Goal: Task Accomplishment & Management: Manage account settings

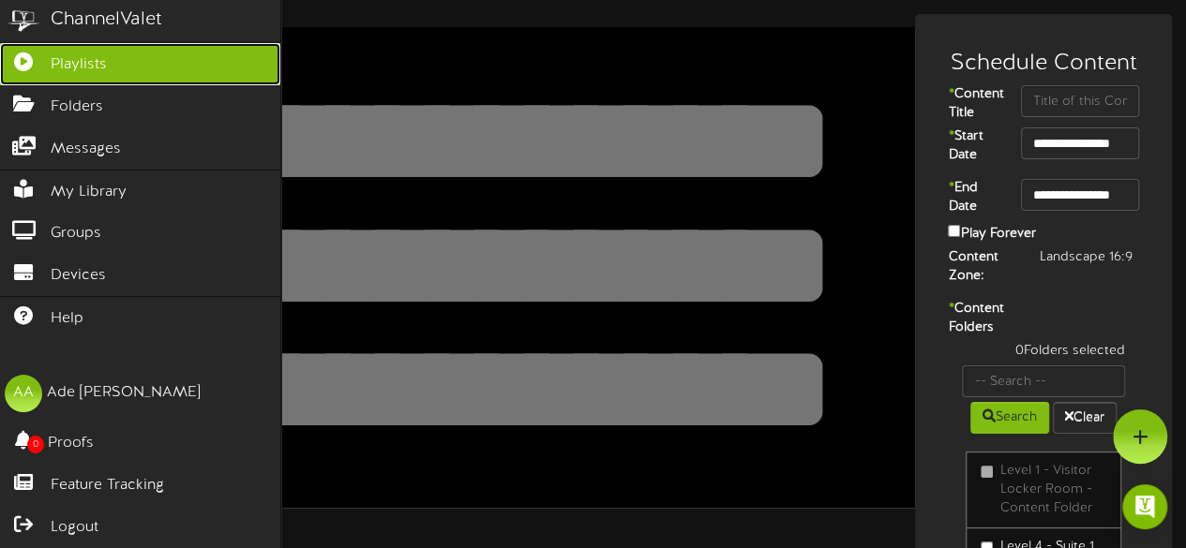
click at [96, 65] on span "Playlists" at bounding box center [79, 65] width 56 height 22
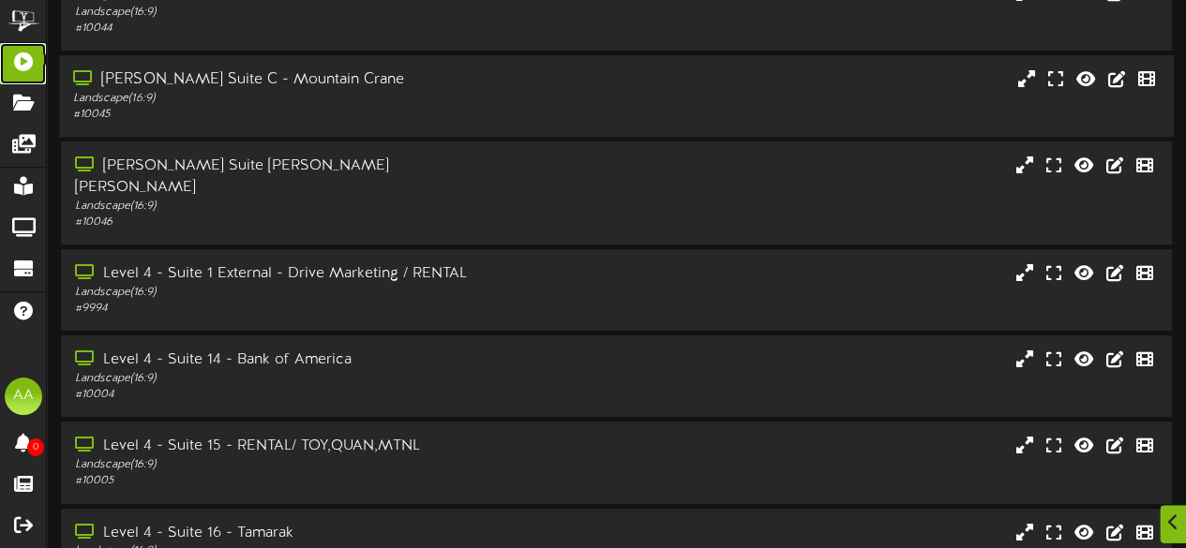
scroll to position [204, 0]
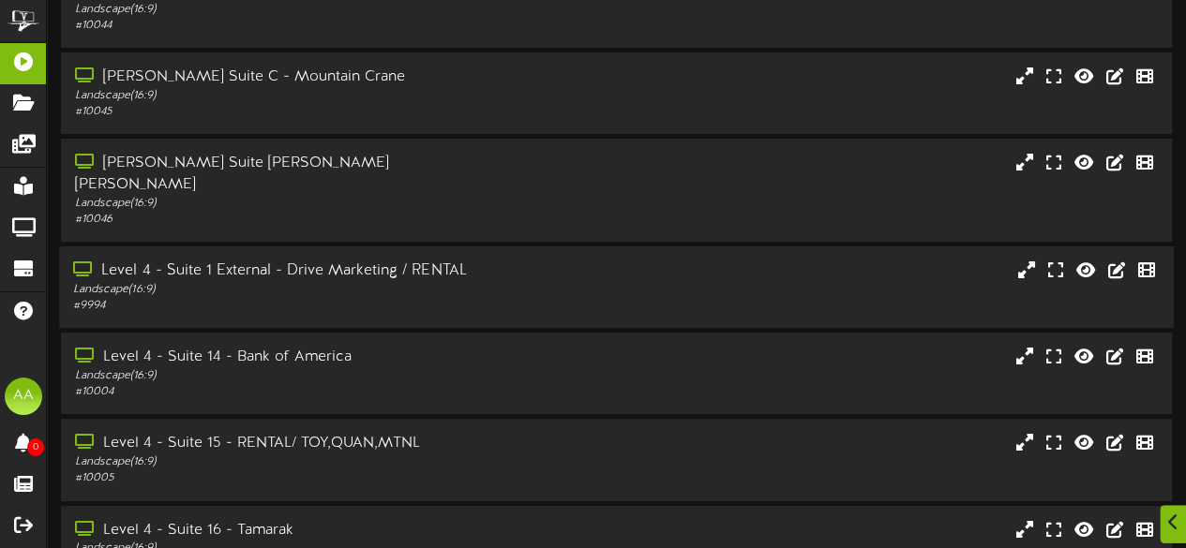
click at [426, 298] on div "# 9994" at bounding box center [291, 306] width 436 height 16
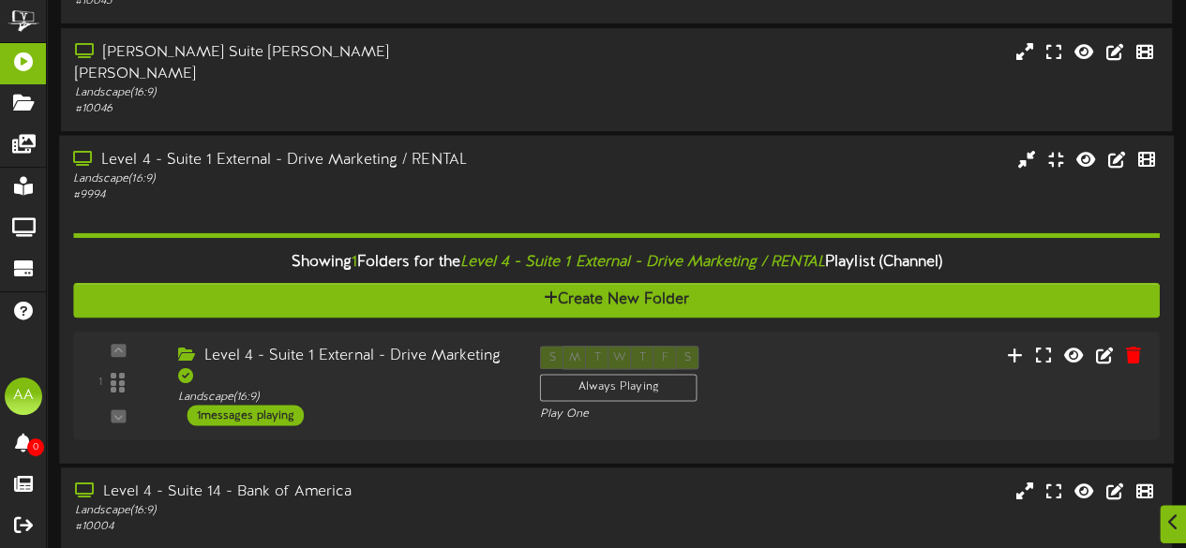
scroll to position [343, 0]
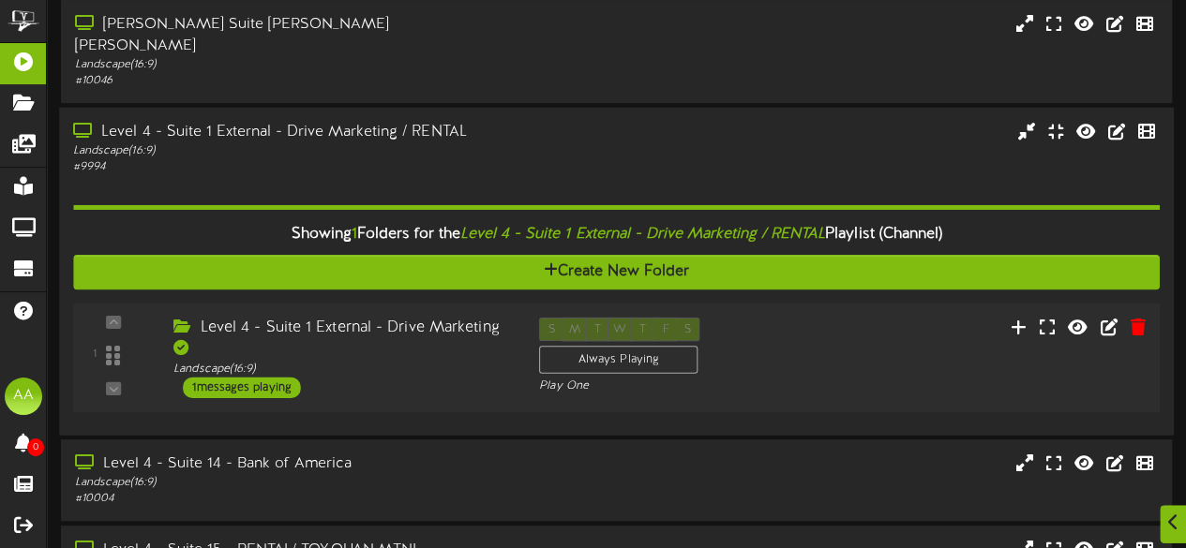
click at [261, 377] on div "1 messages playing" at bounding box center [242, 387] width 118 height 21
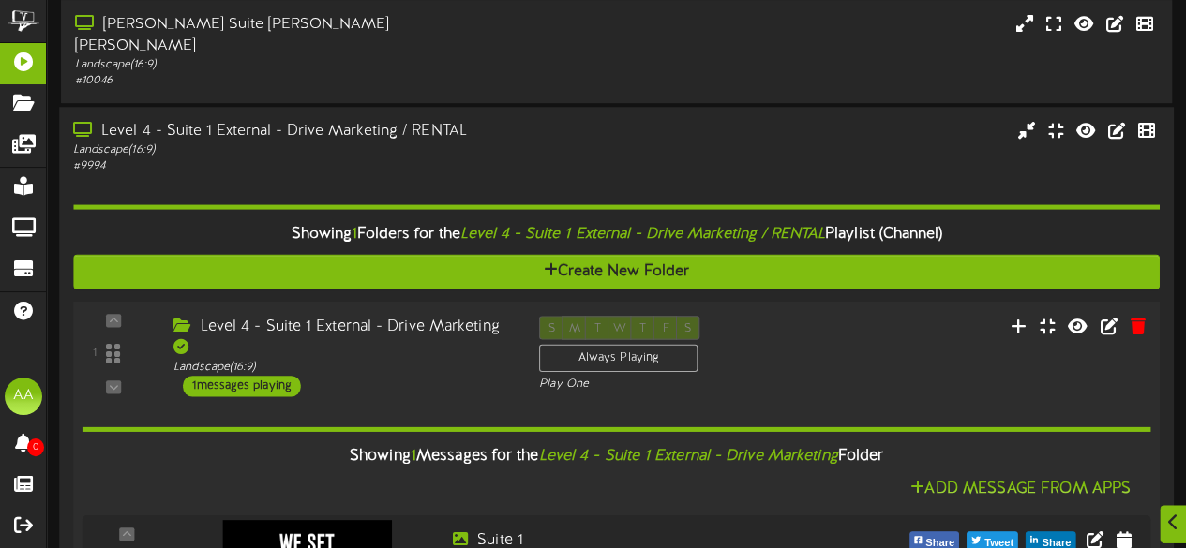
click at [261, 376] on div "1 messages playing" at bounding box center [242, 386] width 118 height 21
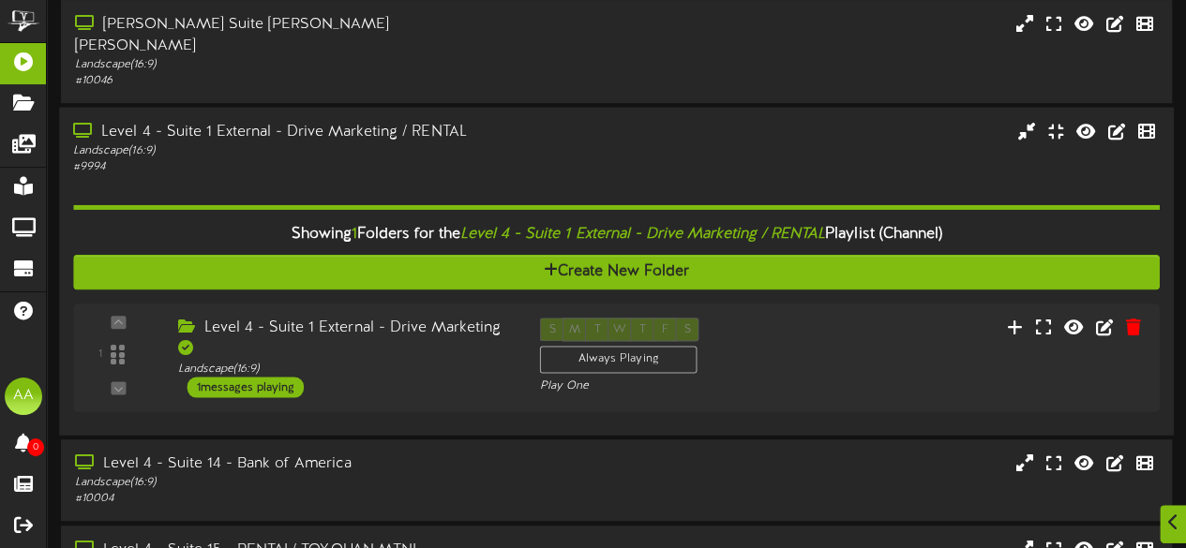
click at [316, 226] on div "Showing 1 Folders for the Level 4 - Suite 1 External - Drive Marketing / RENTAL…" at bounding box center [616, 235] width 1114 height 40
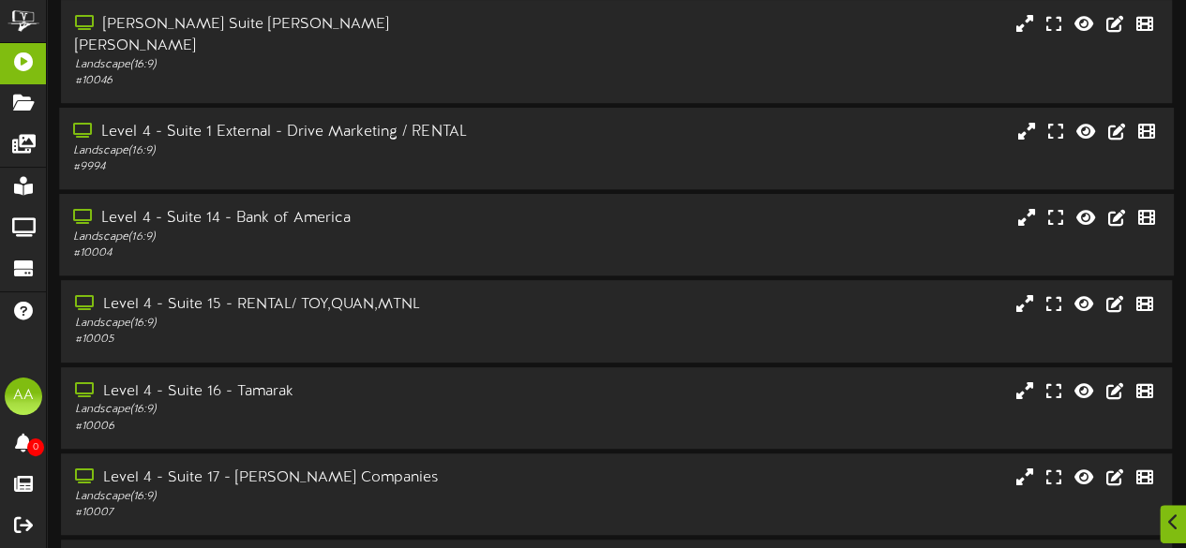
click at [400, 230] on div "Landscape ( 16:9 )" at bounding box center [291, 238] width 436 height 16
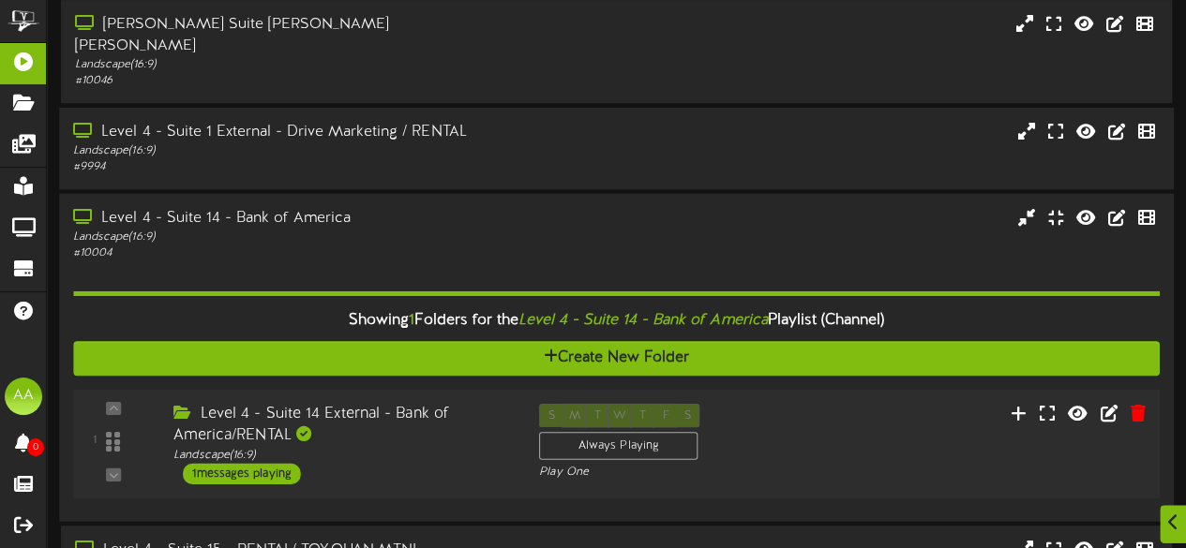
click at [233, 463] on div "1 messages playing" at bounding box center [242, 473] width 118 height 21
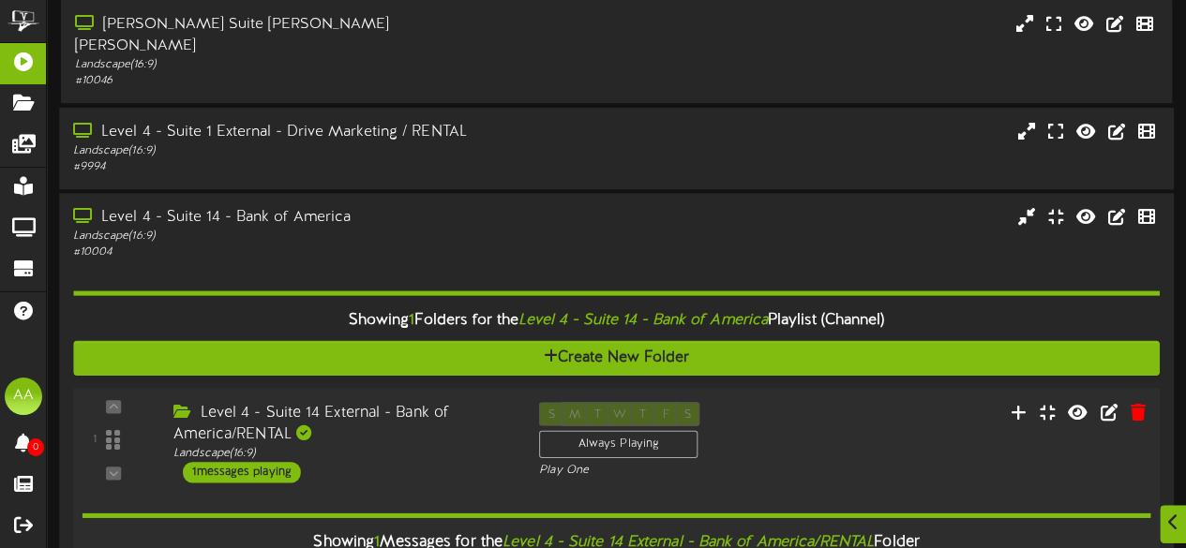
scroll to position [573, 0]
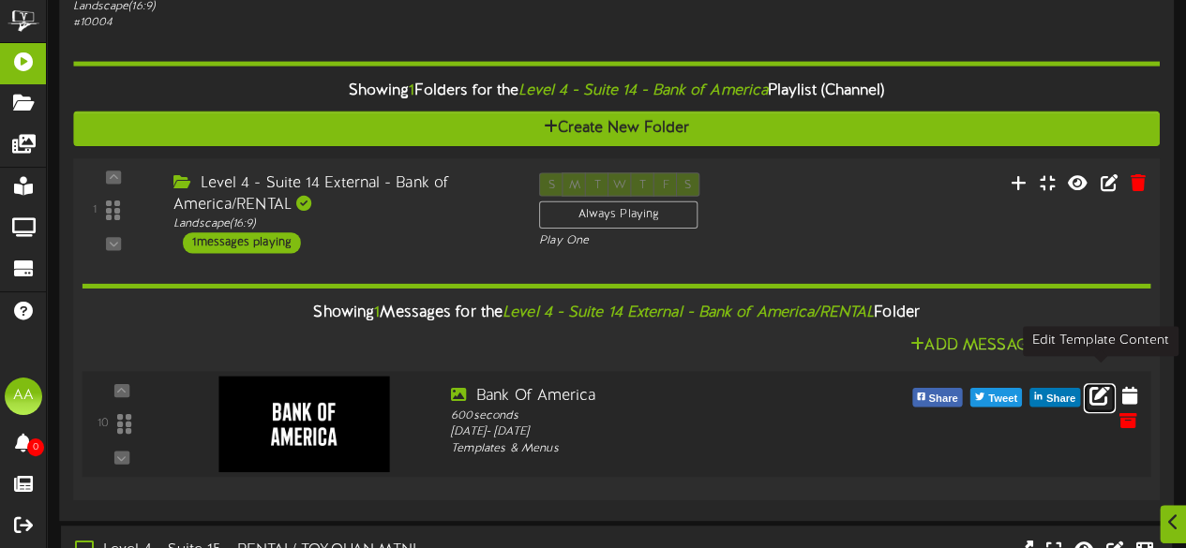
click at [1096, 384] on icon at bounding box center [1099, 394] width 21 height 21
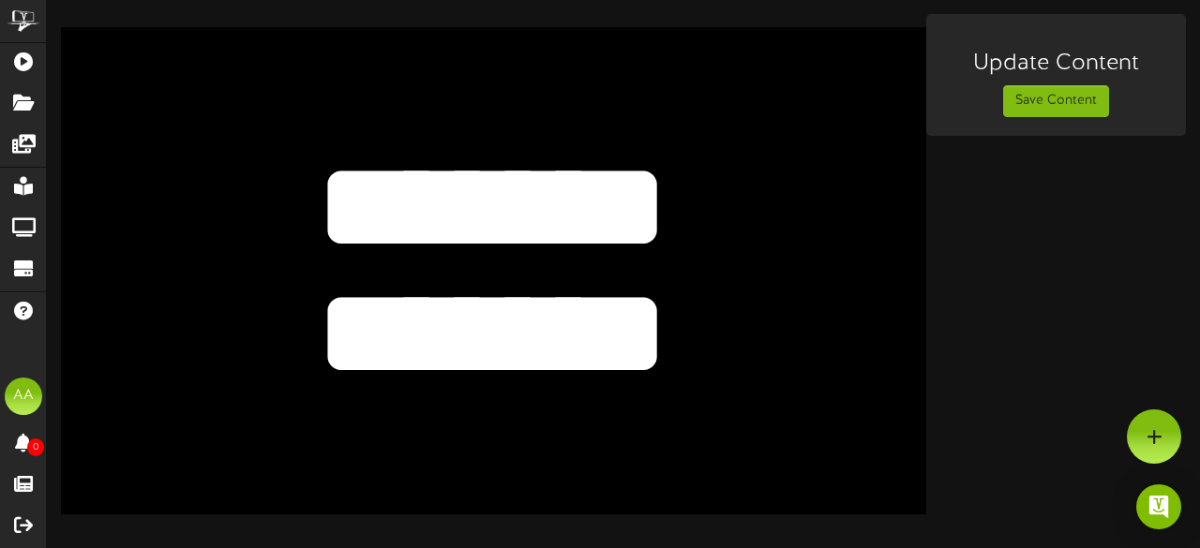
drag, startPoint x: 661, startPoint y: 321, endPoint x: 312, endPoint y: 261, distance: 354.0
click at [312, 261] on textarea "*******" at bounding box center [492, 333] width 710 height 164
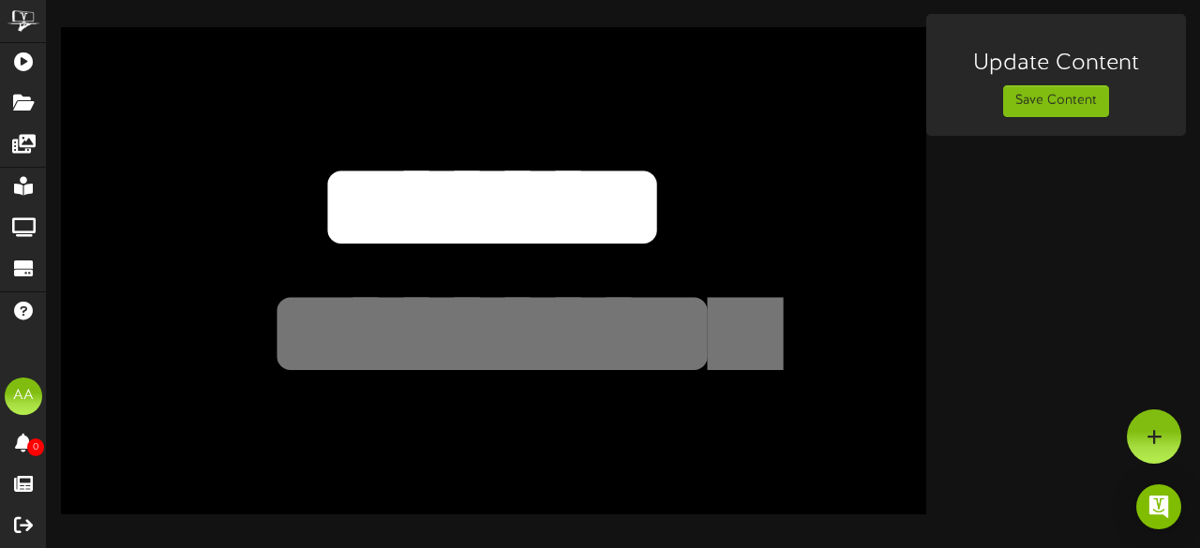
drag, startPoint x: 648, startPoint y: 193, endPoint x: 342, endPoint y: 191, distance: 305.6
click at [342, 191] on textarea "*******" at bounding box center [492, 207] width 710 height 164
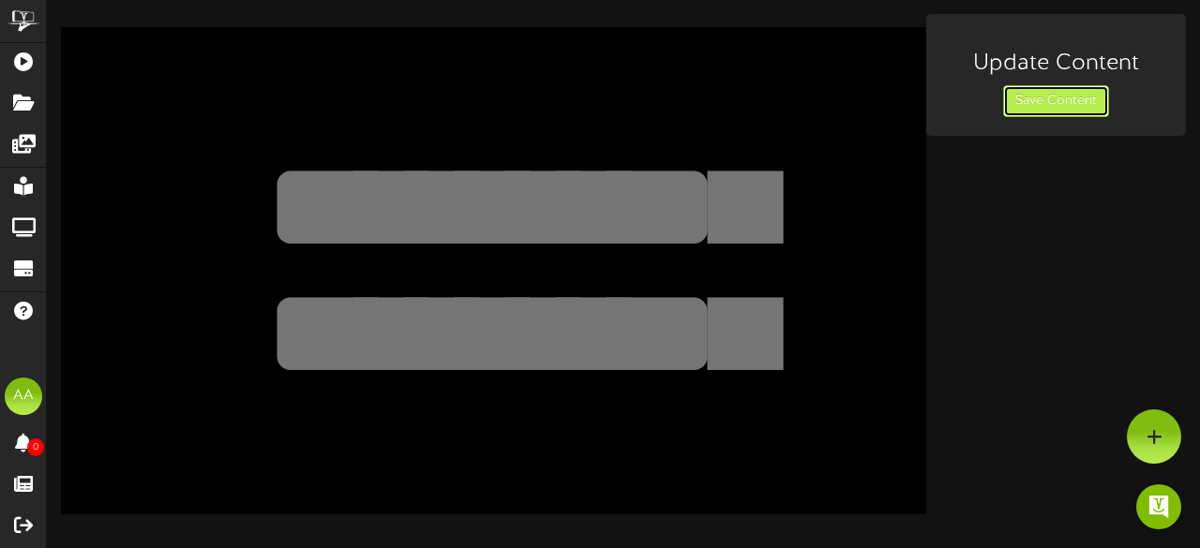
click at [1037, 105] on button "Save Content" at bounding box center [1056, 101] width 106 height 32
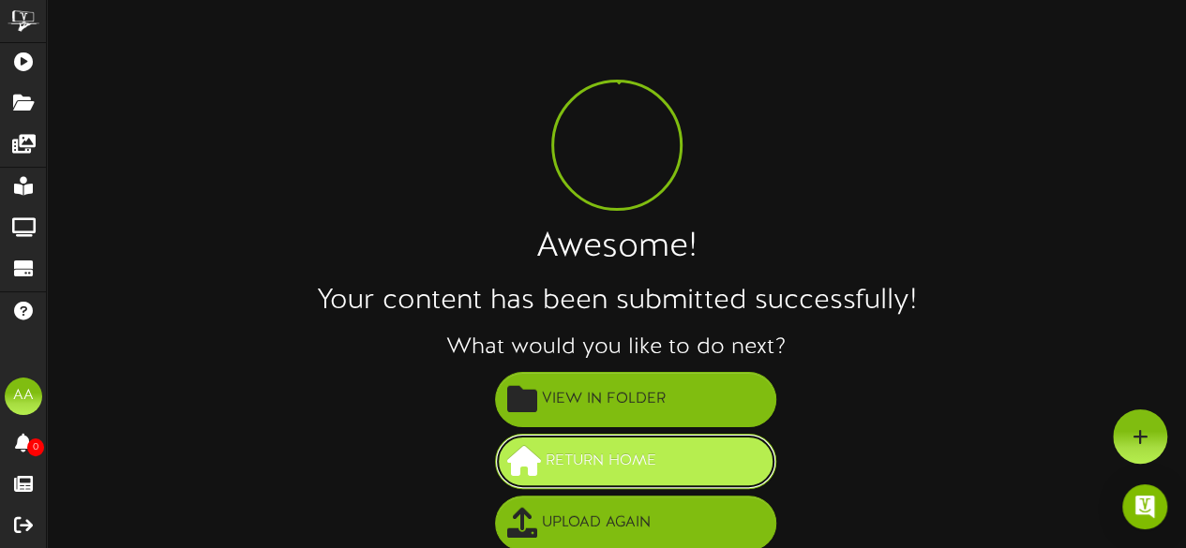
click at [618, 443] on button "Return Home" at bounding box center [635, 461] width 281 height 55
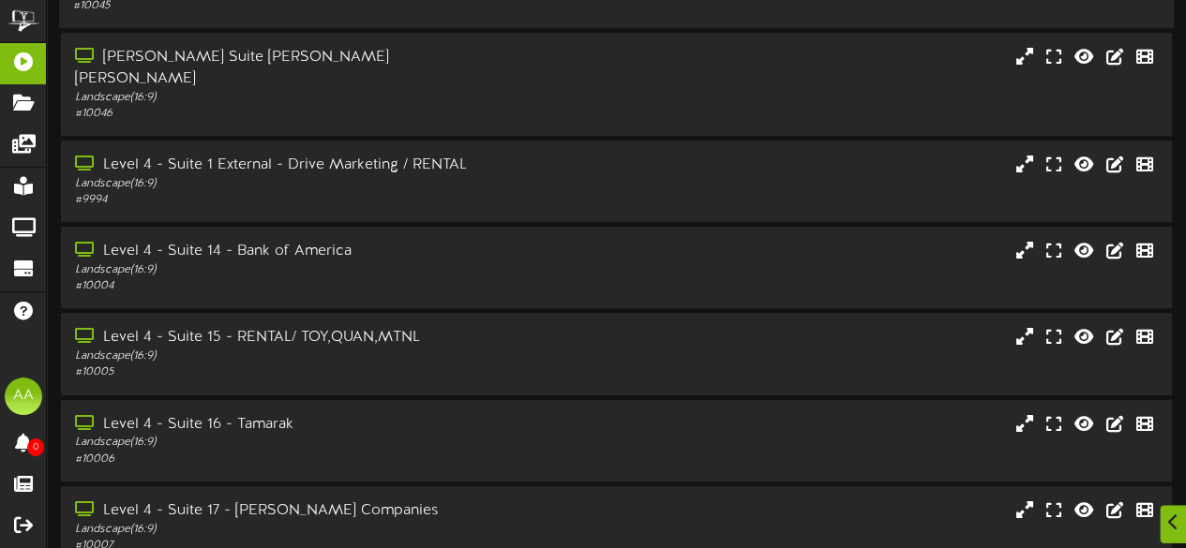
scroll to position [311, 0]
click at [377, 348] on div "Landscape ( 16:9 )" at bounding box center [291, 356] width 436 height 16
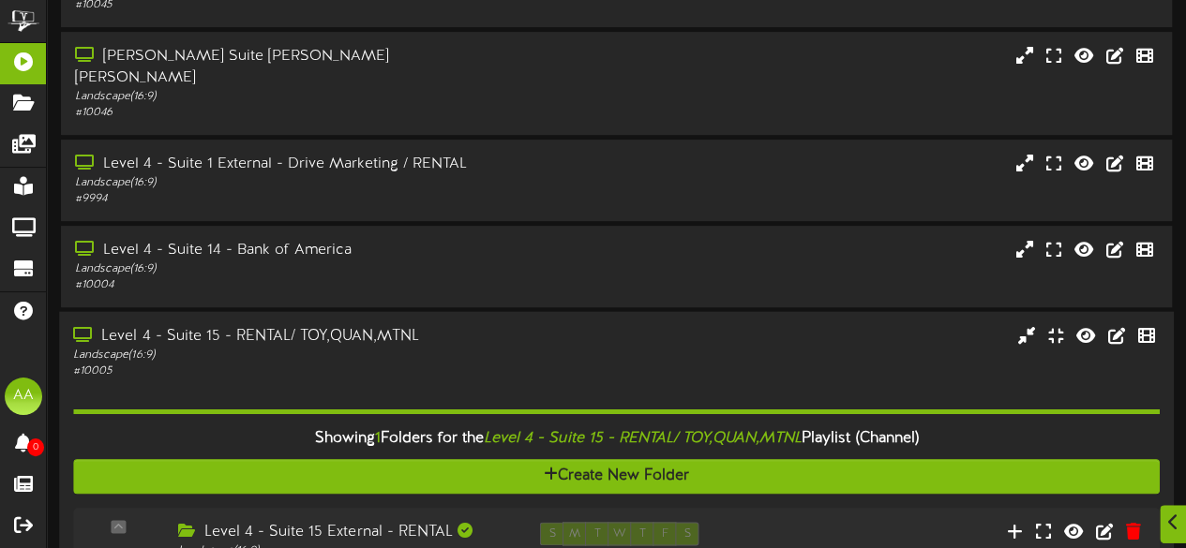
scroll to position [567, 0]
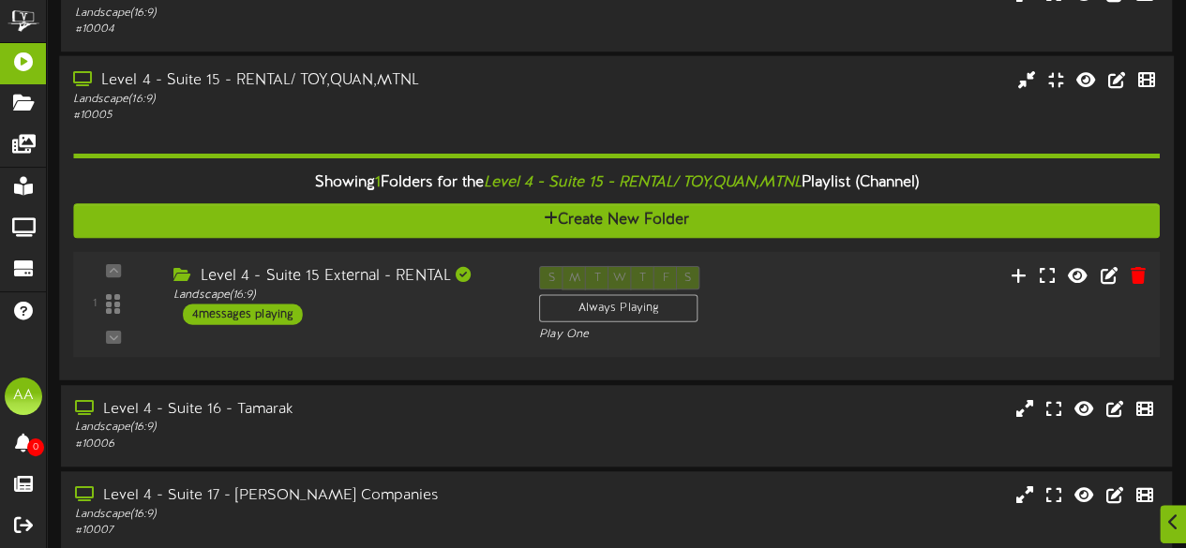
click at [249, 305] on div "4 messages playing" at bounding box center [243, 315] width 120 height 21
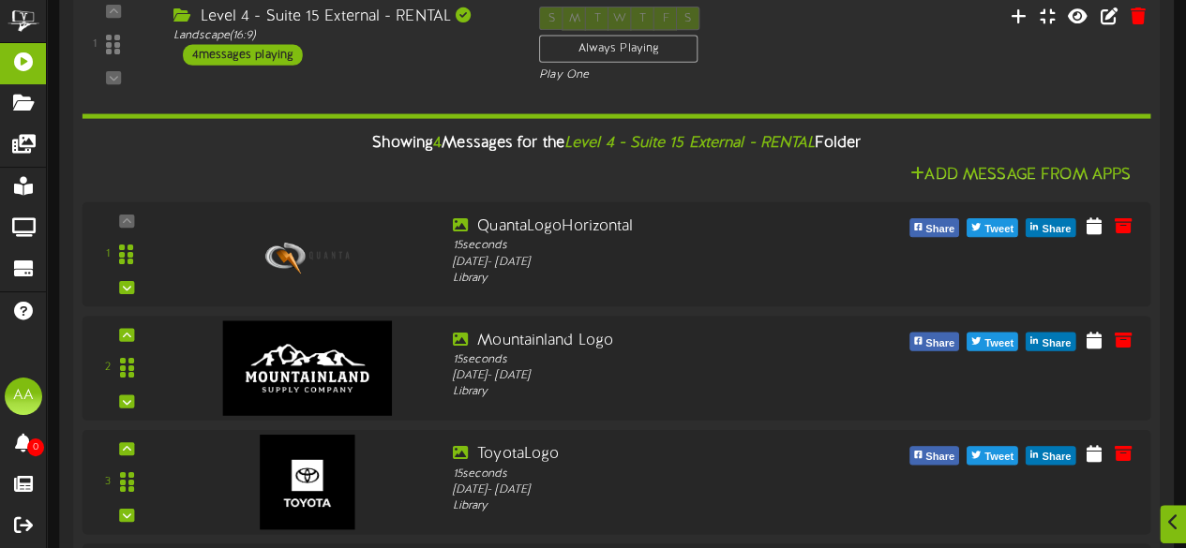
scroll to position [1084, 0]
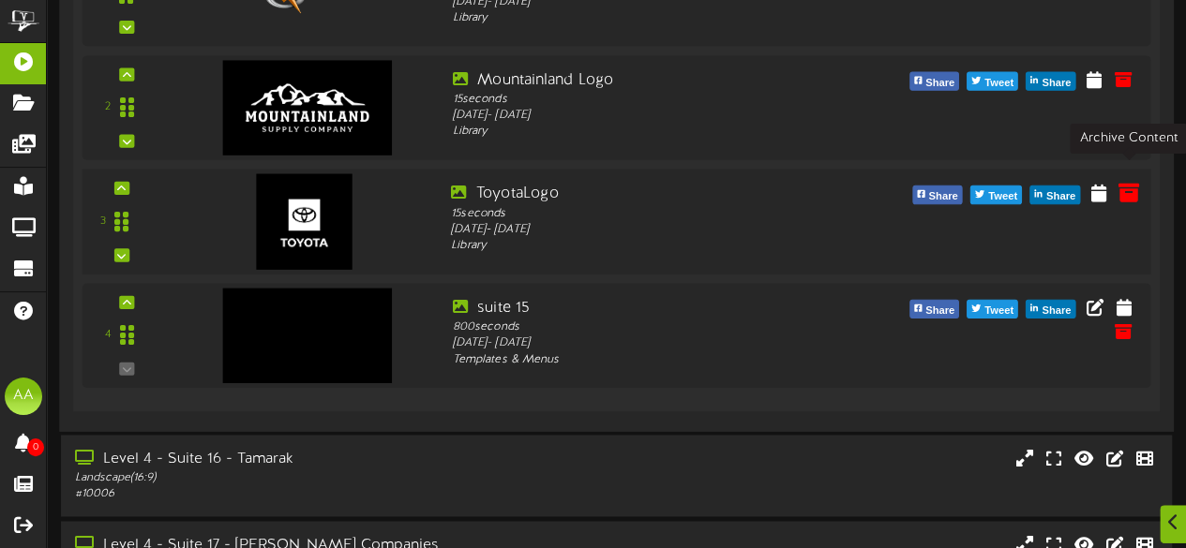
click at [1132, 182] on icon at bounding box center [1127, 192] width 21 height 21
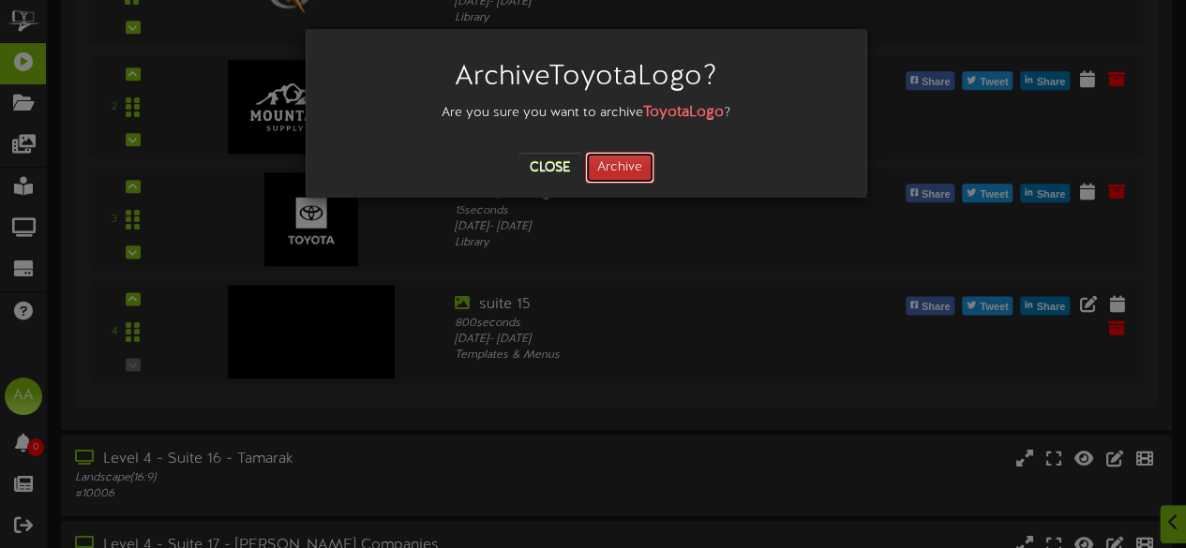
click at [636, 166] on button "Archive" at bounding box center [619, 168] width 69 height 32
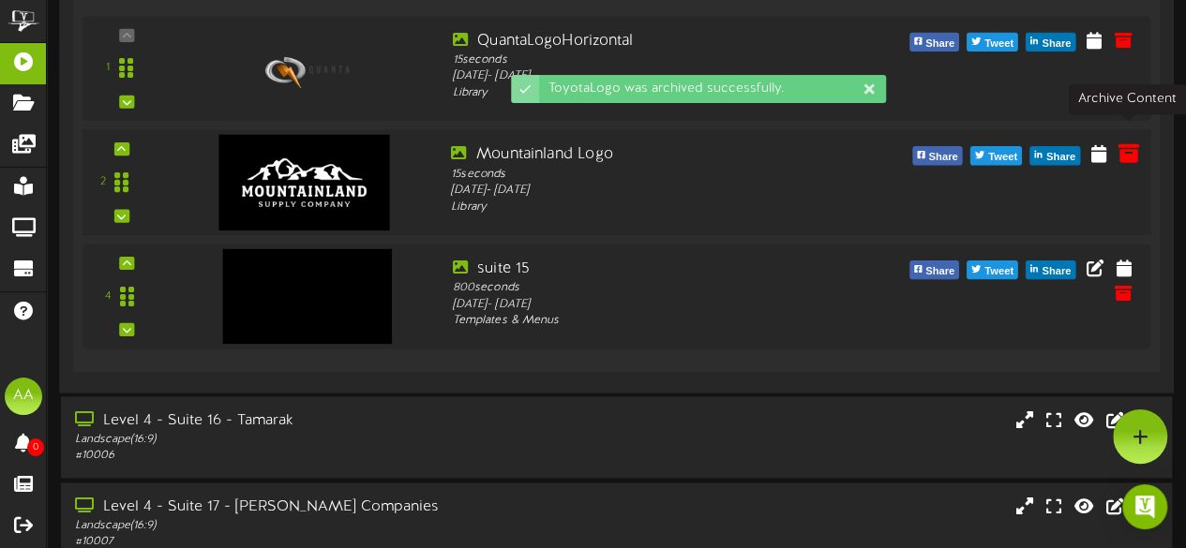
click at [1124, 142] on icon at bounding box center [1127, 152] width 21 height 21
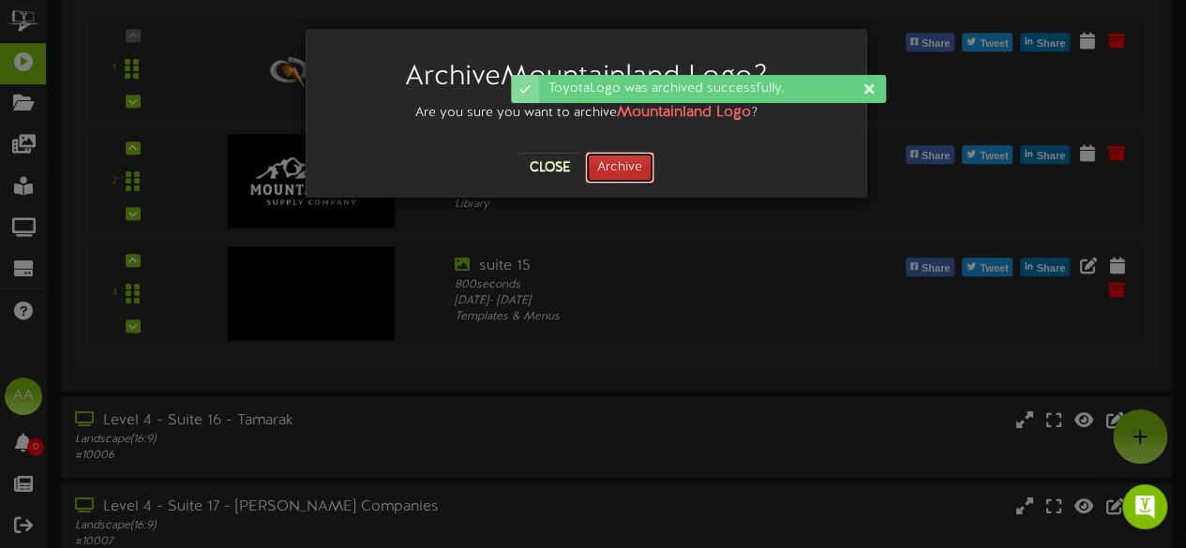
click at [609, 166] on button "Archive" at bounding box center [619, 168] width 69 height 32
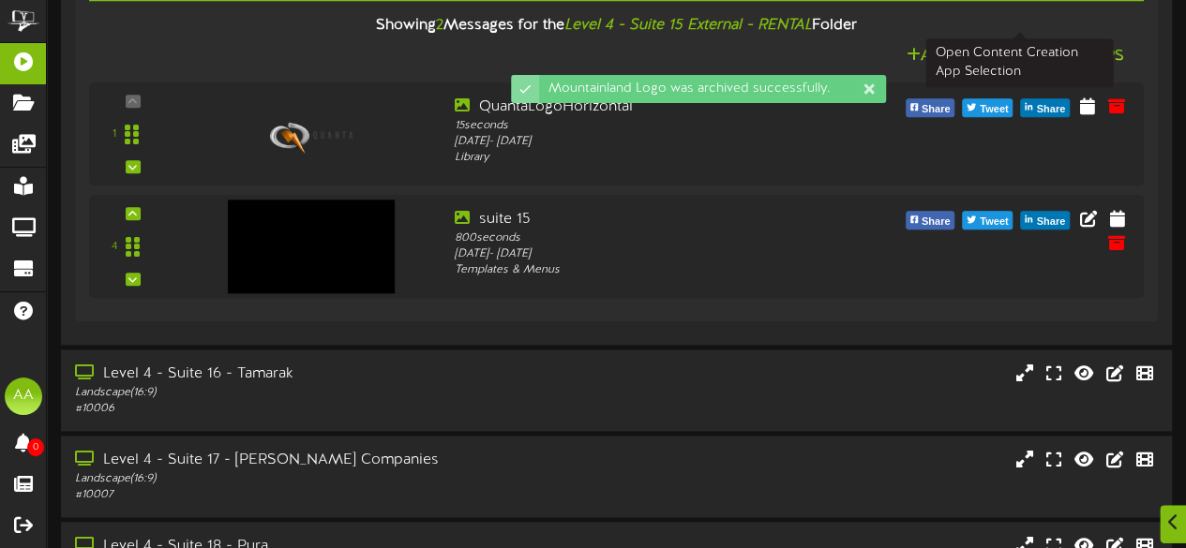
scroll to position [849, 0]
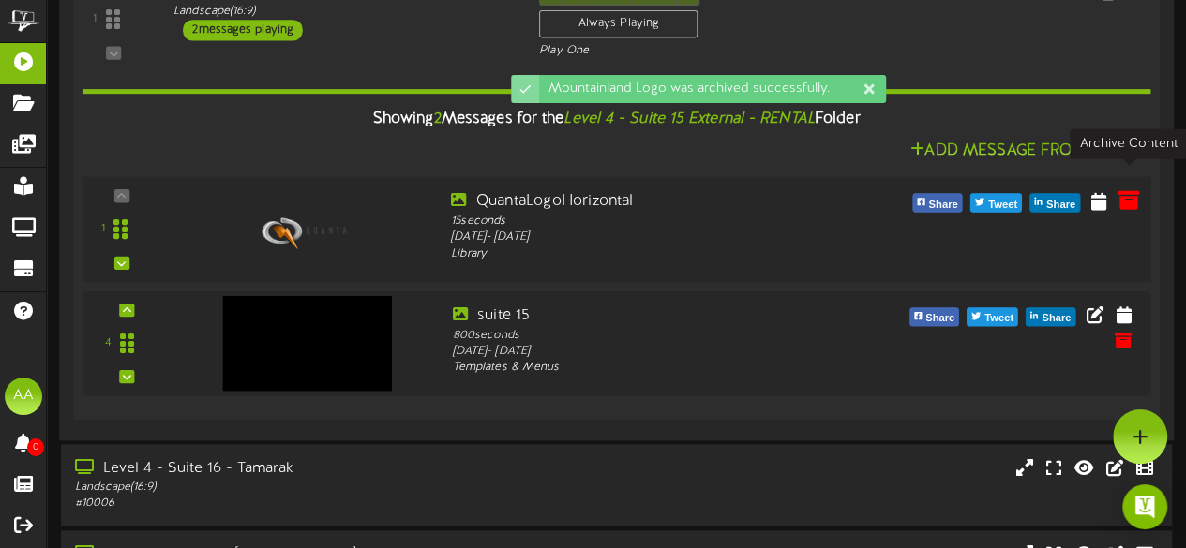
click at [1127, 190] on icon at bounding box center [1127, 200] width 21 height 21
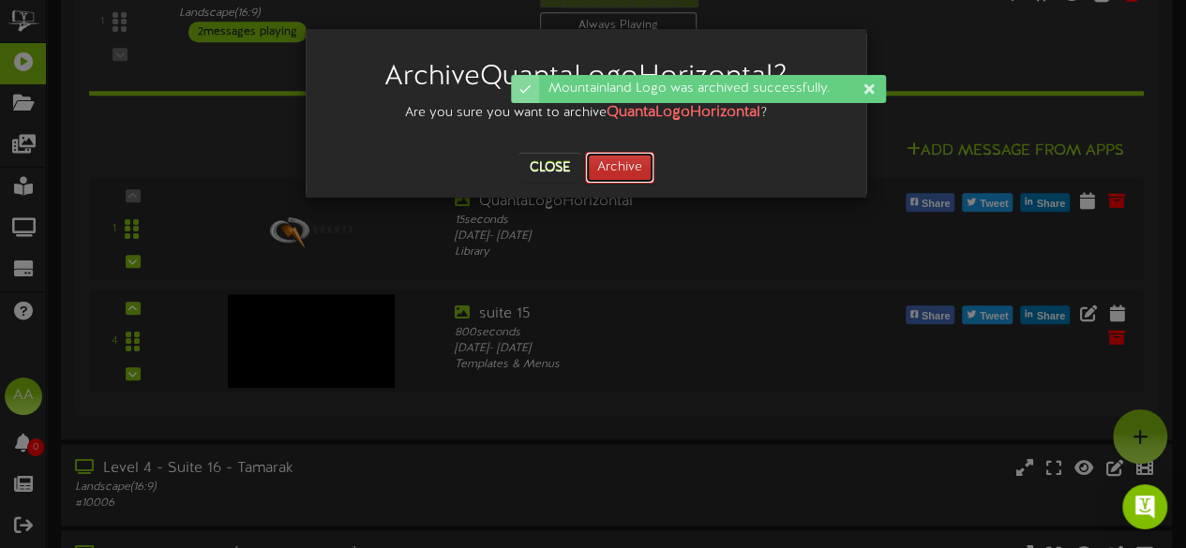
click at [613, 172] on button "Archive" at bounding box center [619, 168] width 69 height 32
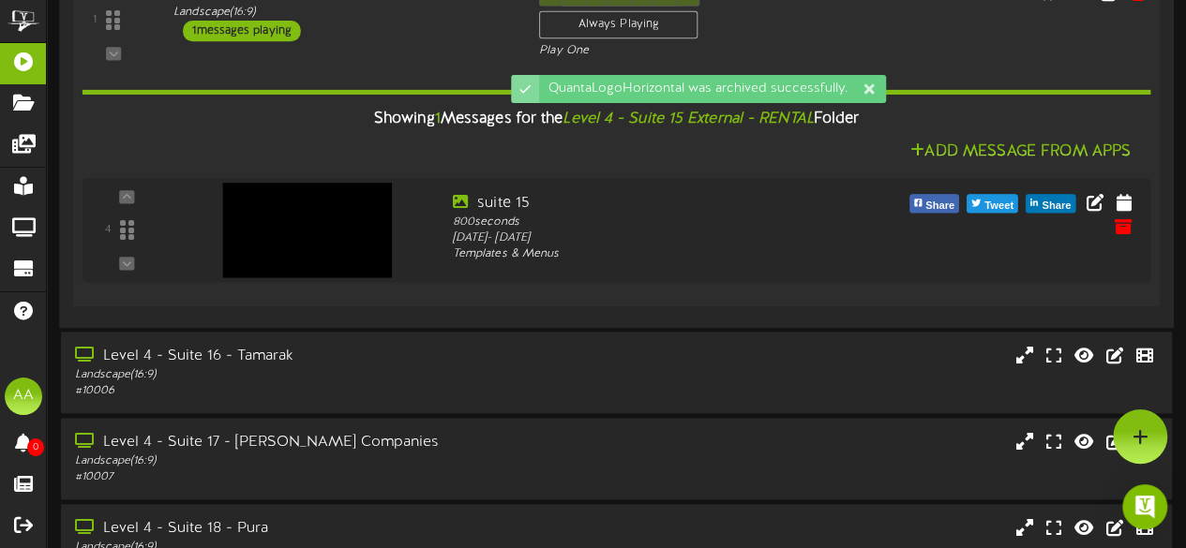
click at [426, 115] on div "Showing 1 Messages for the Level 4 - Suite 15 External - RENTAL Folder" at bounding box center [615, 119] width 1097 height 40
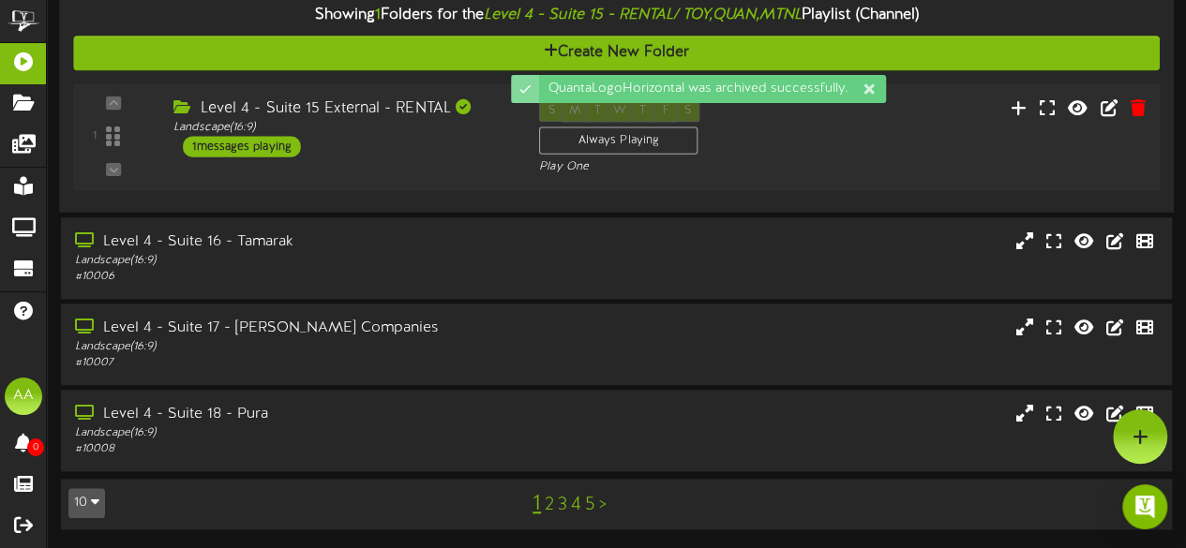
scroll to position [714, 0]
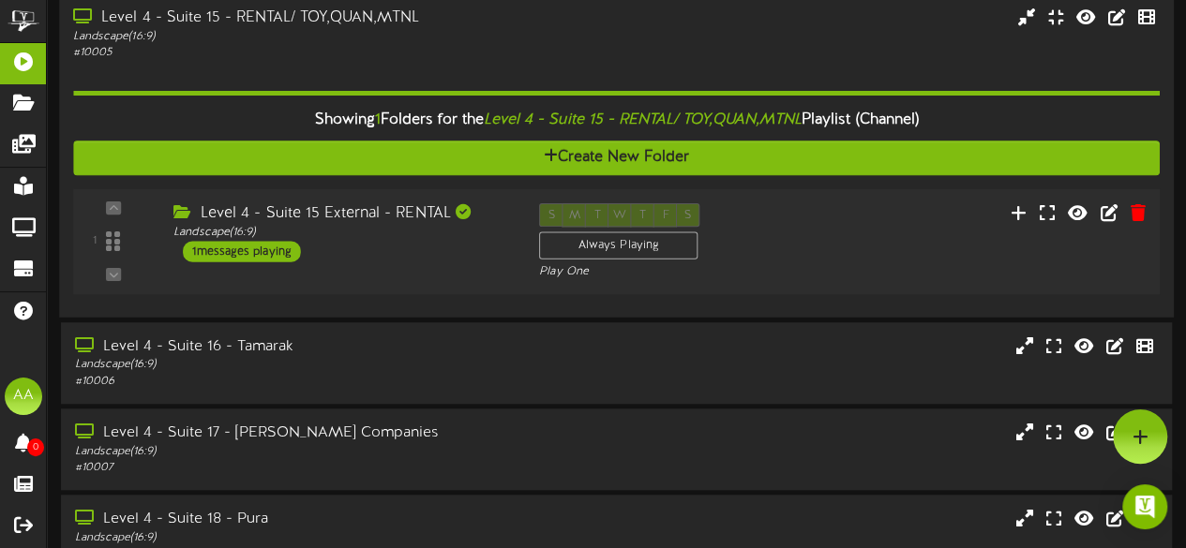
click at [308, 29] on div "Landscape ( 16:9 )" at bounding box center [291, 37] width 436 height 16
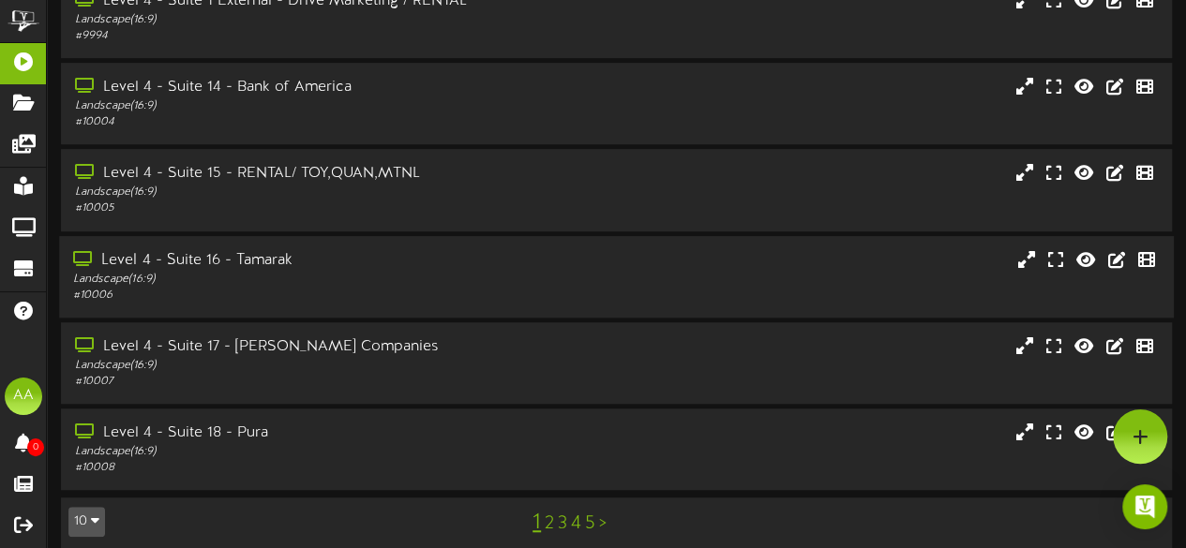
click at [329, 288] on div "# 10006" at bounding box center [291, 296] width 436 height 16
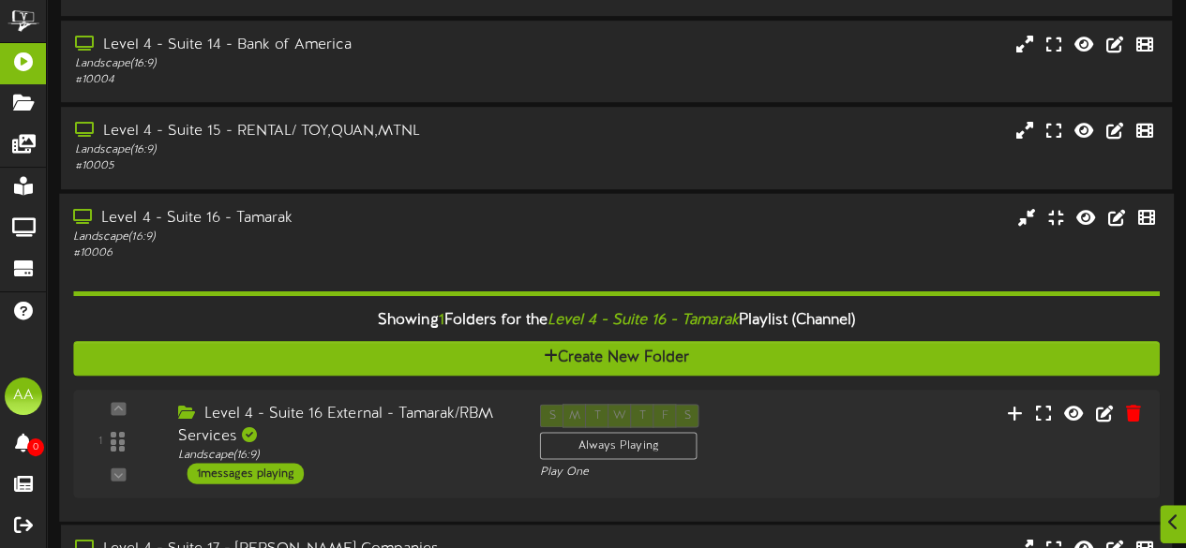
scroll to position [644, 0]
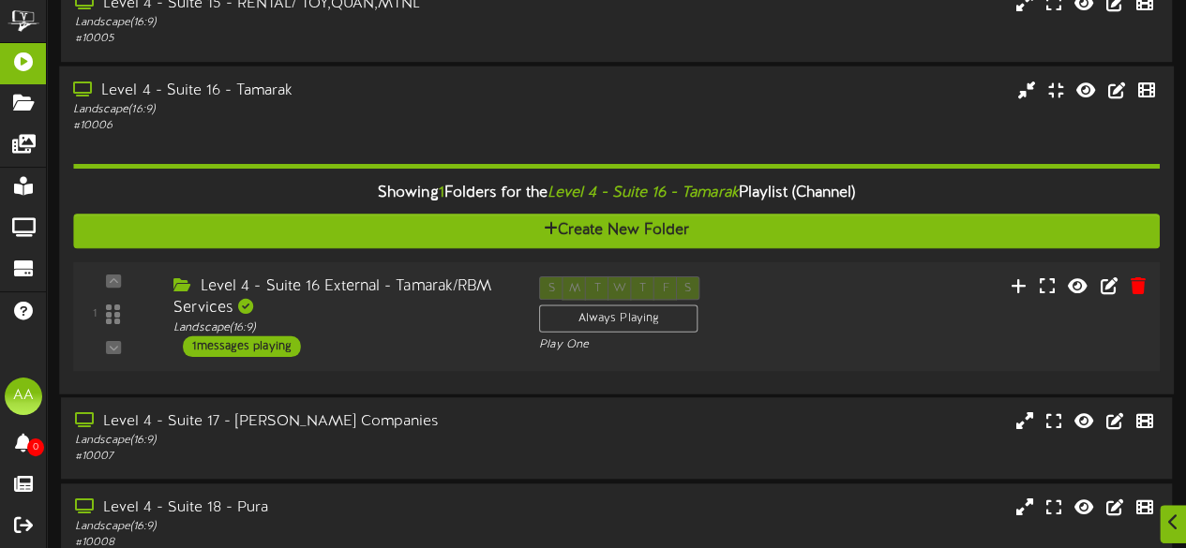
click at [270, 336] on div "1 messages playing" at bounding box center [242, 346] width 118 height 21
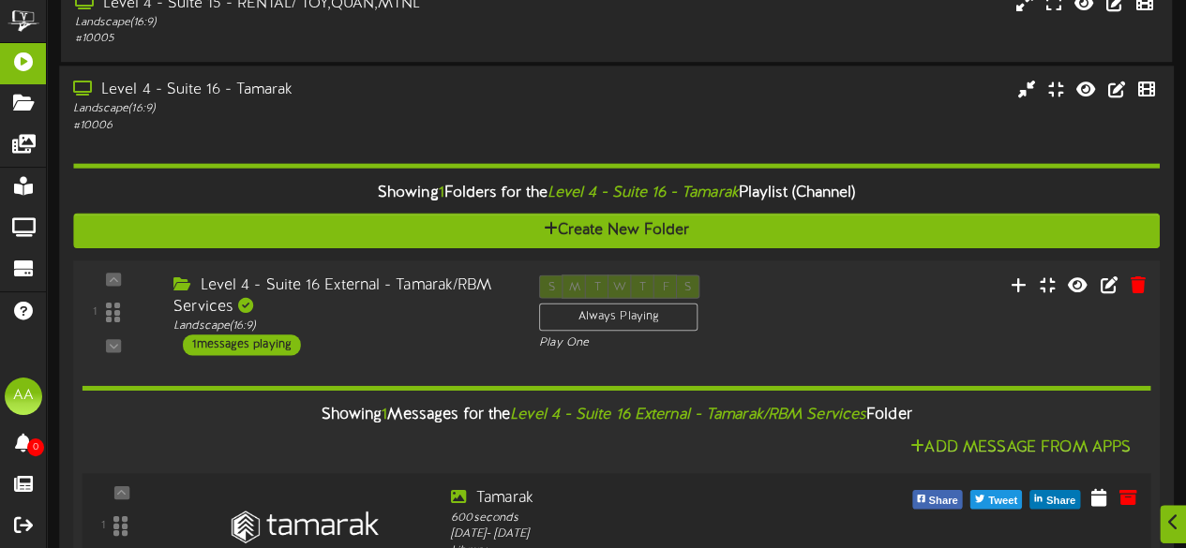
scroll to position [825, 0]
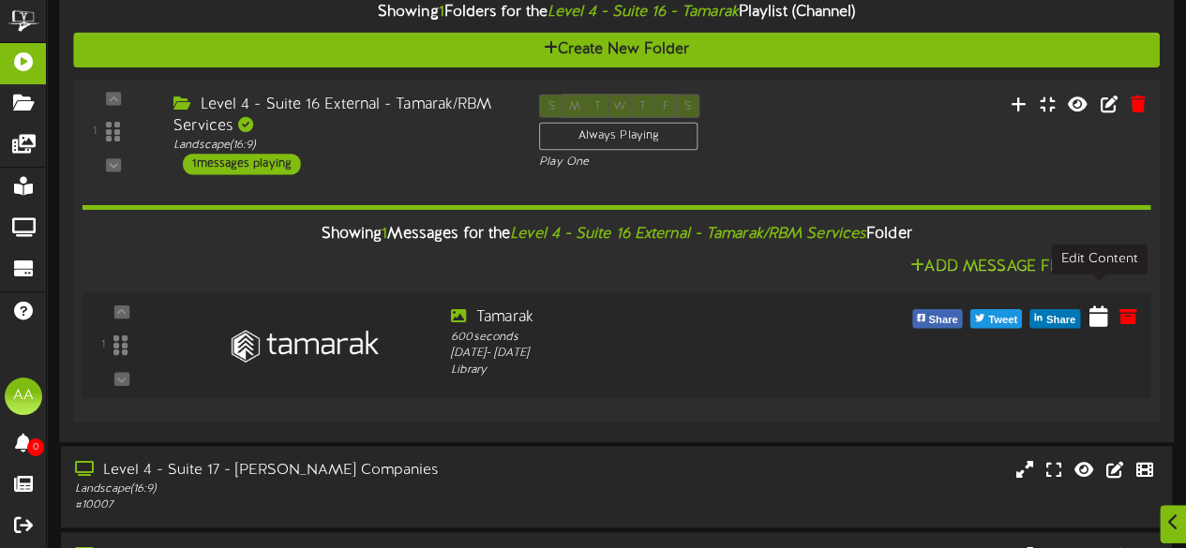
click at [1102, 305] on icon at bounding box center [1098, 315] width 19 height 21
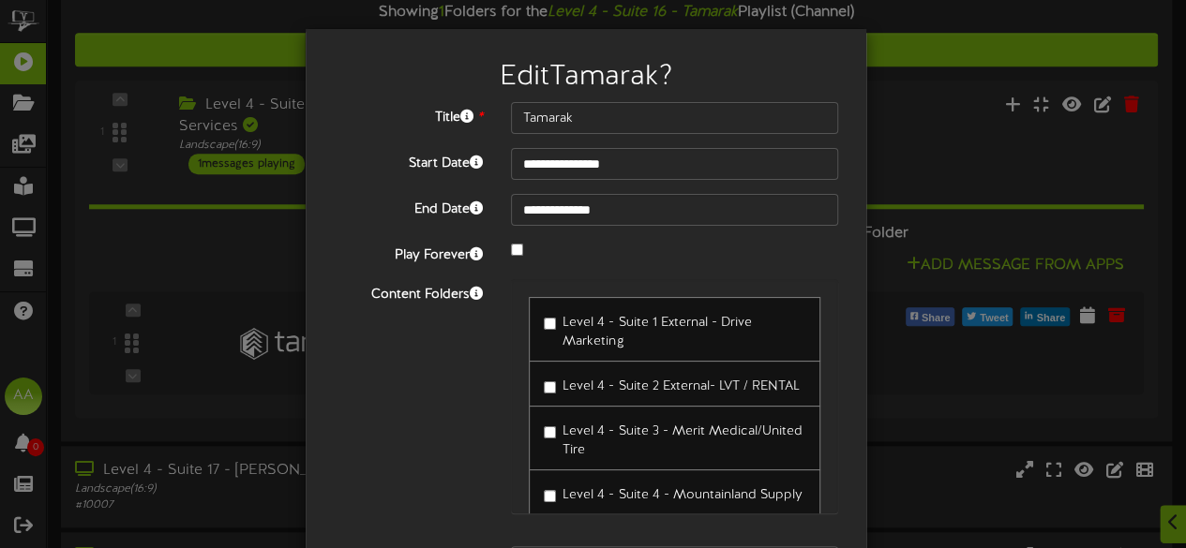
click at [1065, 196] on div "**********" at bounding box center [593, 274] width 1186 height 548
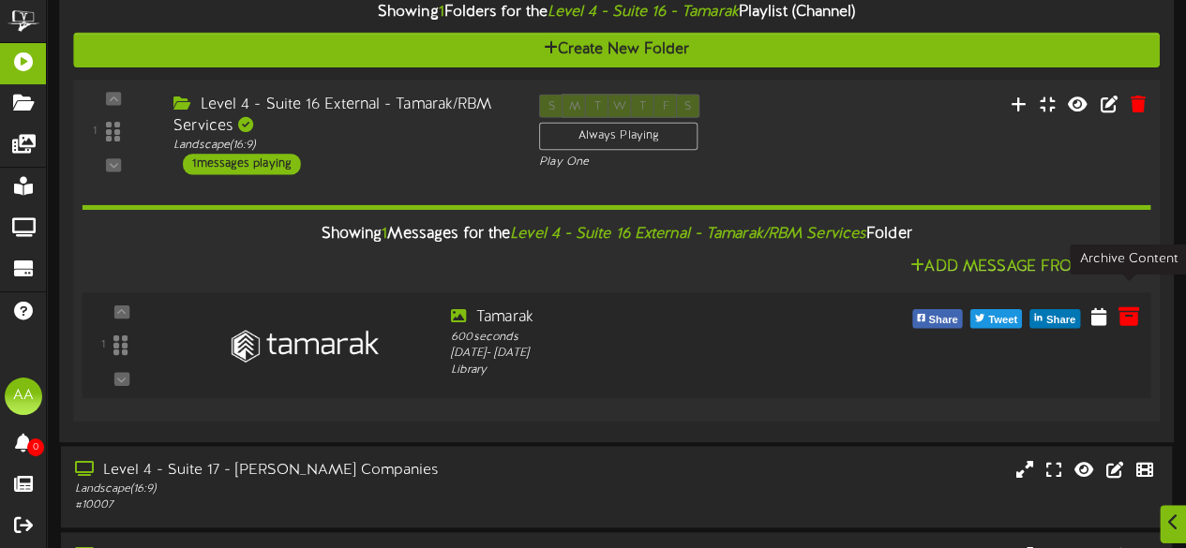
click at [1129, 305] on icon at bounding box center [1127, 315] width 21 height 21
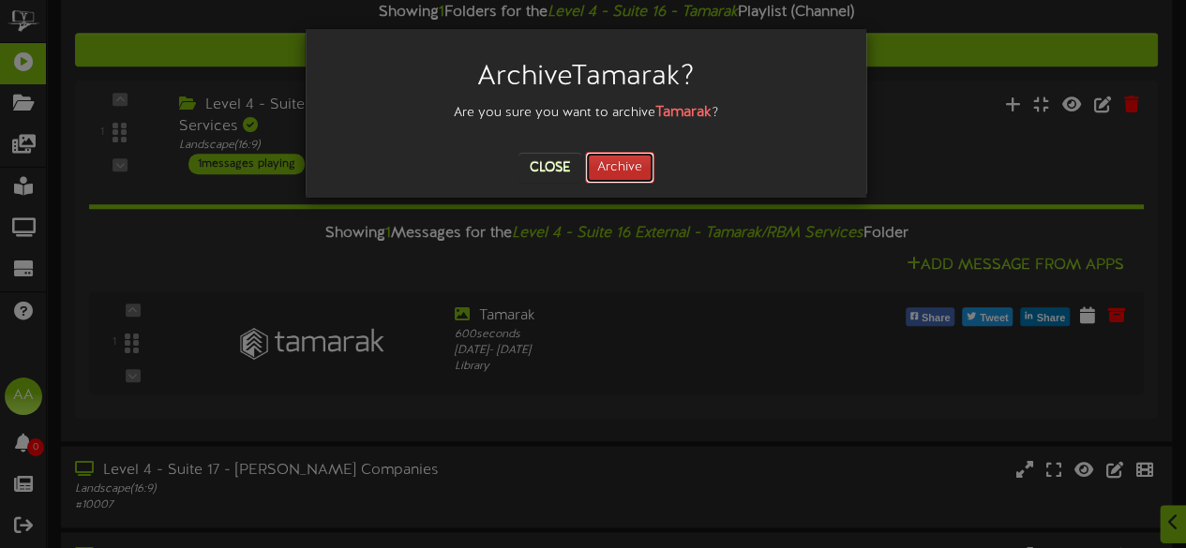
click at [619, 166] on button "Archive" at bounding box center [619, 168] width 69 height 32
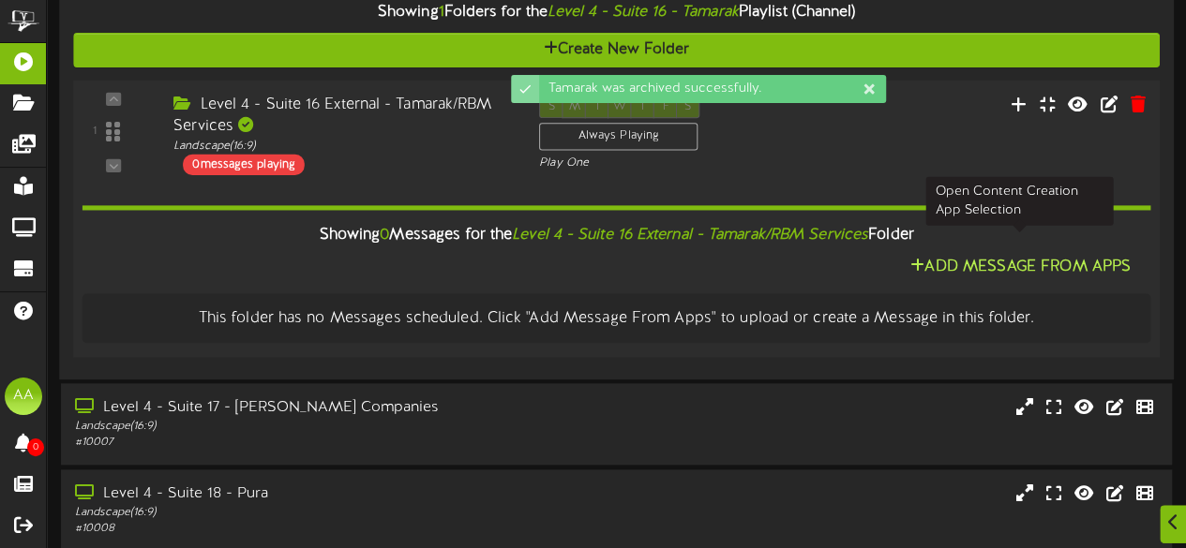
click at [950, 255] on button "Add Message From Apps" at bounding box center [1020, 266] width 232 height 23
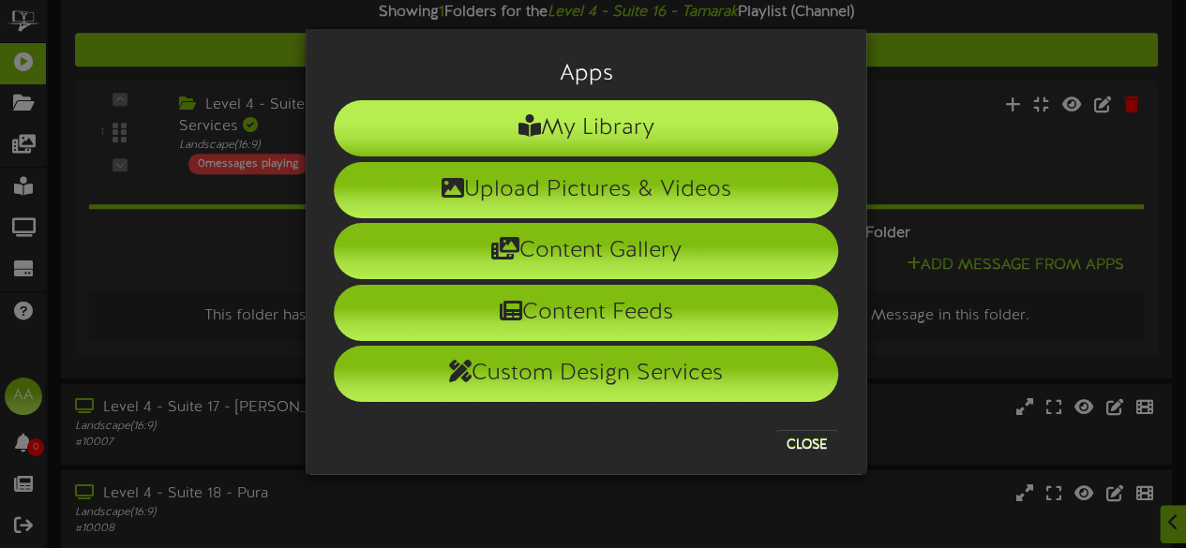
click at [656, 134] on li "My Library" at bounding box center [586, 128] width 504 height 56
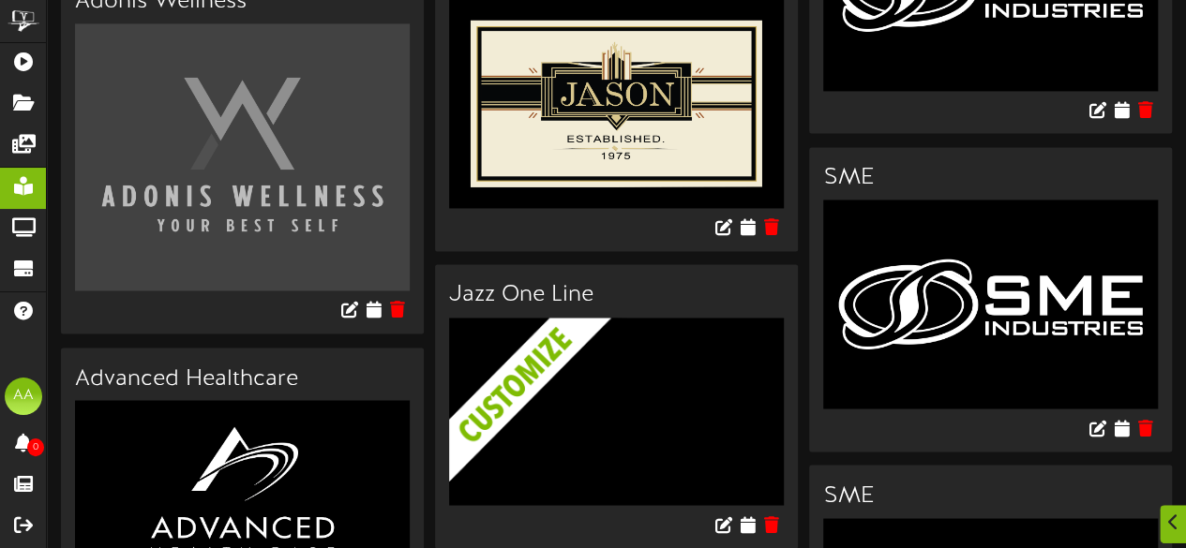
scroll to position [1694, 0]
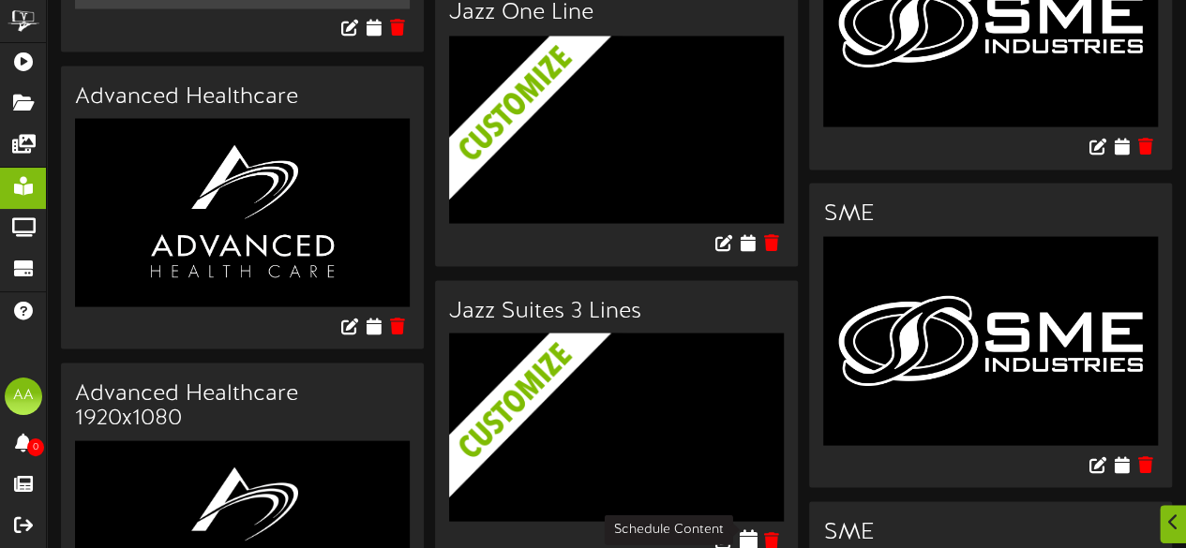
click at [744, 535] on icon at bounding box center [748, 539] width 18 height 21
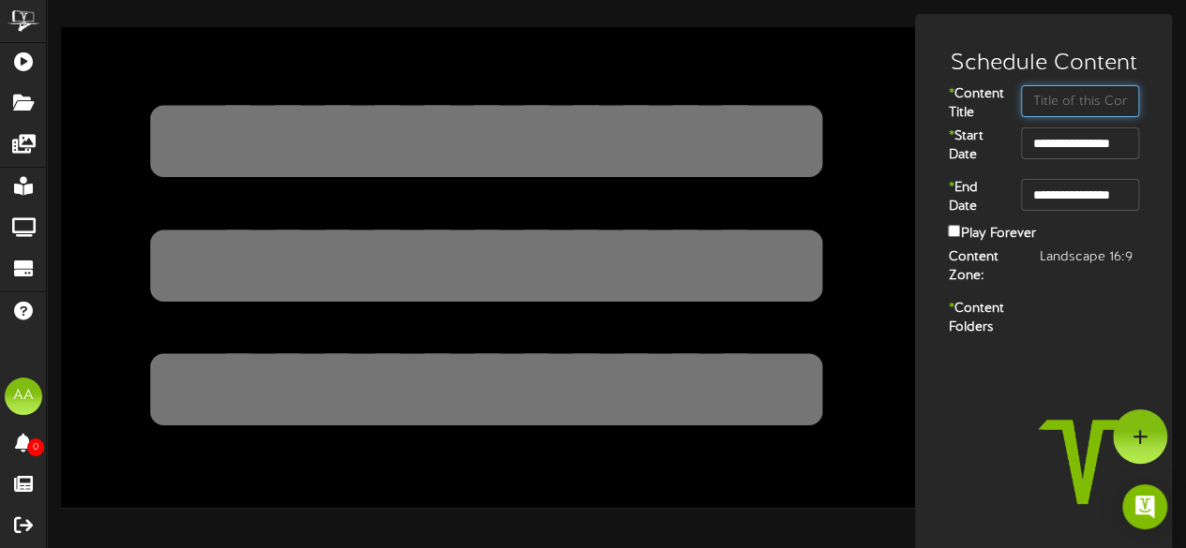
click at [1062, 106] on input "text" at bounding box center [1080, 101] width 118 height 32
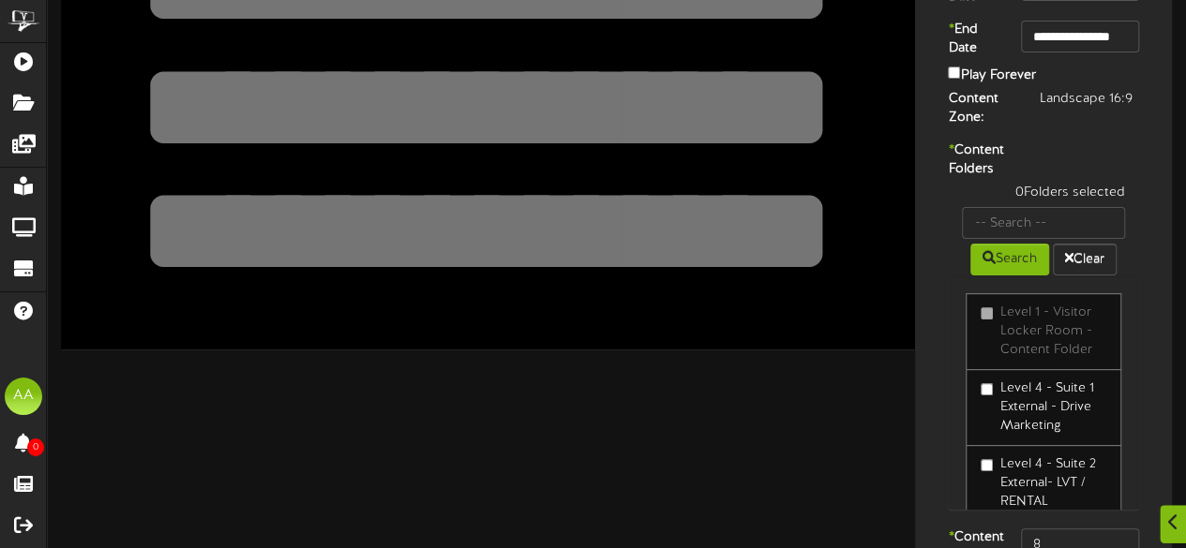
scroll to position [159, 0]
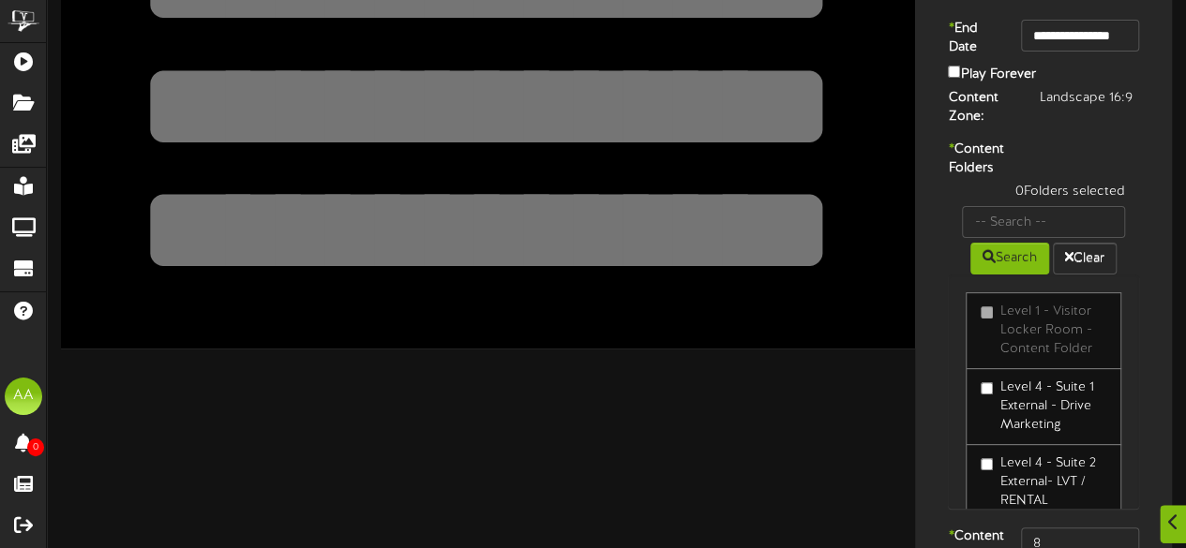
type input "Suite 16"
click at [987, 238] on input "text" at bounding box center [1043, 222] width 163 height 32
type input "Suite 16"
click at [1033, 275] on button "Search" at bounding box center [1009, 259] width 79 height 32
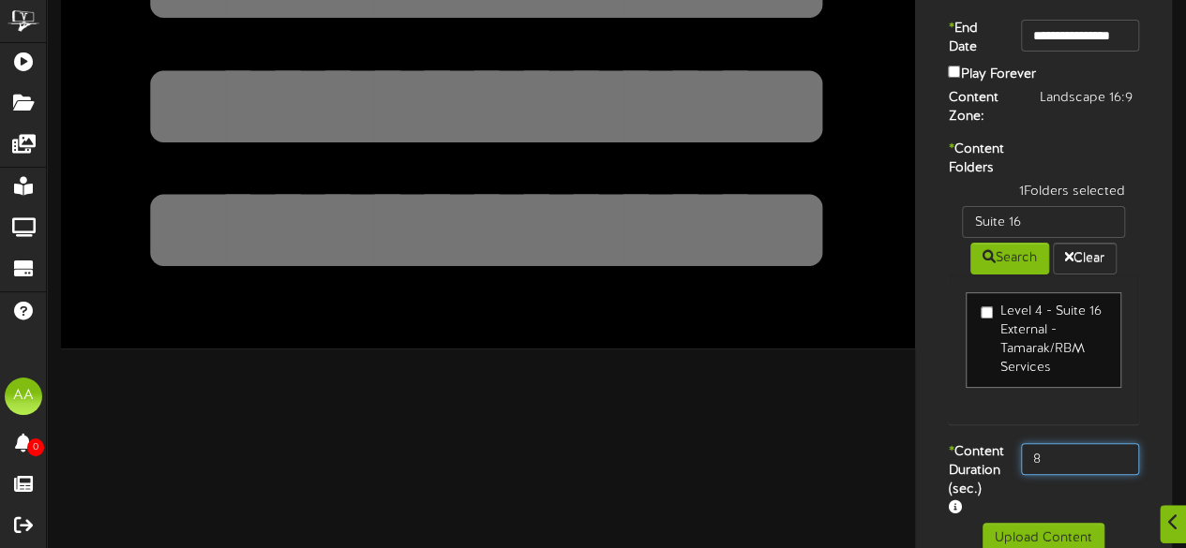
click at [1074, 475] on input "8" at bounding box center [1080, 459] width 118 height 32
type input "800"
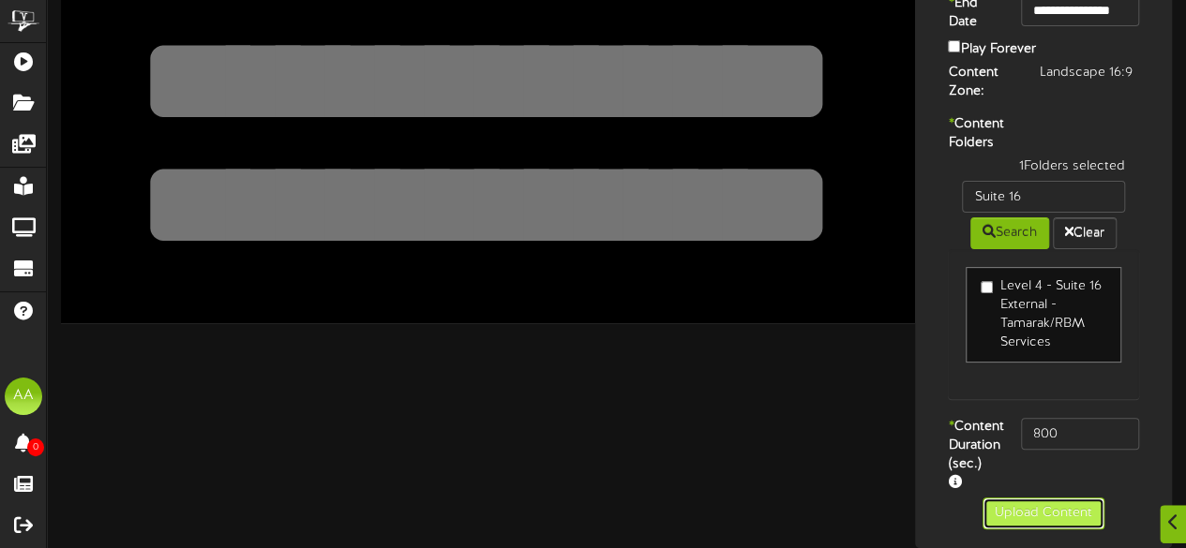
click at [1003, 512] on button "Upload Content" at bounding box center [1043, 514] width 122 height 32
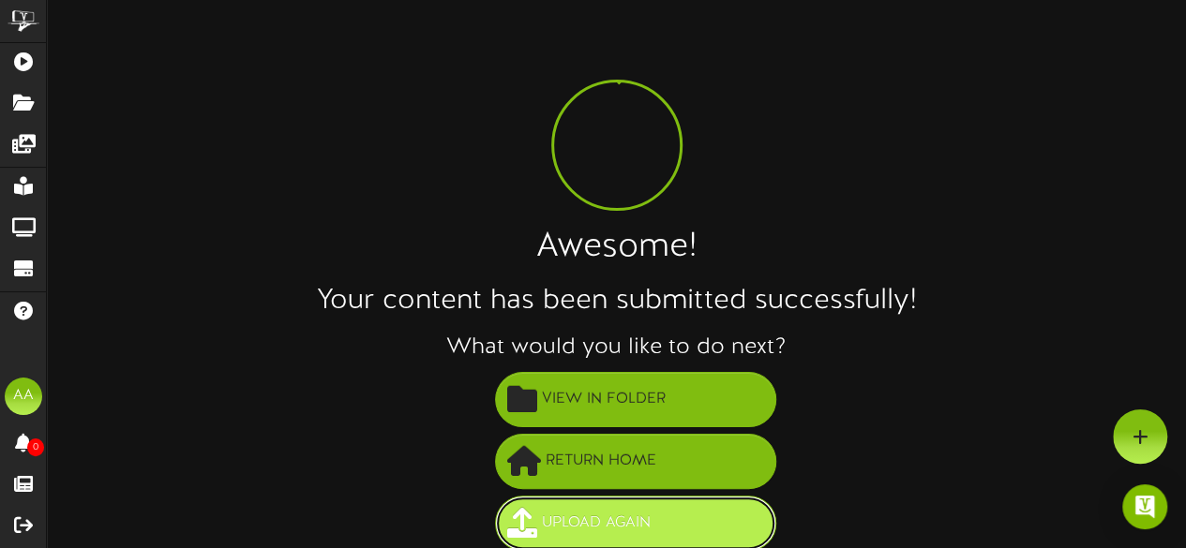
click at [608, 509] on span "Upload Again" at bounding box center [596, 523] width 118 height 31
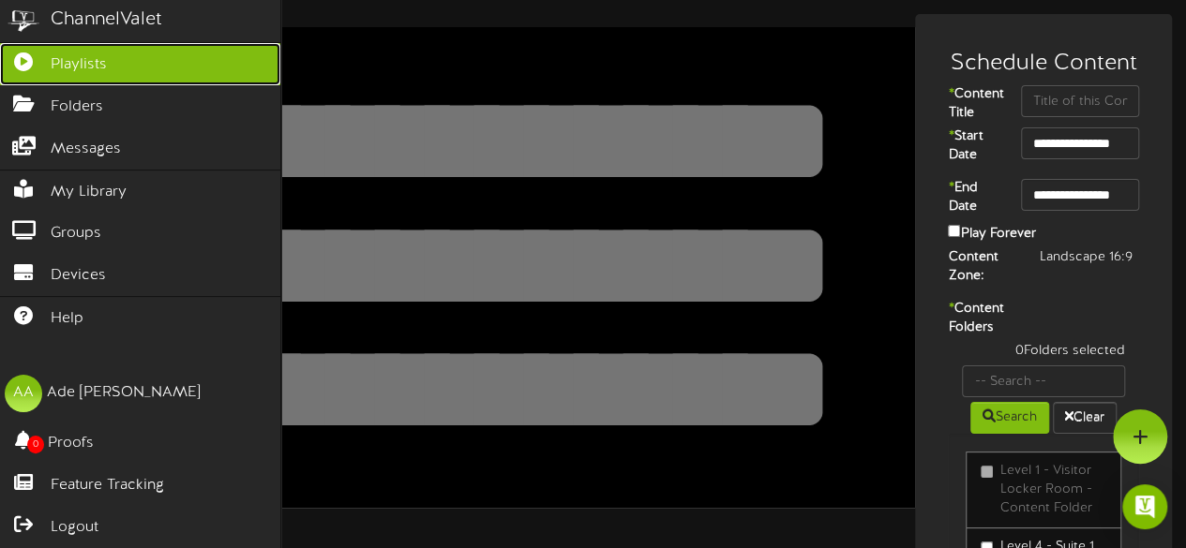
click at [118, 49] on link "Playlists" at bounding box center [140, 64] width 280 height 42
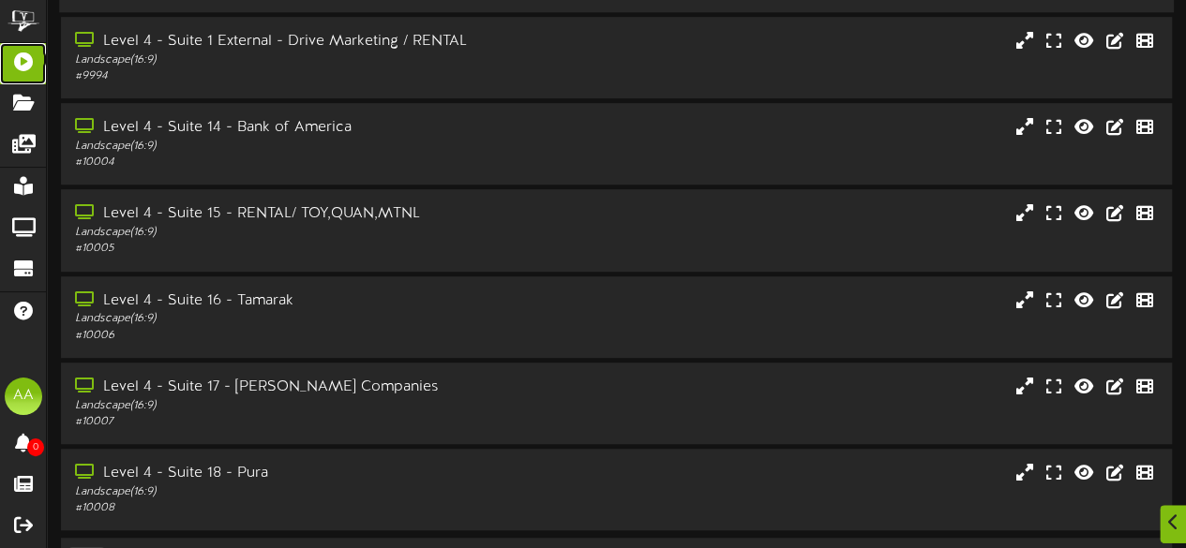
scroll to position [437, 0]
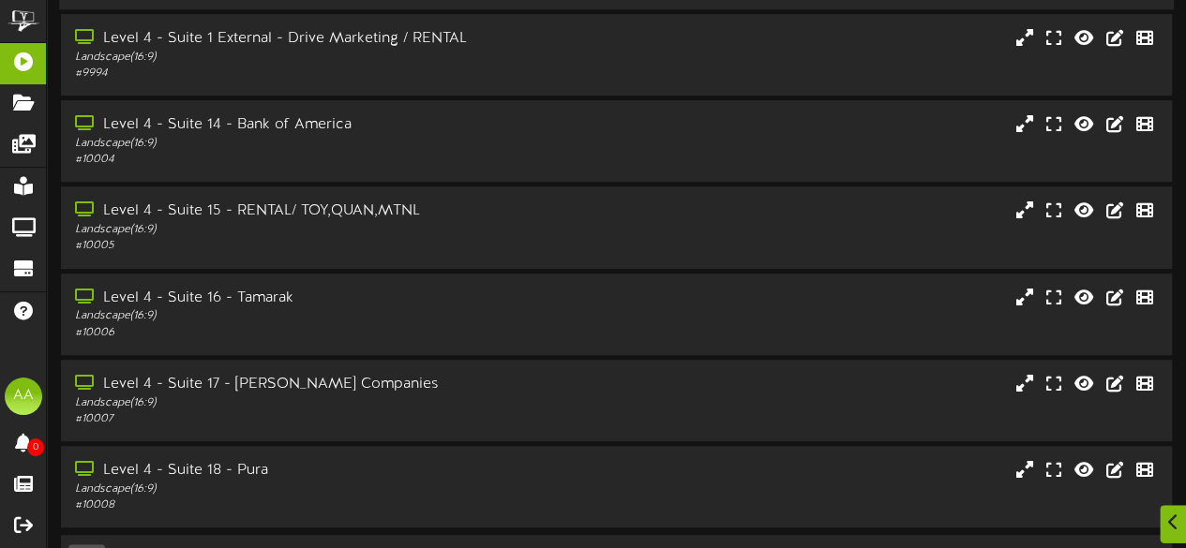
click at [417, 396] on div "Landscape ( 16:9 )" at bounding box center [292, 404] width 435 height 16
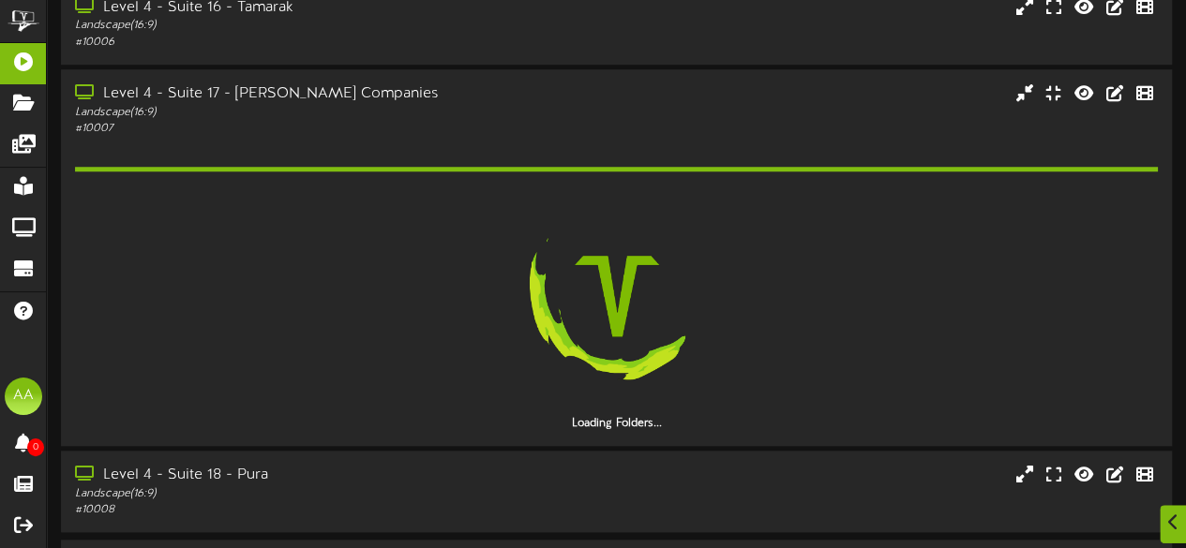
scroll to position [718, 0]
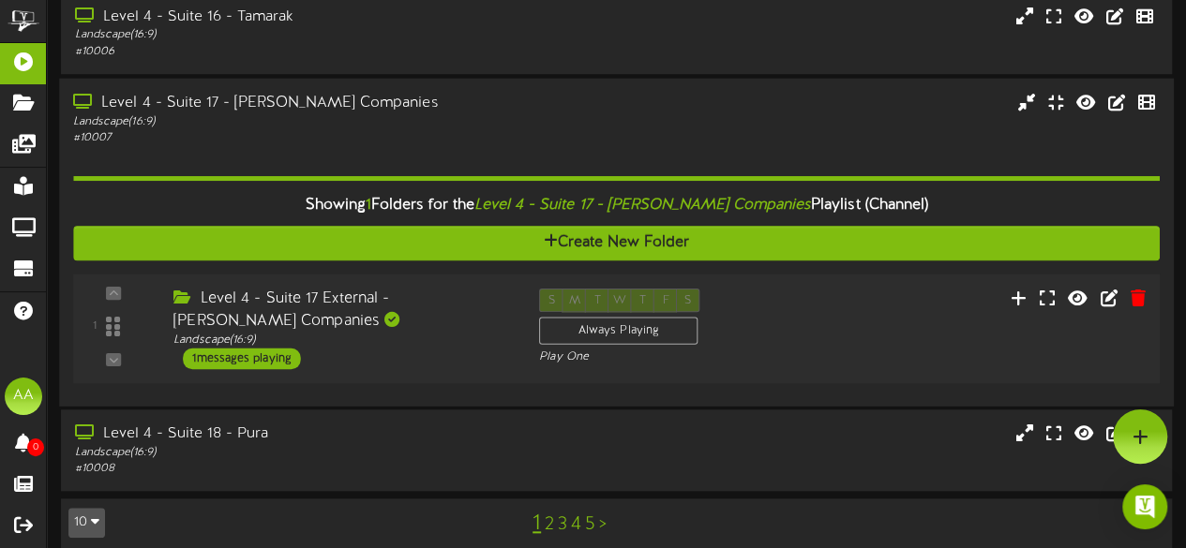
click at [261, 348] on div "1 messages playing" at bounding box center [242, 358] width 118 height 21
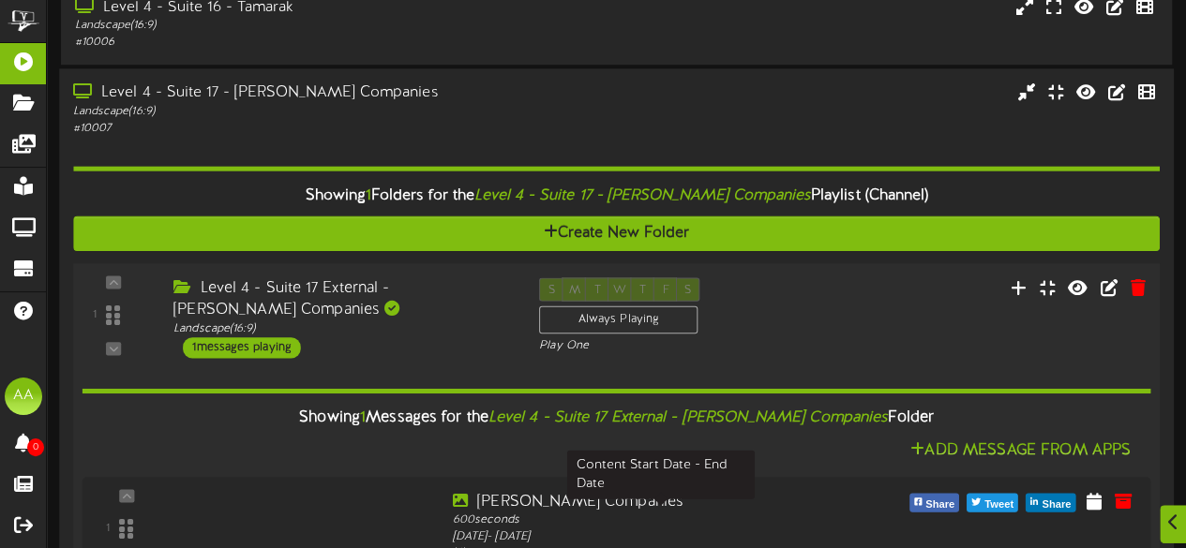
scroll to position [931, 0]
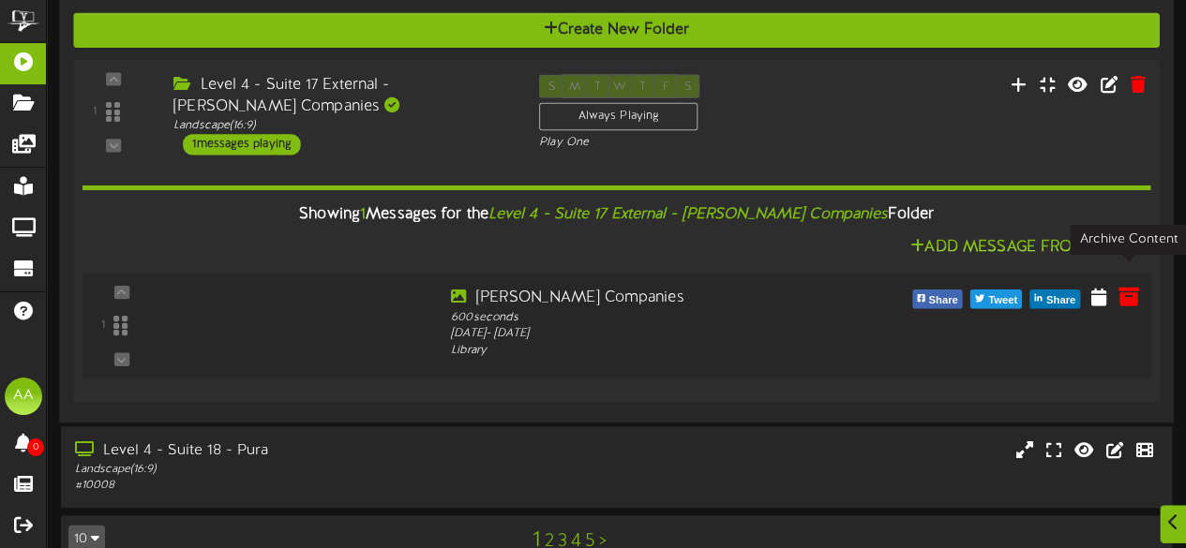
click at [1123, 285] on icon at bounding box center [1127, 295] width 21 height 21
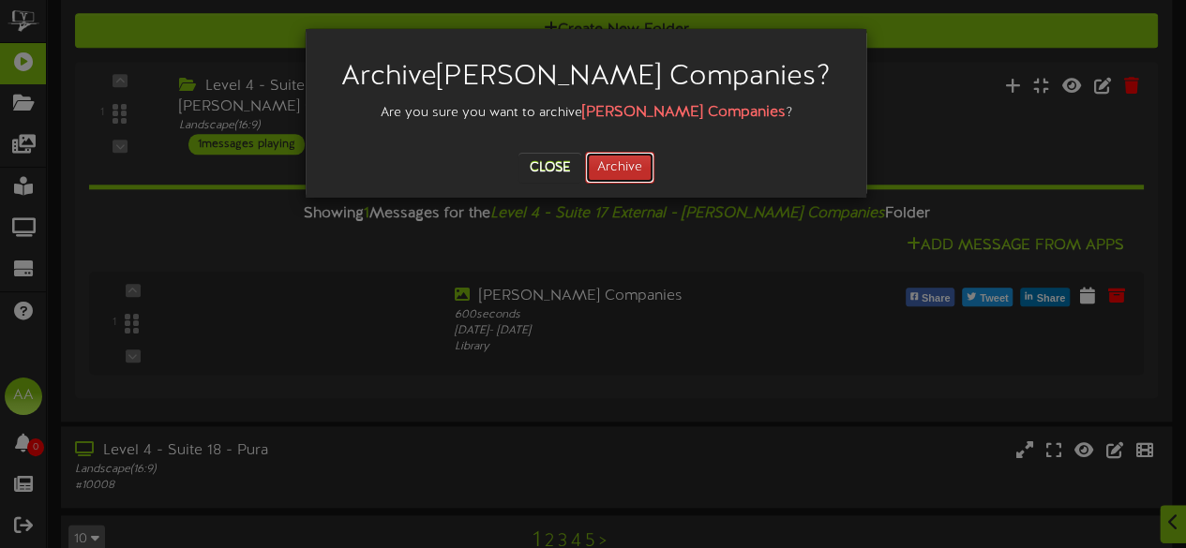
click at [638, 166] on button "Archive" at bounding box center [619, 168] width 69 height 32
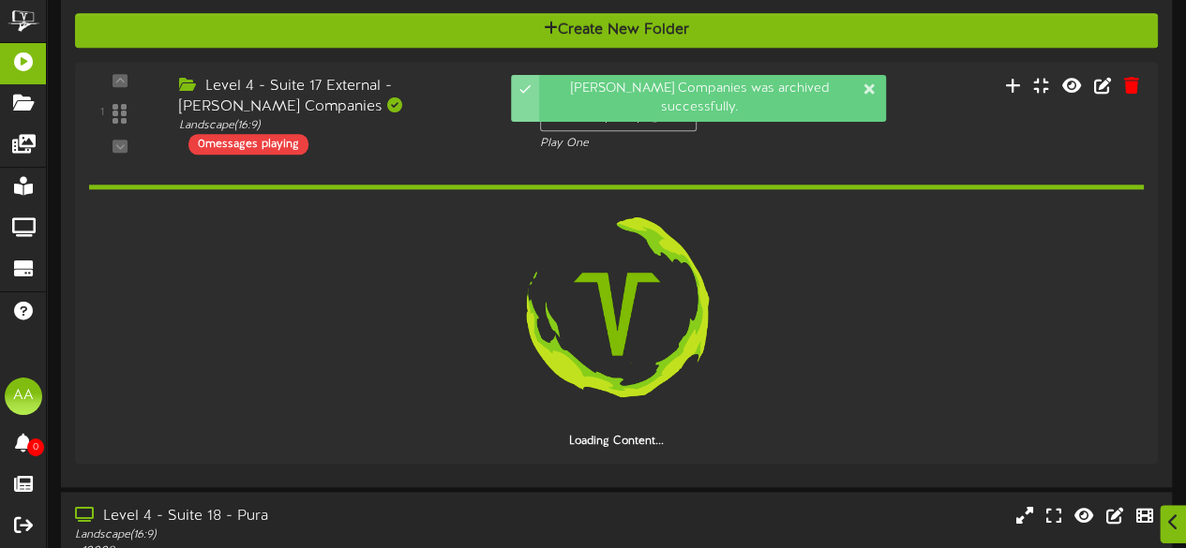
scroll to position [885, 0]
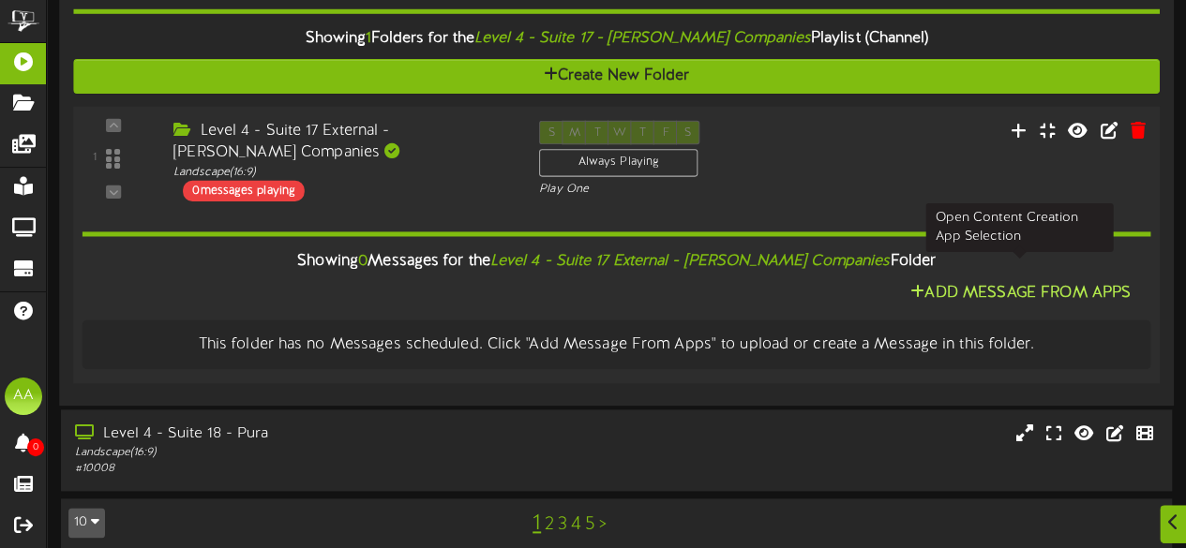
click at [1018, 281] on button "Add Message From Apps" at bounding box center [1020, 292] width 232 height 23
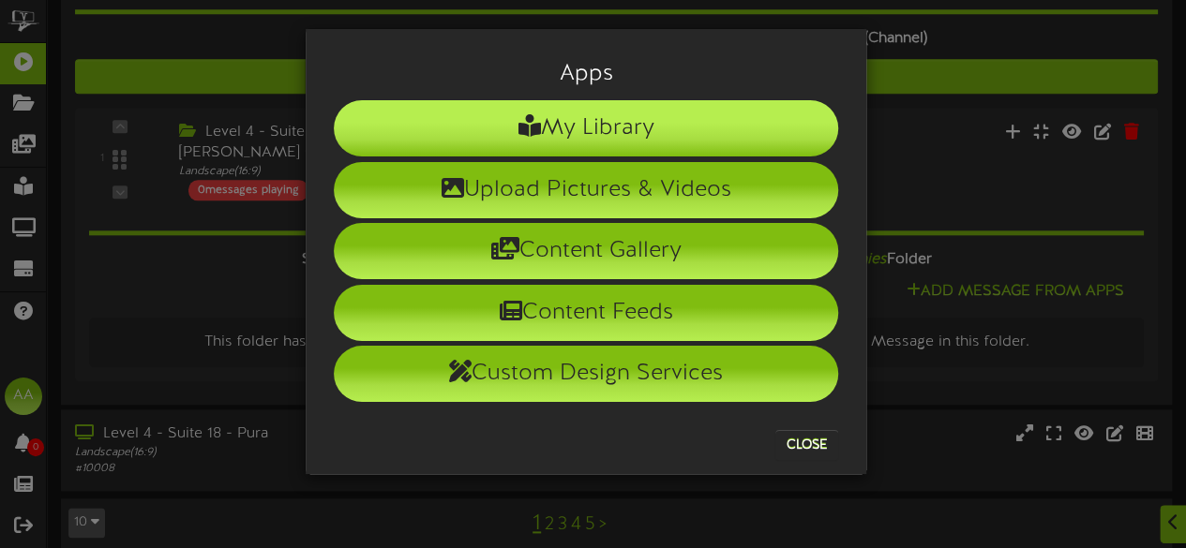
click at [600, 113] on li "My Library" at bounding box center [586, 128] width 504 height 56
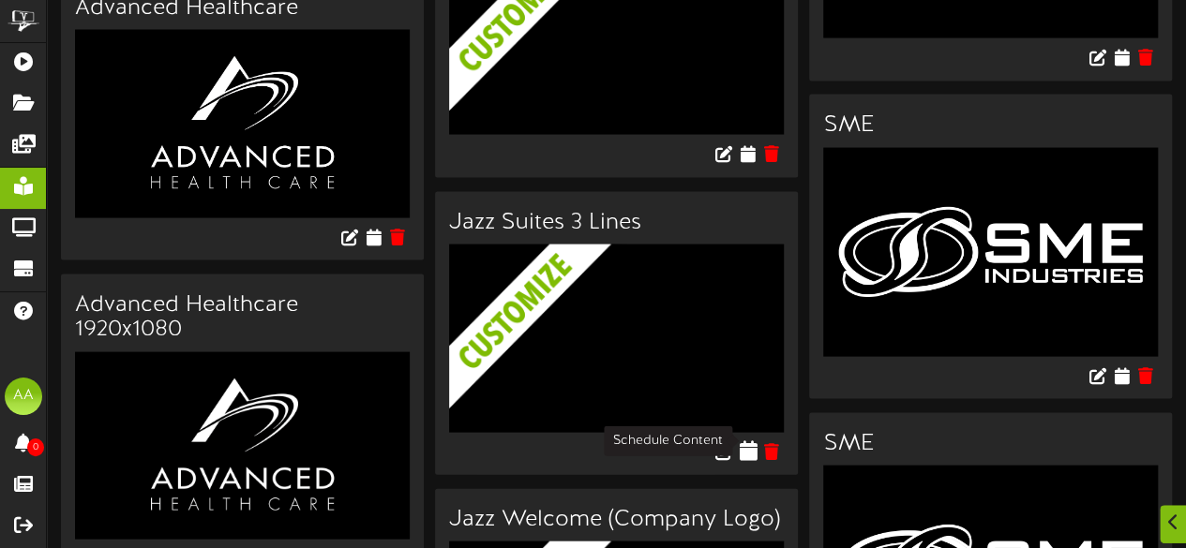
click at [753, 441] on icon at bounding box center [748, 451] width 18 height 21
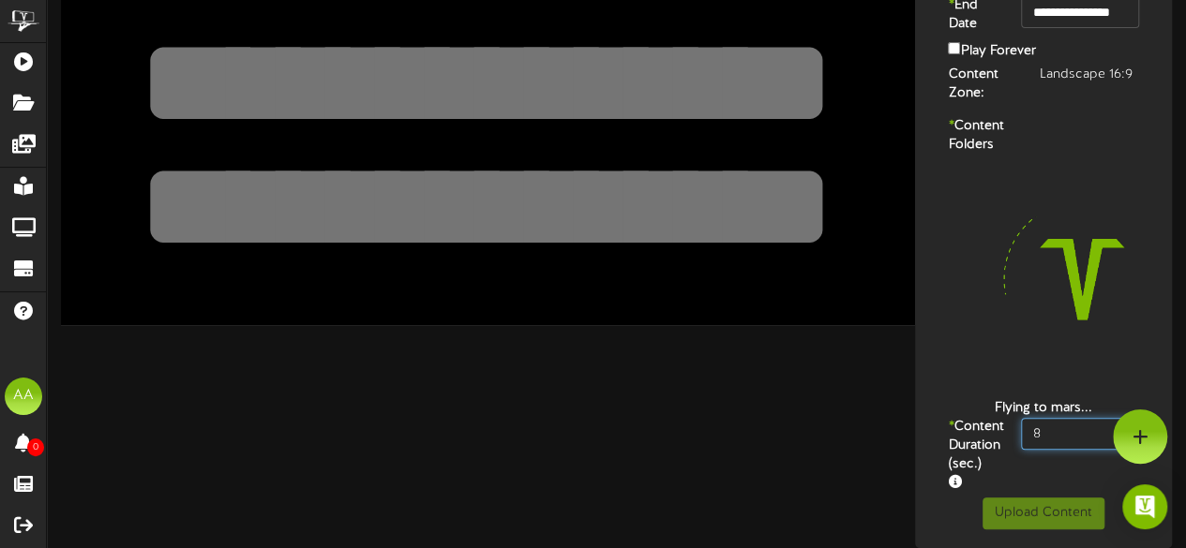
click at [1060, 417] on div "**********" at bounding box center [1042, 174] width 247 height 648
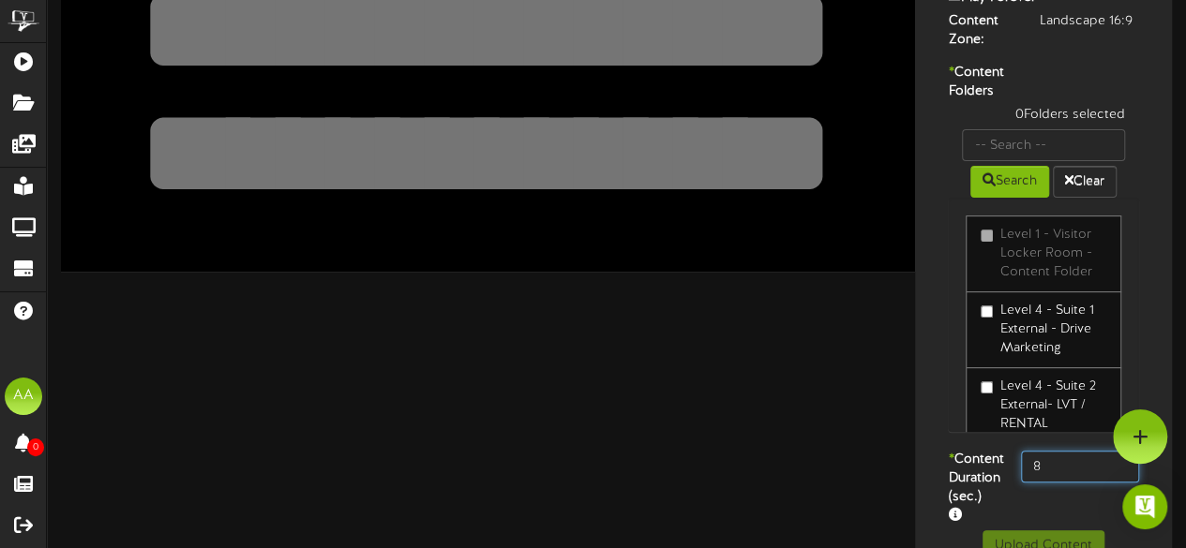
type input "800"
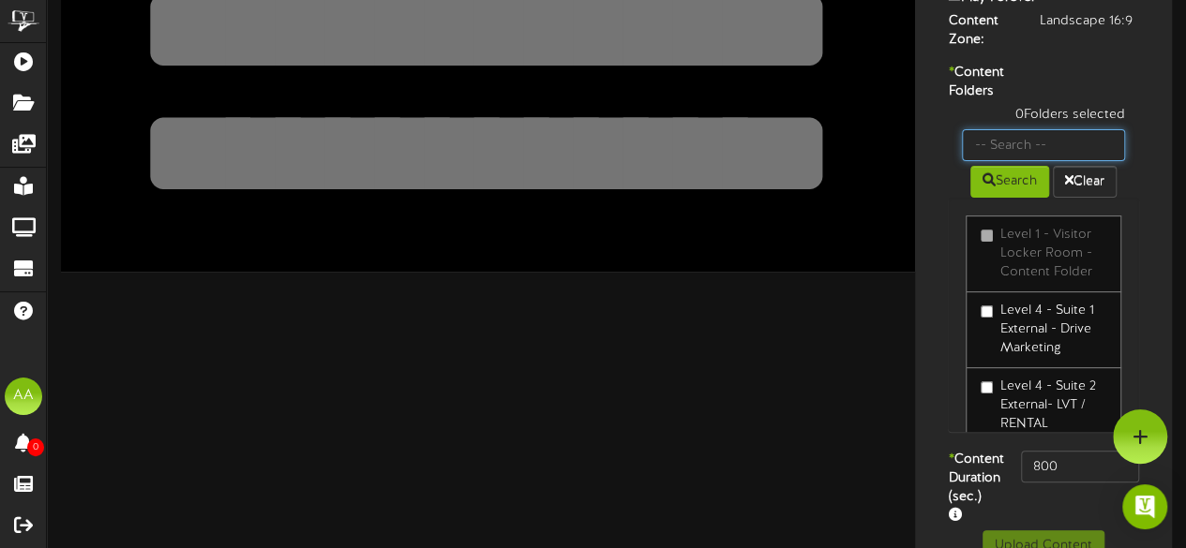
click at [1031, 161] on input "text" at bounding box center [1043, 145] width 163 height 32
type input "suite 17"
click at [980, 243] on div "Level 1 - Visitor Locker Room - Content Folder Level 4 - Suite 1 External - Dri…" at bounding box center [1043, 315] width 191 height 234
click at [984, 198] on button "Search" at bounding box center [1009, 182] width 79 height 32
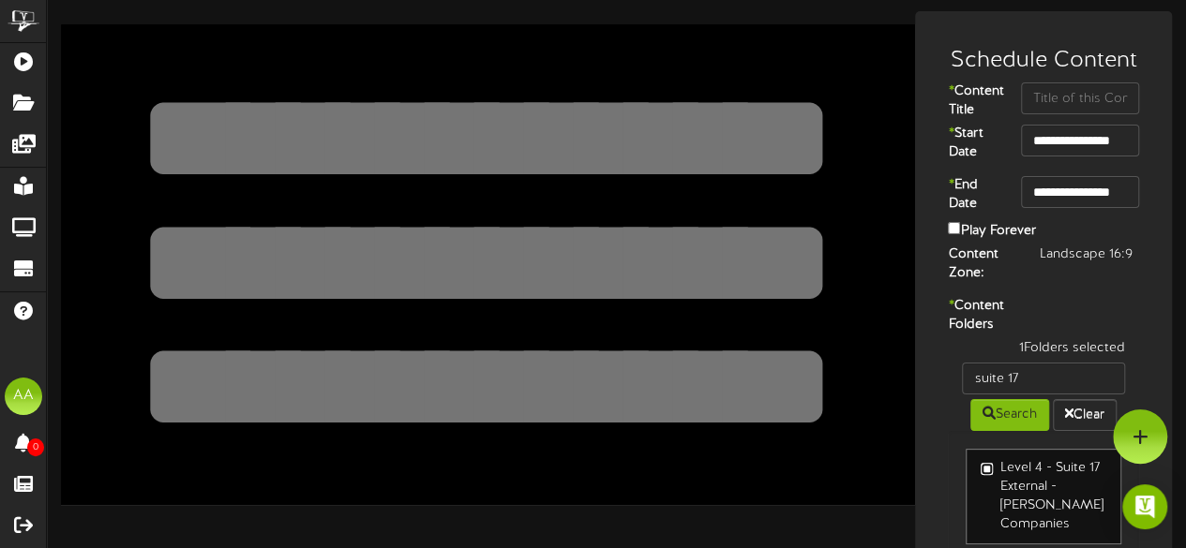
scroll to position [0, 0]
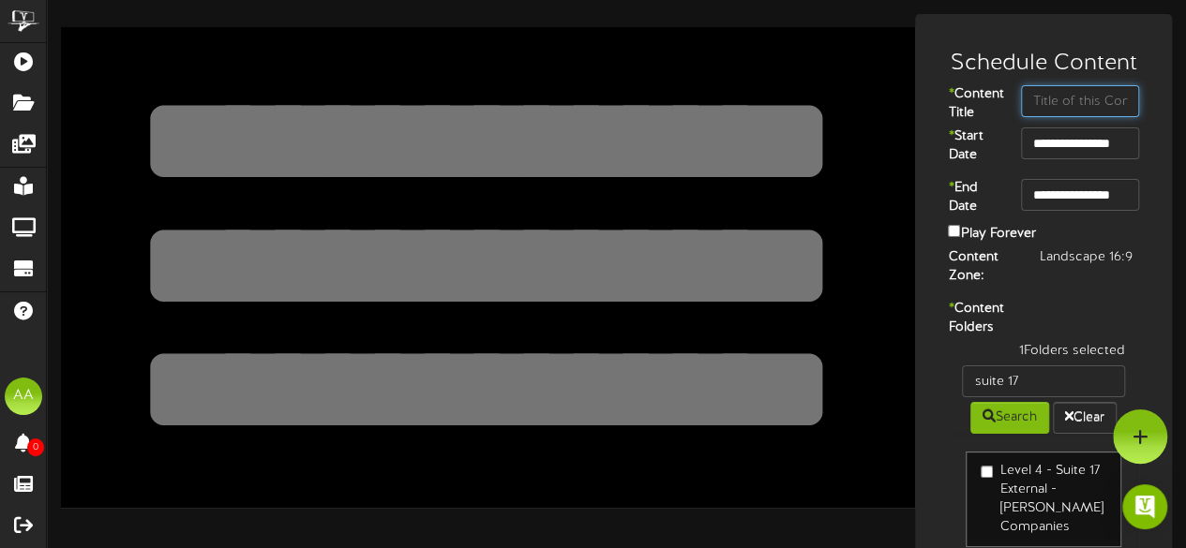
click at [1047, 97] on input "text" at bounding box center [1080, 101] width 118 height 32
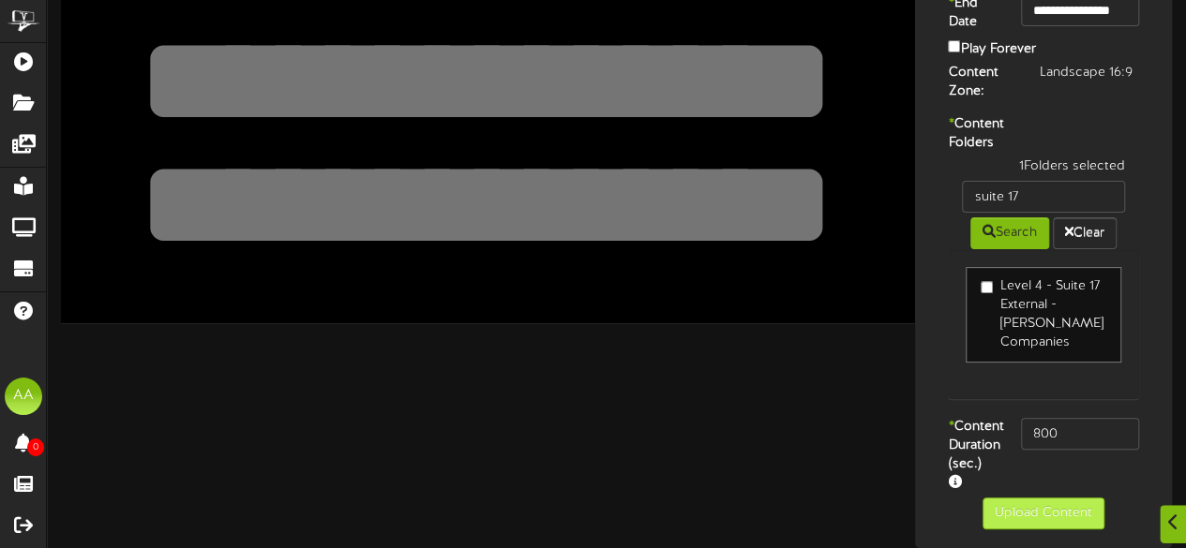
type input "suite 17"
click at [1028, 521] on button "Upload Content" at bounding box center [1043, 514] width 122 height 32
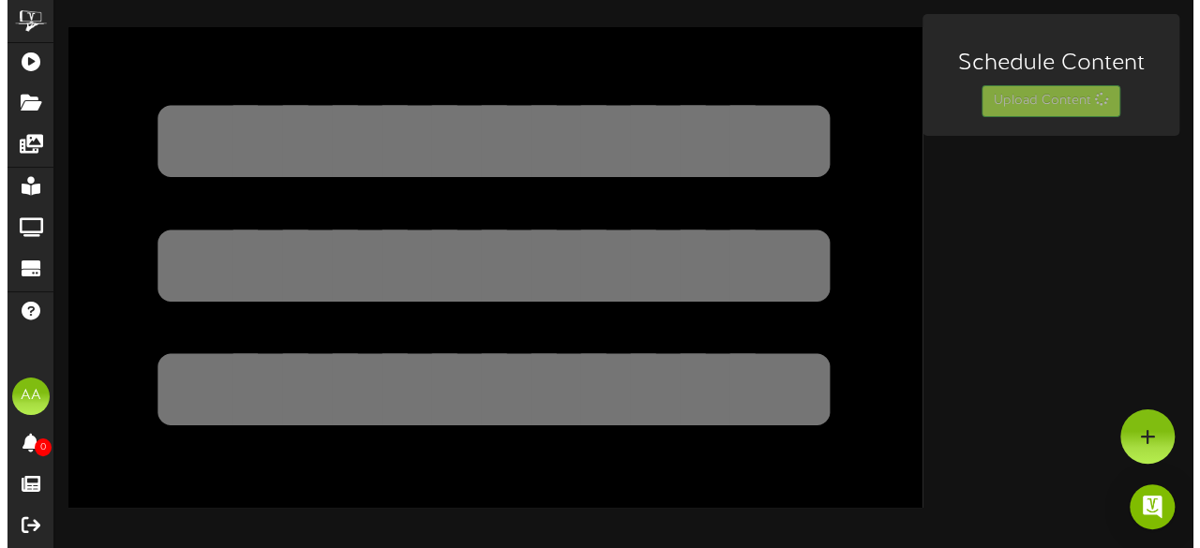
scroll to position [0, 0]
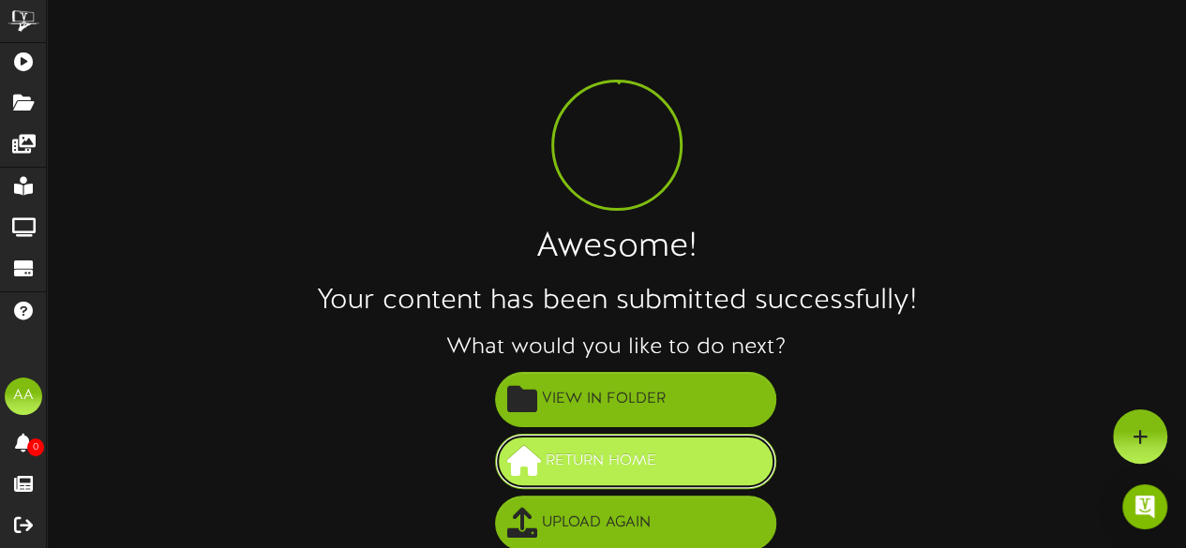
click at [594, 470] on span "Return Home" at bounding box center [601, 461] width 120 height 31
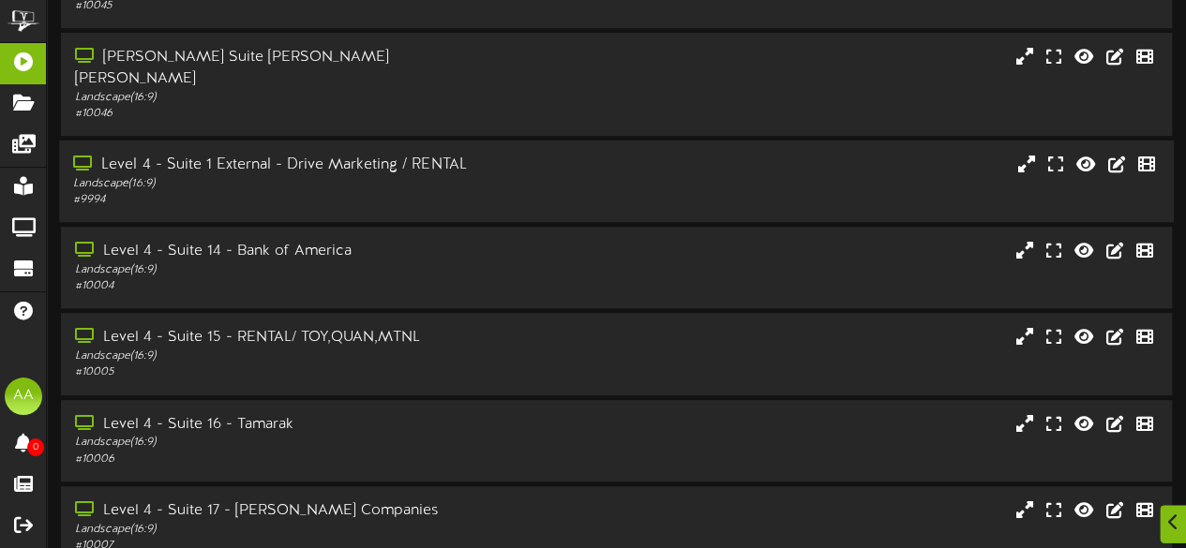
scroll to position [474, 0]
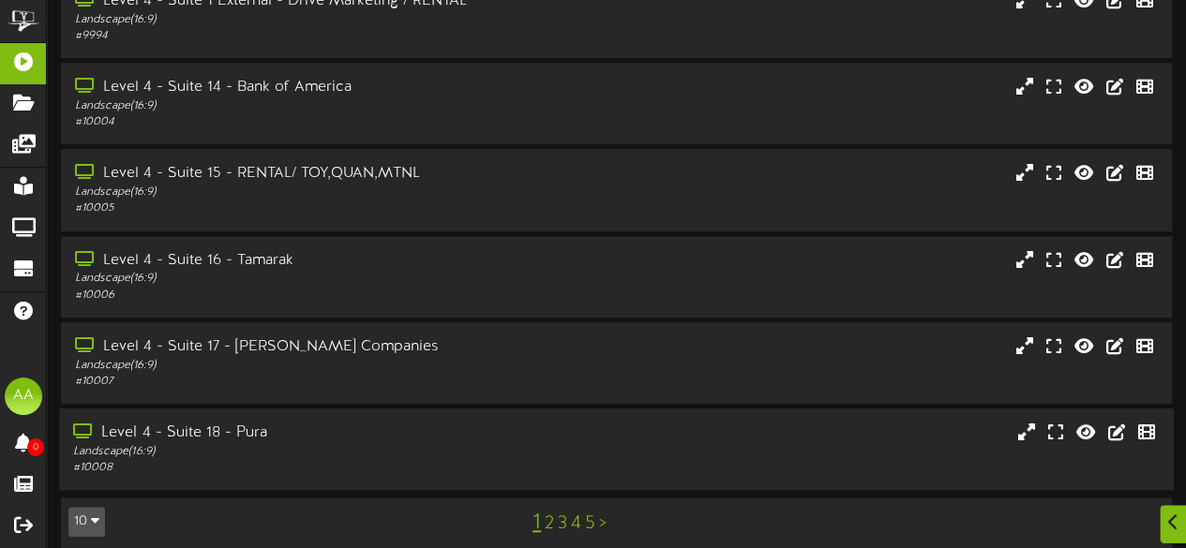
click at [411, 423] on div "Level 4 - Suite 18 - Pura" at bounding box center [291, 434] width 436 height 22
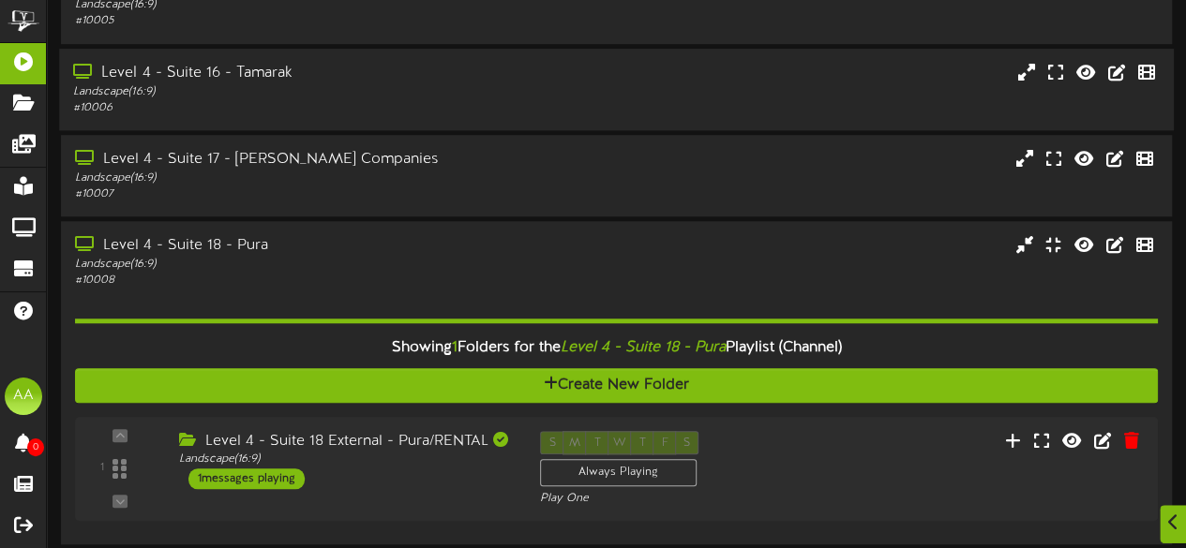
scroll to position [714, 0]
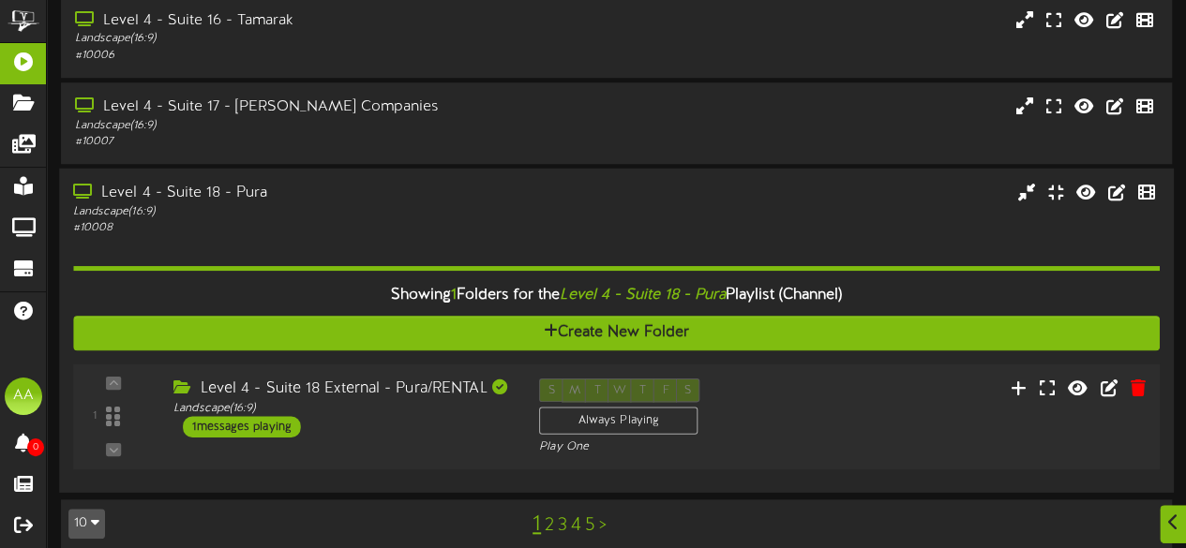
click at [244, 416] on div "1 messages playing" at bounding box center [242, 426] width 118 height 21
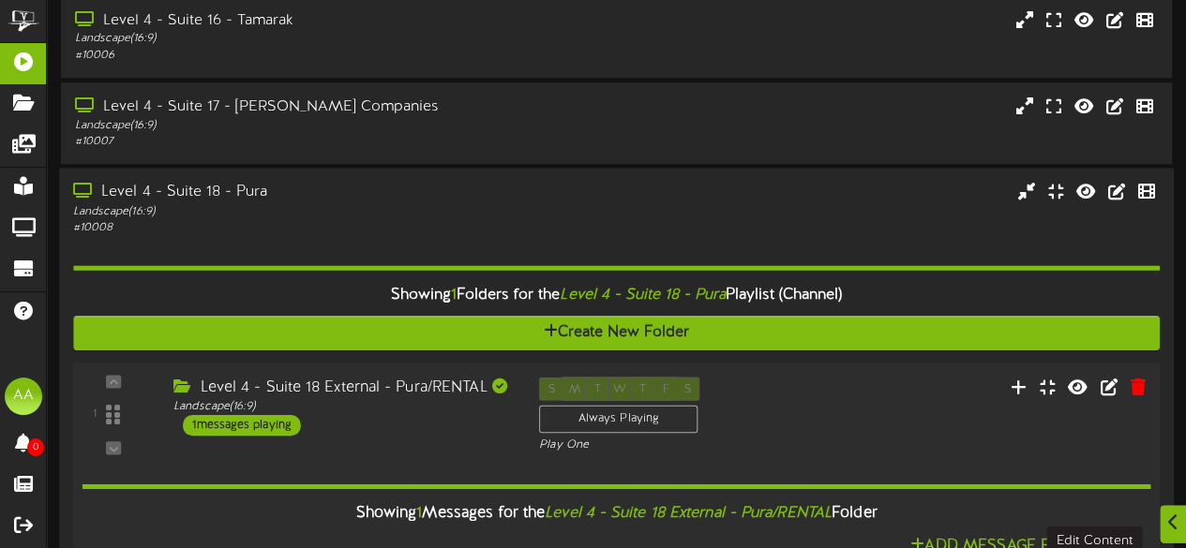
scroll to position [943, 0]
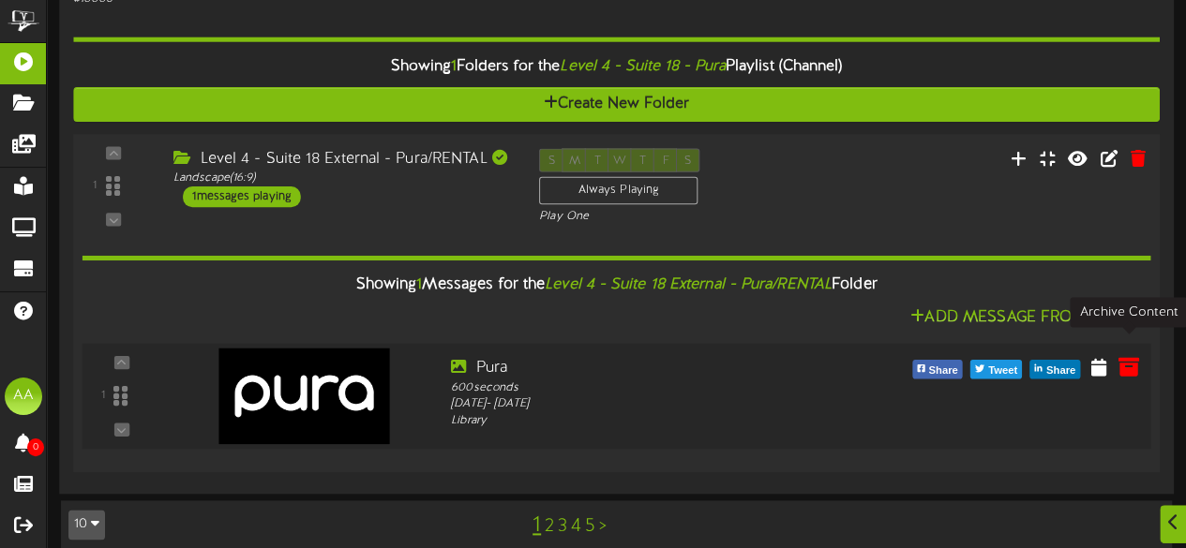
click at [1130, 356] on icon at bounding box center [1127, 366] width 21 height 21
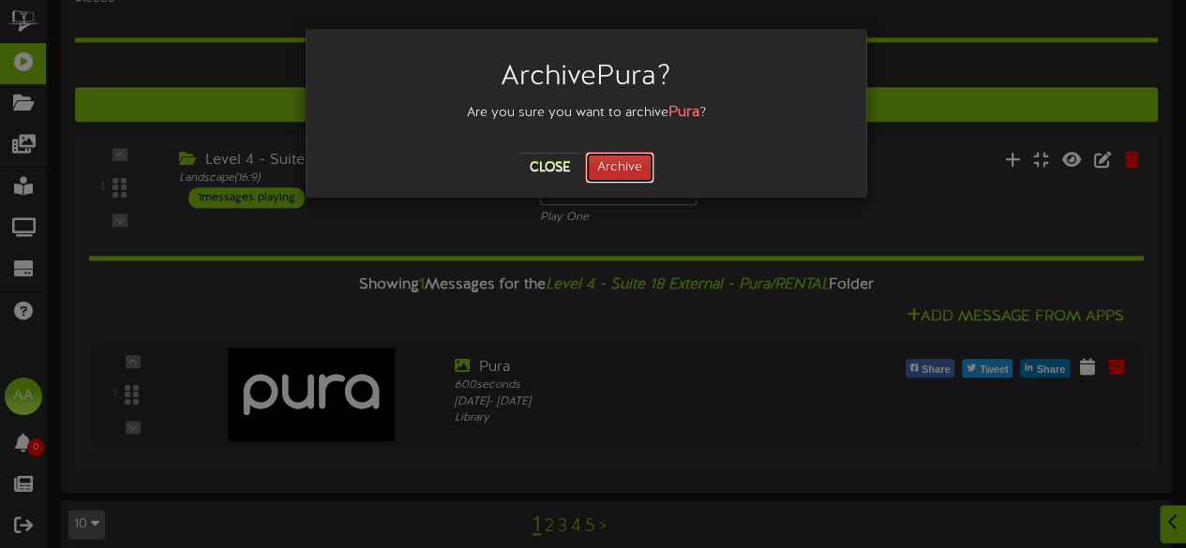
click at [620, 168] on button "Archive" at bounding box center [619, 168] width 69 height 32
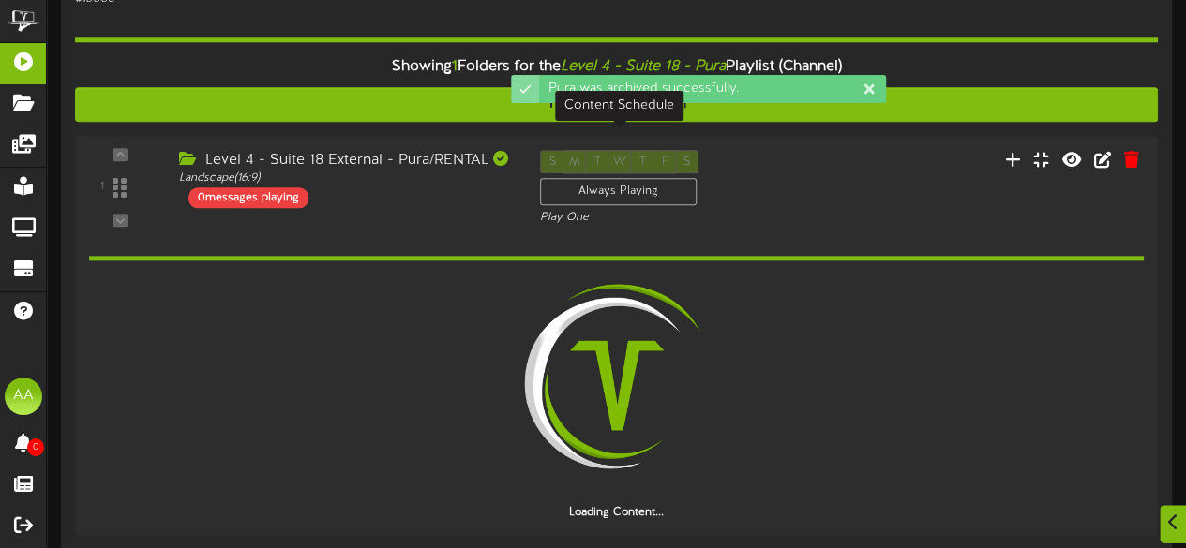
scroll to position [880, 0]
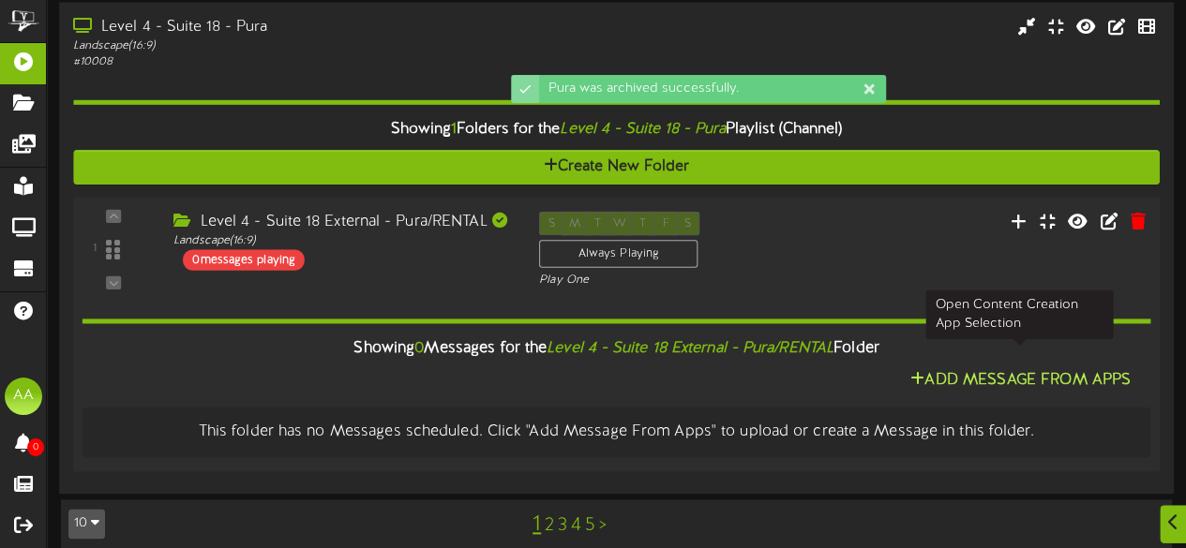
click at [1042, 369] on button "Add Message From Apps" at bounding box center [1020, 380] width 232 height 23
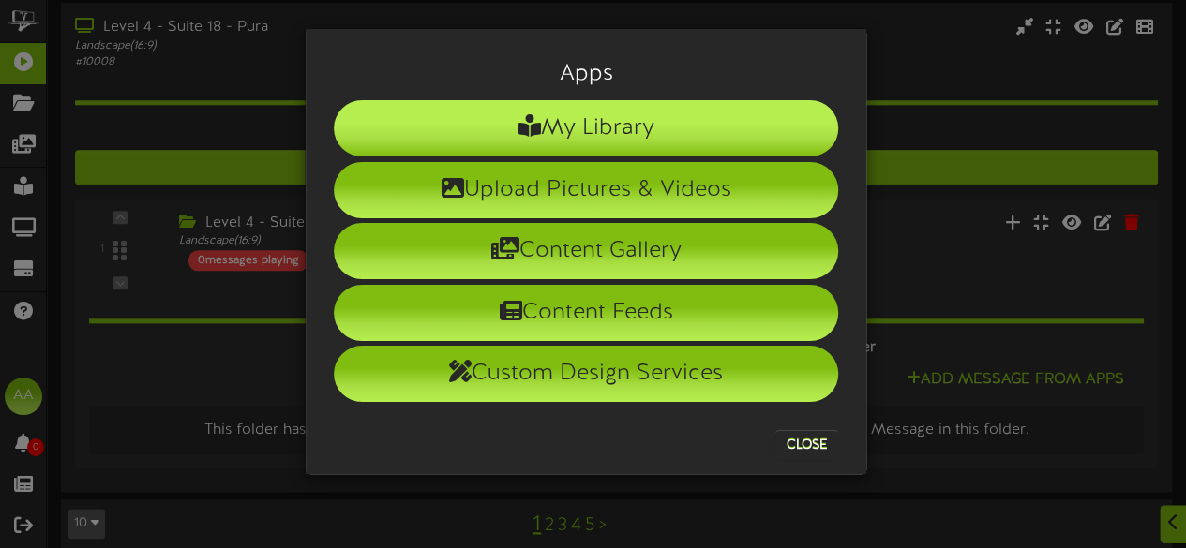
click at [603, 136] on li "My Library" at bounding box center [586, 128] width 504 height 56
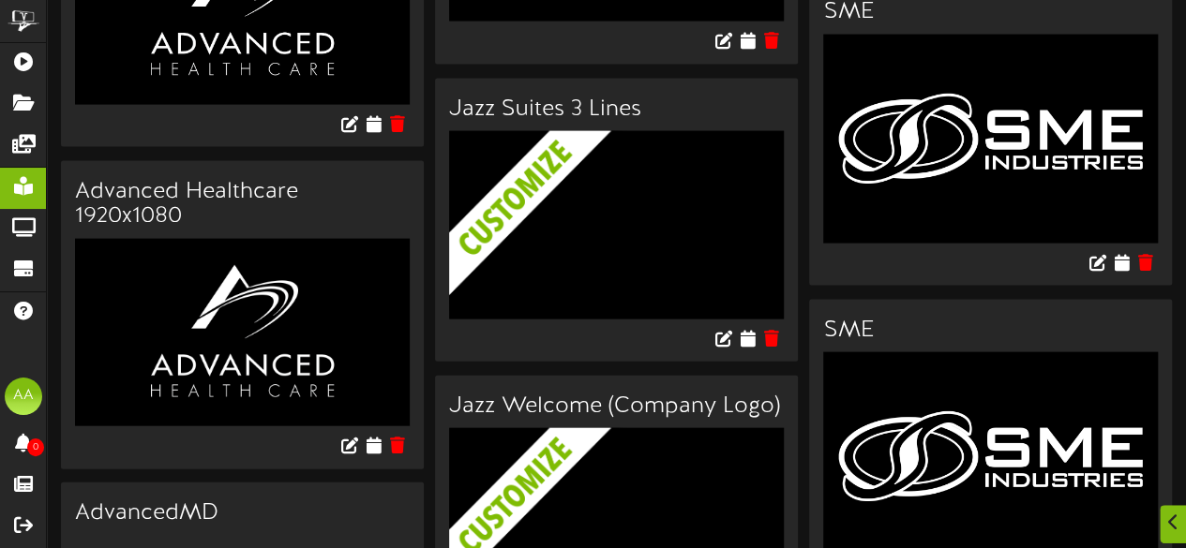
scroll to position [1844, 0]
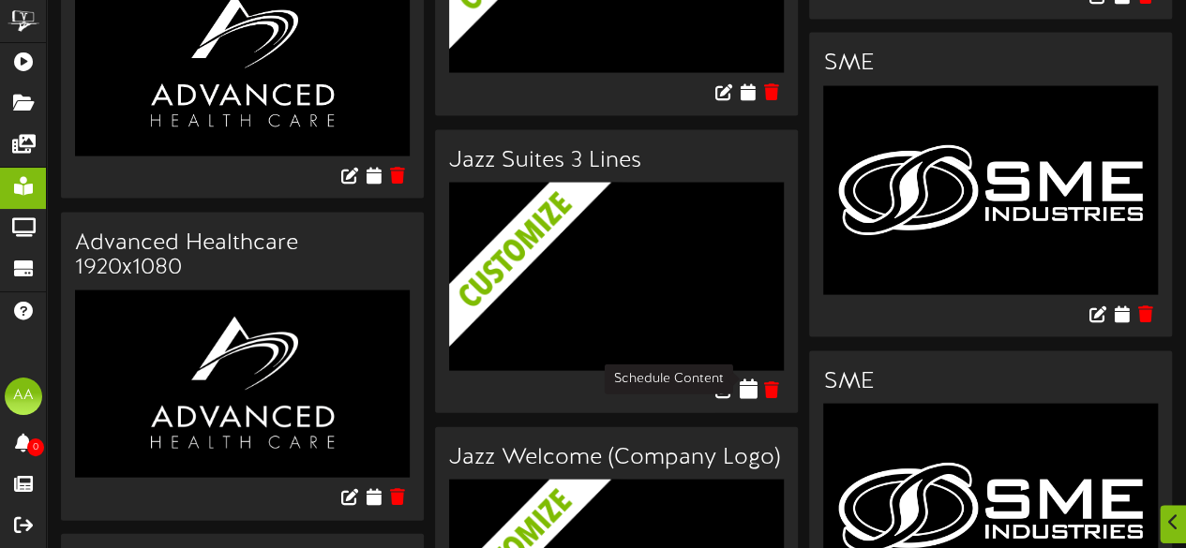
click at [746, 381] on icon at bounding box center [748, 389] width 18 height 21
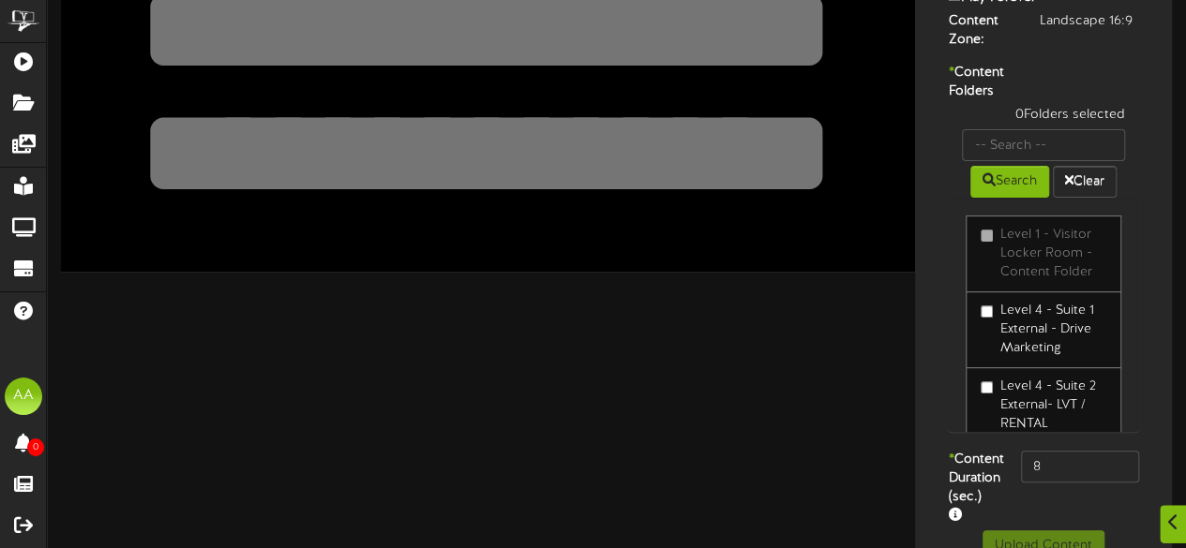
scroll to position [322, 0]
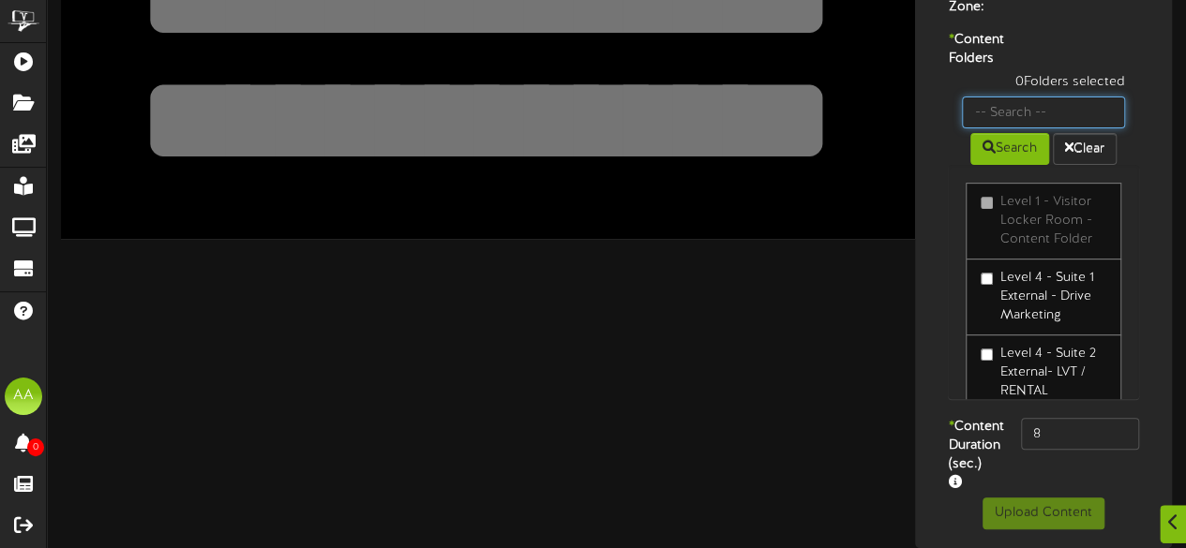
click at [1030, 97] on input "text" at bounding box center [1043, 113] width 163 height 32
type input "suite 18"
click at [1000, 133] on button "Search" at bounding box center [1009, 149] width 79 height 32
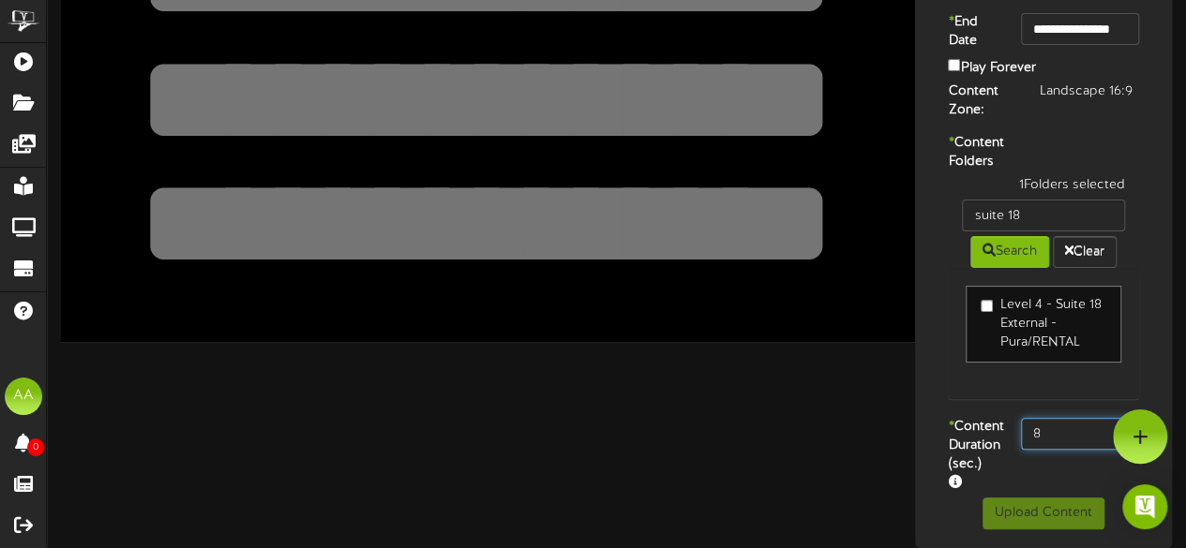
click at [1046, 418] on input "8" at bounding box center [1080, 434] width 118 height 32
type input "800"
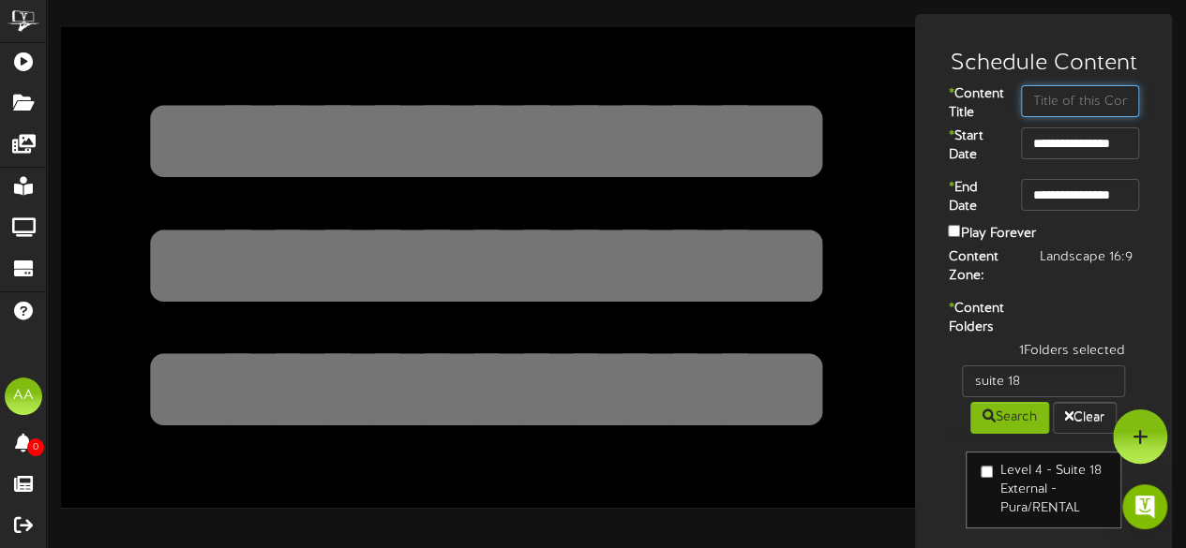
click at [1045, 98] on input "text" at bounding box center [1080, 101] width 118 height 32
type input "suite 18"
click at [944, 398] on div "1 Folders selected suite 18 Search Clear Level 4 - Suite 18 External - Pura/REN…" at bounding box center [1043, 463] width 219 height 242
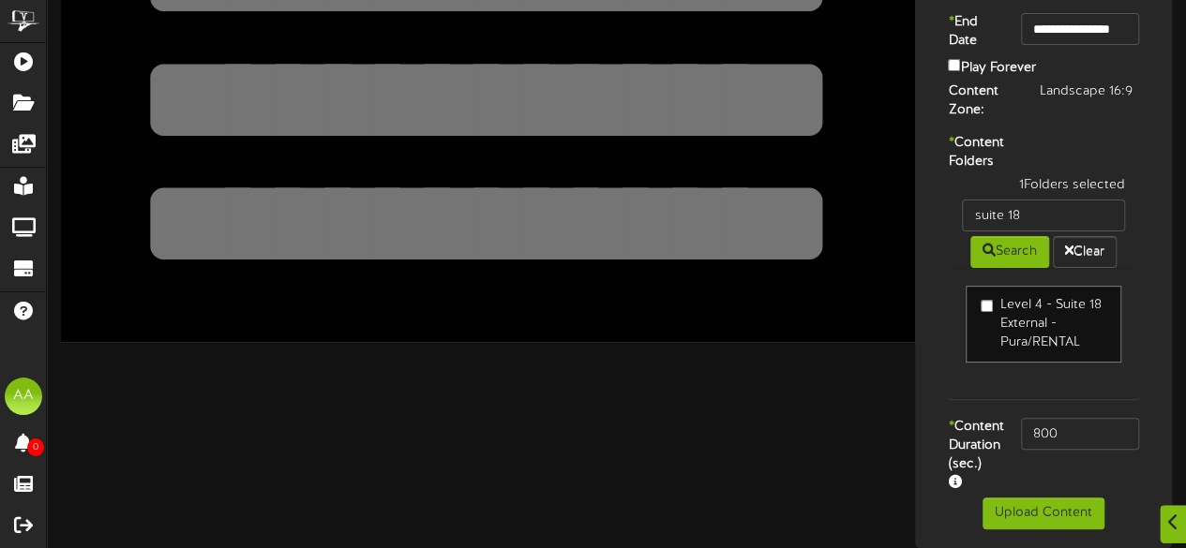
scroll to position [218, 0]
click at [1020, 511] on button "Upload Content" at bounding box center [1043, 514] width 122 height 32
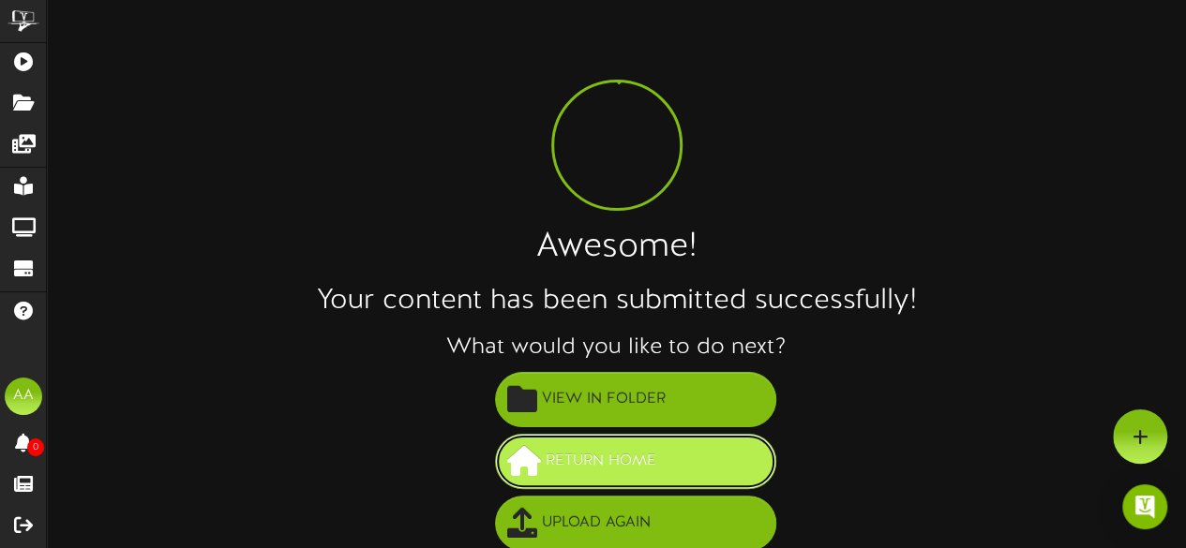
click at [565, 468] on span "Return Home" at bounding box center [601, 461] width 120 height 31
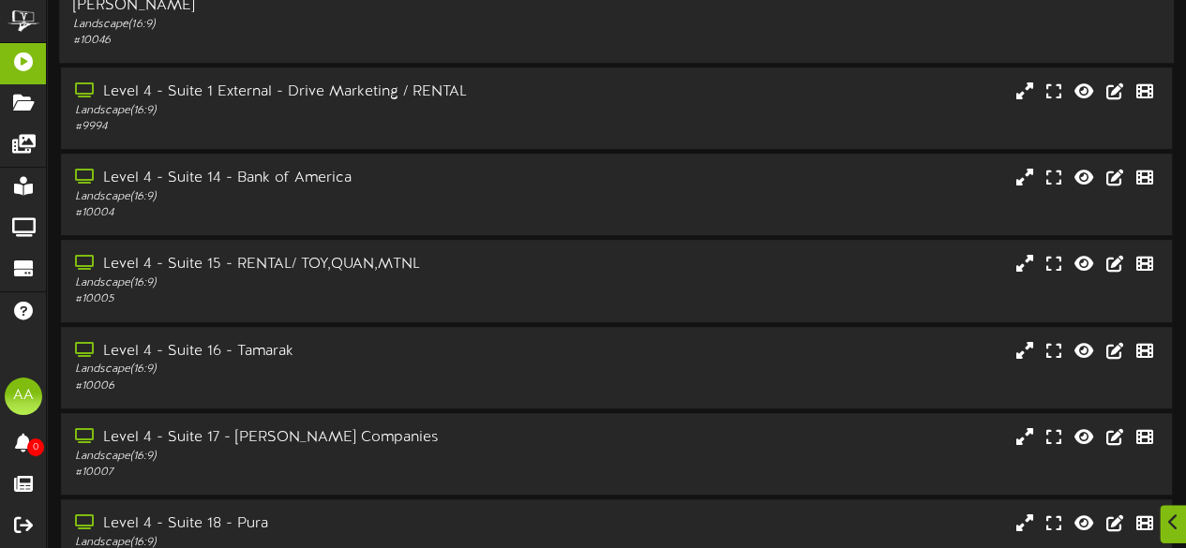
scroll to position [474, 0]
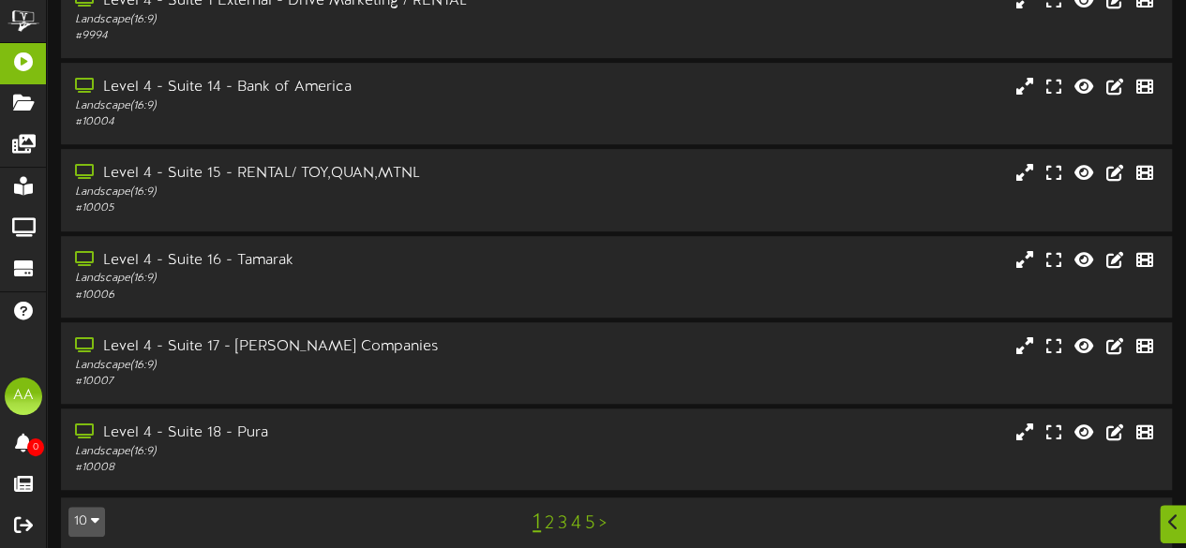
click at [546, 514] on link "2" at bounding box center [549, 524] width 9 height 21
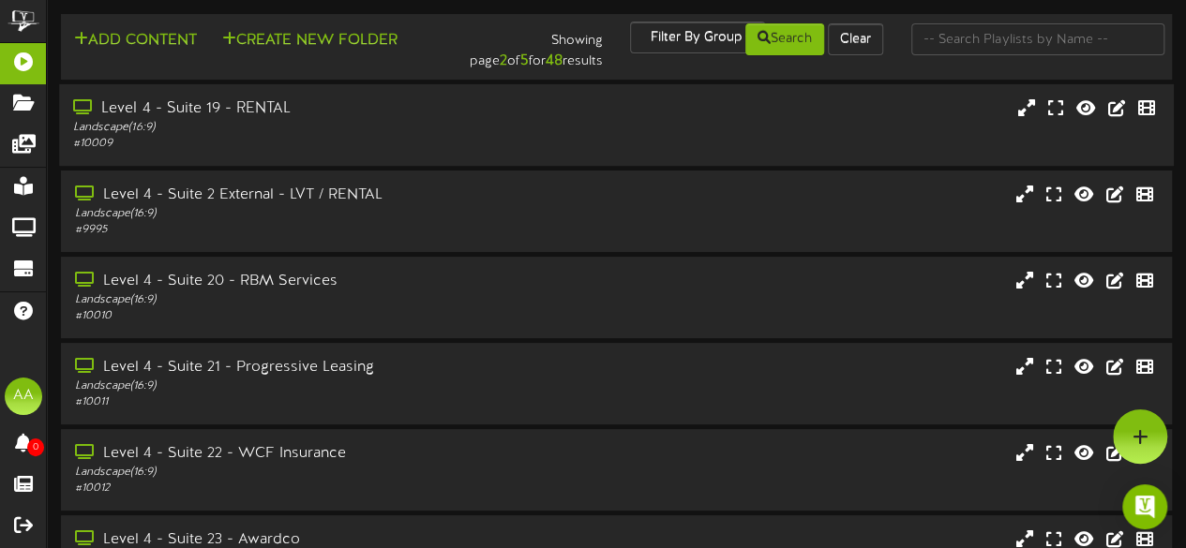
click at [361, 162] on div "Level 4 - Suite 19 - RENTAL Landscape ( 16:9 ) # 10009" at bounding box center [616, 125] width 1114 height 82
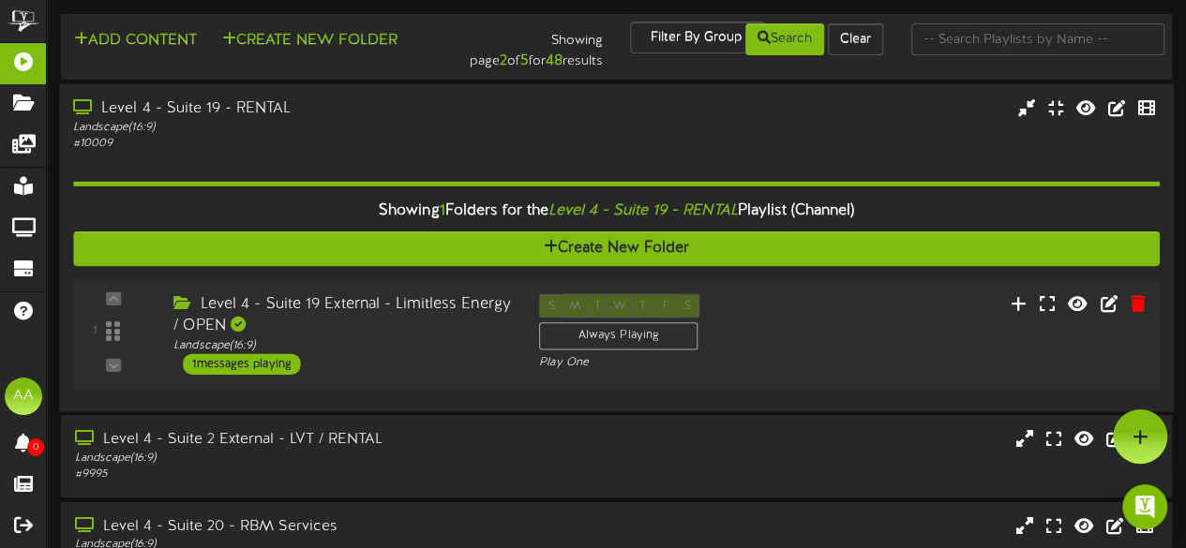
click at [262, 366] on div "1 messages playing" at bounding box center [242, 363] width 118 height 21
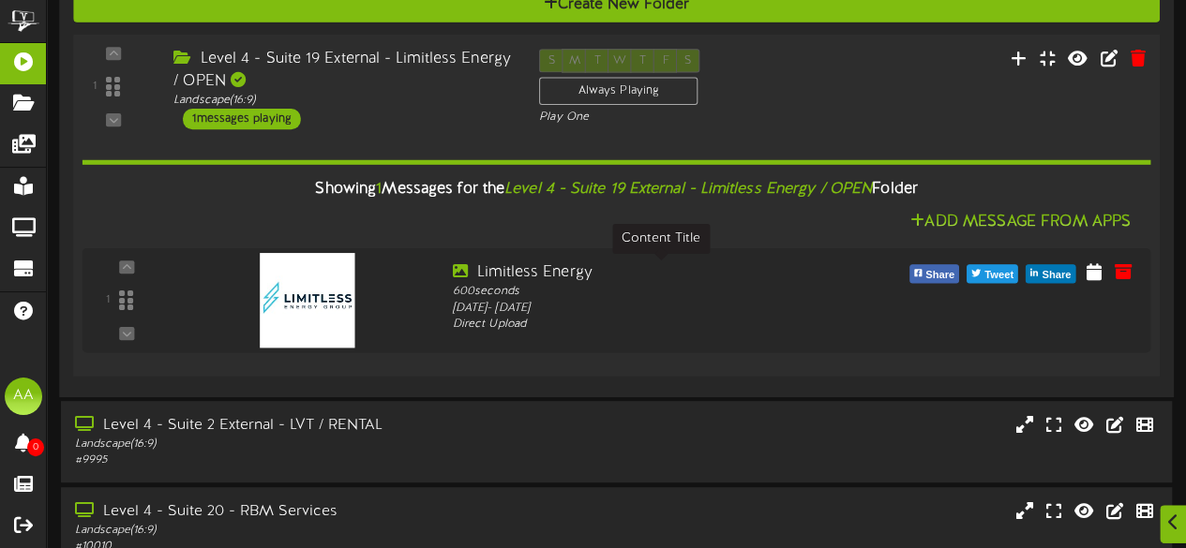
scroll to position [245, 0]
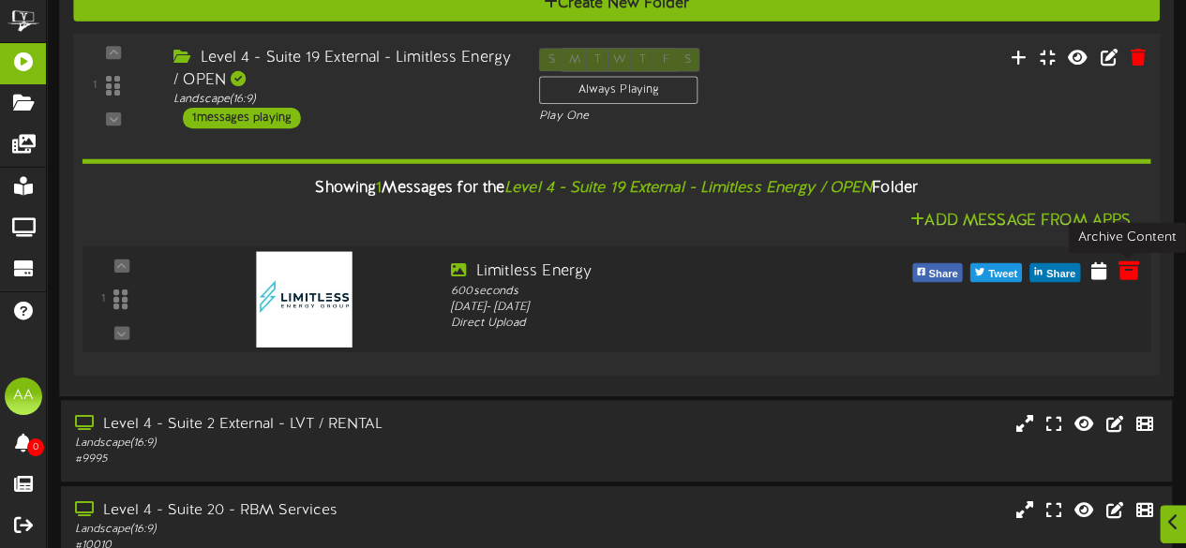
click at [1125, 273] on icon at bounding box center [1127, 269] width 21 height 21
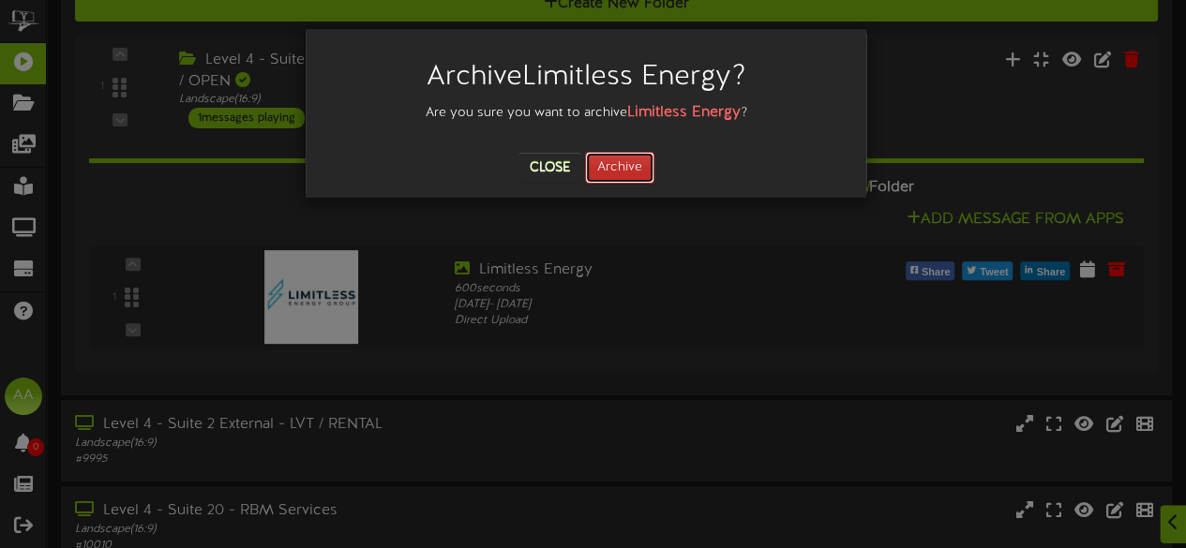
click at [630, 177] on button "Archive" at bounding box center [619, 168] width 69 height 32
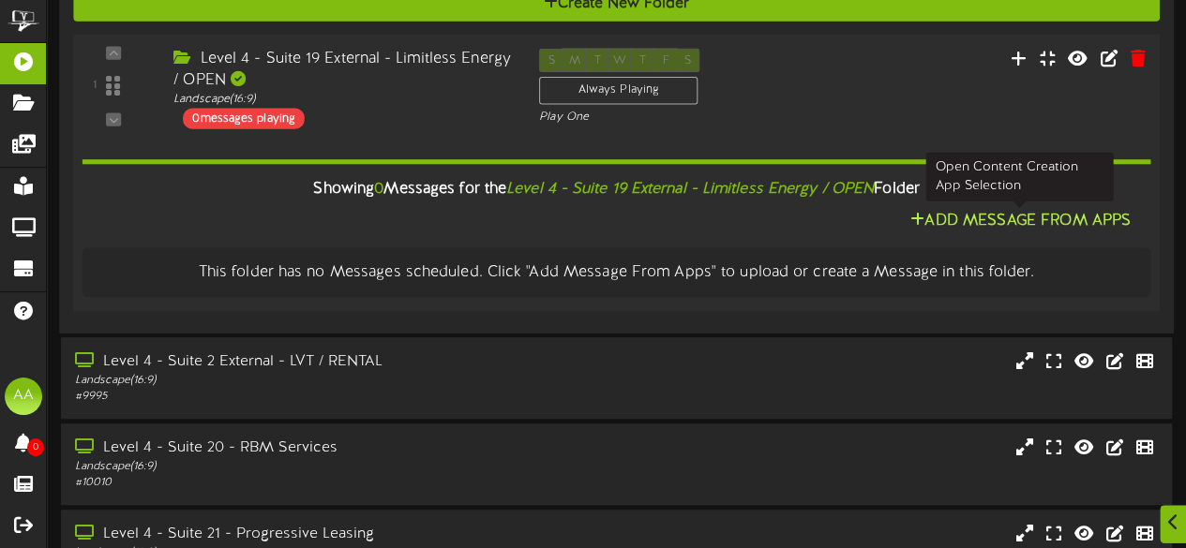
click at [969, 217] on button "Add Message From Apps" at bounding box center [1020, 220] width 232 height 23
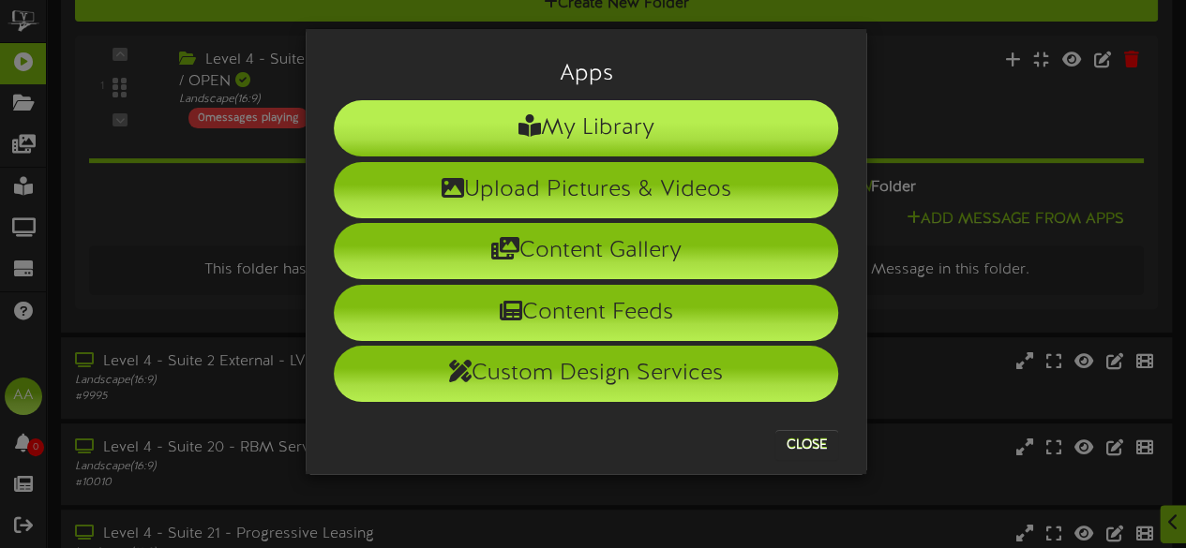
click at [667, 141] on li "My Library" at bounding box center [586, 128] width 504 height 56
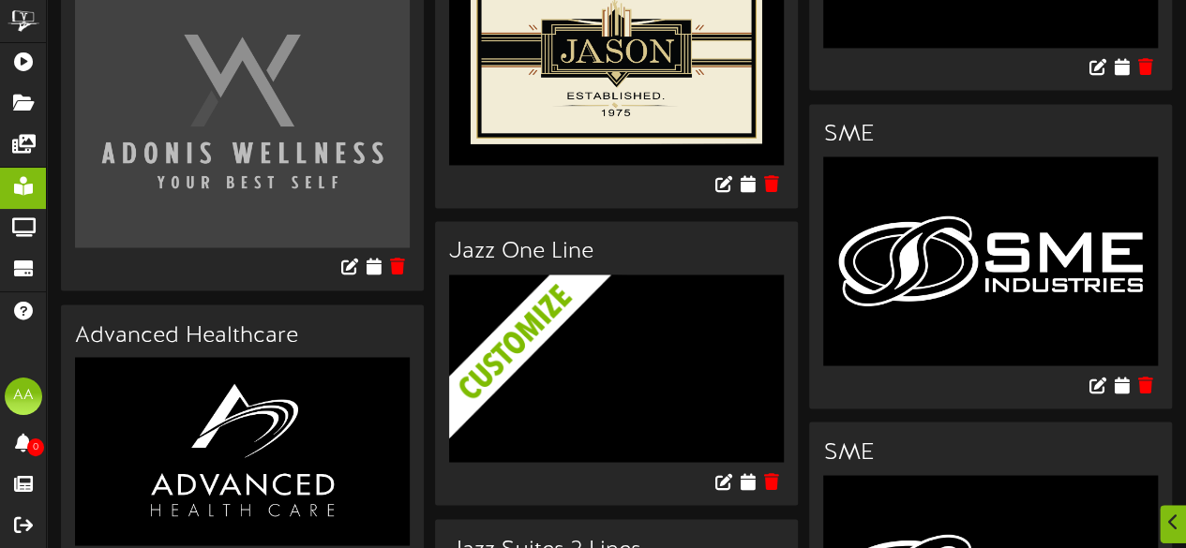
scroll to position [1745, 0]
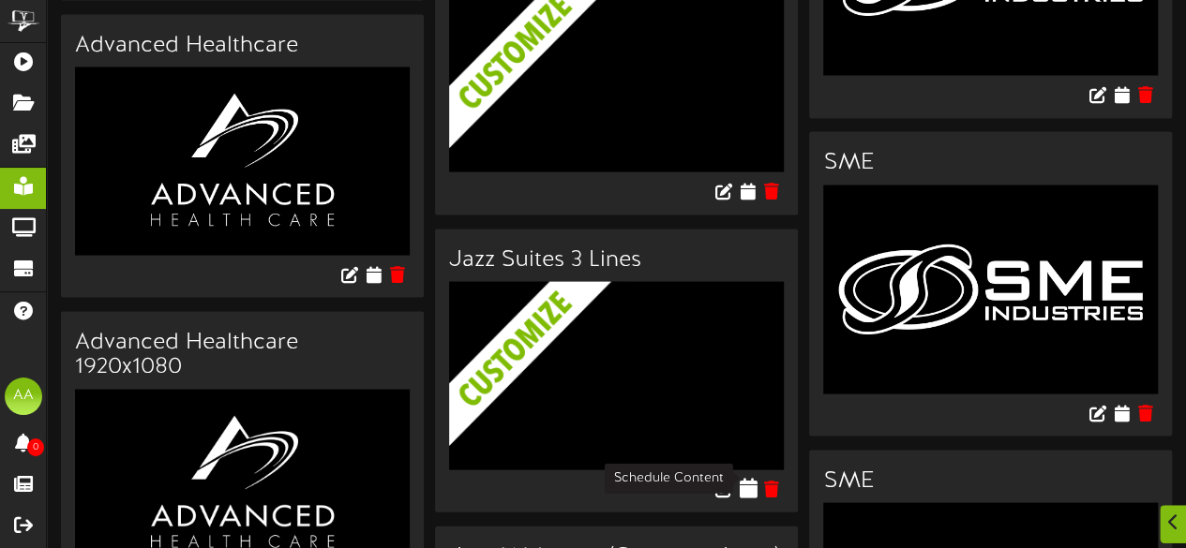
click at [744, 477] on icon at bounding box center [748, 487] width 18 height 21
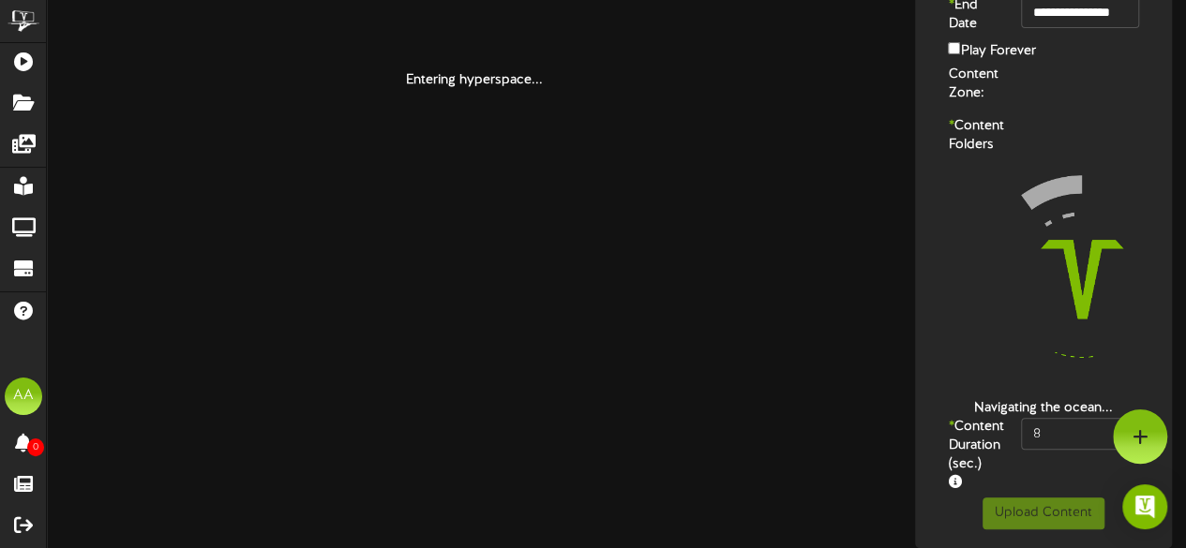
scroll to position [236, 0]
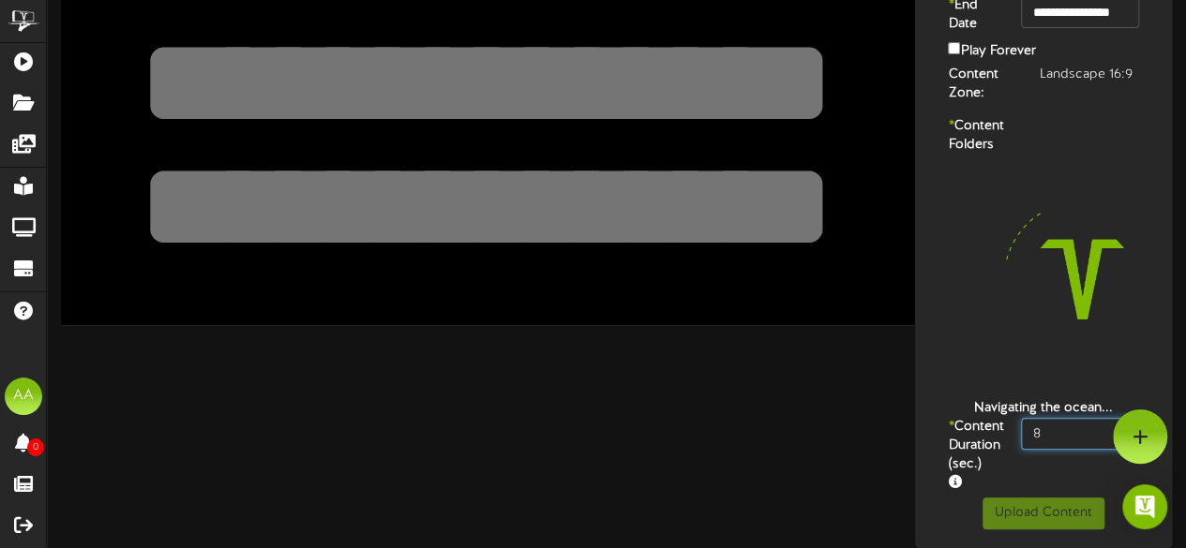
click at [1056, 418] on input "8" at bounding box center [1080, 434] width 118 height 32
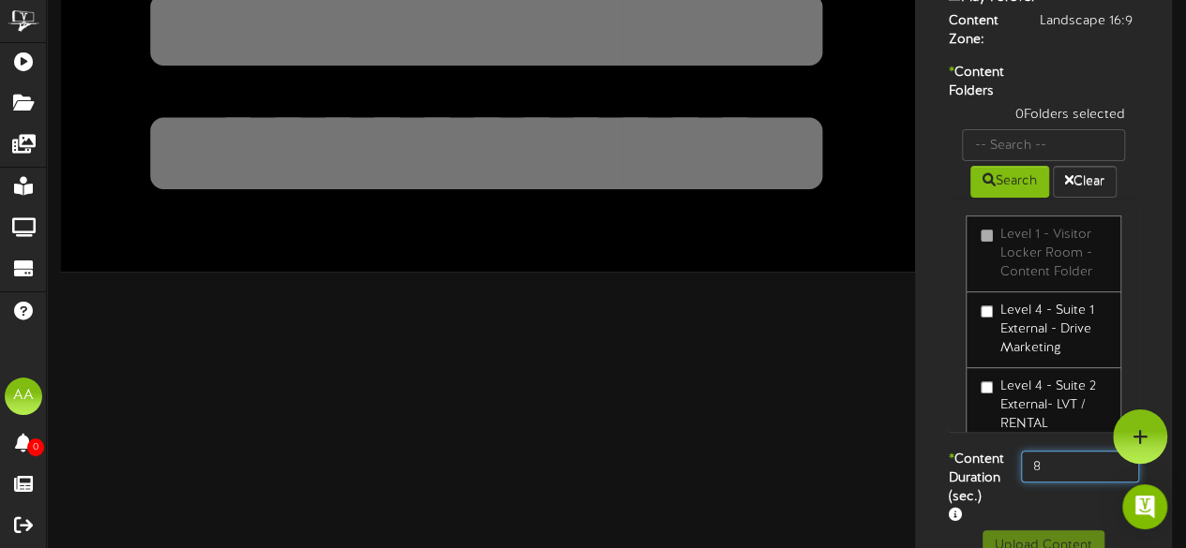
type input "800"
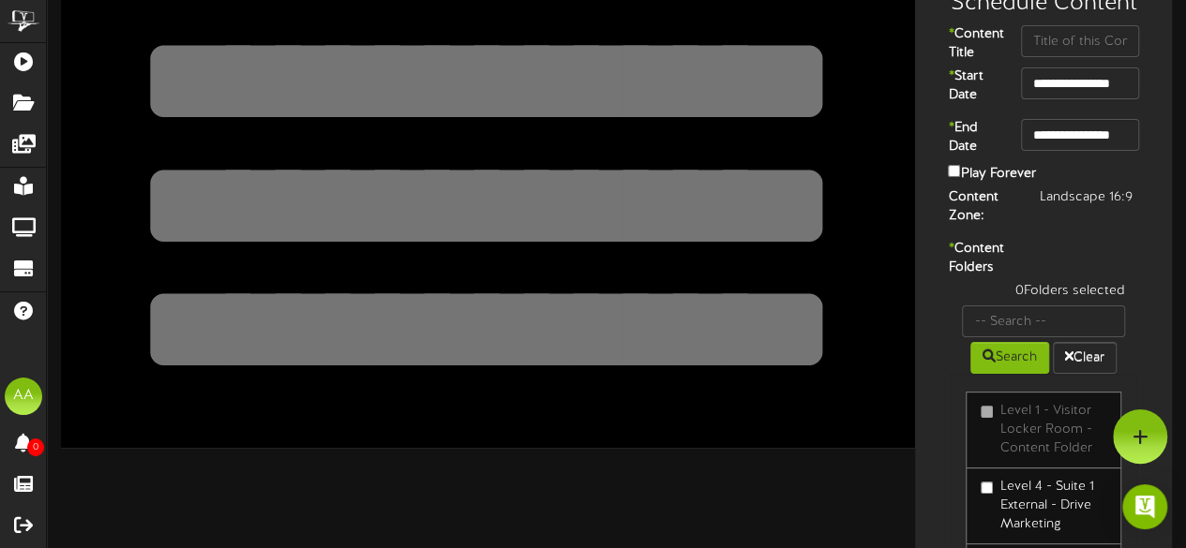
scroll to position [0, 0]
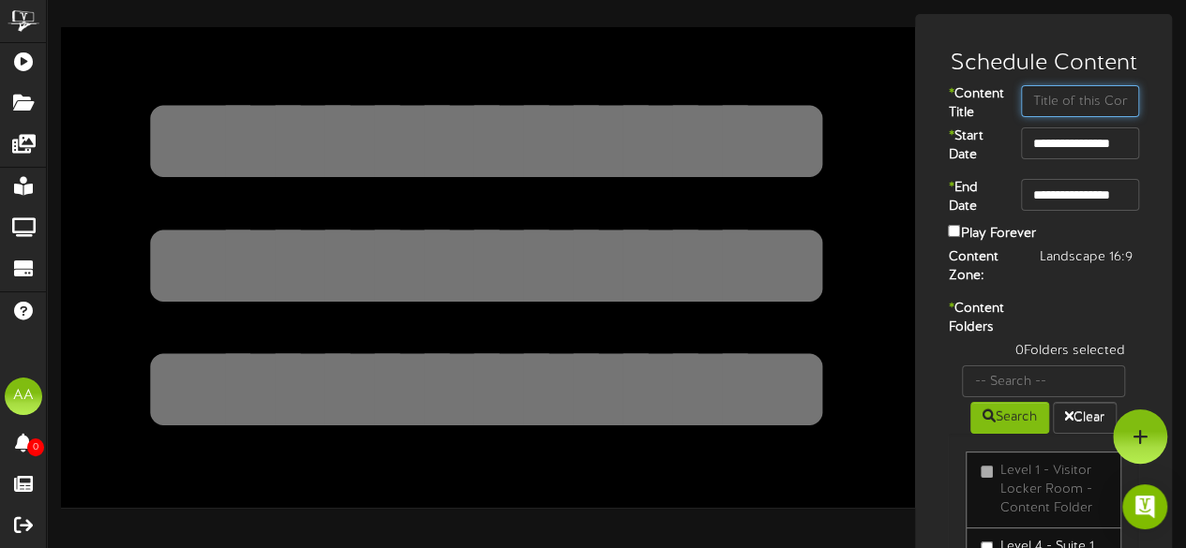
click at [1062, 108] on input "text" at bounding box center [1080, 101] width 118 height 32
type input "Suite"
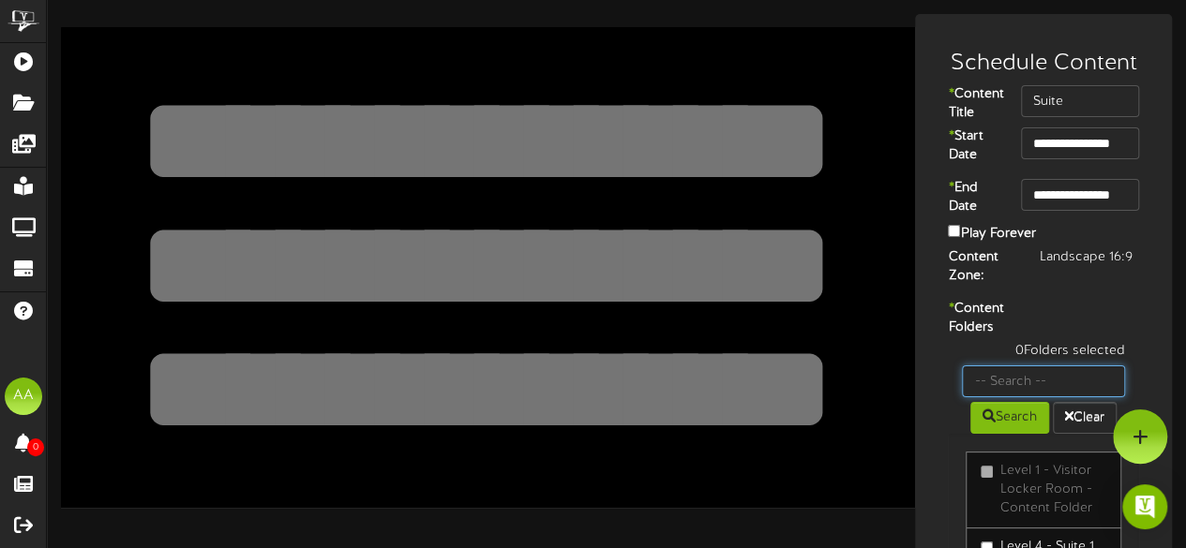
click at [1027, 397] on input "text" at bounding box center [1043, 382] width 163 height 32
click at [988, 423] on icon at bounding box center [988, 416] width 13 height 13
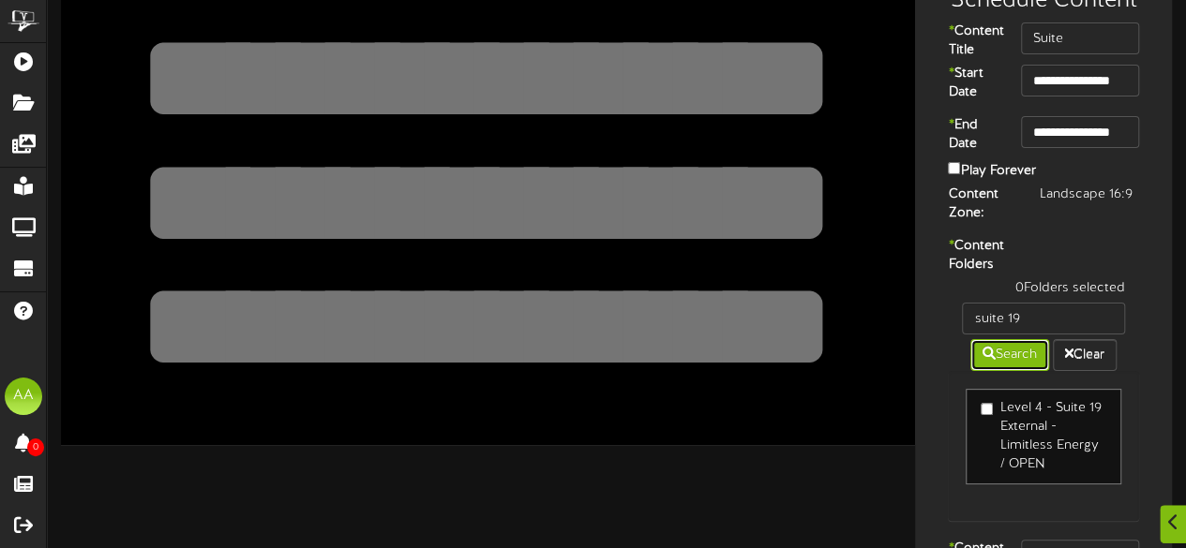
scroll to position [66, 0]
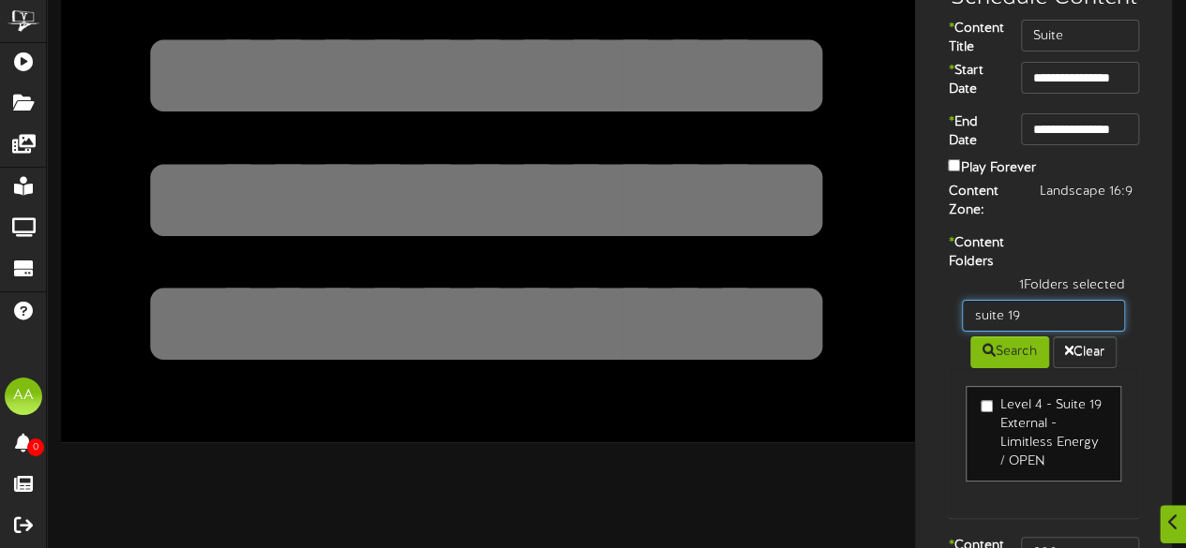
click at [1050, 332] on input "suite 19" at bounding box center [1043, 316] width 163 height 32
type input "suite"
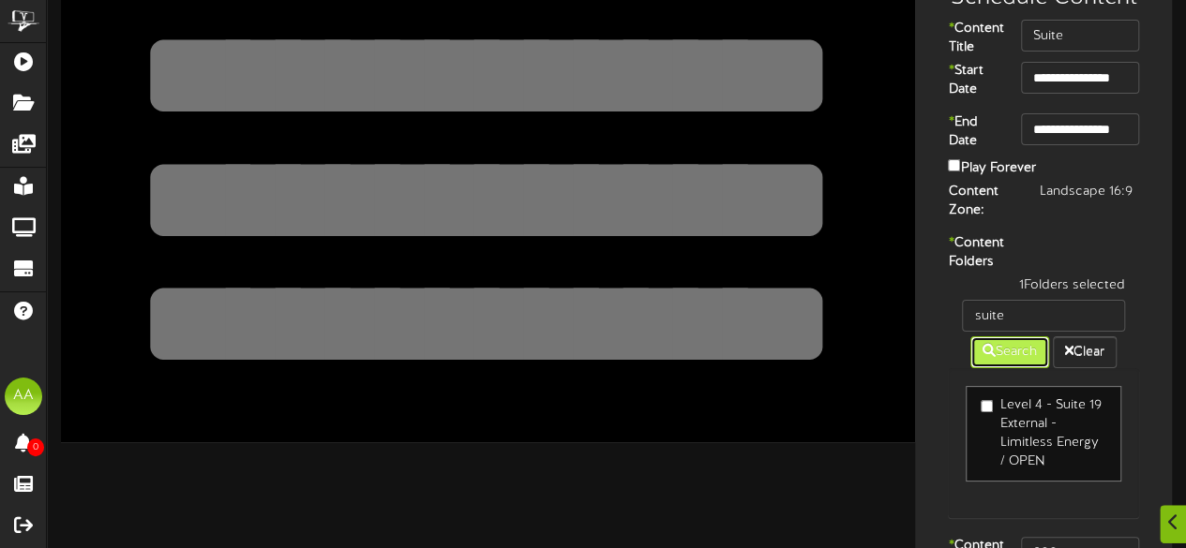
click at [988, 357] on icon at bounding box center [988, 350] width 13 height 13
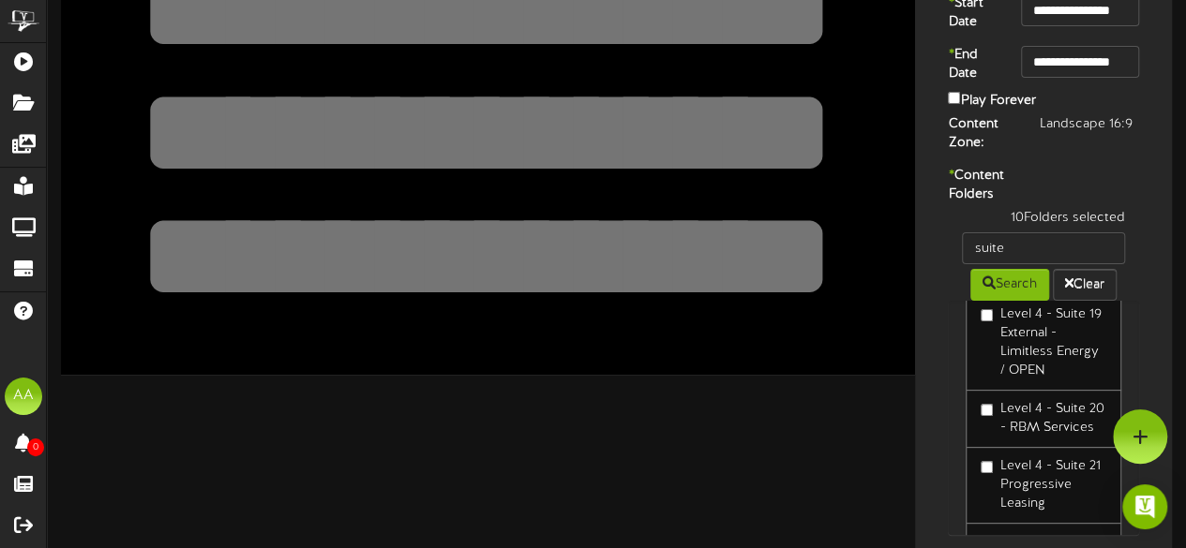
scroll to position [322, 0]
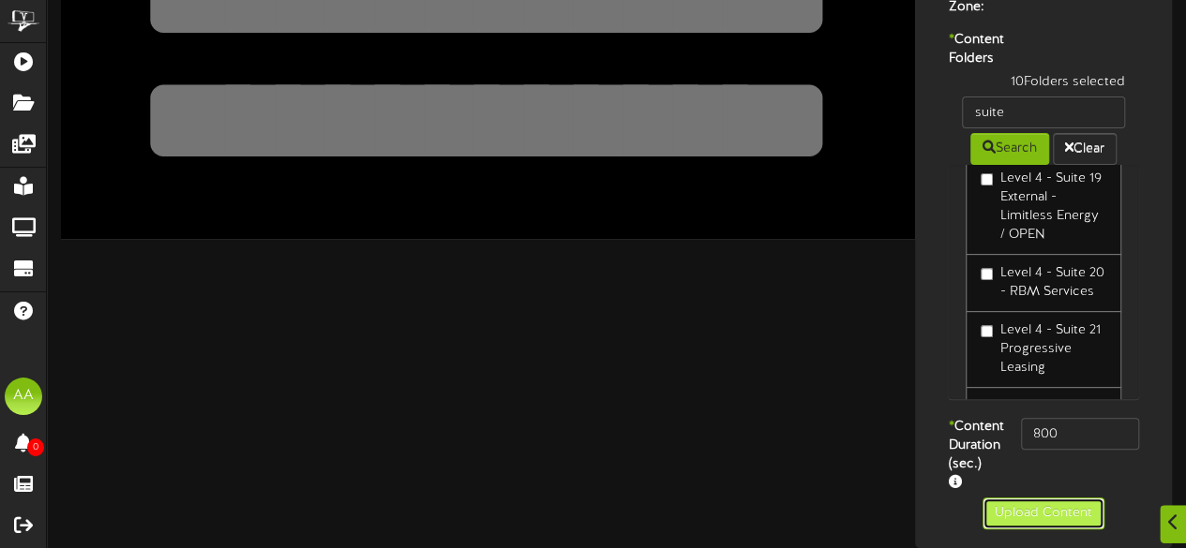
click at [1039, 508] on button "Upload Content" at bounding box center [1043, 514] width 122 height 32
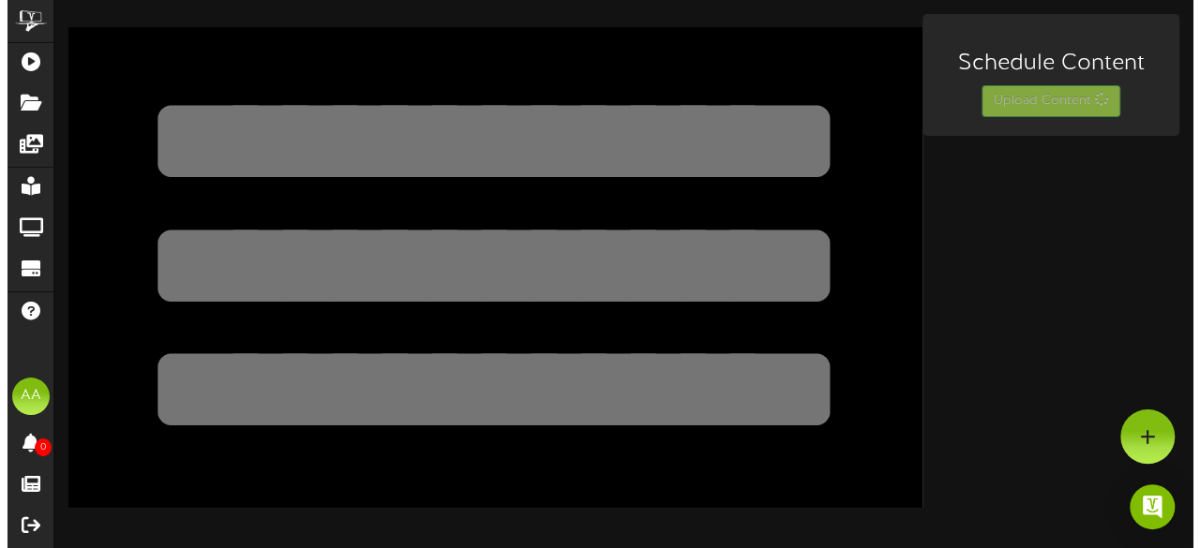
scroll to position [0, 0]
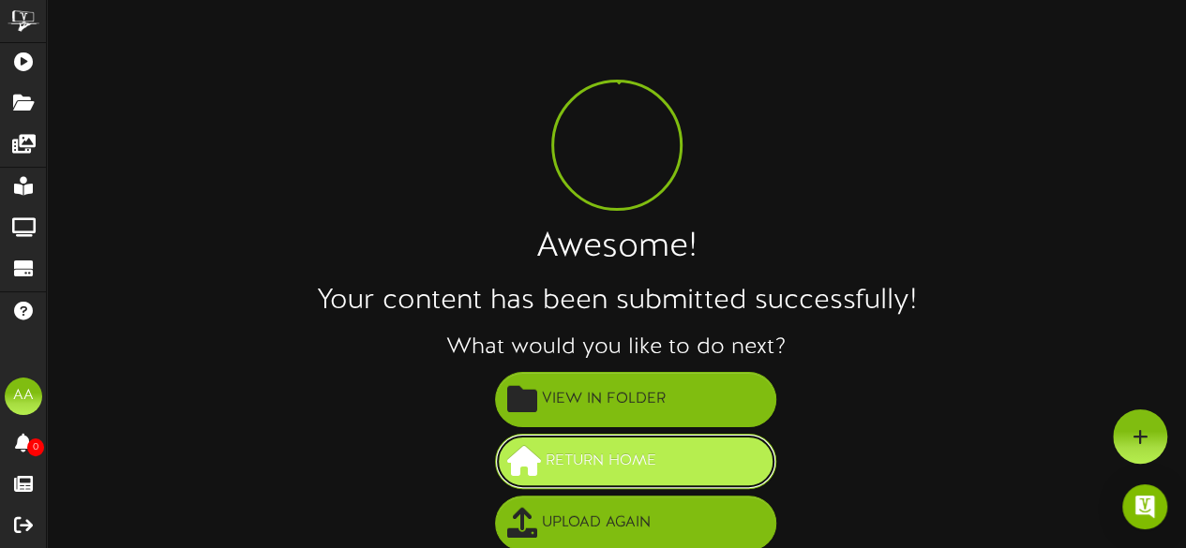
click at [594, 464] on span "Return Home" at bounding box center [601, 461] width 120 height 31
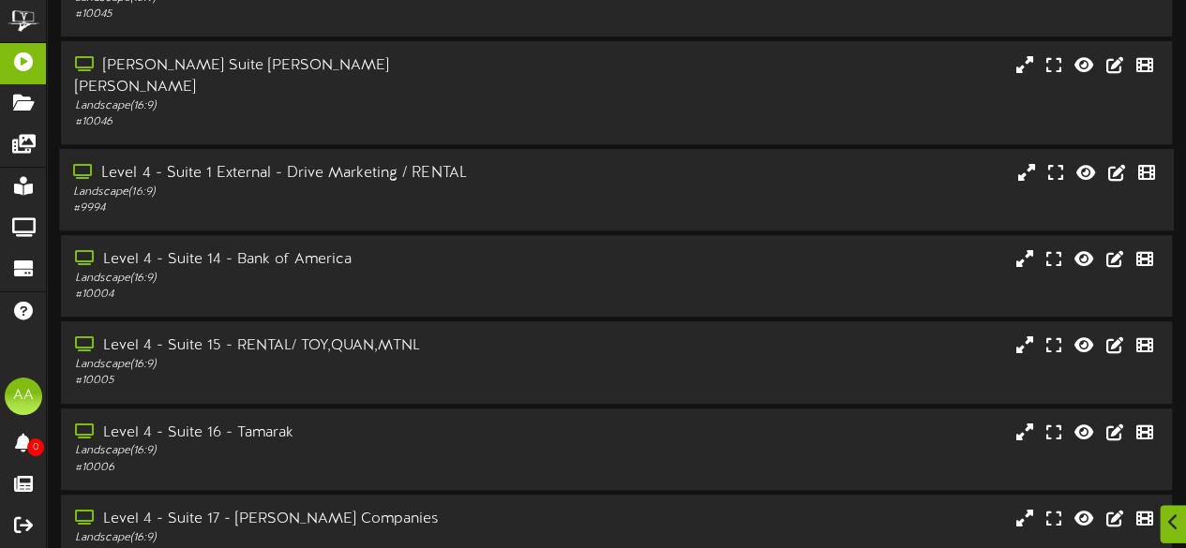
scroll to position [474, 0]
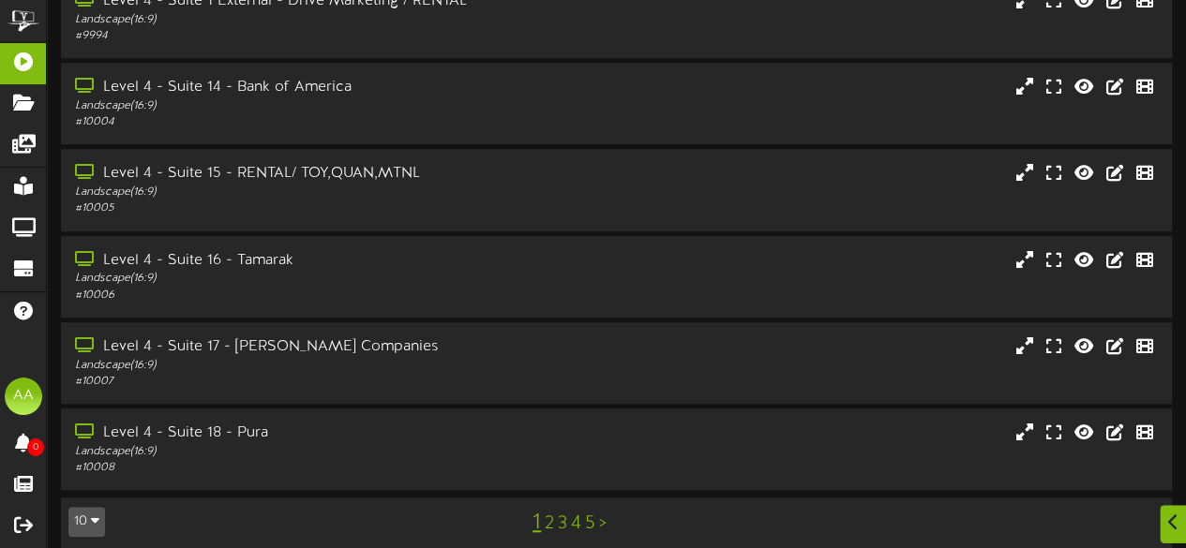
click at [547, 514] on link "2" at bounding box center [549, 524] width 9 height 21
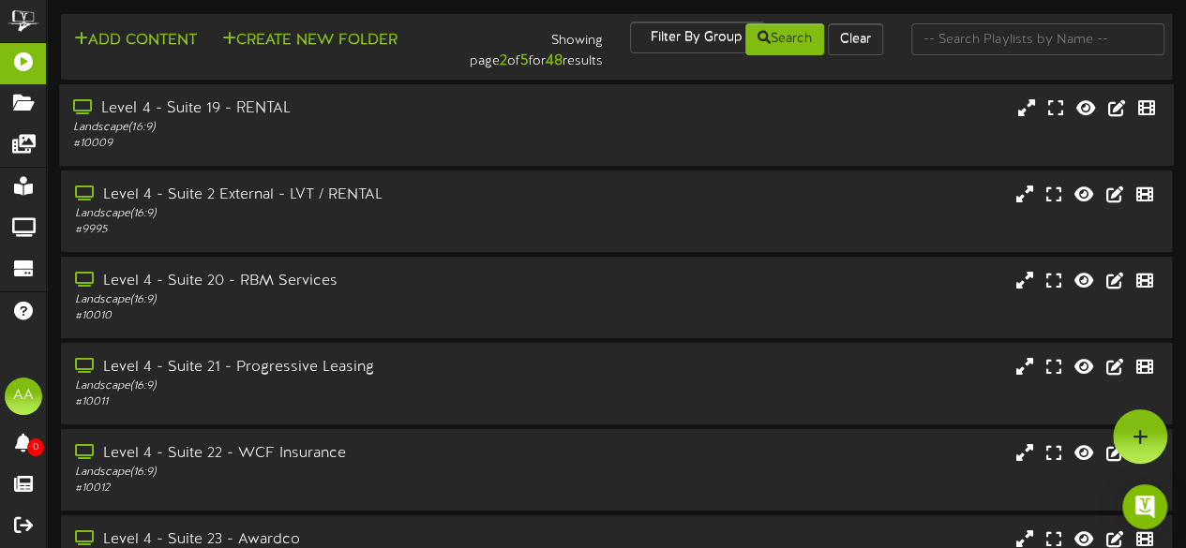
click at [296, 120] on div "Level 4 - Suite 19 - RENTAL" at bounding box center [291, 109] width 436 height 22
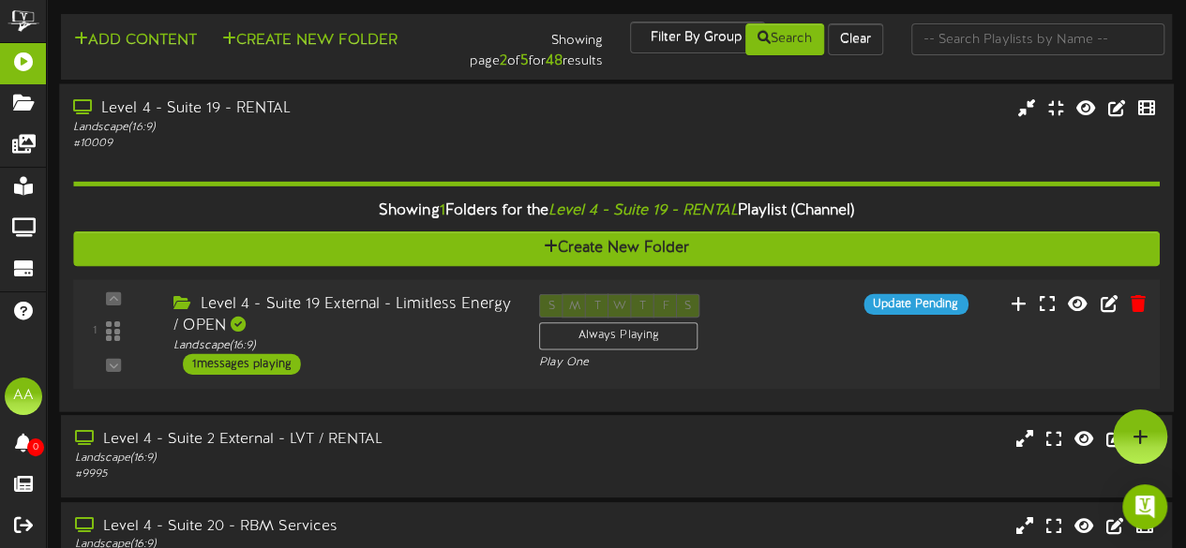
click at [244, 364] on div "1 messages playing" at bounding box center [242, 363] width 118 height 21
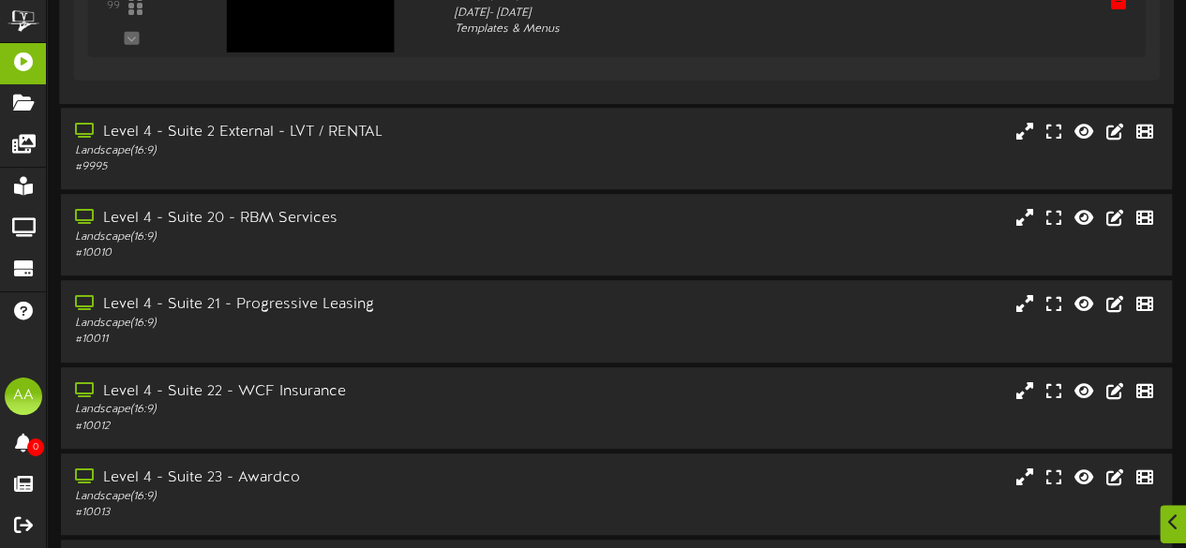
scroll to position [546, 0]
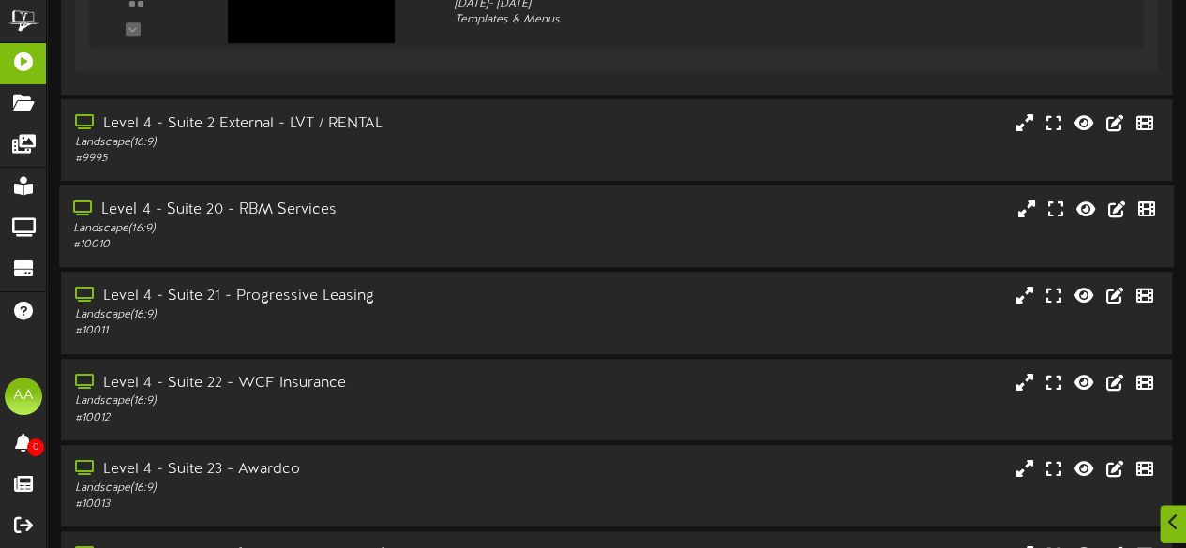
click at [360, 249] on div "# 10010" at bounding box center [291, 245] width 436 height 16
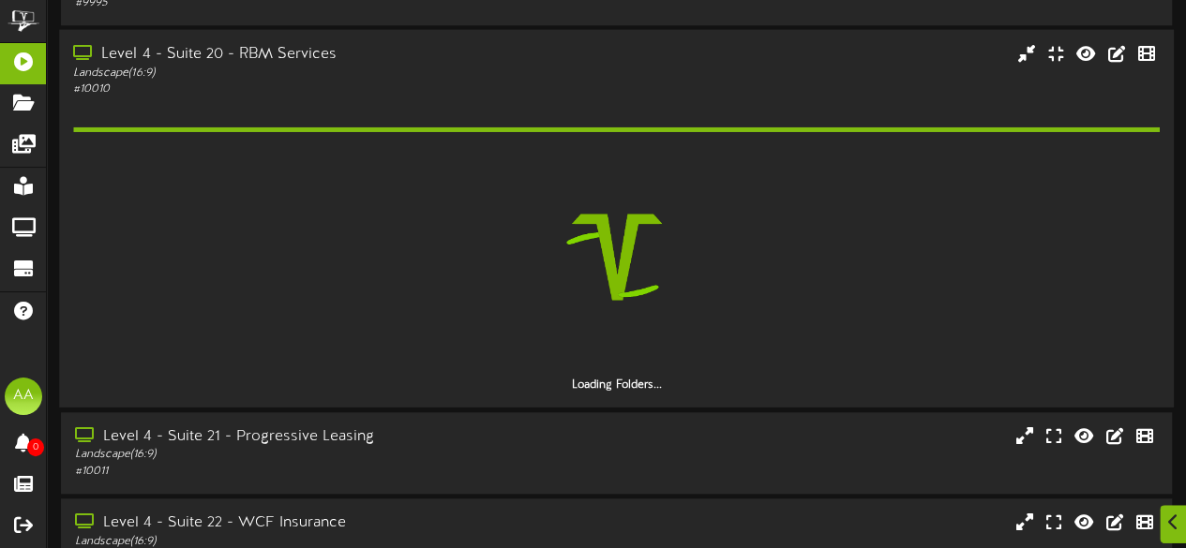
scroll to position [703, 0]
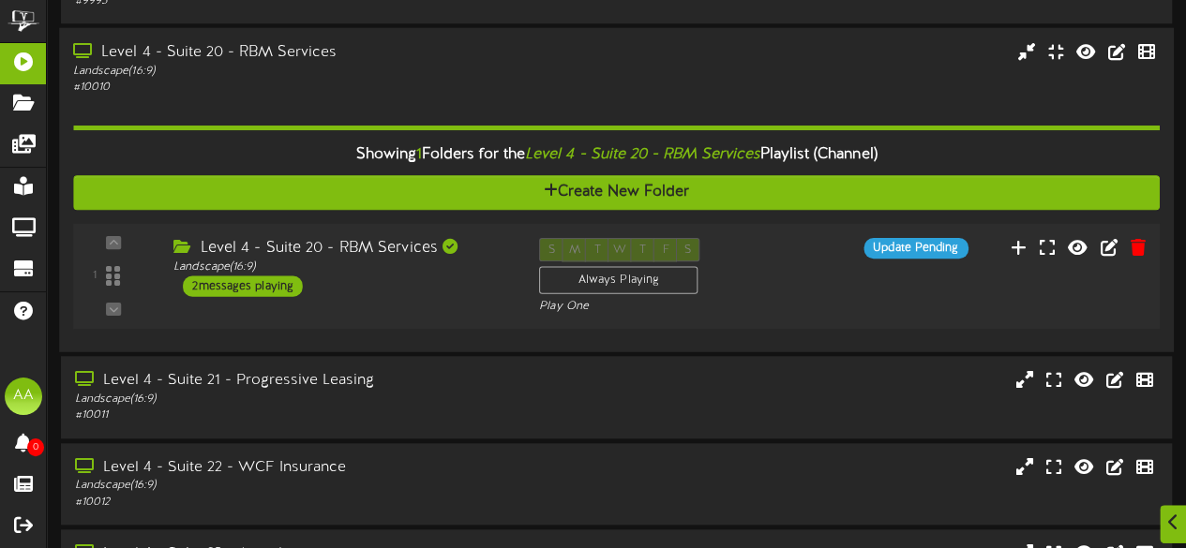
click at [248, 283] on div "2 messages playing" at bounding box center [243, 286] width 120 height 21
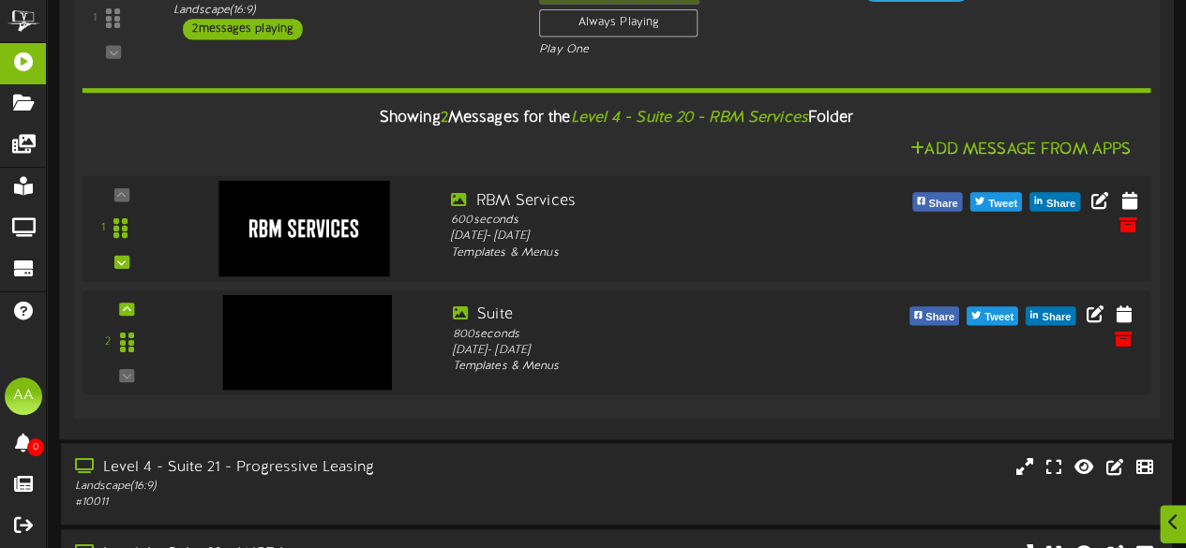
scroll to position [960, 0]
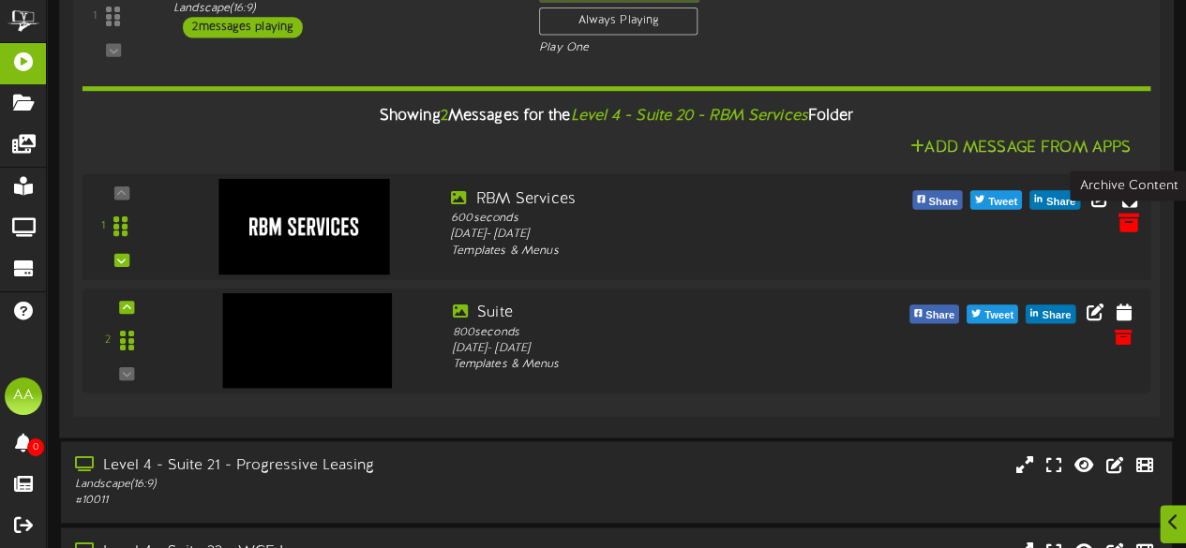
click at [1123, 225] on icon at bounding box center [1127, 222] width 21 height 21
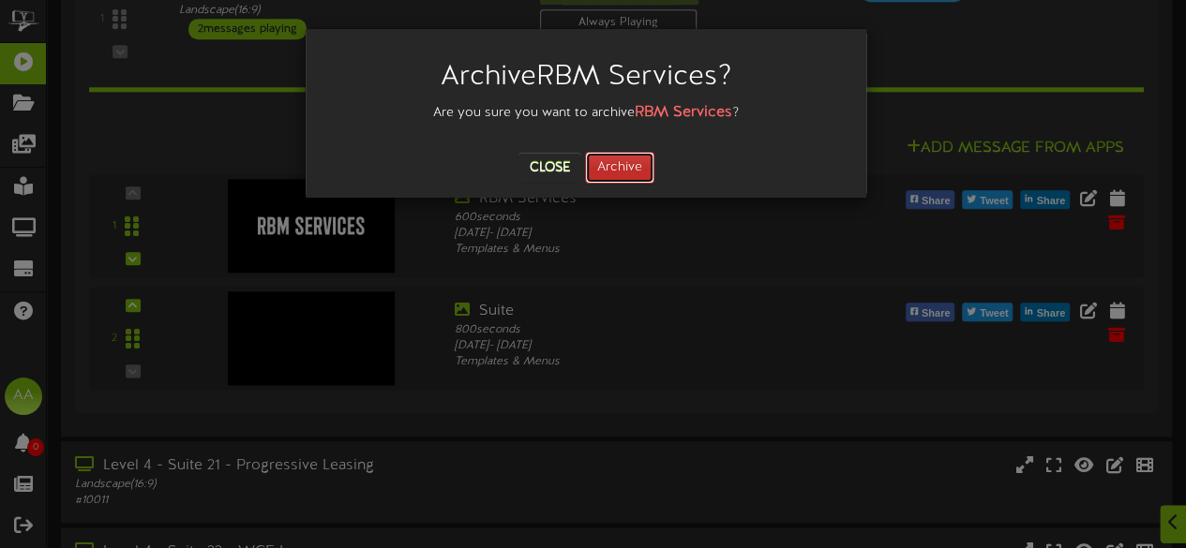
click at [620, 172] on button "Archive" at bounding box center [619, 168] width 69 height 32
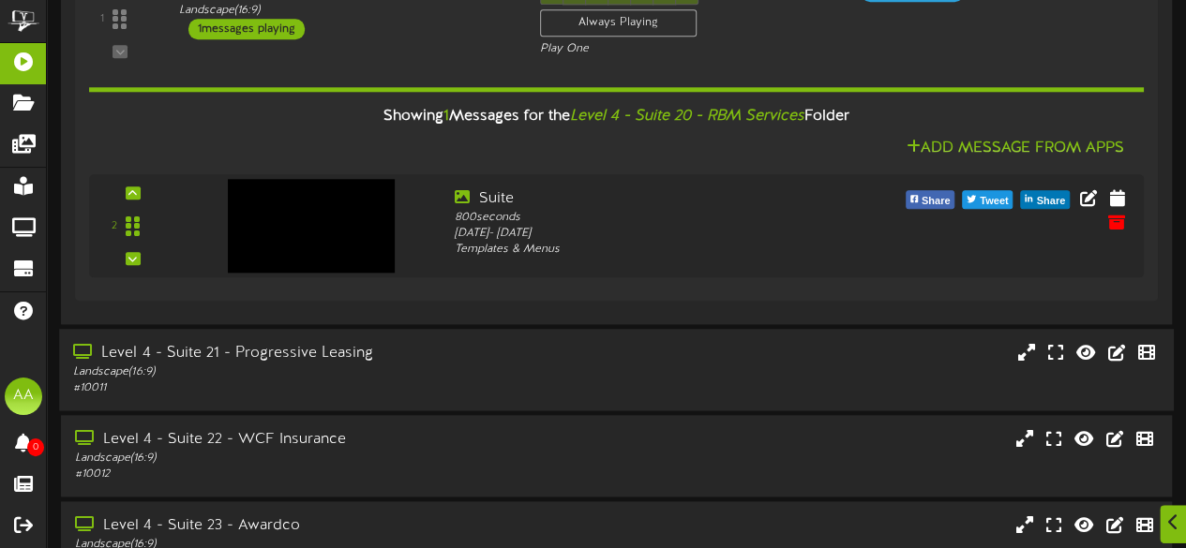
click at [366, 375] on div "Landscape ( 16:9 )" at bounding box center [291, 373] width 436 height 16
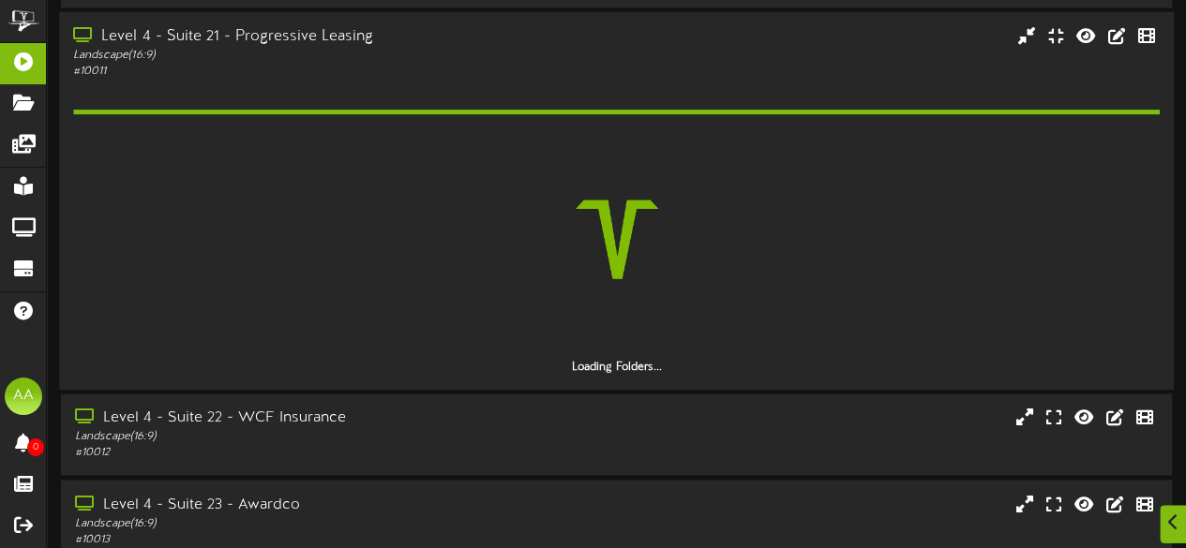
scroll to position [1282, 0]
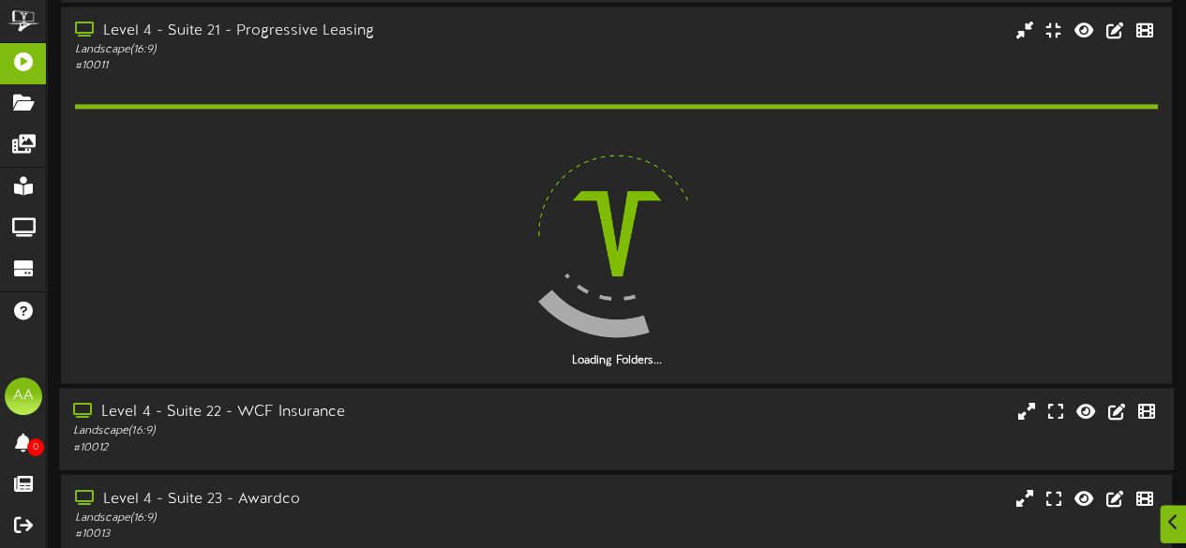
click at [216, 449] on div "# 10012" at bounding box center [291, 448] width 436 height 16
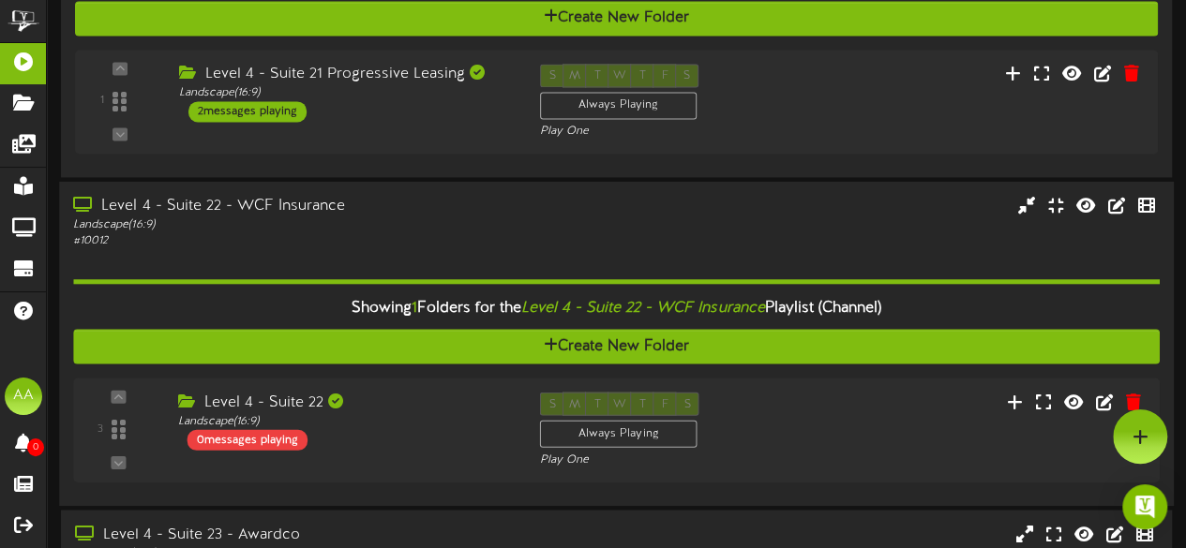
scroll to position [1200, 0]
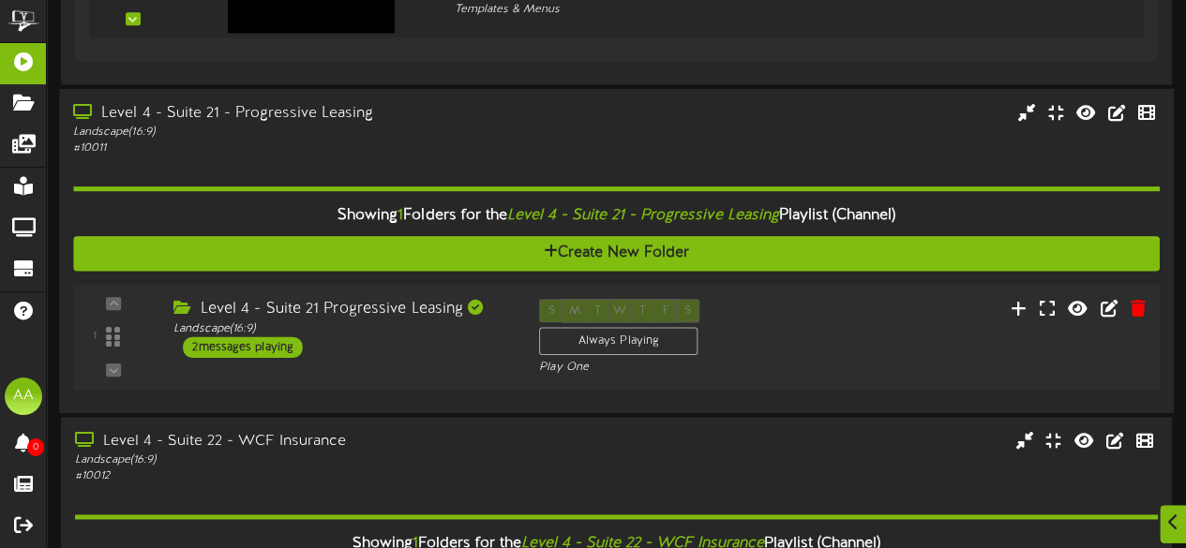
click at [258, 348] on div "2 messages playing" at bounding box center [243, 346] width 120 height 21
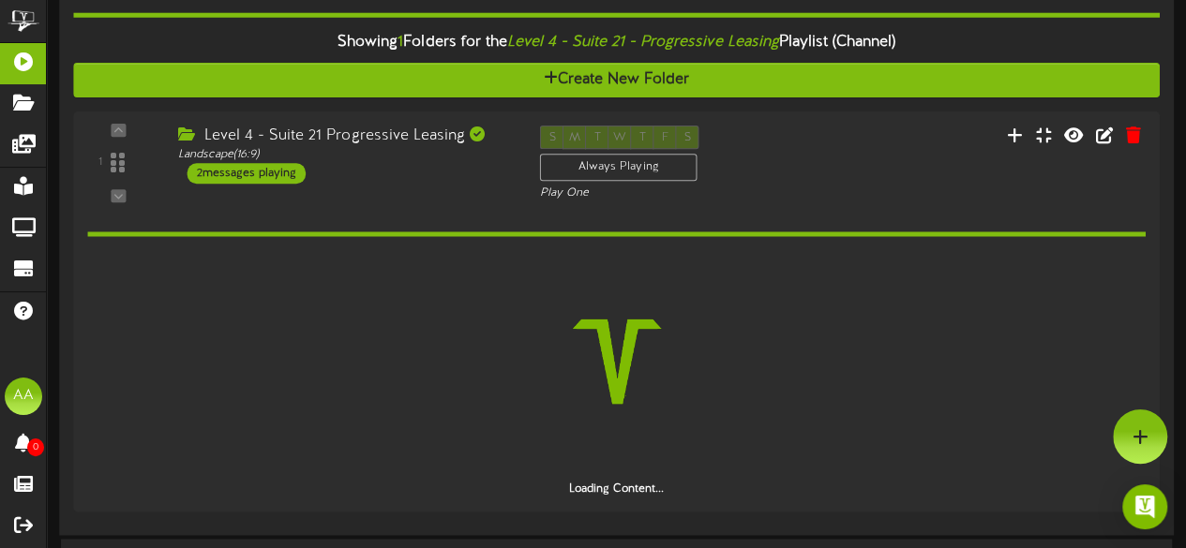
scroll to position [1372, 0]
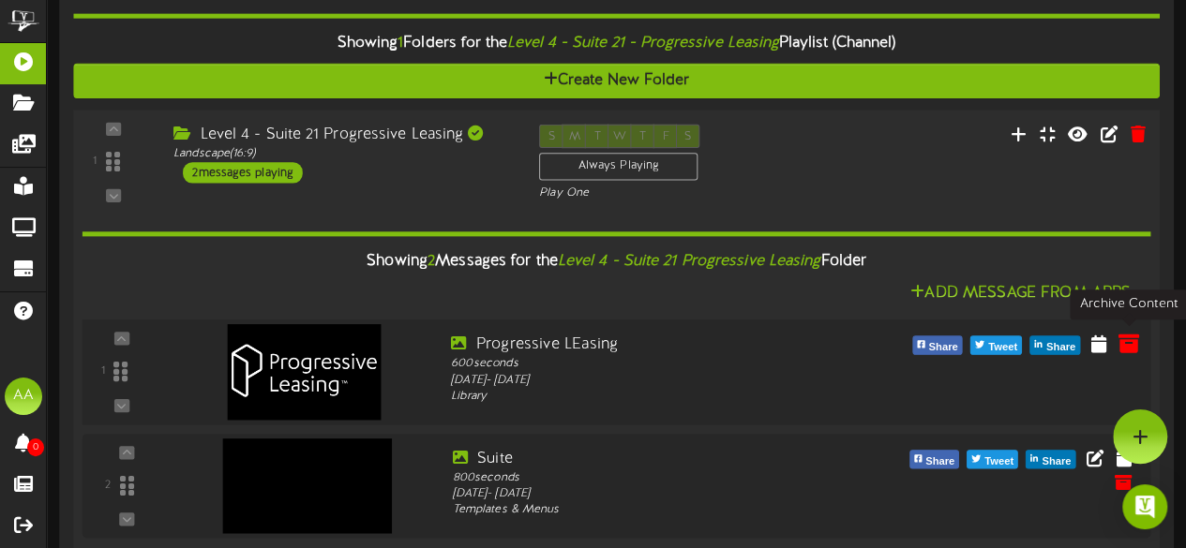
click at [1123, 336] on icon at bounding box center [1127, 342] width 21 height 21
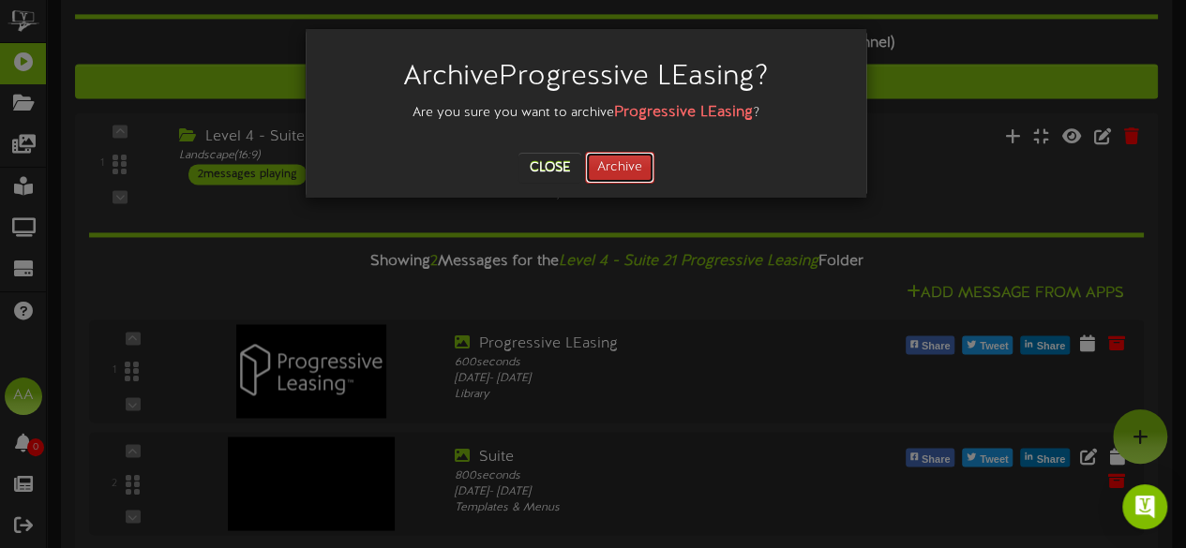
click at [617, 170] on button "Archive" at bounding box center [619, 168] width 69 height 32
click at [547, 322] on div "Archive Progressive LEasing ? Are you sure you want to archive Progressive LEas…" at bounding box center [593, 274] width 1186 height 548
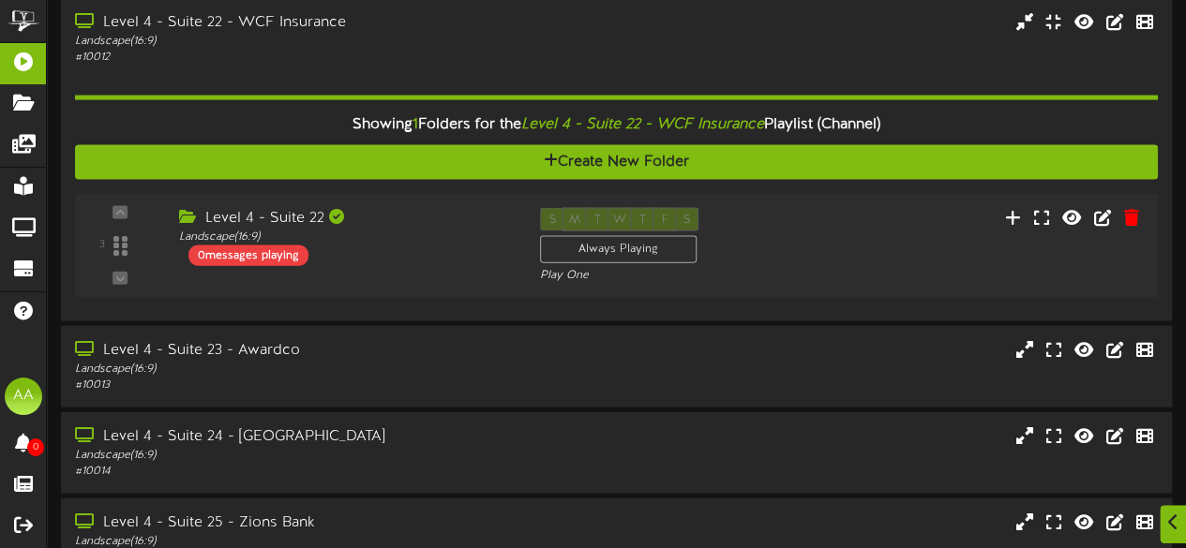
scroll to position [1970, 0]
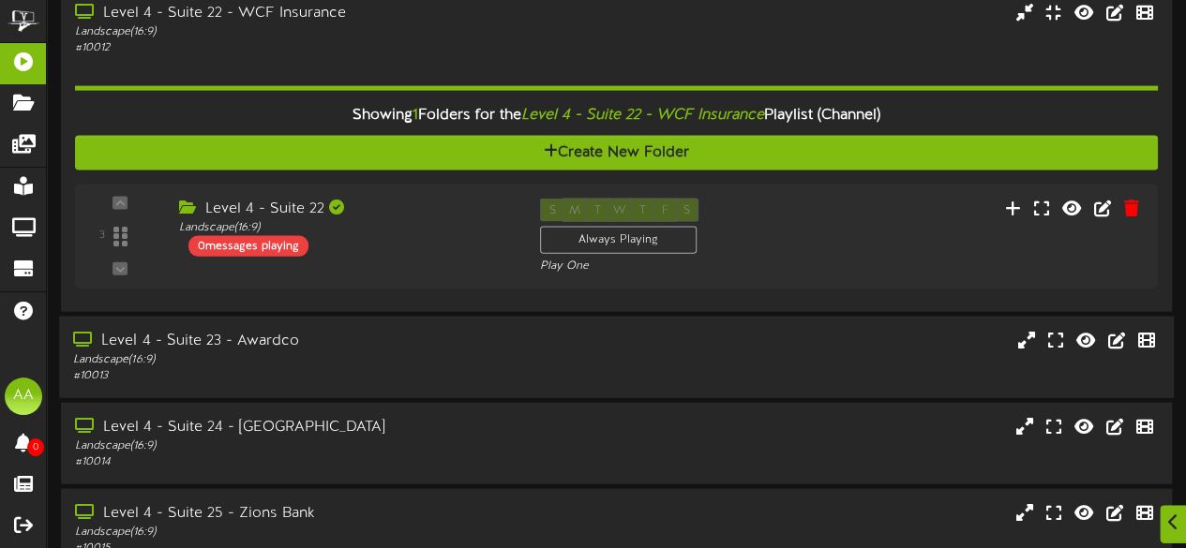
click at [467, 363] on div "Landscape ( 16:9 )" at bounding box center [291, 360] width 436 height 16
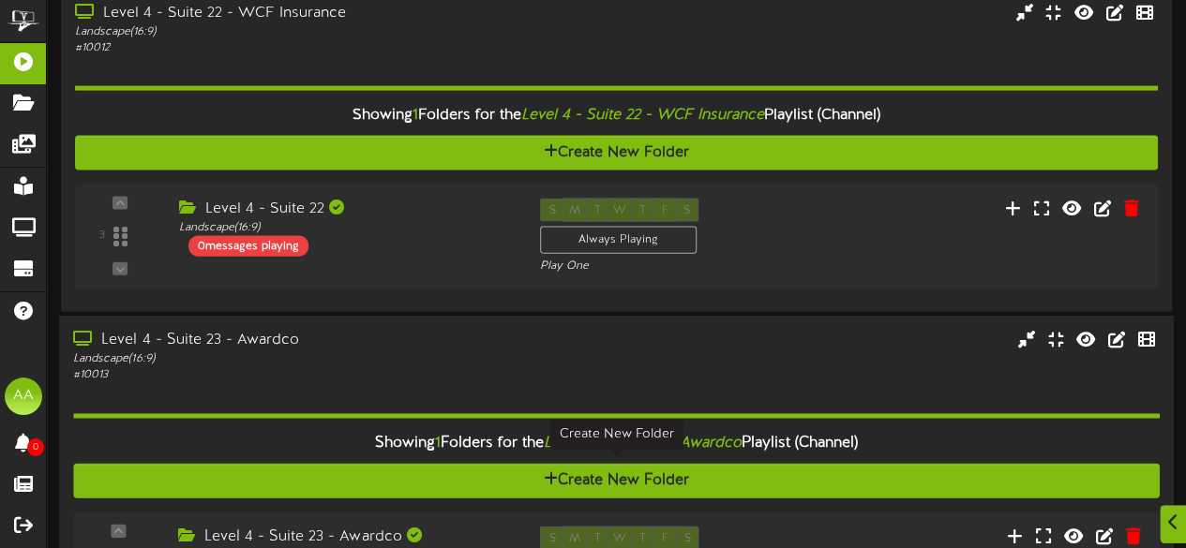
scroll to position [2213, 0]
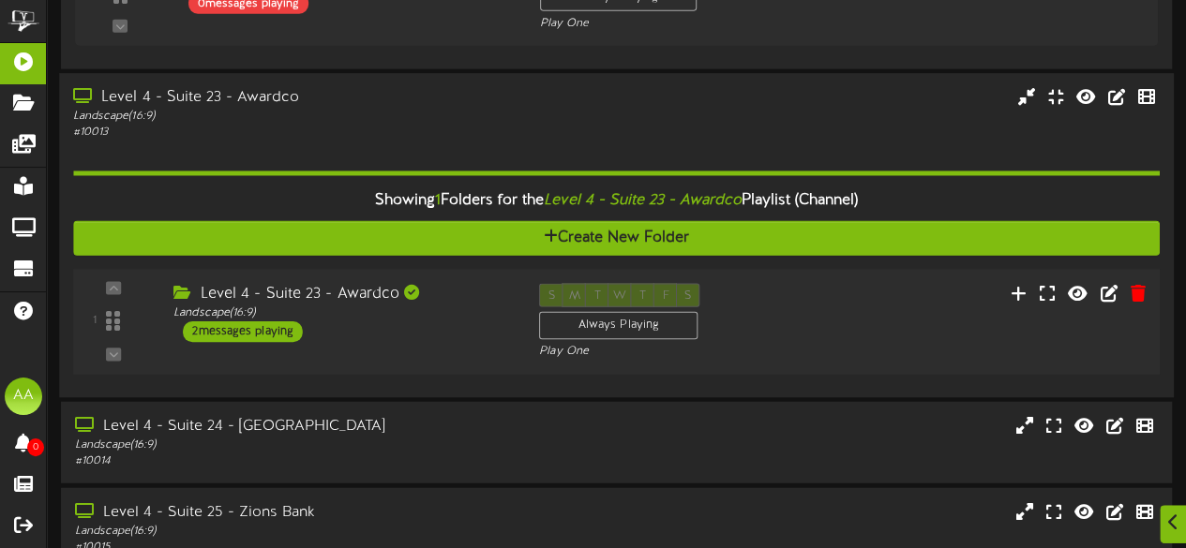
click at [266, 321] on div "2 messages playing" at bounding box center [243, 331] width 120 height 21
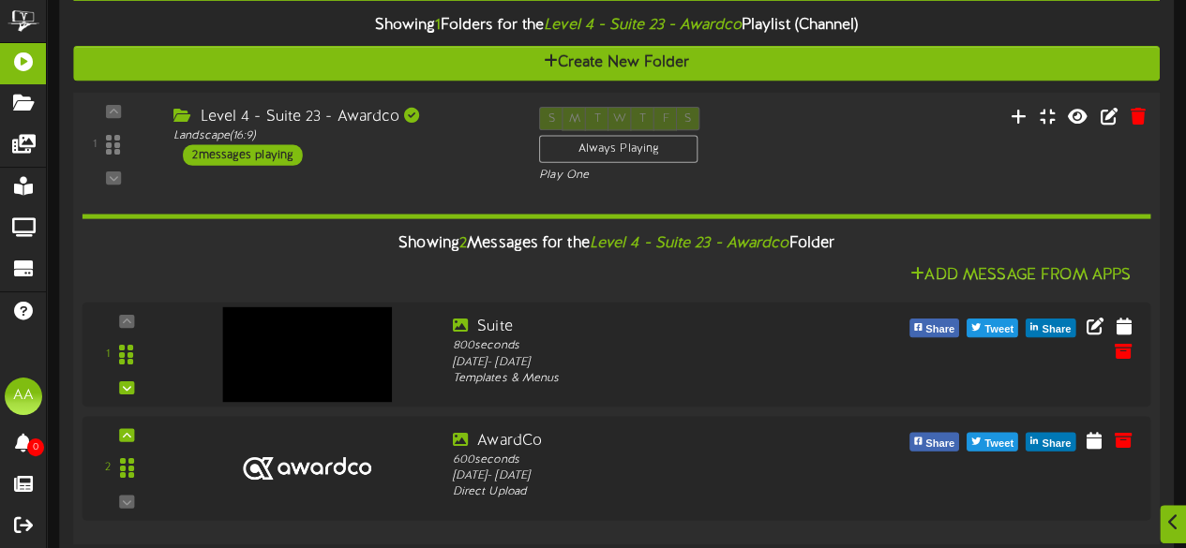
scroll to position [2366, 0]
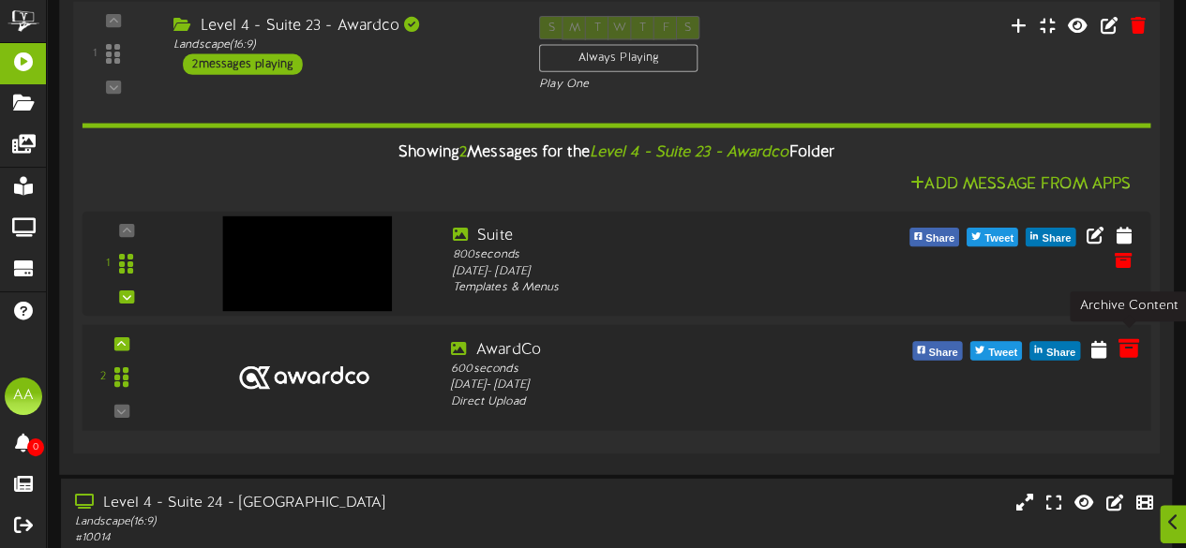
click at [1130, 340] on icon at bounding box center [1127, 348] width 21 height 21
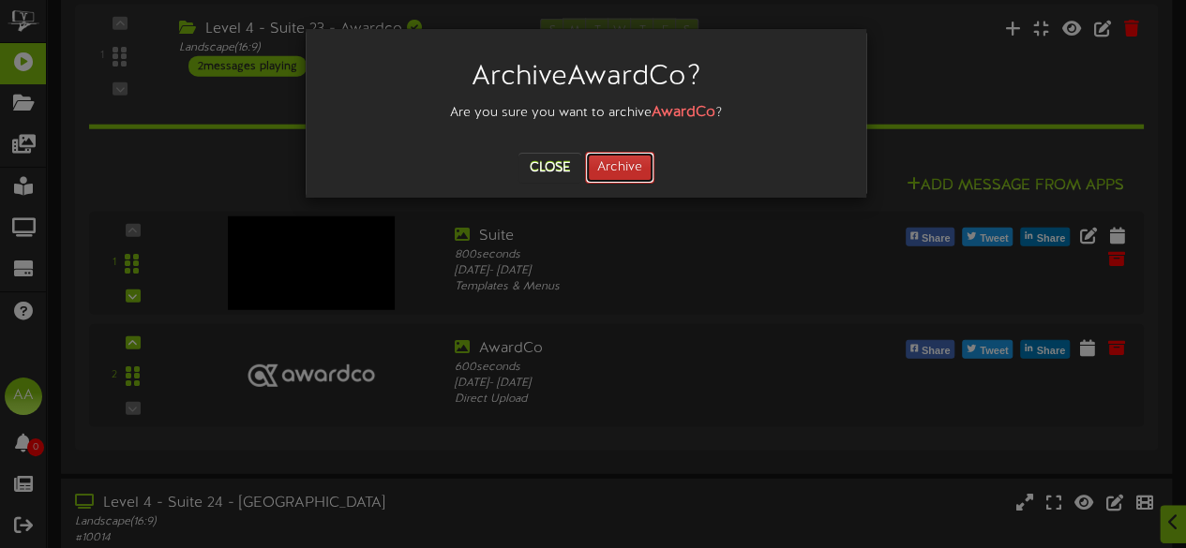
click at [630, 173] on button "Archive" at bounding box center [619, 168] width 69 height 32
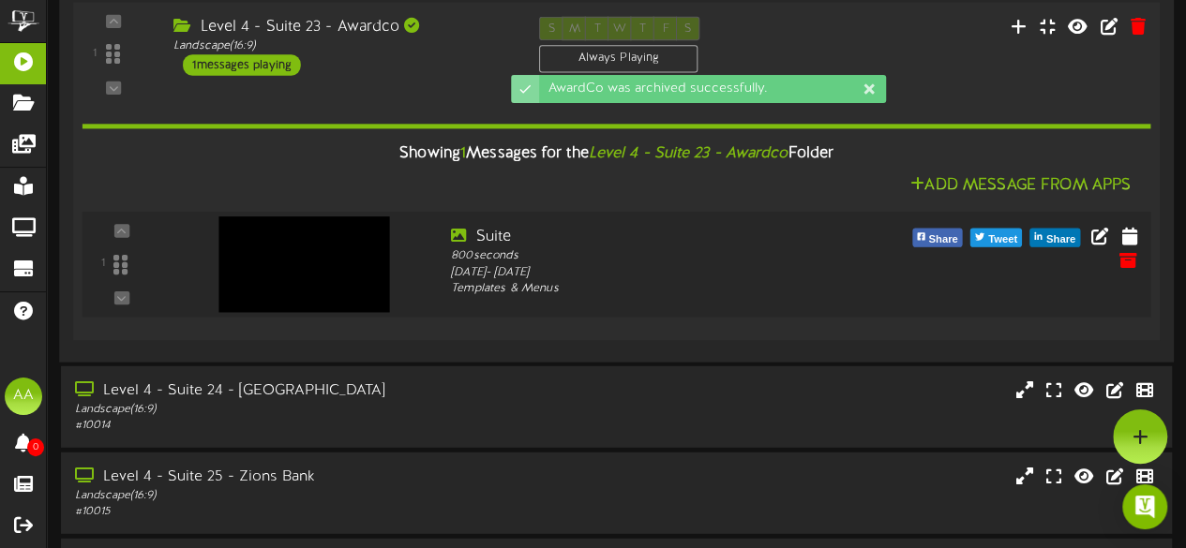
scroll to position [2064, 0]
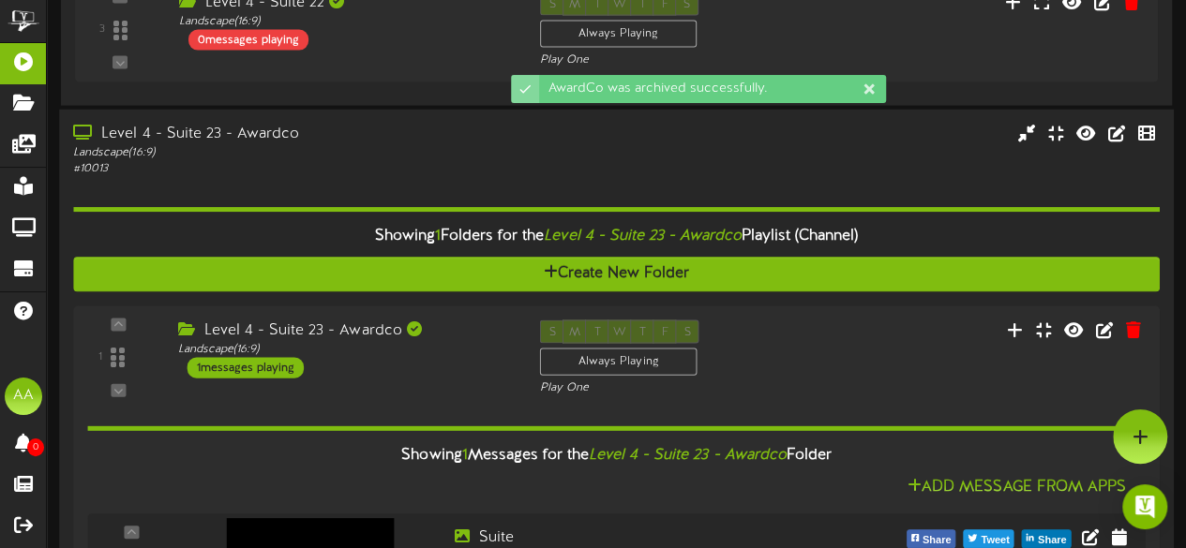
click at [366, 147] on div "Landscape ( 16:9 )" at bounding box center [291, 153] width 436 height 16
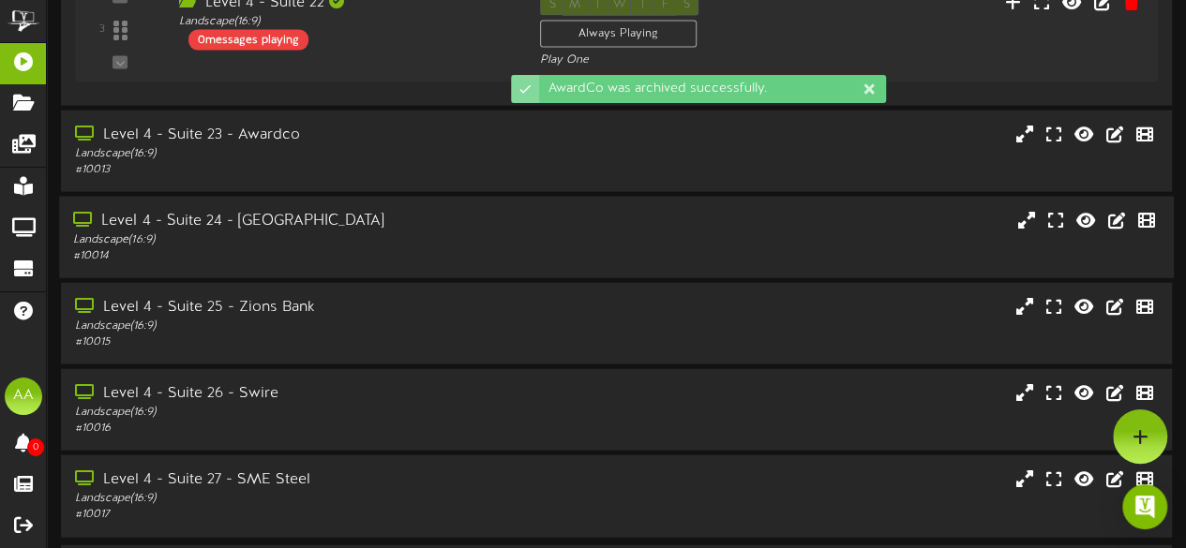
click at [366, 248] on div "# 10014" at bounding box center [291, 256] width 436 height 16
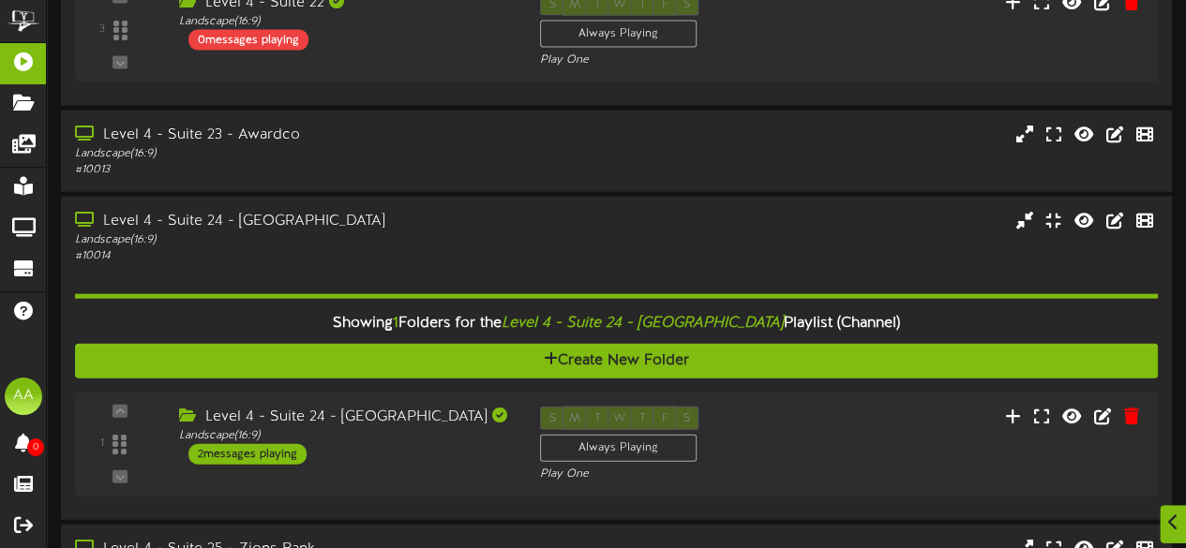
scroll to position [2287, 0]
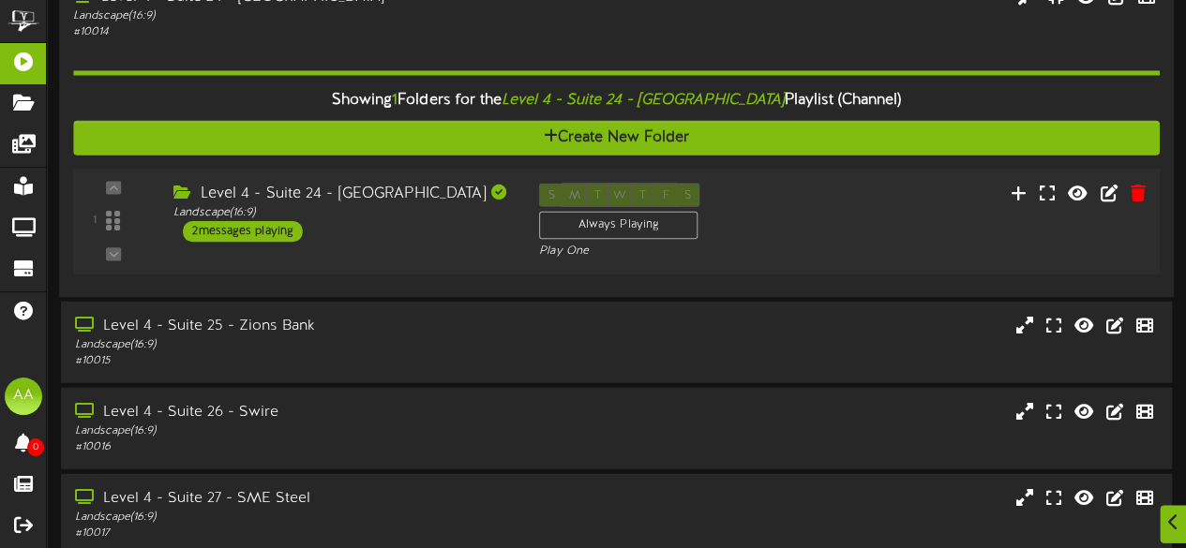
click at [241, 225] on div "2 messages playing" at bounding box center [243, 231] width 120 height 21
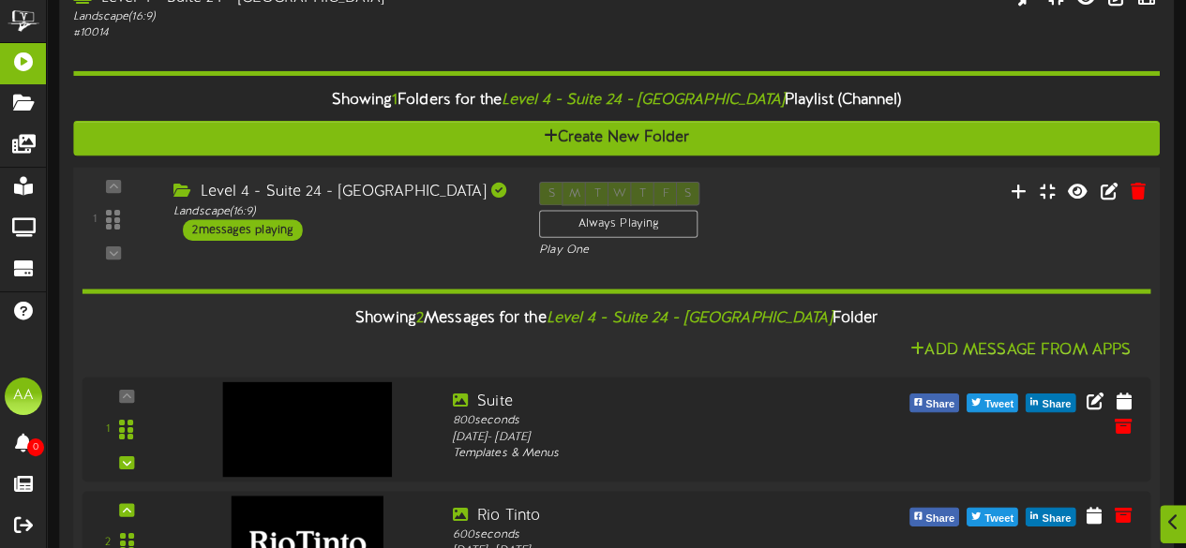
scroll to position [2499, 0]
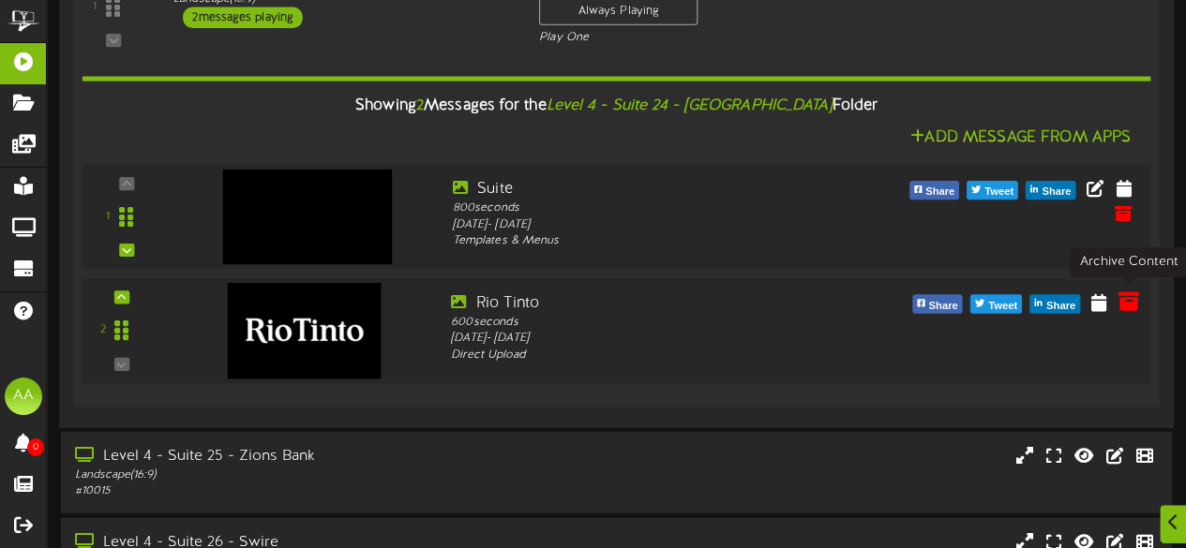
click at [1128, 294] on icon at bounding box center [1127, 301] width 21 height 21
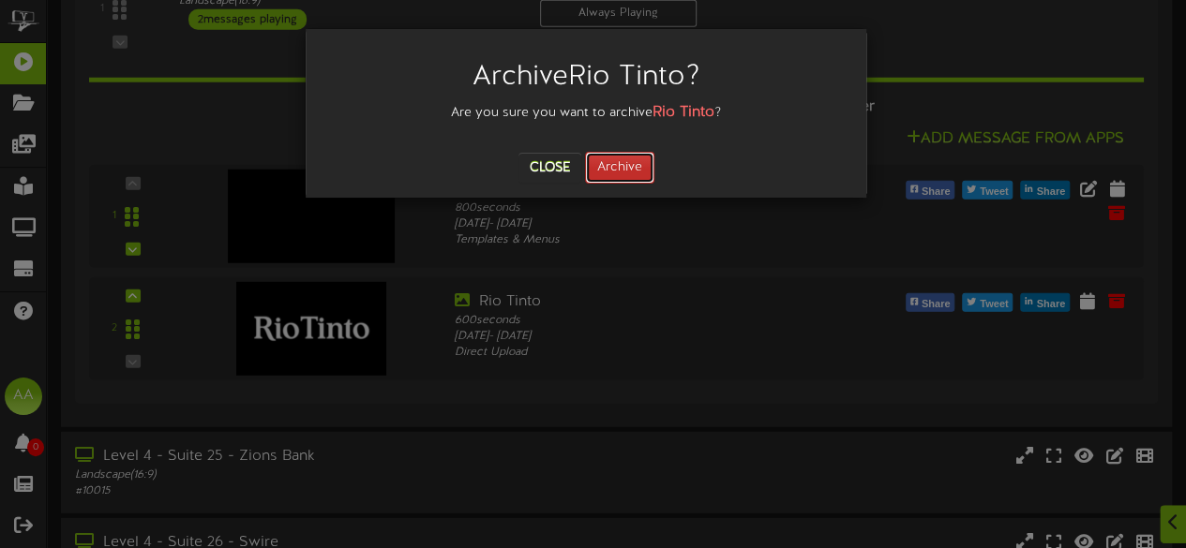
click at [631, 168] on button "Archive" at bounding box center [619, 168] width 69 height 32
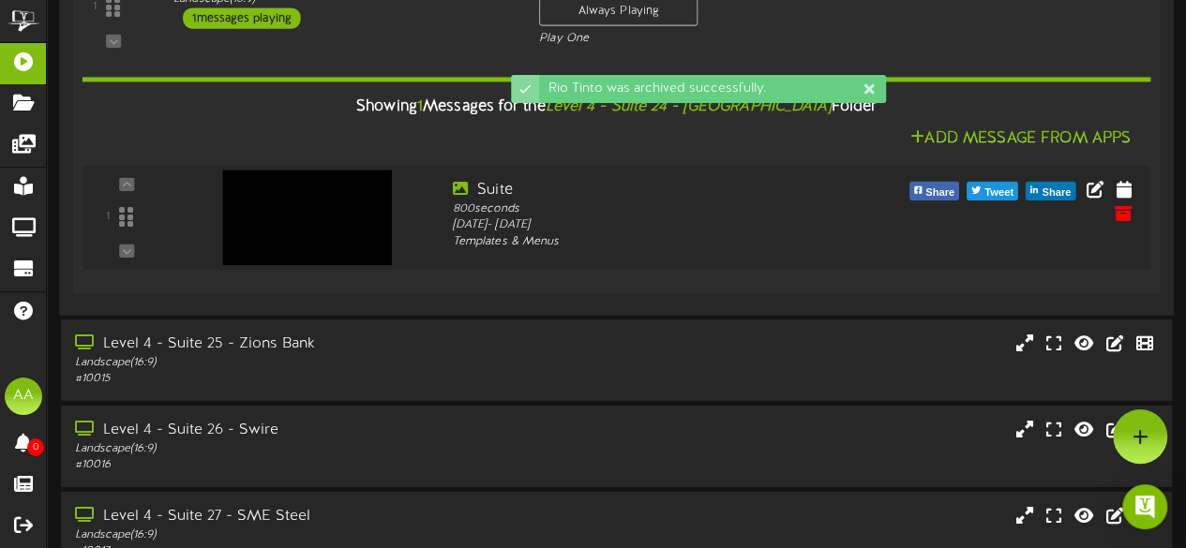
scroll to position [2247, 0]
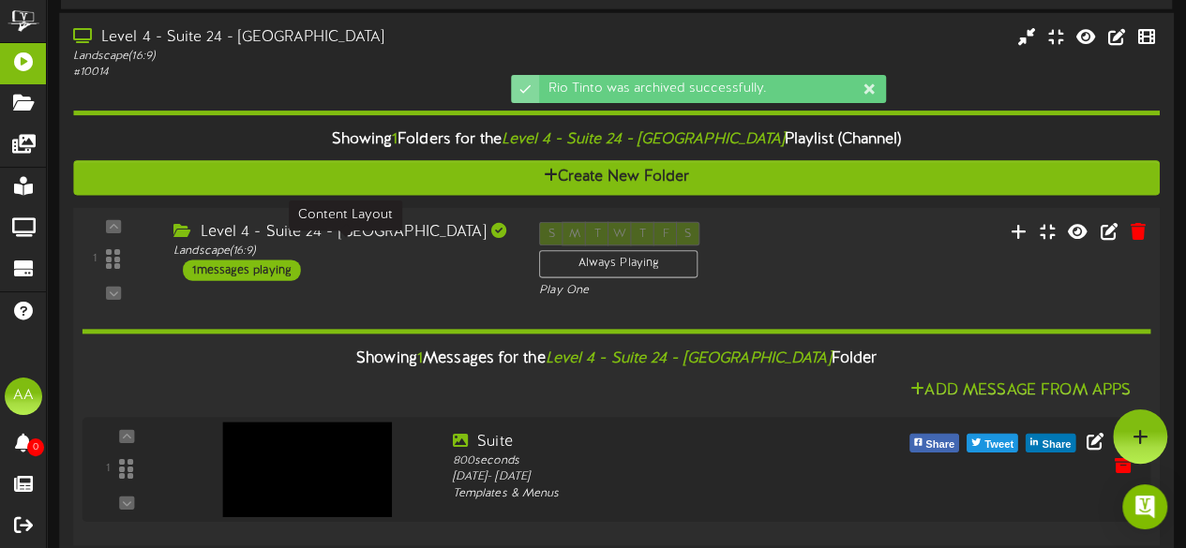
click at [460, 244] on div "Landscape ( 16:9 )" at bounding box center [341, 252] width 337 height 16
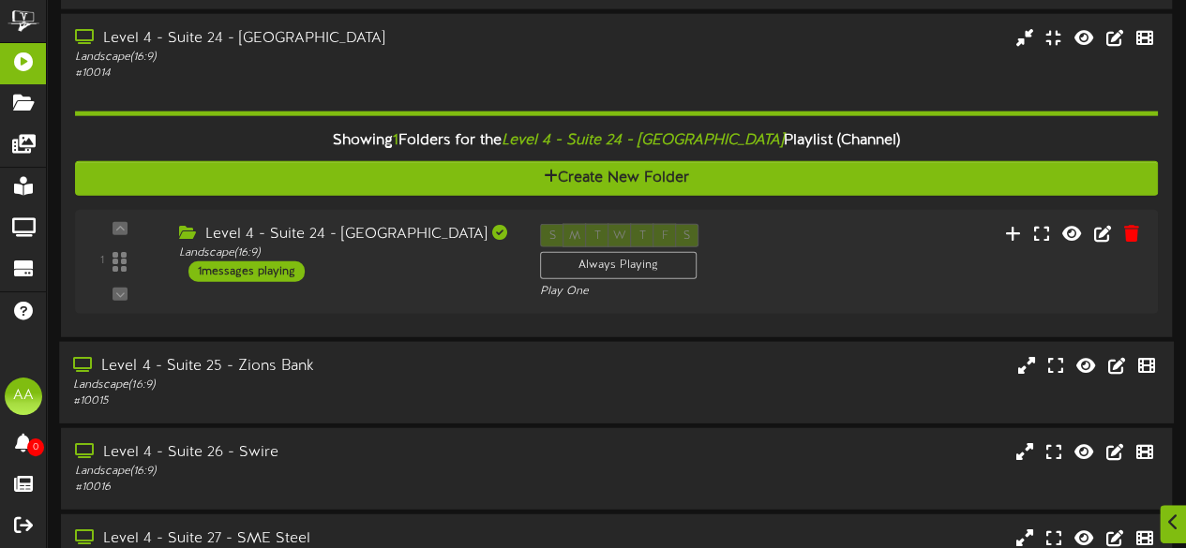
scroll to position [2366, 0]
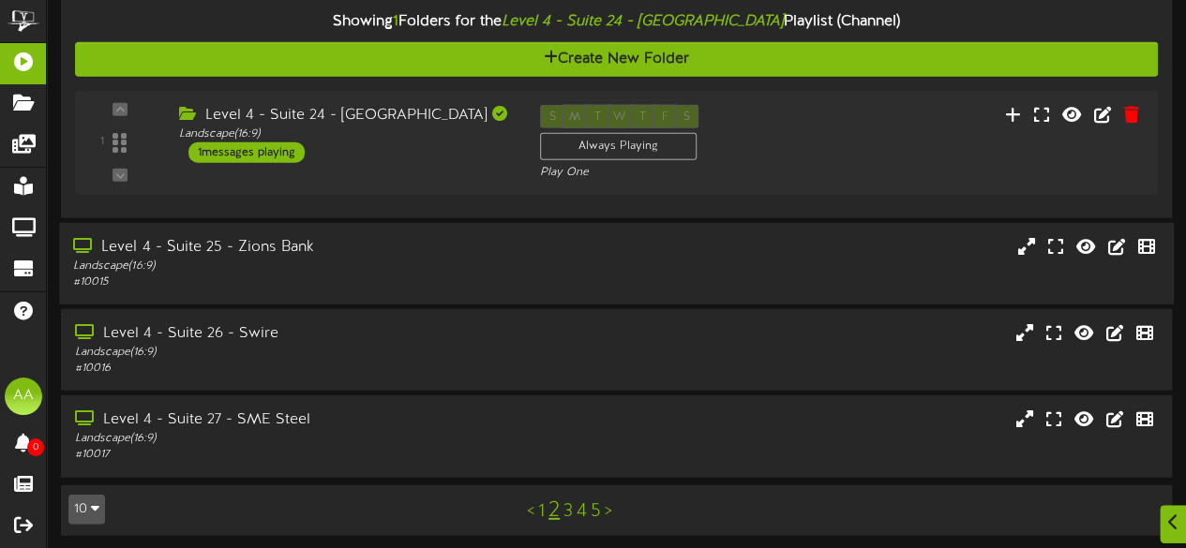
click at [441, 275] on div "# 10015" at bounding box center [291, 283] width 436 height 16
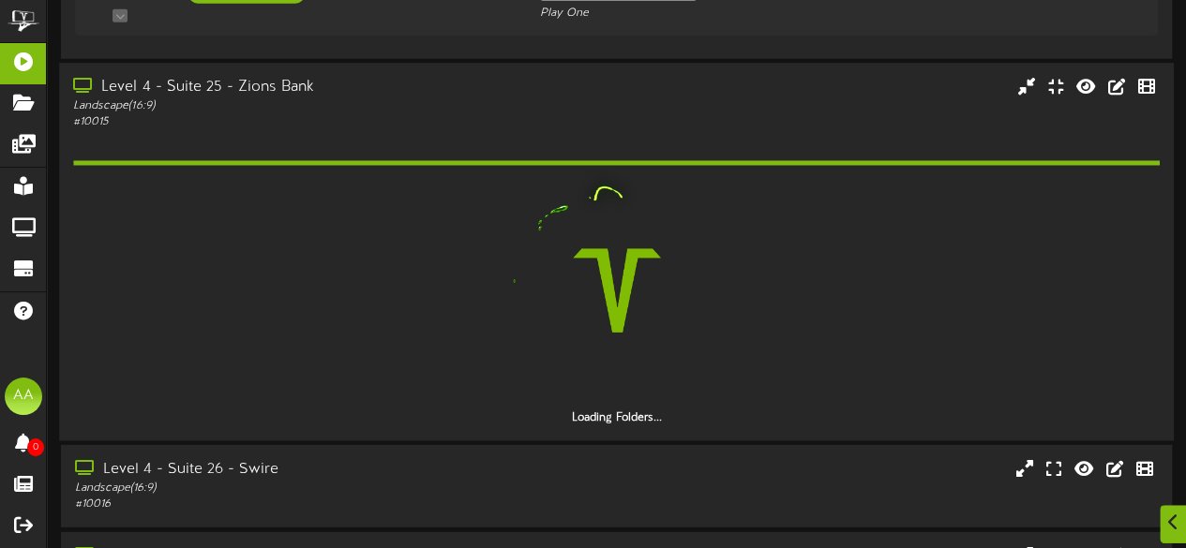
scroll to position [2536, 0]
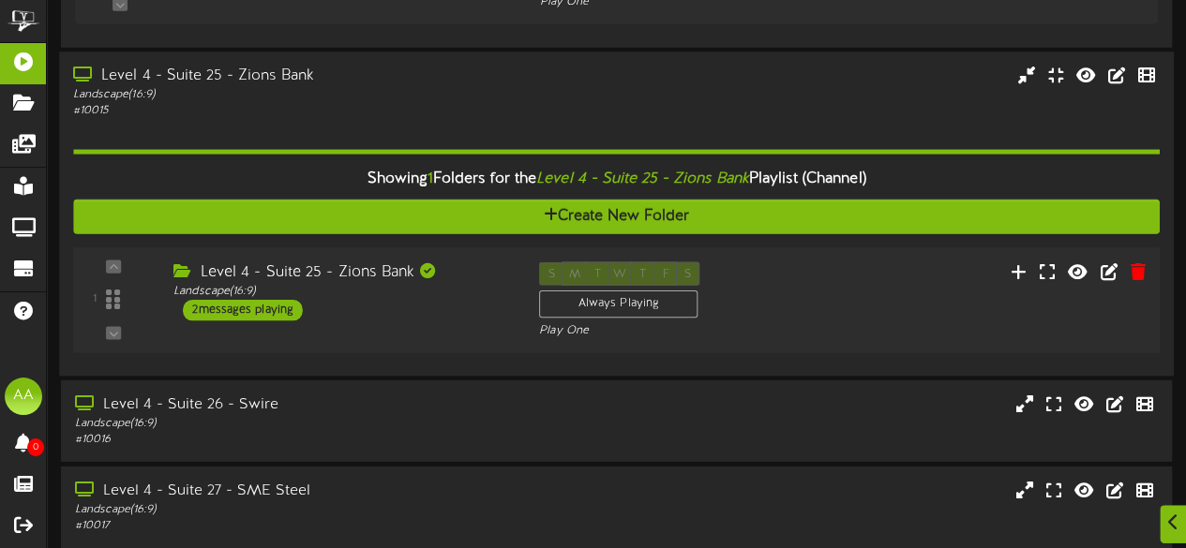
click at [279, 305] on div "2 messages playing" at bounding box center [243, 310] width 120 height 21
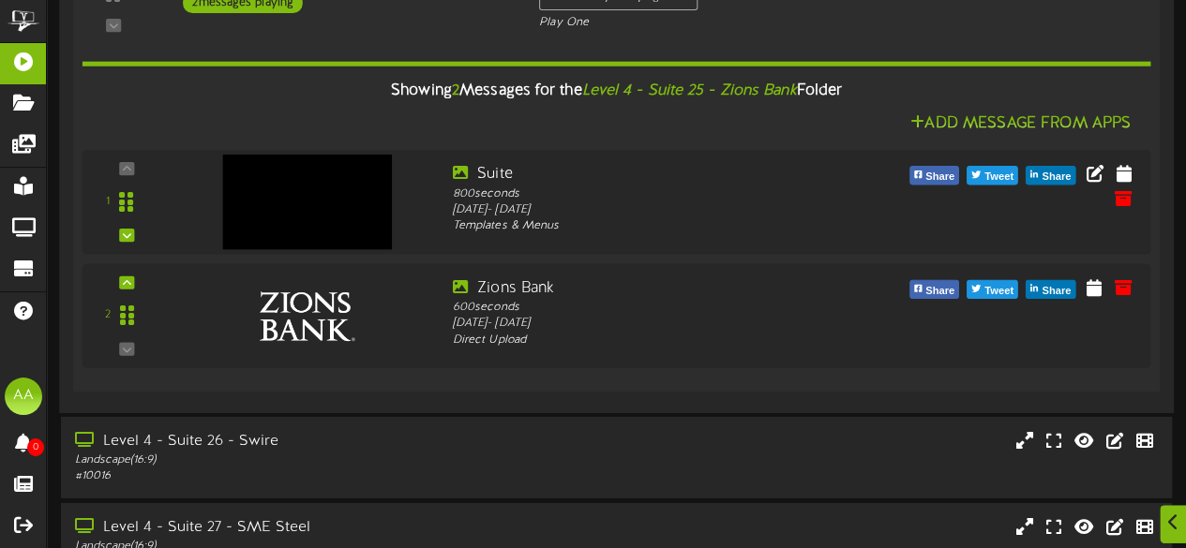
scroll to position [2844, 0]
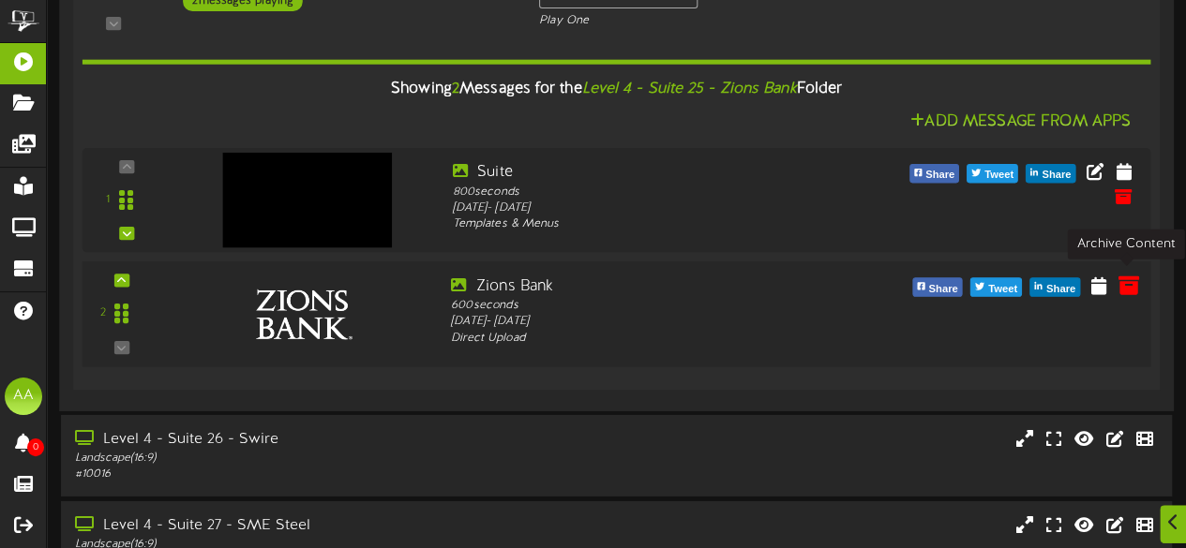
click at [1119, 275] on icon at bounding box center [1127, 285] width 21 height 21
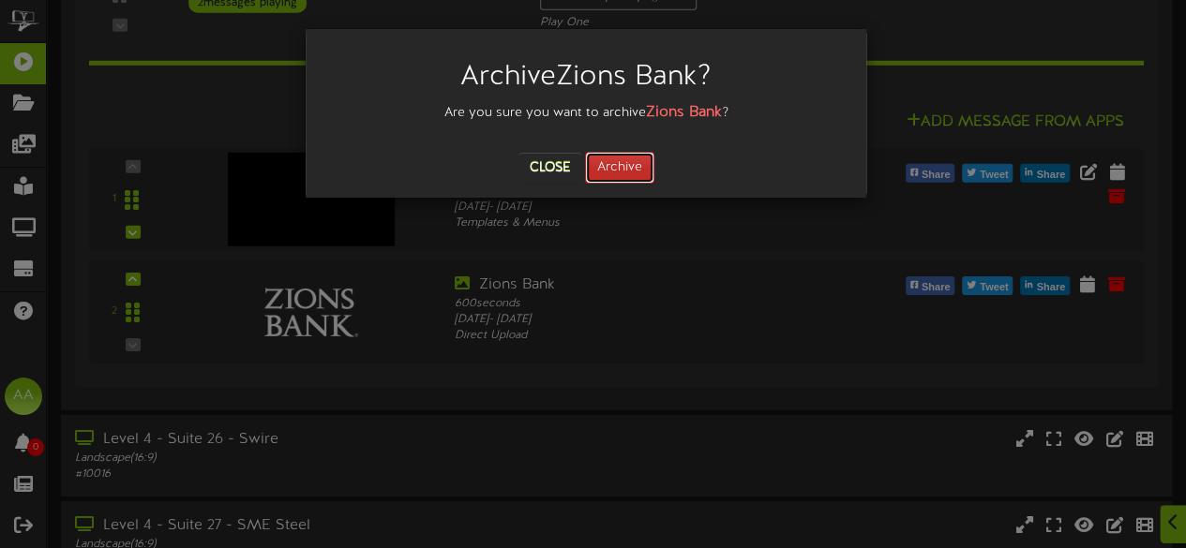
click at [609, 176] on button "Archive" at bounding box center [619, 168] width 69 height 32
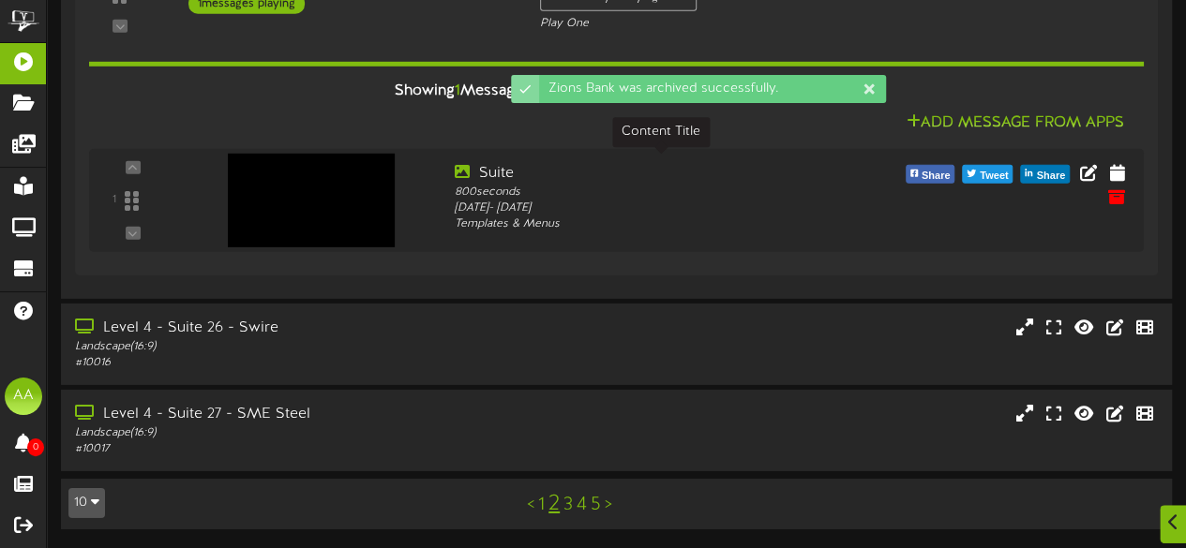
scroll to position [2835, 0]
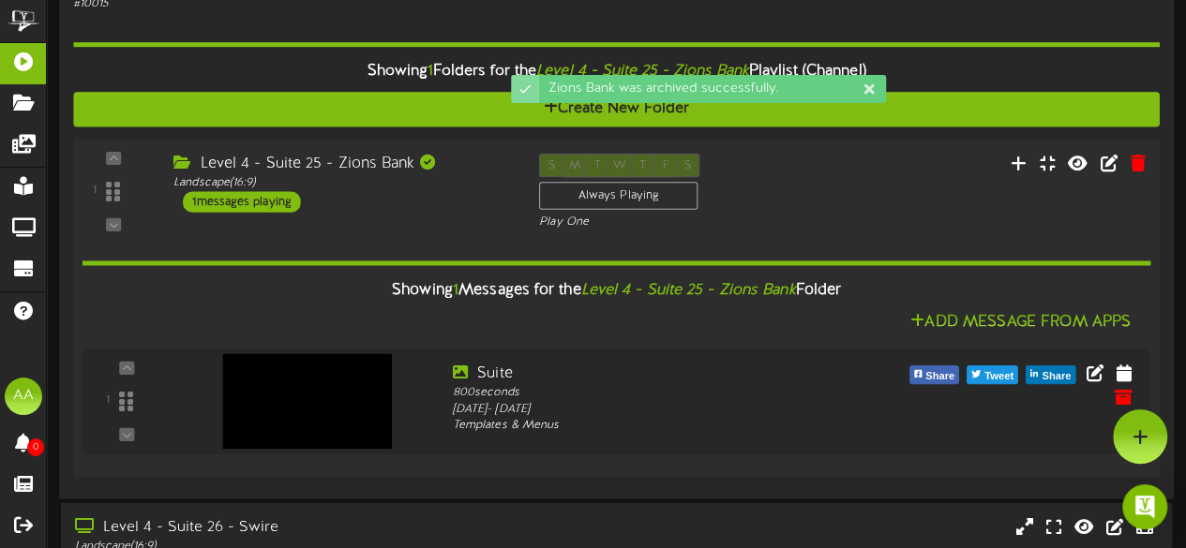
click at [446, 154] on div "Level 4 - Suite 25 - Zions Bank" at bounding box center [341, 165] width 337 height 22
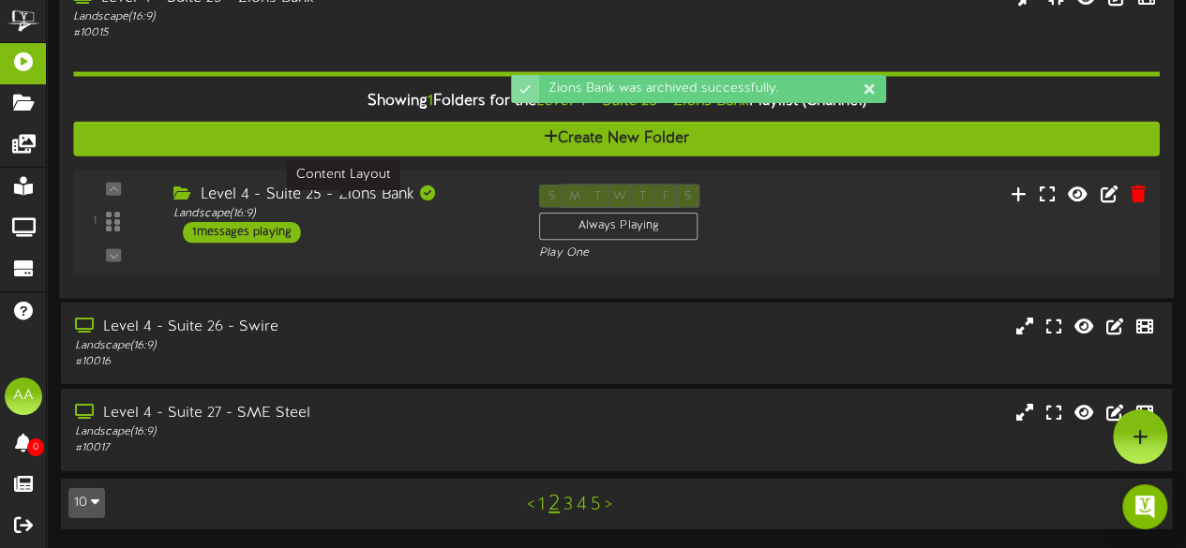
scroll to position [2607, 0]
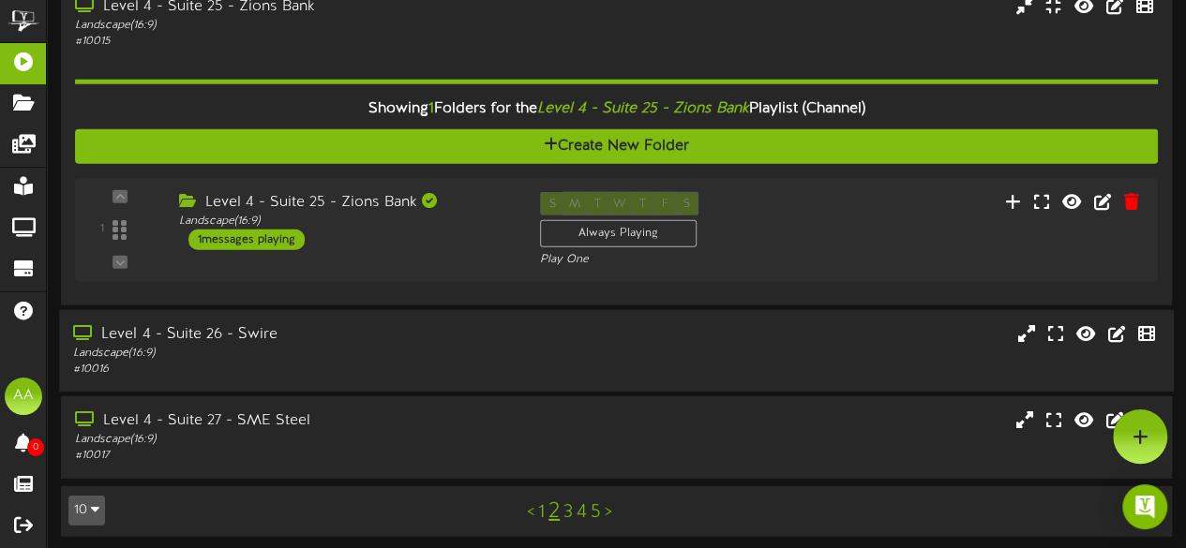
drag, startPoint x: 480, startPoint y: 352, endPoint x: 362, endPoint y: 319, distance: 122.8
click at [362, 324] on div "Level 4 - Suite 26 - Swire" at bounding box center [291, 335] width 436 height 22
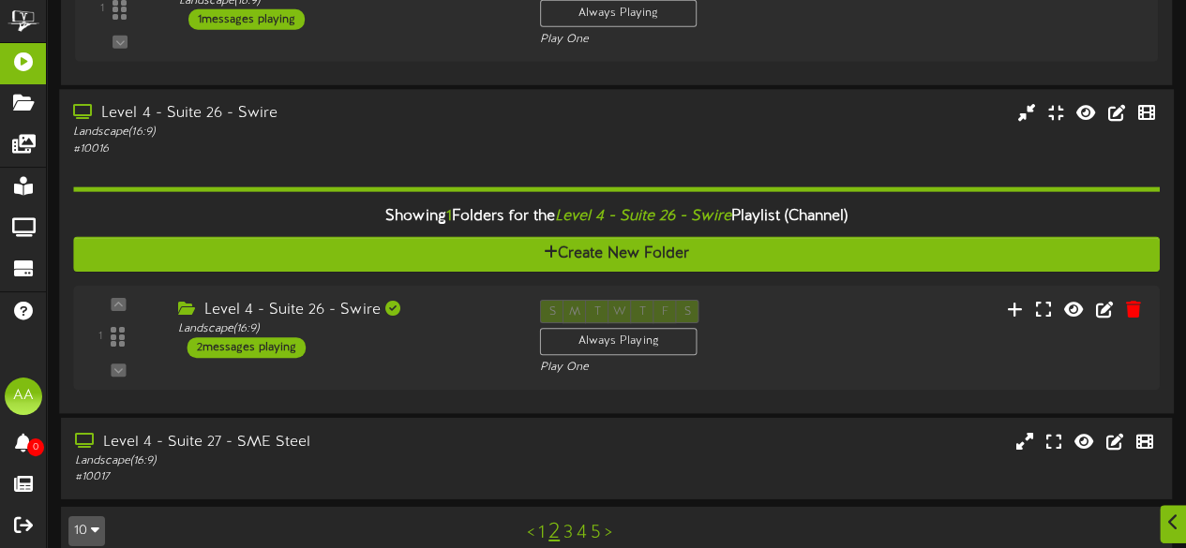
scroll to position [2847, 0]
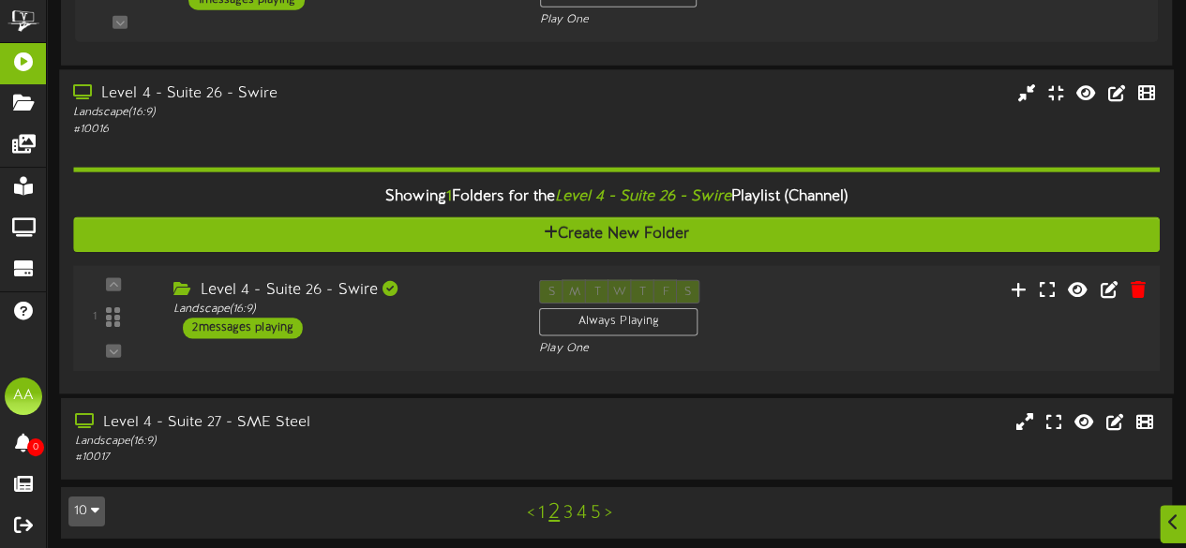
click at [279, 318] on div "2 messages playing" at bounding box center [243, 328] width 120 height 21
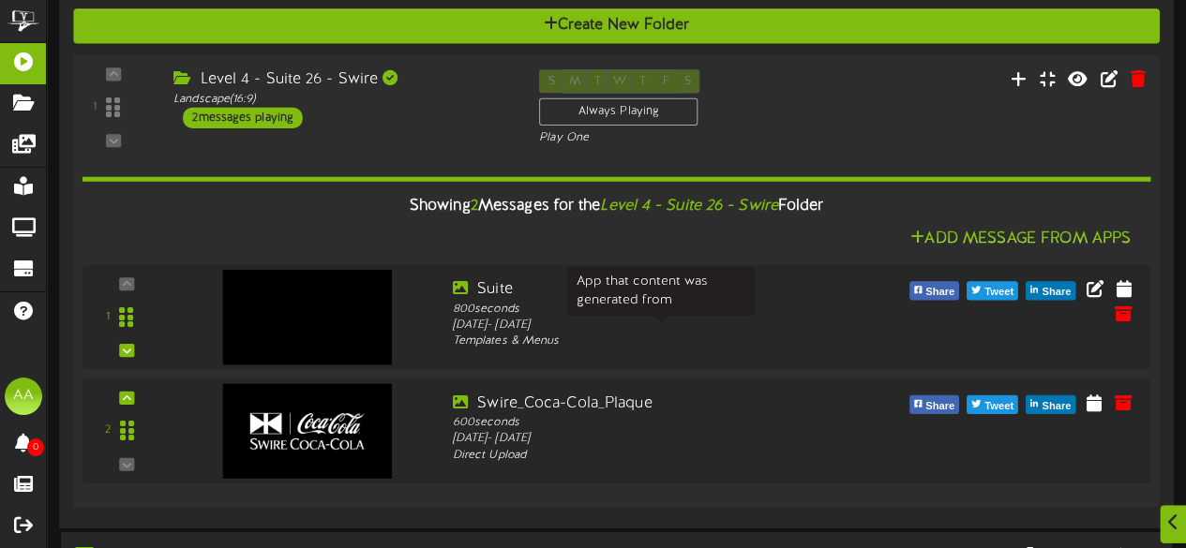
scroll to position [3090, 0]
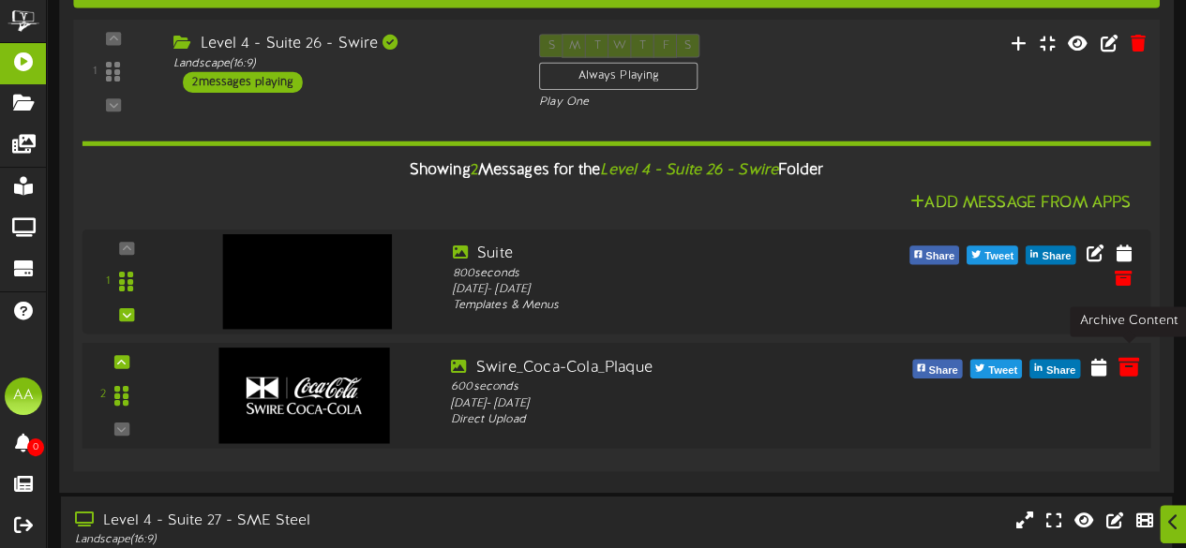
click at [1127, 361] on icon at bounding box center [1127, 366] width 21 height 21
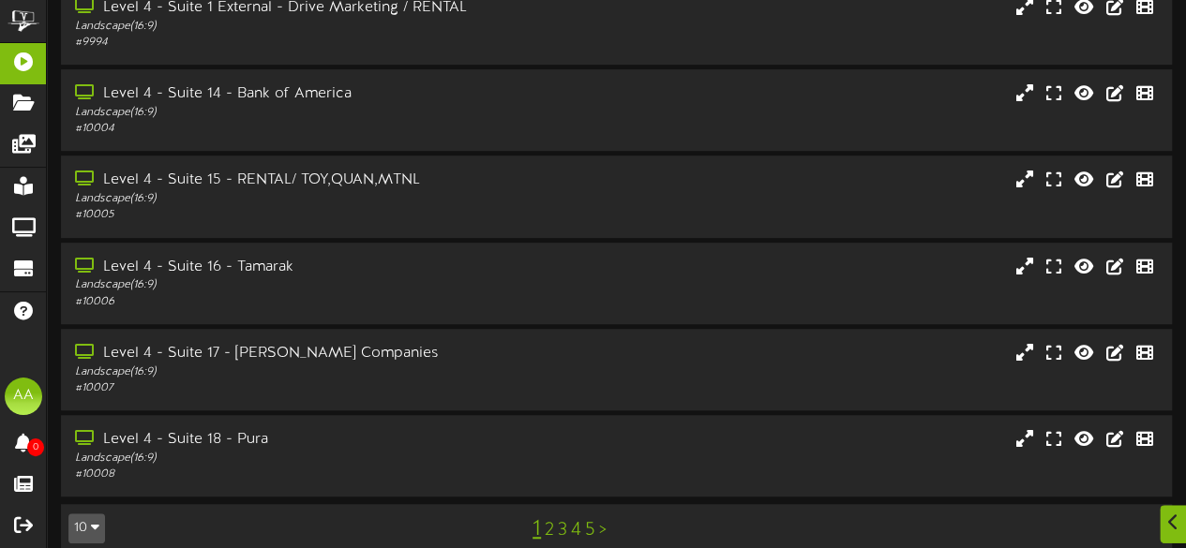
scroll to position [474, 0]
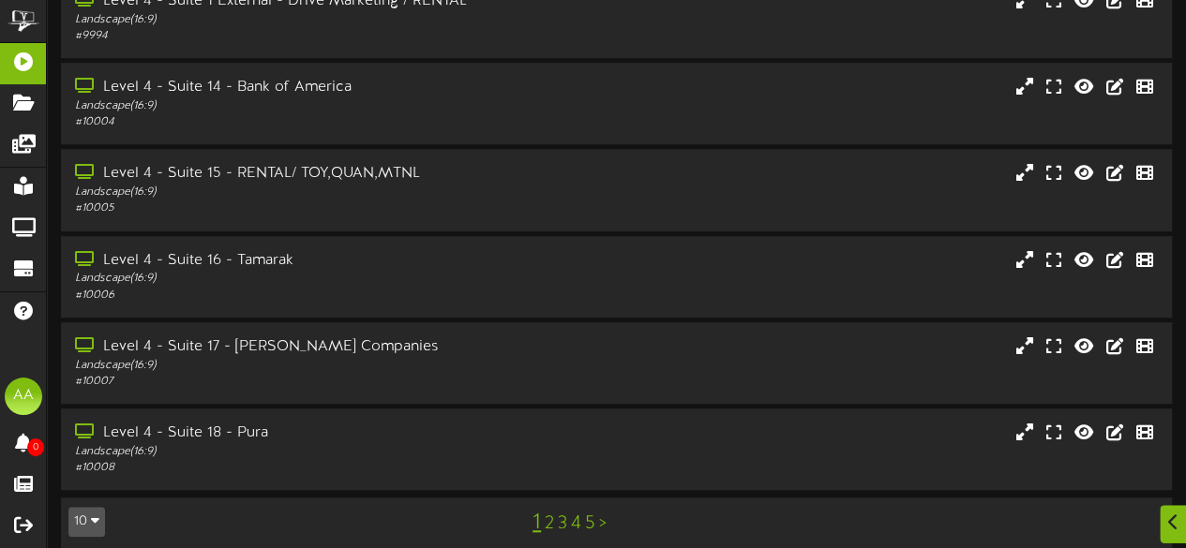
click at [545, 514] on link "2" at bounding box center [549, 524] width 9 height 21
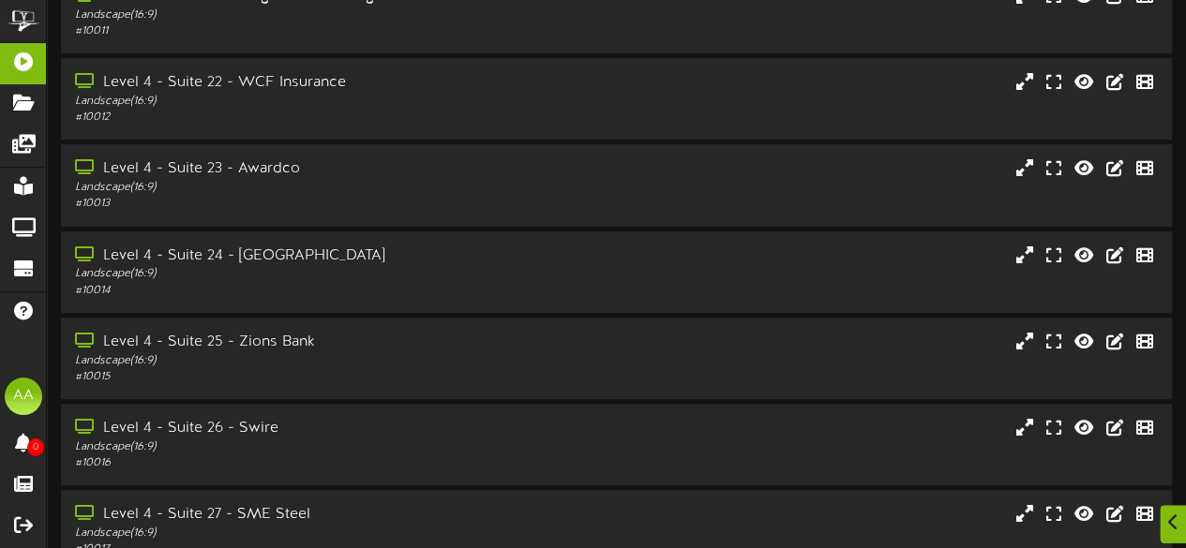
scroll to position [474, 0]
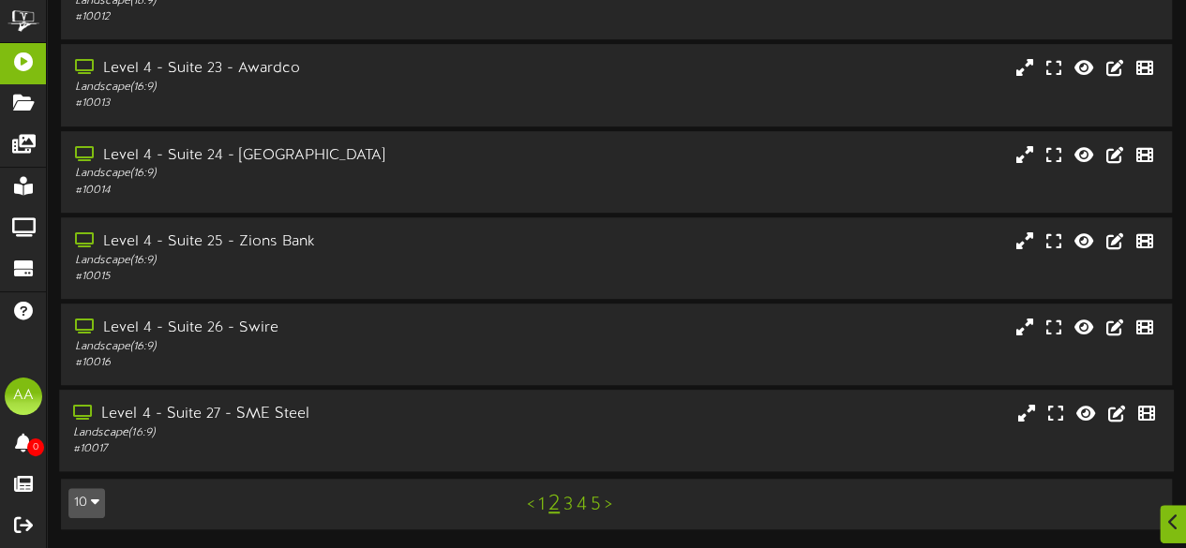
click at [467, 423] on div "Level 4 - Suite 27 - SME Steel" at bounding box center [291, 415] width 436 height 22
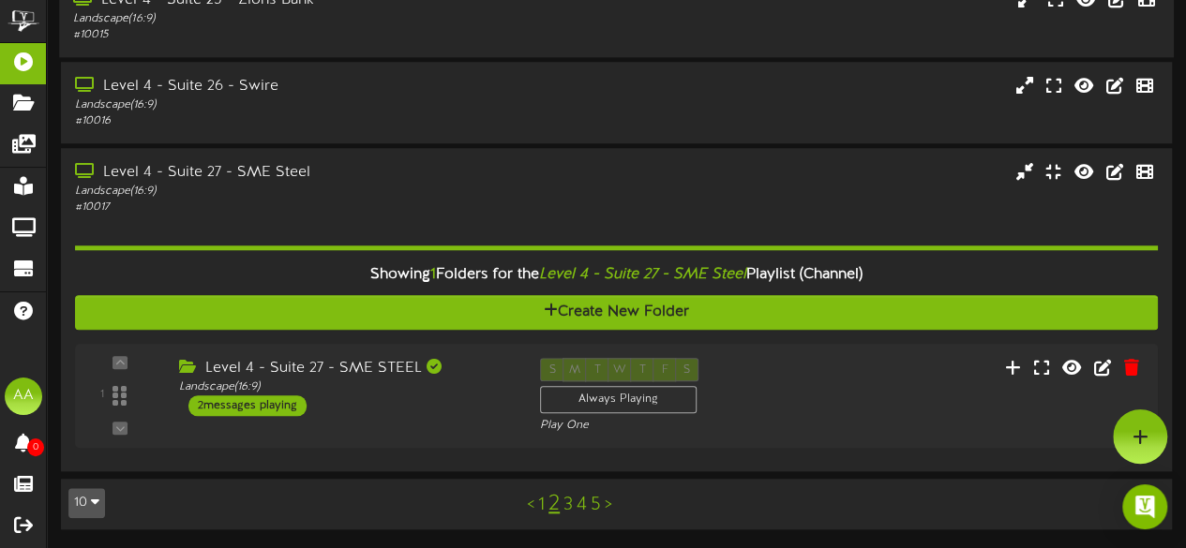
scroll to position [714, 0]
click at [279, 406] on div "2 messages playing" at bounding box center [243, 406] width 120 height 21
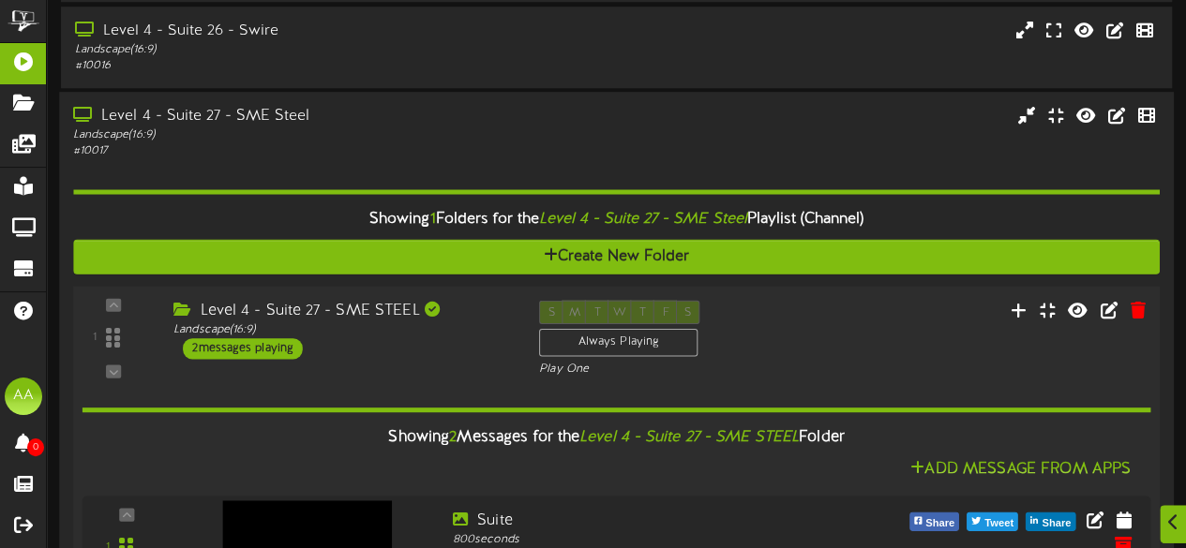
scroll to position [1012, 0]
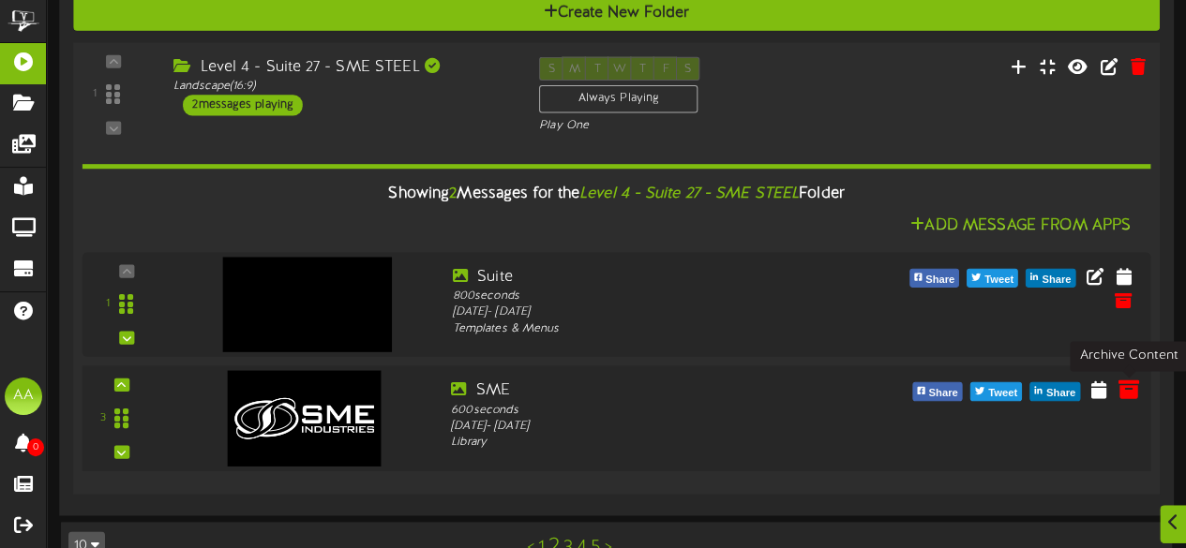
click at [1127, 393] on icon at bounding box center [1127, 389] width 21 height 21
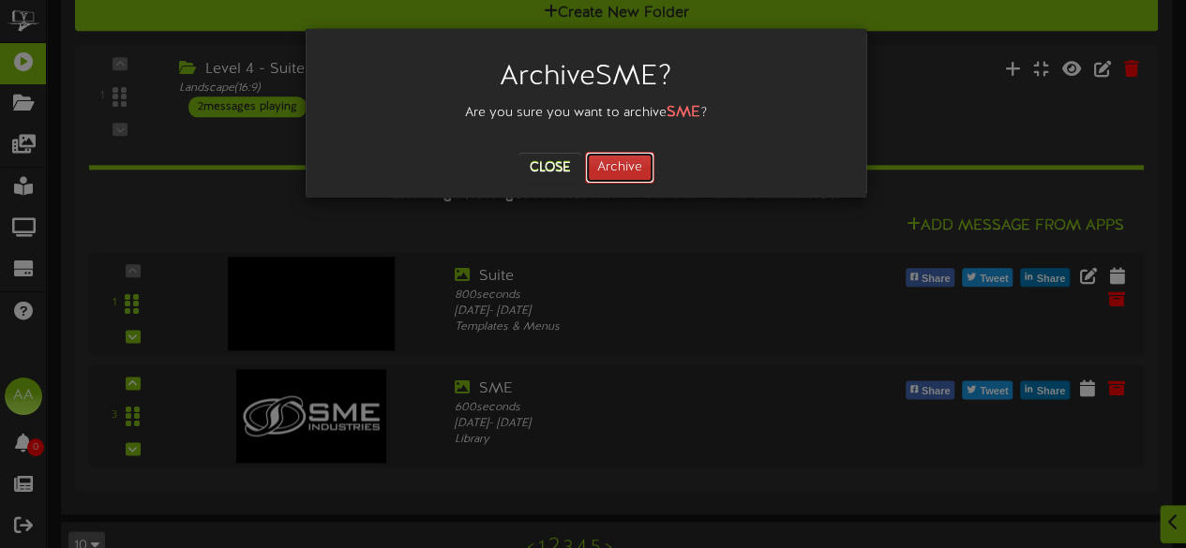
click at [628, 160] on button "Archive" at bounding box center [619, 168] width 69 height 32
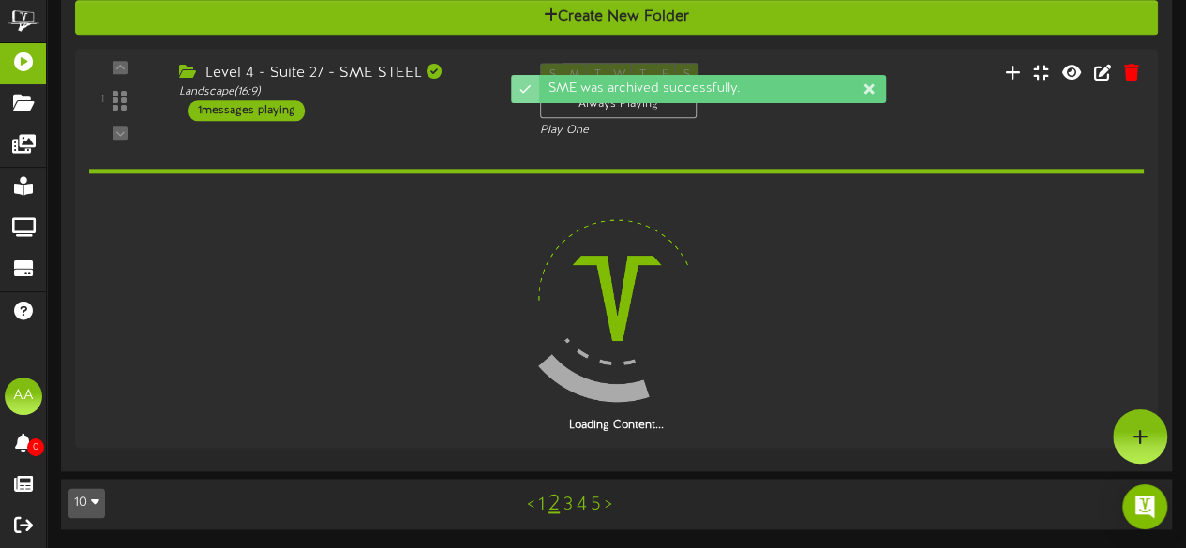
scroll to position [943, 0]
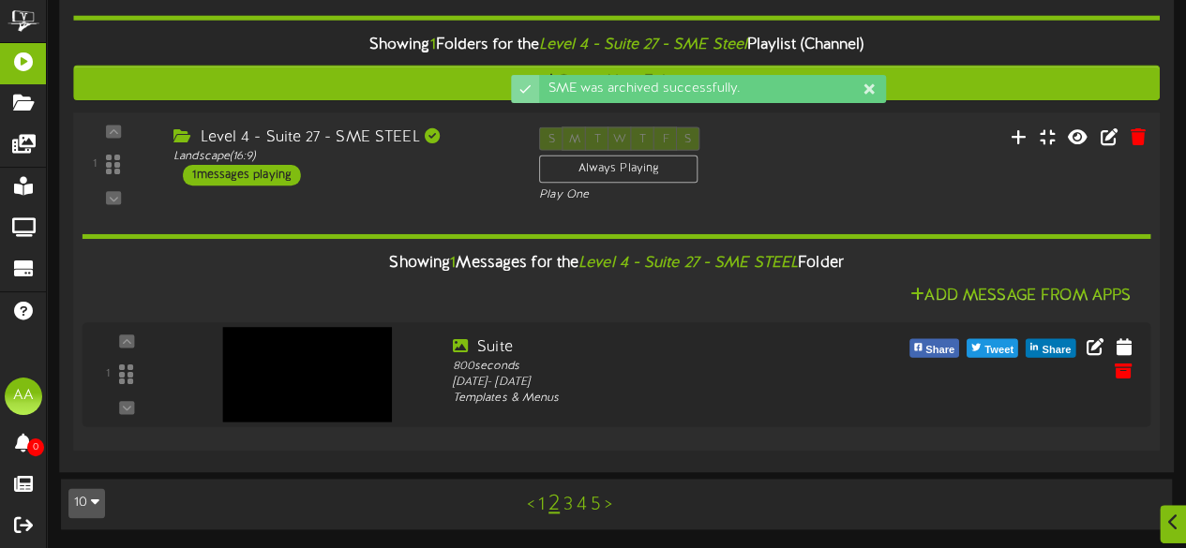
click at [461, 145] on div "Level 4 - Suite 27 - SME STEEL" at bounding box center [341, 138] width 337 height 22
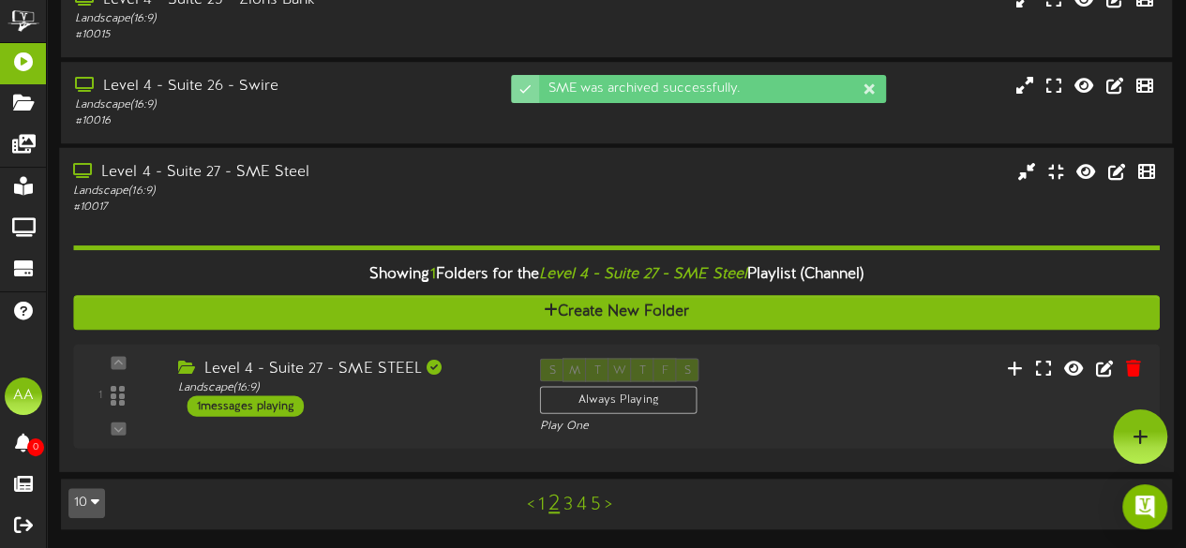
scroll to position [645, 0]
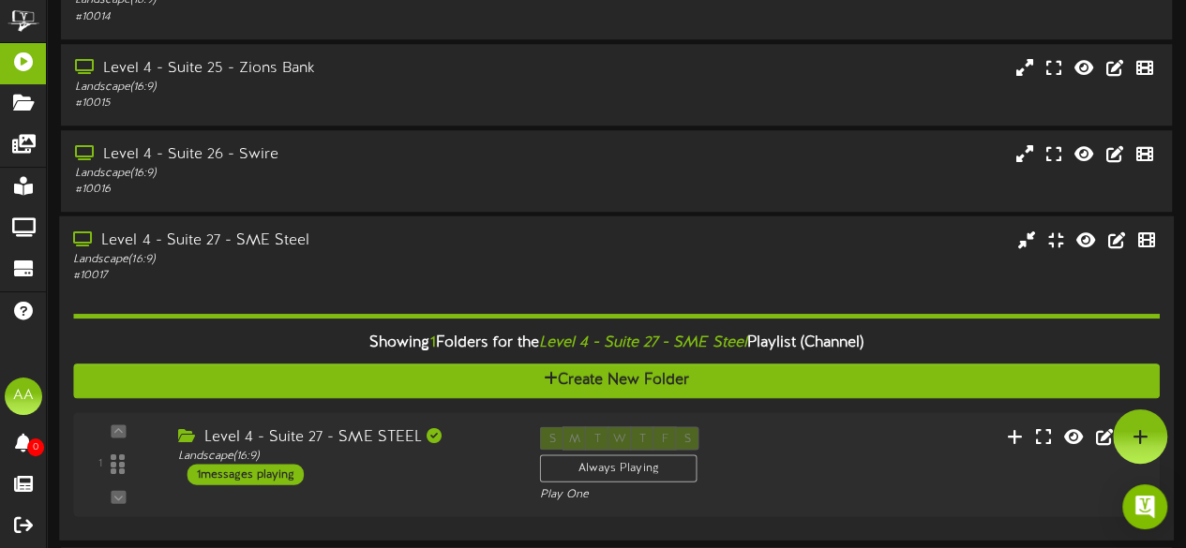
click at [382, 258] on div "Landscape ( 16:9 )" at bounding box center [291, 259] width 436 height 16
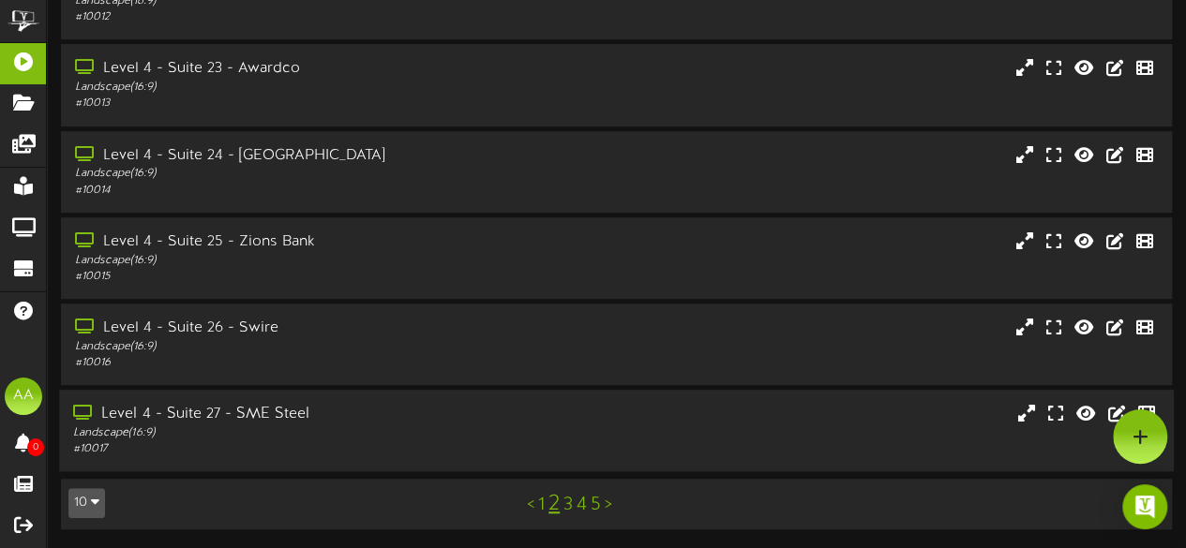
scroll to position [474, 0]
click at [364, 345] on div "Landscape ( 16:9 )" at bounding box center [291, 347] width 436 height 16
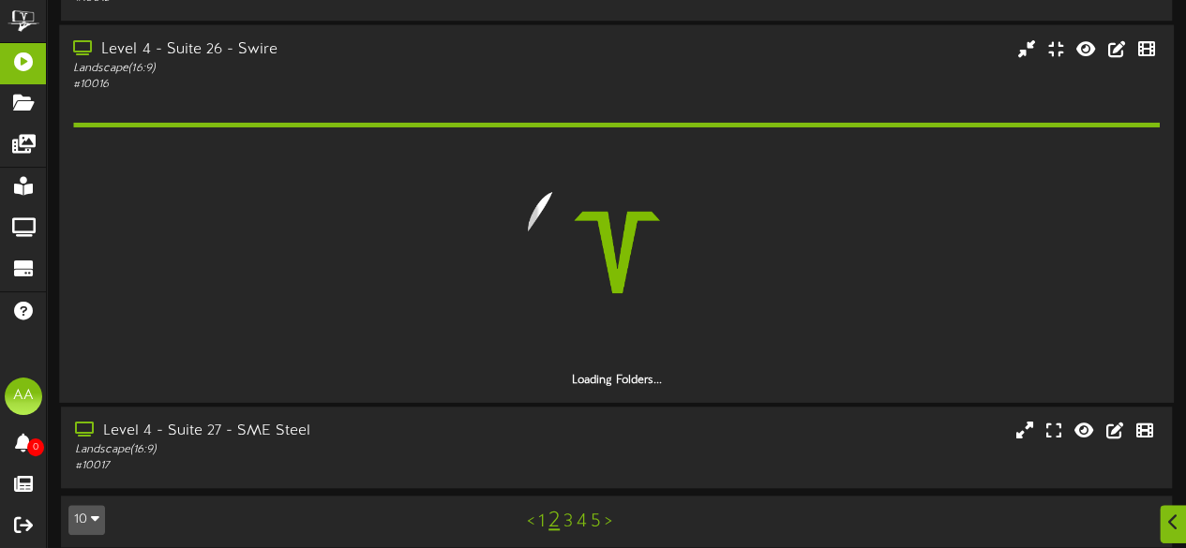
scroll to position [714, 0]
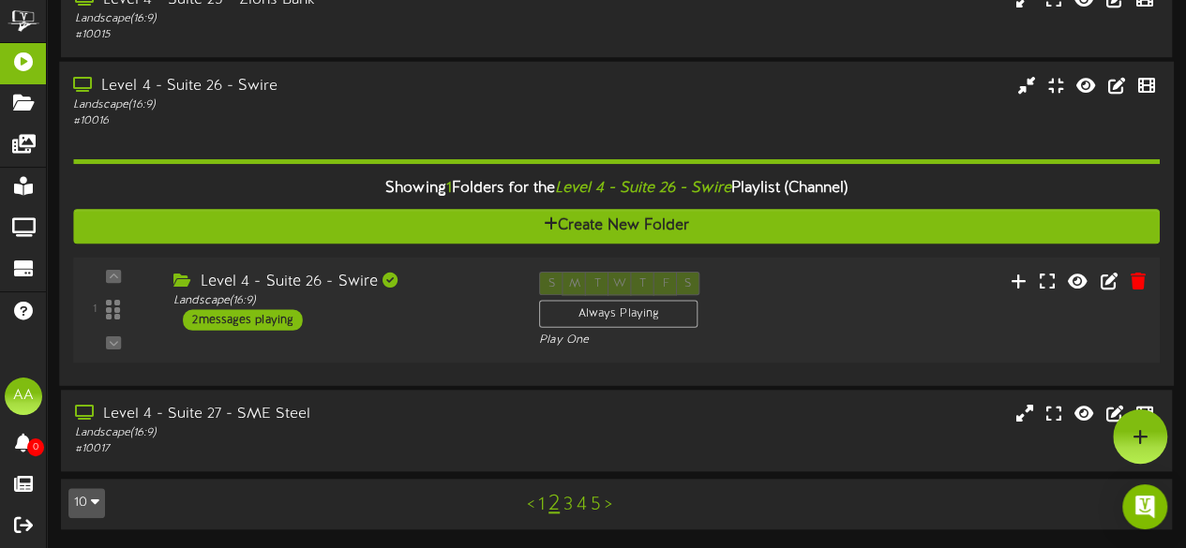
click at [268, 316] on div "2 messages playing" at bounding box center [243, 319] width 120 height 21
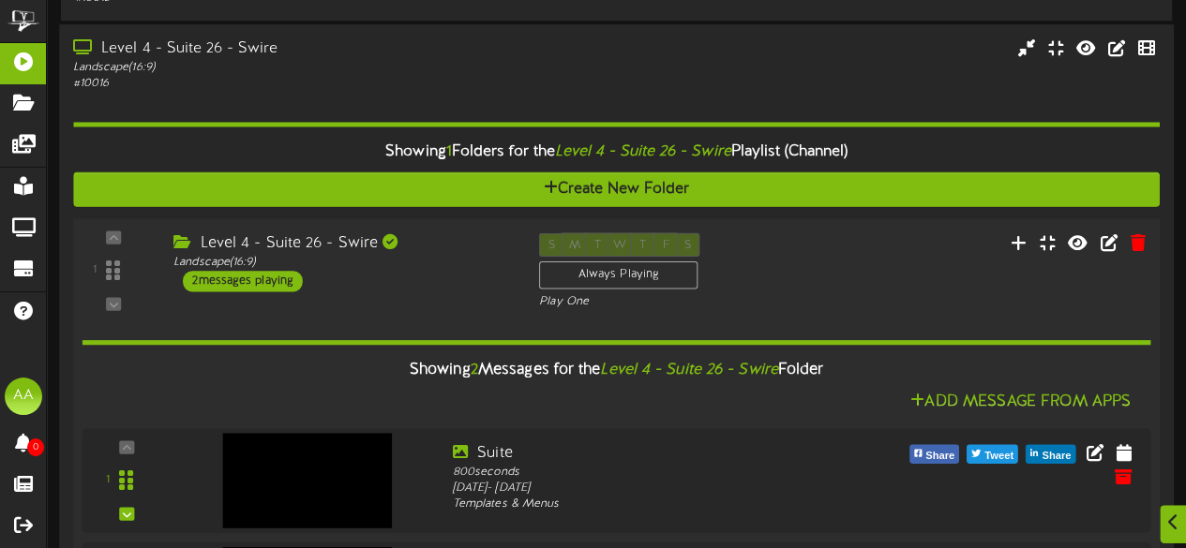
scroll to position [977, 0]
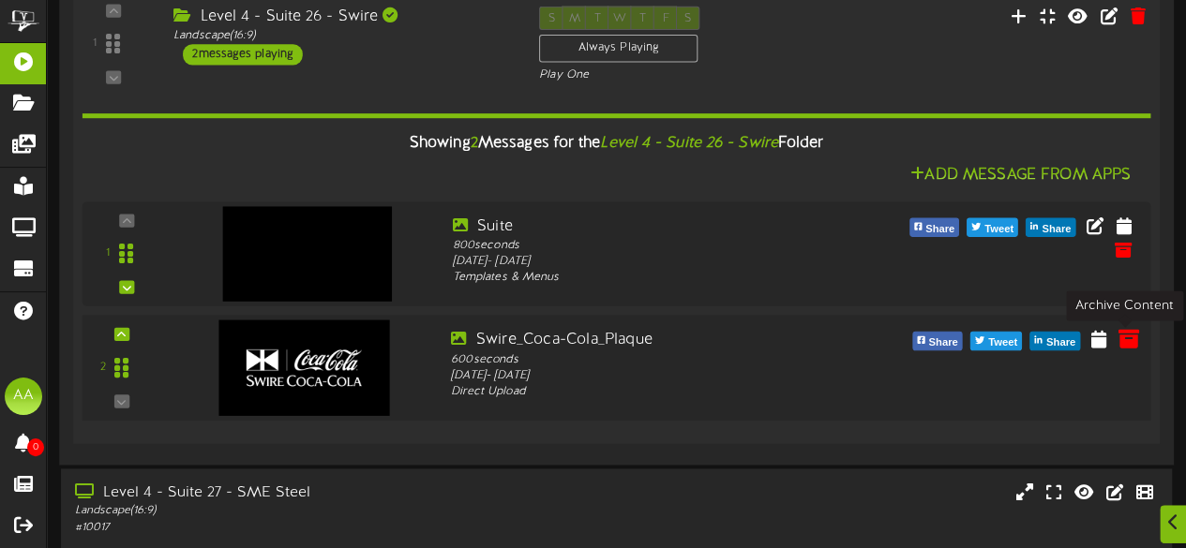
click at [1127, 346] on icon at bounding box center [1127, 338] width 21 height 21
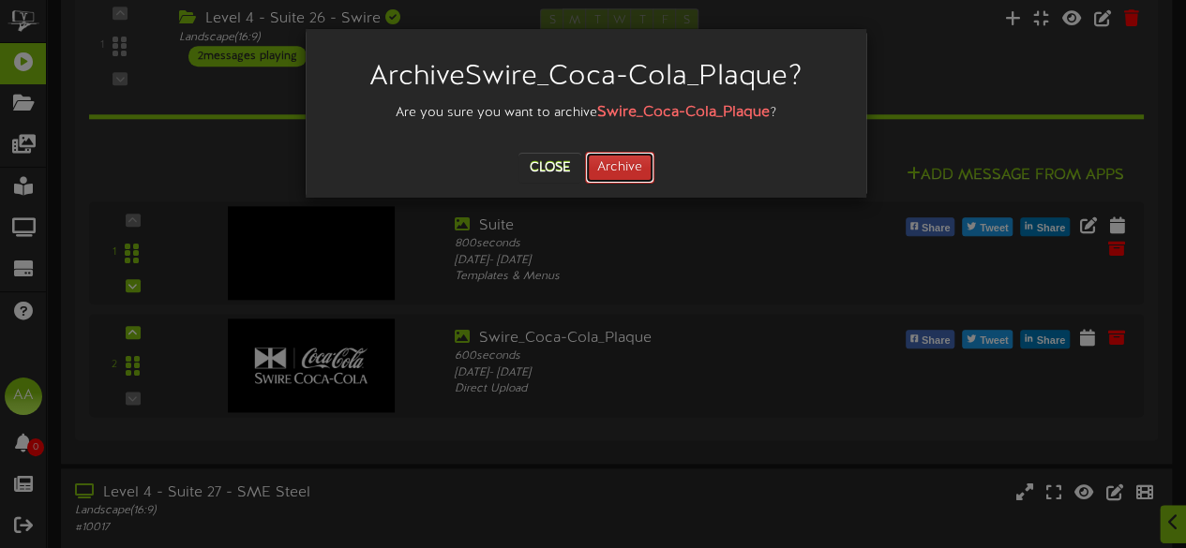
click at [617, 170] on button "Archive" at bounding box center [619, 168] width 69 height 32
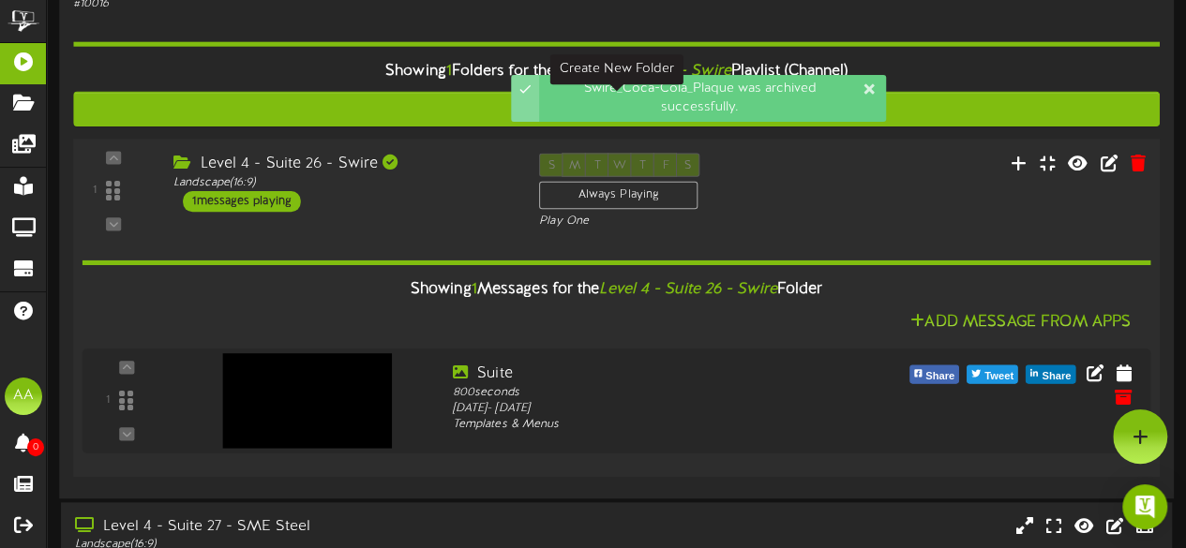
scroll to position [782, 0]
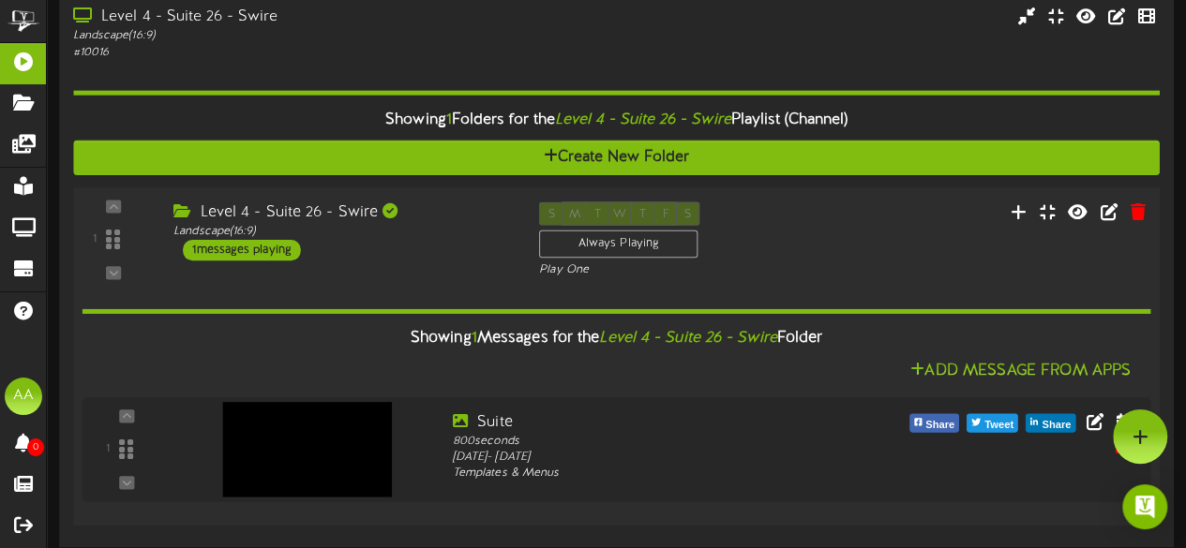
click at [489, 207] on div "Level 4 - Suite 26 - Swire" at bounding box center [341, 213] width 337 height 22
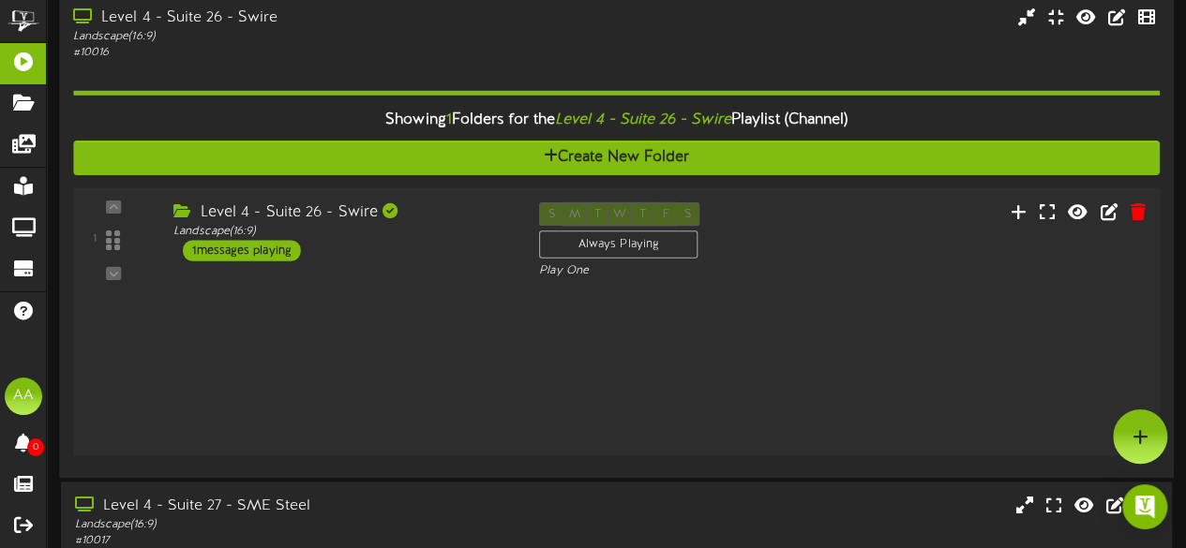
scroll to position [714, 0]
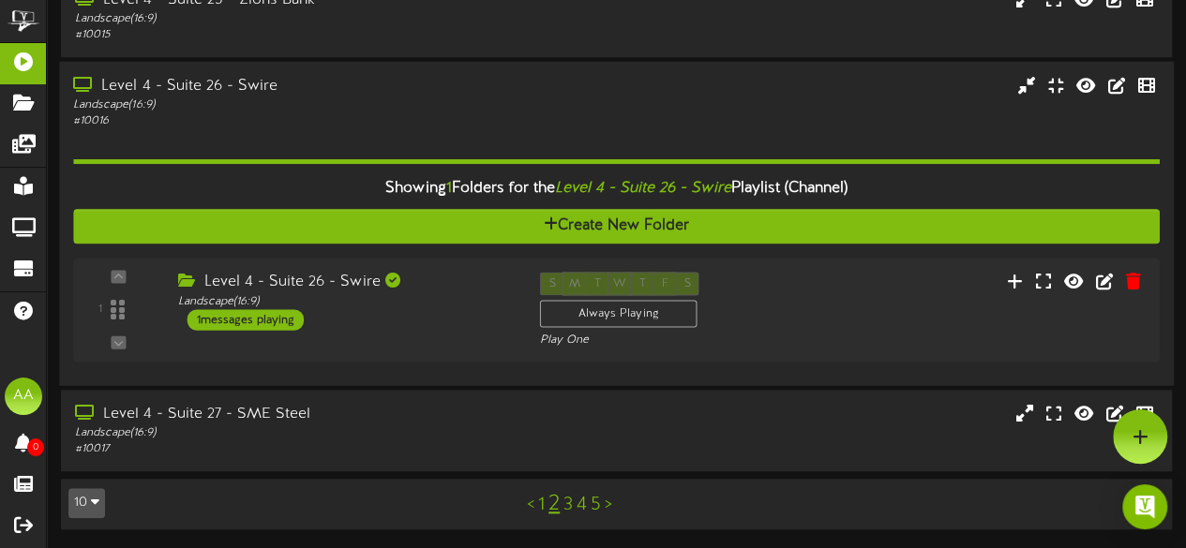
click at [401, 78] on div "Level 4 - Suite 26 - Swire" at bounding box center [291, 86] width 436 height 22
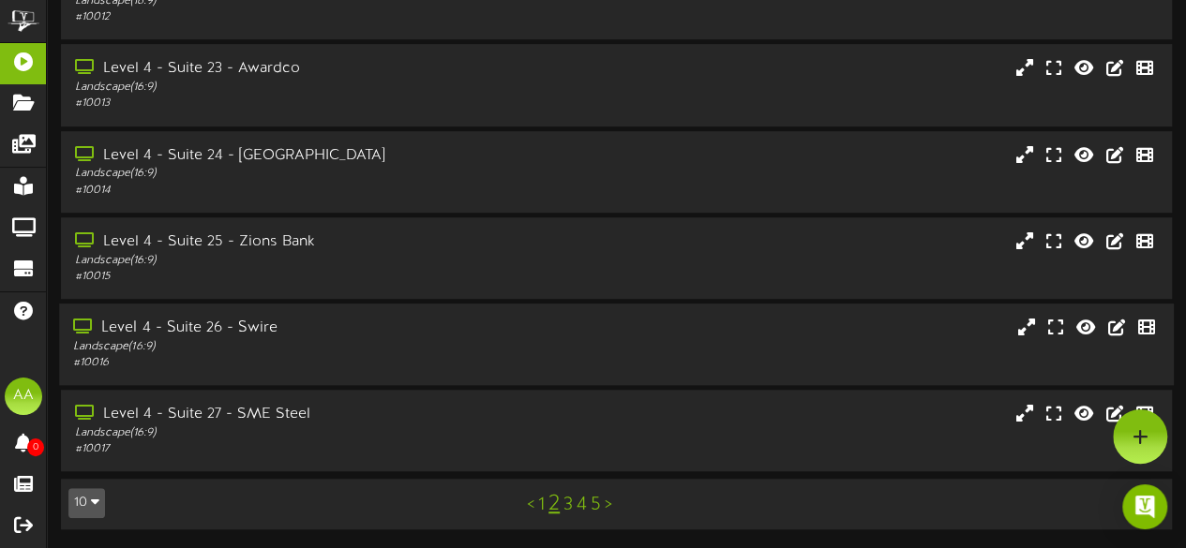
scroll to position [474, 0]
click at [412, 247] on div "Level 4 - Suite 25 - Zions Bank" at bounding box center [291, 243] width 436 height 22
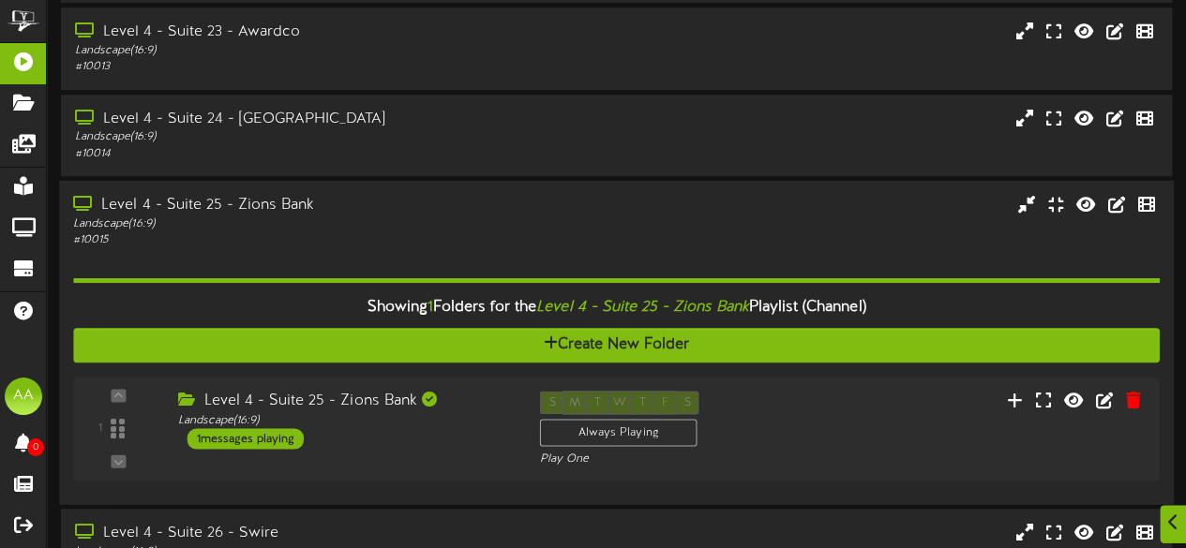
click at [400, 200] on div "Level 4 - Suite 25 - Zions Bank" at bounding box center [291, 205] width 436 height 22
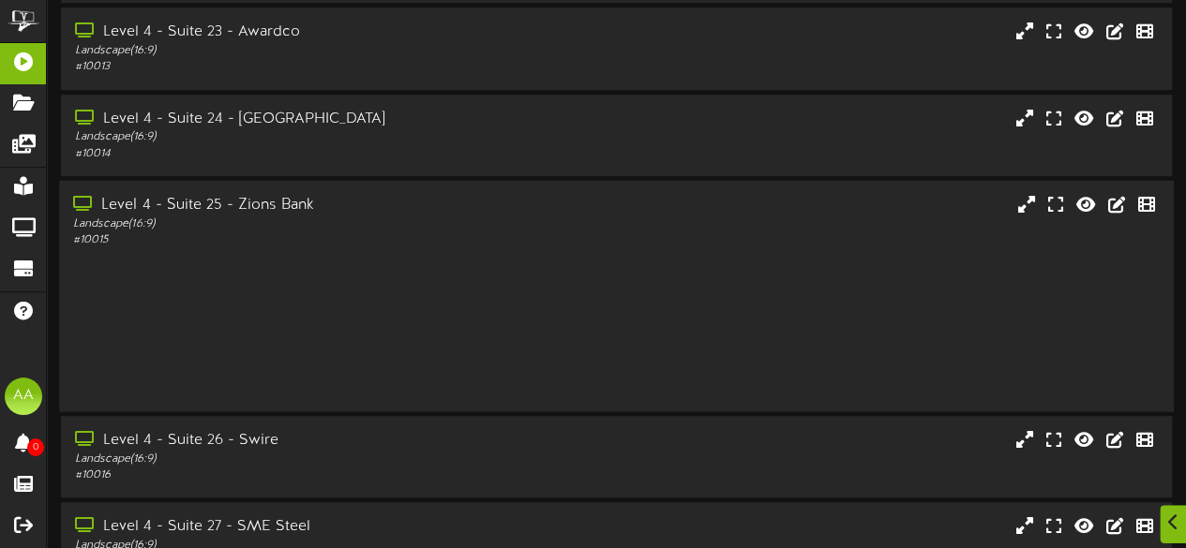
scroll to position [474, 0]
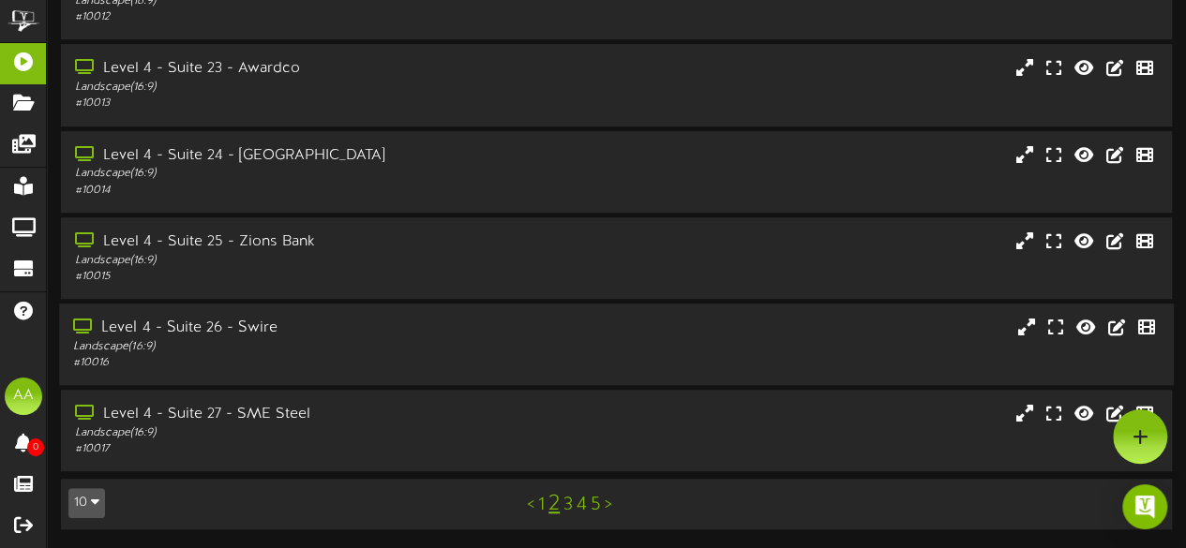
click at [441, 342] on div "Landscape ( 16:9 )" at bounding box center [291, 347] width 436 height 16
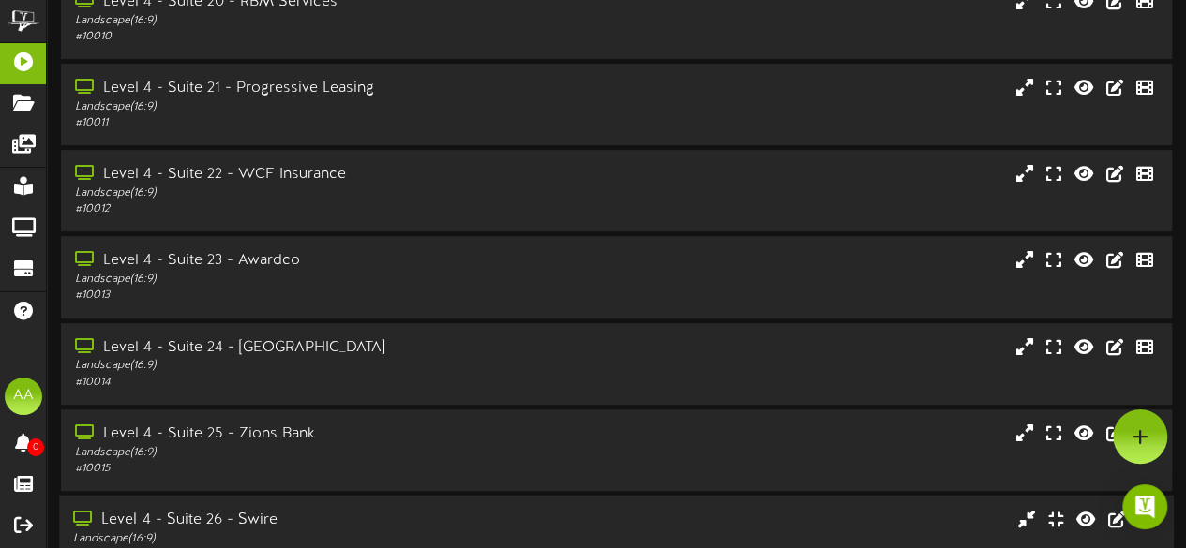
scroll to position [266, 0]
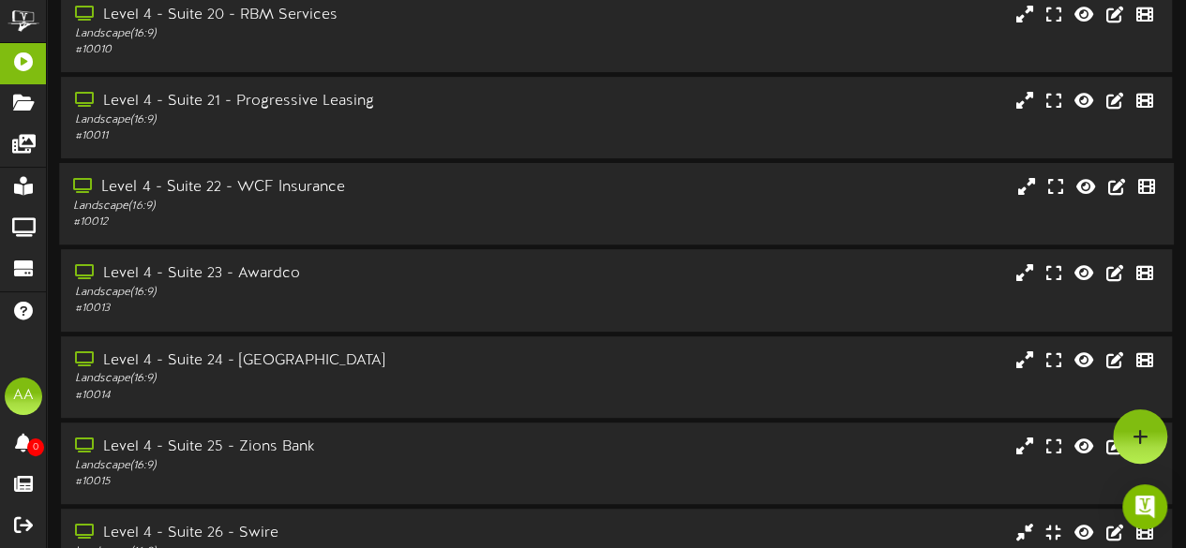
click at [397, 205] on div "Landscape ( 16:9 )" at bounding box center [291, 207] width 436 height 16
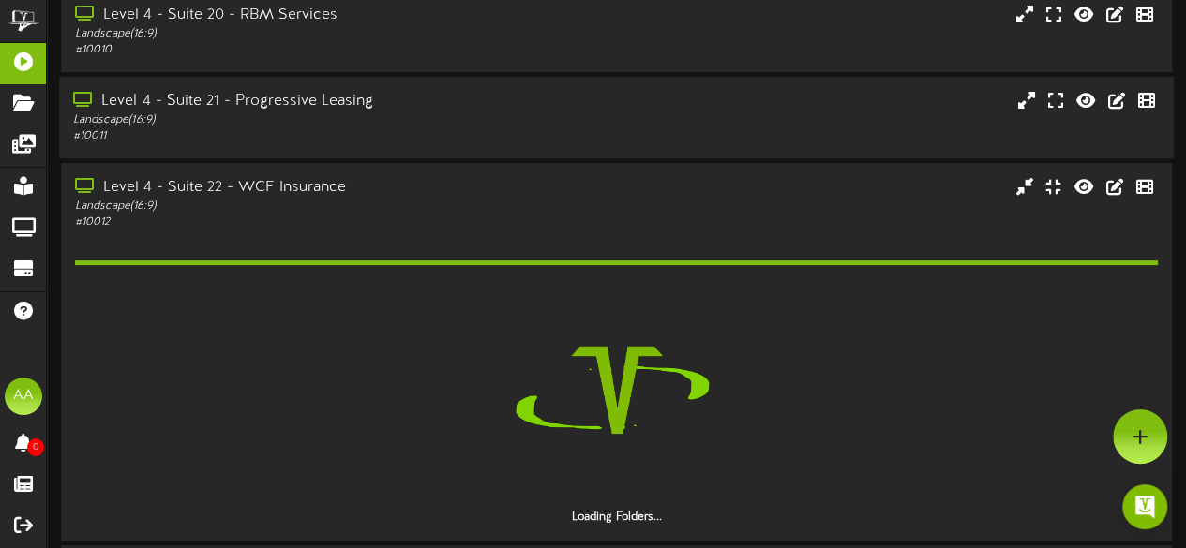
click at [399, 140] on div "# 10011" at bounding box center [291, 136] width 436 height 16
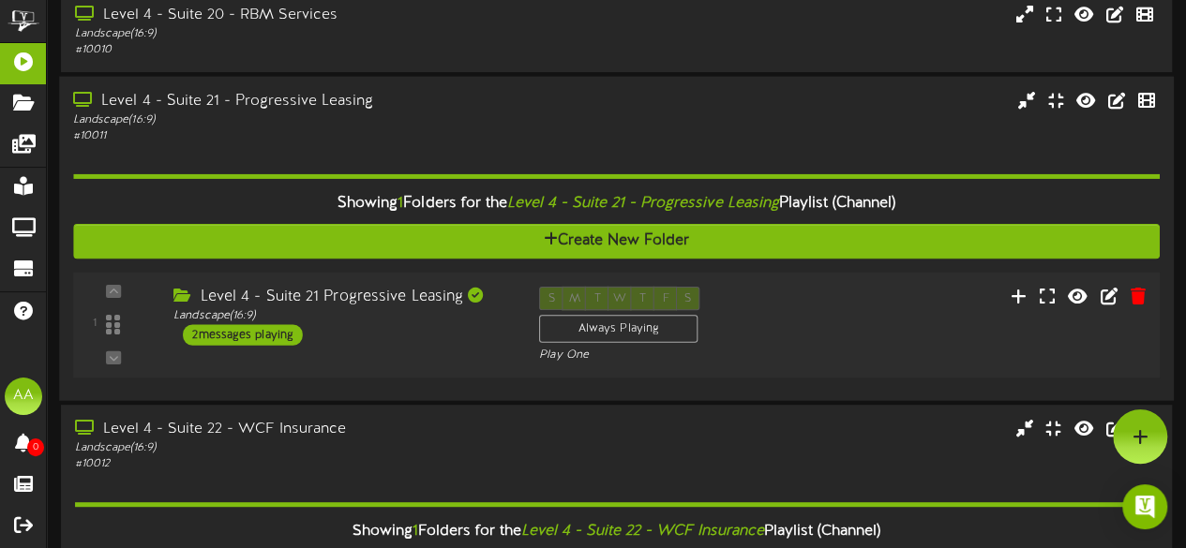
click at [269, 334] on div "2 messages playing" at bounding box center [243, 334] width 120 height 21
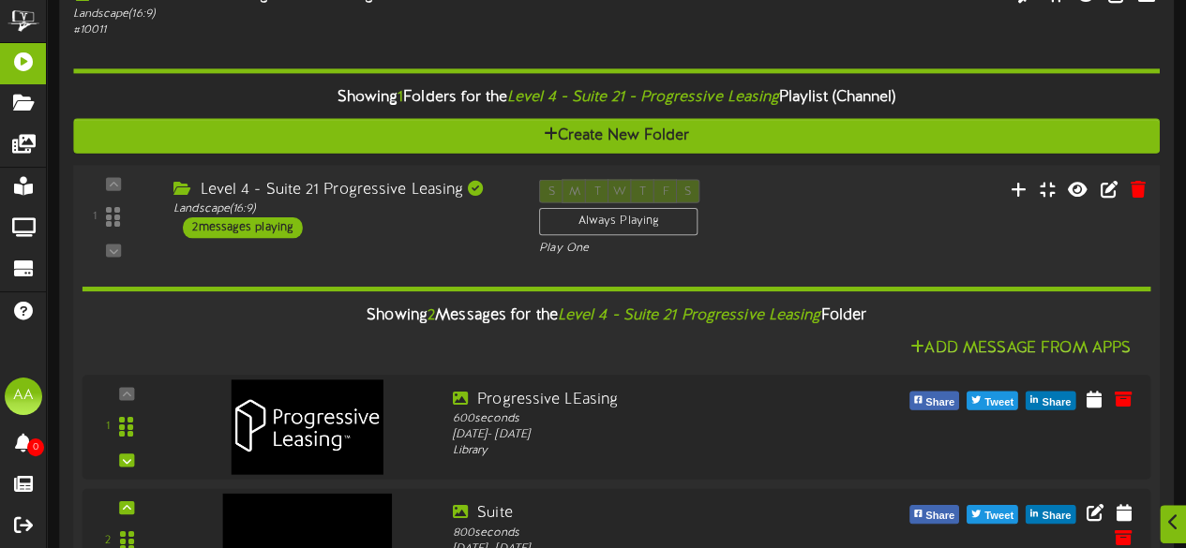
scroll to position [373, 0]
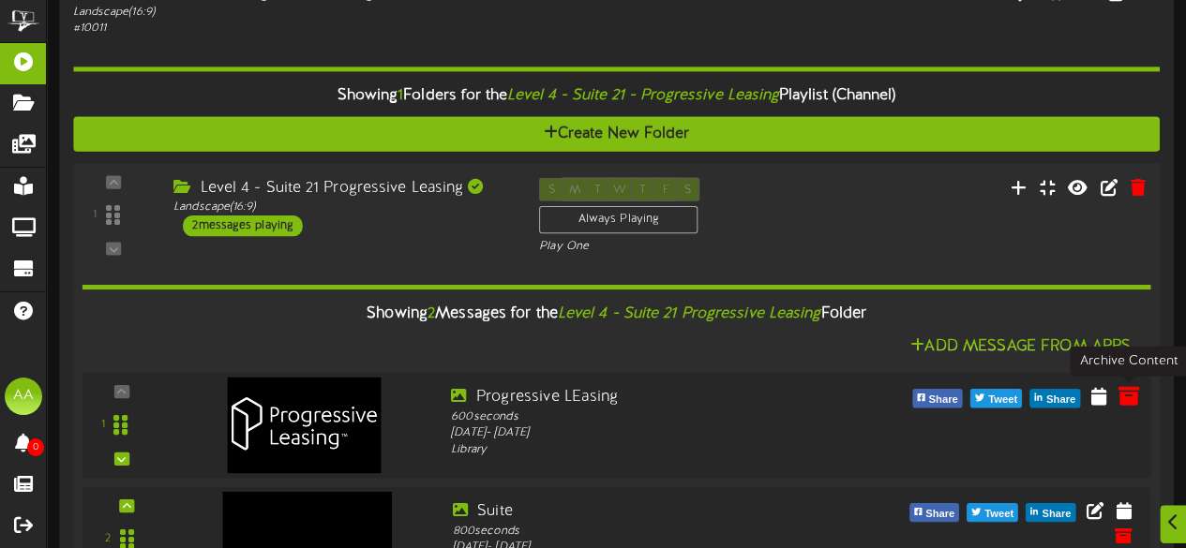
click at [1124, 395] on icon at bounding box center [1127, 395] width 21 height 21
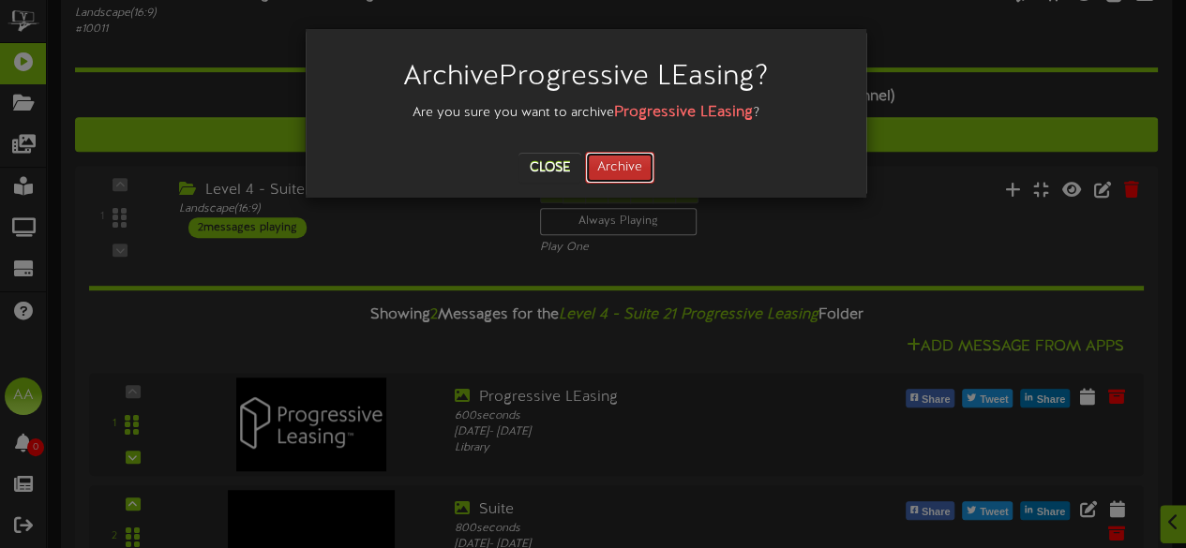
click at [626, 173] on button "Archive" at bounding box center [619, 168] width 69 height 32
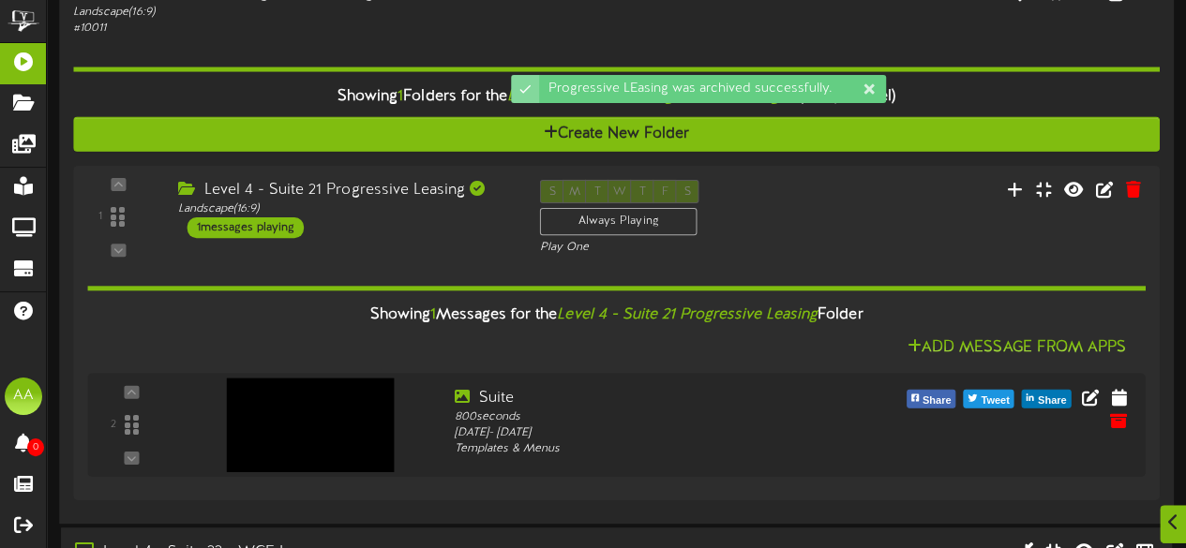
click at [345, 84] on div "Showing 1 Folders for the Level 4 - Suite 21 - Progressive Leasing Playlist (Ch…" at bounding box center [616, 97] width 1114 height 40
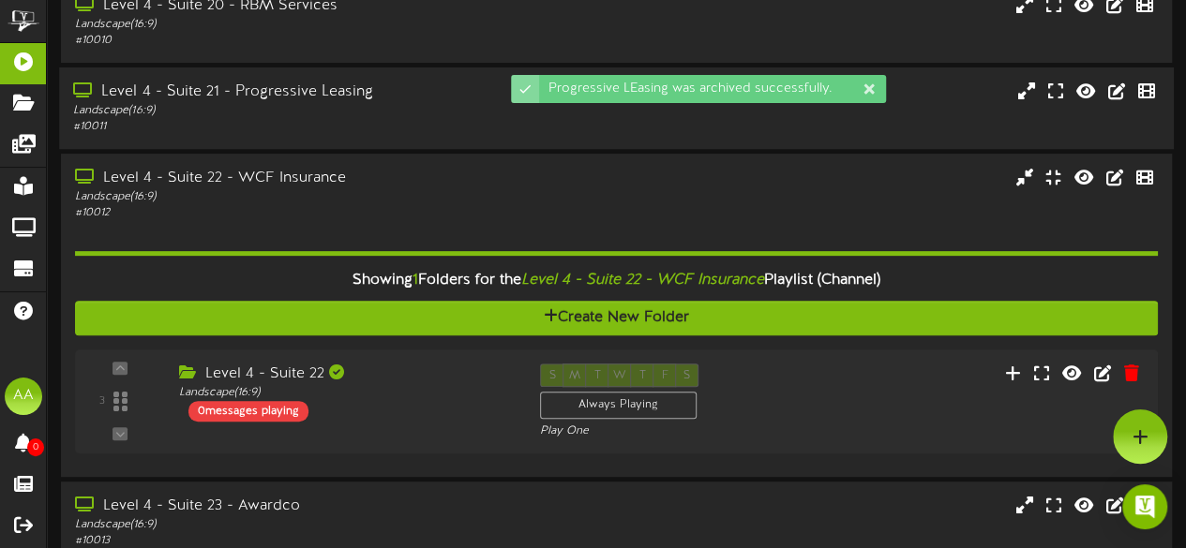
scroll to position [274, 0]
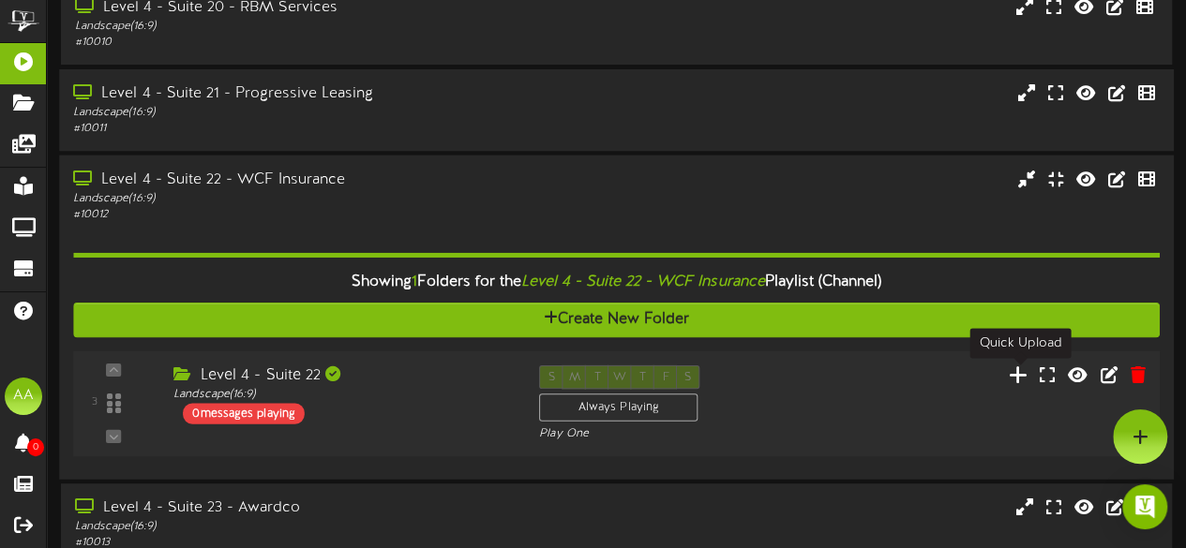
click at [1021, 378] on icon at bounding box center [1019, 375] width 20 height 21
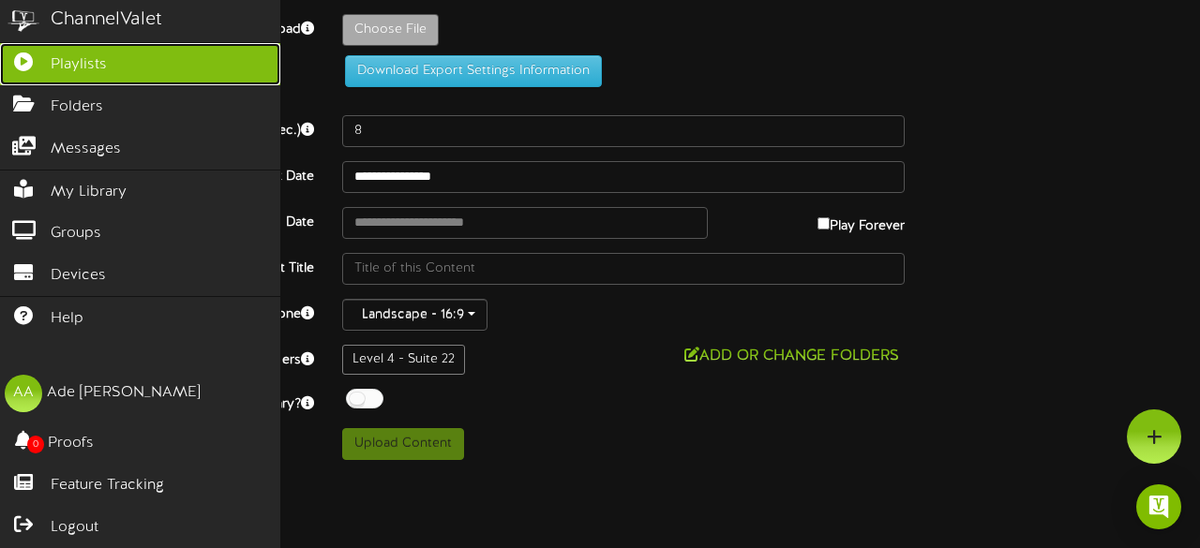
click at [146, 76] on link "Playlists" at bounding box center [140, 64] width 280 height 42
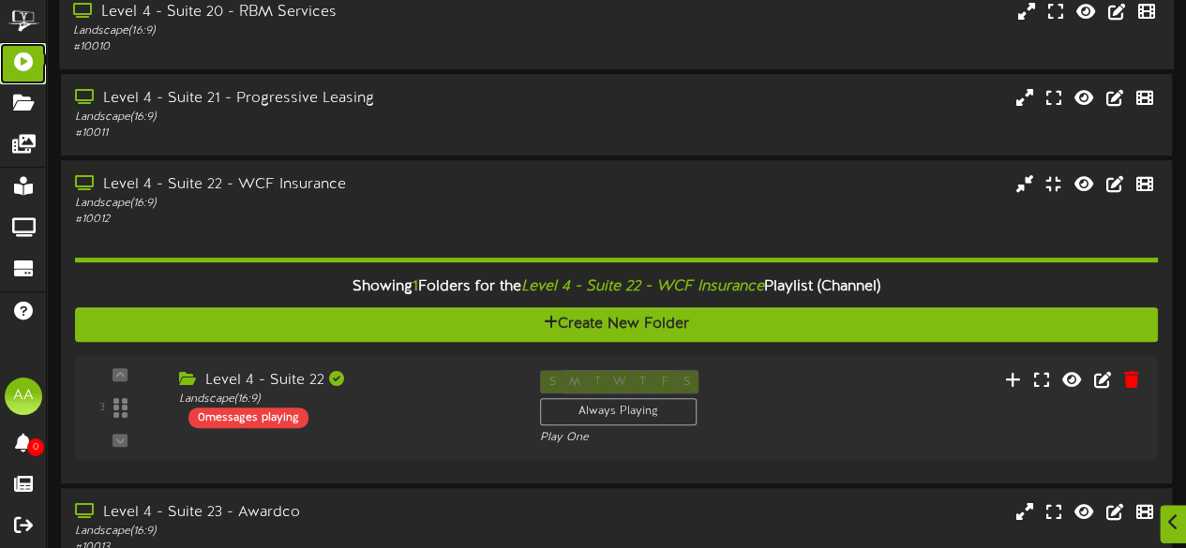
scroll to position [291, 0]
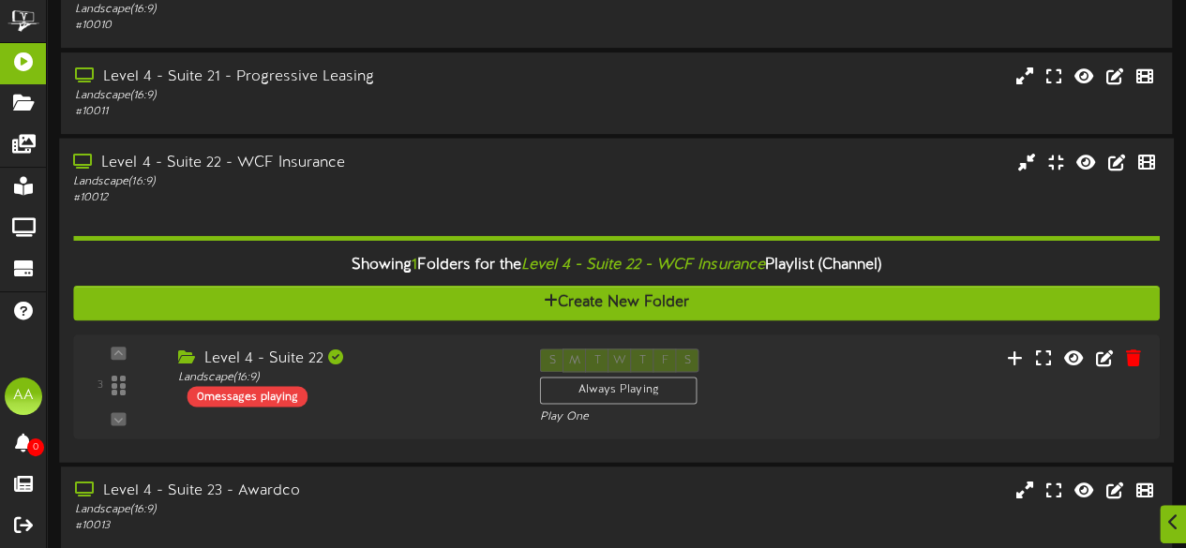
click at [401, 173] on div "Level 4 - Suite 22 - WCF Insurance" at bounding box center [291, 164] width 436 height 22
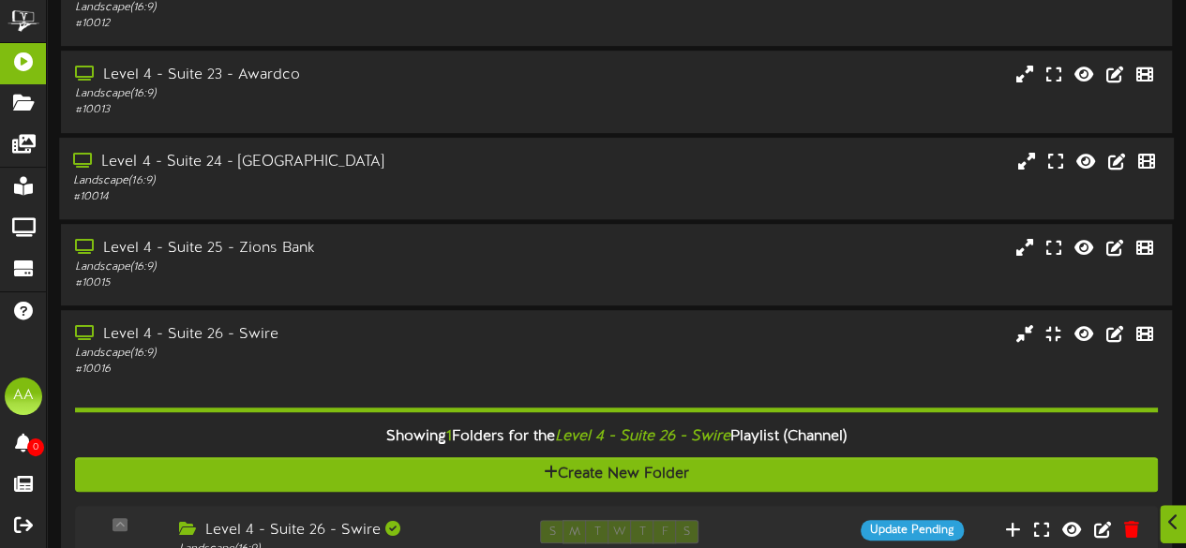
scroll to position [467, 0]
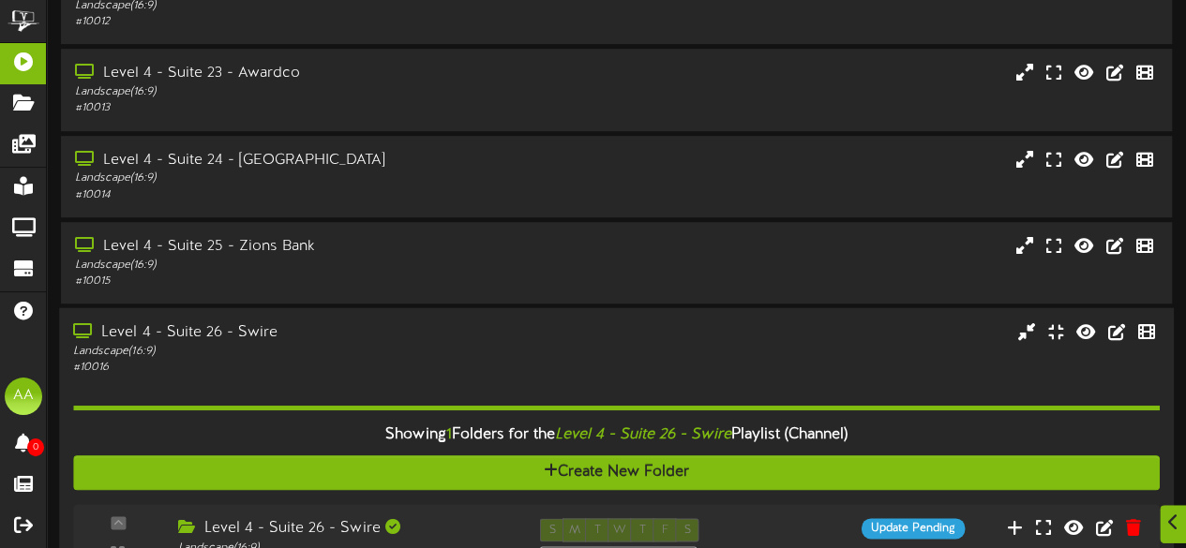
click at [513, 337] on div "Level 4 - Suite 26 - Swire Landscape ( 16:9 ) # 10016" at bounding box center [291, 347] width 464 height 53
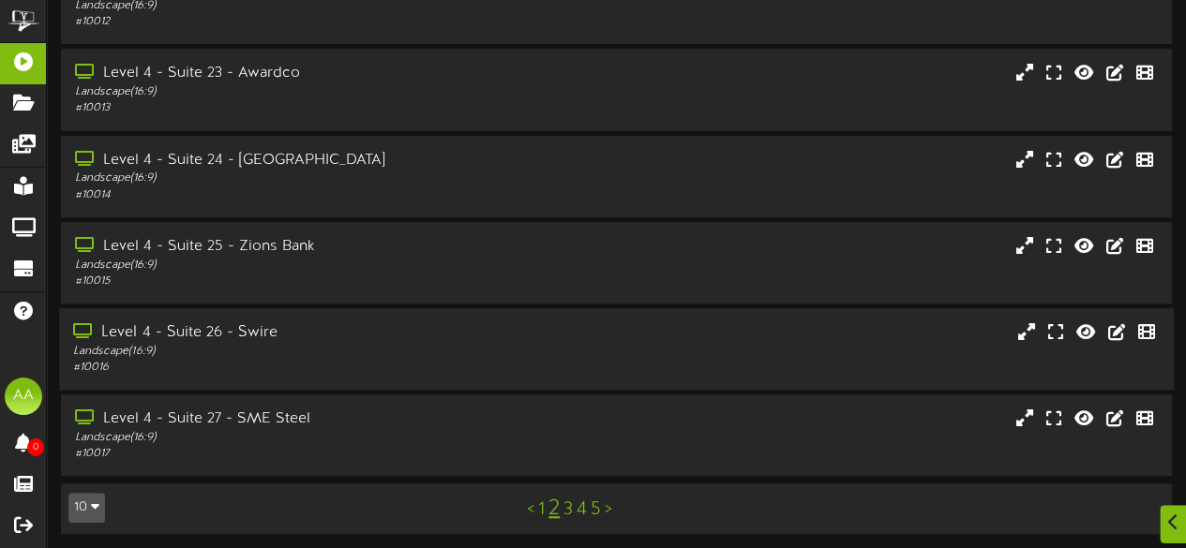
scroll to position [474, 0]
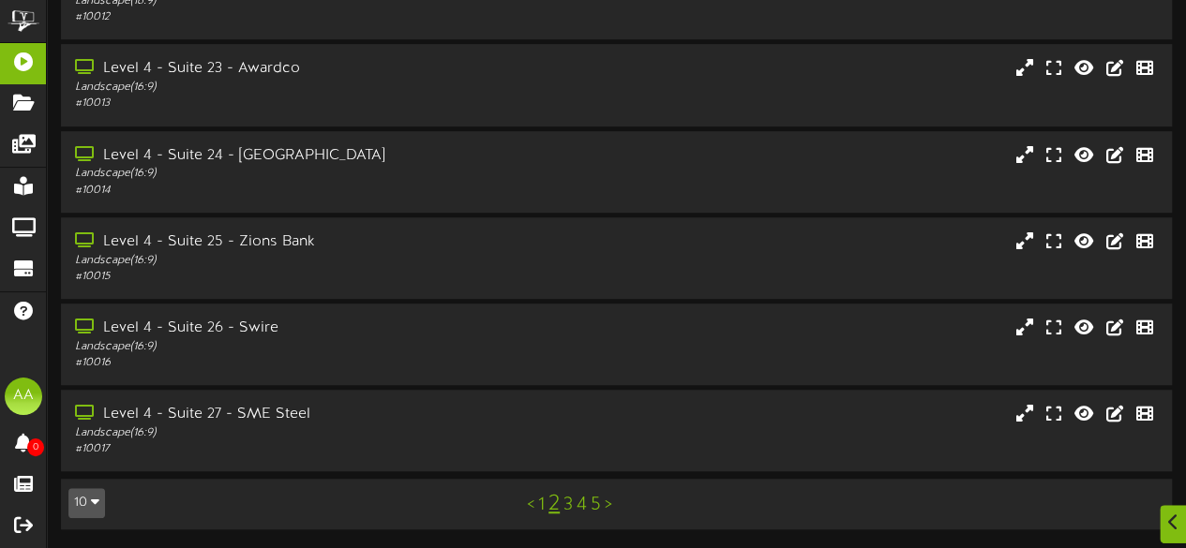
click at [571, 509] on link "3" at bounding box center [567, 505] width 9 height 21
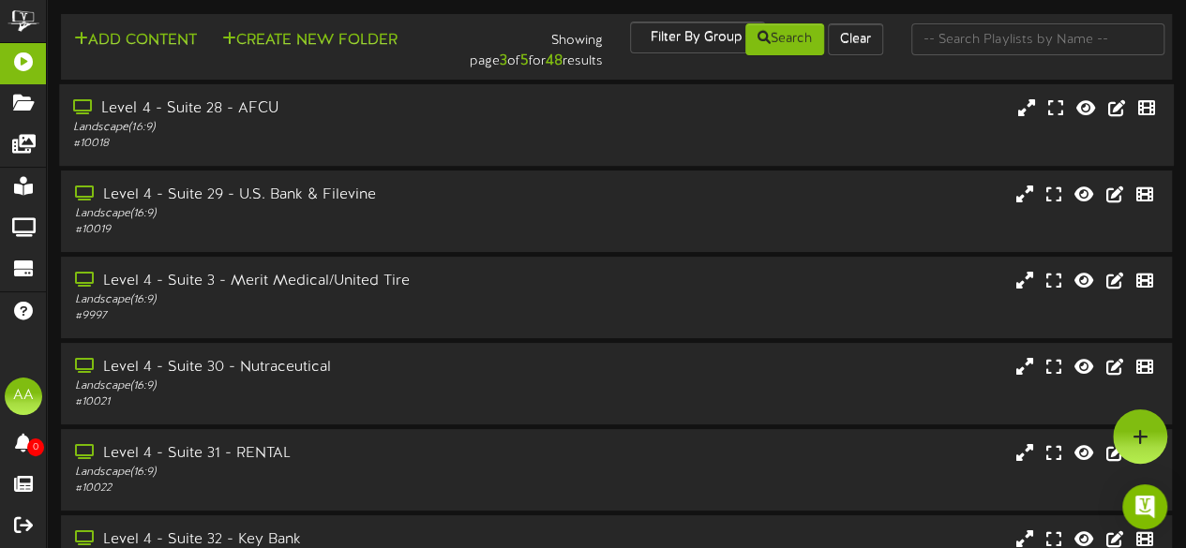
click at [347, 126] on div "Landscape ( 16:9 )" at bounding box center [291, 128] width 436 height 16
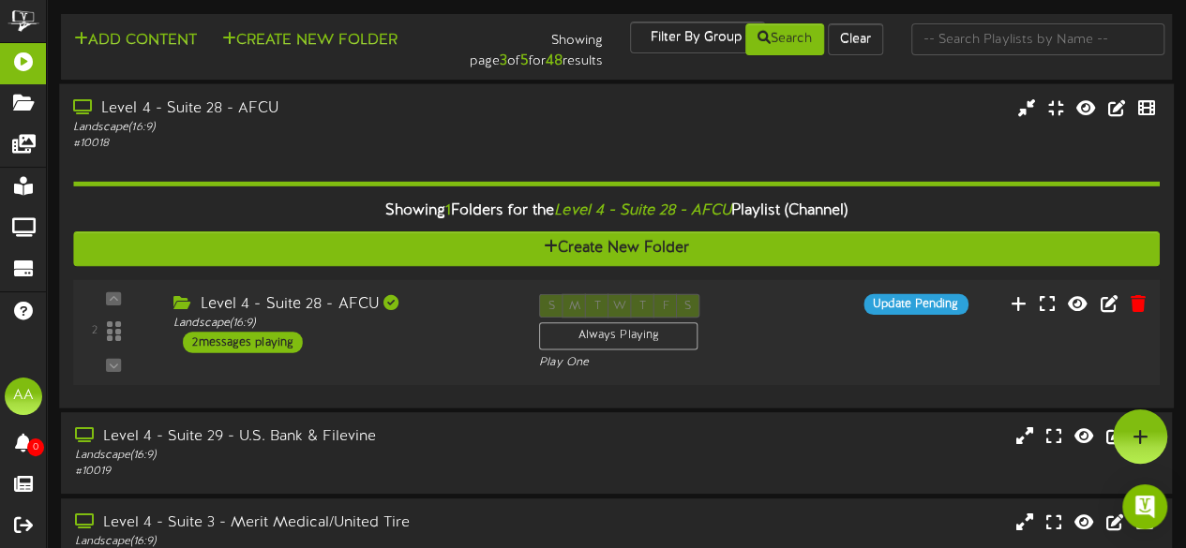
click at [238, 344] on div "2 messages playing" at bounding box center [243, 342] width 120 height 21
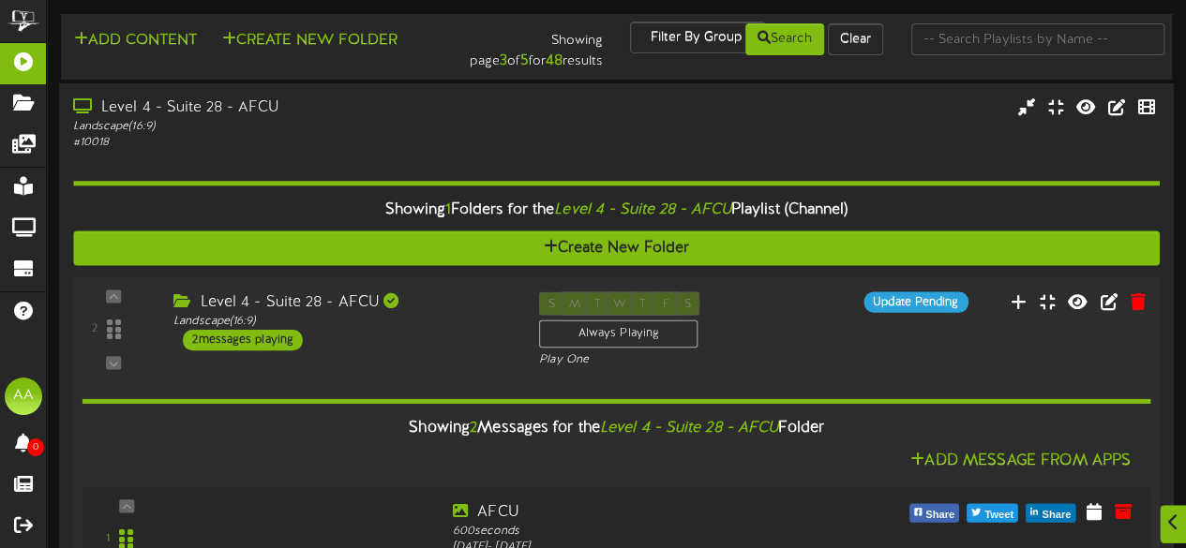
scroll to position [270, 0]
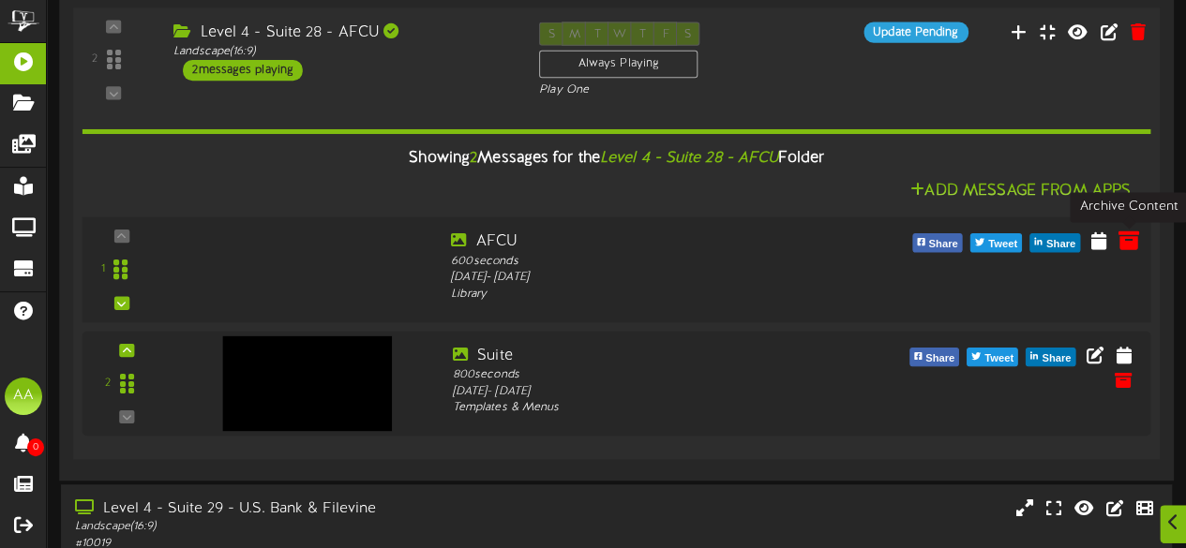
click at [1131, 248] on icon at bounding box center [1127, 240] width 21 height 21
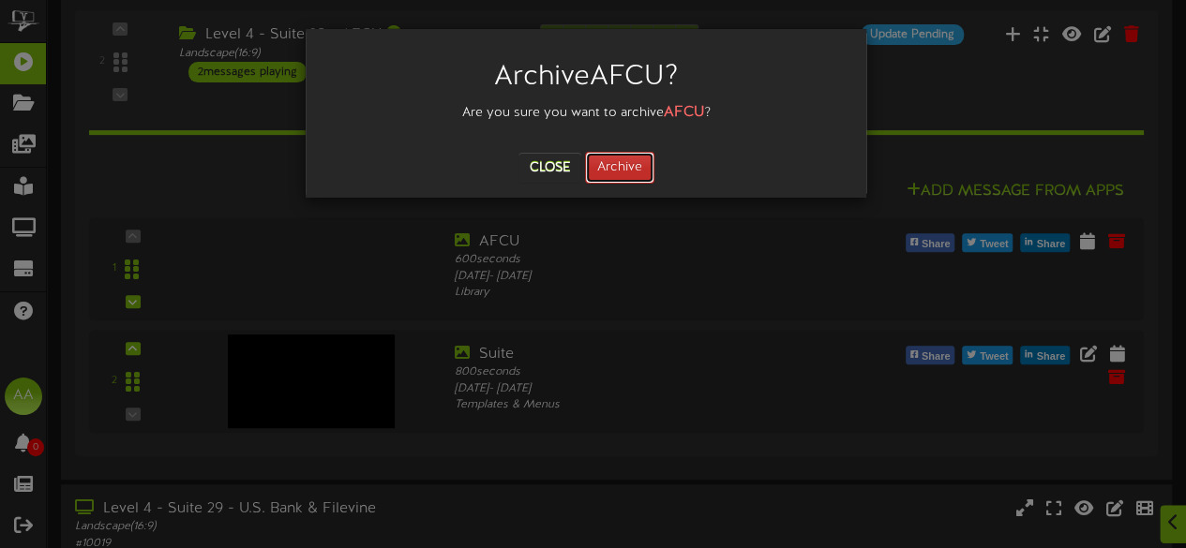
click at [628, 168] on button "Archive" at bounding box center [619, 168] width 69 height 32
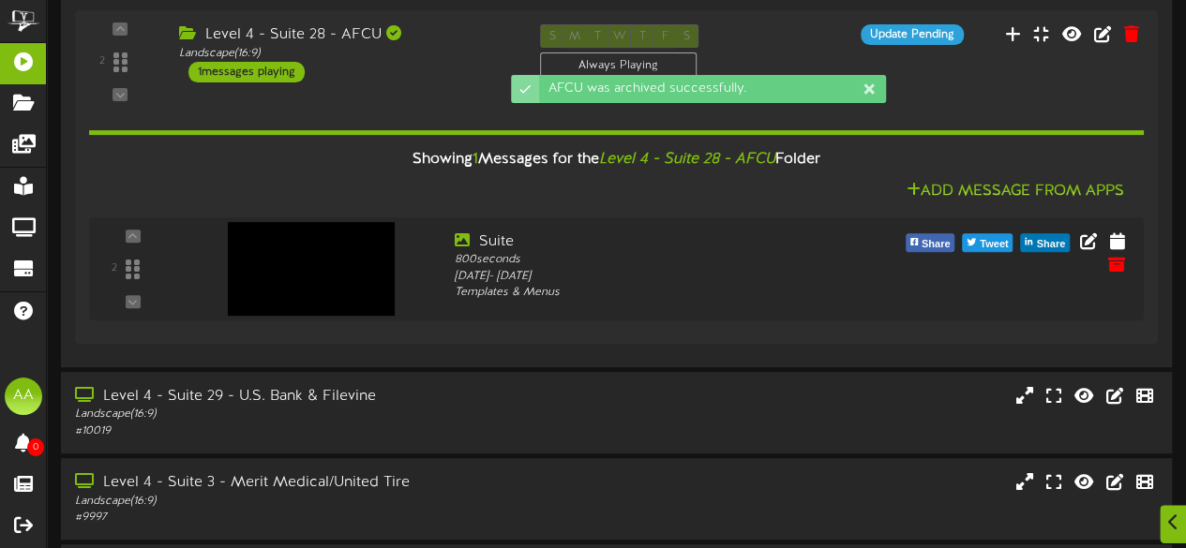
click at [416, 37] on div "AFCU was archived successfully." at bounding box center [593, 27] width 375 height 37
click at [449, 31] on div "AFCU was archived successfully." at bounding box center [593, 27] width 375 height 37
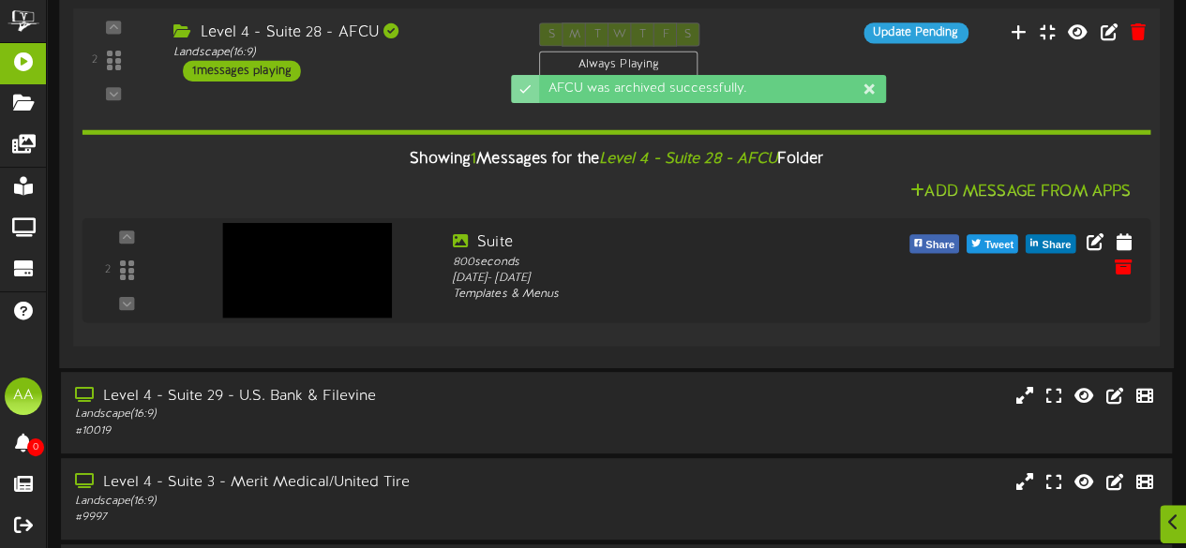
click at [463, 55] on div "Landscape ( 16:9 )" at bounding box center [341, 52] width 337 height 16
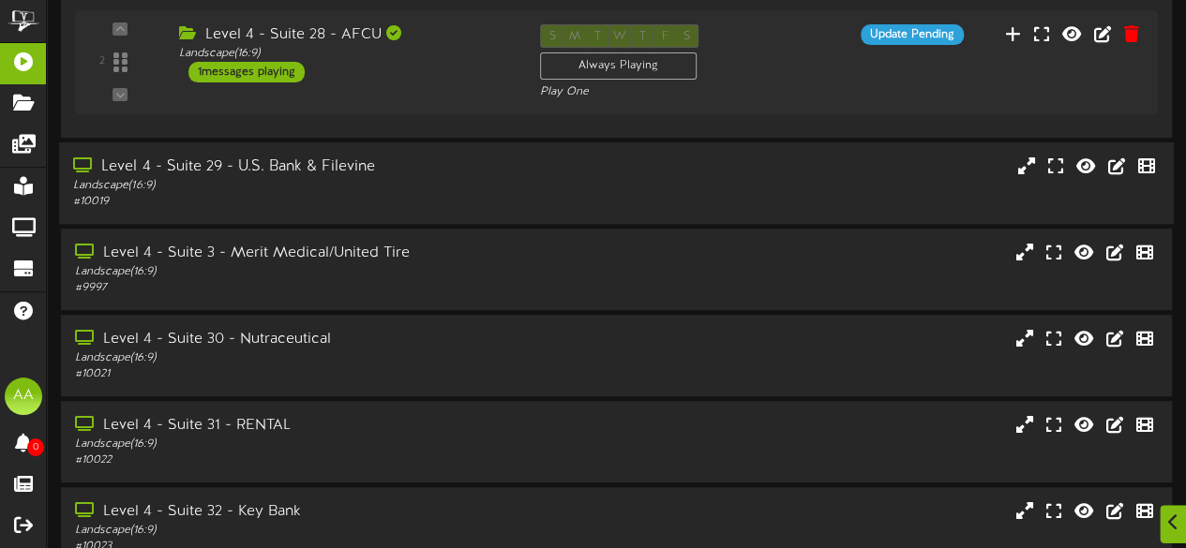
click at [412, 192] on div "Landscape ( 16:9 )" at bounding box center [291, 186] width 436 height 16
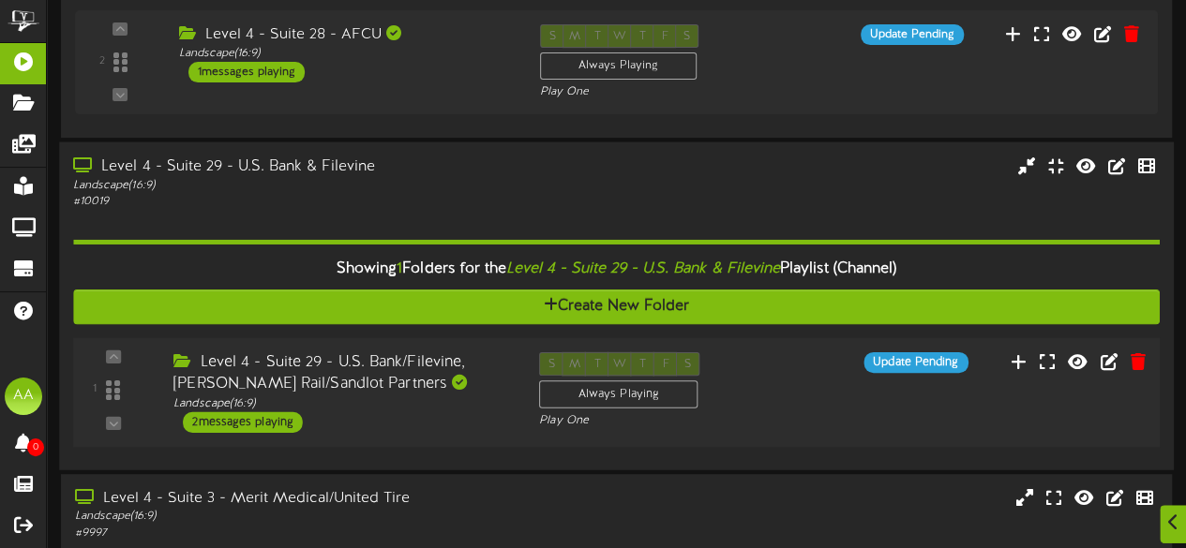
click at [261, 416] on div "2 messages playing" at bounding box center [243, 421] width 120 height 21
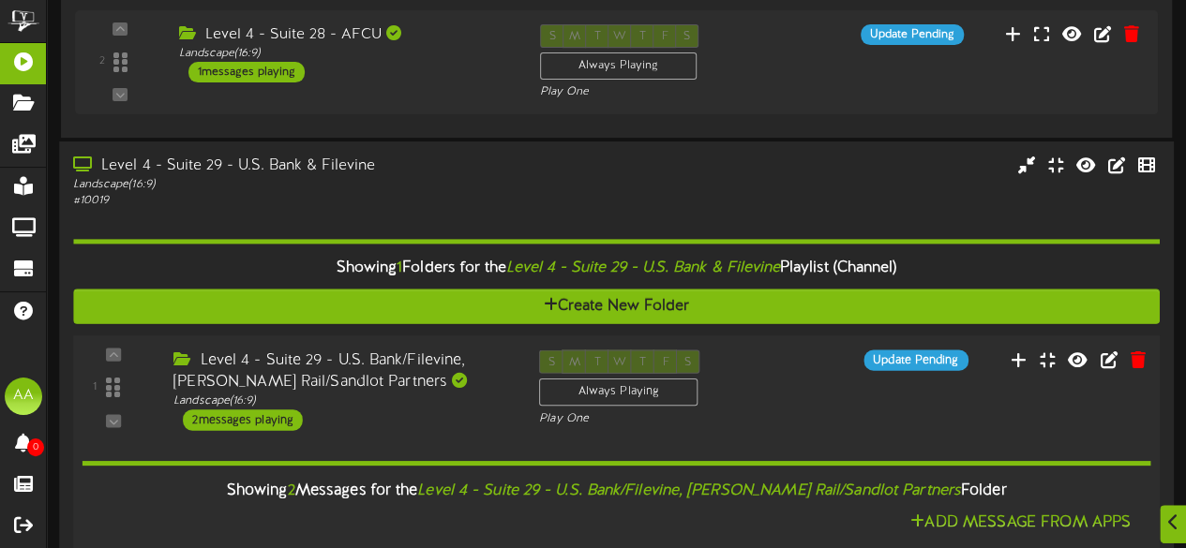
scroll to position [510, 0]
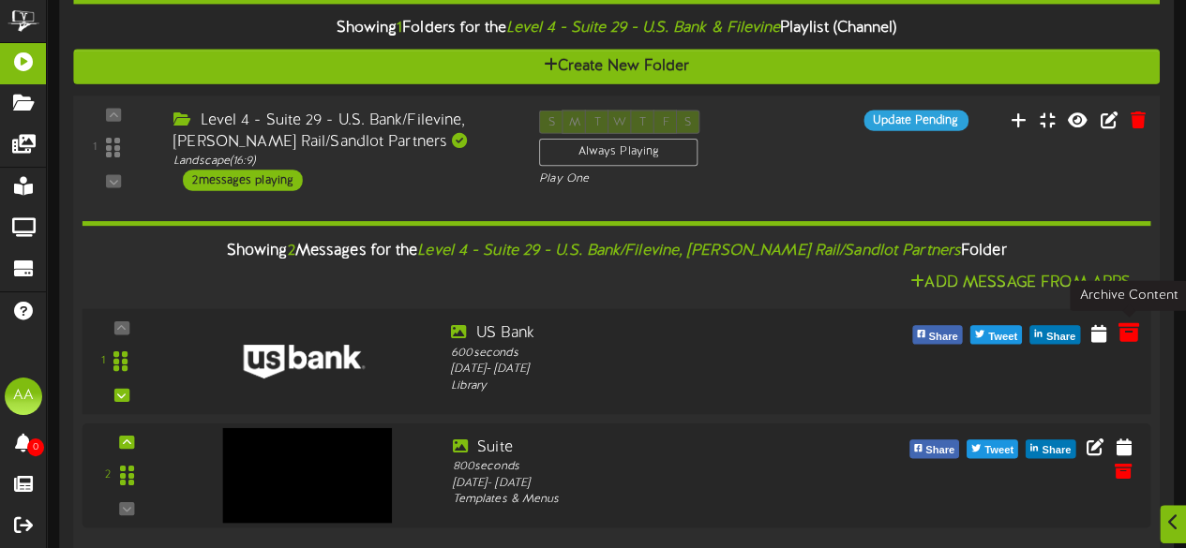
click at [1130, 333] on icon at bounding box center [1127, 331] width 21 height 21
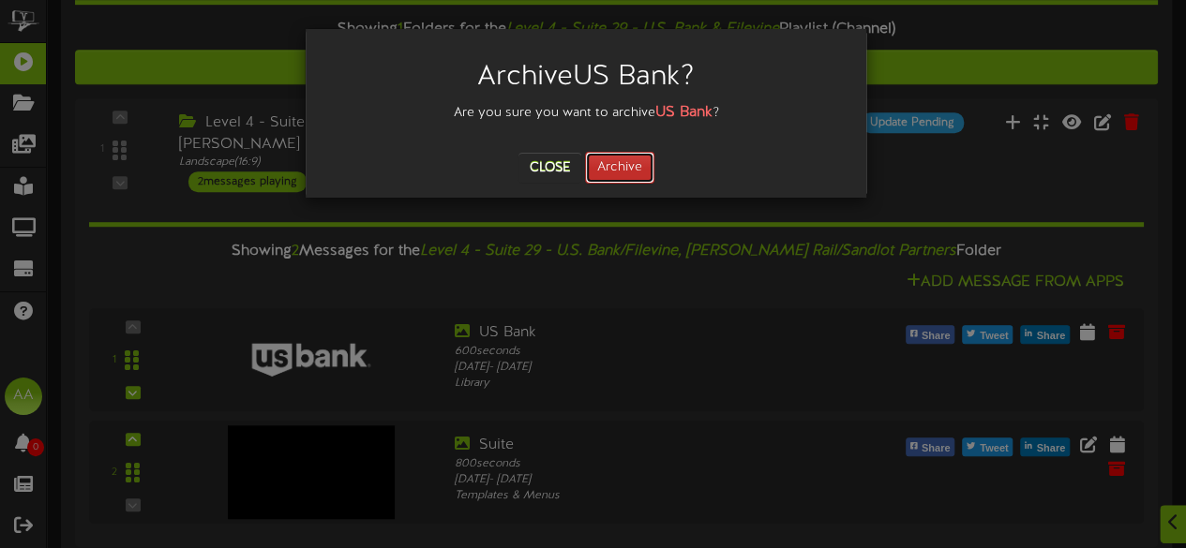
click at [653, 174] on button "Archive" at bounding box center [619, 168] width 69 height 32
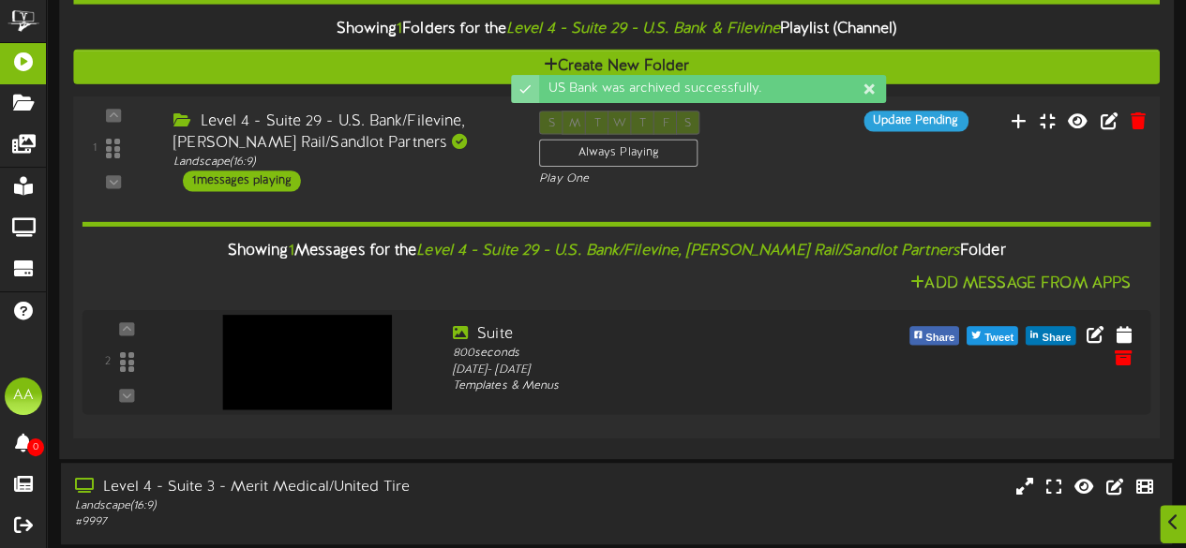
click at [485, 131] on div "Level 4 - Suite 29 - U.S. Bank/Filevine, Stadler Rail/Sandlot Partners" at bounding box center [341, 132] width 337 height 43
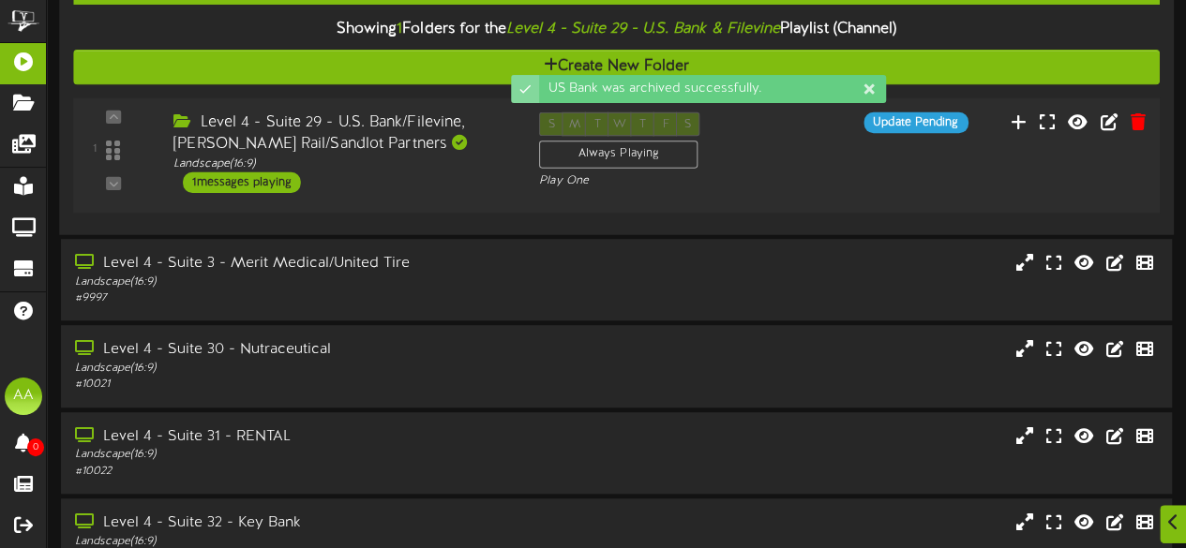
scroll to position [511, 0]
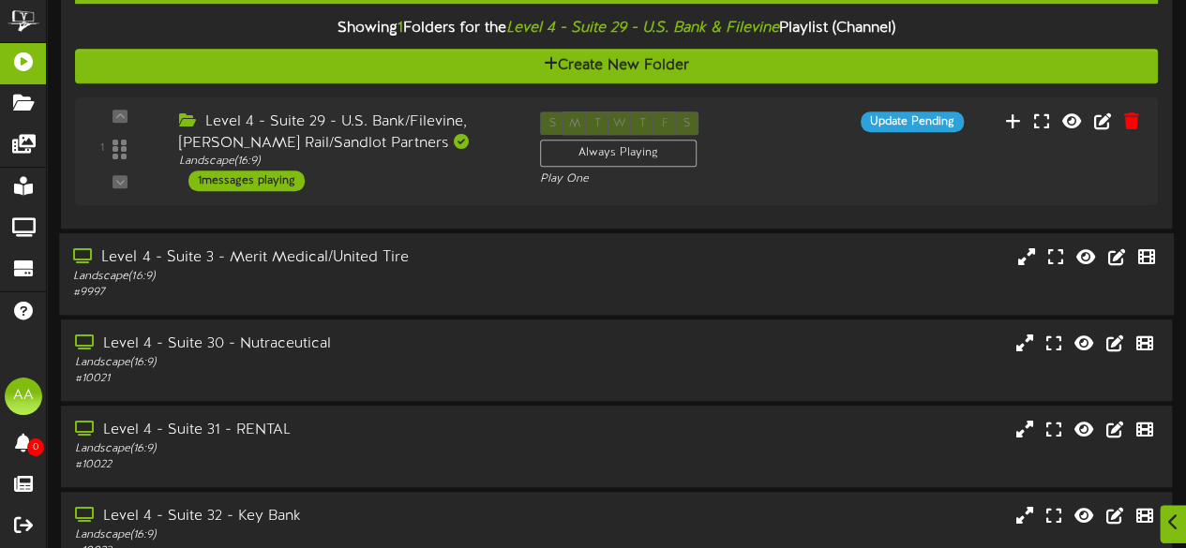
click at [497, 269] on div "Landscape ( 16:9 )" at bounding box center [291, 276] width 436 height 16
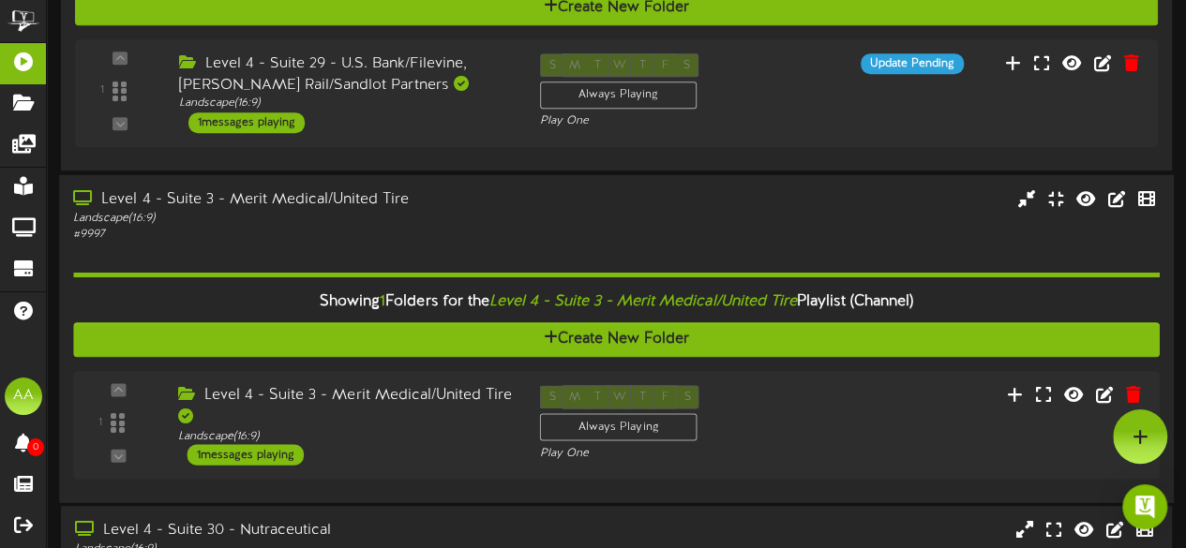
scroll to position [549, 0]
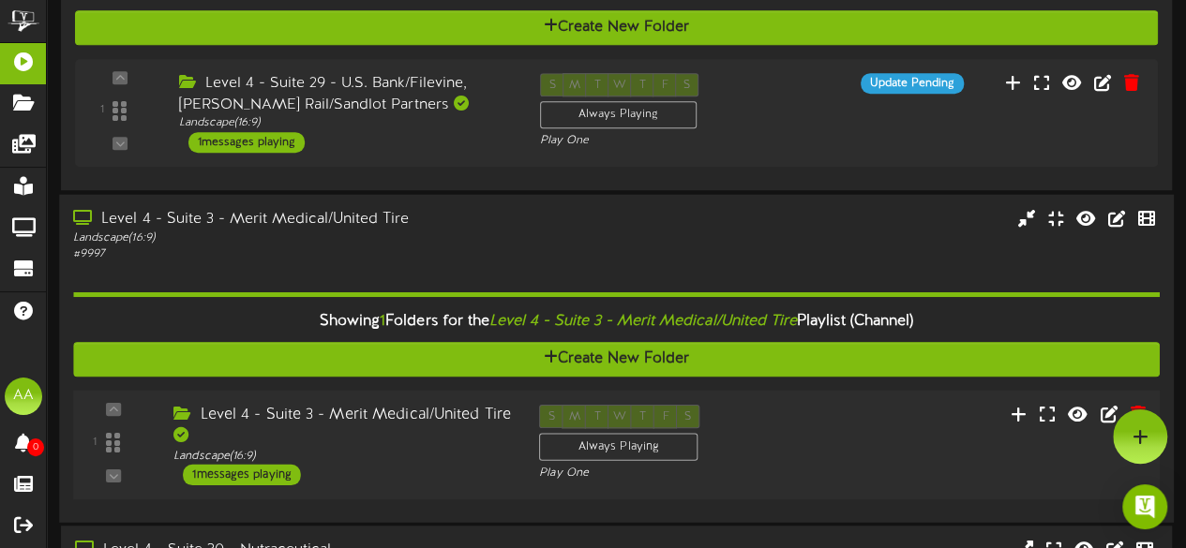
click at [242, 477] on div "1 messages playing" at bounding box center [242, 474] width 118 height 21
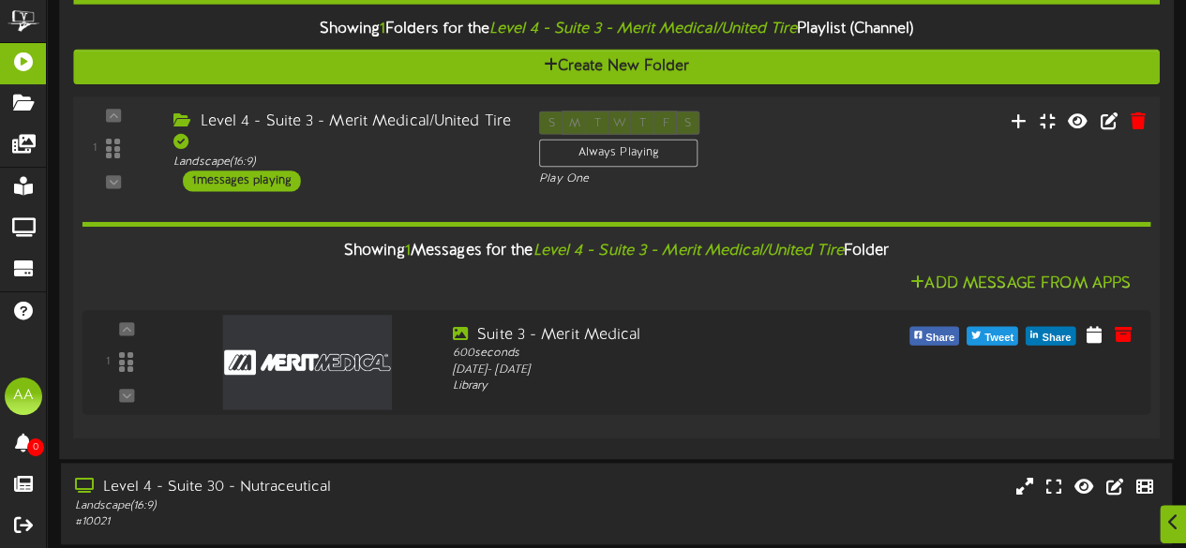
scroll to position [844, 0]
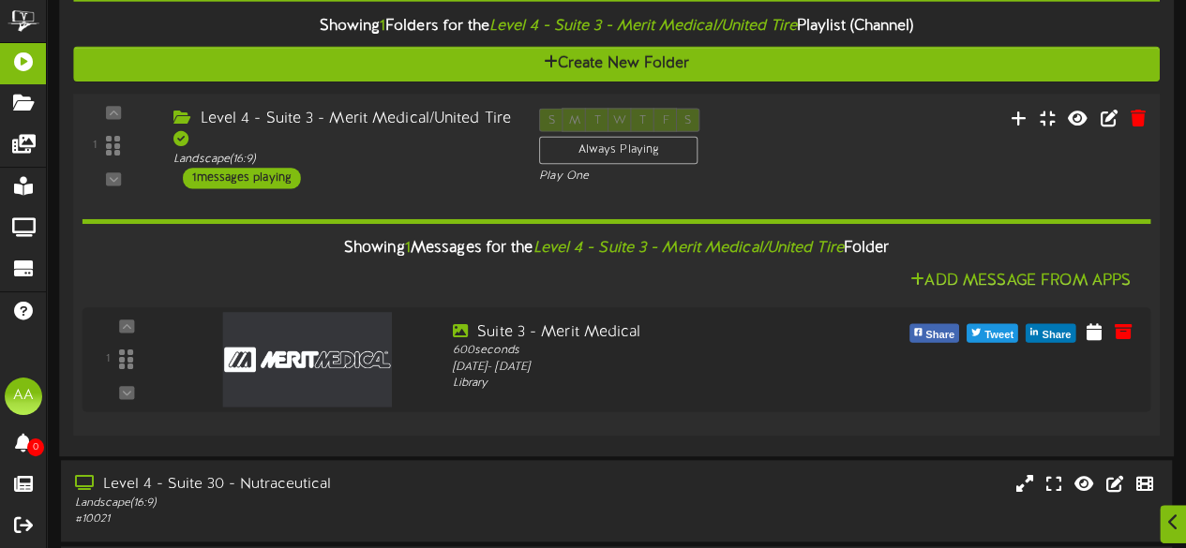
click at [445, 142] on div "Level 4 - Suite 3 - Merit Medical/United Tire" at bounding box center [341, 129] width 337 height 43
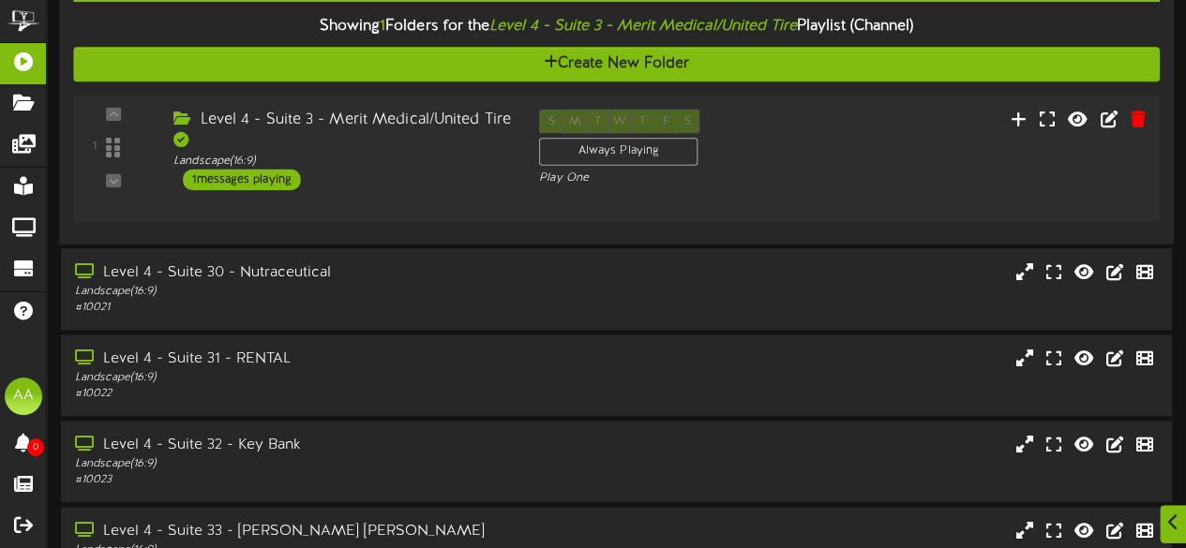
scroll to position [845, 0]
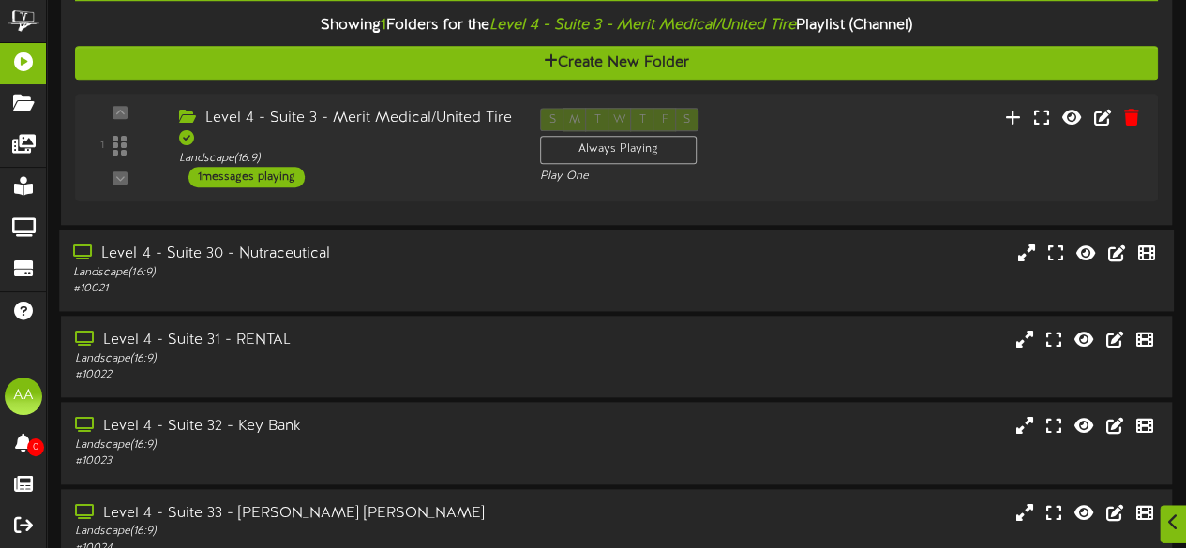
click at [414, 271] on div "Landscape ( 16:9 )" at bounding box center [291, 273] width 436 height 16
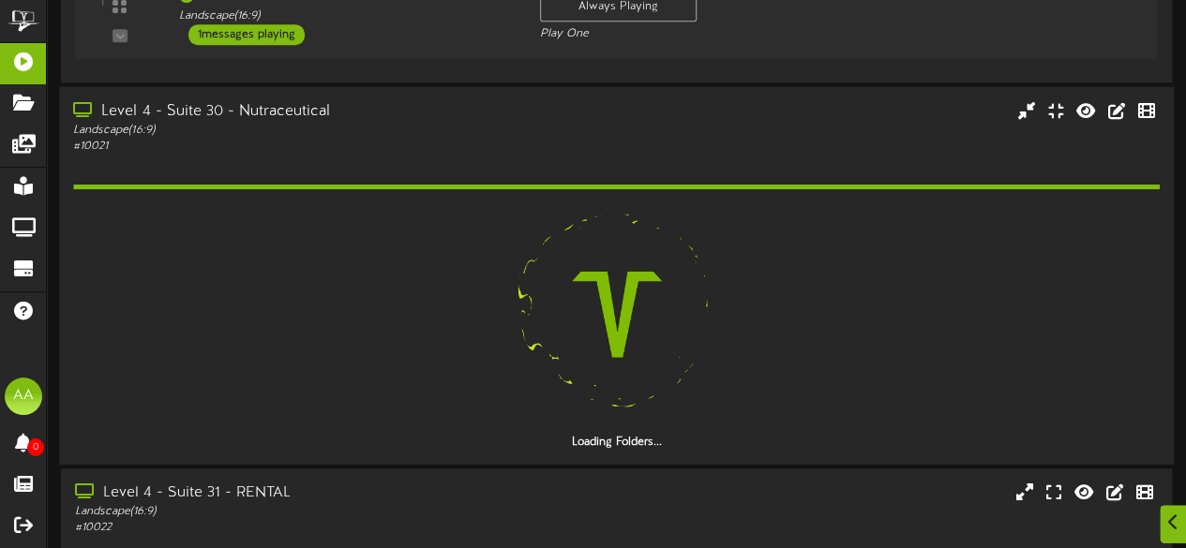
scroll to position [988, 0]
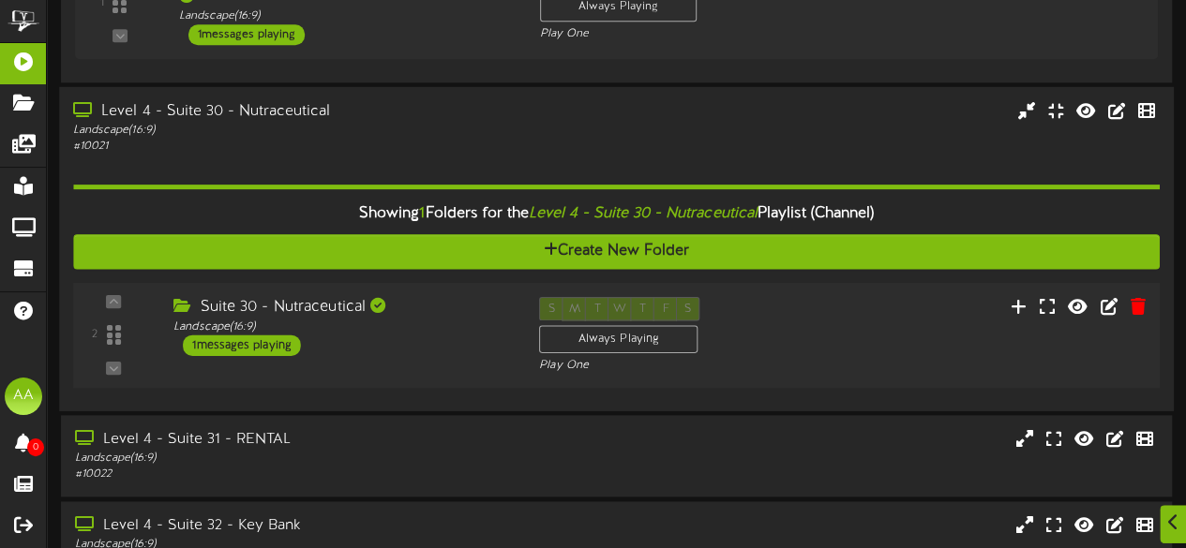
click at [270, 336] on div "1 messages playing" at bounding box center [242, 345] width 118 height 21
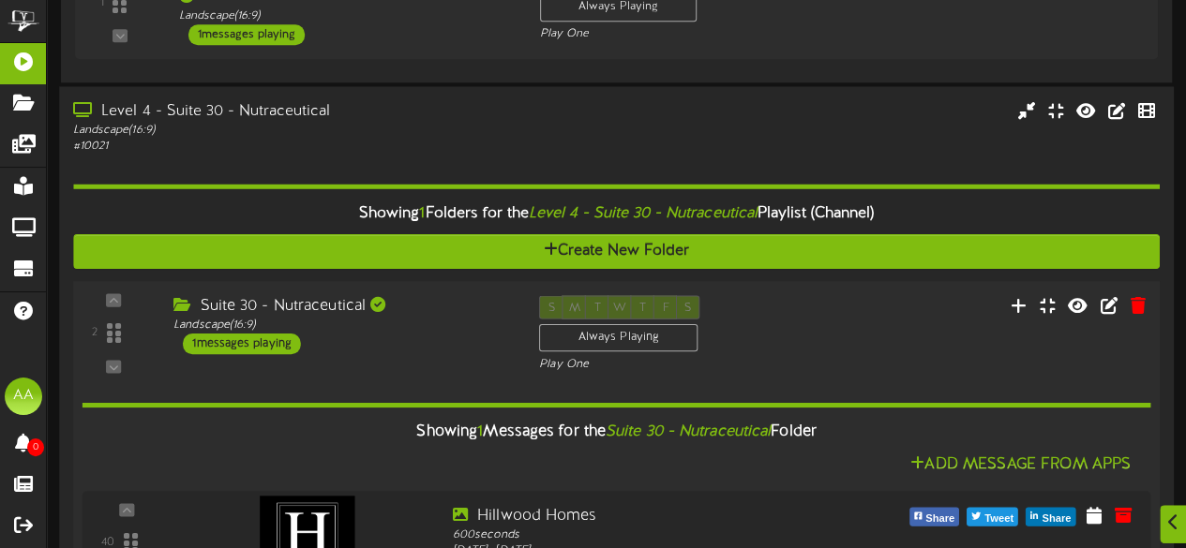
click at [264, 341] on div "1 messages playing" at bounding box center [242, 344] width 118 height 21
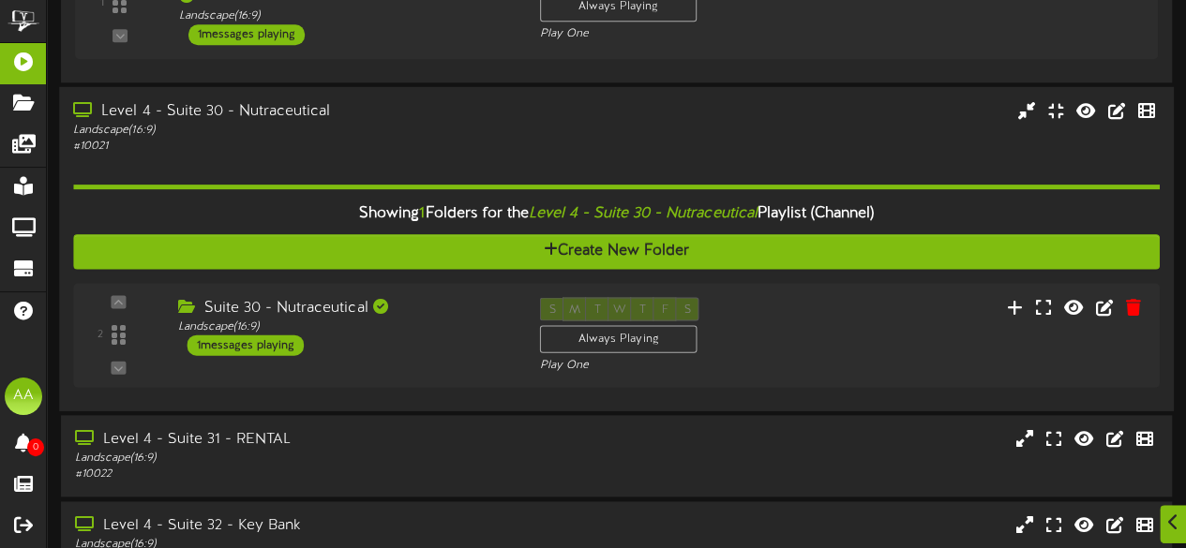
click at [359, 112] on div "Level 4 - Suite 30 - Nutraceutical" at bounding box center [291, 112] width 436 height 22
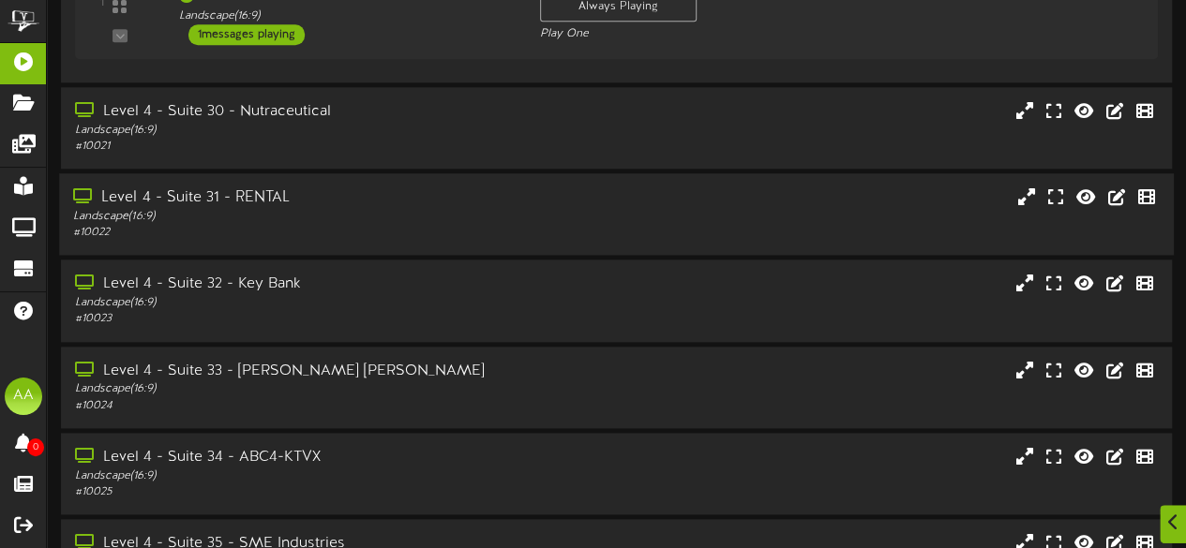
click at [367, 229] on div "# 10022" at bounding box center [291, 233] width 436 height 16
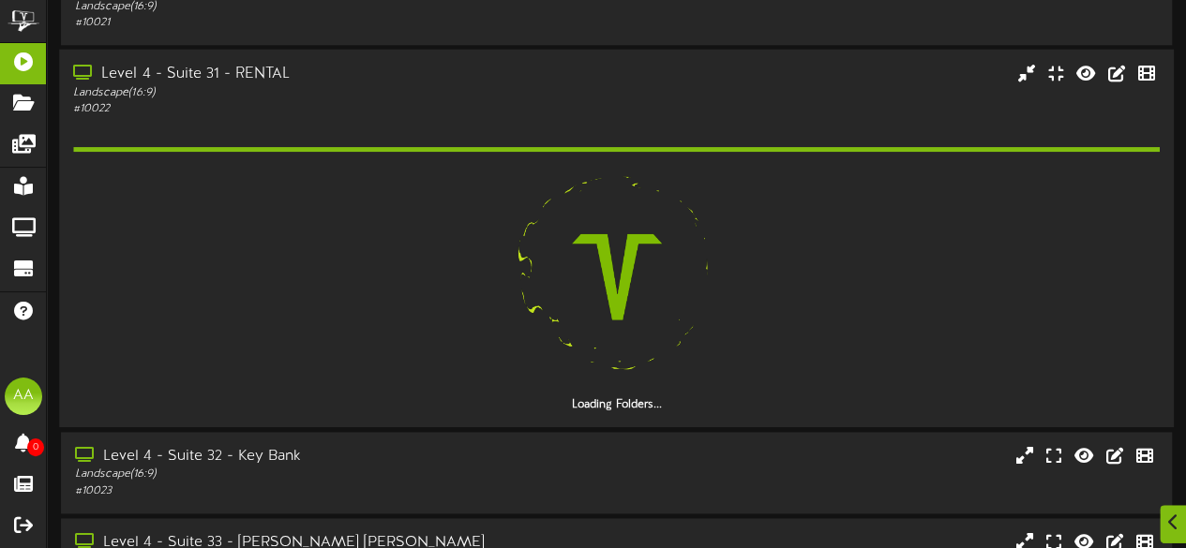
scroll to position [1113, 0]
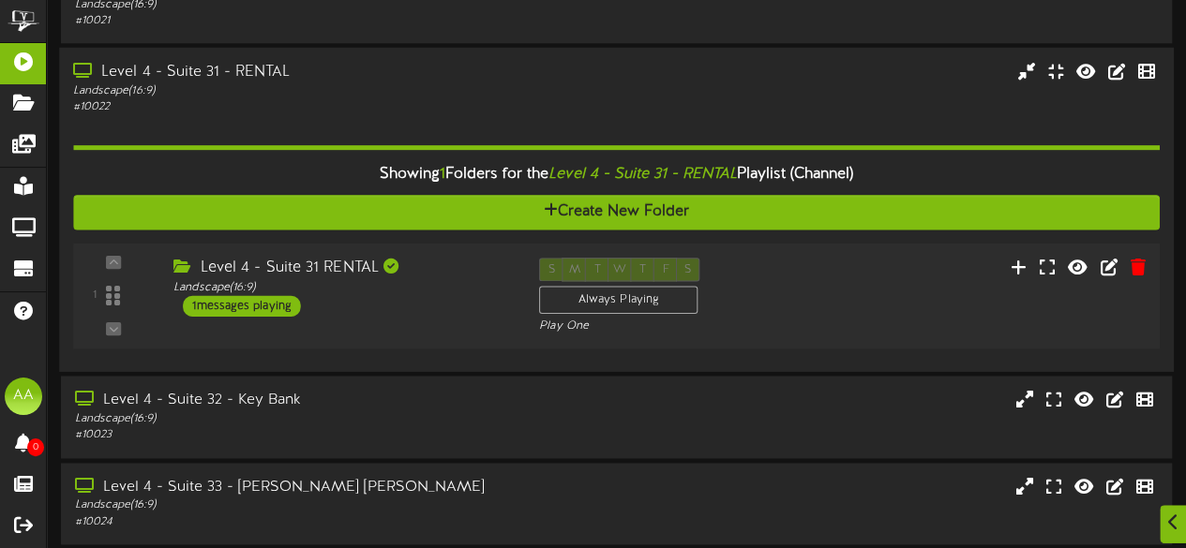
click at [264, 297] on div "1 messages playing" at bounding box center [242, 305] width 118 height 21
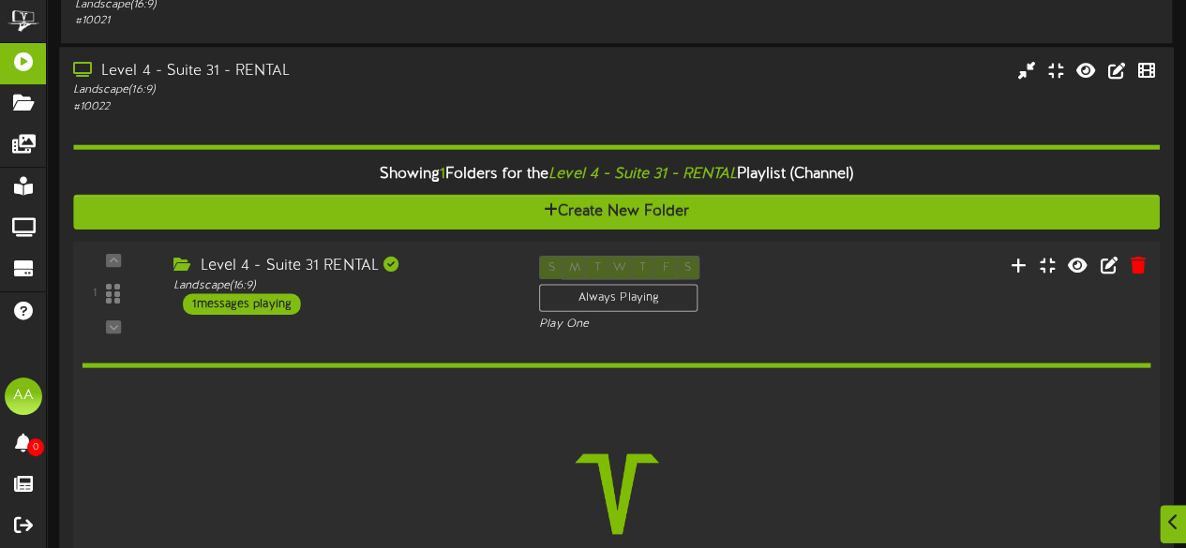
click at [472, 350] on div "Loading Content..." at bounding box center [616, 482] width 1069 height 299
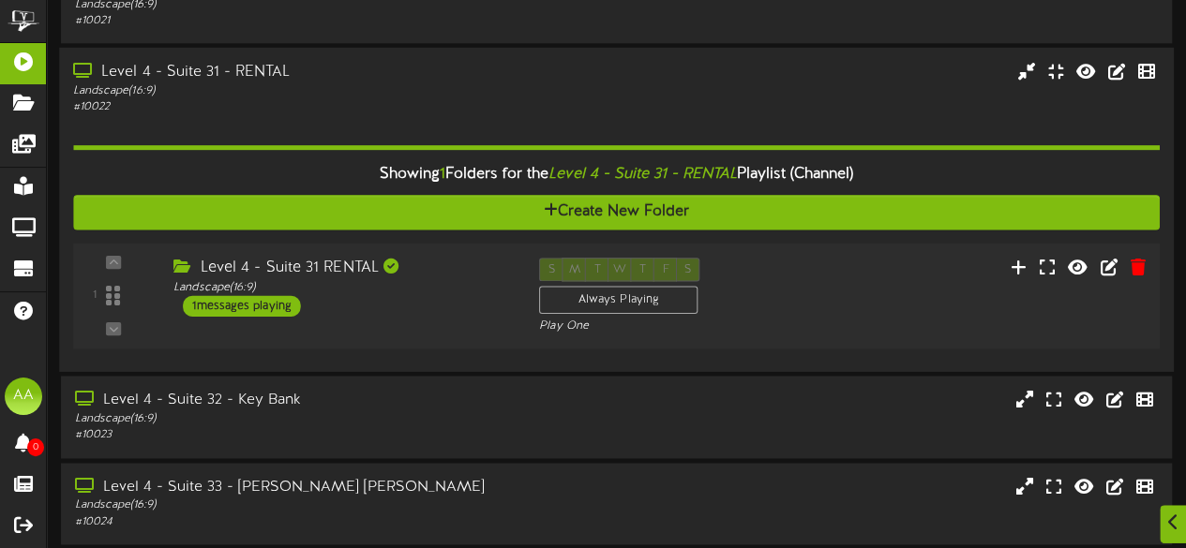
click at [267, 297] on div "1 messages playing" at bounding box center [242, 305] width 118 height 21
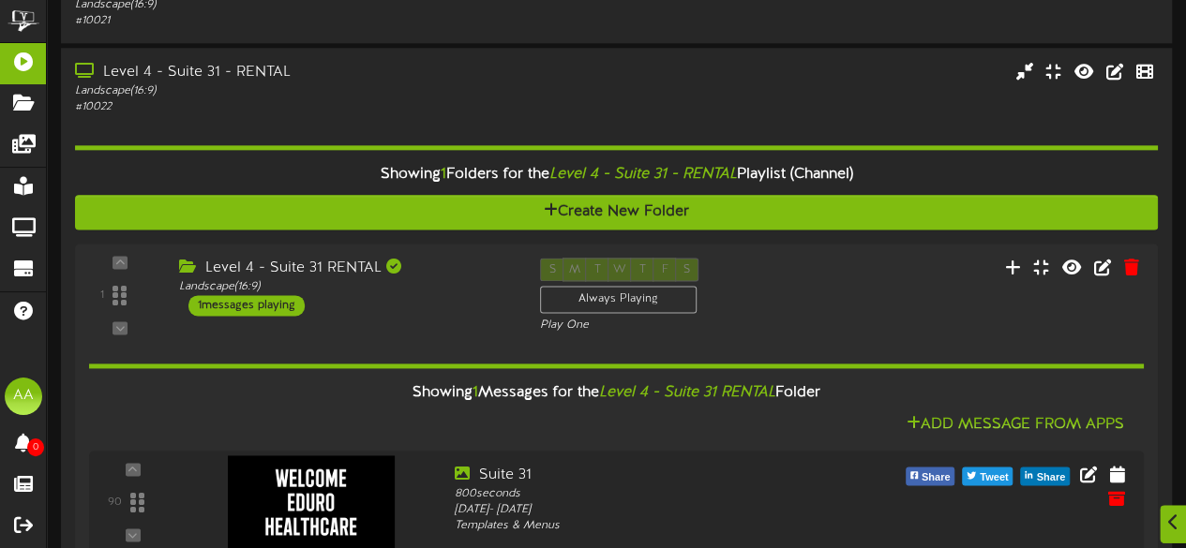
scroll to position [1217, 0]
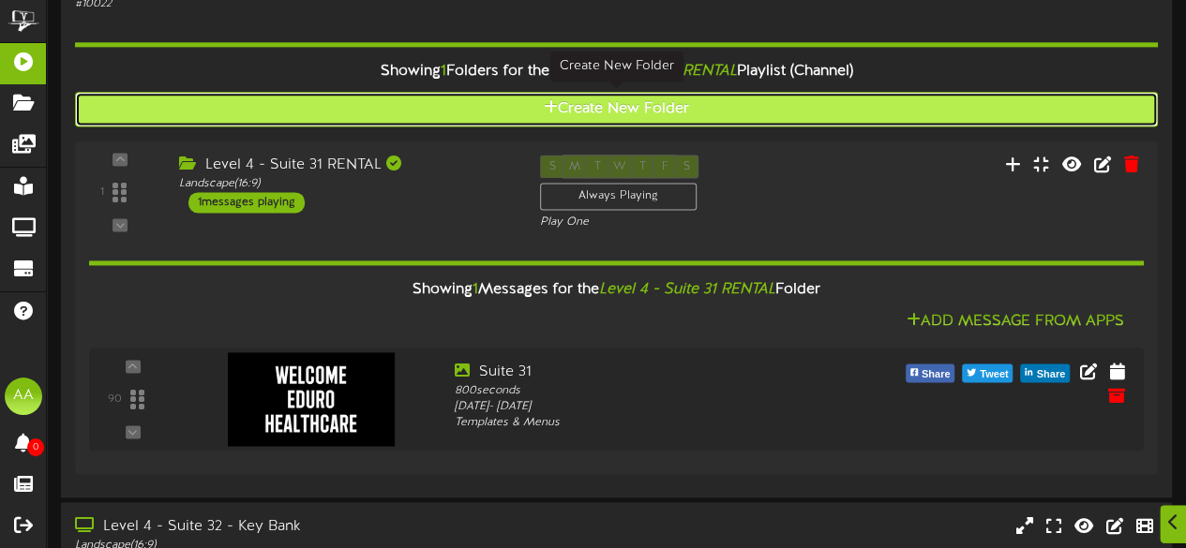
click at [429, 97] on button "Create New Folder" at bounding box center [616, 109] width 1083 height 35
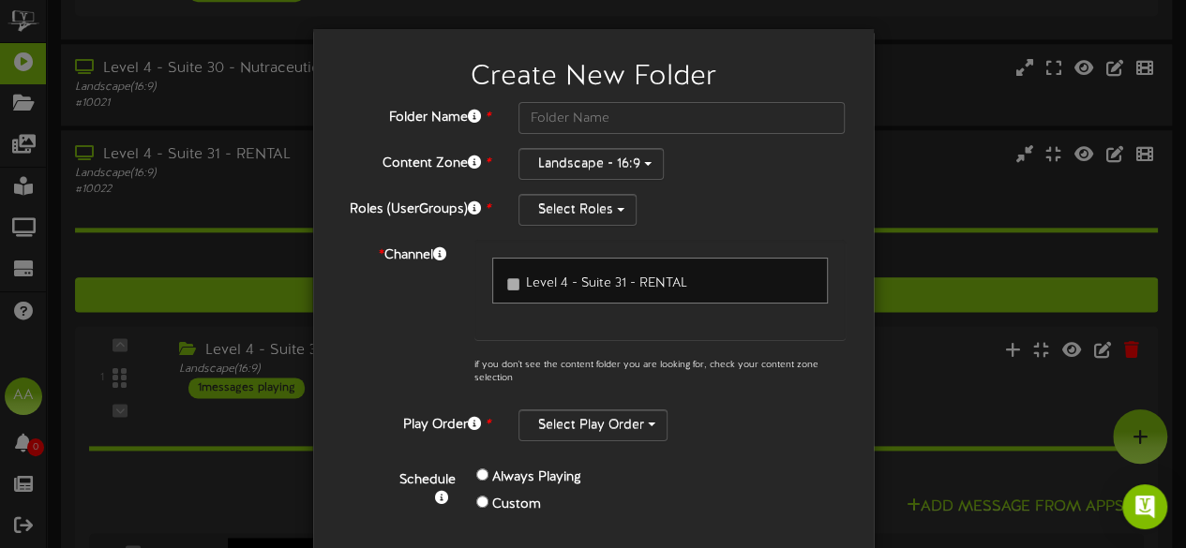
scroll to position [71, 0]
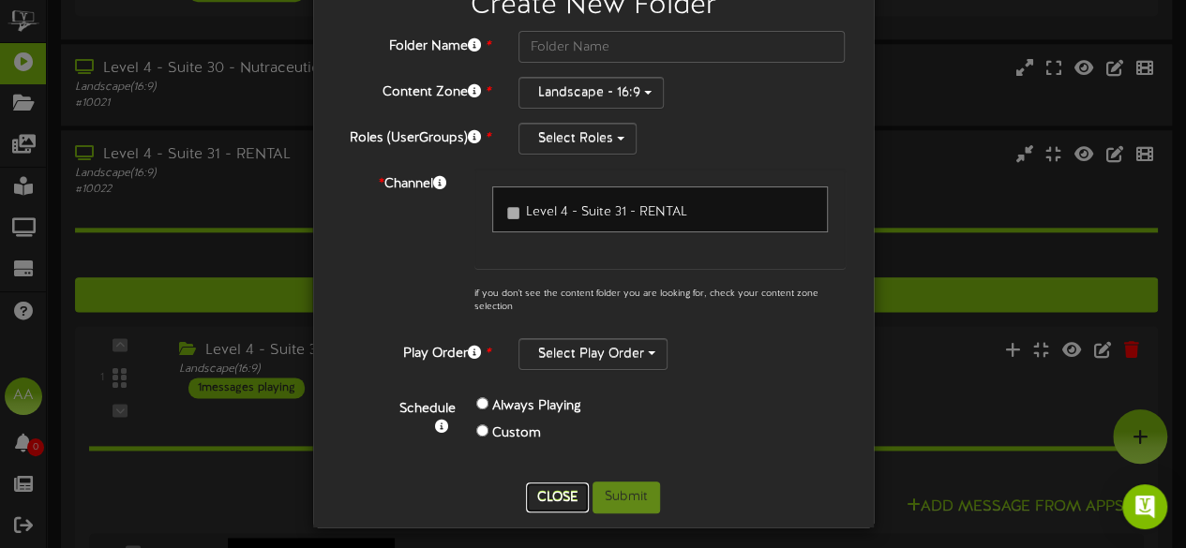
click at [544, 490] on button "Close" at bounding box center [557, 498] width 63 height 30
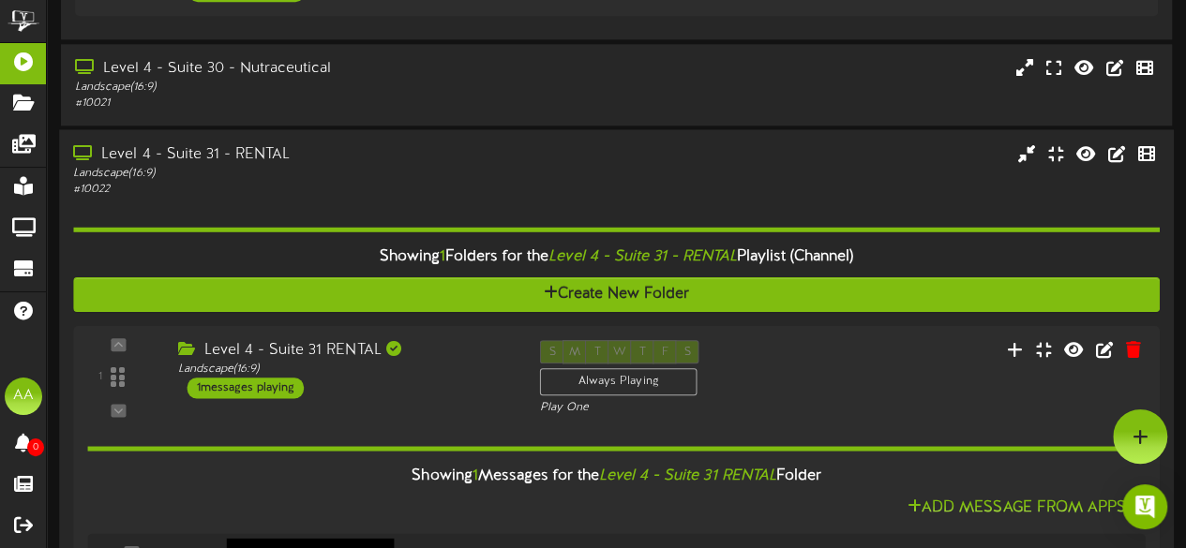
click at [328, 179] on div "Landscape ( 16:9 )" at bounding box center [291, 173] width 436 height 16
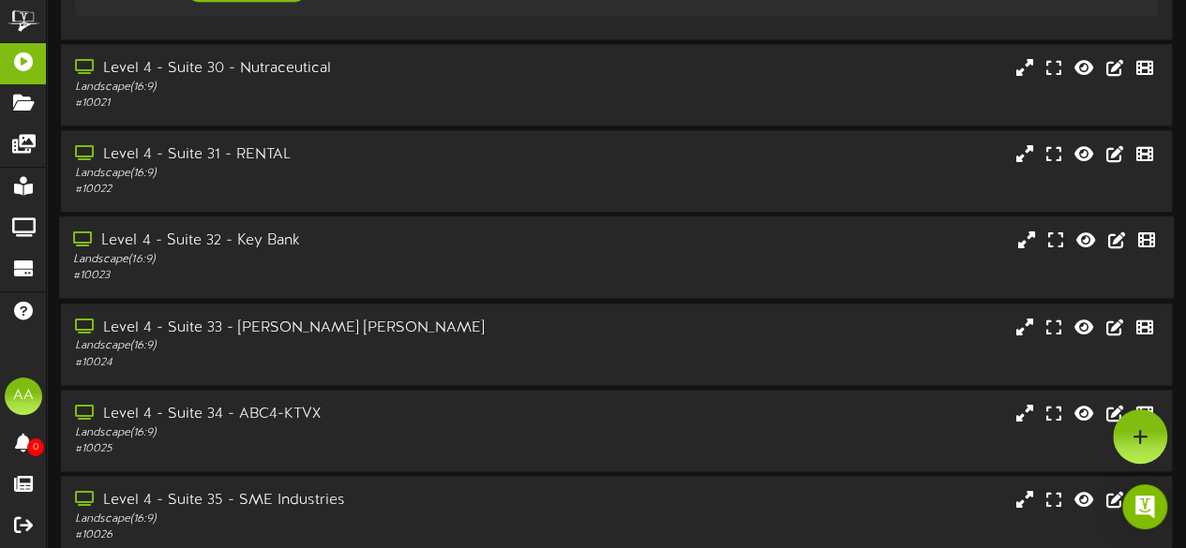
click at [354, 260] on div "Landscape ( 16:9 )" at bounding box center [291, 260] width 436 height 16
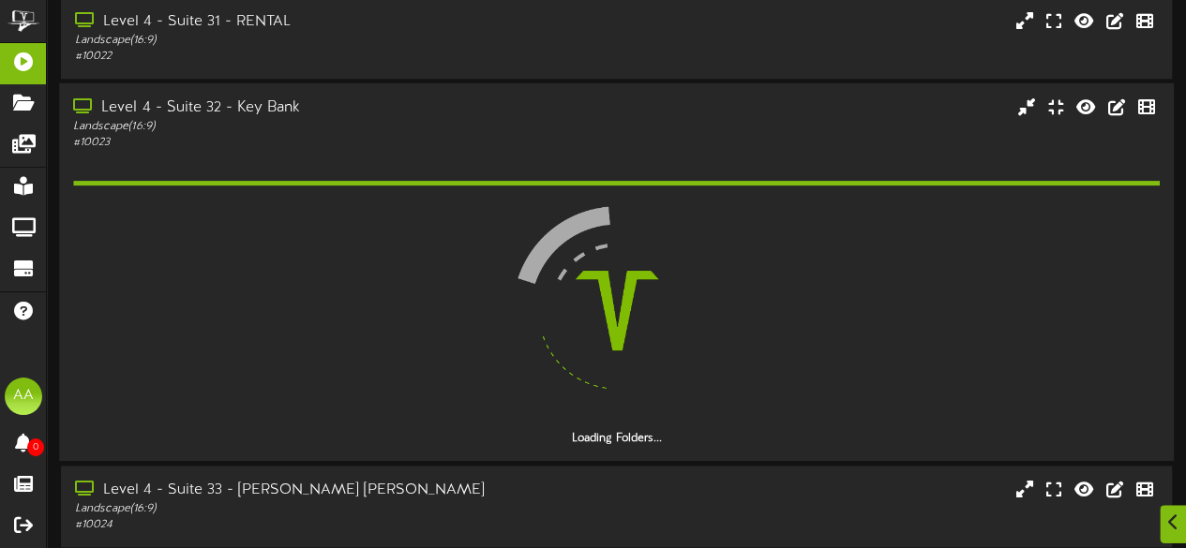
scroll to position [1213, 0]
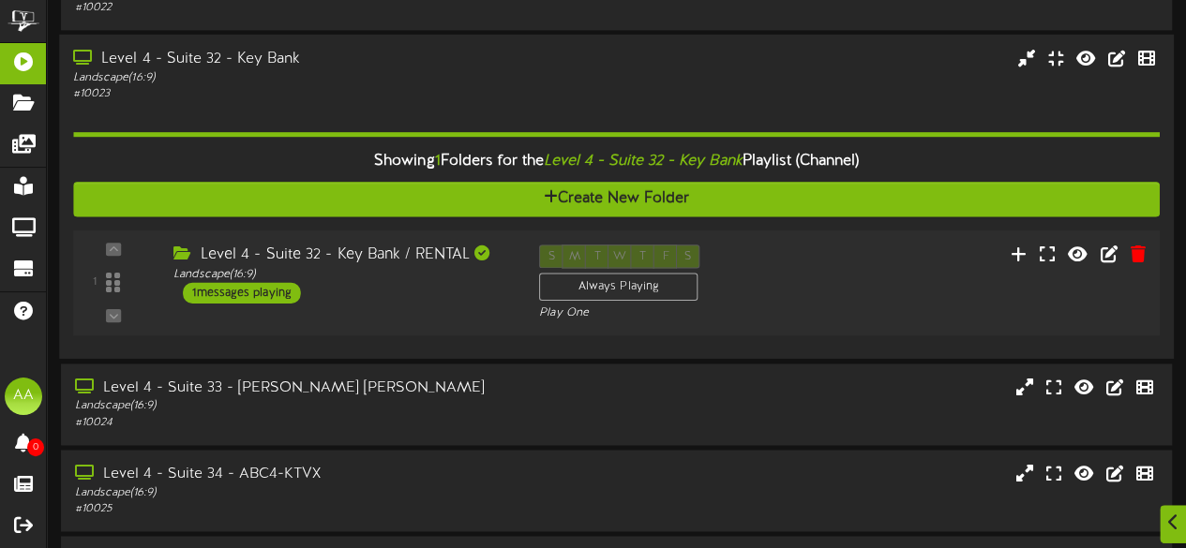
click at [272, 291] on div "1 messages playing" at bounding box center [242, 293] width 118 height 21
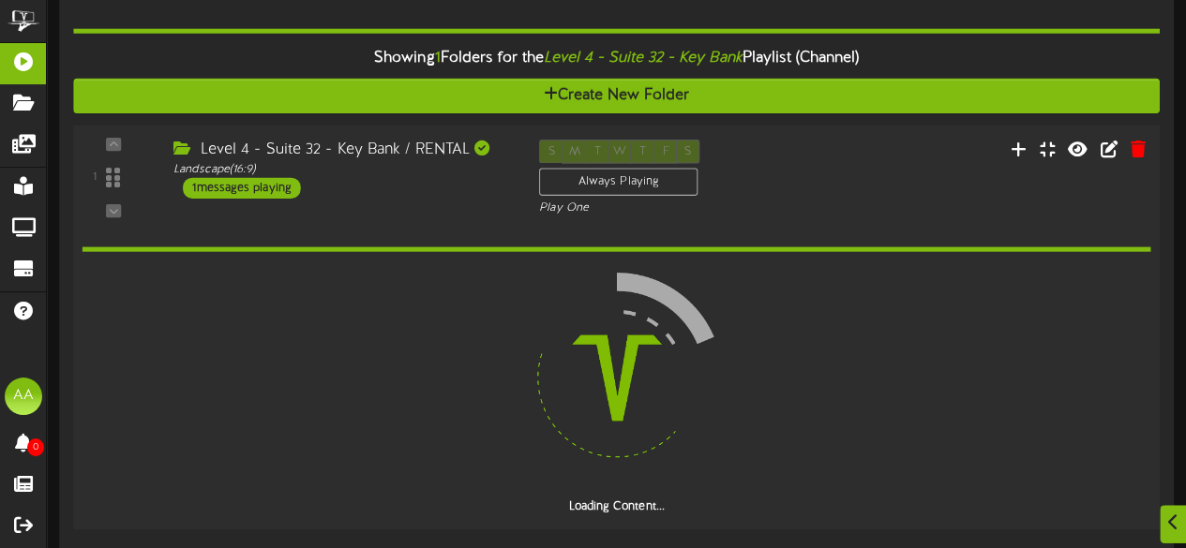
scroll to position [1318, 0]
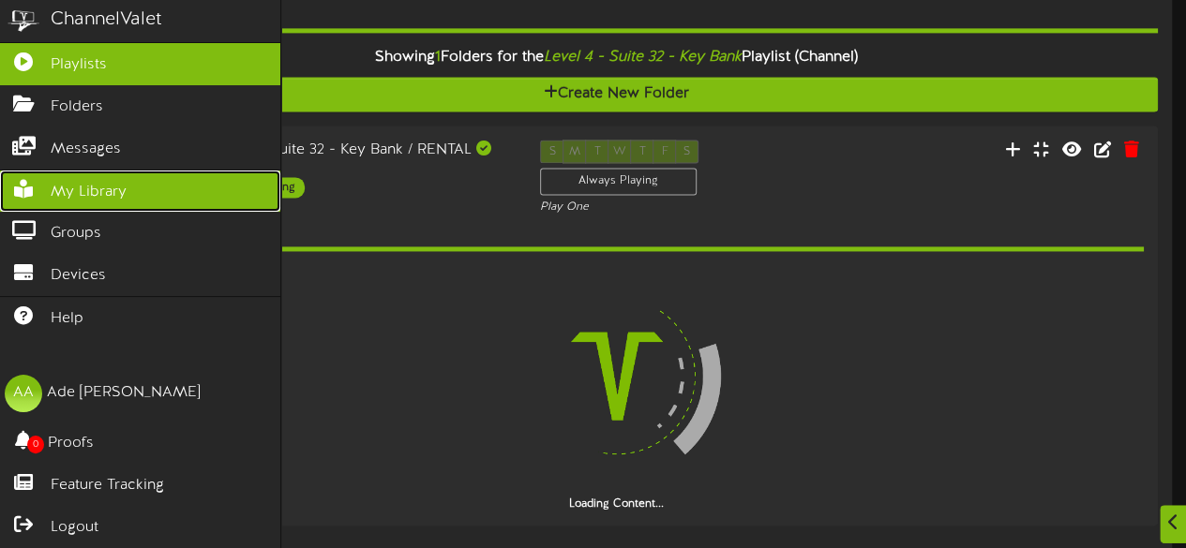
click at [87, 185] on span "My Library" at bounding box center [89, 193] width 76 height 22
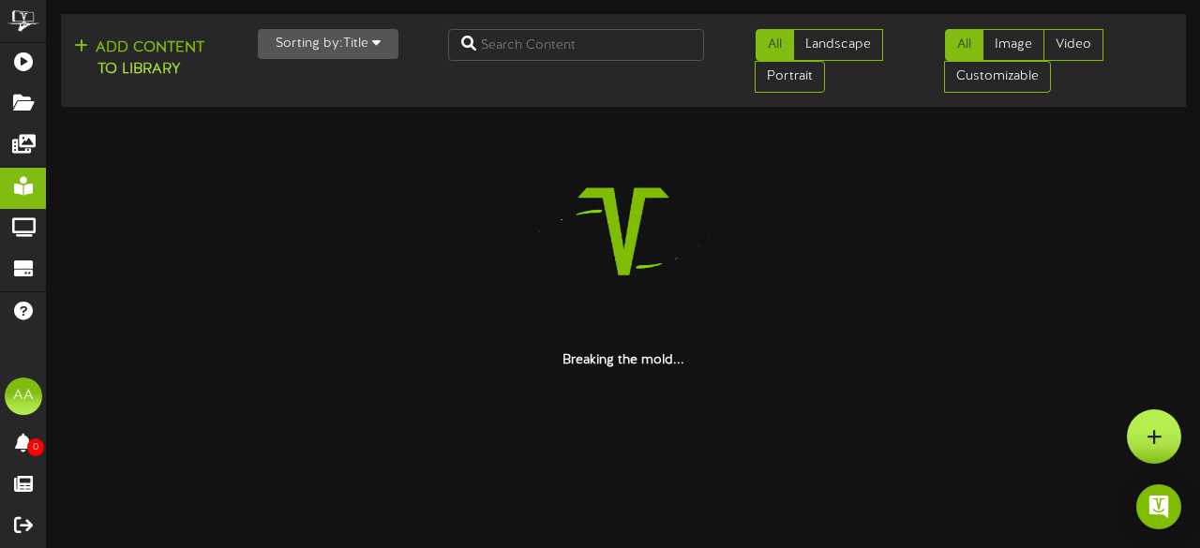
click at [1153, 436] on div at bounding box center [1154, 437] width 54 height 54
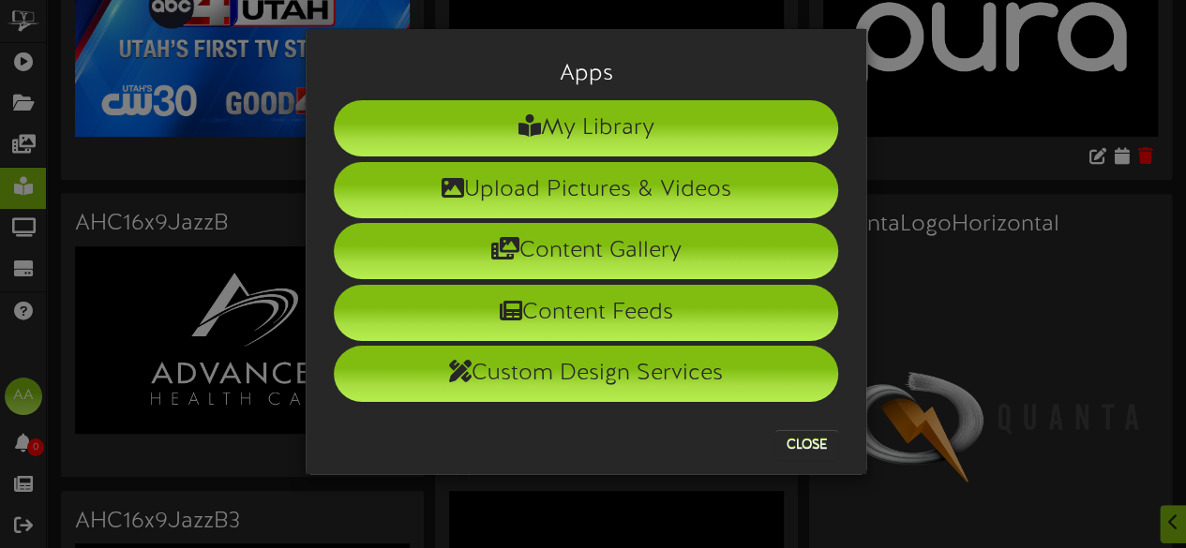
scroll to position [552, 0]
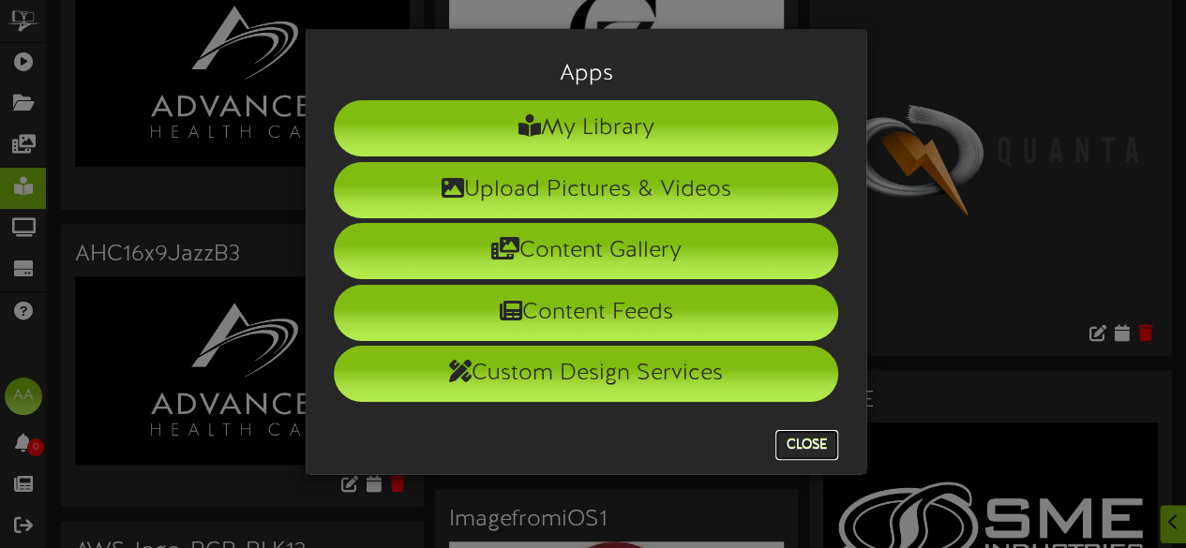
click at [802, 447] on button "Close" at bounding box center [806, 445] width 63 height 30
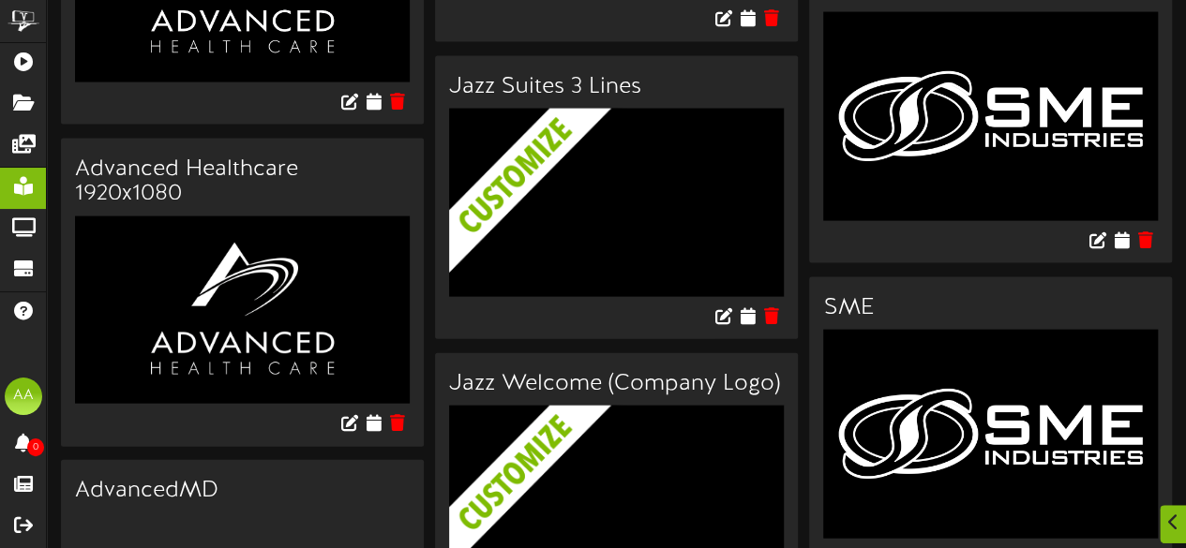
scroll to position [1919, 0]
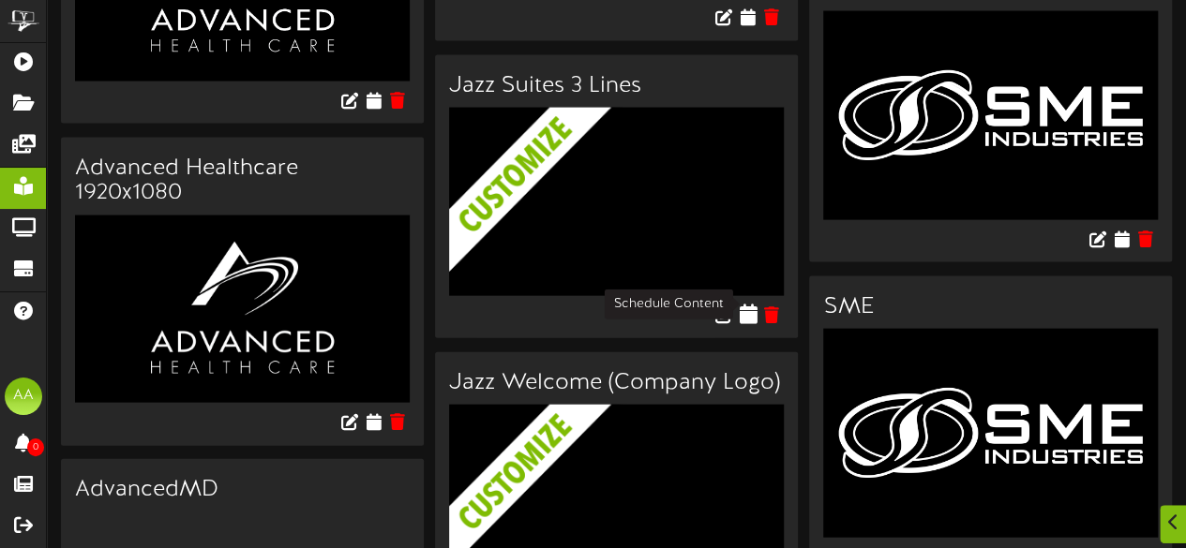
click at [746, 304] on icon at bounding box center [748, 314] width 18 height 21
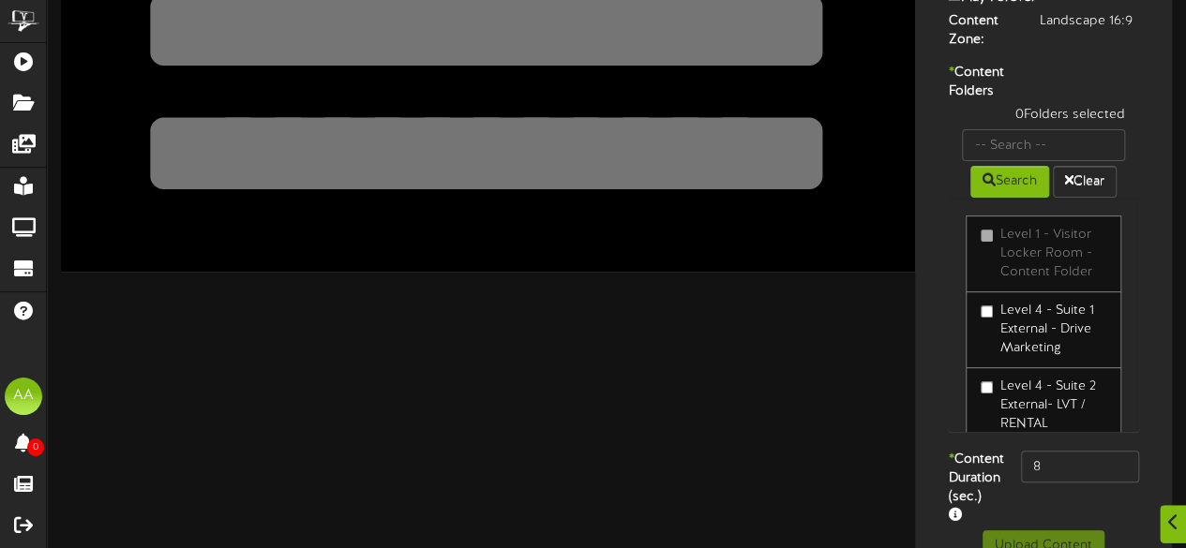
scroll to position [322, 0]
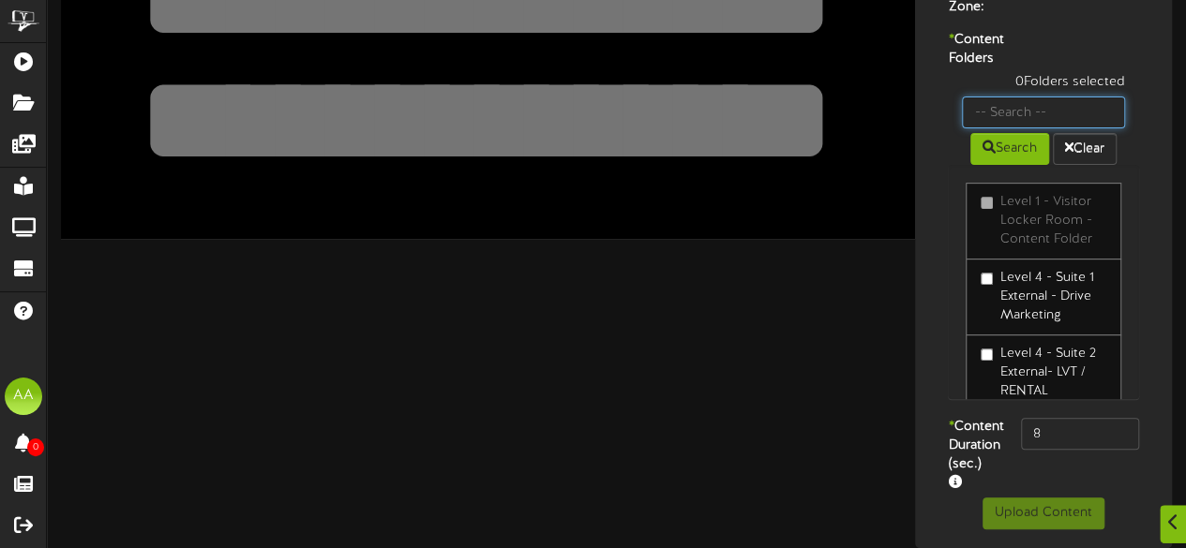
click at [1004, 97] on input "text" at bounding box center [1043, 113] width 163 height 32
type input "suite"
click at [999, 136] on button "Search" at bounding box center [1009, 149] width 79 height 32
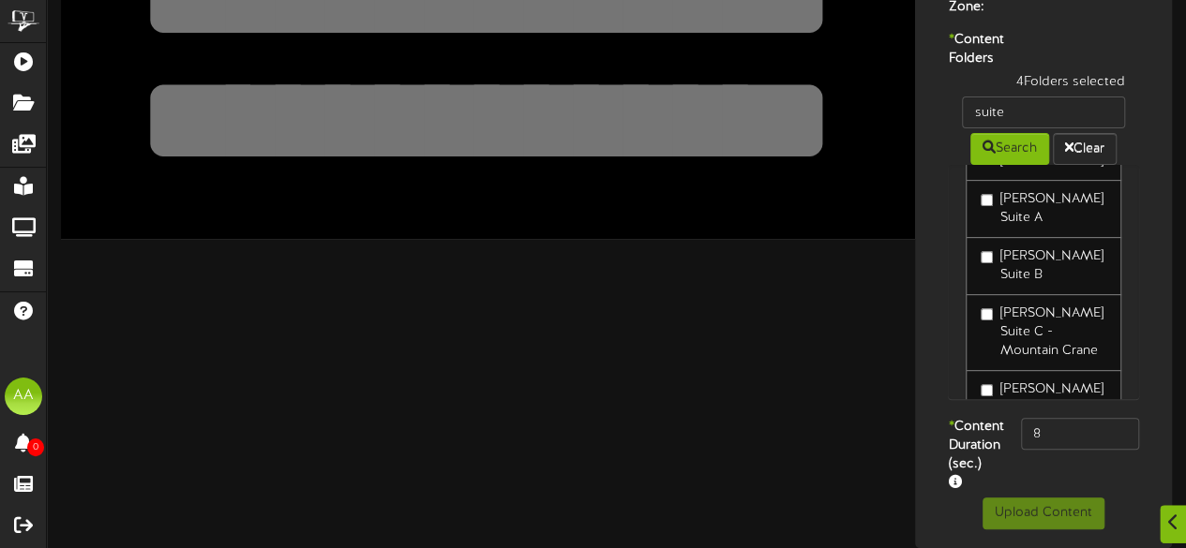
scroll to position [3248, 0]
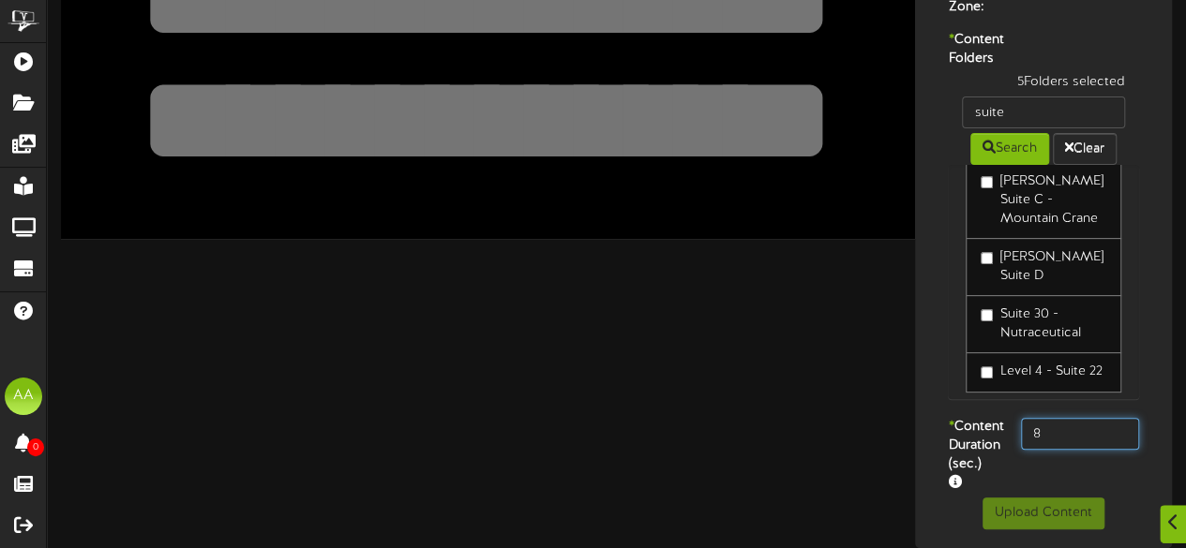
click at [1069, 418] on input "8" at bounding box center [1080, 434] width 118 height 32
type input "800"
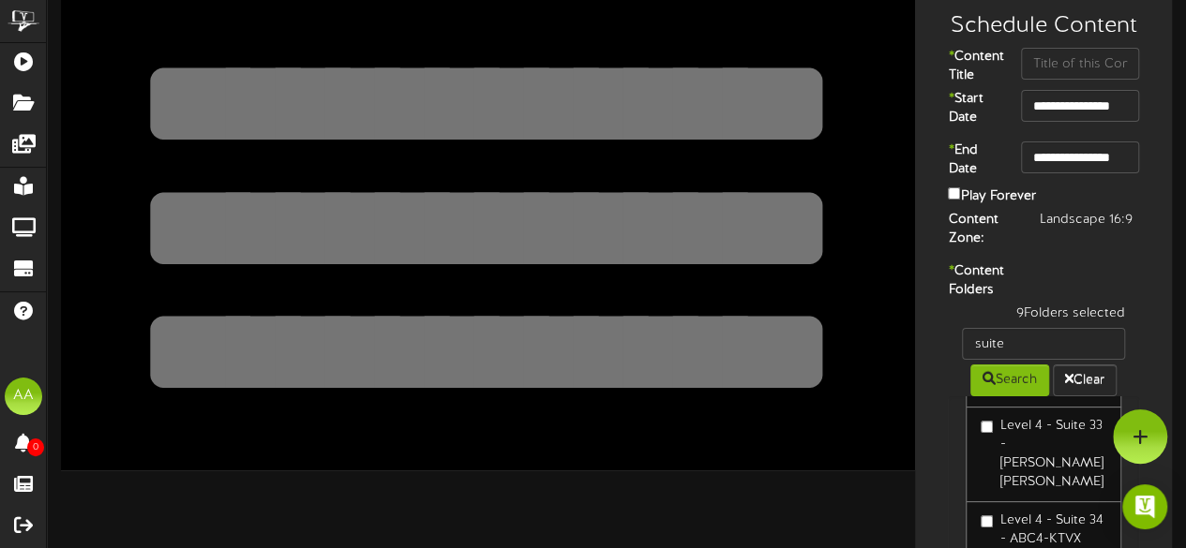
scroll to position [23, 0]
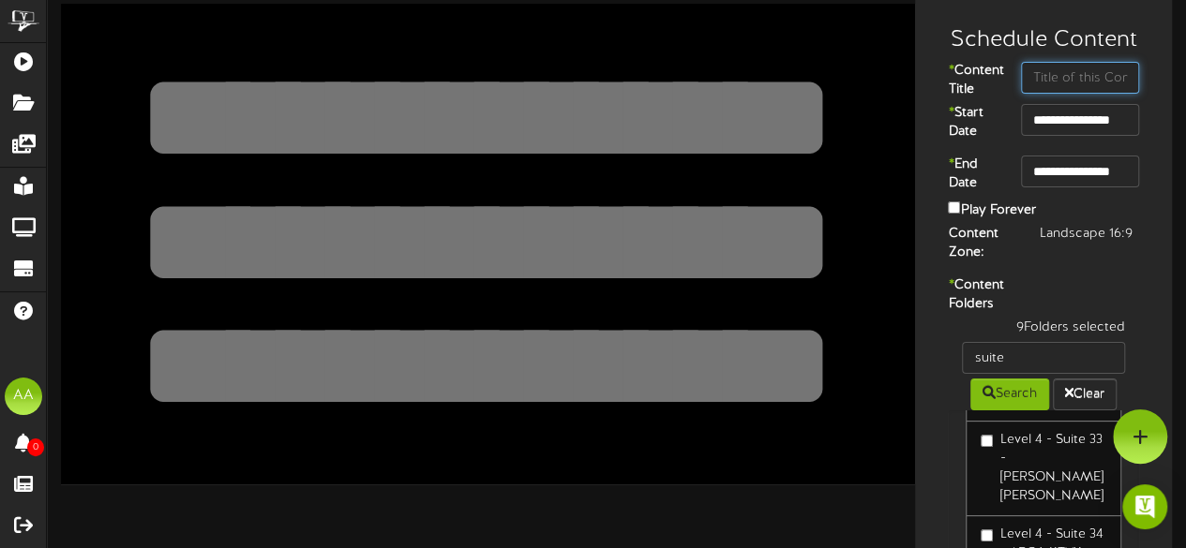
click at [1072, 86] on input "text" at bounding box center [1080, 78] width 118 height 32
type input "Suite"
click at [1116, 325] on div "* Content Folders 9 Folders selected suite Search Clear Level 4 - Suite 1 Exter…" at bounding box center [1042, 469] width 247 height 387
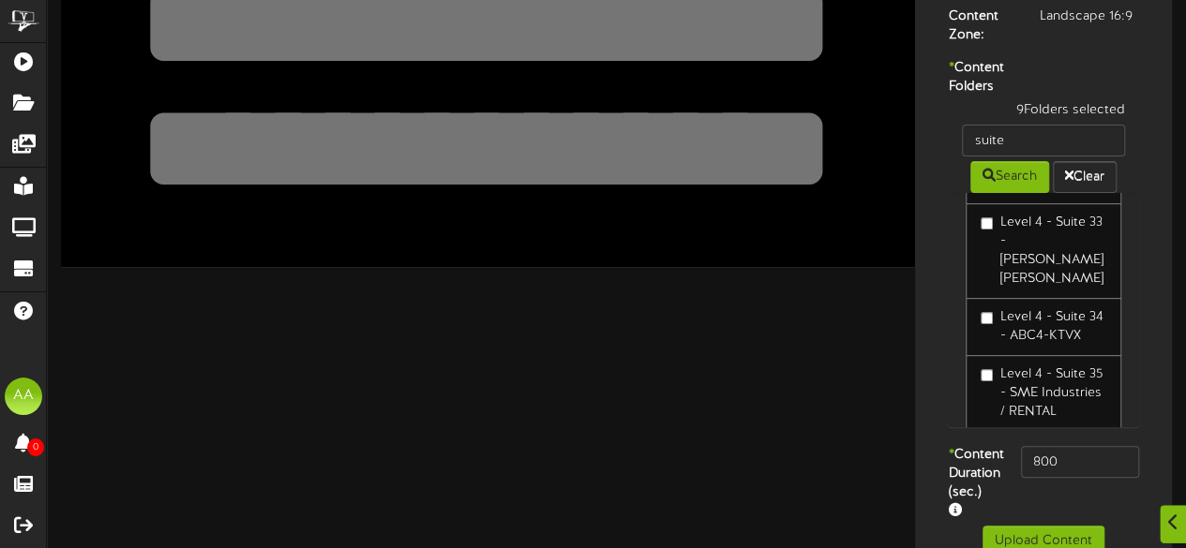
scroll to position [322, 0]
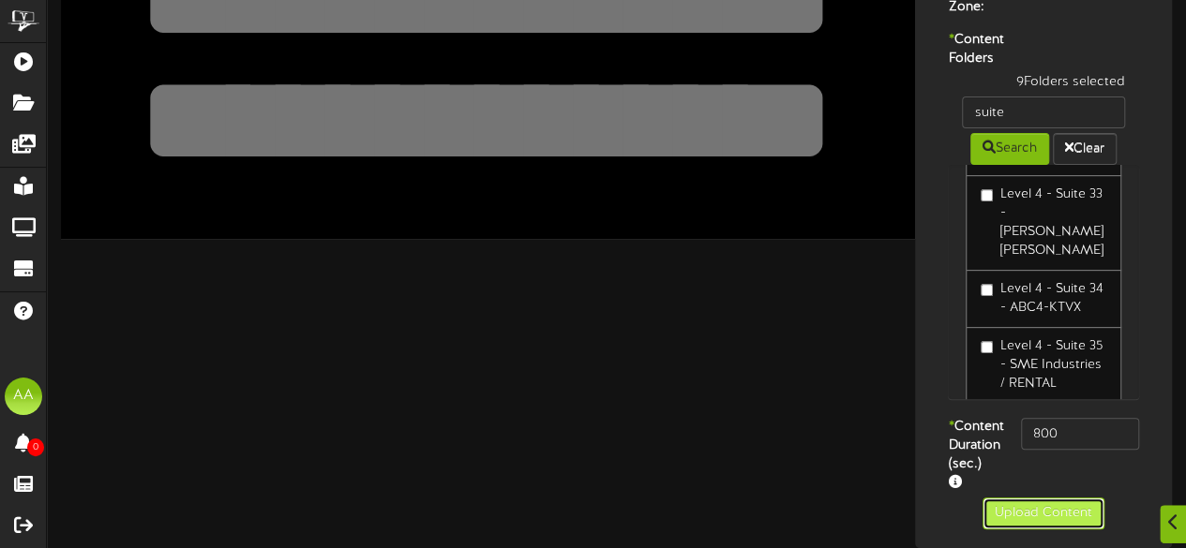
click at [1042, 504] on button "Upload Content" at bounding box center [1043, 514] width 122 height 32
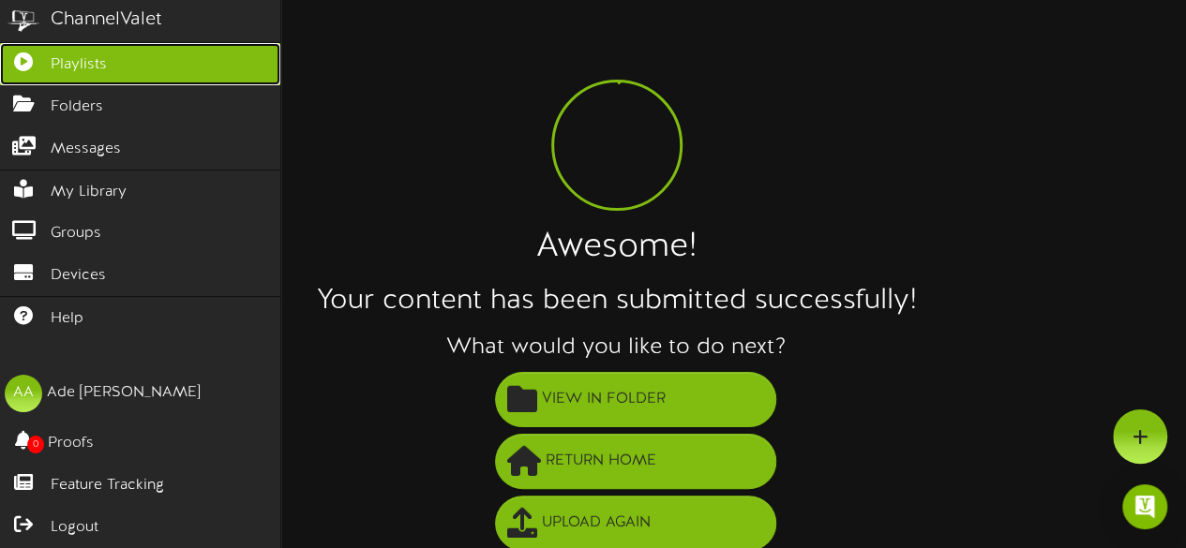
click at [147, 45] on link "Playlists" at bounding box center [140, 64] width 280 height 42
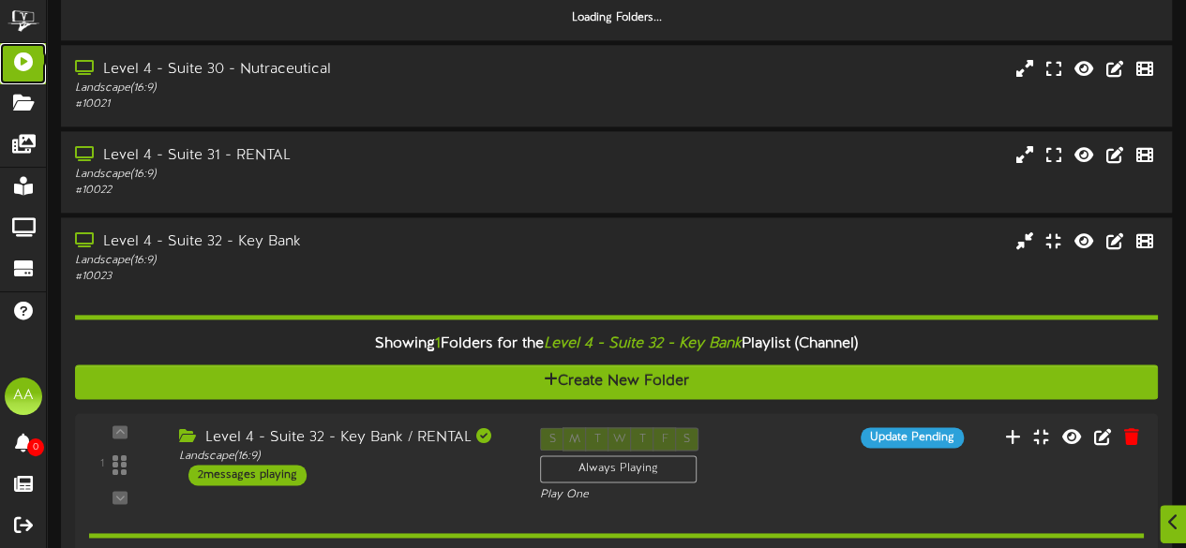
scroll to position [1082, 0]
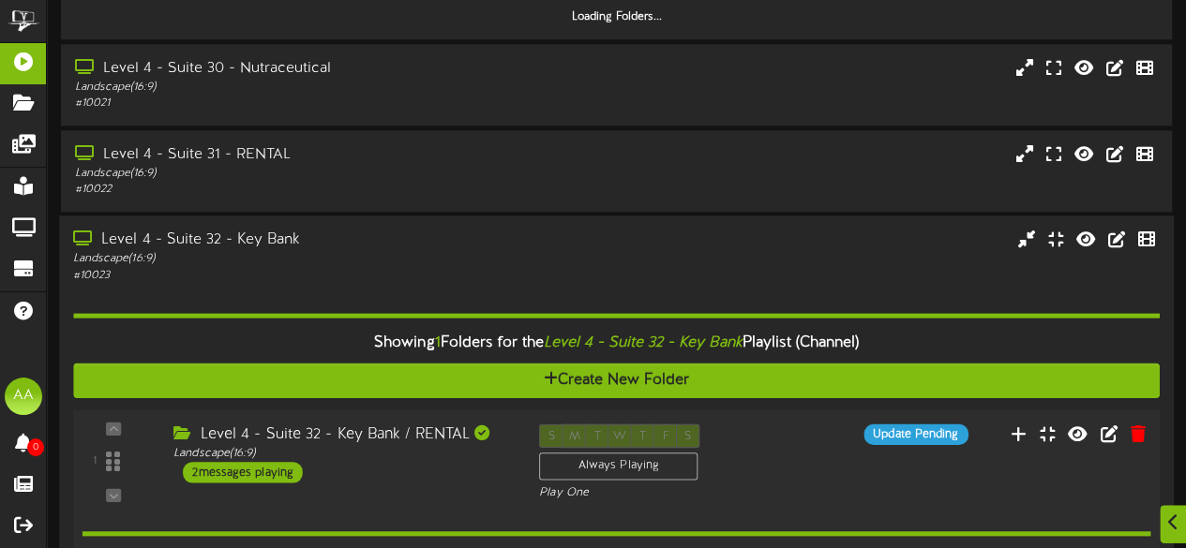
click at [242, 477] on div "2 messages playing" at bounding box center [243, 472] width 120 height 21
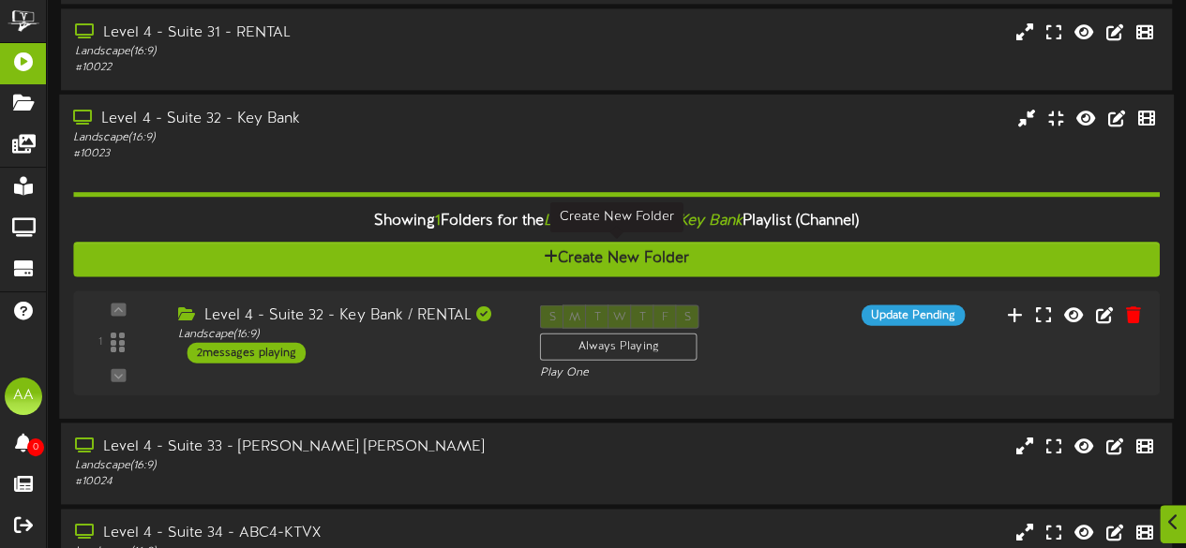
scroll to position [1225, 0]
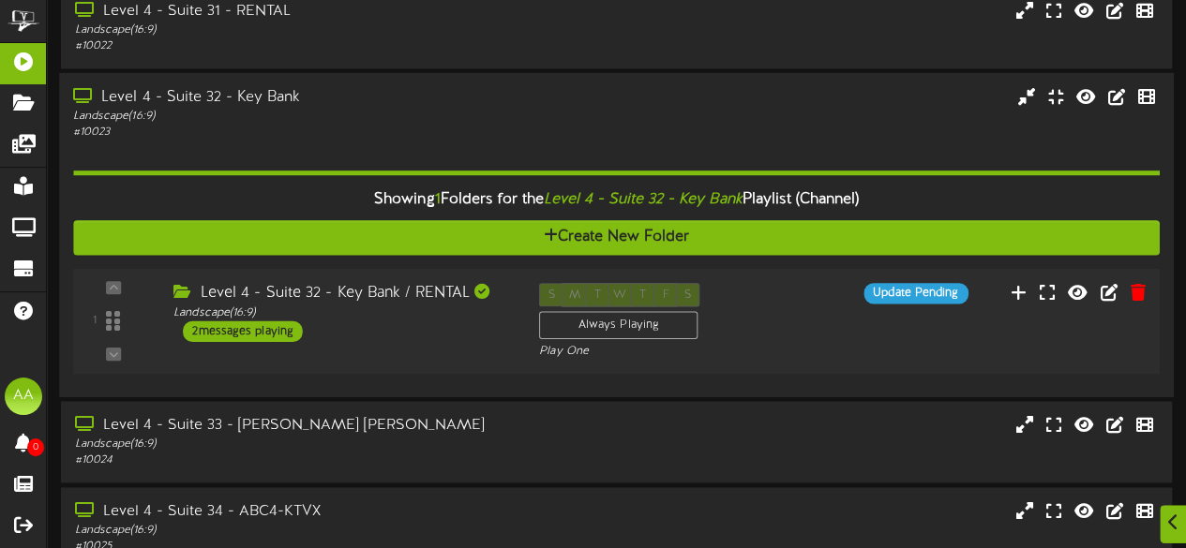
click at [246, 327] on div "2 messages playing" at bounding box center [243, 331] width 120 height 21
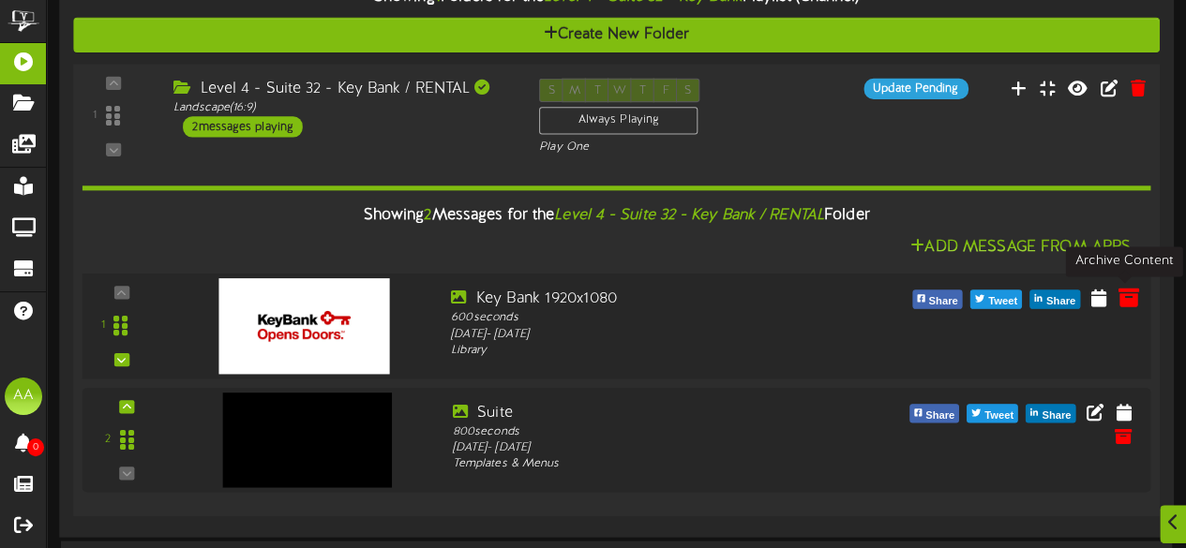
scroll to position [1377, 0]
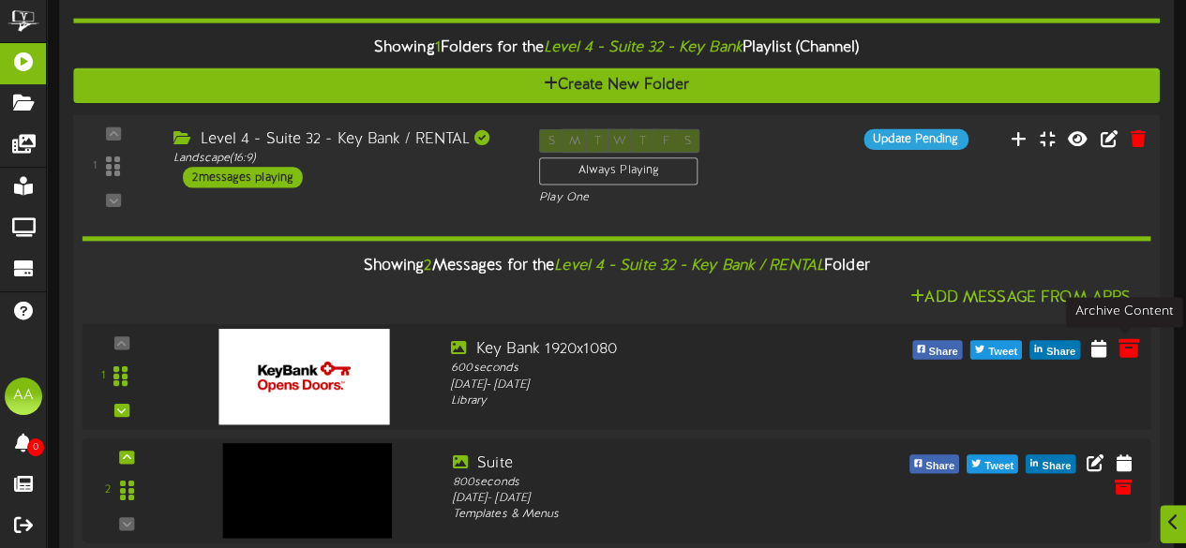
click at [1127, 336] on icon at bounding box center [1127, 346] width 21 height 21
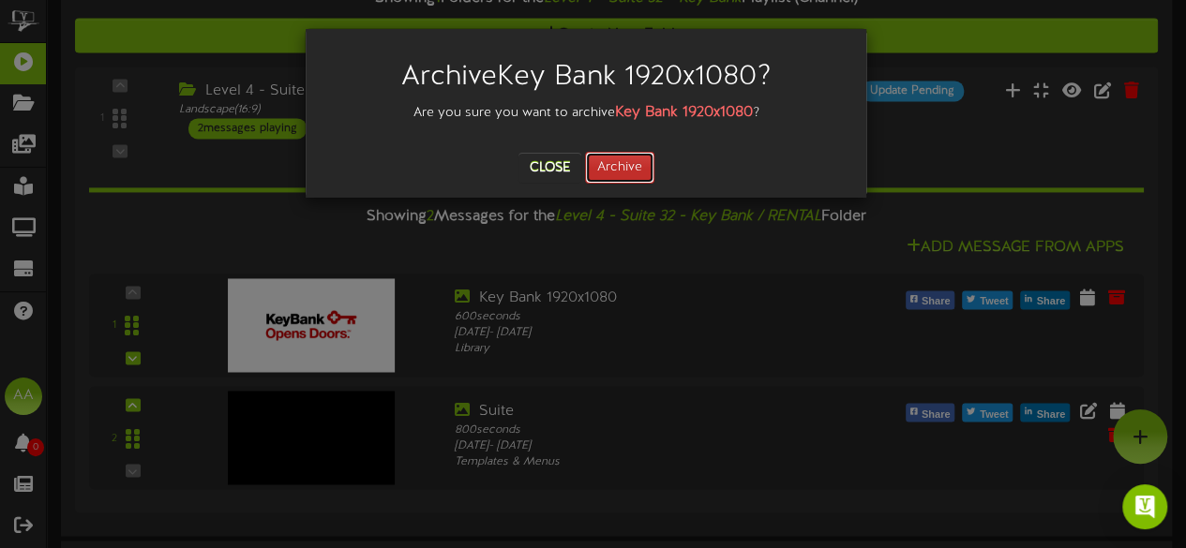
click at [634, 164] on button "Archive" at bounding box center [619, 168] width 69 height 32
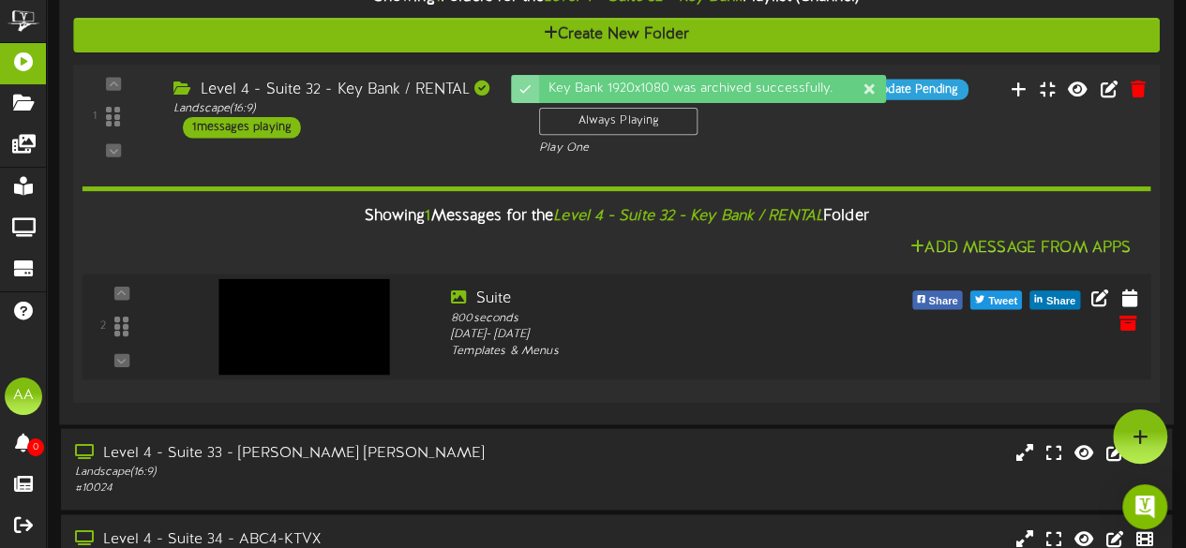
scroll to position [1263, 0]
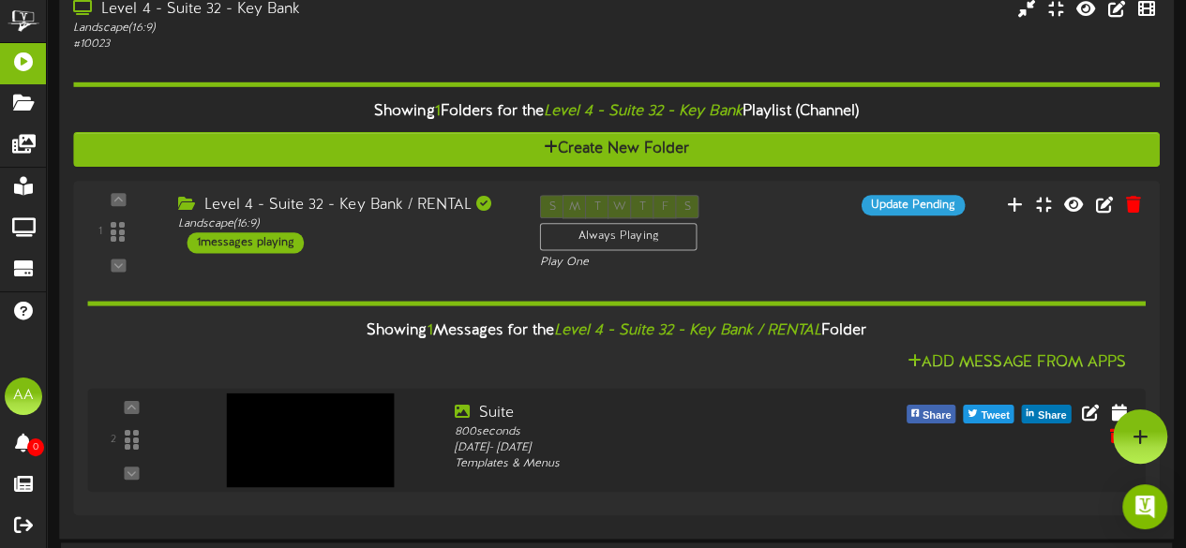
click at [373, 31] on div "Landscape ( 16:9 )" at bounding box center [291, 29] width 436 height 16
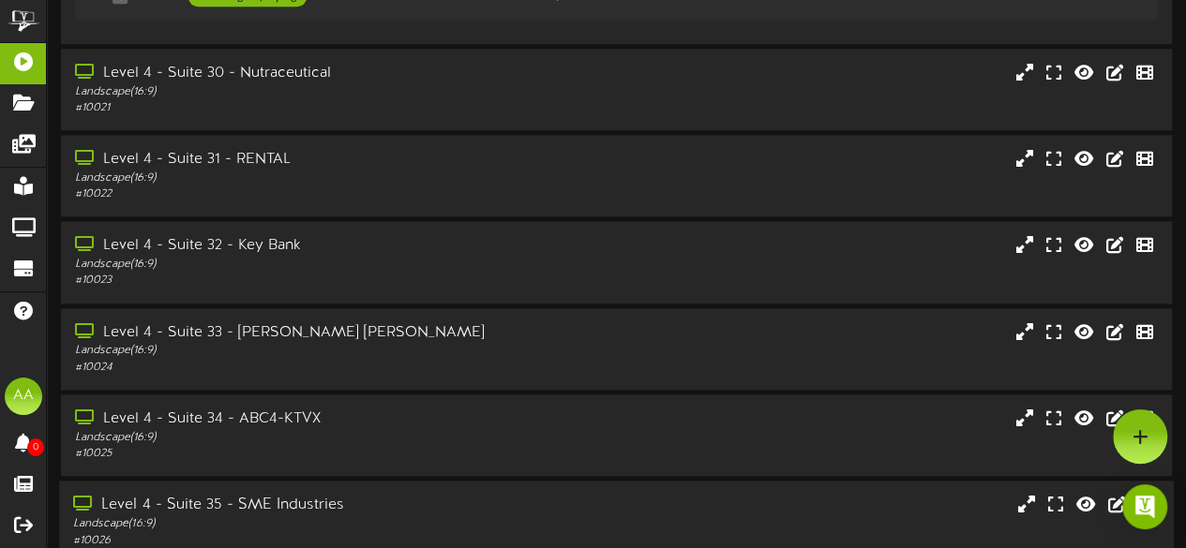
scroll to position [1025, 0]
click at [381, 85] on div "Landscape ( 16:9 )" at bounding box center [291, 93] width 436 height 16
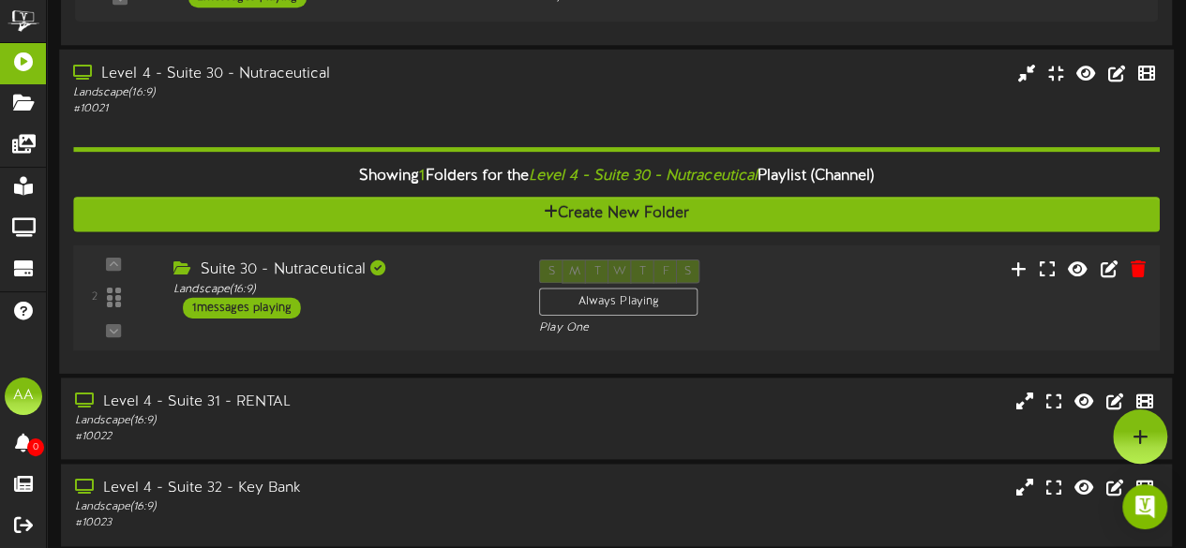
click at [265, 303] on div "1 messages playing" at bounding box center [242, 307] width 118 height 21
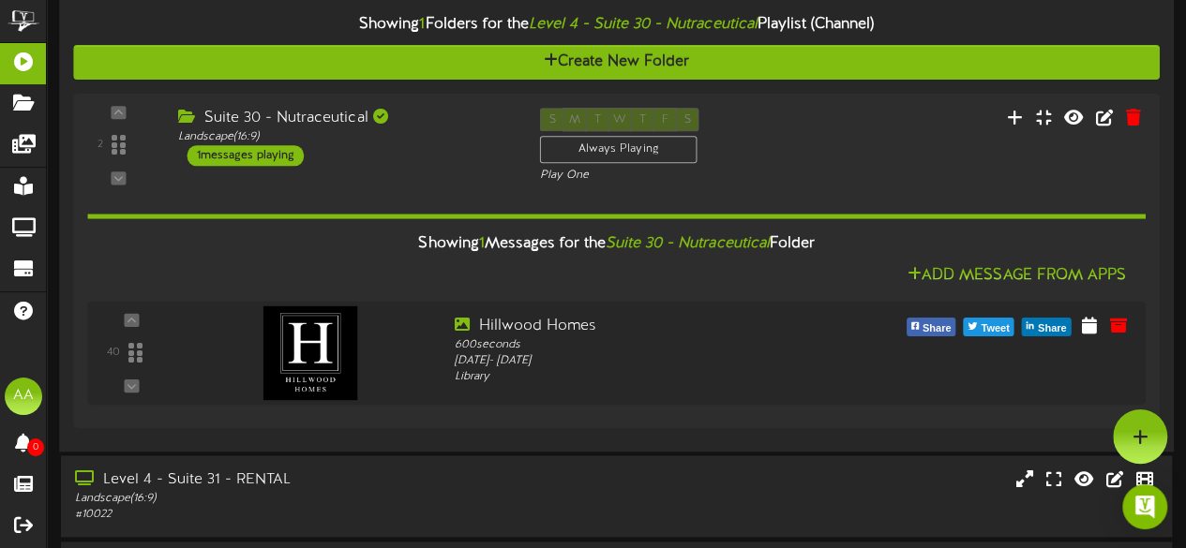
scroll to position [1009, 0]
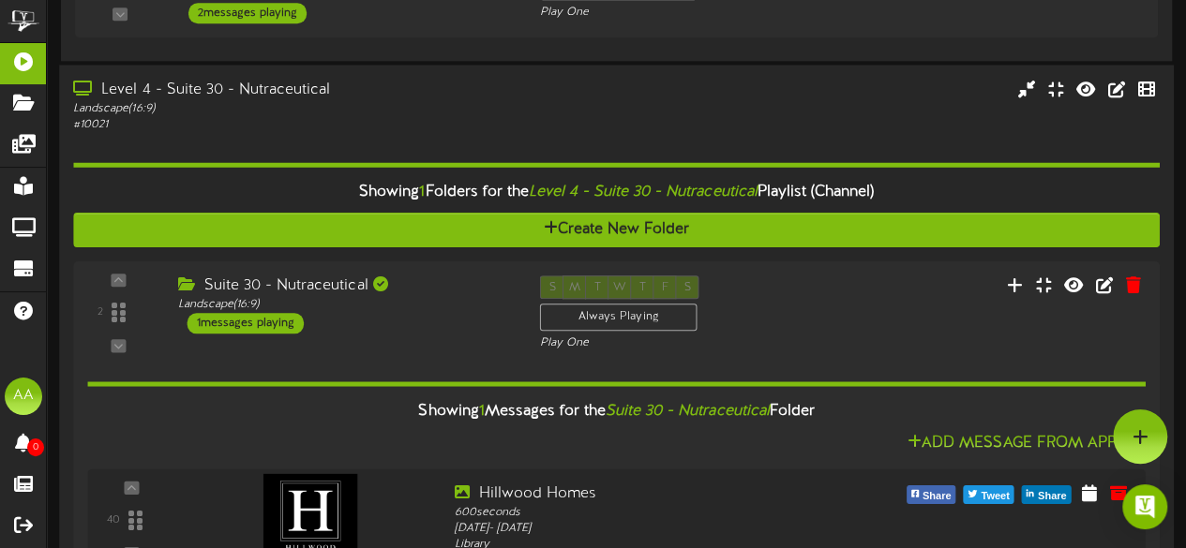
click at [471, 90] on div "Level 4 - Suite 30 - Nutraceutical" at bounding box center [291, 90] width 436 height 22
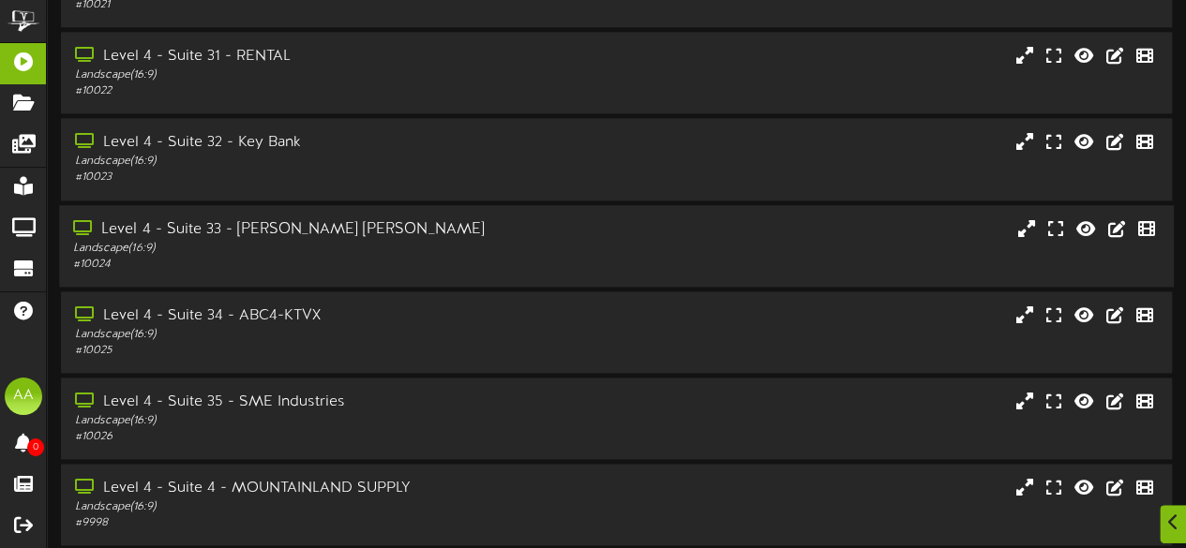
scroll to position [1131, 0]
click at [396, 247] on div "Landscape ( 16:9 )" at bounding box center [291, 246] width 436 height 16
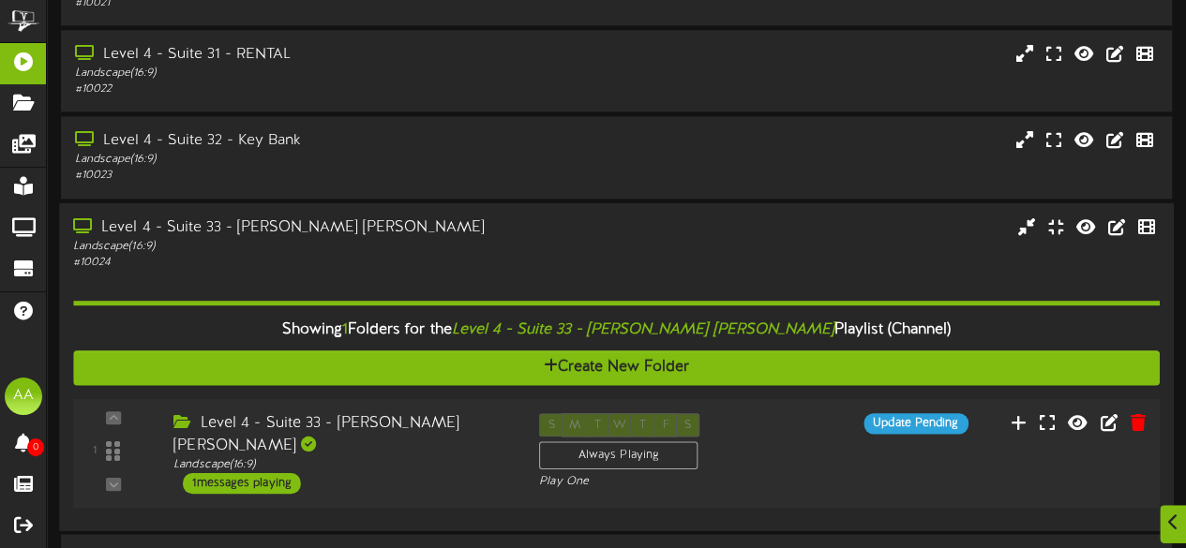
click at [265, 472] on div "1 messages playing" at bounding box center [242, 482] width 118 height 21
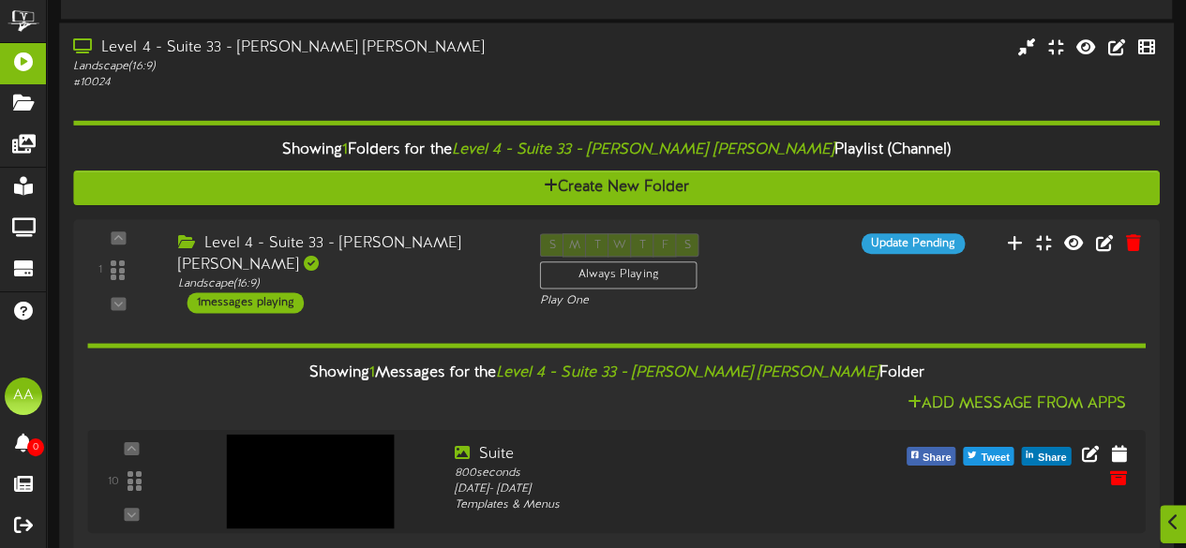
scroll to position [1312, 0]
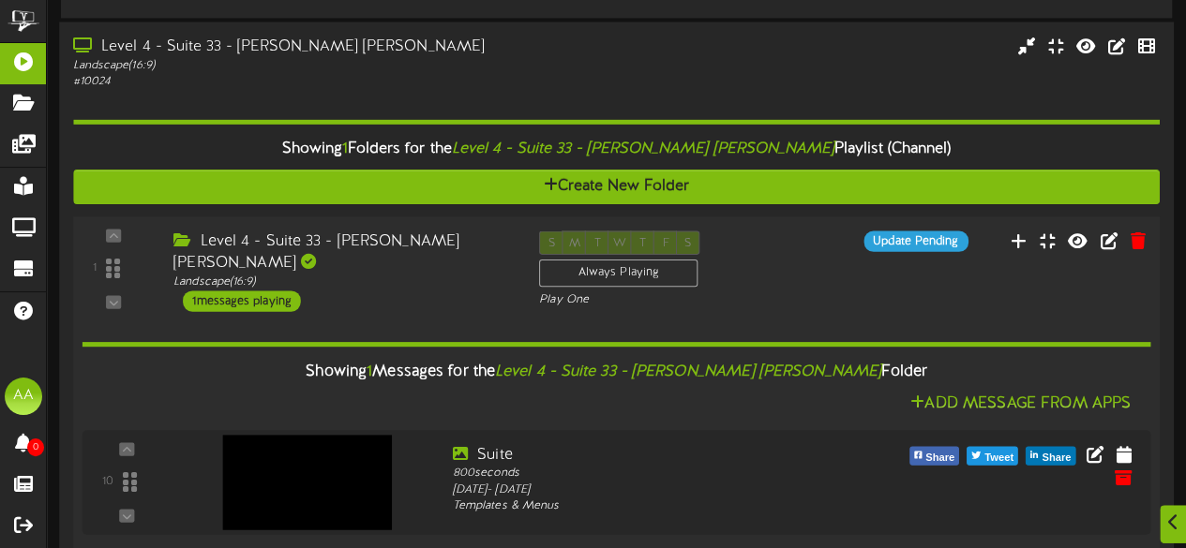
click at [280, 290] on div "1 messages playing" at bounding box center [242, 300] width 118 height 21
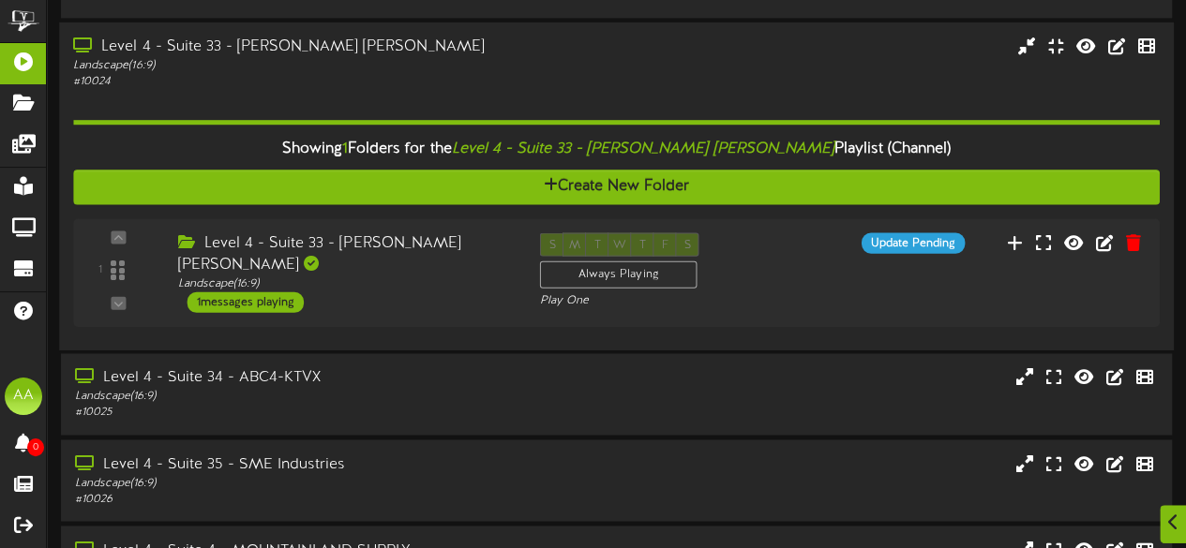
click at [399, 52] on div "Level 4 - Suite 33 - [PERSON_NAME] [PERSON_NAME]" at bounding box center [291, 47] width 436 height 22
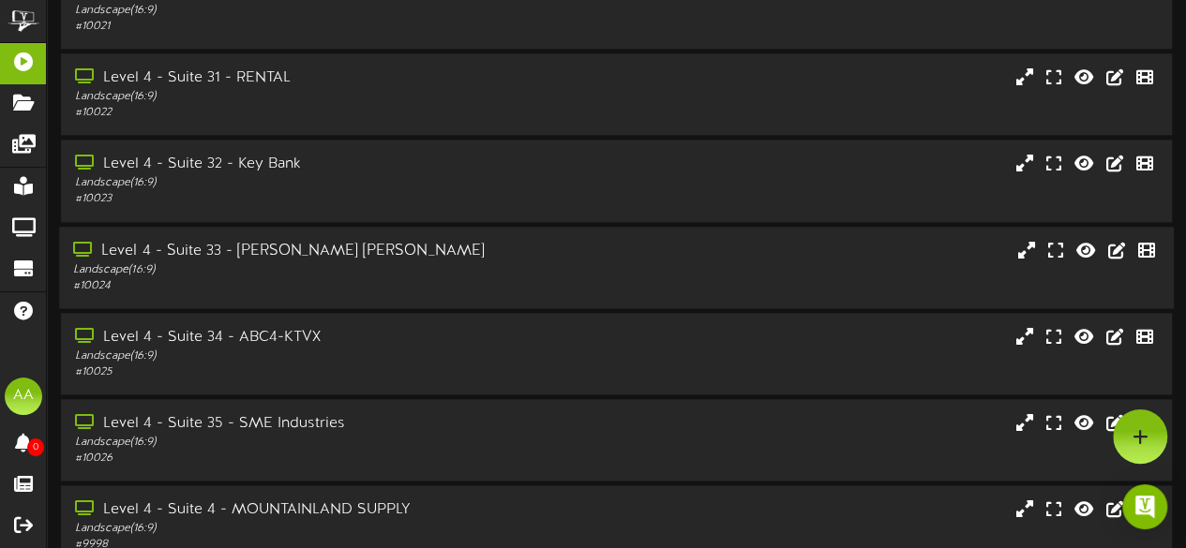
scroll to position [1107, 0]
click at [367, 187] on div "Landscape ( 16:9 )" at bounding box center [291, 184] width 436 height 16
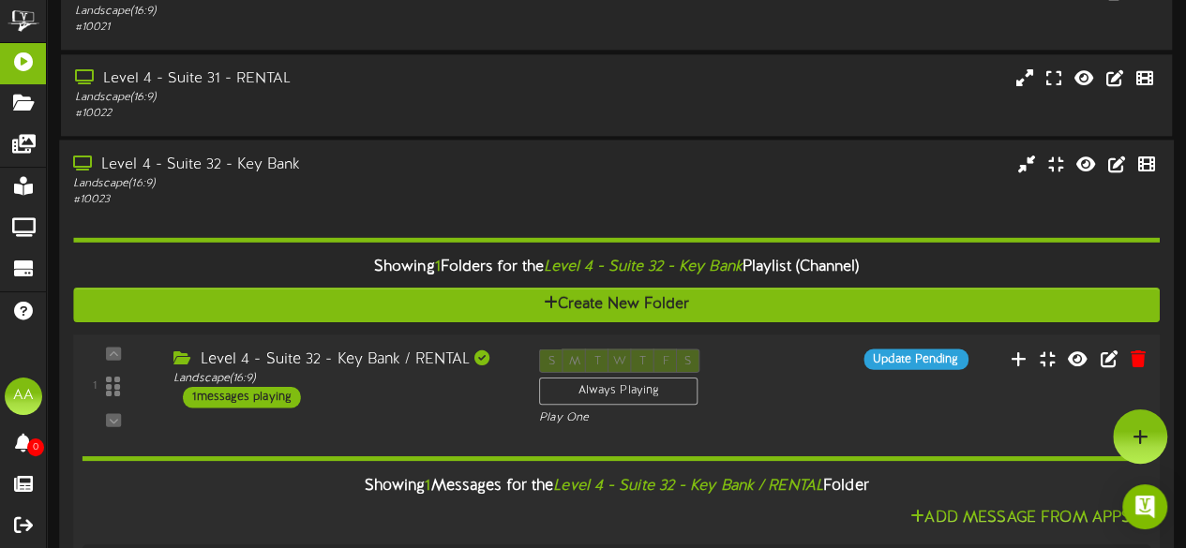
click at [259, 395] on div "1 messages playing" at bounding box center [242, 397] width 118 height 21
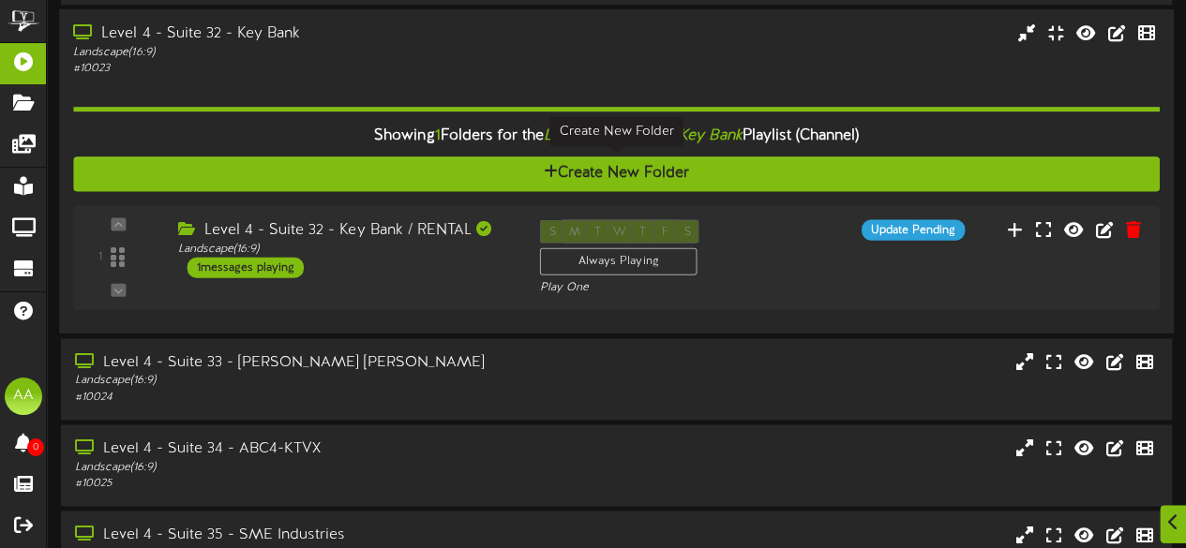
scroll to position [1239, 0]
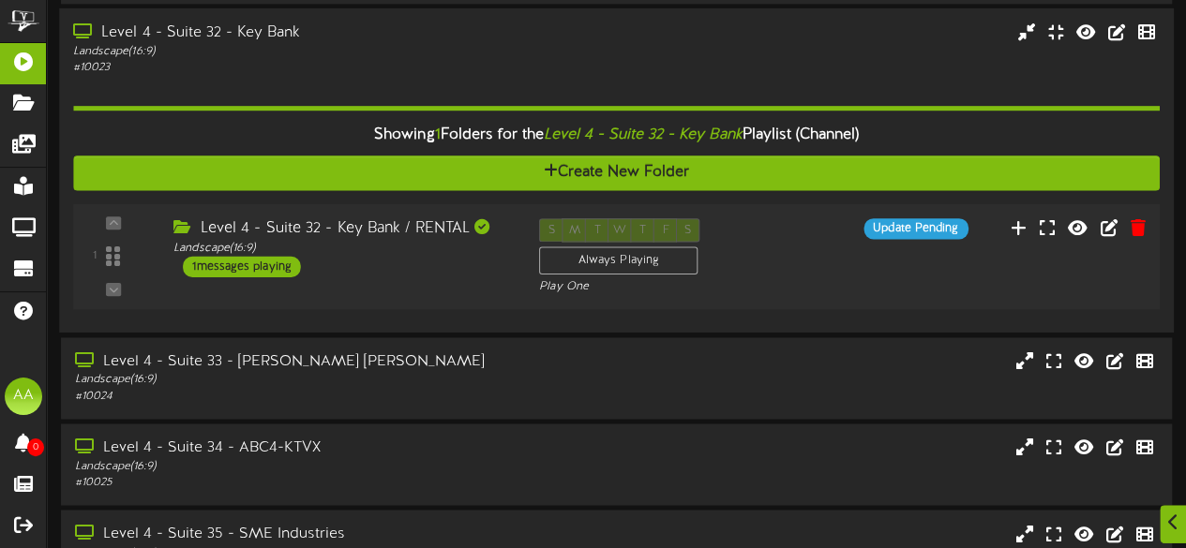
click at [254, 265] on div "1 messages playing" at bounding box center [242, 267] width 118 height 21
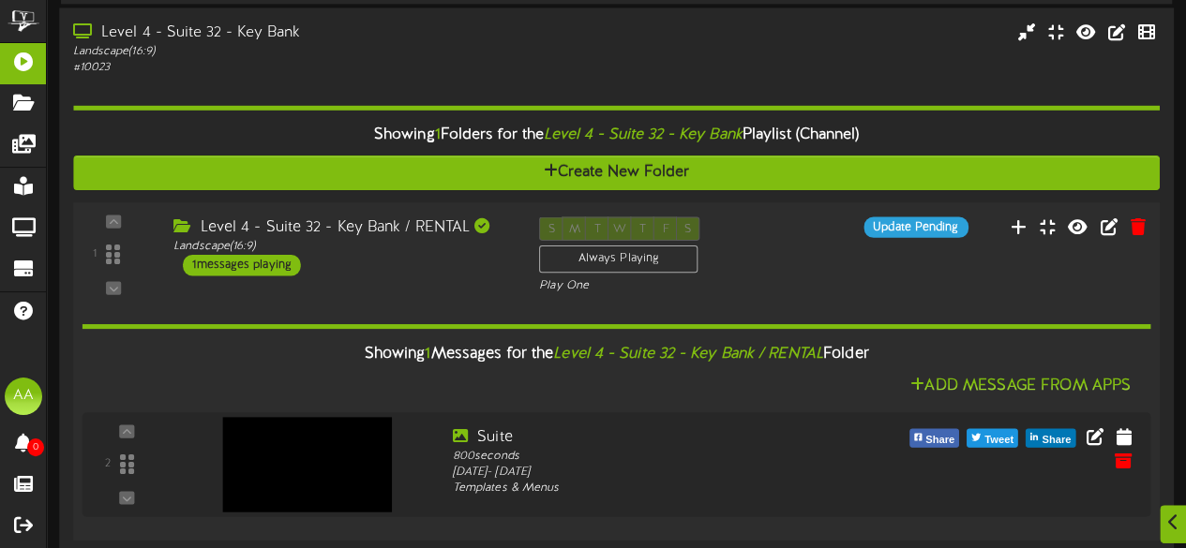
click at [255, 265] on div "1 messages playing" at bounding box center [242, 265] width 118 height 21
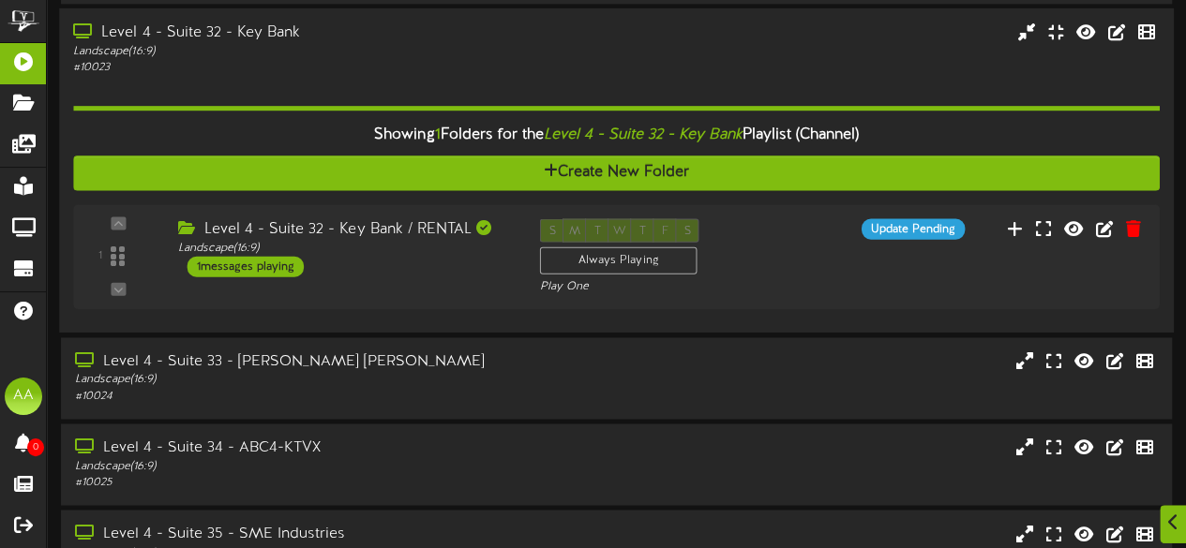
click at [427, 60] on div "# 10023" at bounding box center [291, 68] width 436 height 16
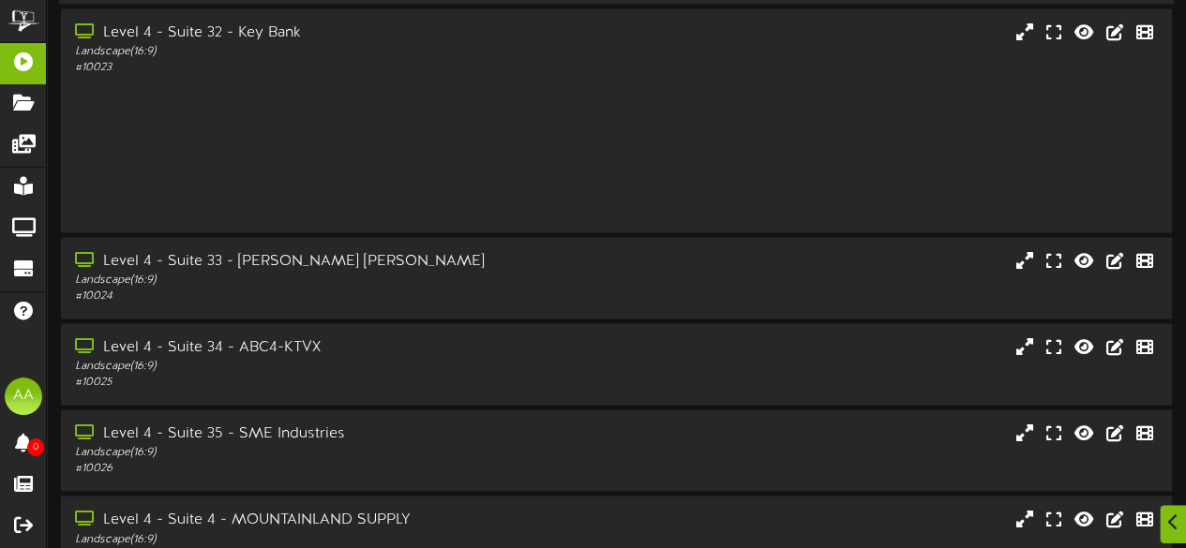
scroll to position [1203, 0]
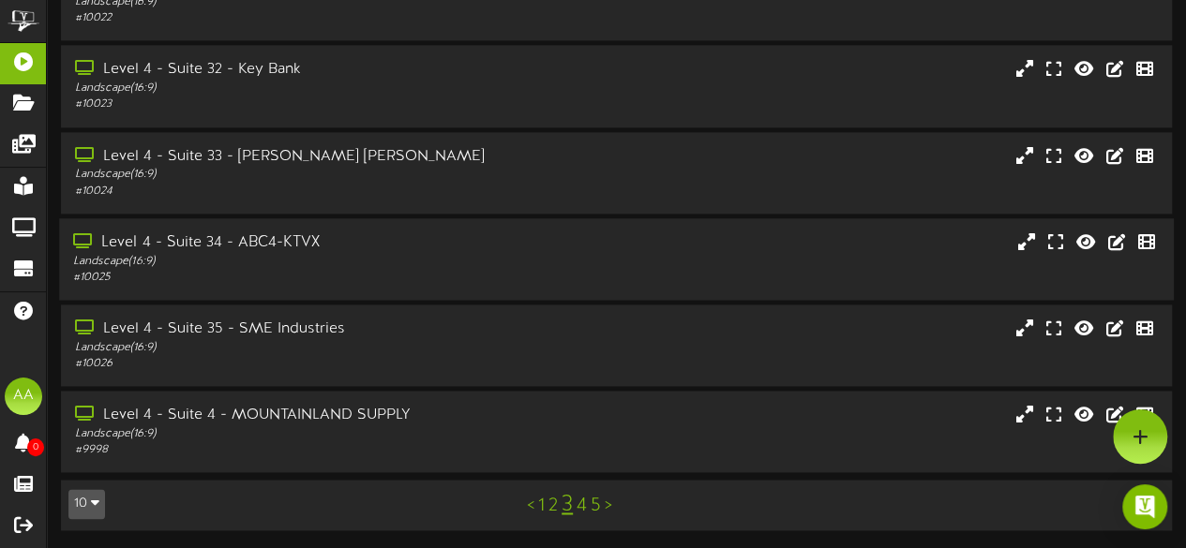
click at [304, 283] on div "# 10025" at bounding box center [291, 278] width 436 height 16
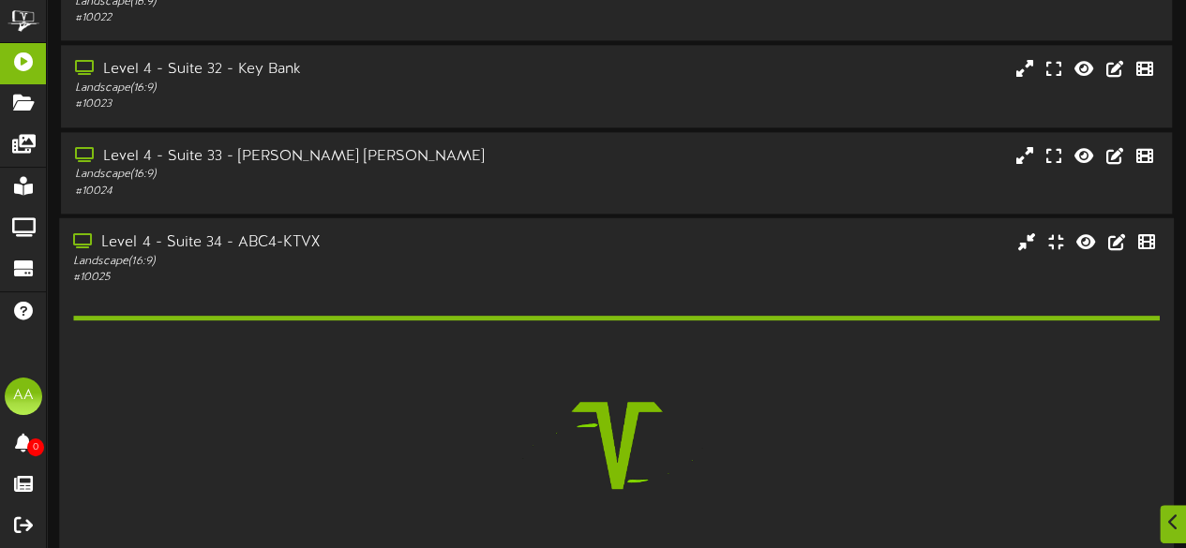
scroll to position [1321, 0]
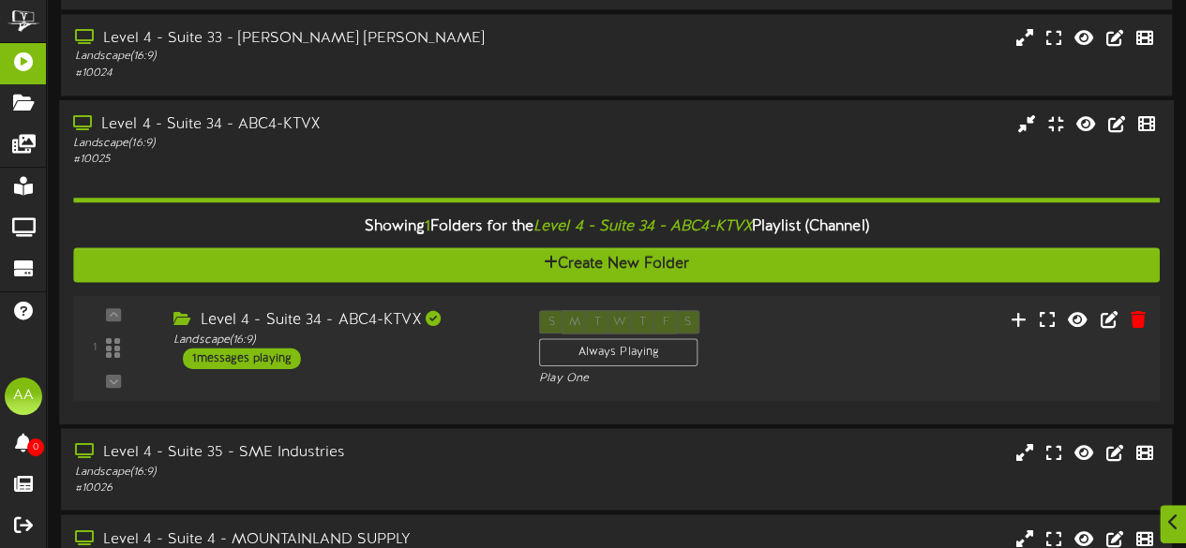
click at [256, 353] on div "1 messages playing" at bounding box center [242, 358] width 118 height 21
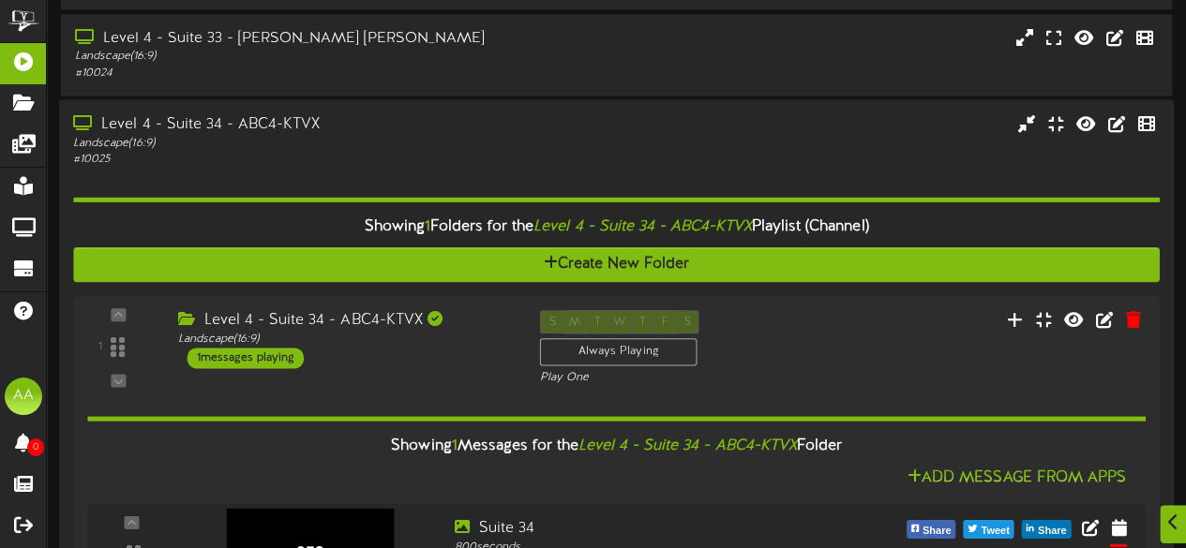
click at [396, 143] on div "Landscape ( 16:9 )" at bounding box center [291, 143] width 436 height 16
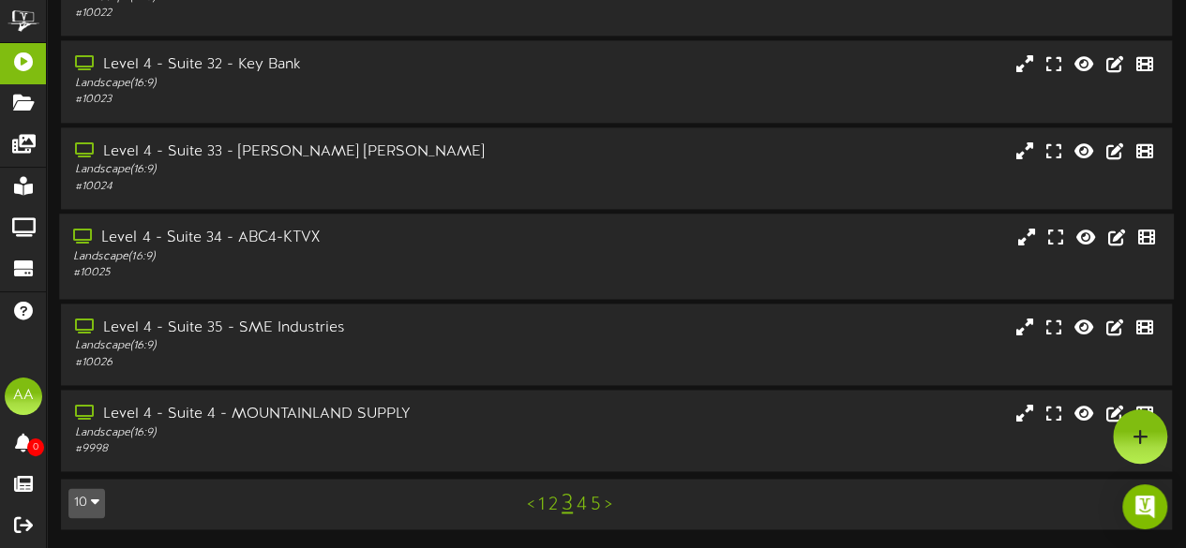
scroll to position [1203, 0]
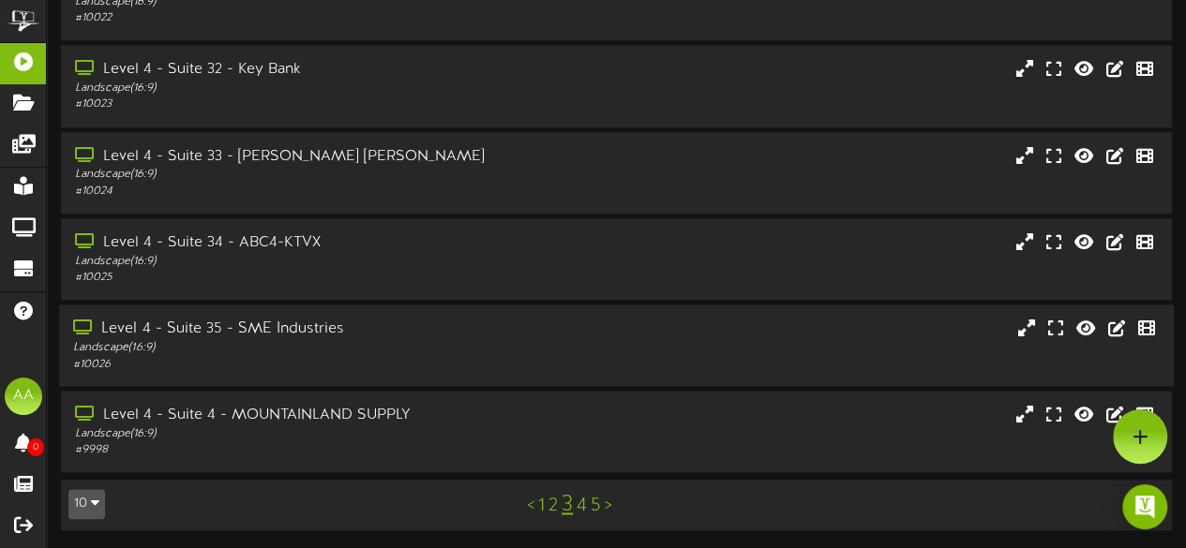
click at [399, 341] on div "Landscape ( 16:9 )" at bounding box center [291, 348] width 436 height 16
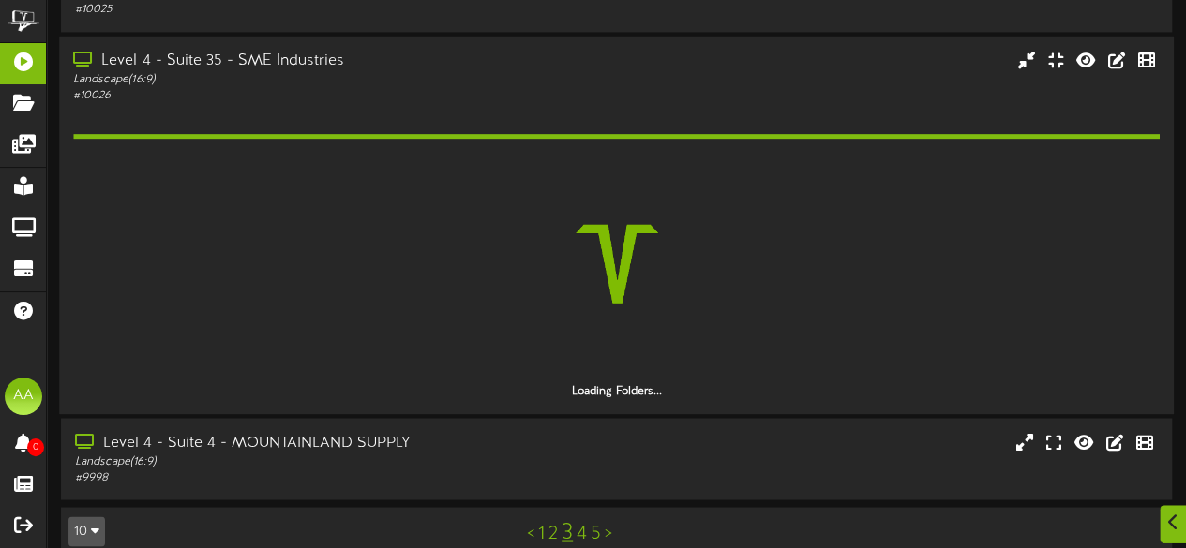
scroll to position [1447, 0]
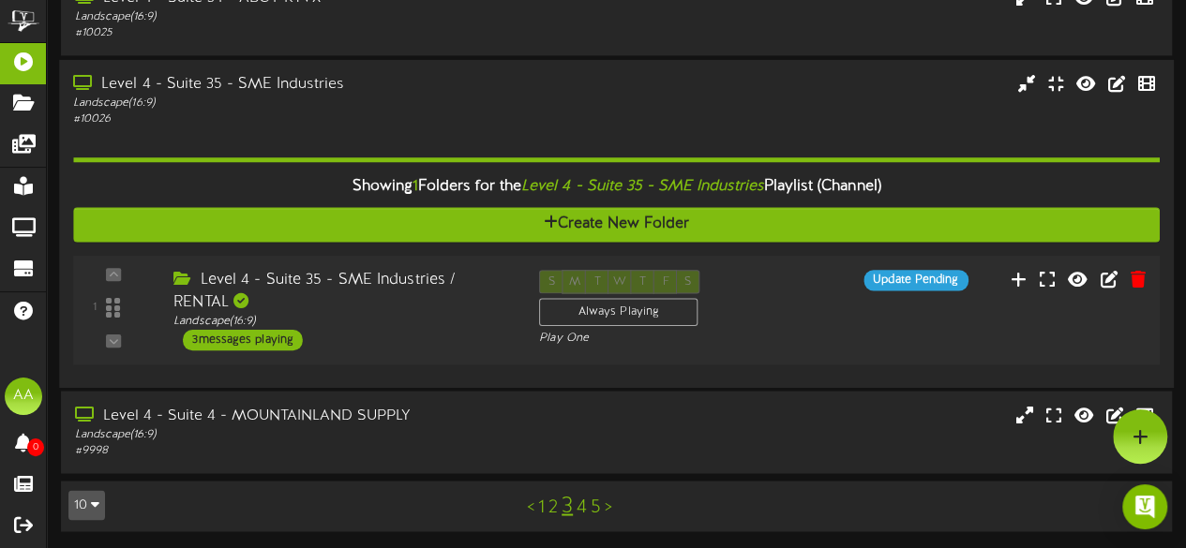
click at [259, 337] on div "3 messages playing" at bounding box center [243, 339] width 120 height 21
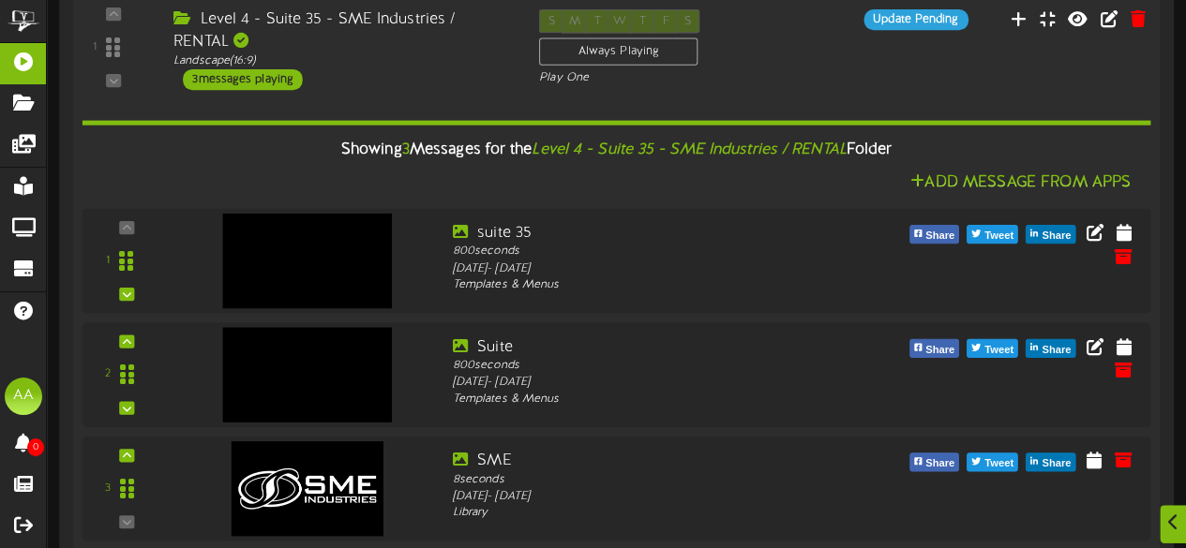
scroll to position [1859, 0]
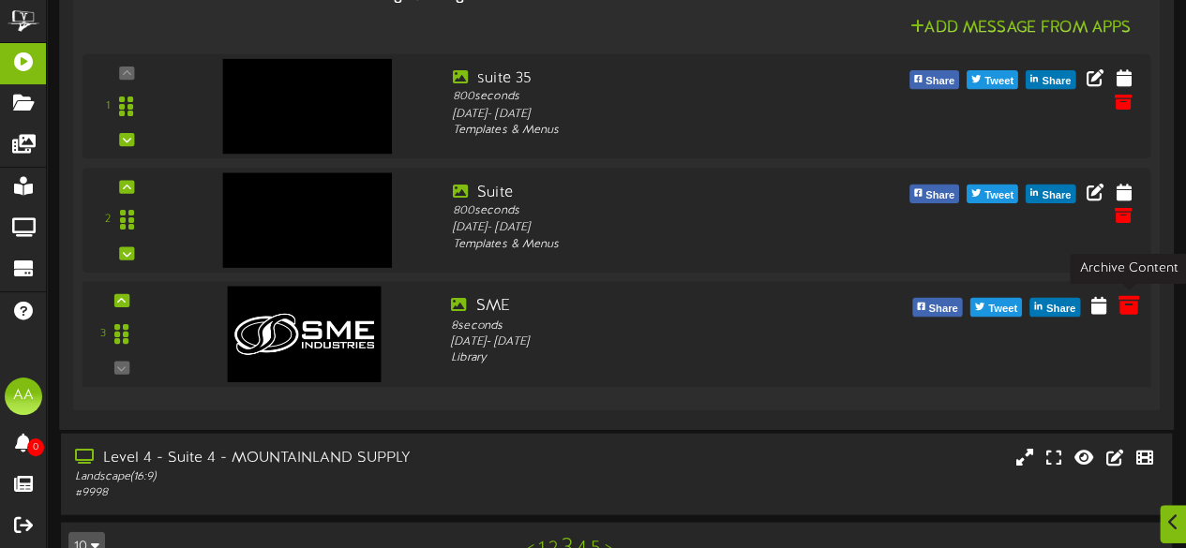
click at [1126, 303] on icon at bounding box center [1127, 304] width 21 height 21
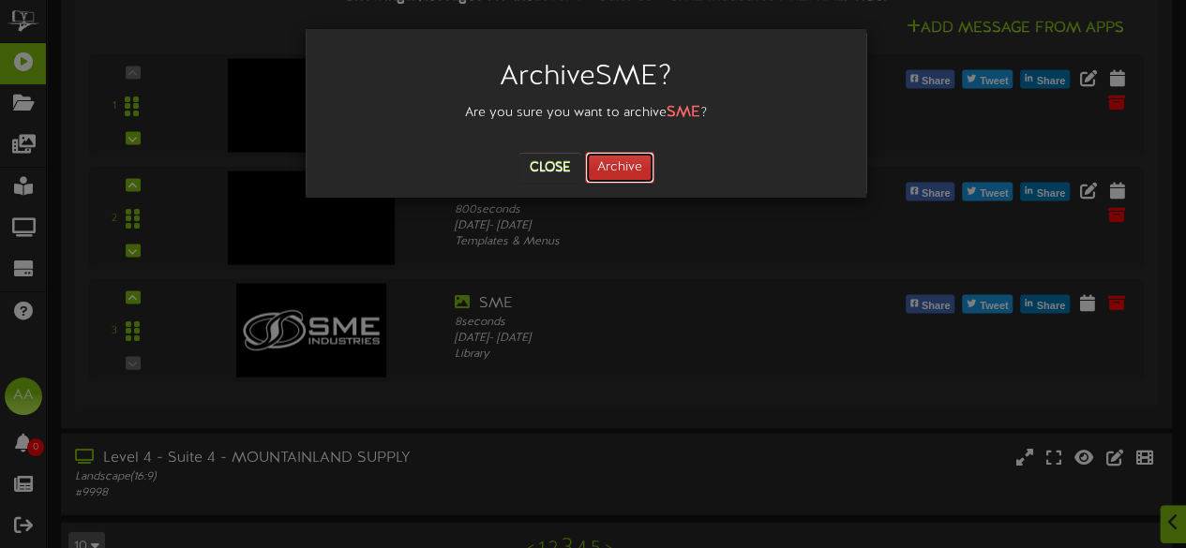
click at [617, 172] on button "Archive" at bounding box center [619, 168] width 69 height 32
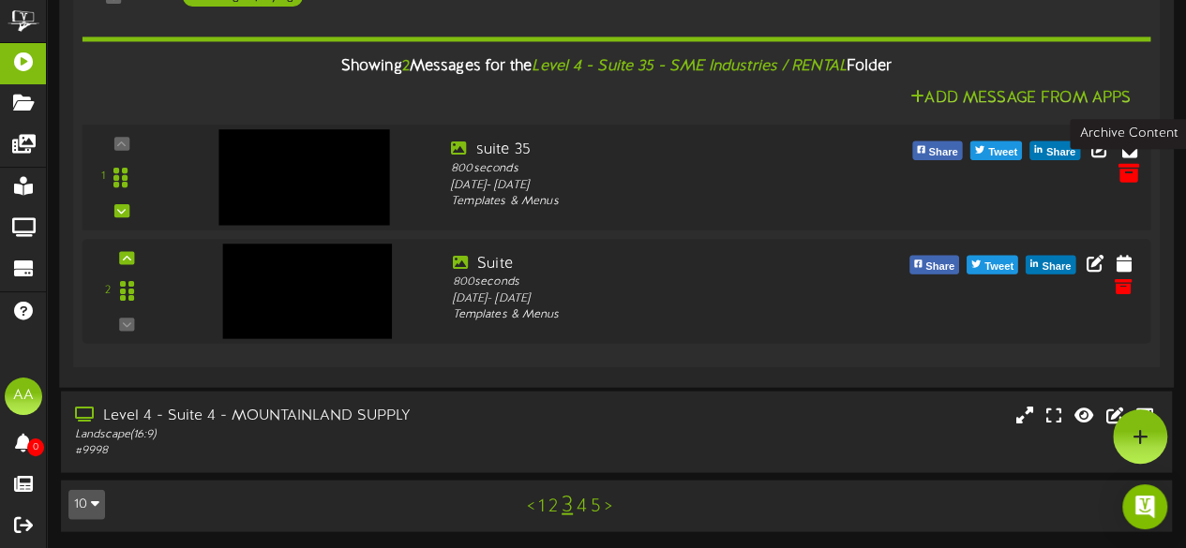
click at [1130, 177] on icon at bounding box center [1127, 172] width 21 height 21
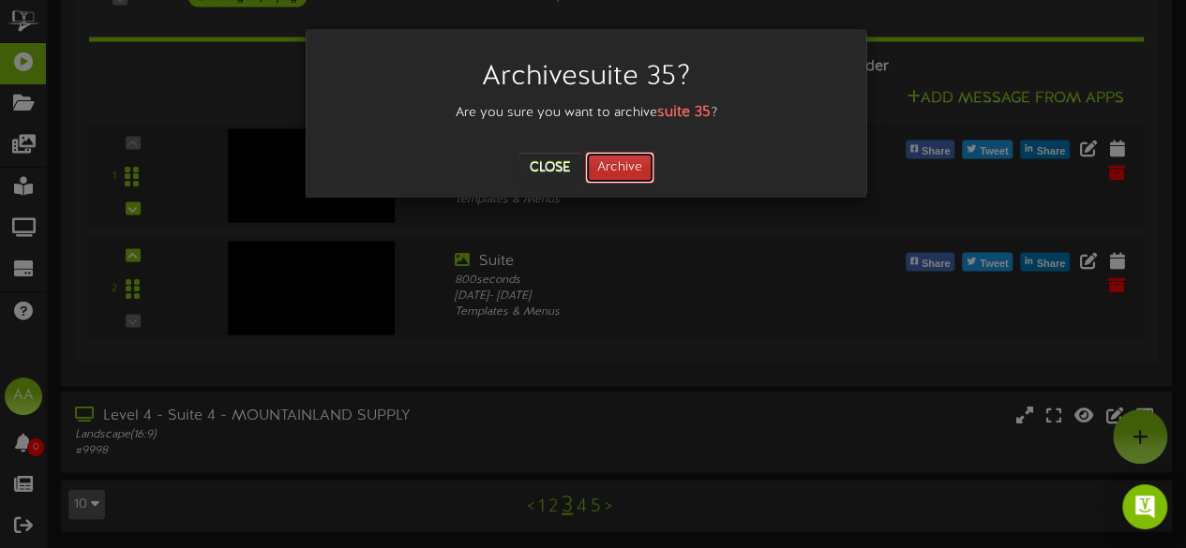
click at [630, 160] on button "Archive" at bounding box center [619, 168] width 69 height 32
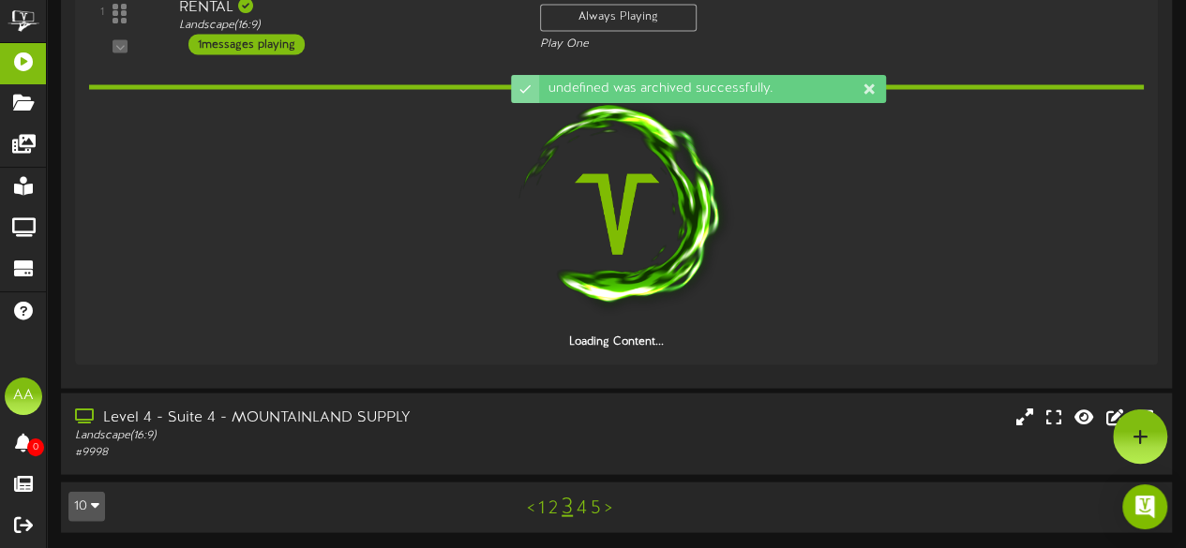
scroll to position [1676, 0]
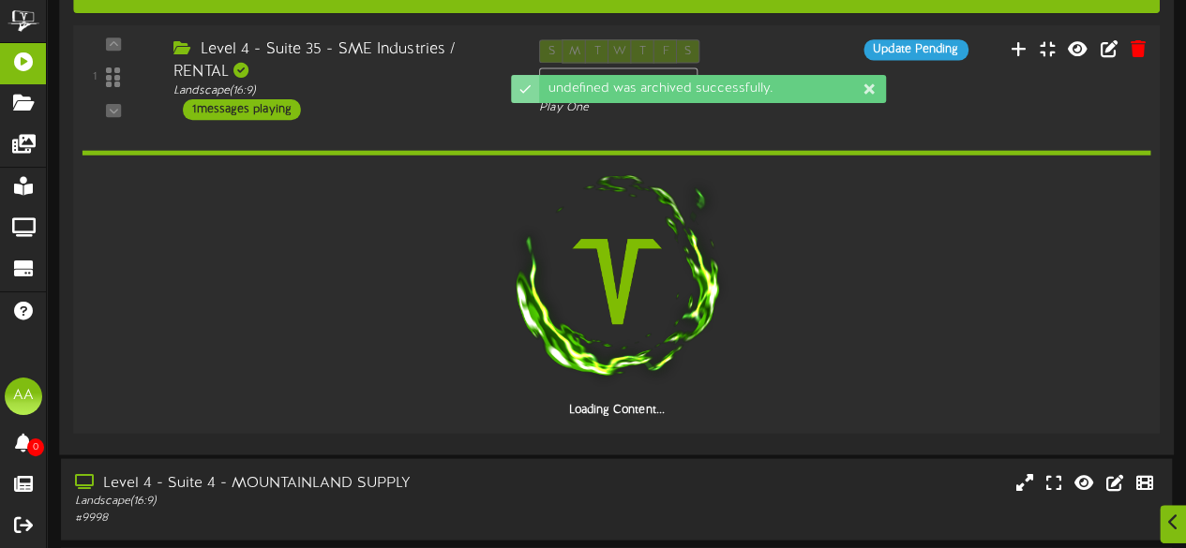
click at [380, 67] on div "Level 4 - Suite 35 - SME Industries / RENTAL" at bounding box center [341, 59] width 337 height 43
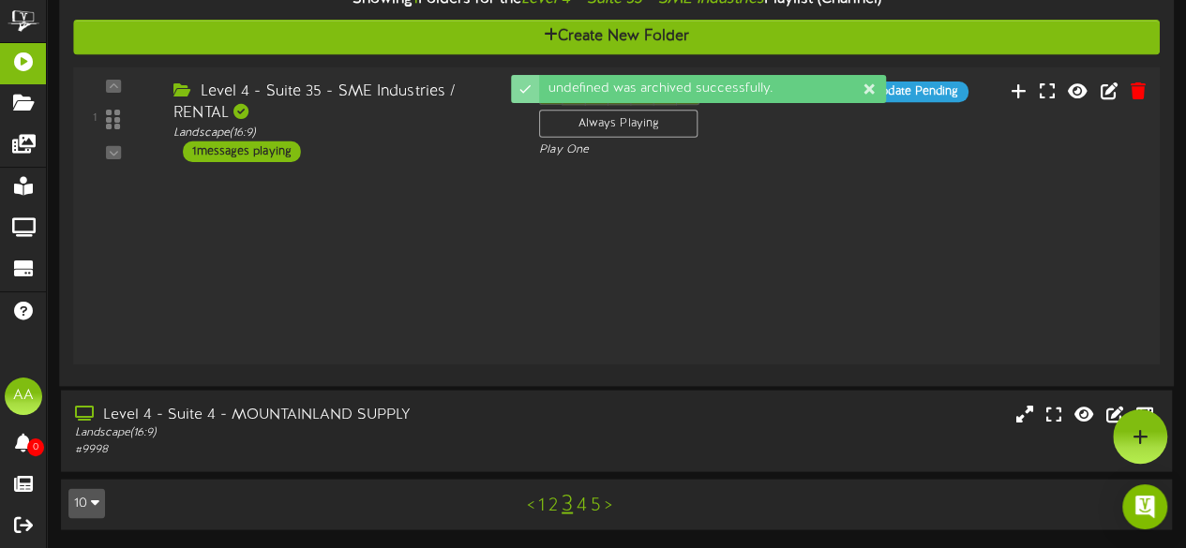
scroll to position [1447, 0]
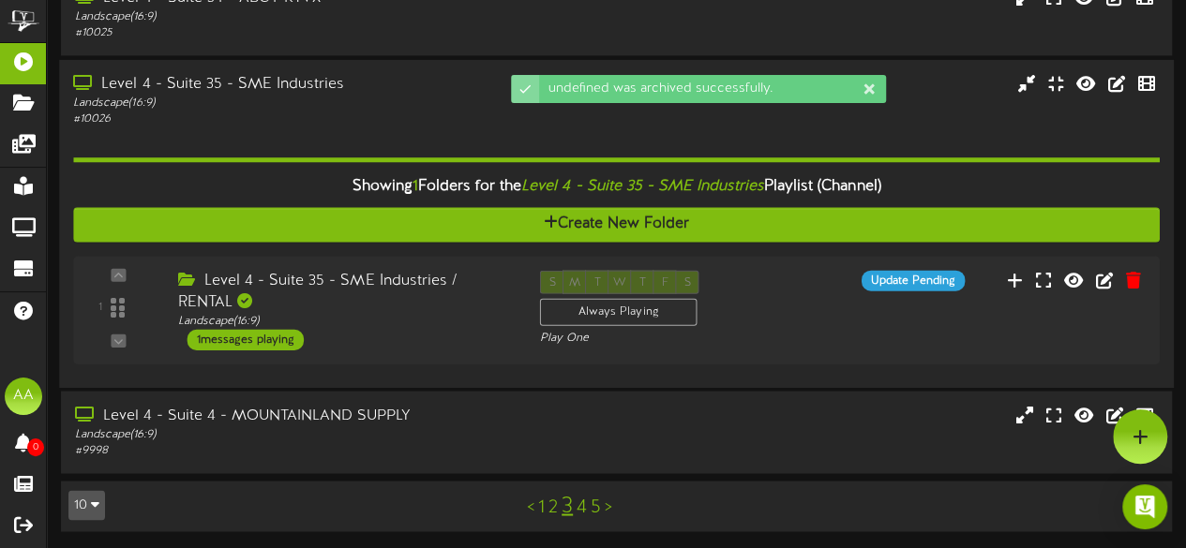
click at [390, 98] on div "Landscape ( 16:9 )" at bounding box center [291, 103] width 436 height 16
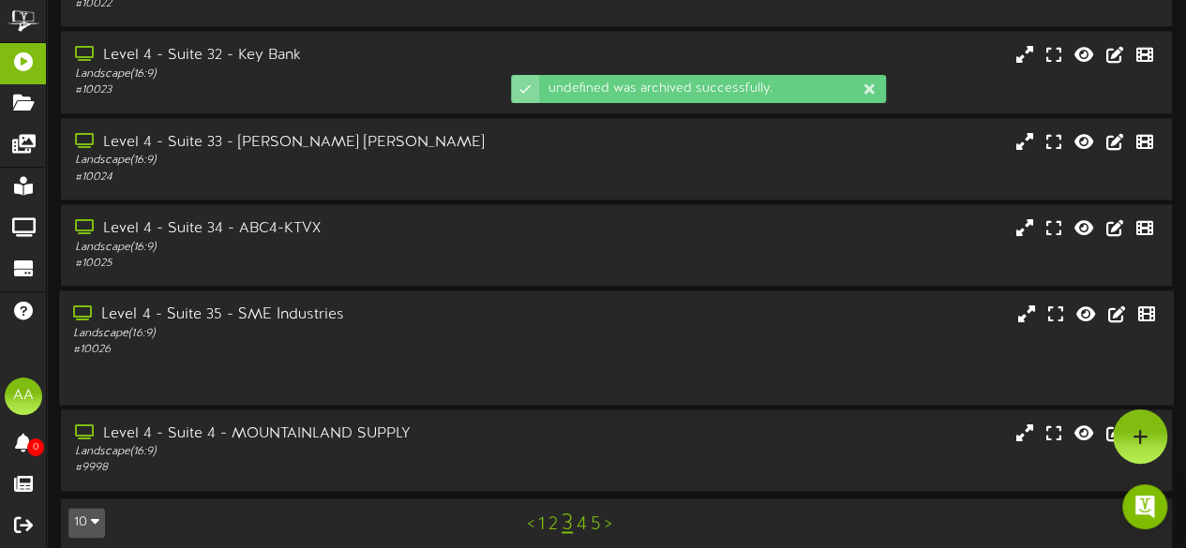
scroll to position [1203, 0]
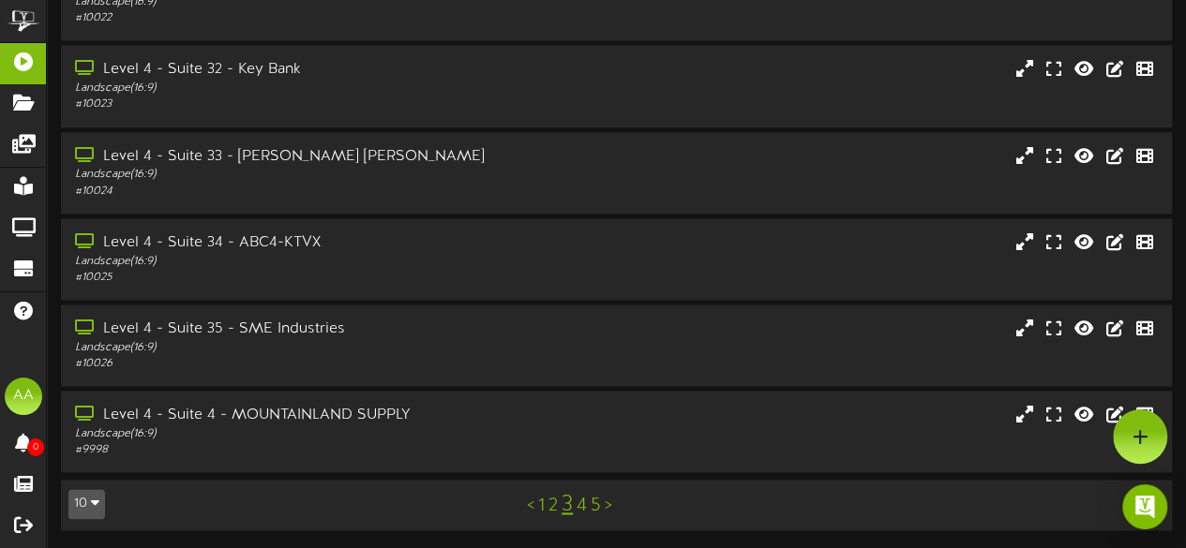
click at [580, 511] on link "4" at bounding box center [581, 506] width 10 height 21
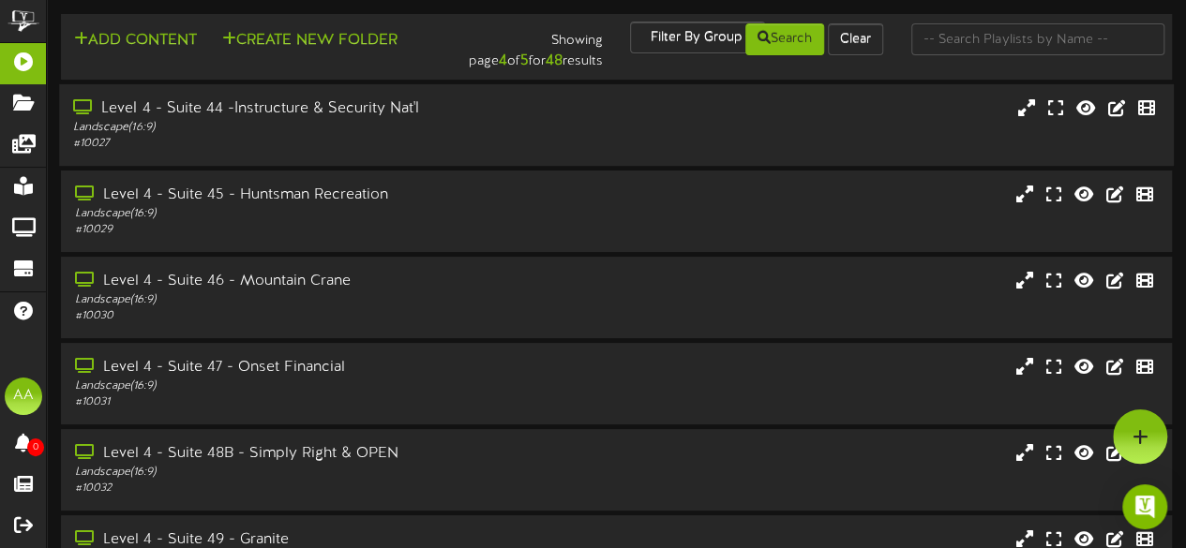
click at [367, 138] on div "# 10027" at bounding box center [291, 144] width 436 height 16
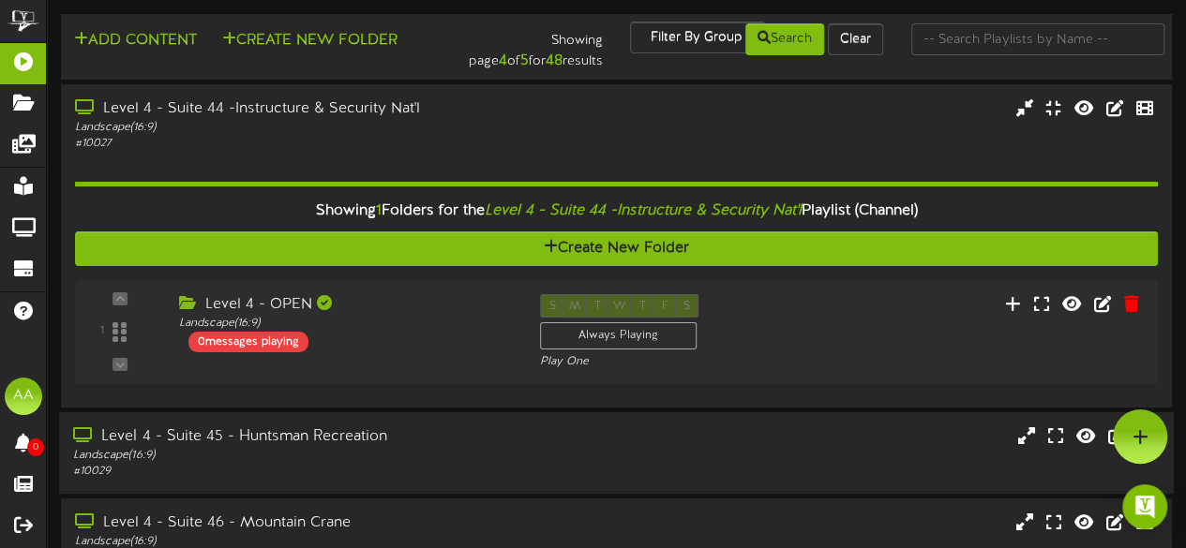
click at [457, 458] on div "Landscape ( 16:9 )" at bounding box center [291, 456] width 436 height 16
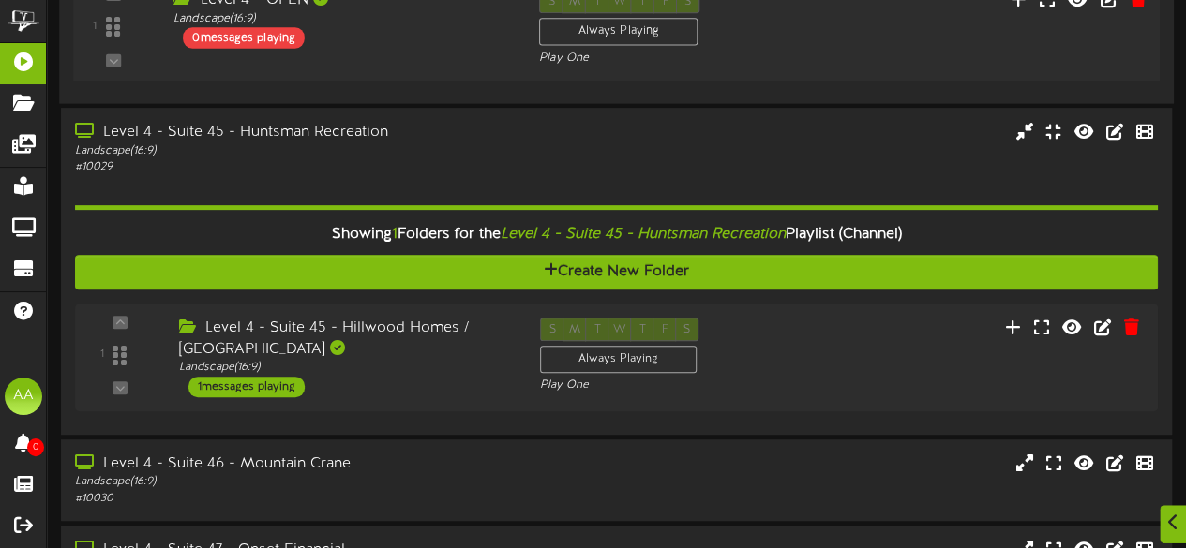
scroll to position [306, 0]
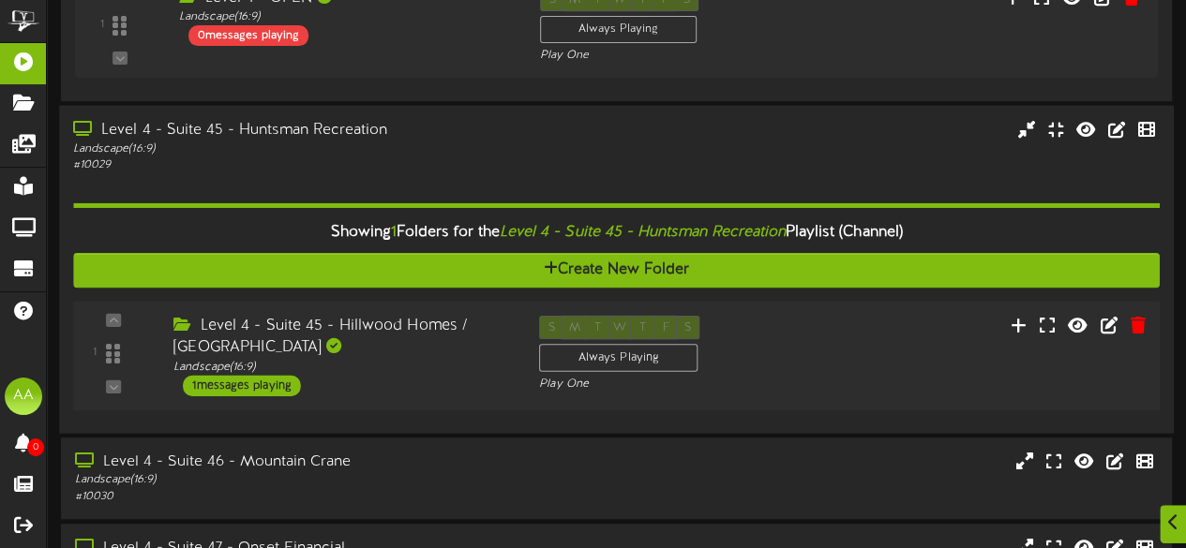
click at [266, 385] on div "1 messages playing" at bounding box center [242, 385] width 118 height 21
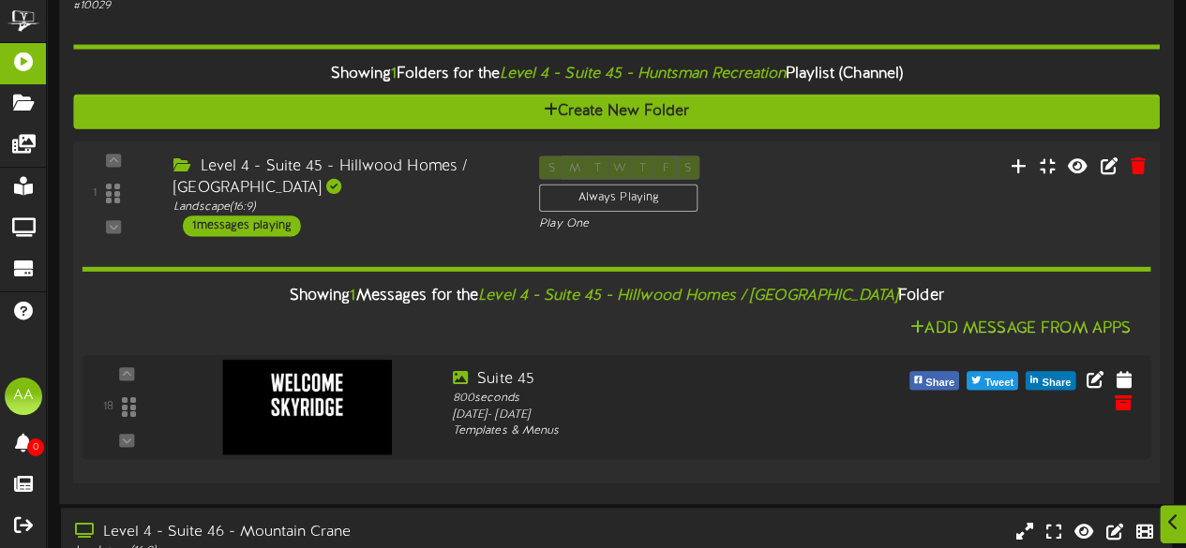
scroll to position [471, 0]
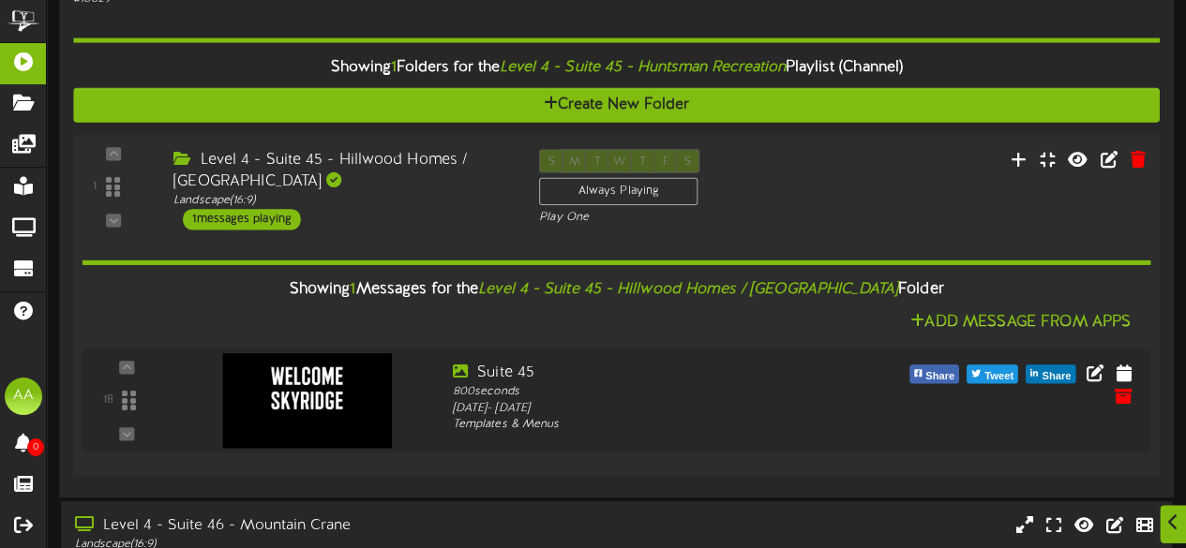
click at [412, 187] on div "Level 4 - Suite 45 - Hillwood Homes / DoTERRA" at bounding box center [341, 170] width 337 height 43
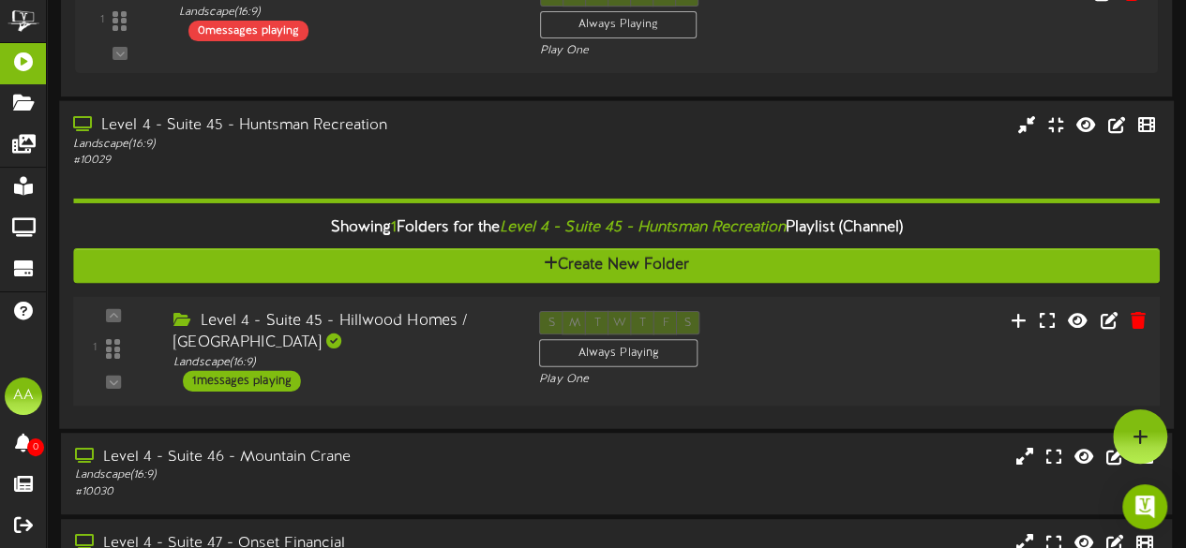
scroll to position [298, 0]
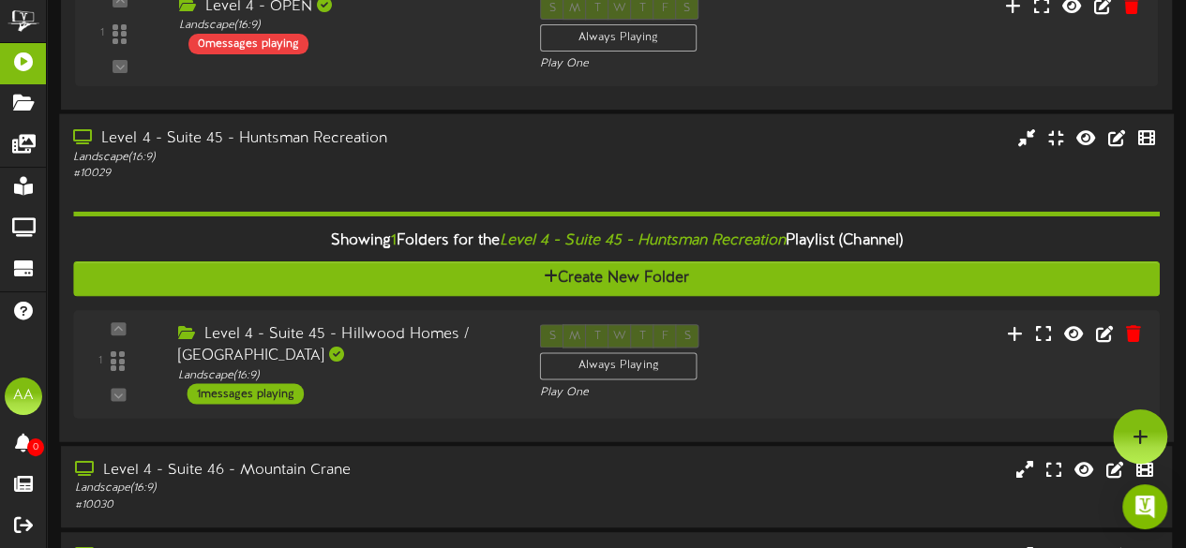
click at [406, 146] on div "Level 4 - Suite 45 - Huntsman Recreation" at bounding box center [291, 138] width 436 height 22
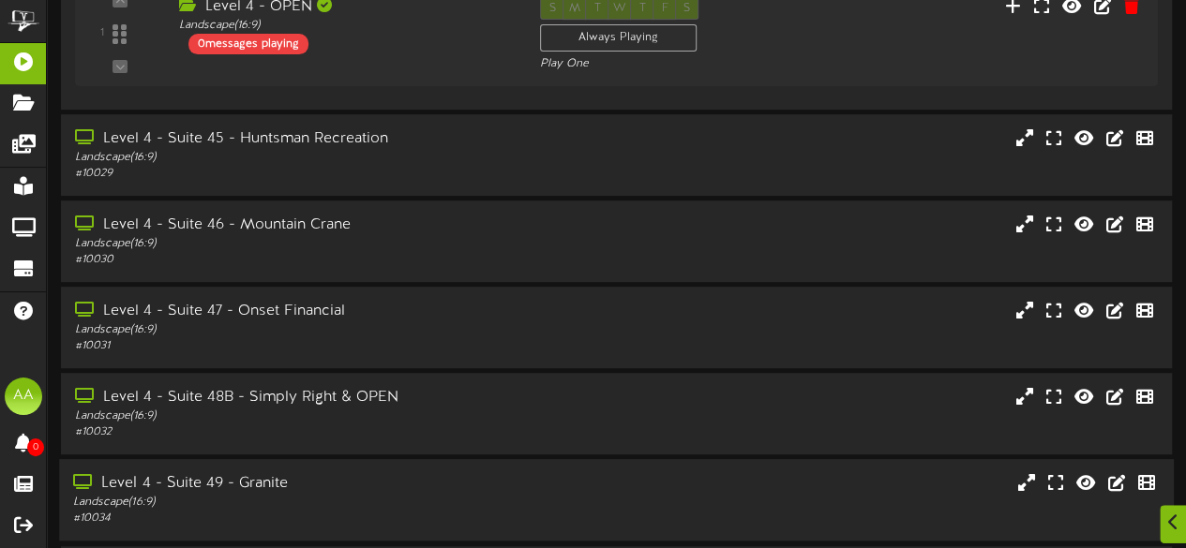
scroll to position [394, 0]
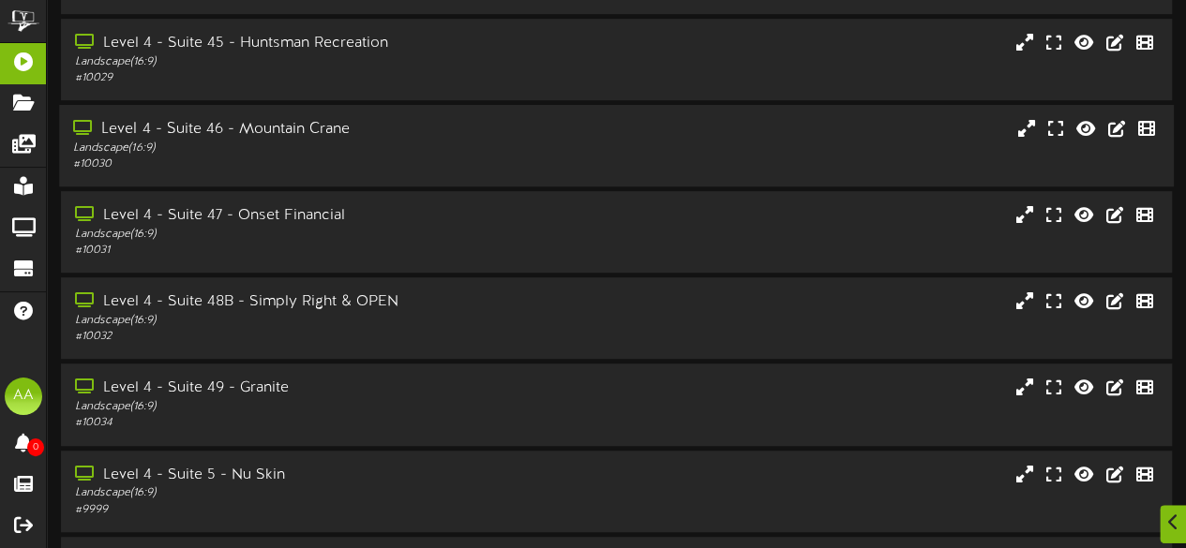
click at [369, 150] on div "Landscape ( 16:9 )" at bounding box center [291, 149] width 436 height 16
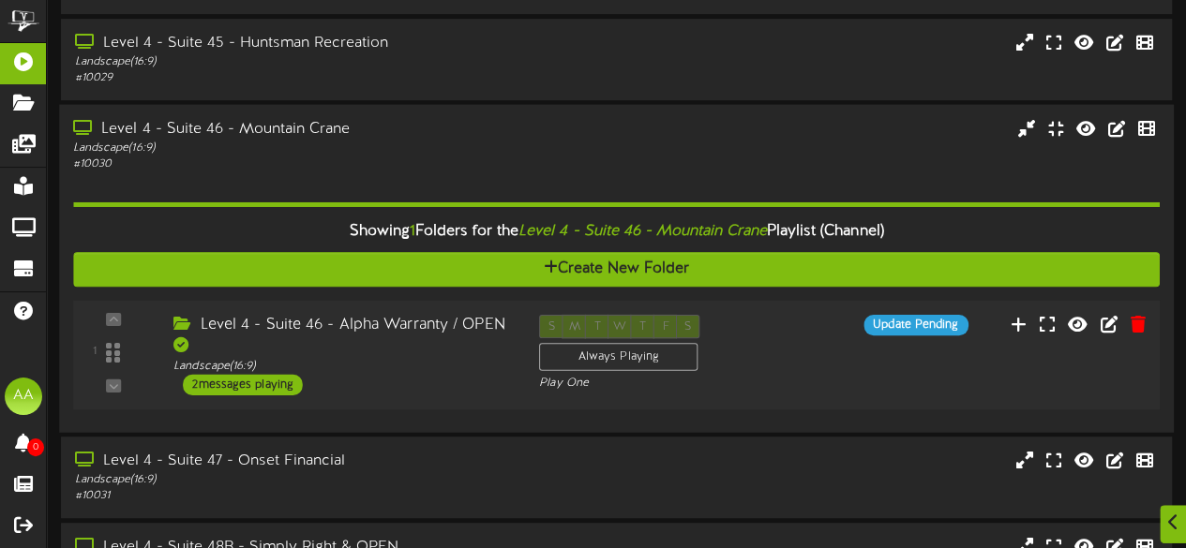
click at [248, 380] on div "2 messages playing" at bounding box center [243, 384] width 120 height 21
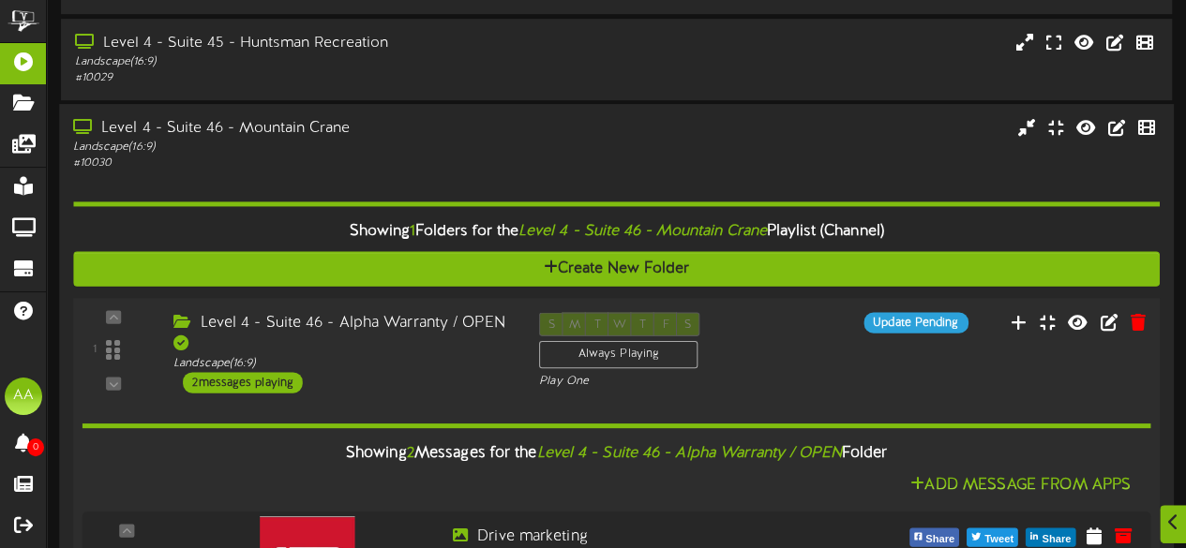
scroll to position [600, 0]
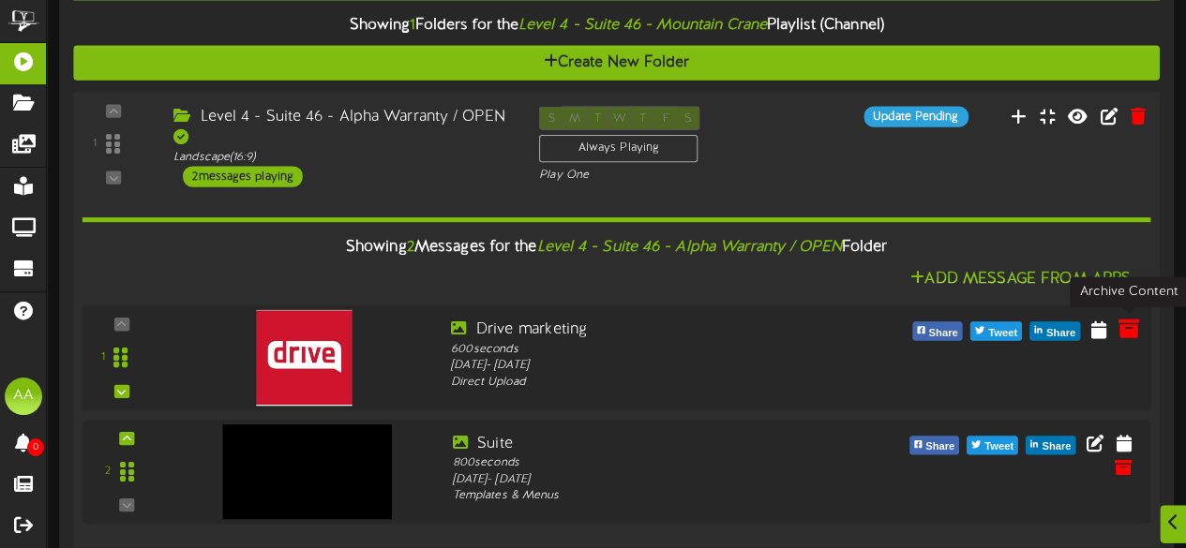
click at [1122, 332] on icon at bounding box center [1127, 328] width 21 height 21
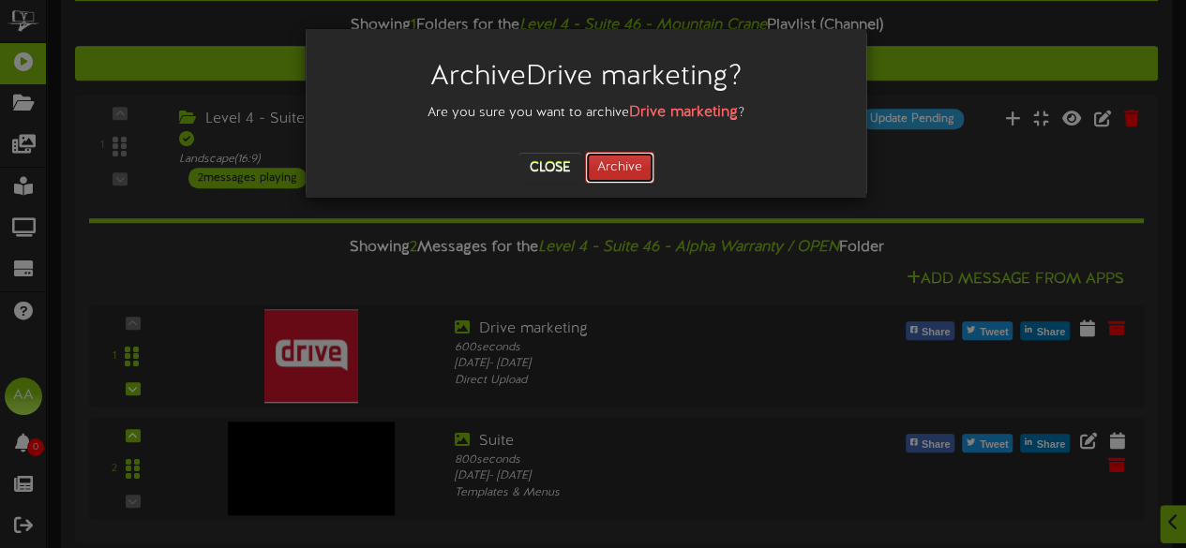
click at [632, 178] on button "Archive" at bounding box center [619, 168] width 69 height 32
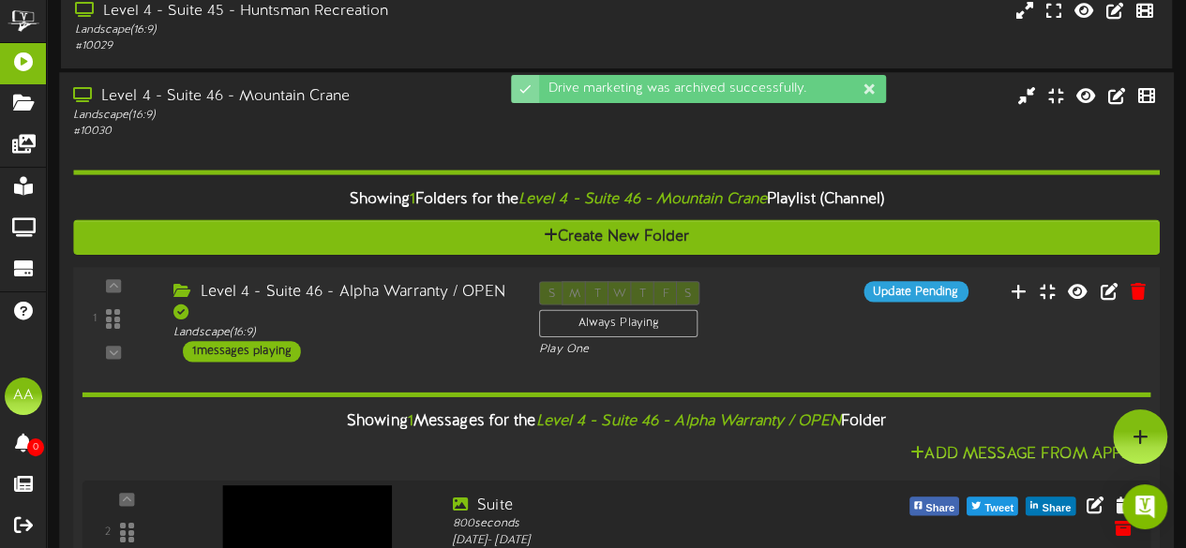
scroll to position [424, 0]
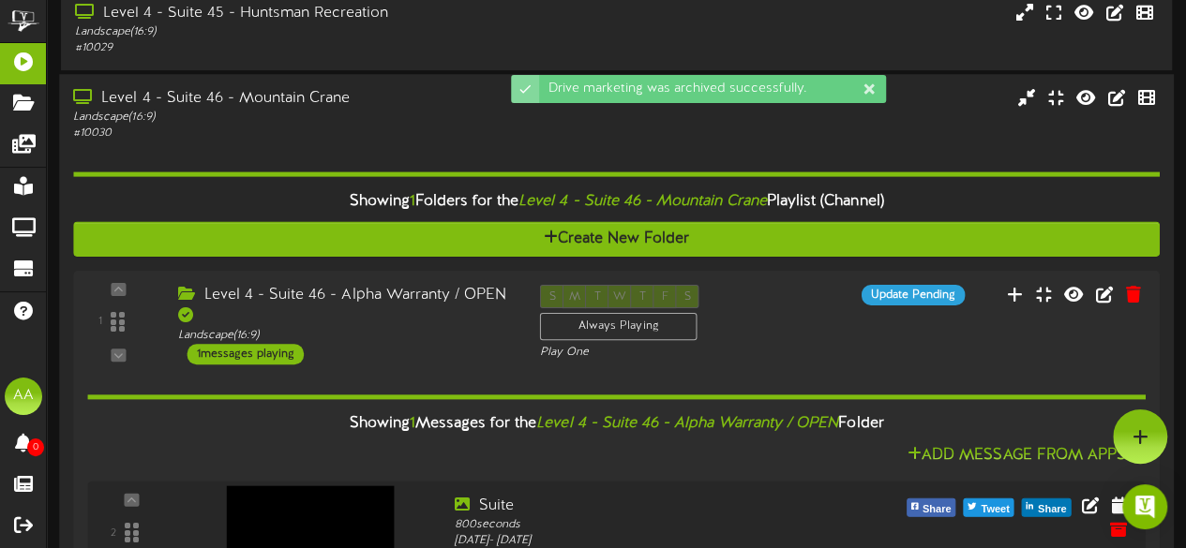
click at [397, 94] on div "Level 4 - Suite 46 - Mountain Crane" at bounding box center [291, 99] width 436 height 22
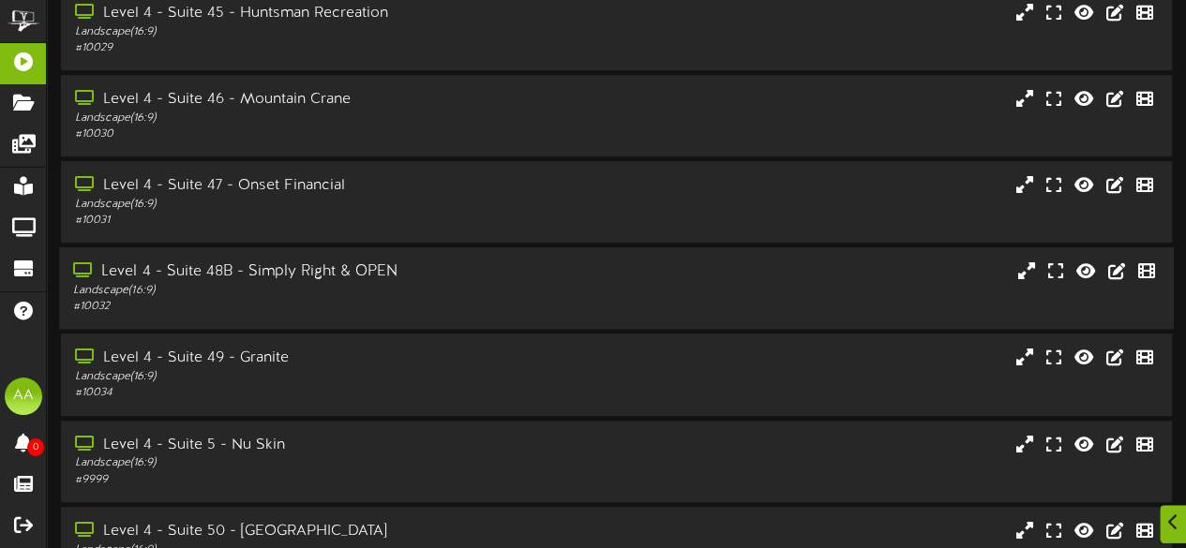
scroll to position [457, 0]
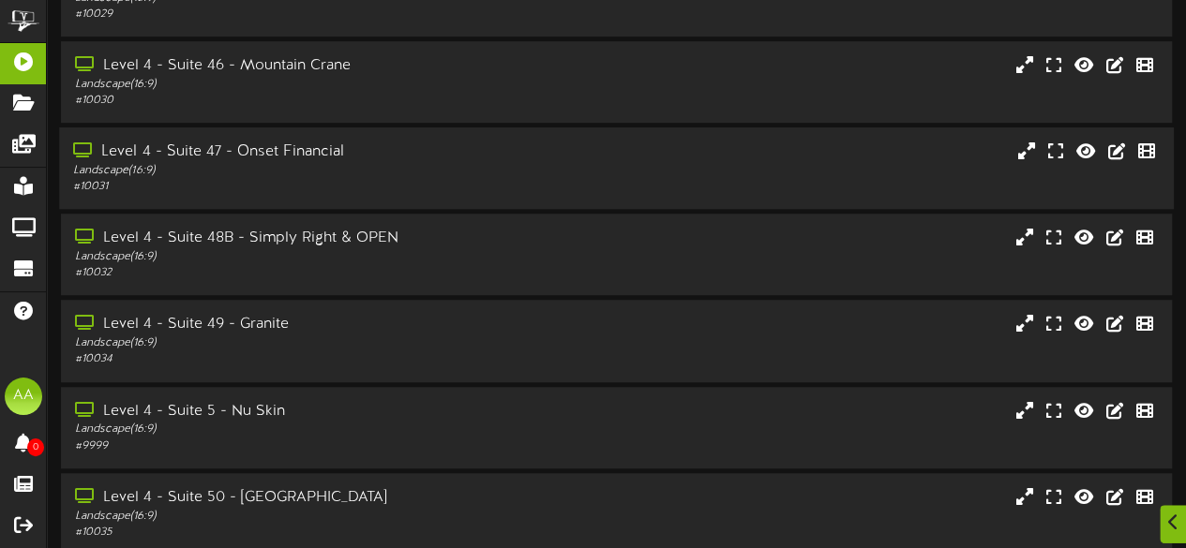
click at [392, 143] on div "Level 4 - Suite 47 - Onset Financial" at bounding box center [291, 153] width 436 height 22
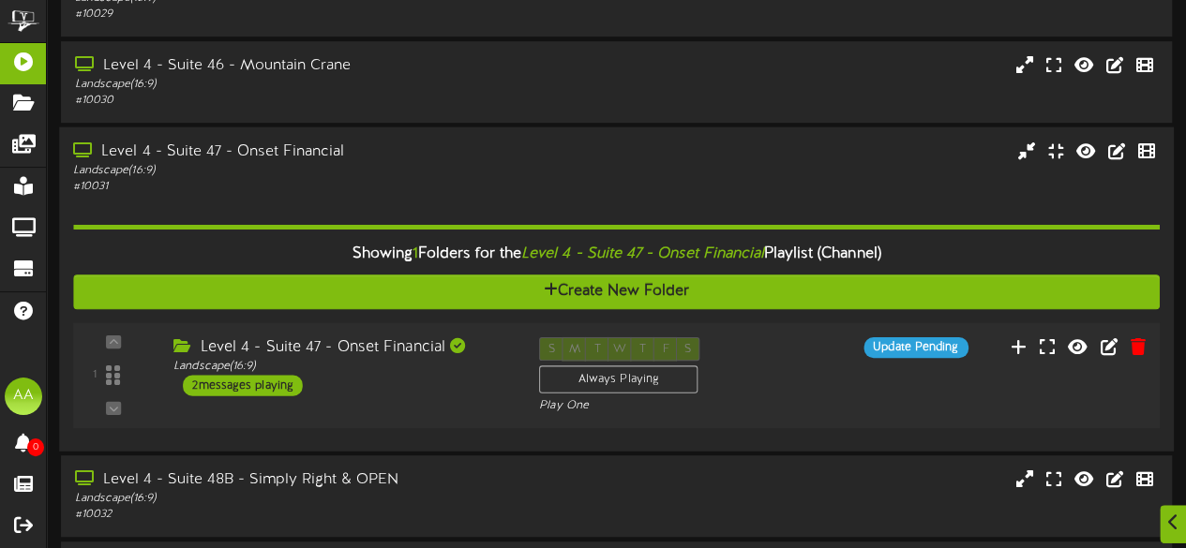
click at [277, 391] on div "2 messages playing" at bounding box center [243, 385] width 120 height 21
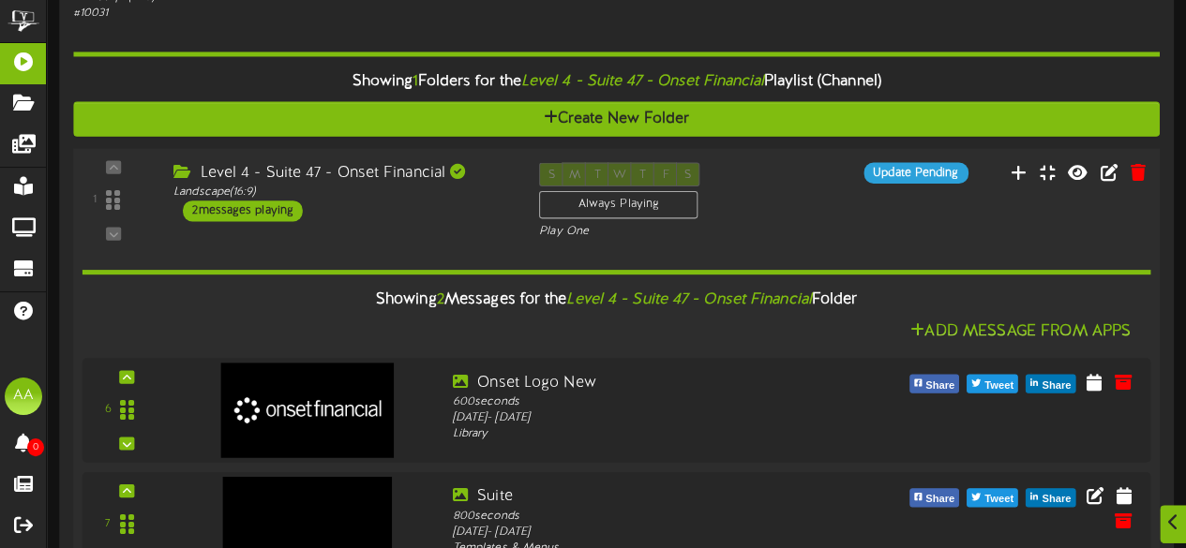
scroll to position [643, 0]
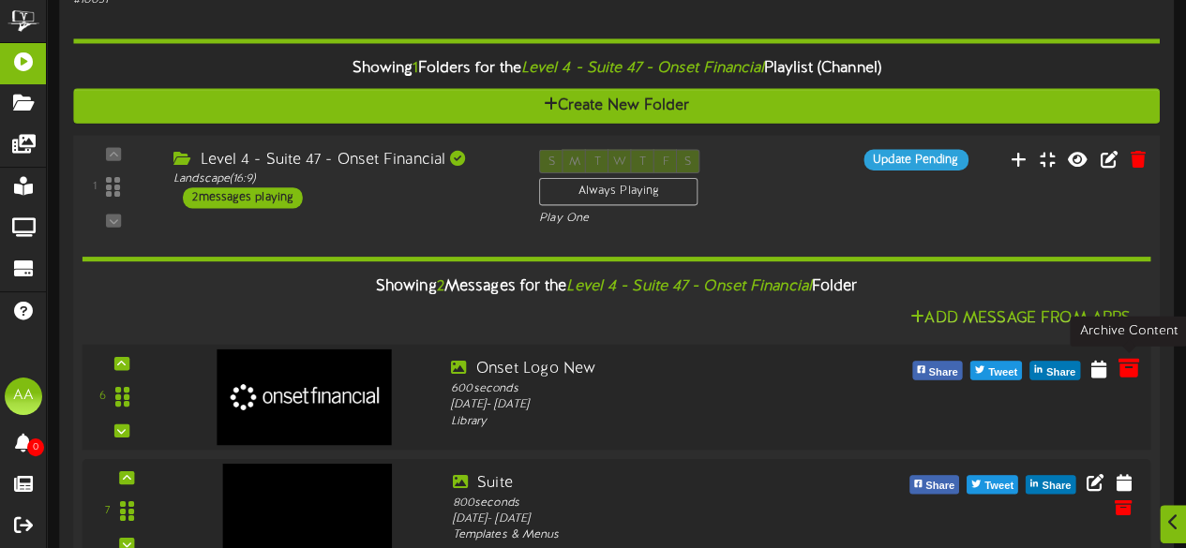
click at [1125, 368] on icon at bounding box center [1127, 367] width 21 height 21
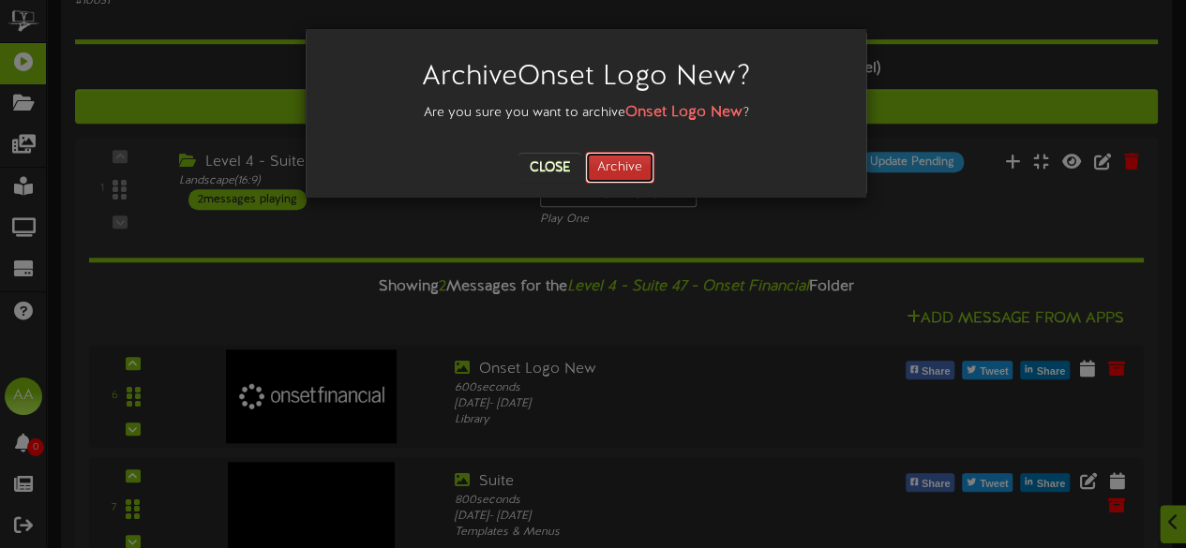
click at [638, 172] on button "Archive" at bounding box center [619, 168] width 69 height 32
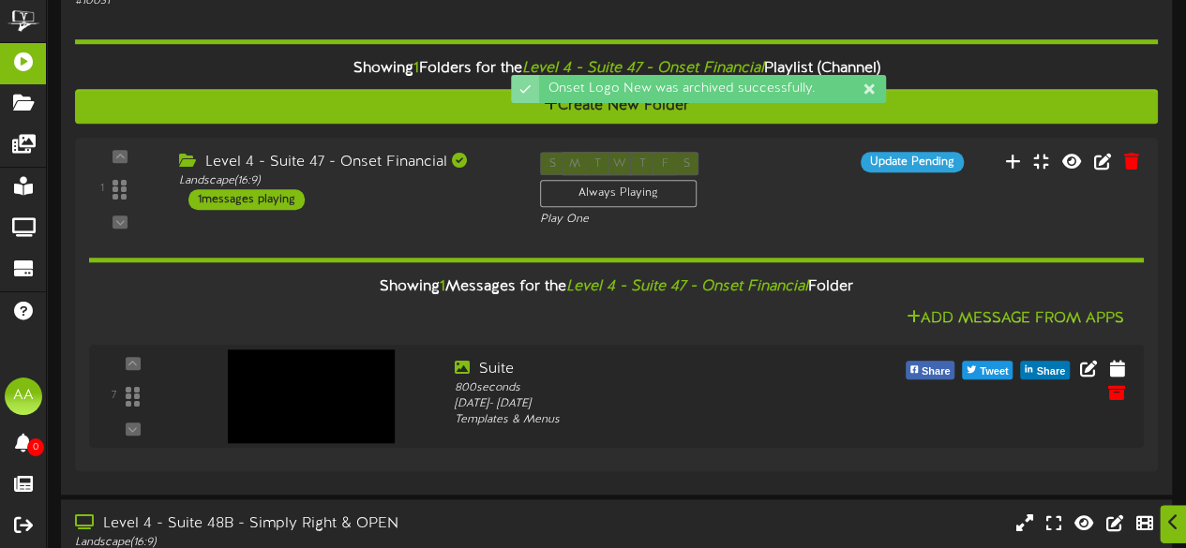
scroll to position [727, 0]
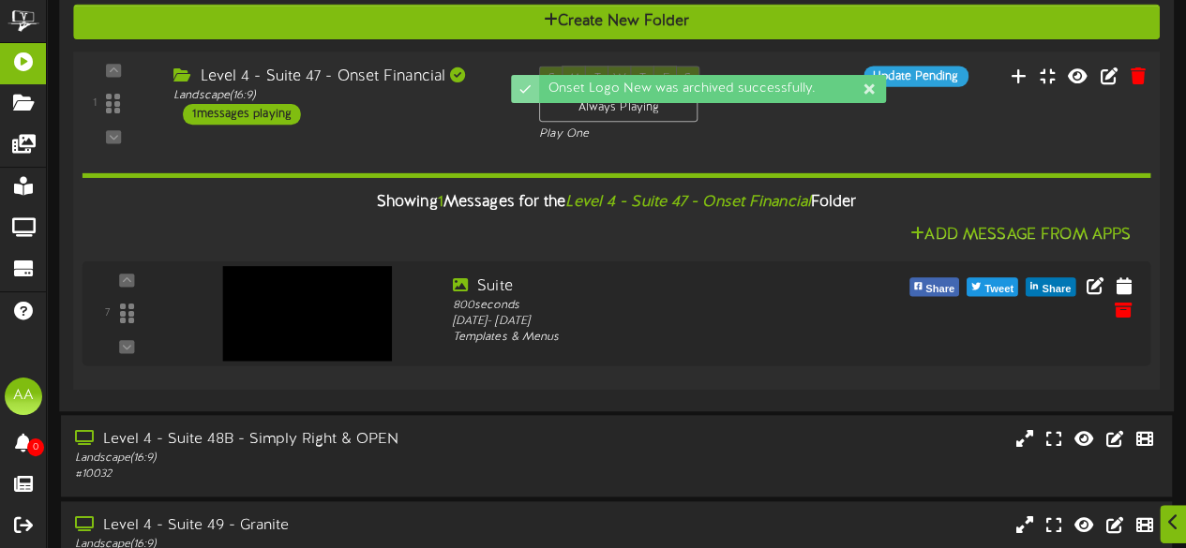
click at [409, 113] on div "Level 4 - Suite 47 - Onset Financial Landscape ( 16:9 ) 1 messages playing" at bounding box center [342, 95] width 366 height 59
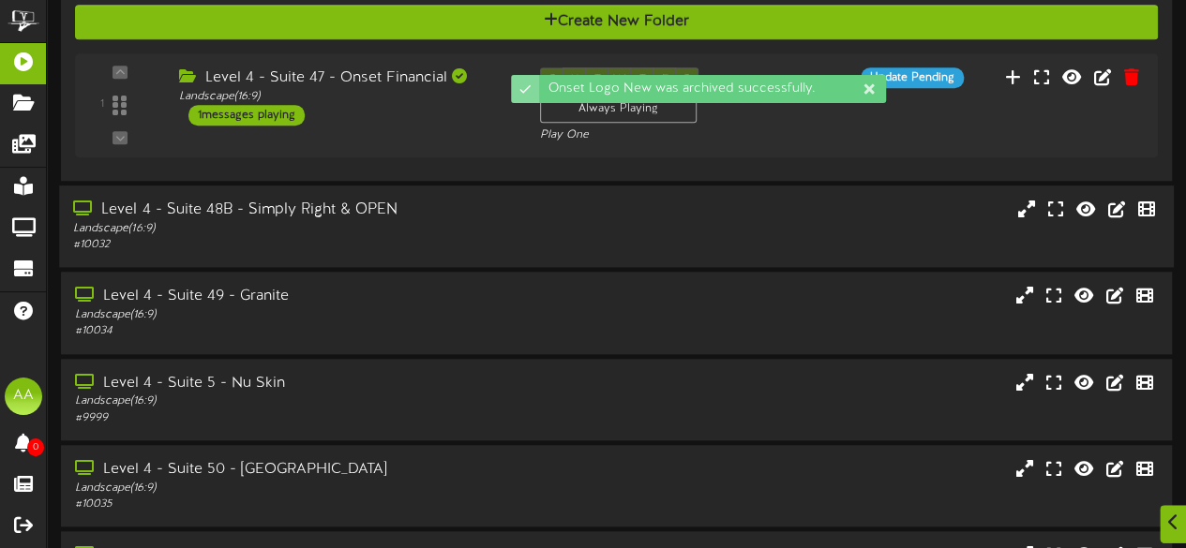
click at [465, 209] on div "Level 4 - Suite 48B - Simply Right & OPEN" at bounding box center [291, 211] width 436 height 22
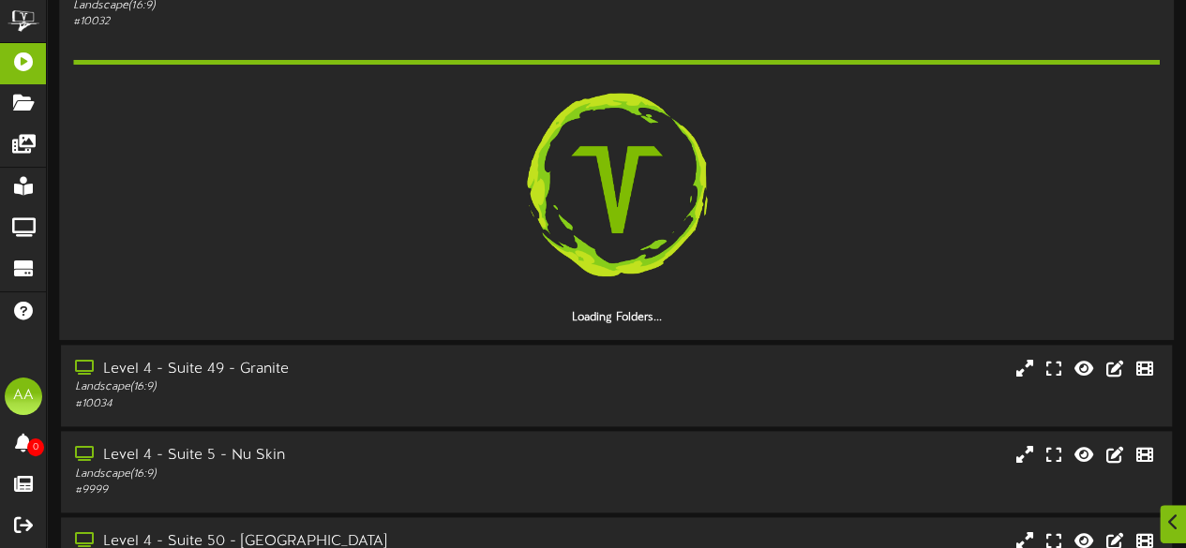
scroll to position [951, 0]
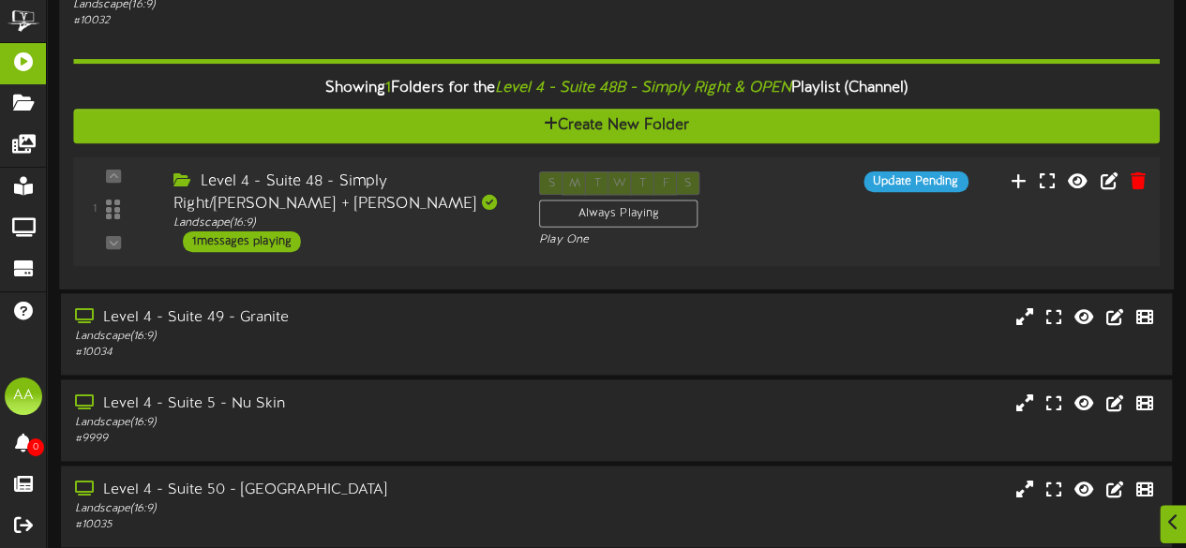
click at [256, 239] on div "1 messages playing" at bounding box center [242, 241] width 118 height 21
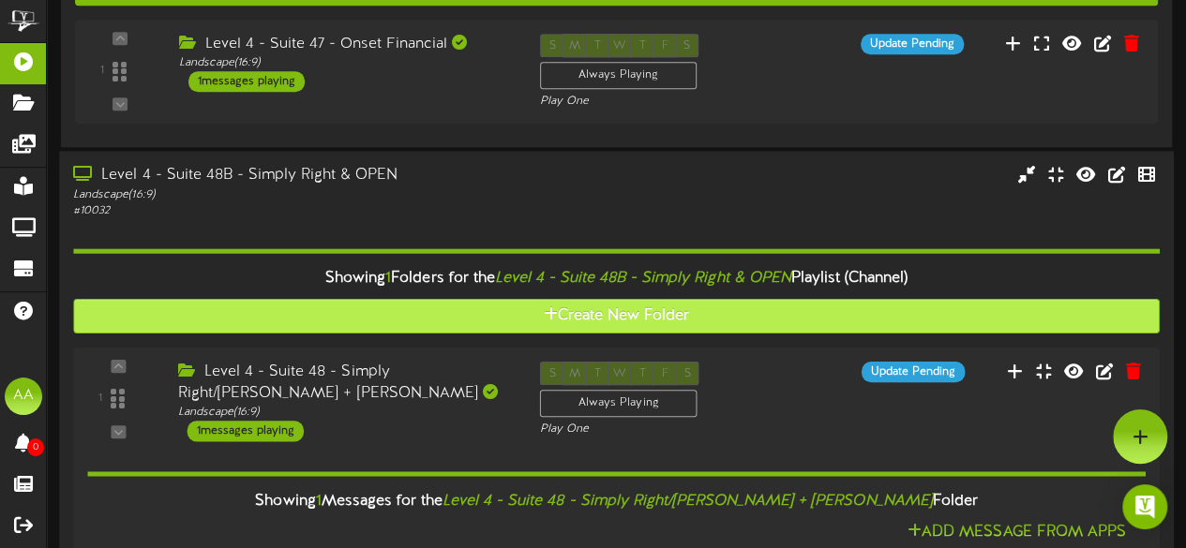
scroll to position [759, 0]
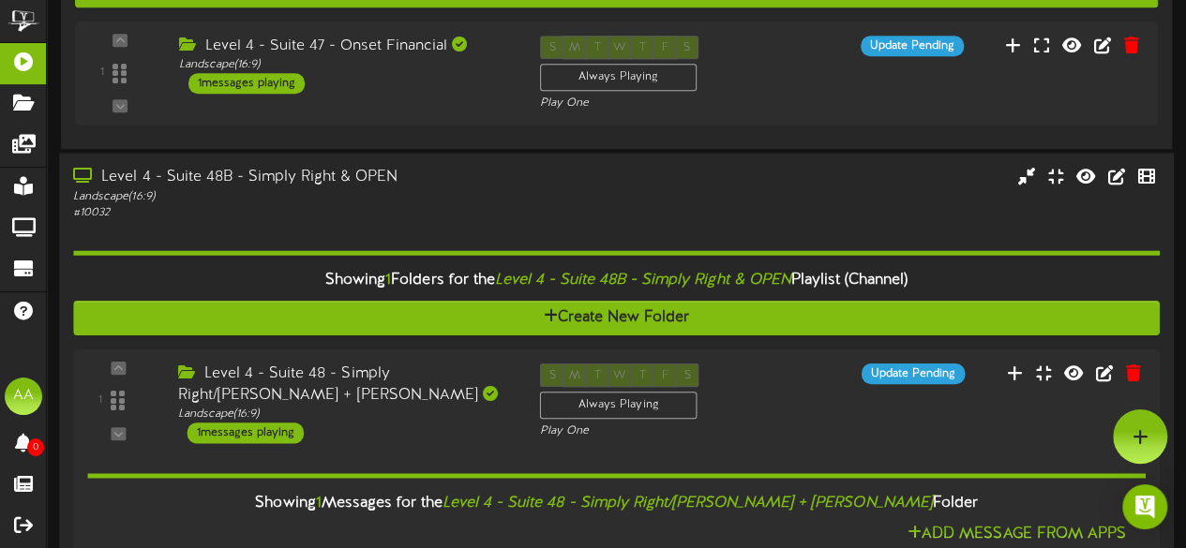
click at [444, 172] on div "Level 4 - Suite 48B - Simply Right & OPEN" at bounding box center [291, 178] width 436 height 22
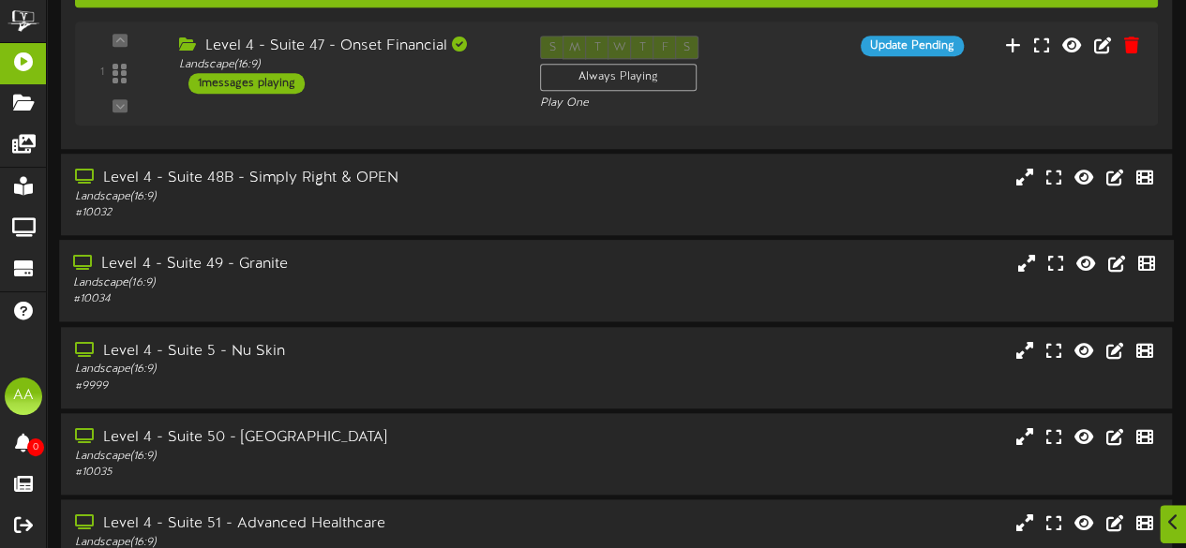
scroll to position [799, 0]
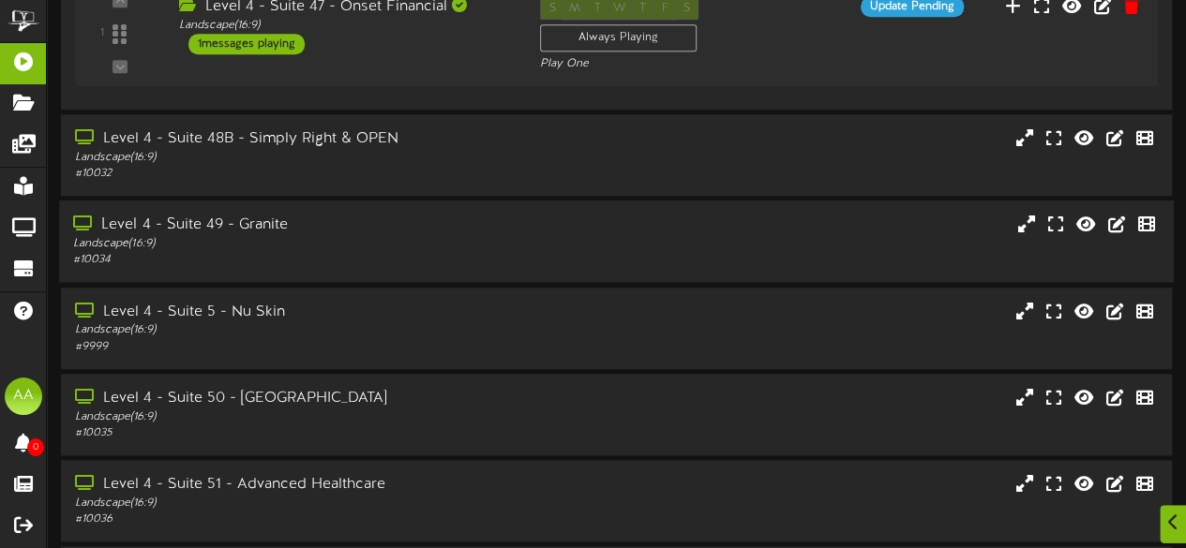
click at [425, 246] on div "Landscape ( 16:9 )" at bounding box center [291, 244] width 436 height 16
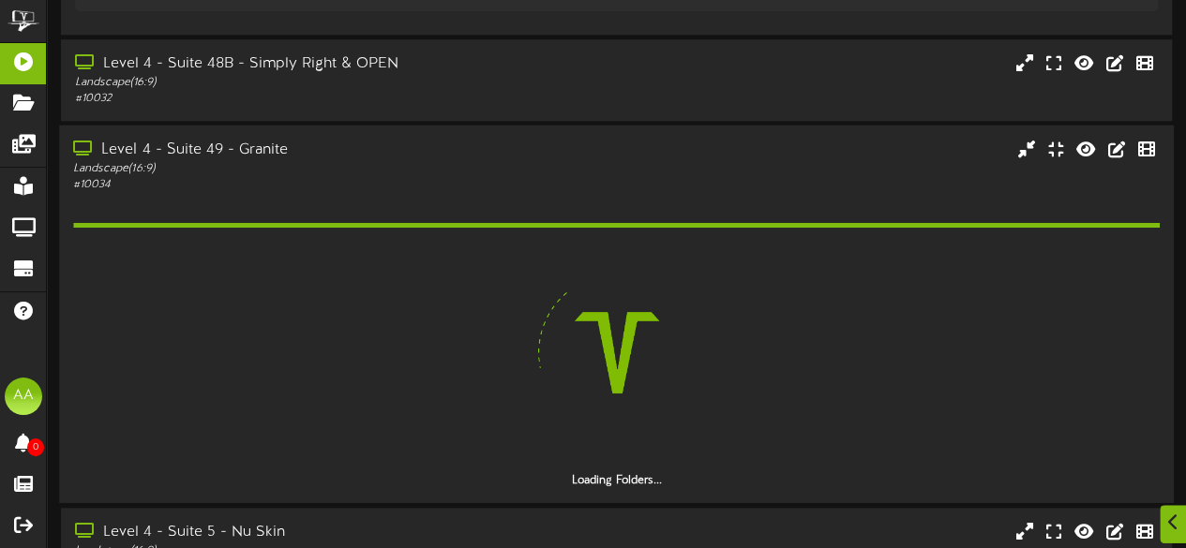
scroll to position [875, 0]
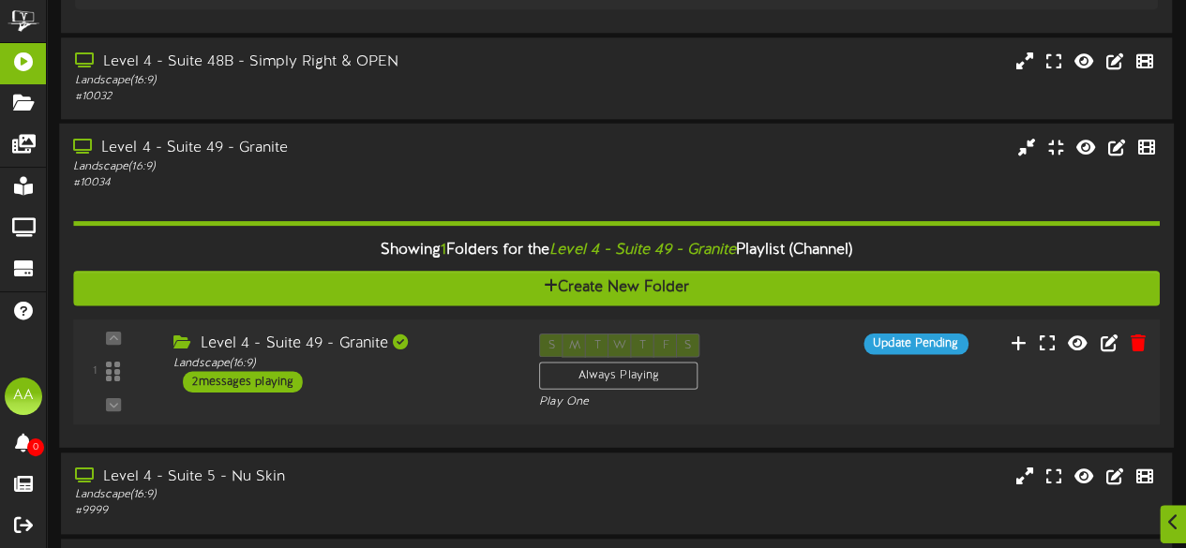
click at [257, 381] on div "2 messages playing" at bounding box center [243, 381] width 120 height 21
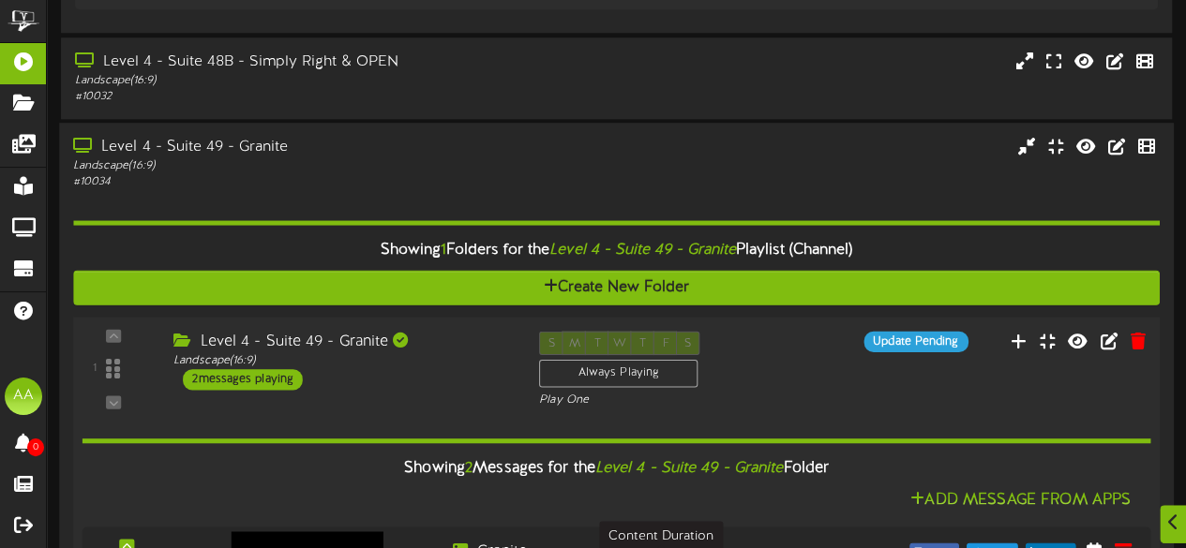
scroll to position [1123, 0]
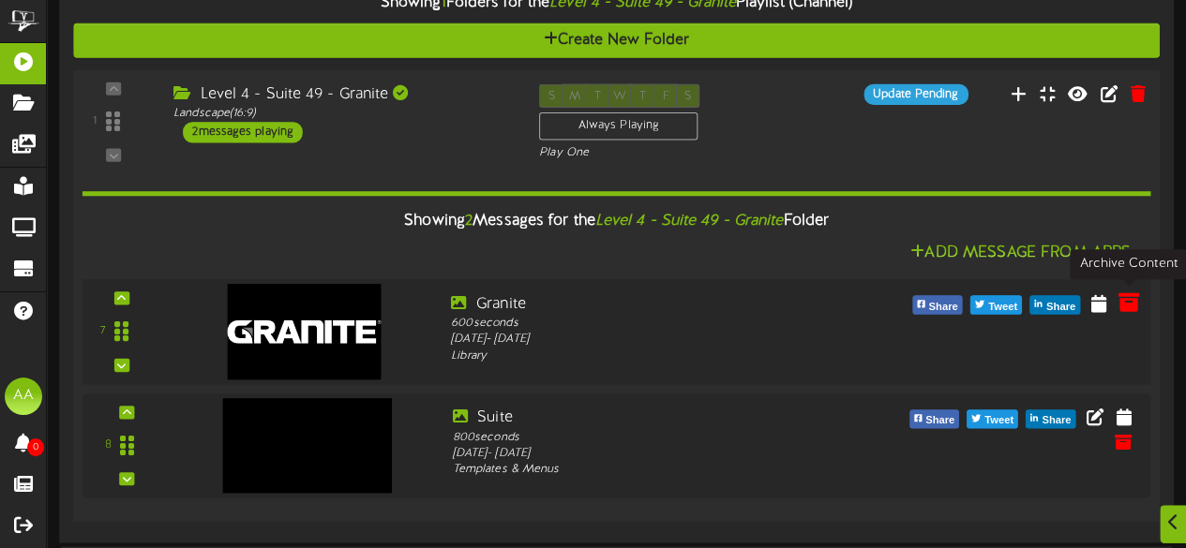
click at [1127, 299] on icon at bounding box center [1127, 302] width 21 height 21
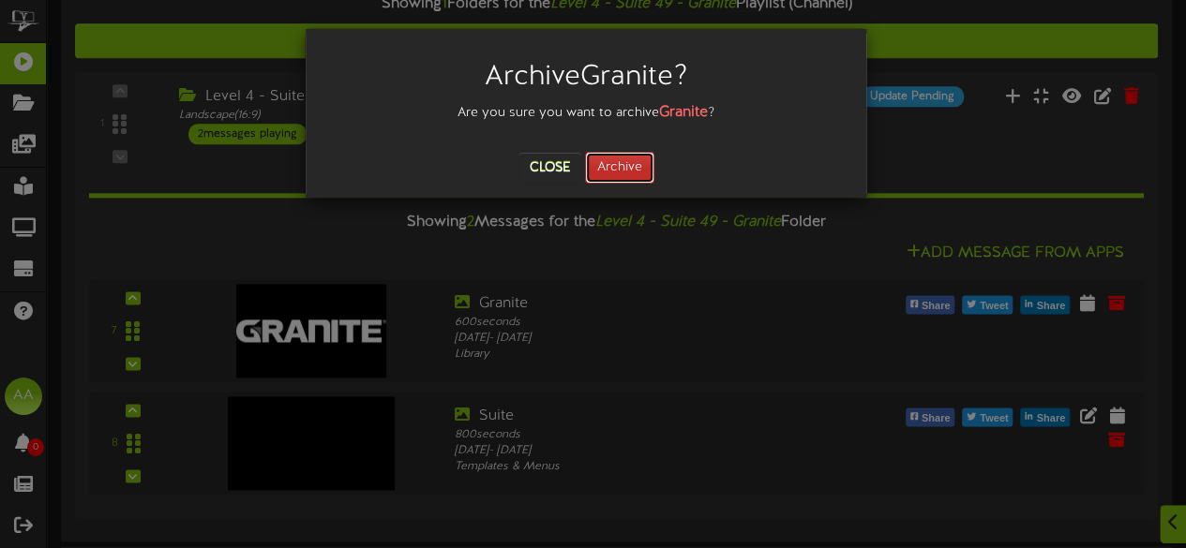
click at [635, 164] on button "Archive" at bounding box center [619, 168] width 69 height 32
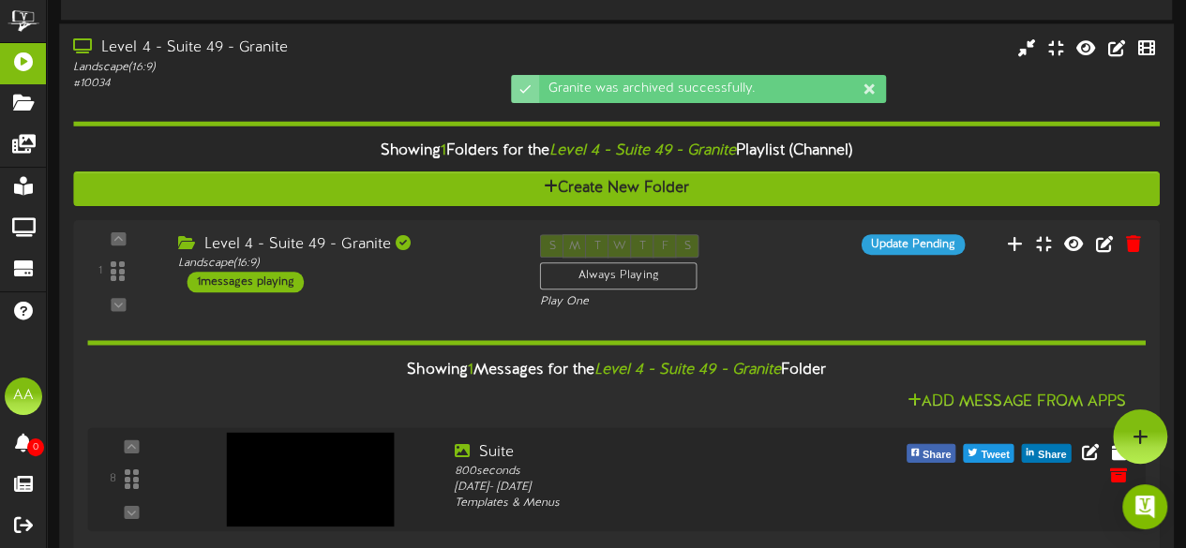
click at [352, 41] on div "Level 4 - Suite 49 - Granite" at bounding box center [291, 49] width 436 height 22
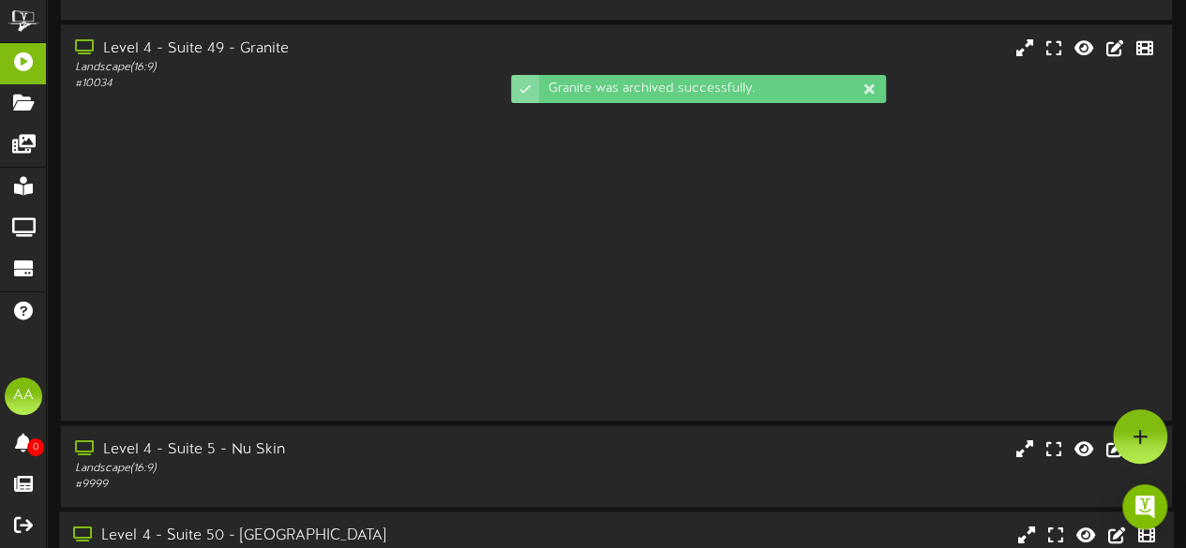
scroll to position [954, 0]
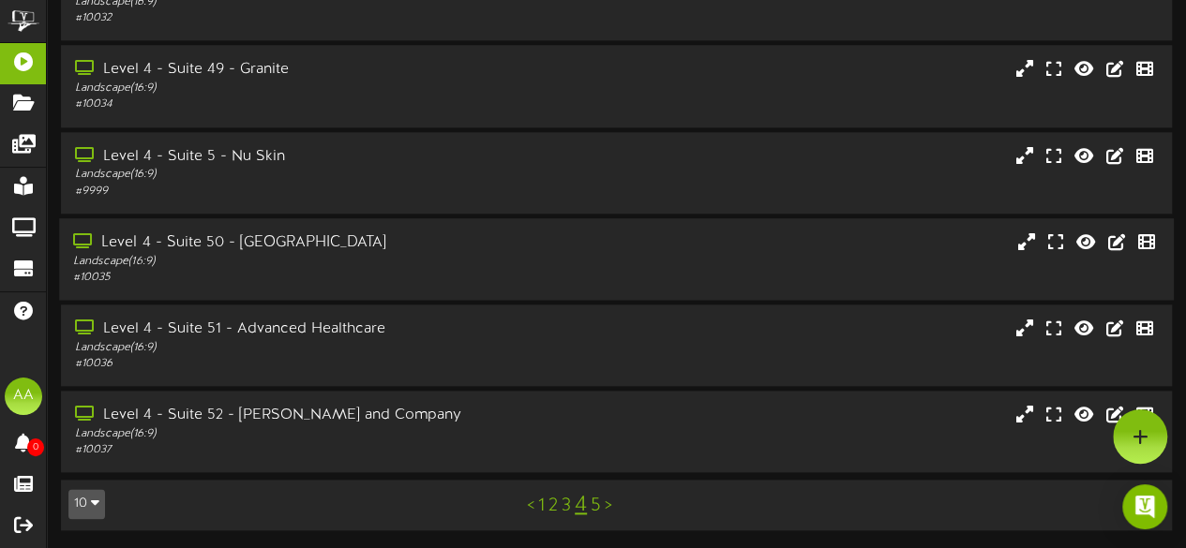
click at [459, 238] on div "Level 4 - Suite 50 - Cyprus" at bounding box center [291, 243] width 436 height 22
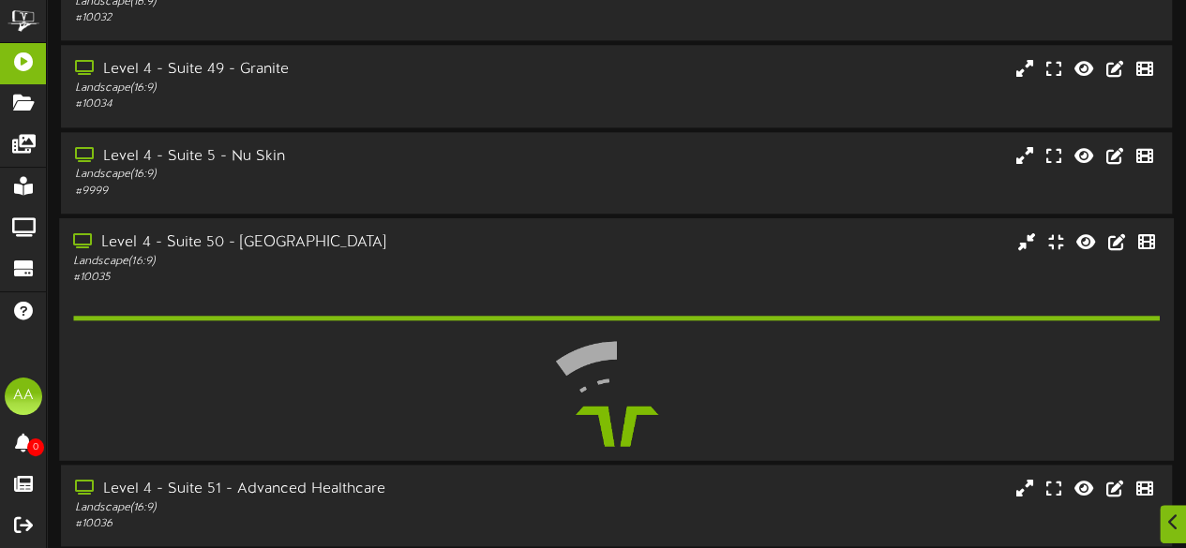
scroll to position [975, 0]
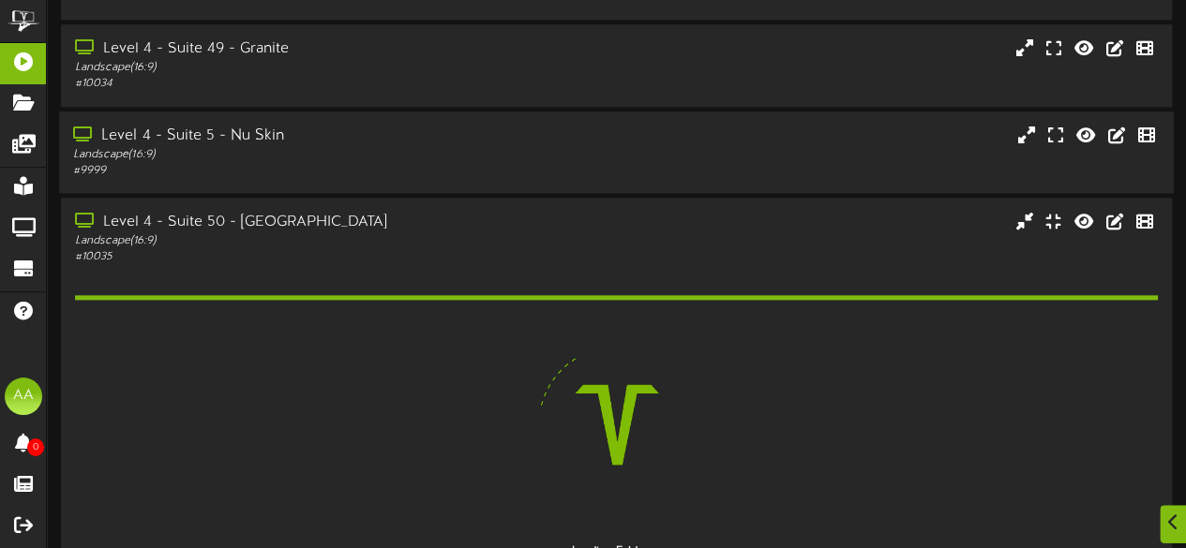
click at [407, 157] on div "Landscape ( 16:9 )" at bounding box center [291, 154] width 436 height 16
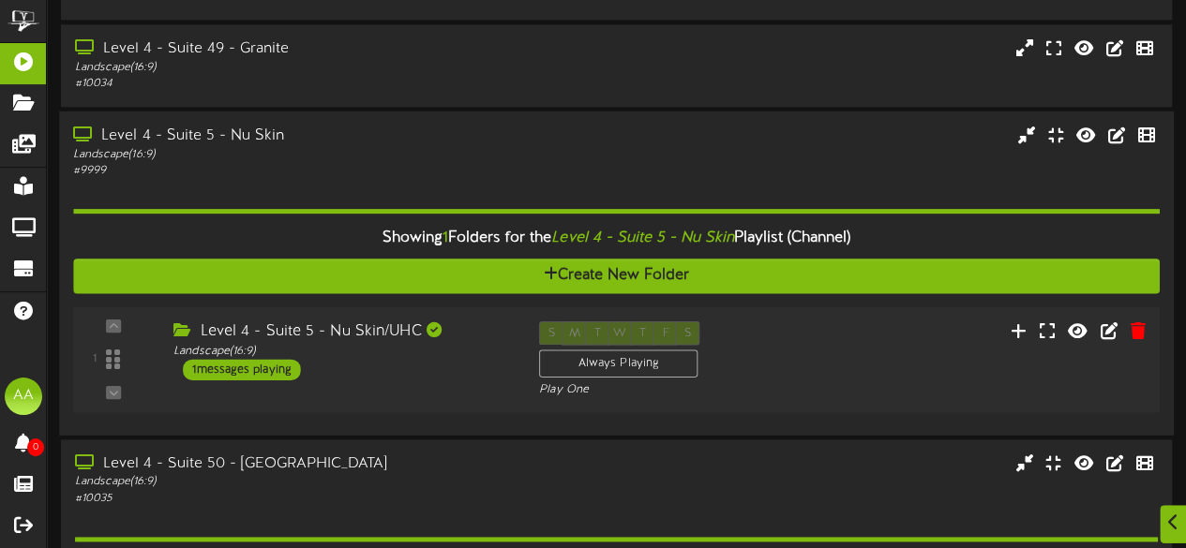
click at [225, 368] on div "1 messages playing" at bounding box center [242, 369] width 118 height 21
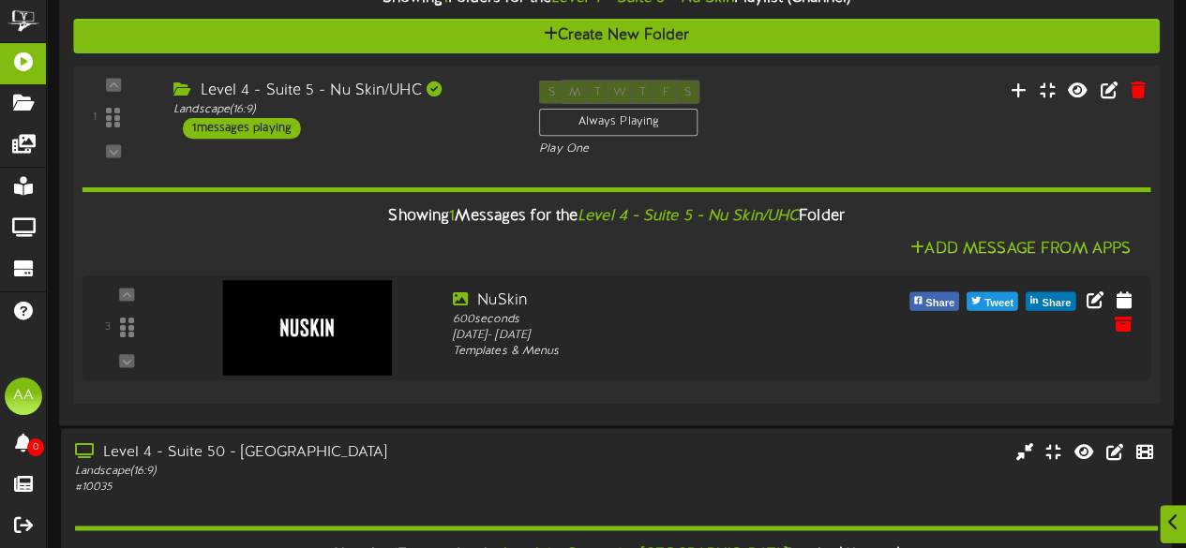
scroll to position [1218, 0]
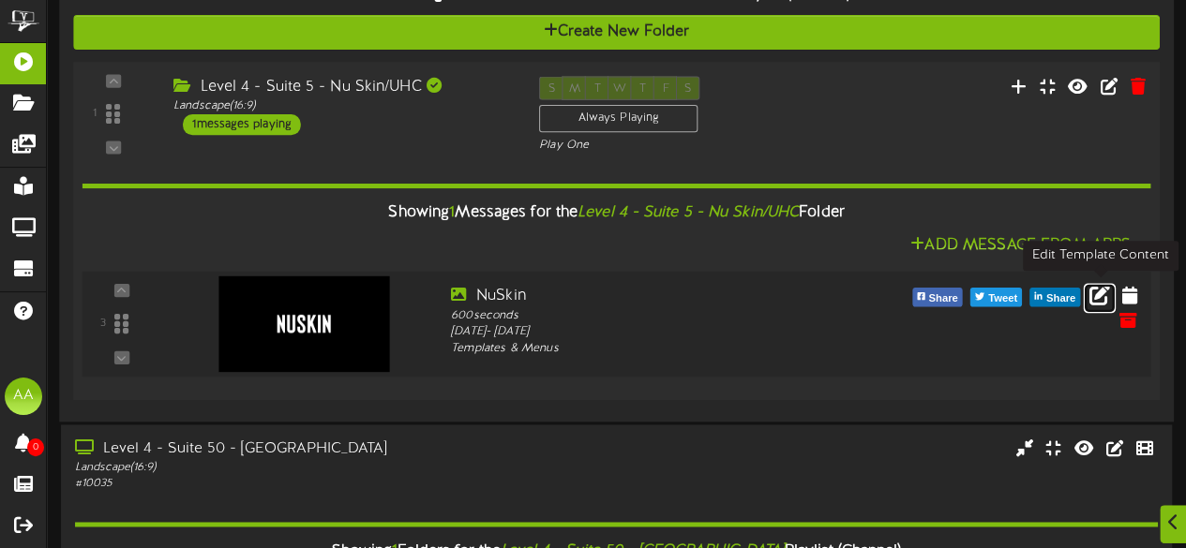
click at [1097, 290] on icon at bounding box center [1099, 294] width 21 height 21
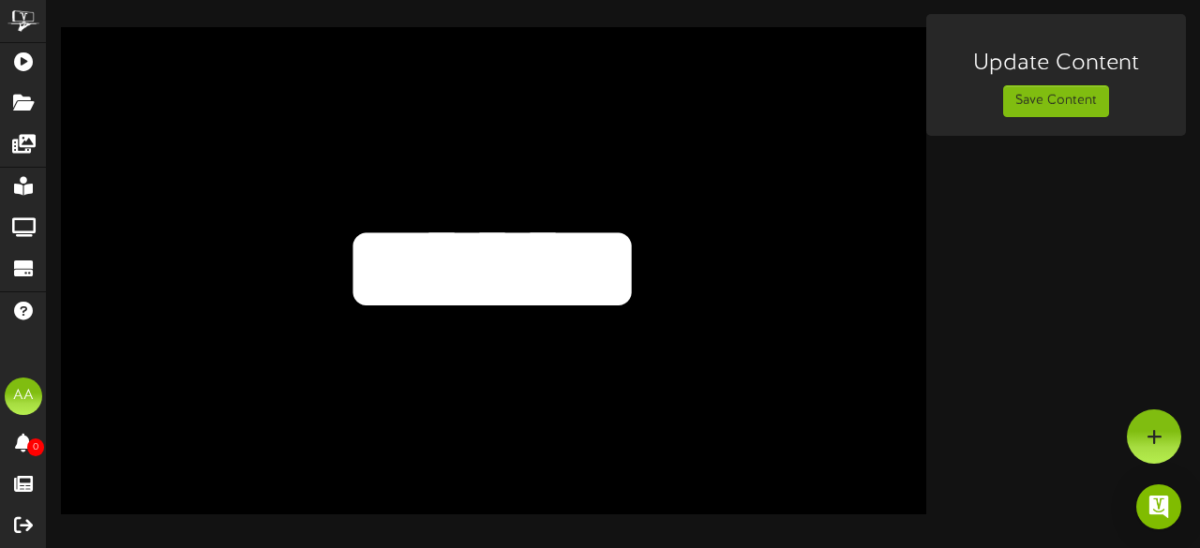
click at [650, 262] on textarea "******" at bounding box center [492, 269] width 710 height 164
drag, startPoint x: 650, startPoint y: 262, endPoint x: 362, endPoint y: 254, distance: 287.9
click at [362, 254] on textarea "******" at bounding box center [492, 269] width 710 height 164
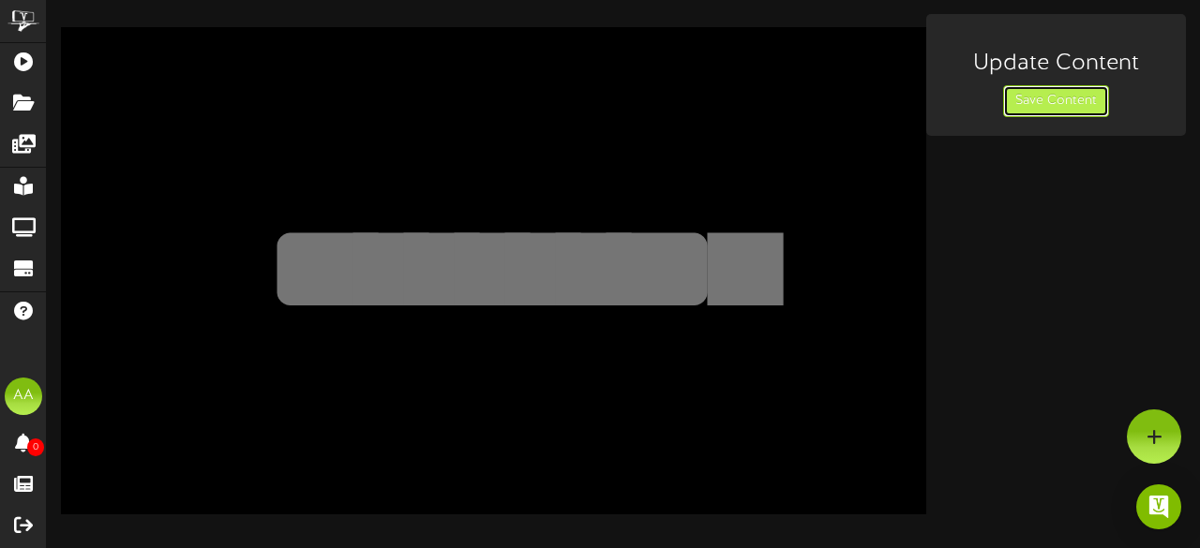
click at [1041, 104] on button "Save Content" at bounding box center [1056, 101] width 106 height 32
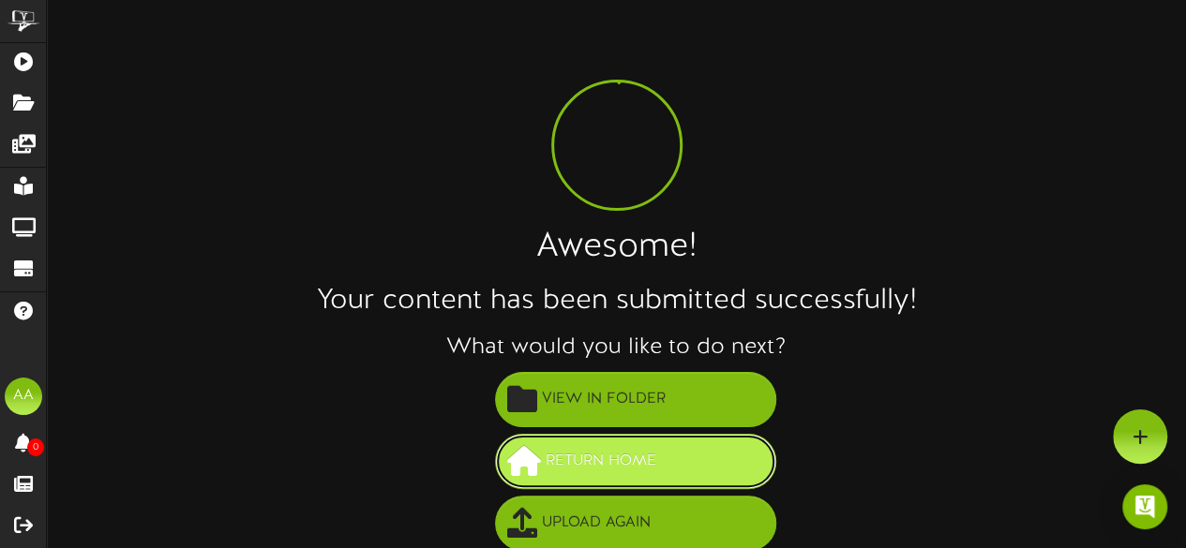
click at [618, 458] on span "Return Home" at bounding box center [601, 461] width 120 height 31
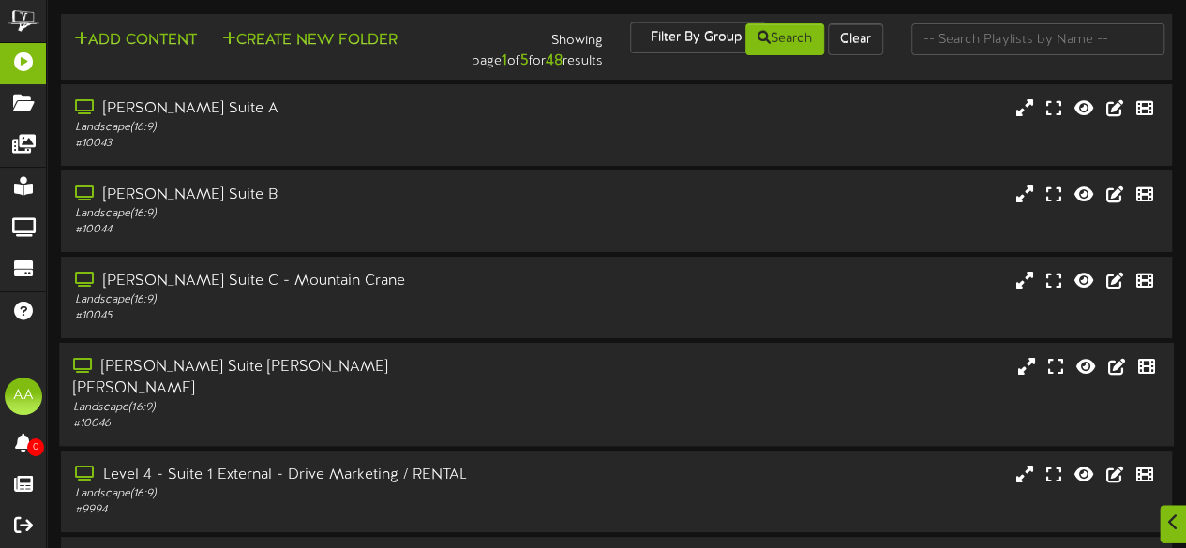
scroll to position [474, 0]
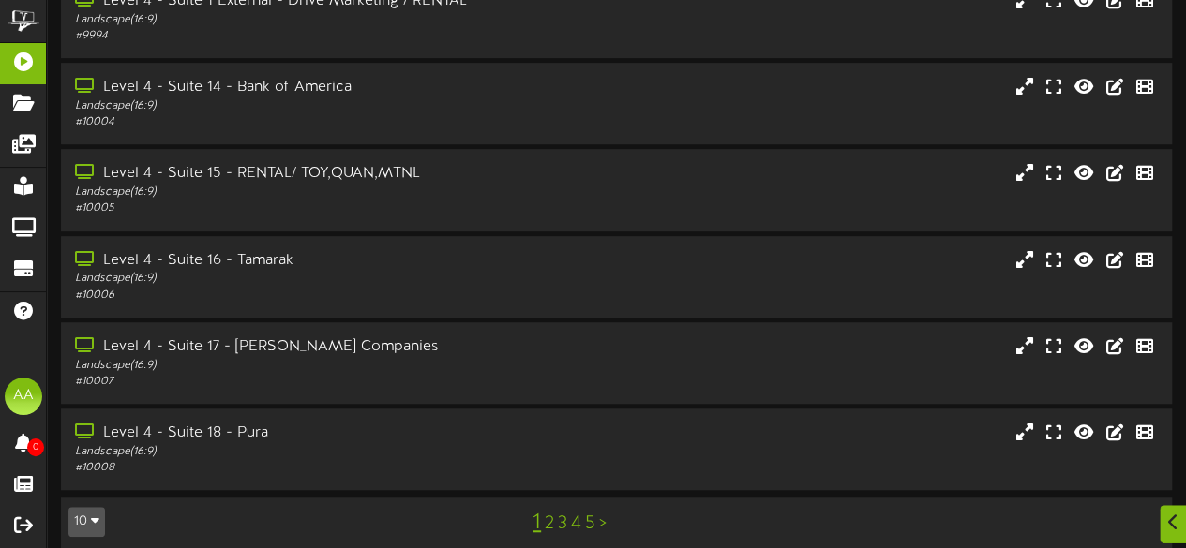
click at [588, 514] on link "5" at bounding box center [590, 524] width 10 height 21
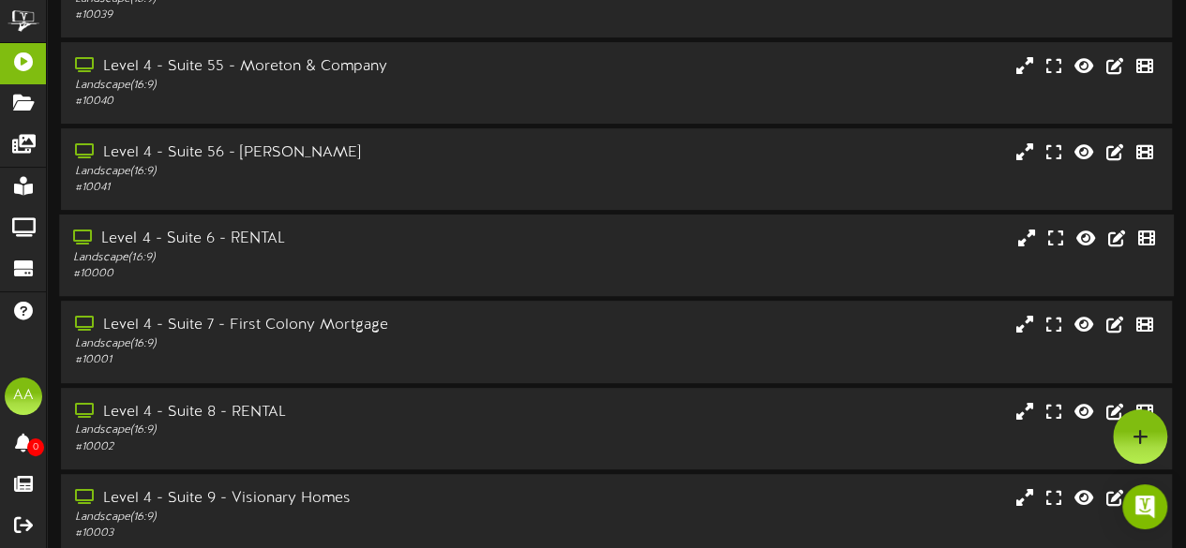
scroll to position [214, 0]
click at [378, 165] on div "Level 4 - Suite 56 - [PERSON_NAME]" at bounding box center [291, 154] width 436 height 22
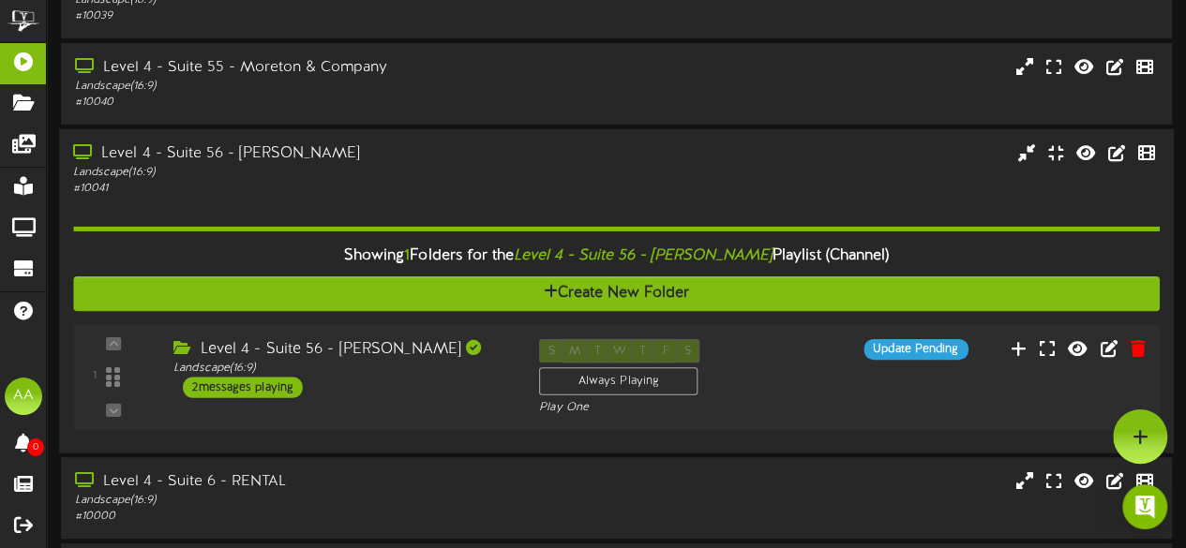
click at [254, 381] on div "2 messages playing" at bounding box center [243, 387] width 120 height 21
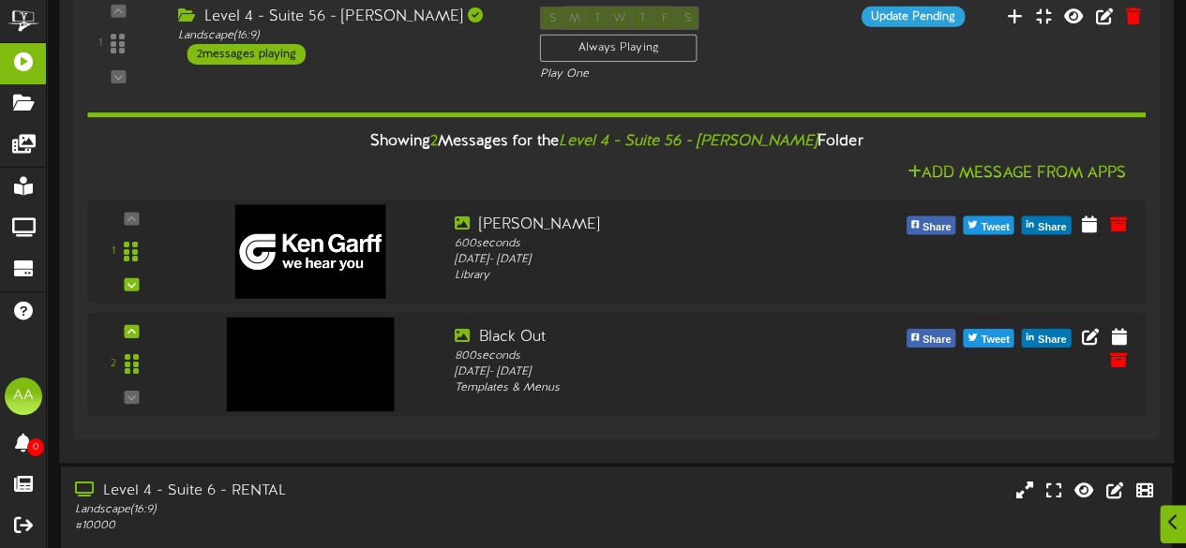
scroll to position [638, 0]
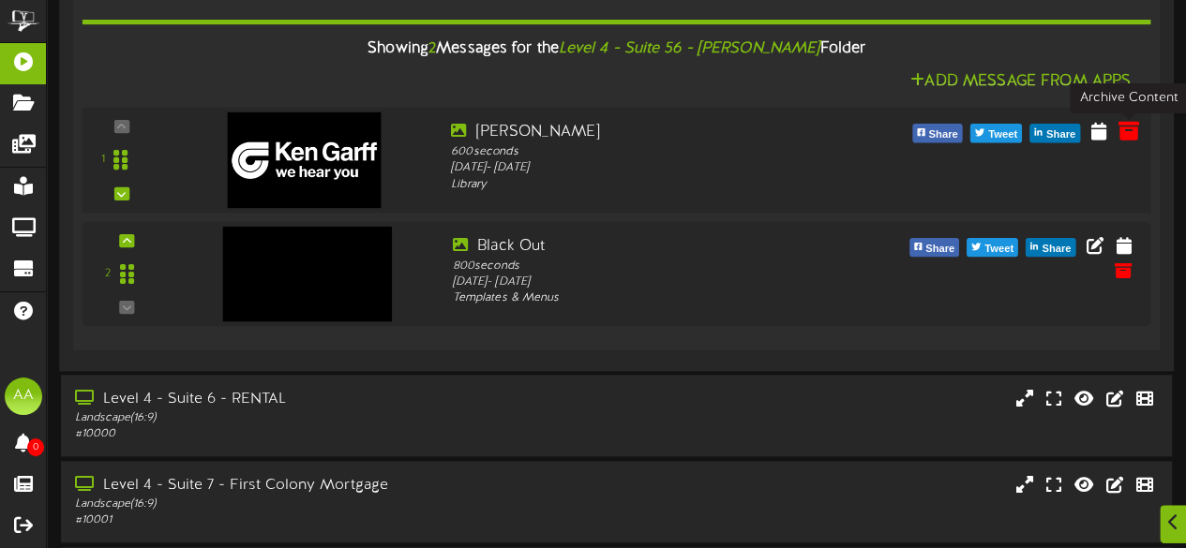
click at [1127, 135] on icon at bounding box center [1127, 130] width 21 height 21
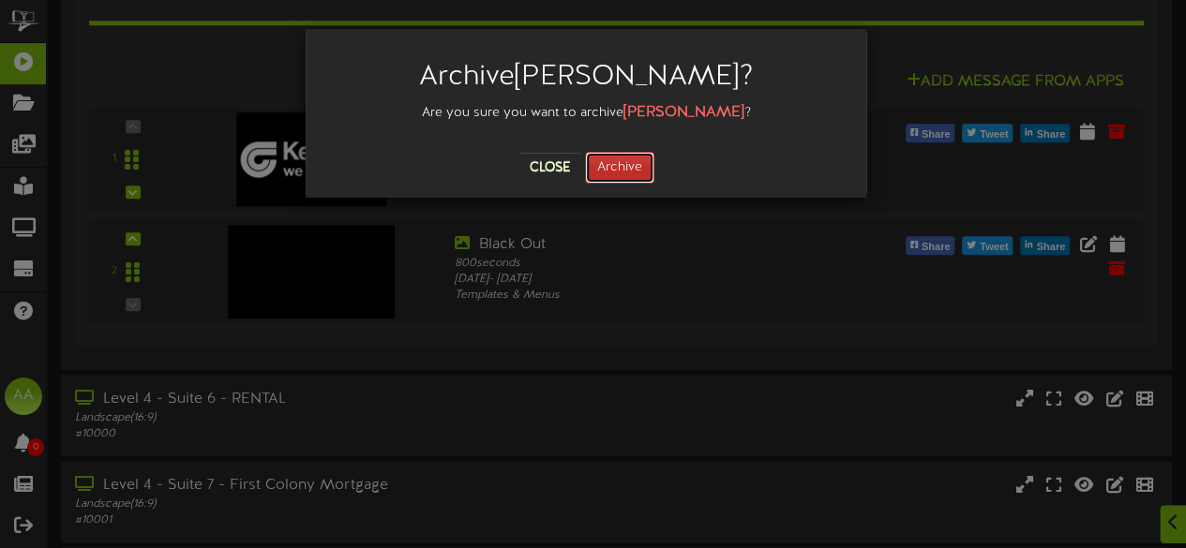
click at [619, 168] on button "Archive" at bounding box center [619, 168] width 69 height 32
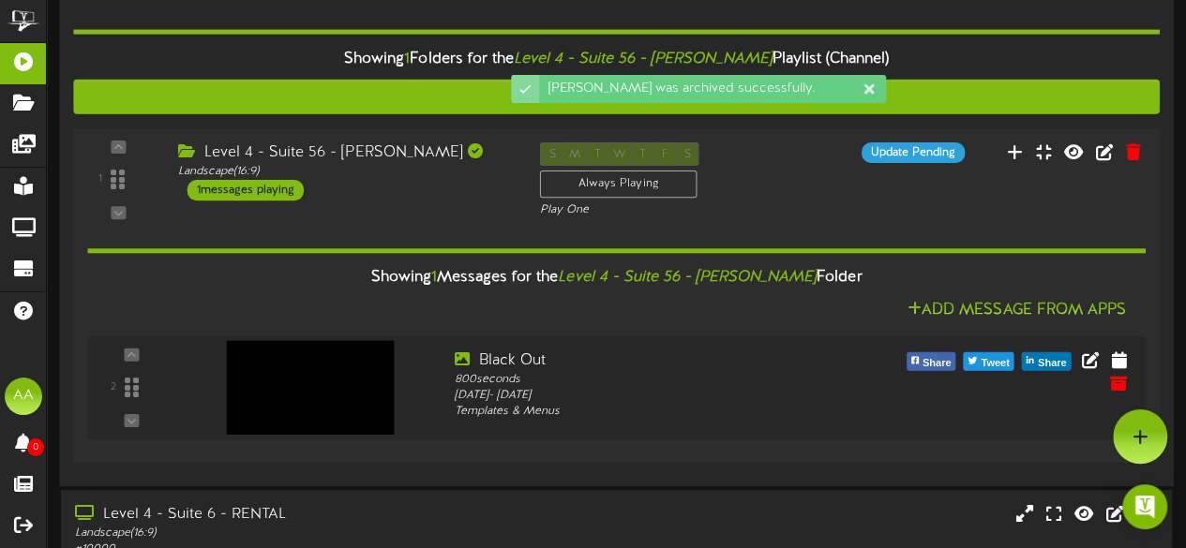
scroll to position [285, 0]
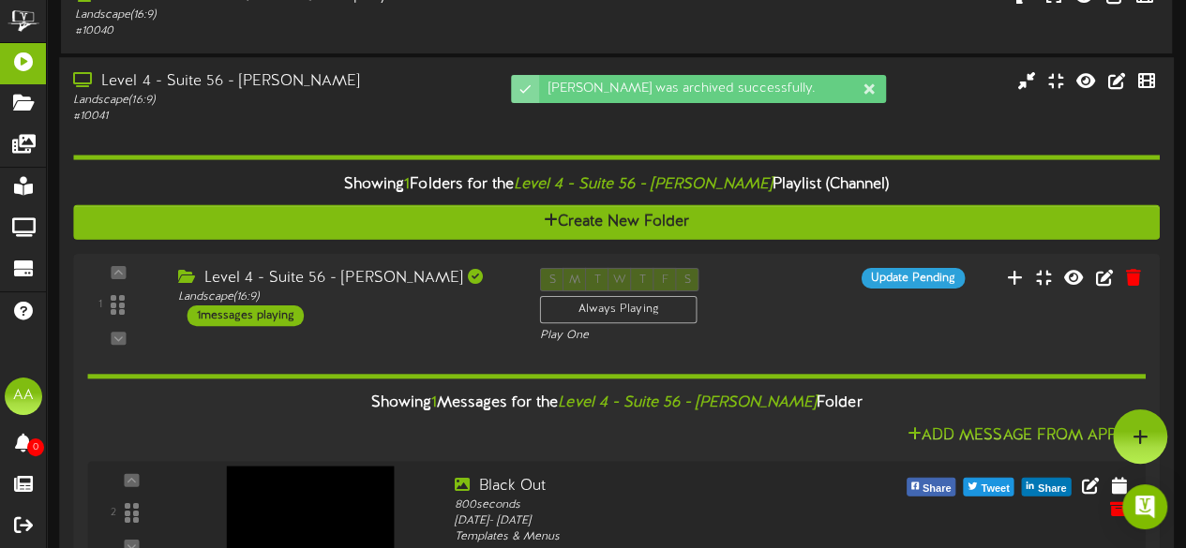
click at [403, 101] on div "Landscape ( 16:9 )" at bounding box center [291, 101] width 436 height 16
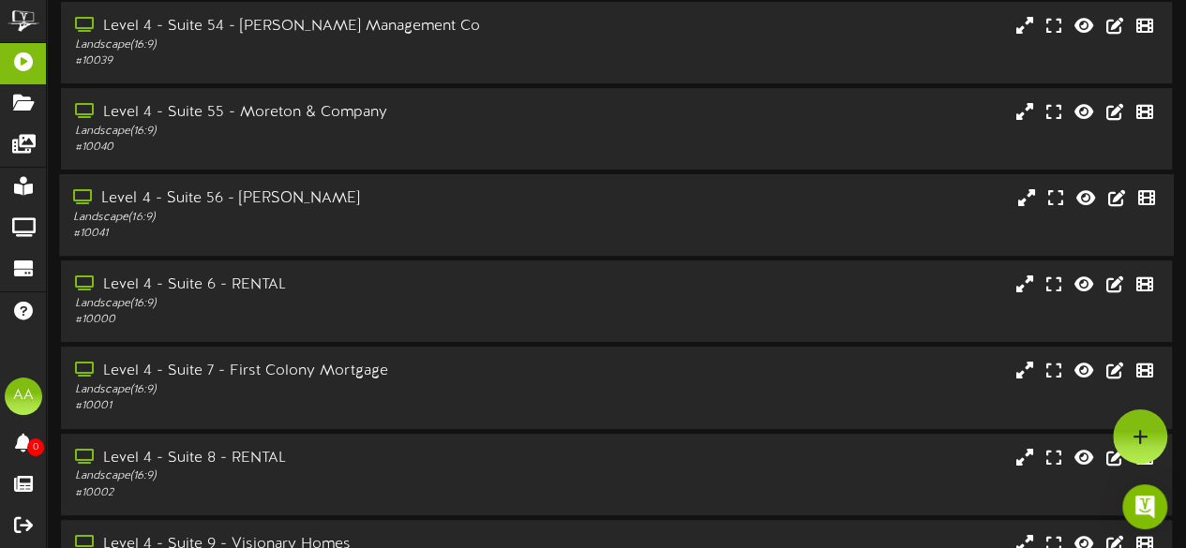
scroll to position [168, 0]
click at [431, 110] on div "Level 4 - Suite 55 - Moreton & Company" at bounding box center [291, 114] width 436 height 22
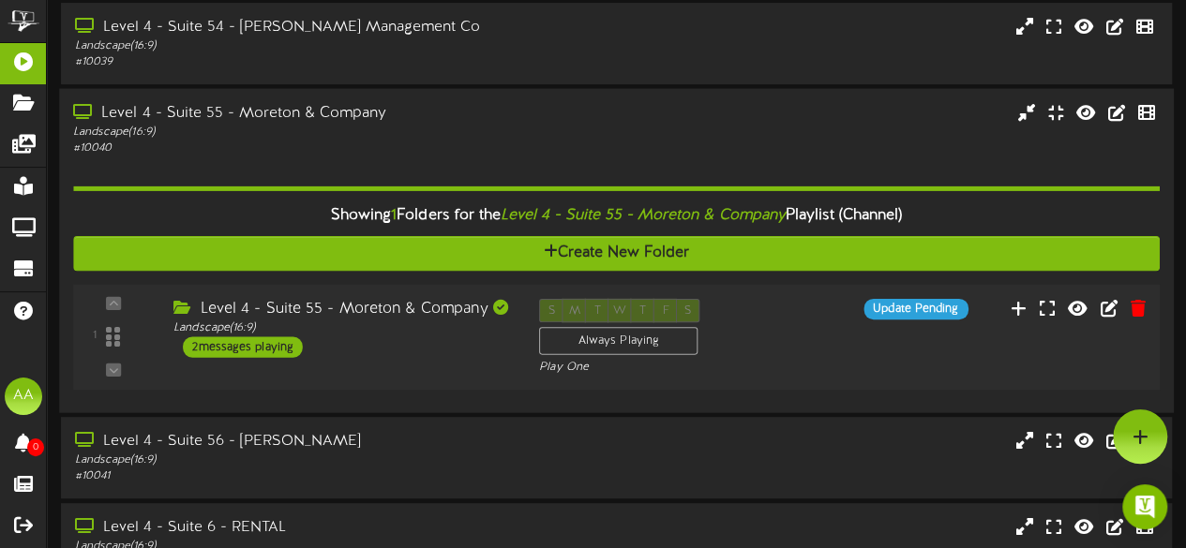
click at [238, 346] on div "2 messages playing" at bounding box center [243, 346] width 120 height 21
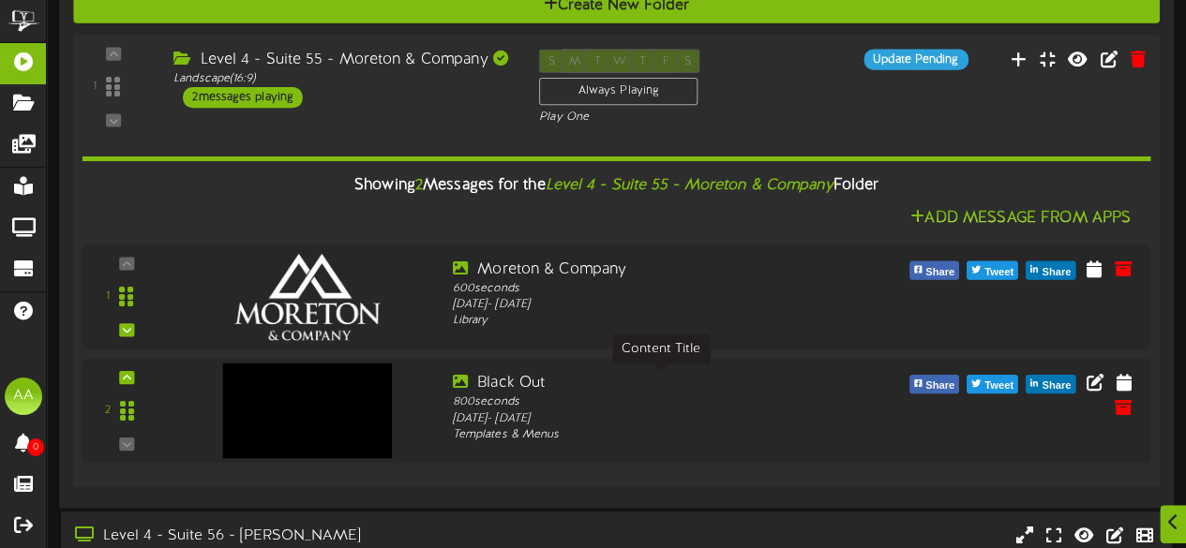
scroll to position [441, 0]
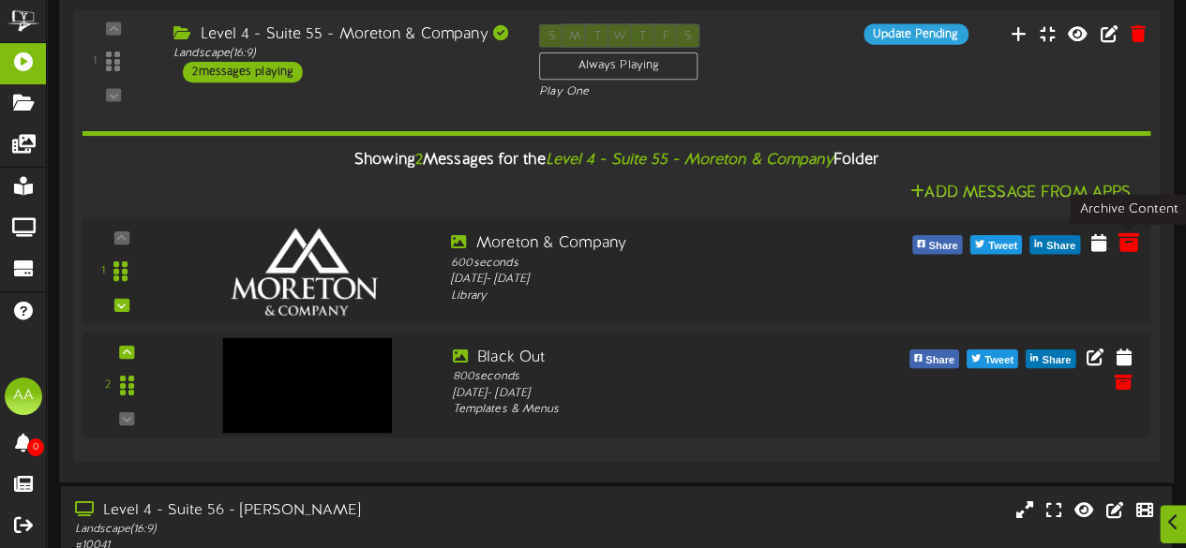
click at [1125, 243] on icon at bounding box center [1127, 242] width 21 height 21
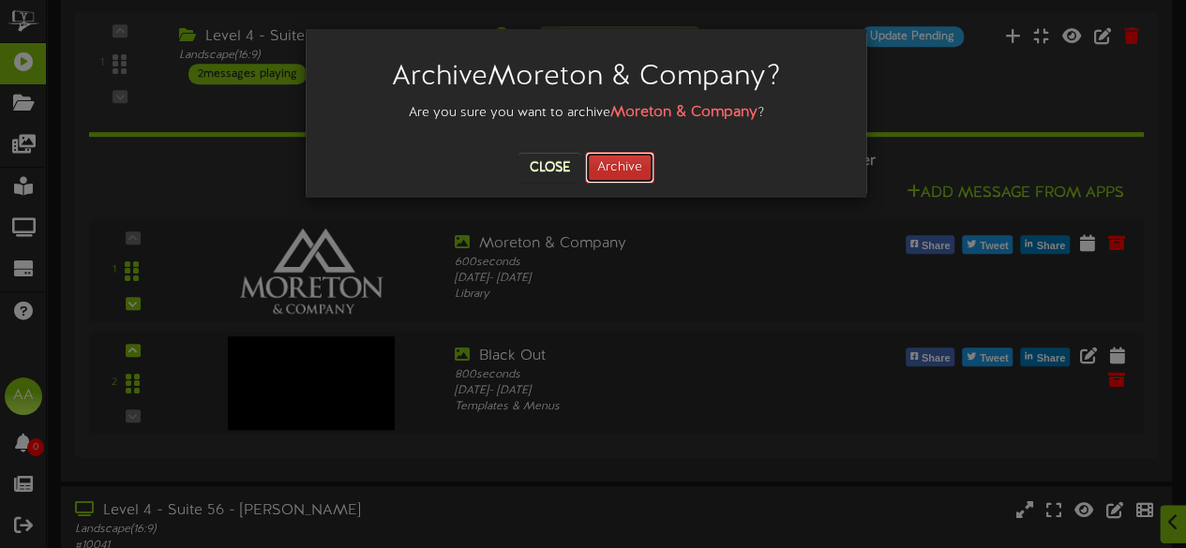
click at [625, 160] on button "Archive" at bounding box center [619, 168] width 69 height 32
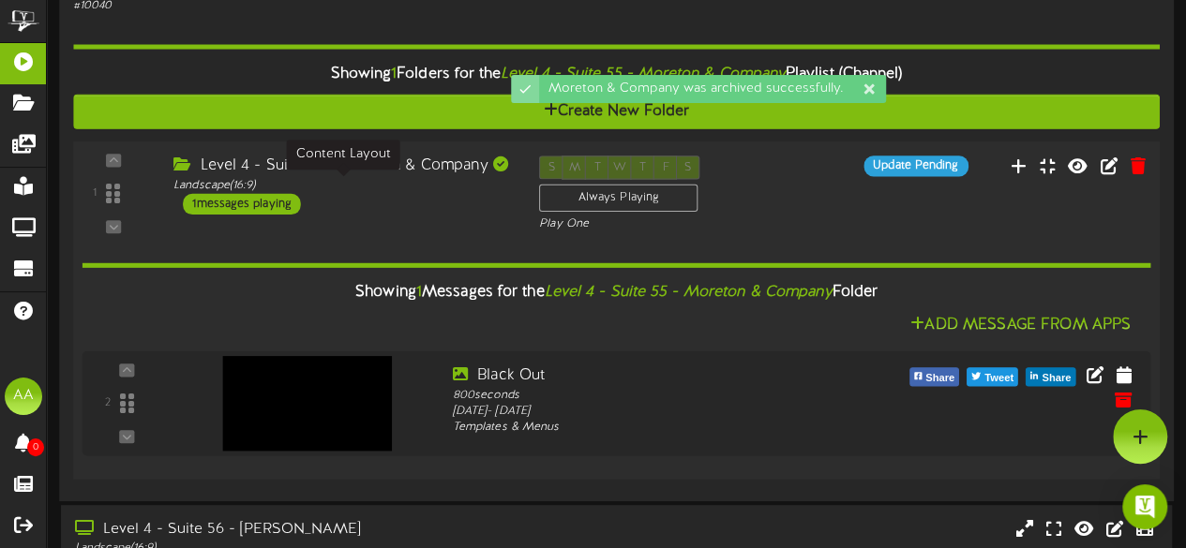
scroll to position [304, 0]
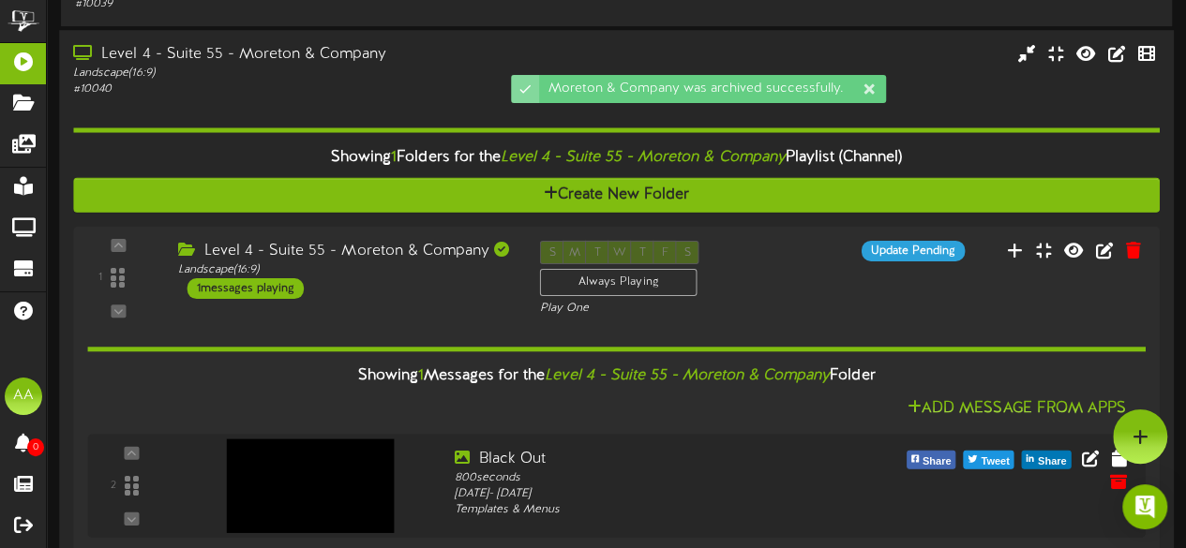
click at [385, 72] on div "Landscape ( 16:9 )" at bounding box center [291, 74] width 436 height 16
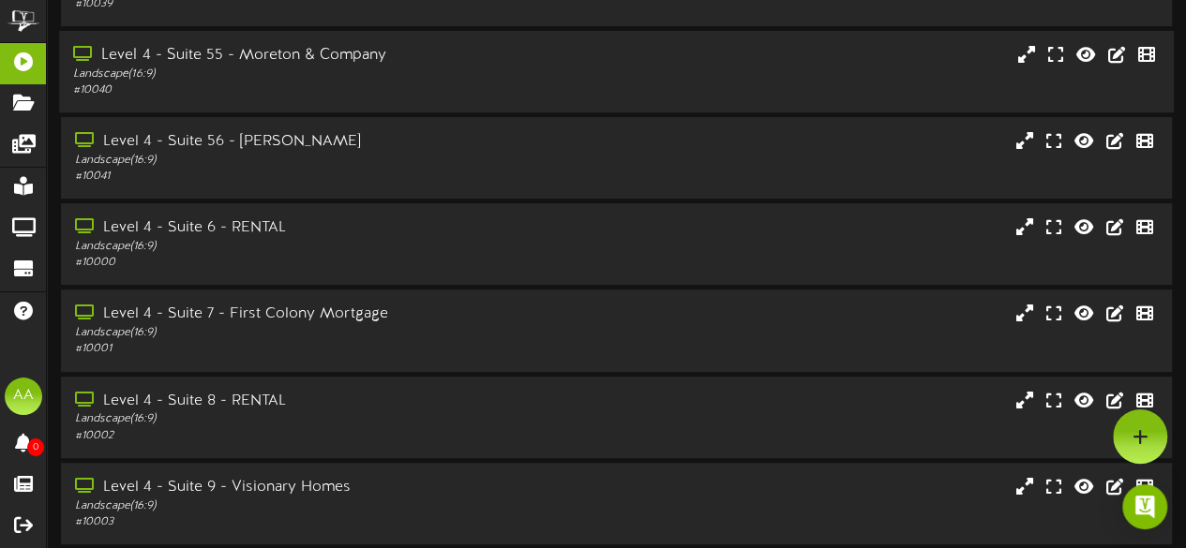
scroll to position [78, 0]
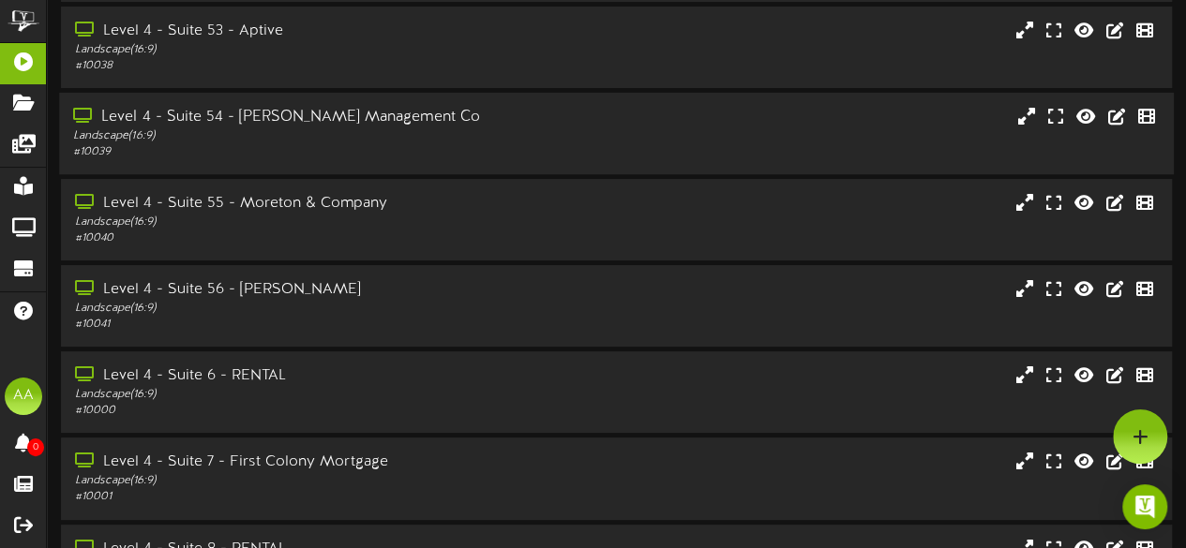
click at [372, 160] on div "# 10039" at bounding box center [291, 152] width 436 height 16
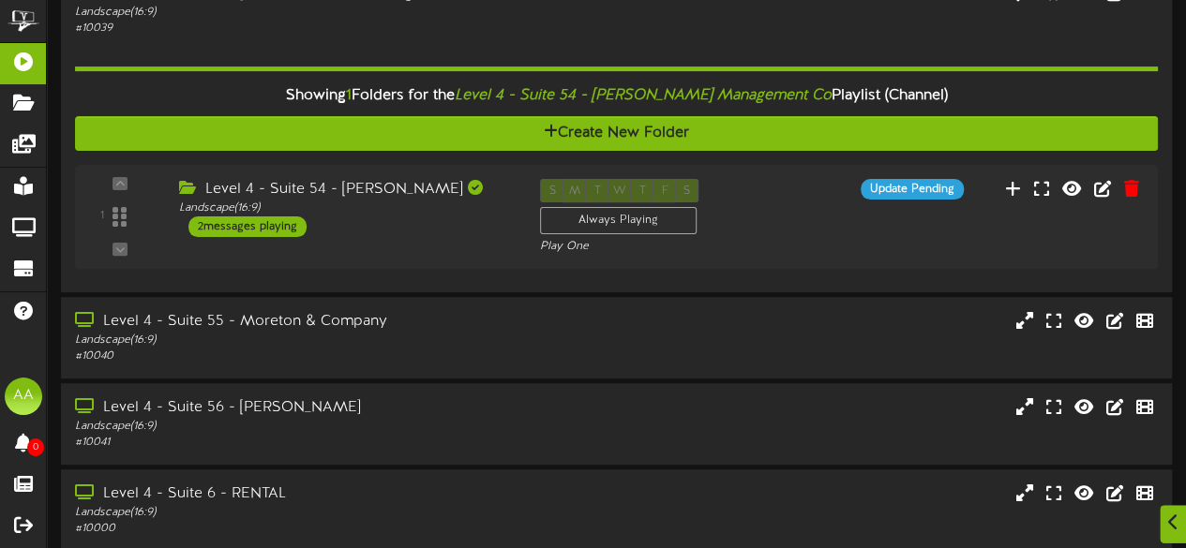
scroll to position [202, 0]
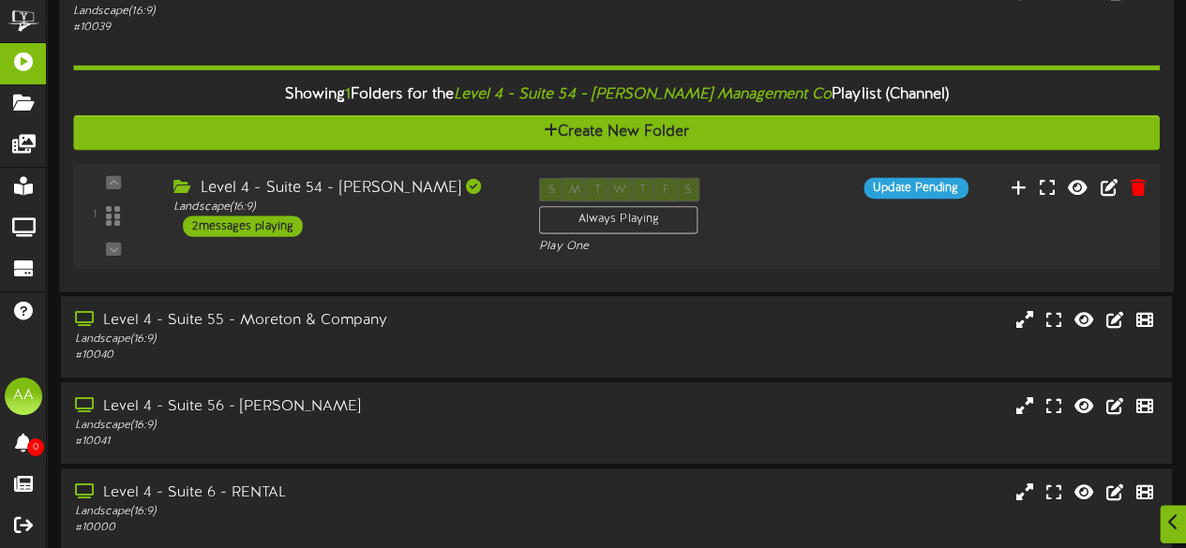
click at [263, 230] on div "2 messages playing" at bounding box center [243, 226] width 120 height 21
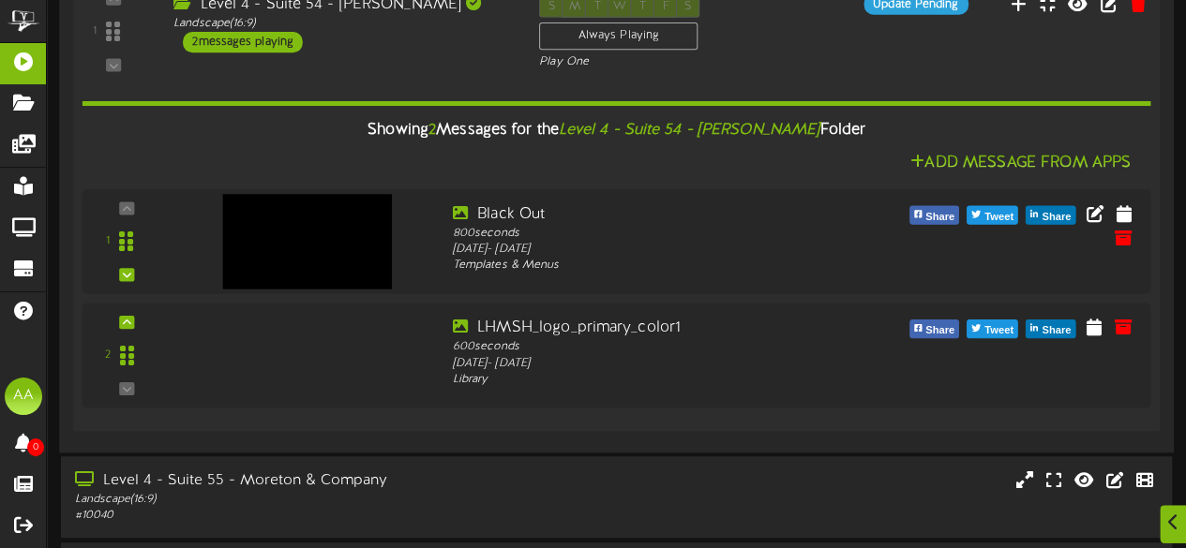
scroll to position [386, 0]
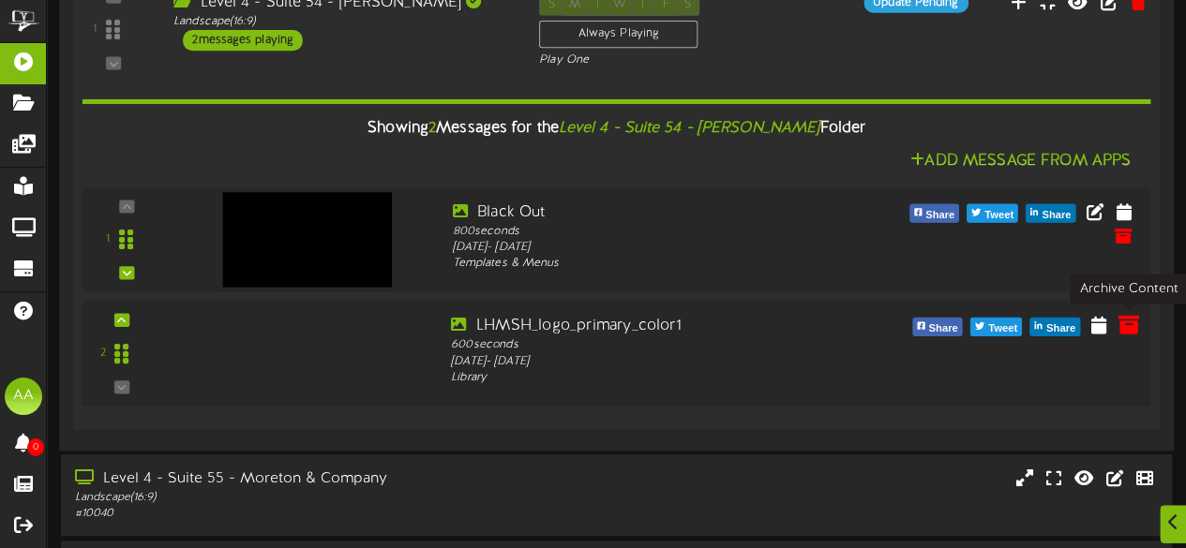
click at [1128, 321] on icon at bounding box center [1127, 324] width 21 height 21
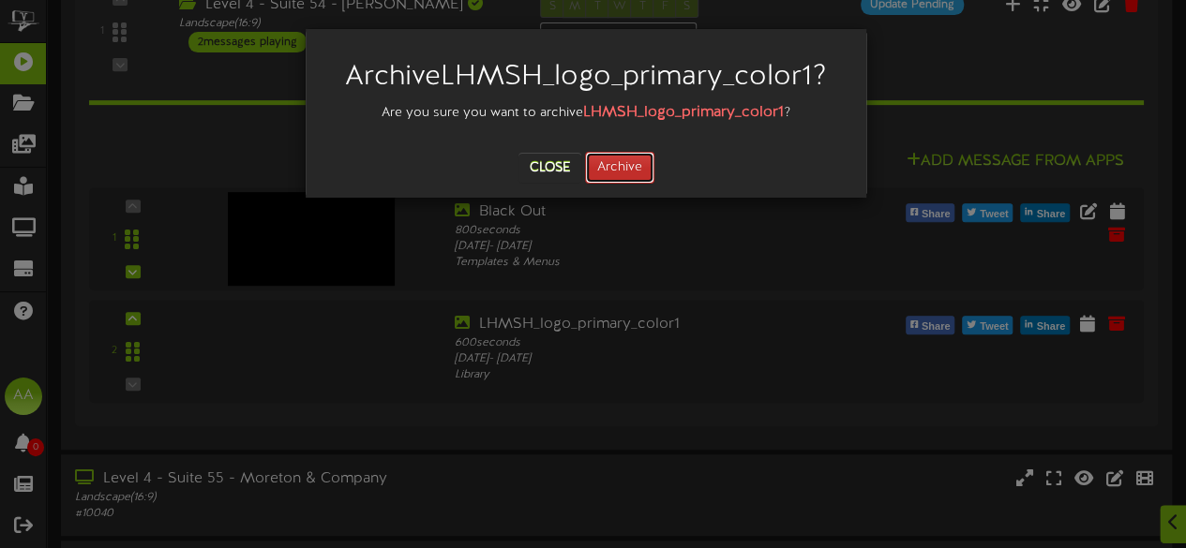
click at [633, 175] on button "Archive" at bounding box center [619, 168] width 69 height 32
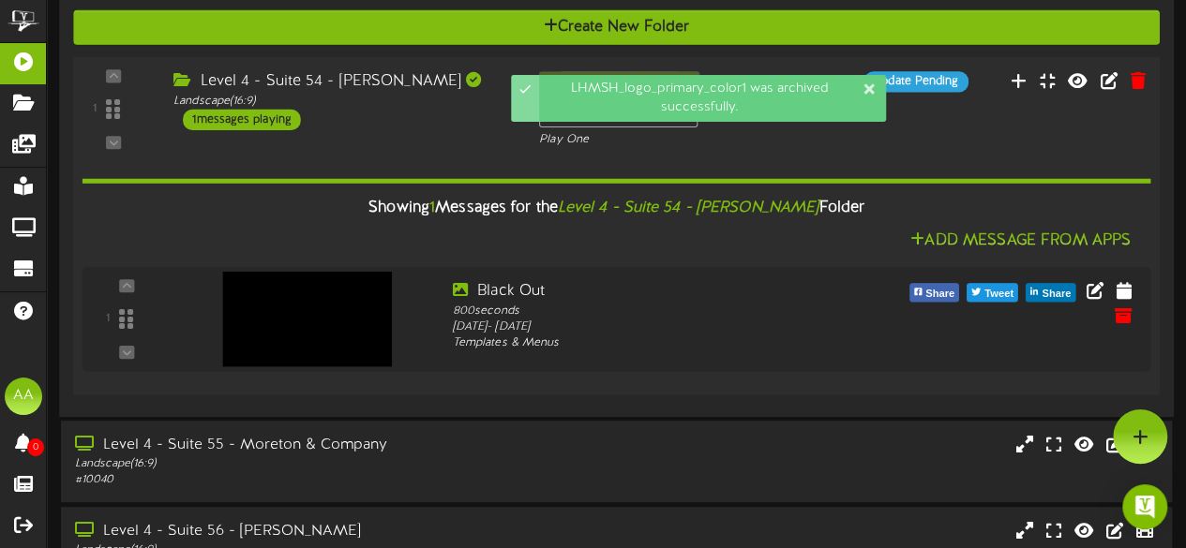
click at [428, 115] on div "Level 4 - Suite 54 - Larry H Miller Landscape ( 16:9 ) 1 messages playing" at bounding box center [342, 100] width 366 height 59
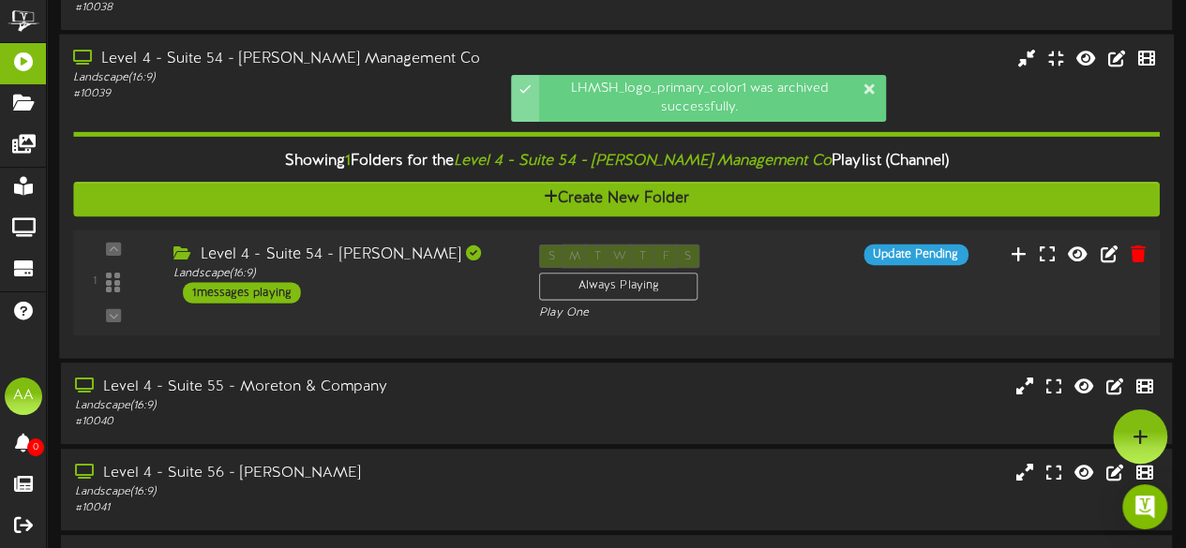
scroll to position [135, 0]
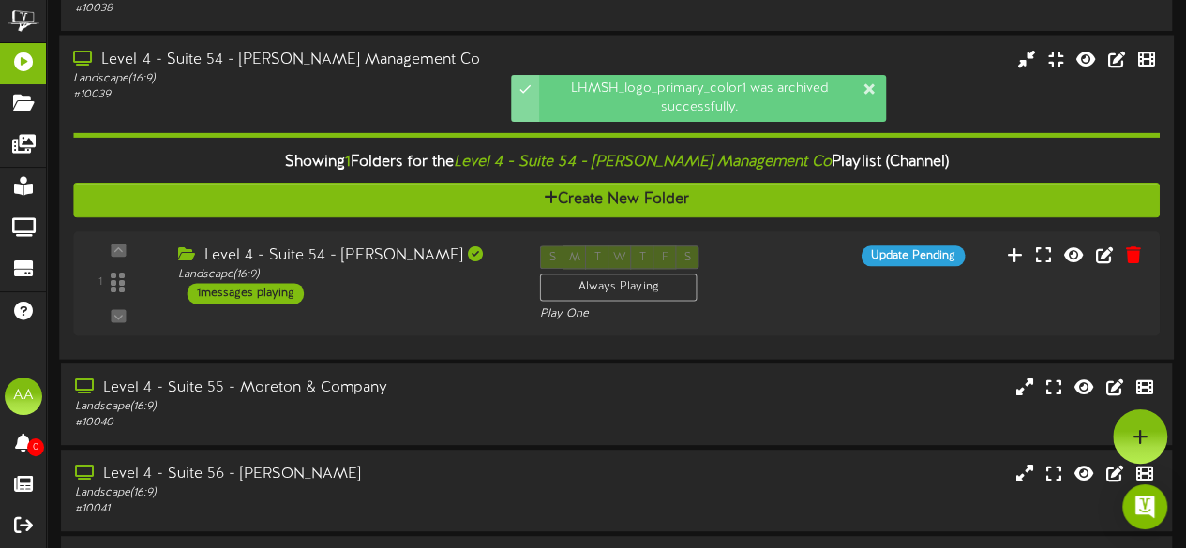
click at [428, 94] on div "# 10039" at bounding box center [291, 95] width 436 height 16
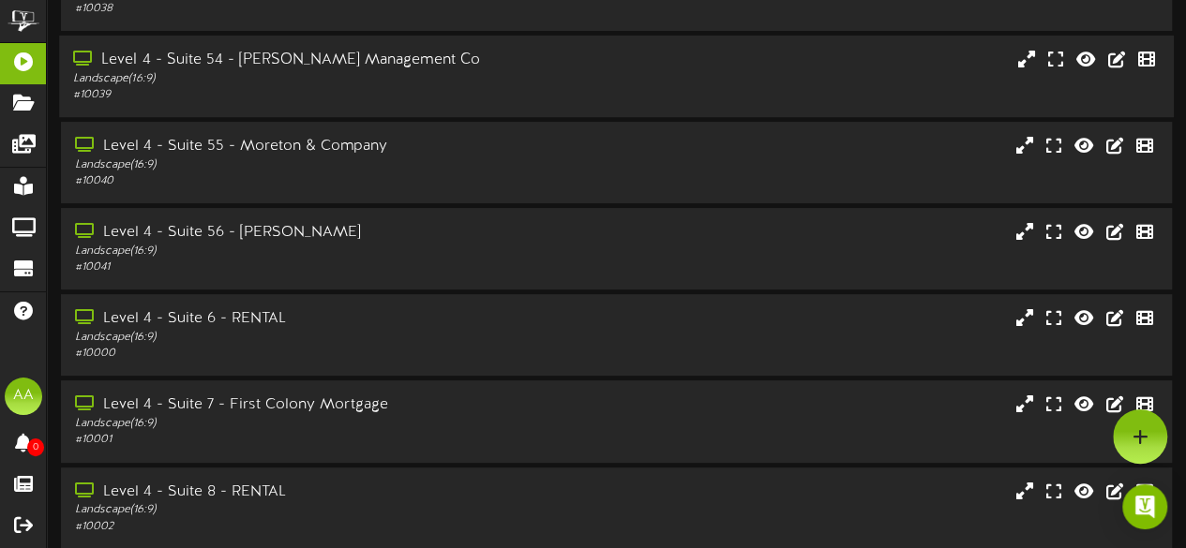
scroll to position [0, 0]
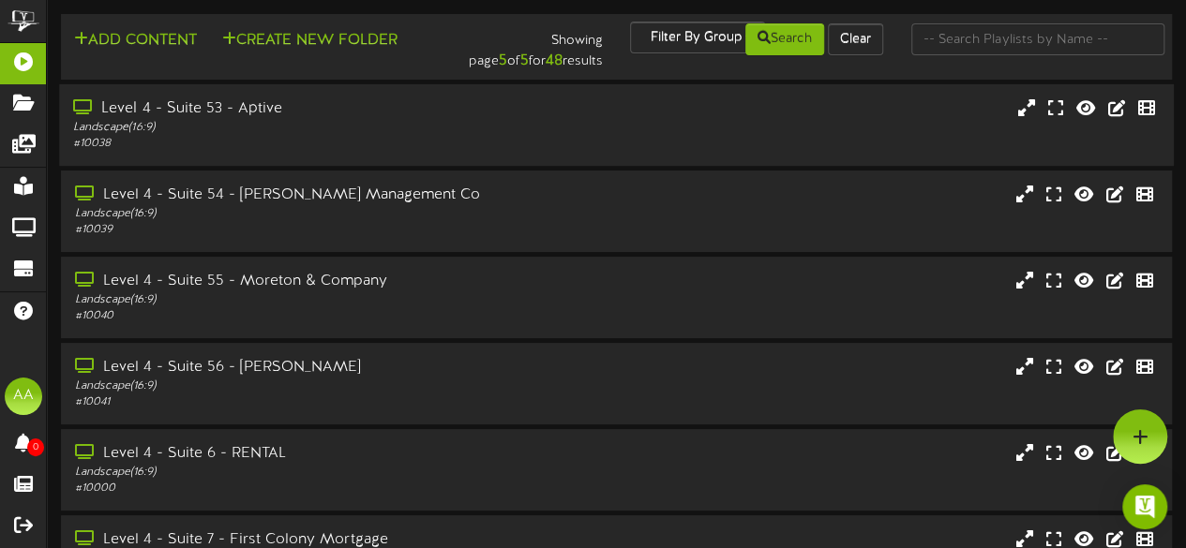
click at [396, 128] on div "Landscape ( 16:9 )" at bounding box center [291, 128] width 436 height 16
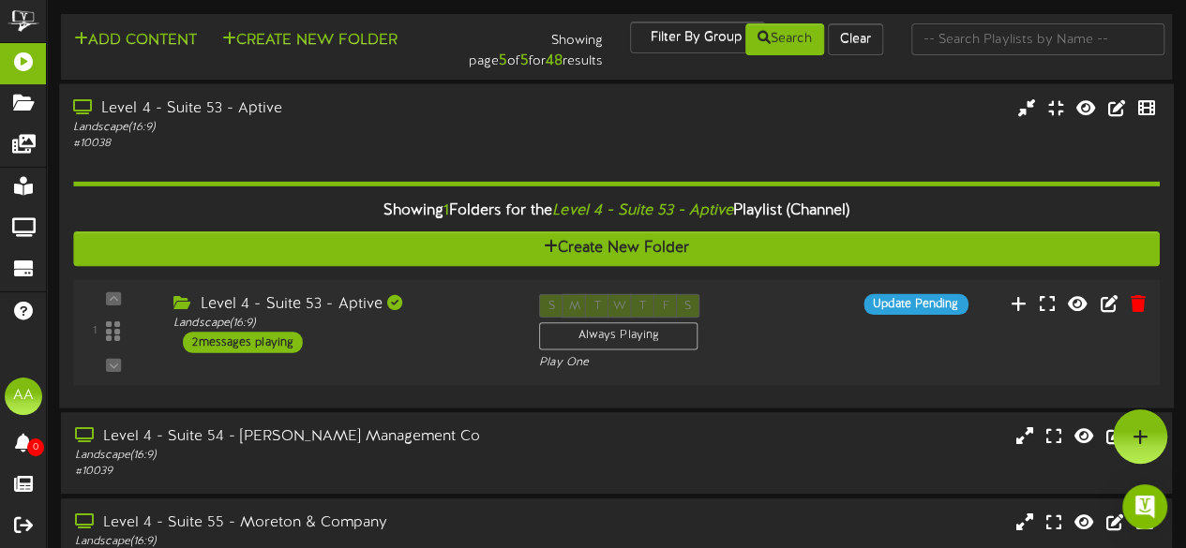
click at [238, 337] on div "2 messages playing" at bounding box center [243, 342] width 120 height 21
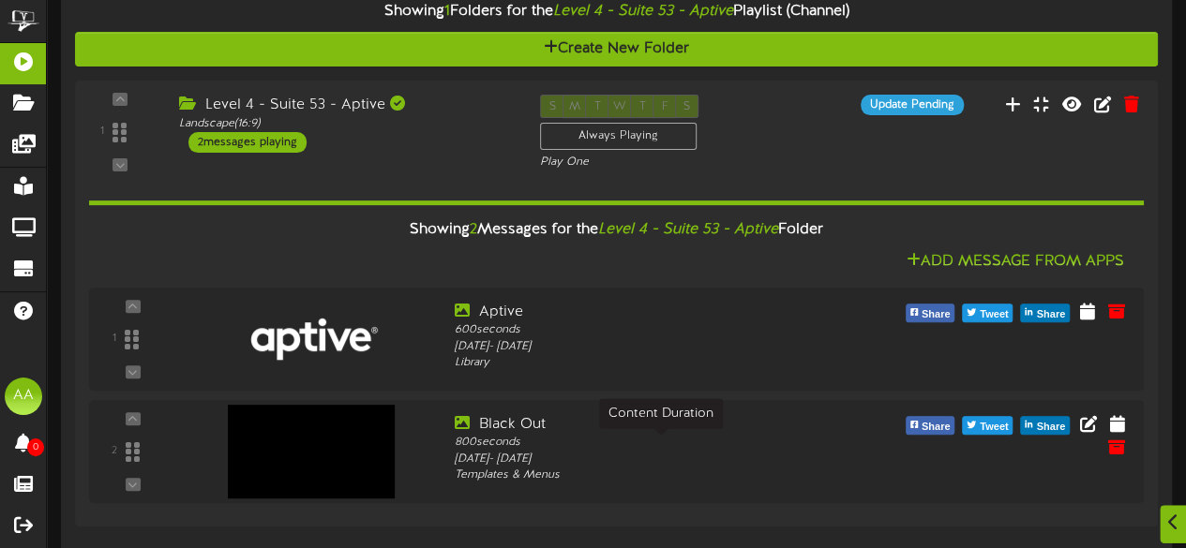
scroll to position [247, 0]
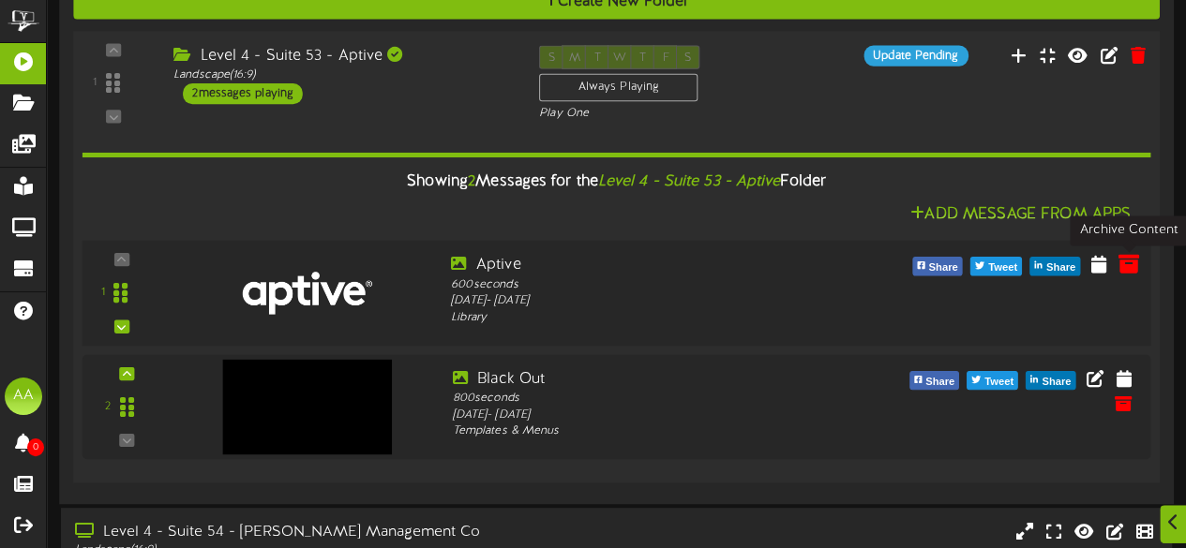
click at [1128, 268] on icon at bounding box center [1127, 263] width 21 height 21
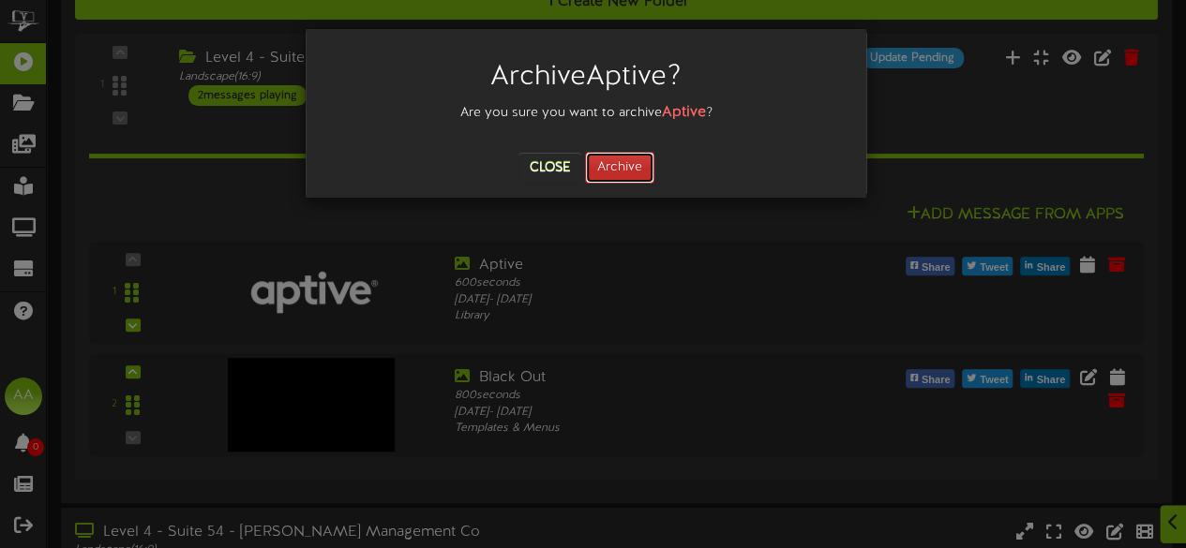
click at [612, 171] on button "Archive" at bounding box center [619, 168] width 69 height 32
click at [630, 295] on div "Archive Aptive ? Are you sure you want to archive Aptive ? Close Archiving..." at bounding box center [593, 274] width 1186 height 548
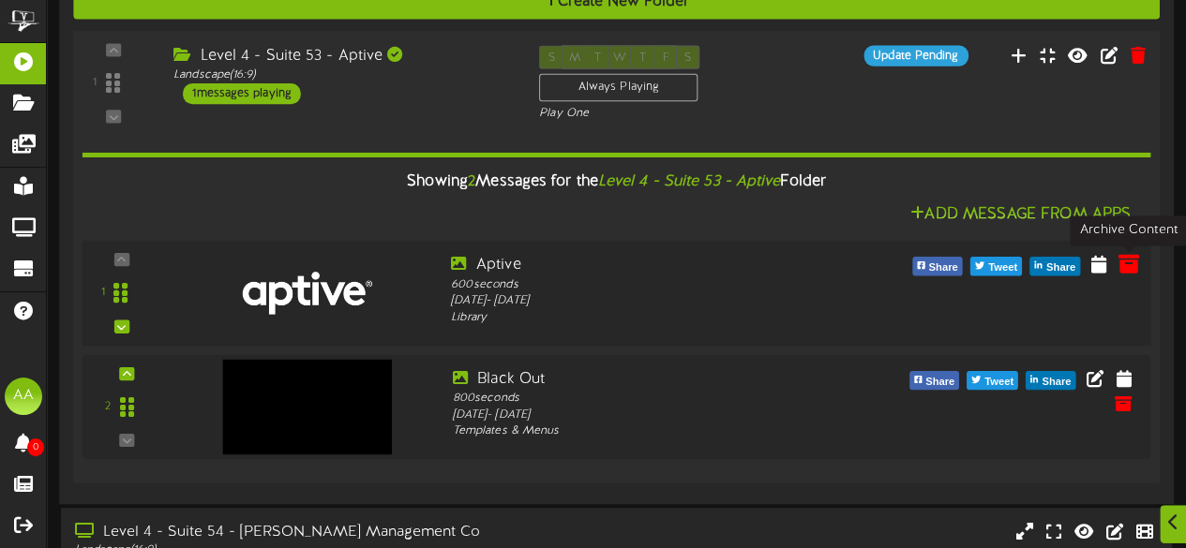
click at [1128, 262] on icon at bounding box center [1127, 263] width 21 height 21
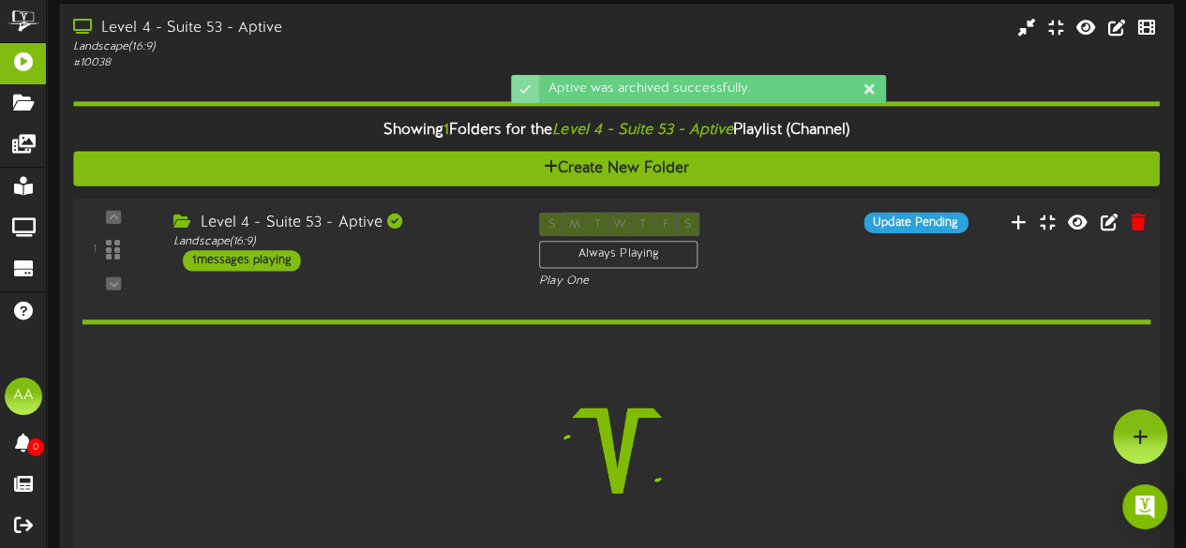
scroll to position [78, 0]
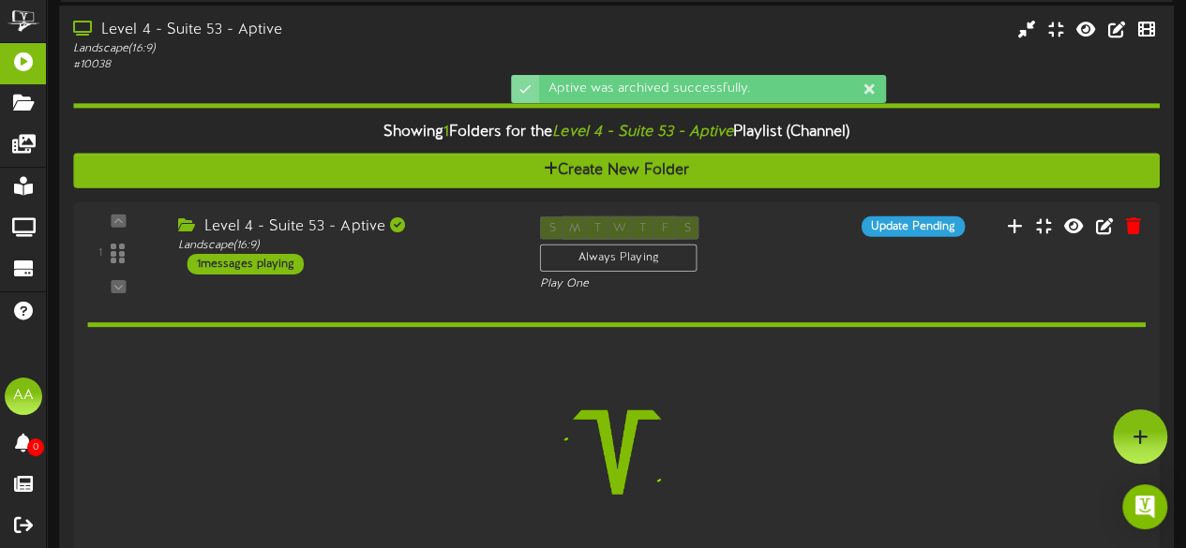
click at [370, 45] on div "Landscape ( 16:9 )" at bounding box center [291, 49] width 436 height 16
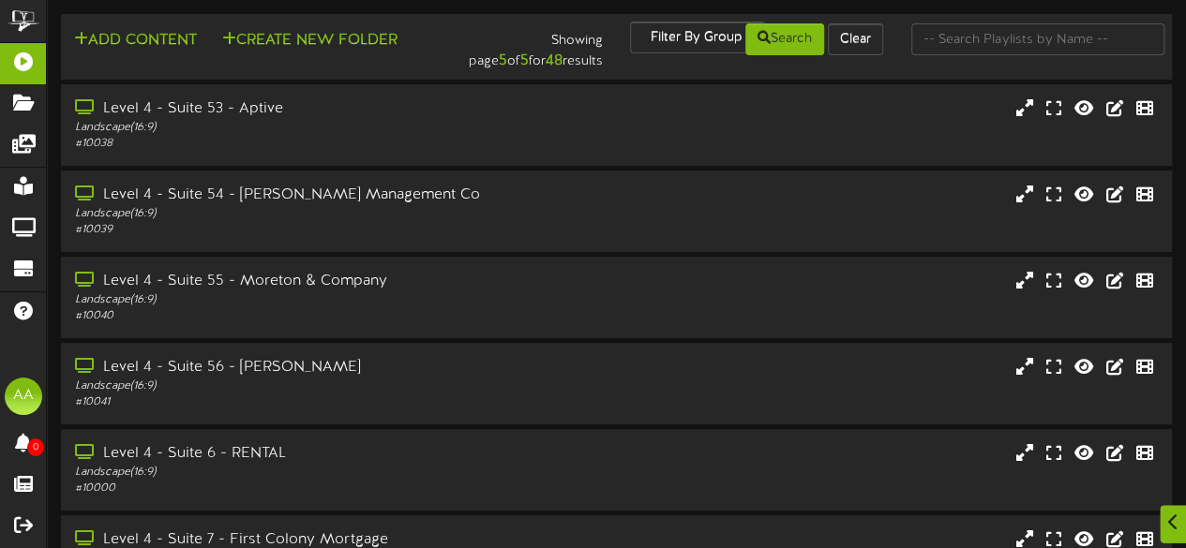
scroll to position [301, 0]
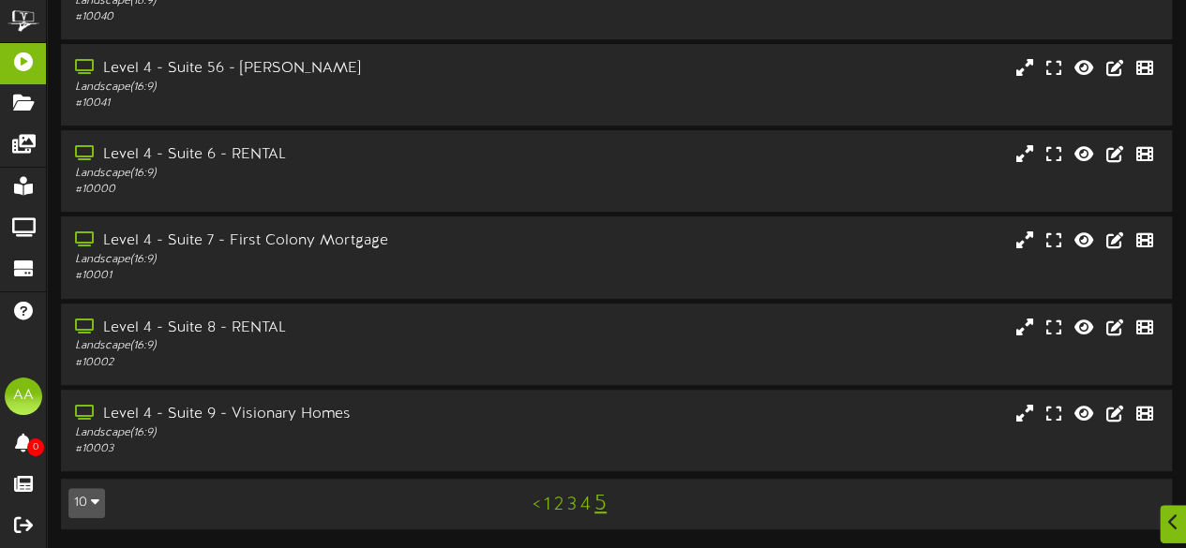
click at [587, 499] on link "4" at bounding box center [585, 505] width 10 height 21
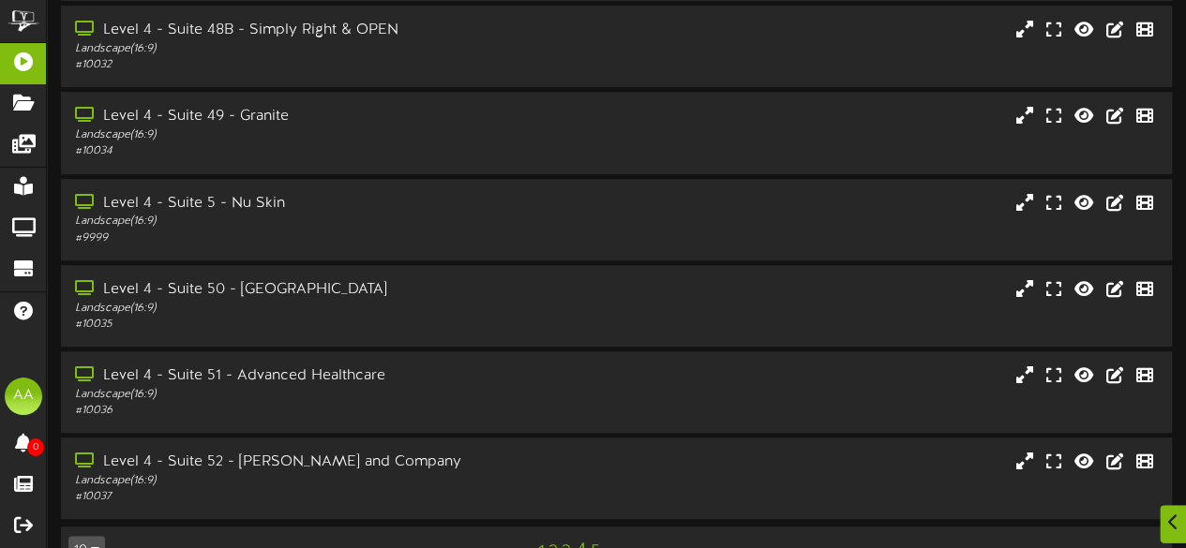
scroll to position [474, 0]
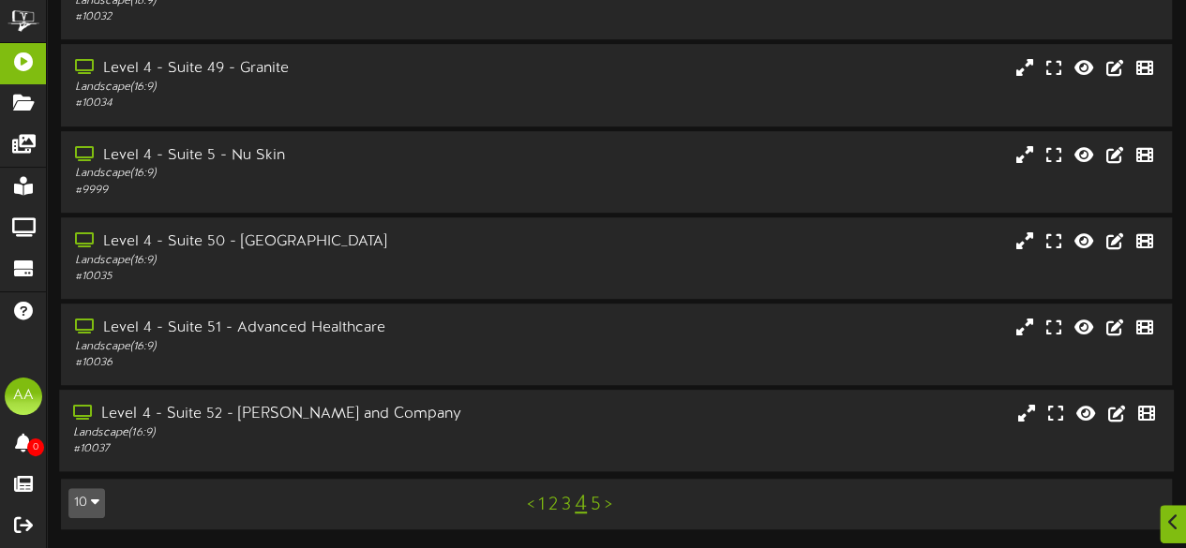
click at [451, 419] on div "Level 4 - Suite 52 - Nicholas and Company" at bounding box center [291, 415] width 436 height 22
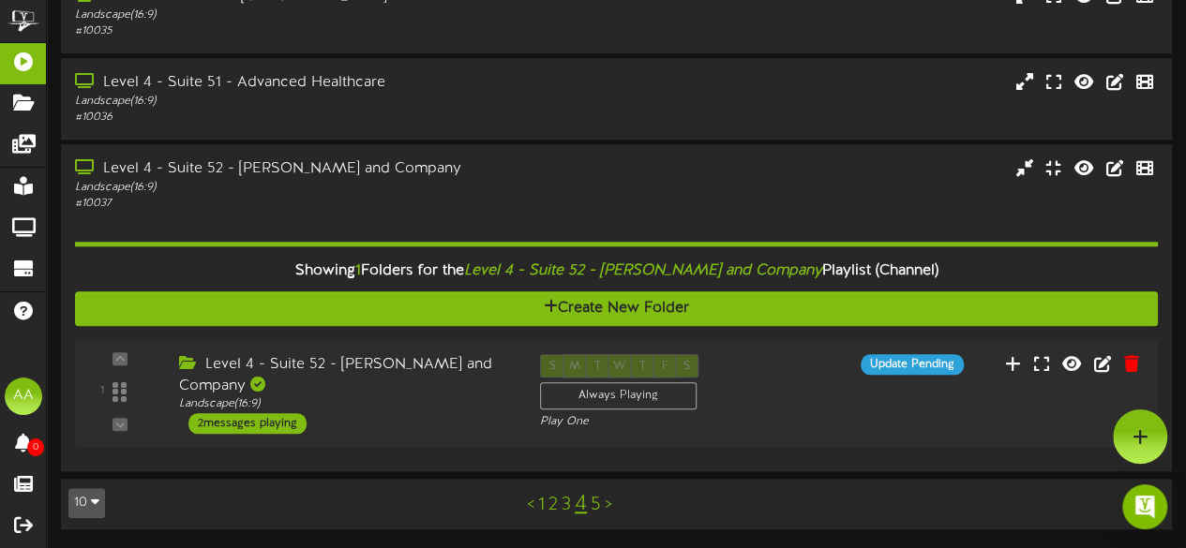
scroll to position [718, 0]
click at [260, 423] on div "2 messages playing" at bounding box center [243, 423] width 120 height 21
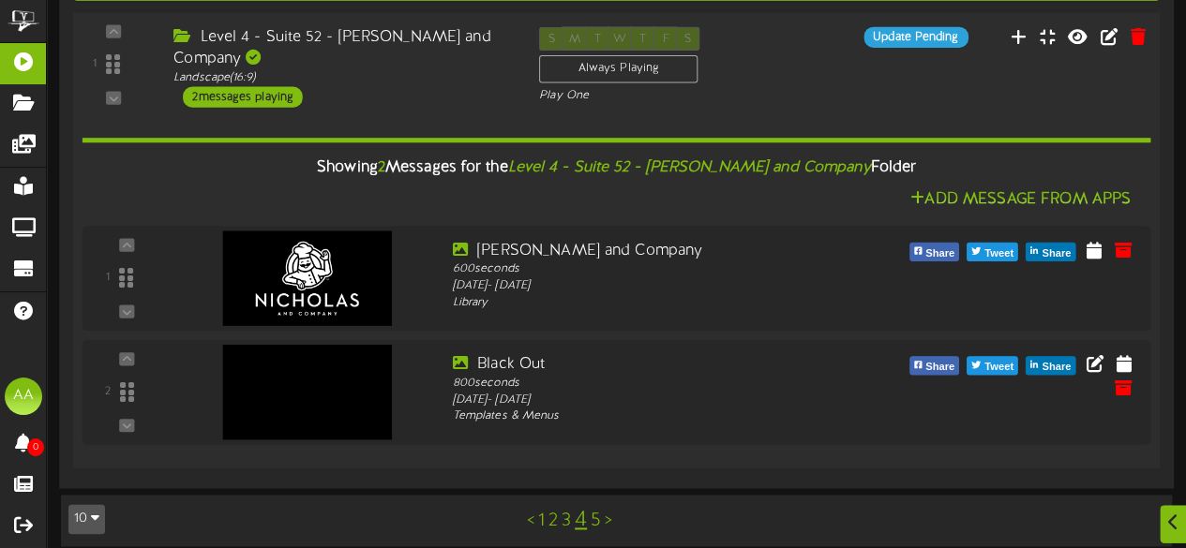
scroll to position [1054, 0]
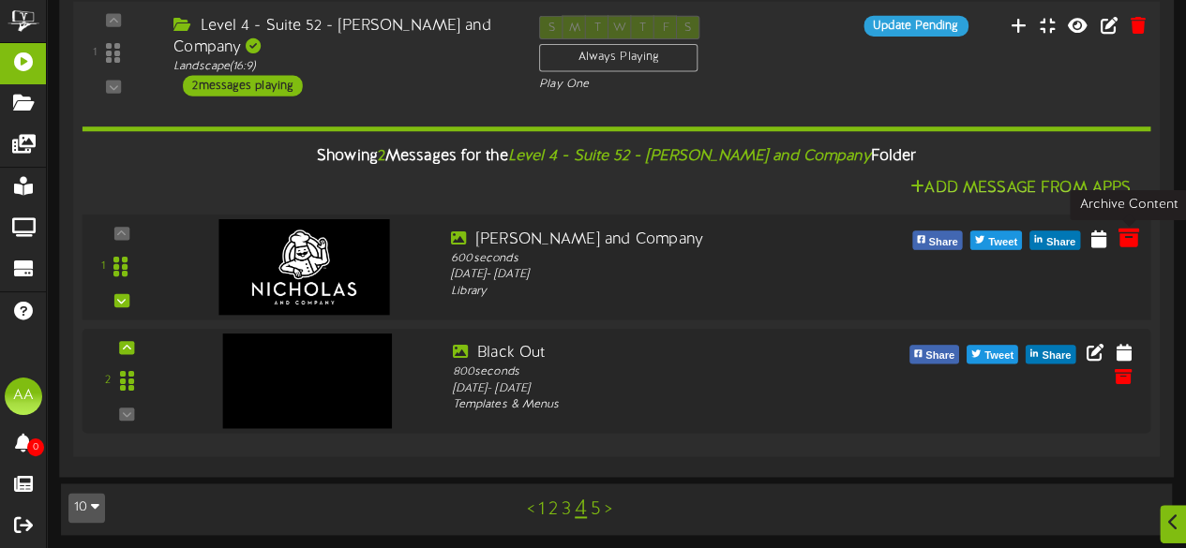
click at [1134, 242] on icon at bounding box center [1127, 237] width 21 height 21
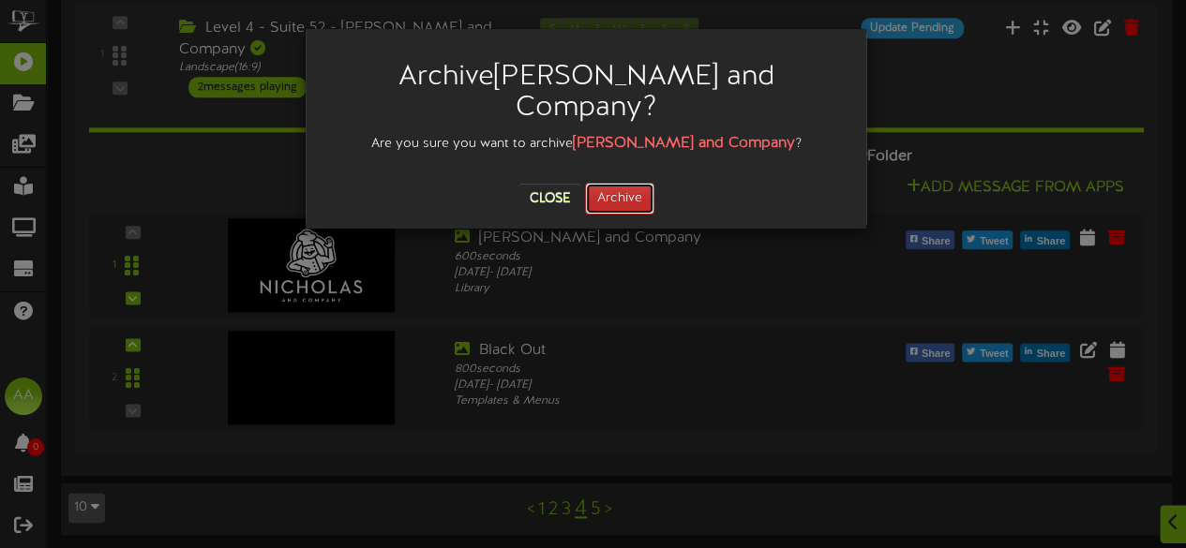
click at [635, 183] on button "Archive" at bounding box center [619, 199] width 69 height 32
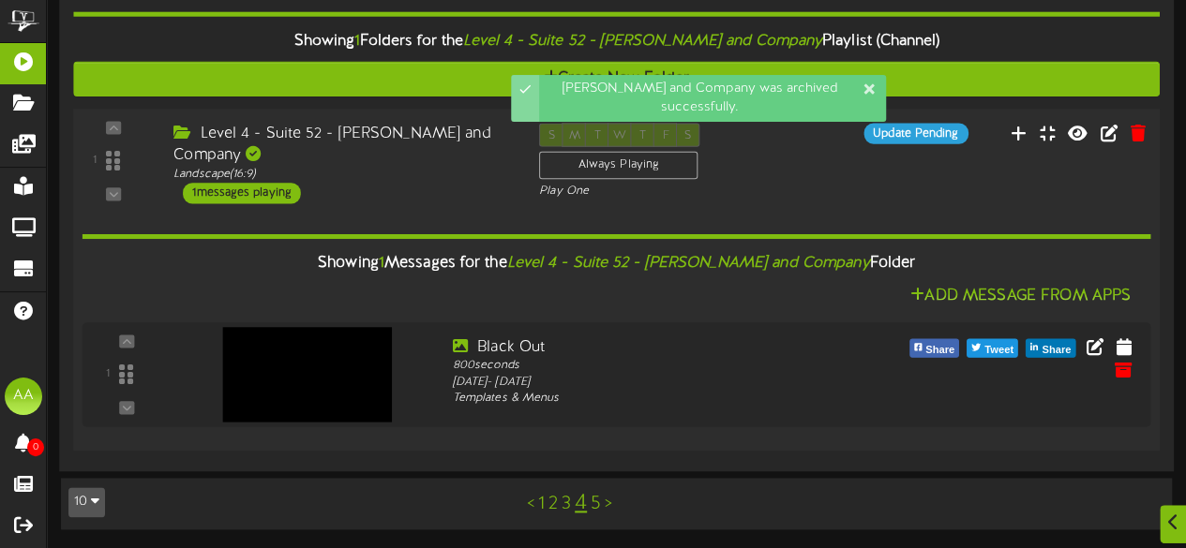
scroll to position [947, 0]
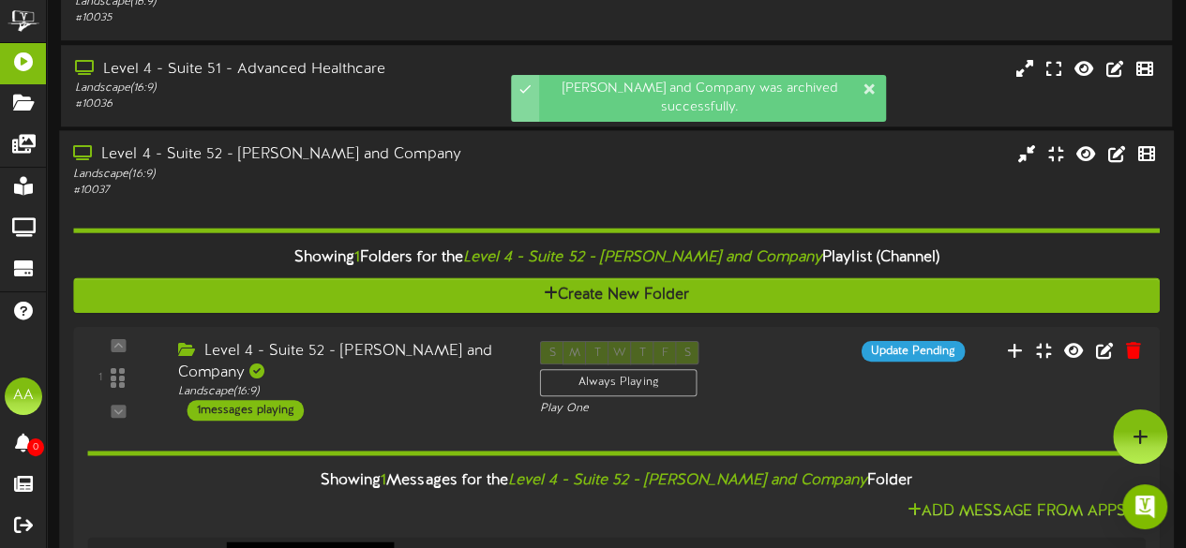
click at [388, 141] on div "Level 4 - Suite 52 - Nicholas and Company Landscape ( 16:9 ) # 10037" at bounding box center [616, 409] width 1114 height 558
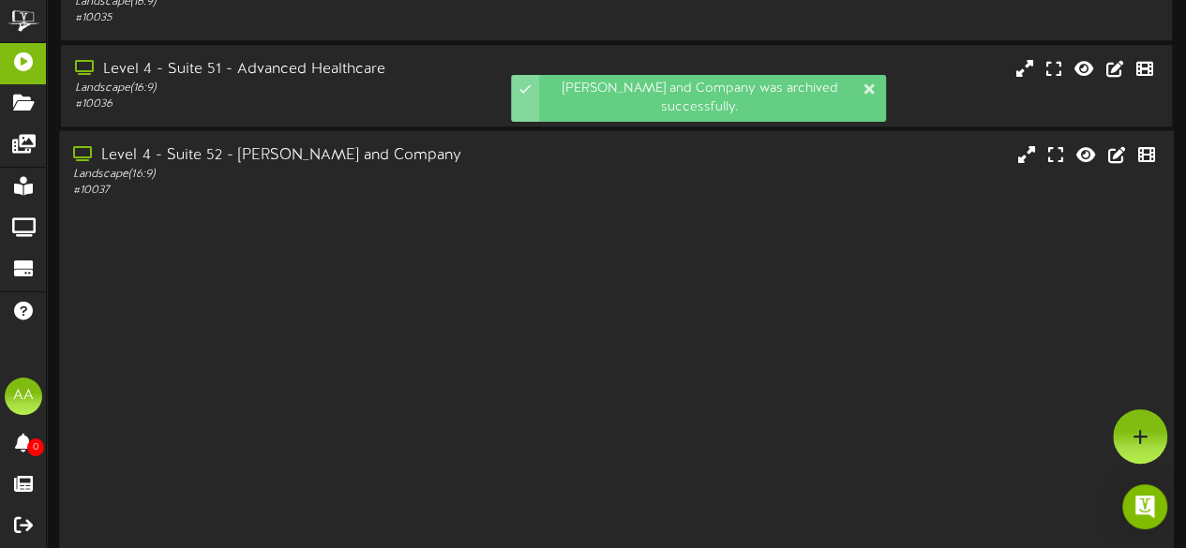
scroll to position [474, 0]
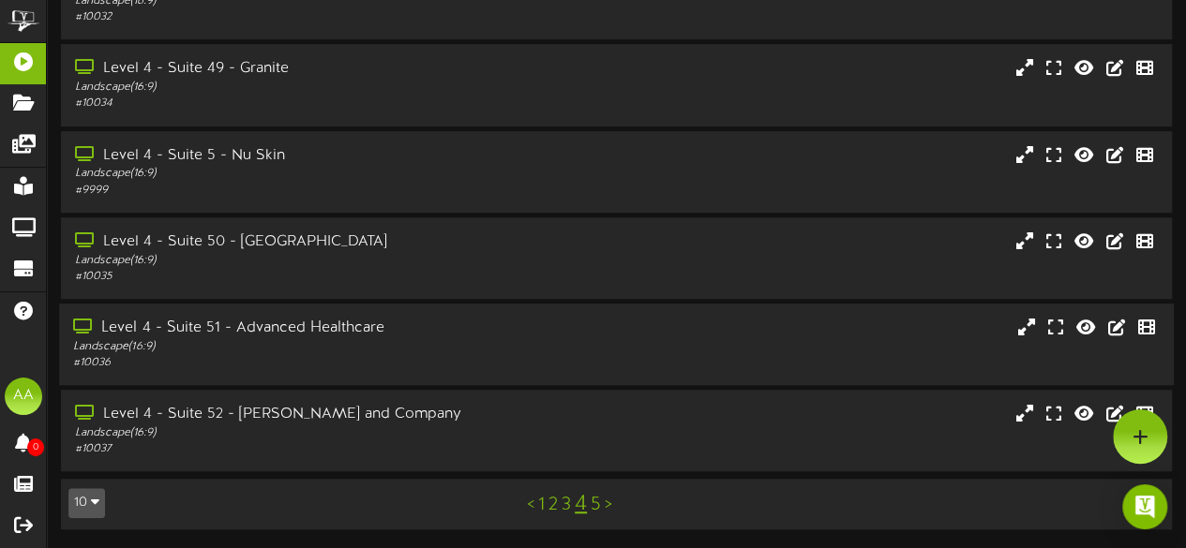
click at [425, 335] on div "Level 4 - Suite 51 - Advanced Healthcare" at bounding box center [291, 329] width 436 height 22
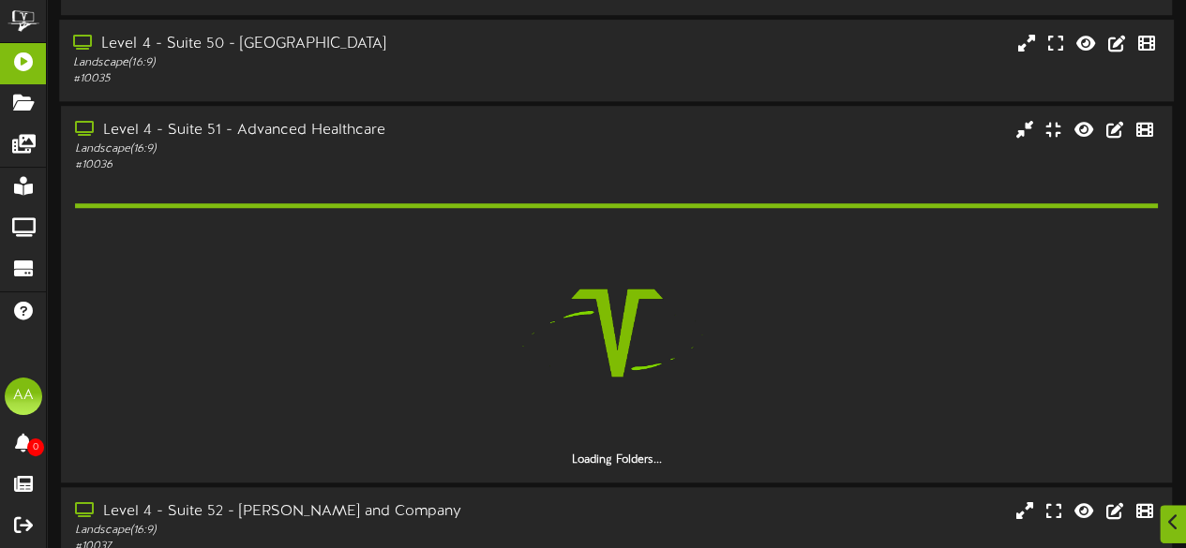
scroll to position [692, 0]
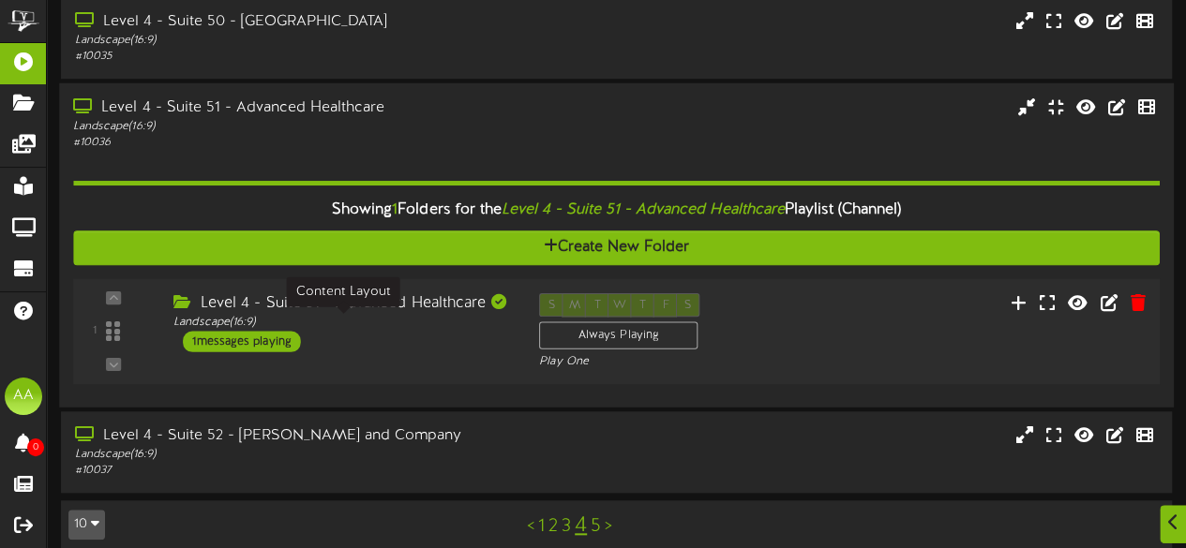
click at [424, 330] on div "Landscape ( 16:9 )" at bounding box center [341, 323] width 337 height 16
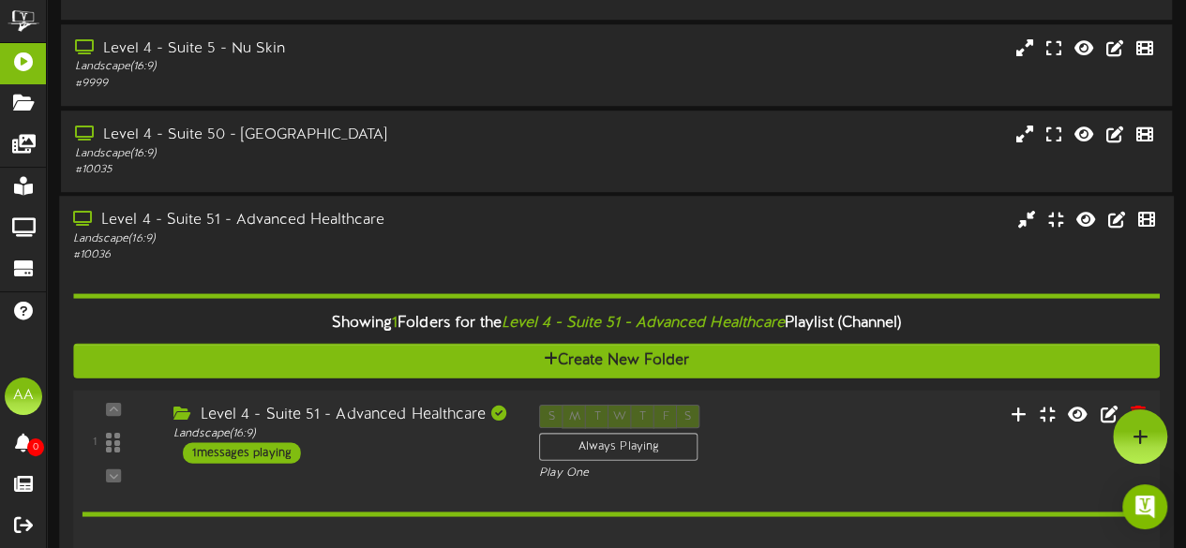
scroll to position [576, 0]
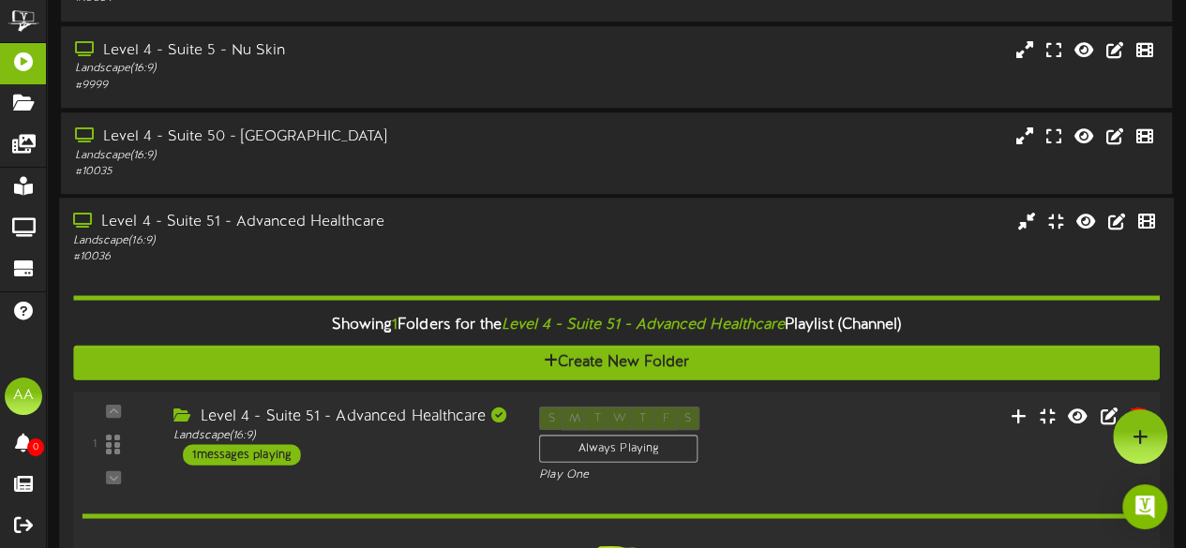
click at [398, 142] on div "Level 4 - Suite 50 - Cyprus" at bounding box center [292, 138] width 435 height 22
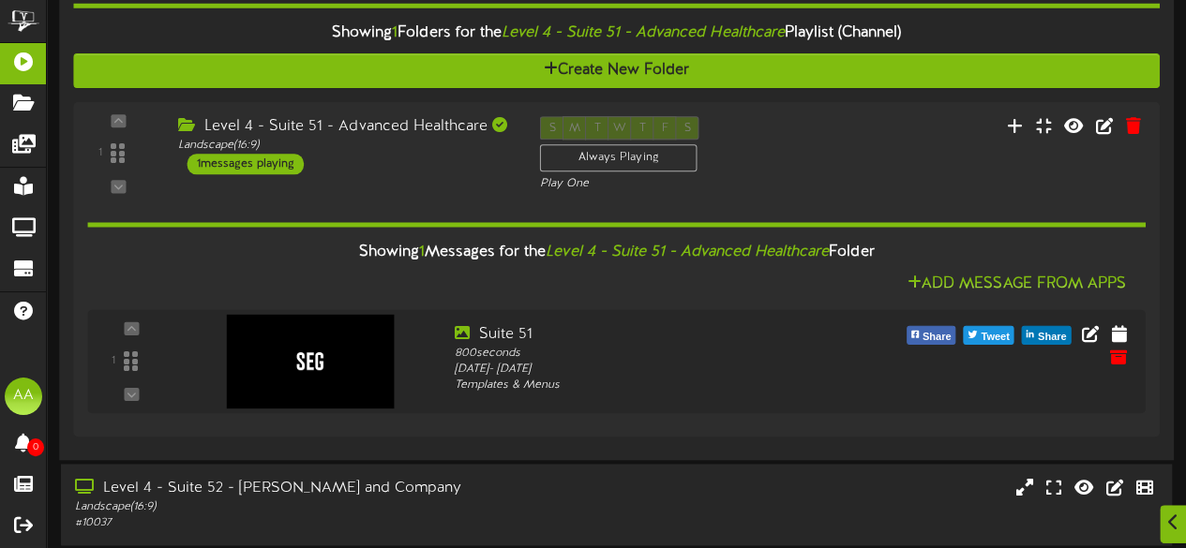
scroll to position [1059, 0]
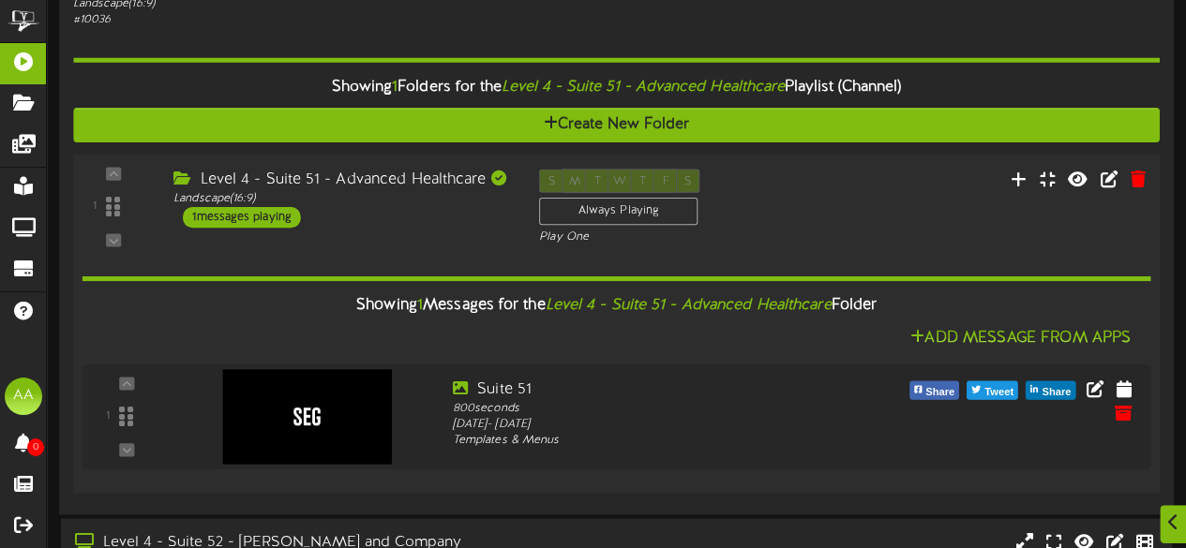
click at [341, 178] on div "Level 4 - Suite 51 - Advanced Healthcare" at bounding box center [341, 180] width 337 height 22
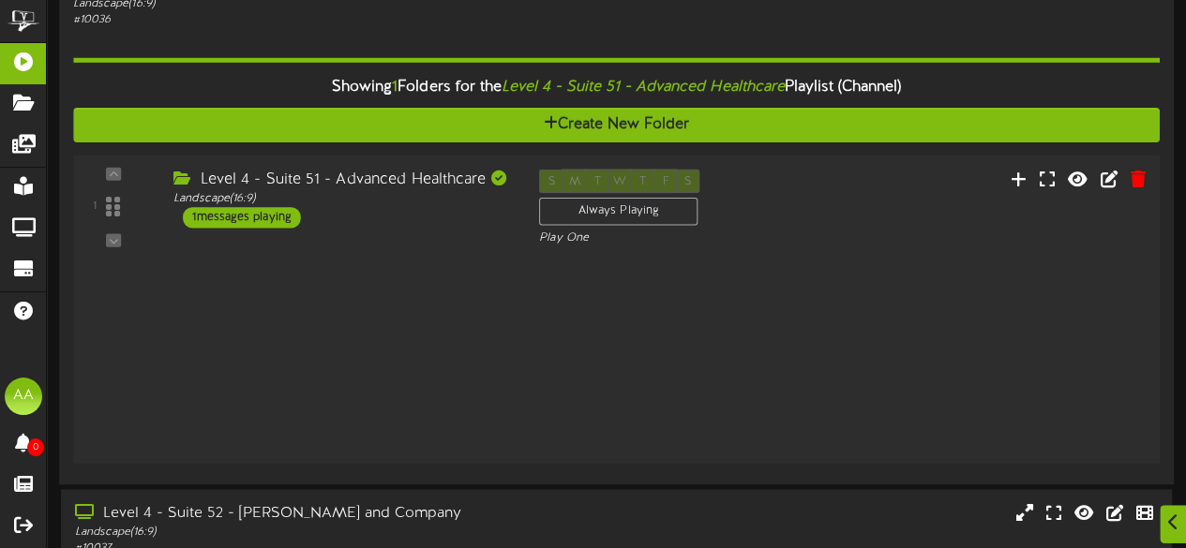
scroll to position [954, 0]
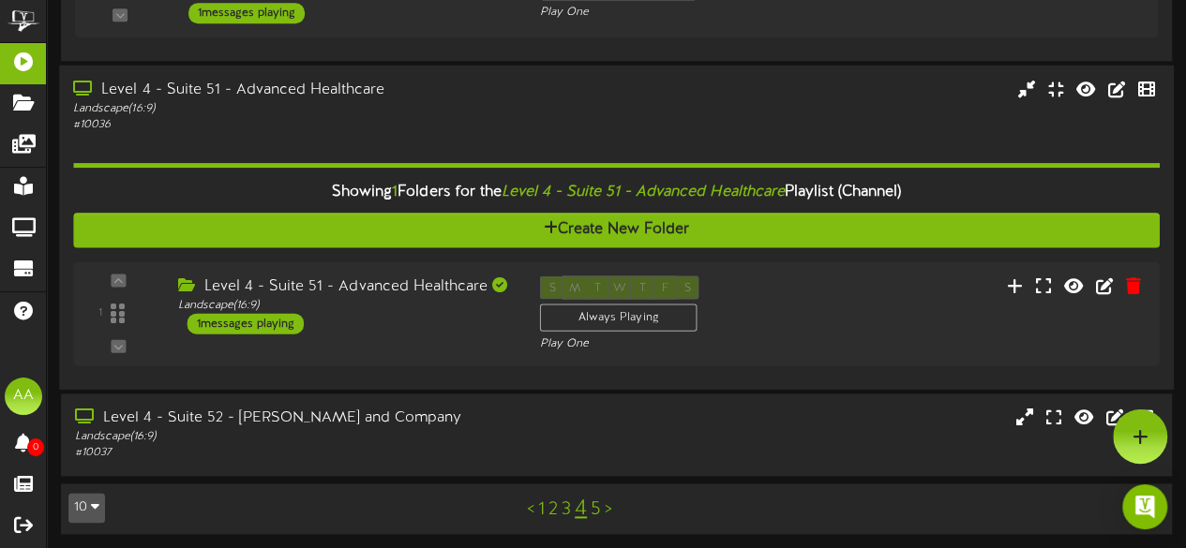
click at [332, 102] on div "Landscape ( 16:9 )" at bounding box center [291, 109] width 436 height 16
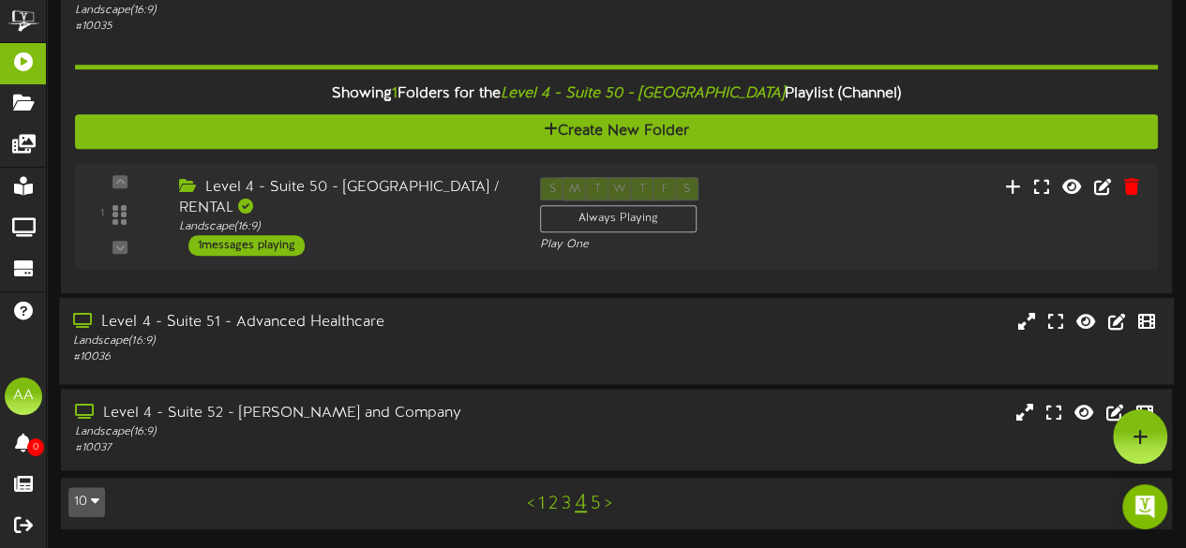
scroll to position [714, 0]
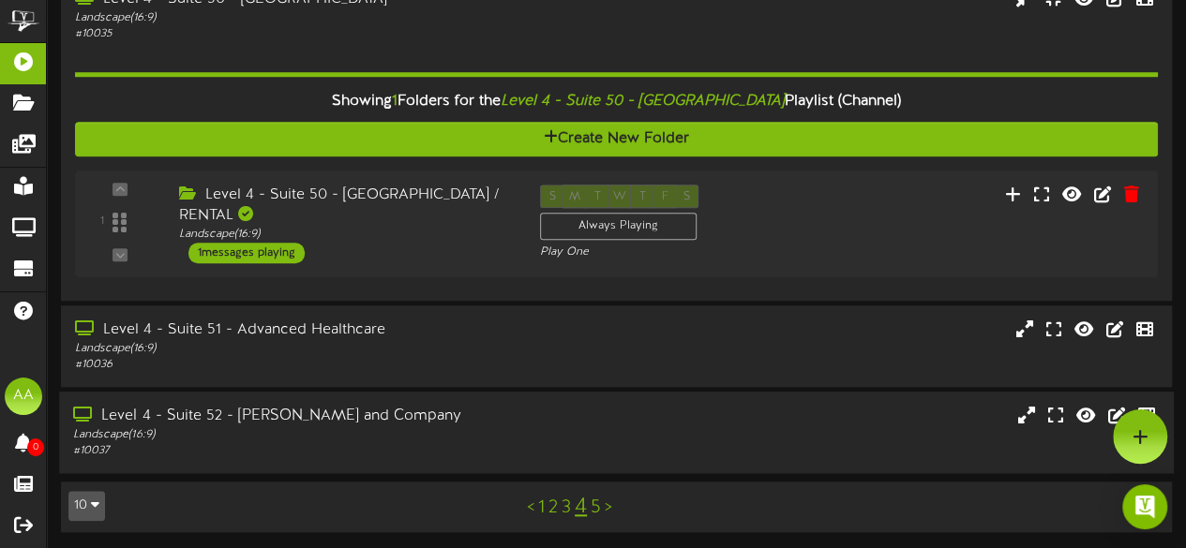
click at [316, 422] on div "Level 4 - Suite 52 - Nicholas and Company" at bounding box center [291, 417] width 436 height 22
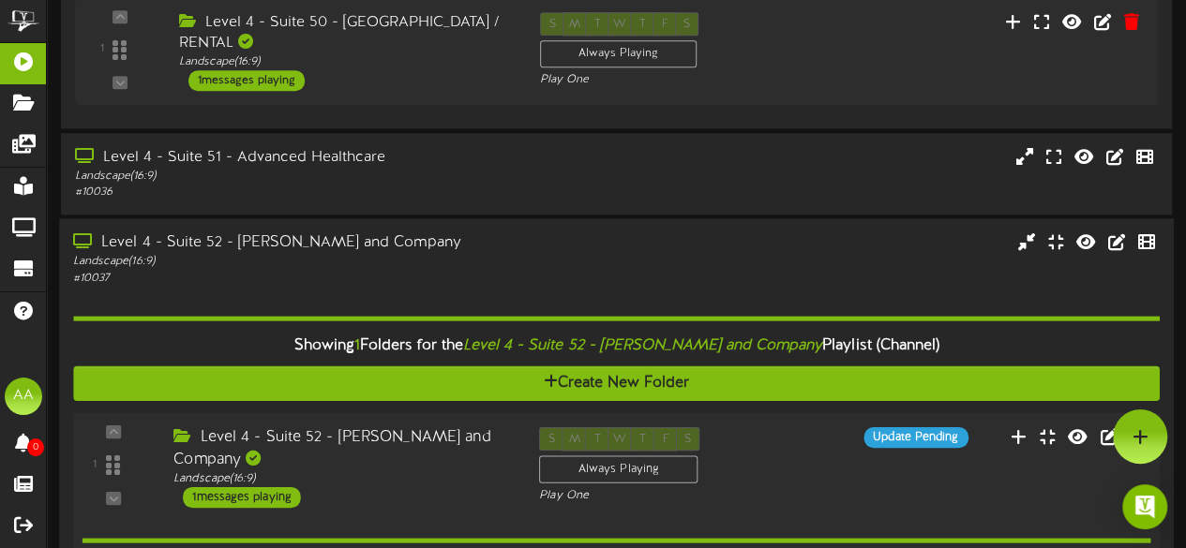
scroll to position [709, 0]
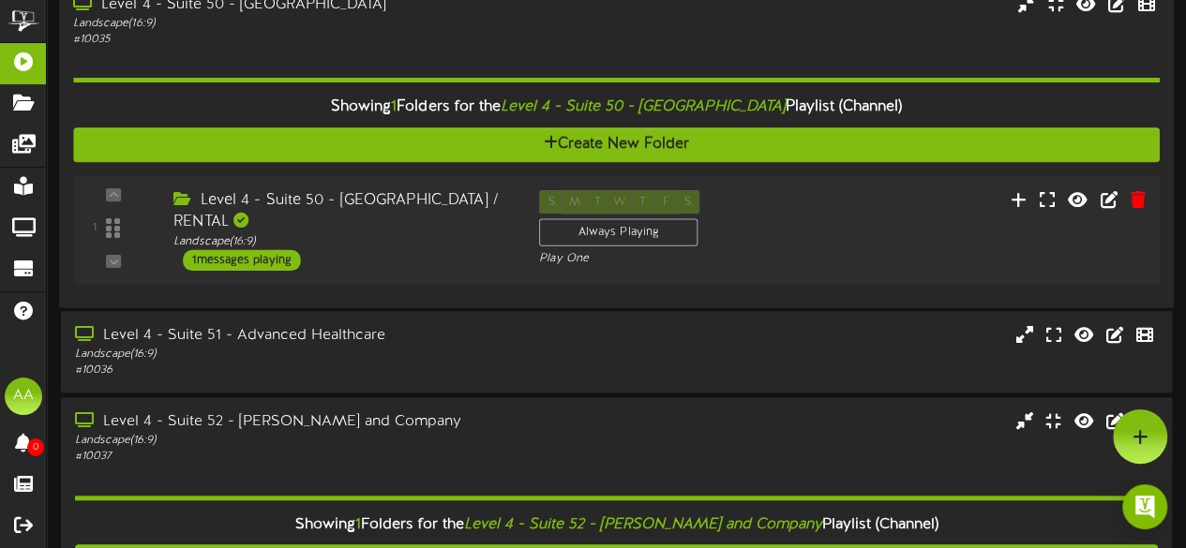
click at [258, 249] on div "1 messages playing" at bounding box center [242, 259] width 118 height 21
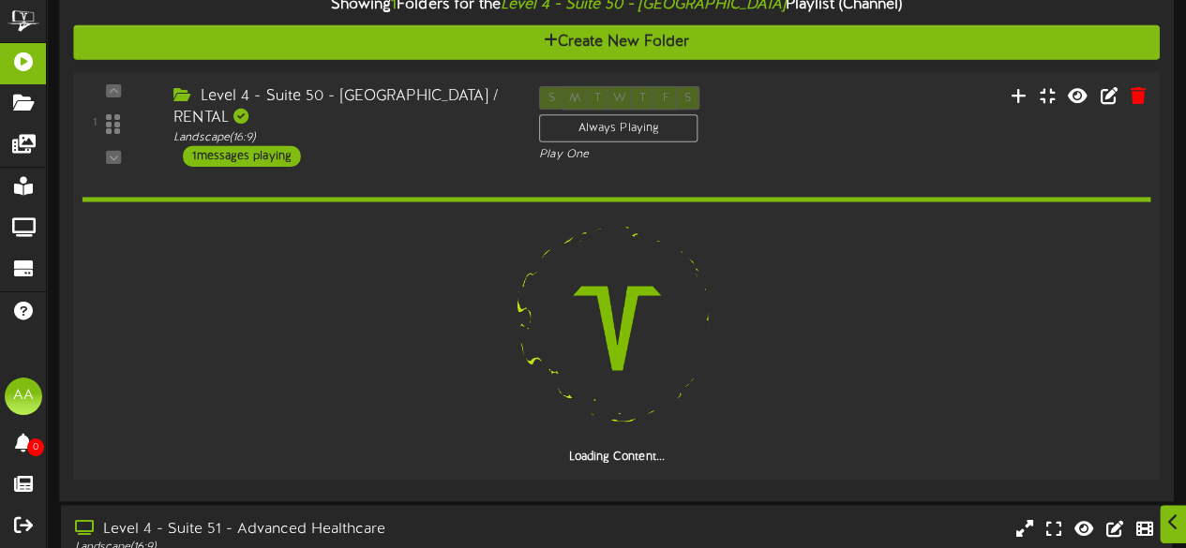
scroll to position [812, 0]
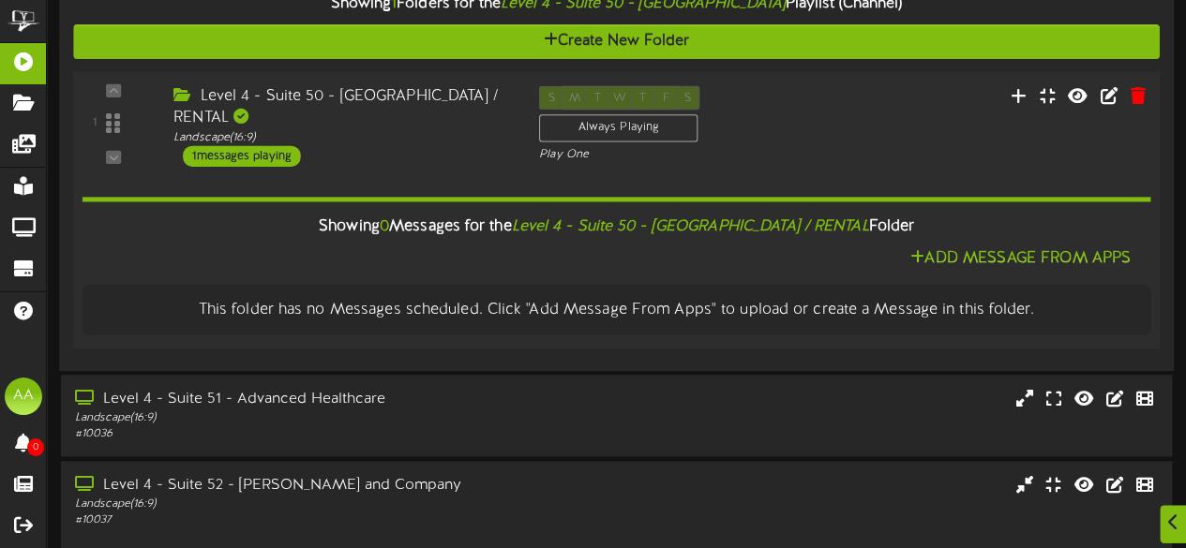
click at [253, 145] on div "1 messages playing" at bounding box center [242, 155] width 118 height 21
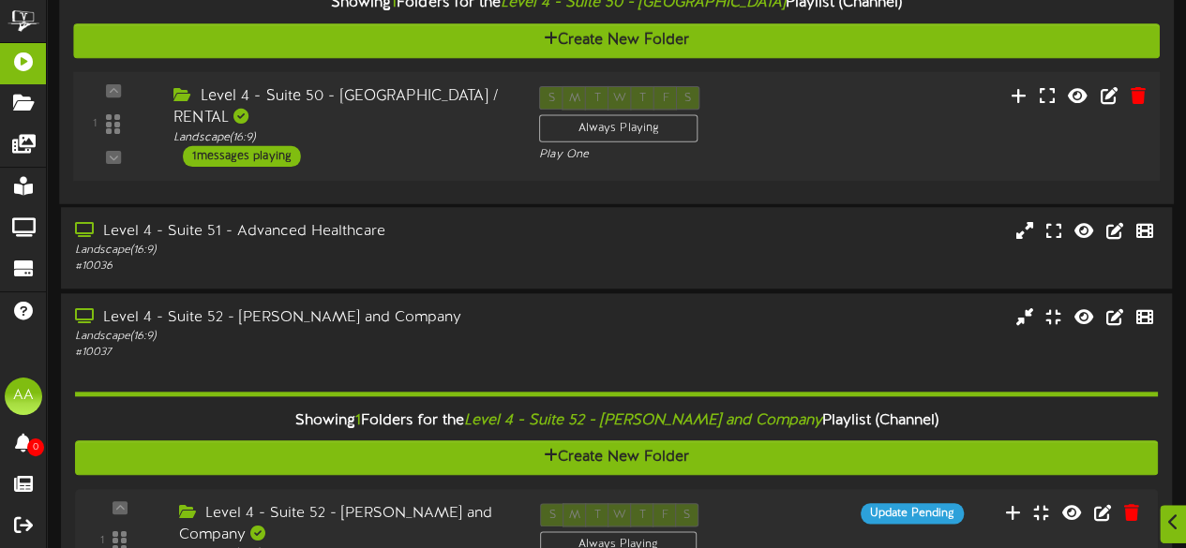
click at [253, 145] on div "1 messages playing" at bounding box center [242, 155] width 118 height 21
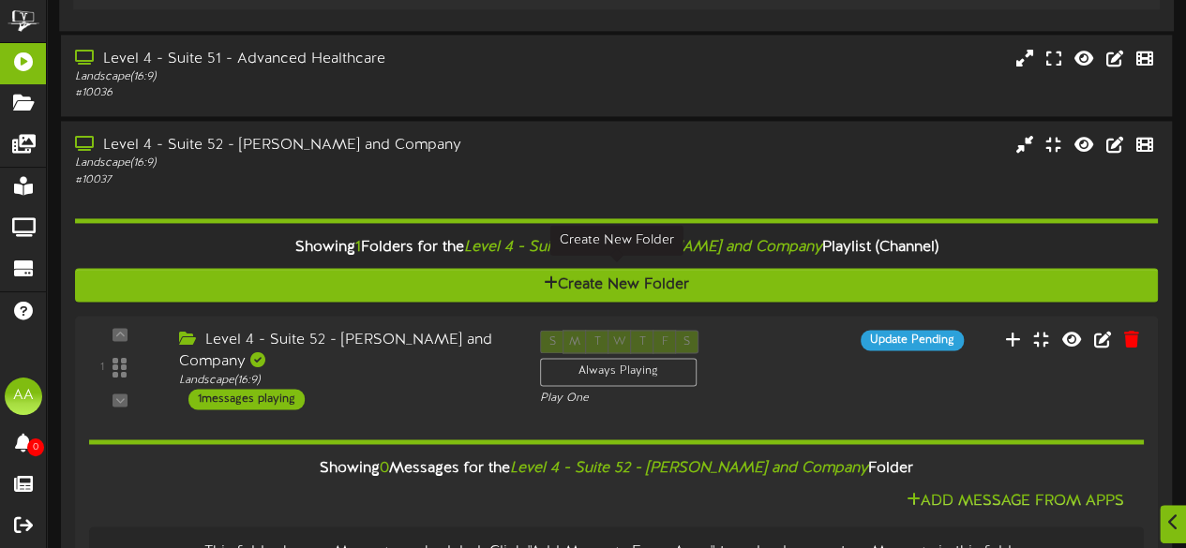
scroll to position [1282, 0]
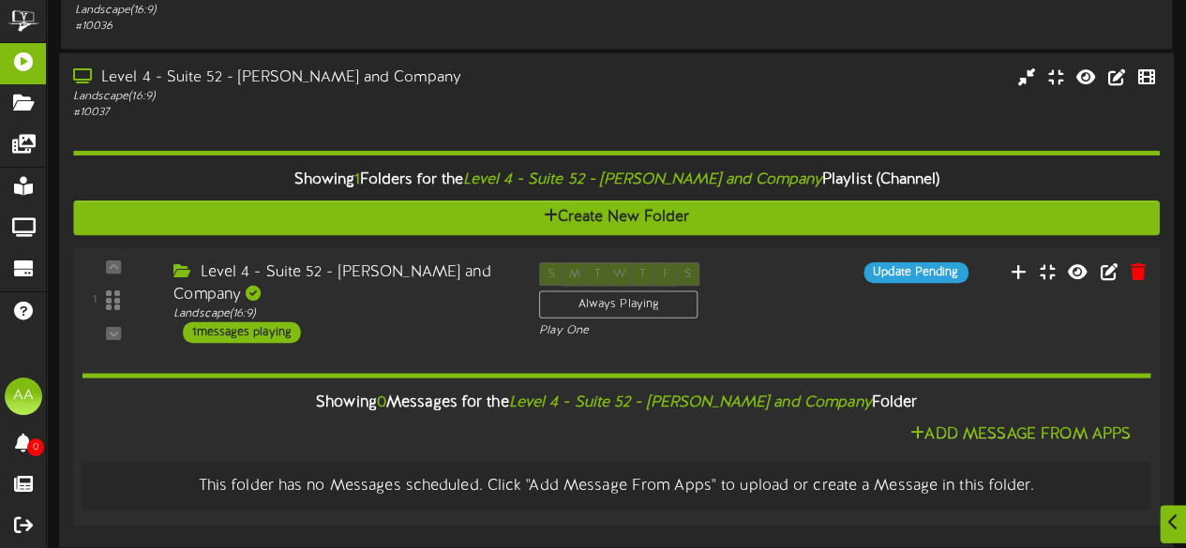
click at [253, 395] on div "Showing 0 Messages for the Level 4 - Suite 52 - Nicholas and Company Folder" at bounding box center [615, 402] width 1097 height 40
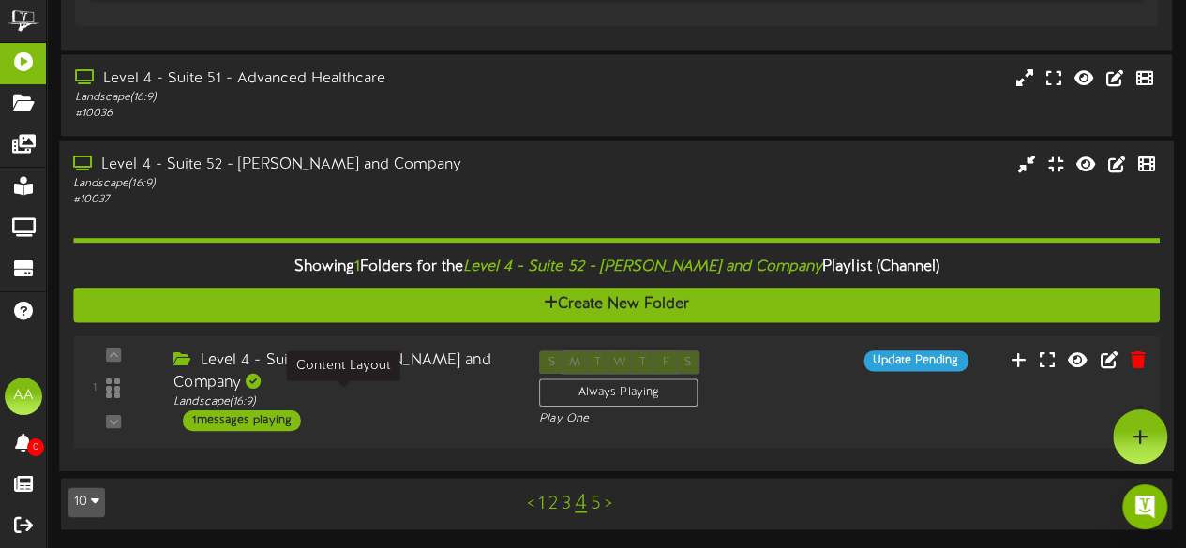
scroll to position [1188, 0]
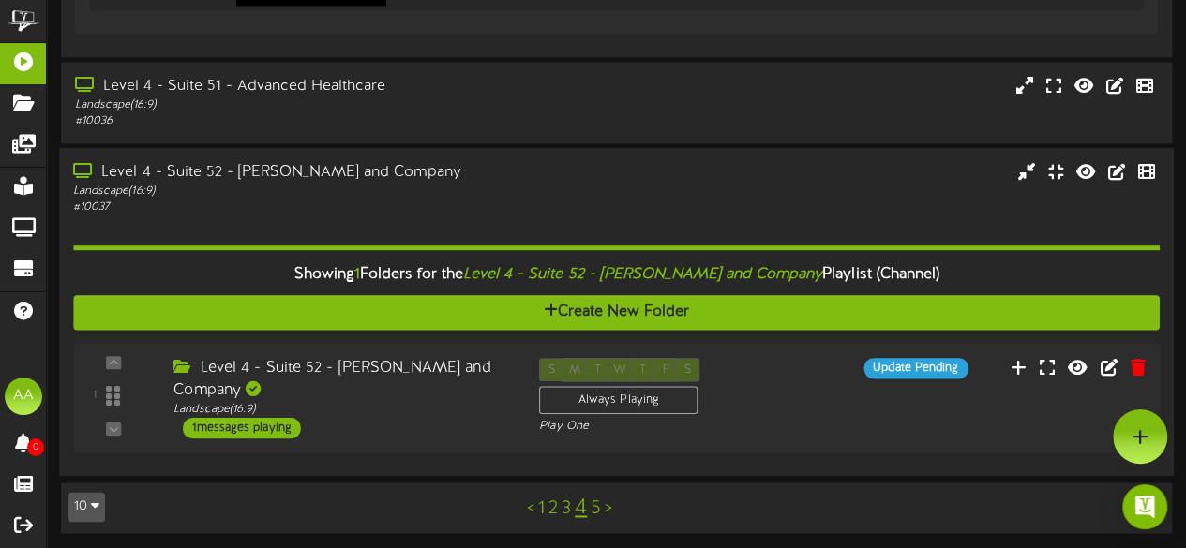
click at [267, 428] on div "1 messages playing" at bounding box center [242, 427] width 118 height 21
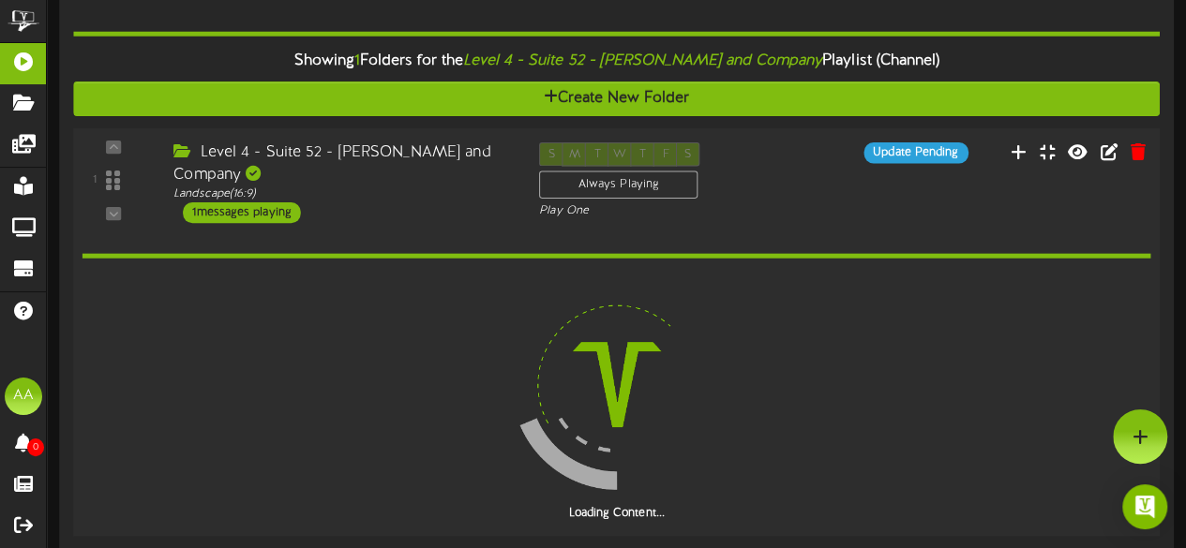
scroll to position [1397, 0]
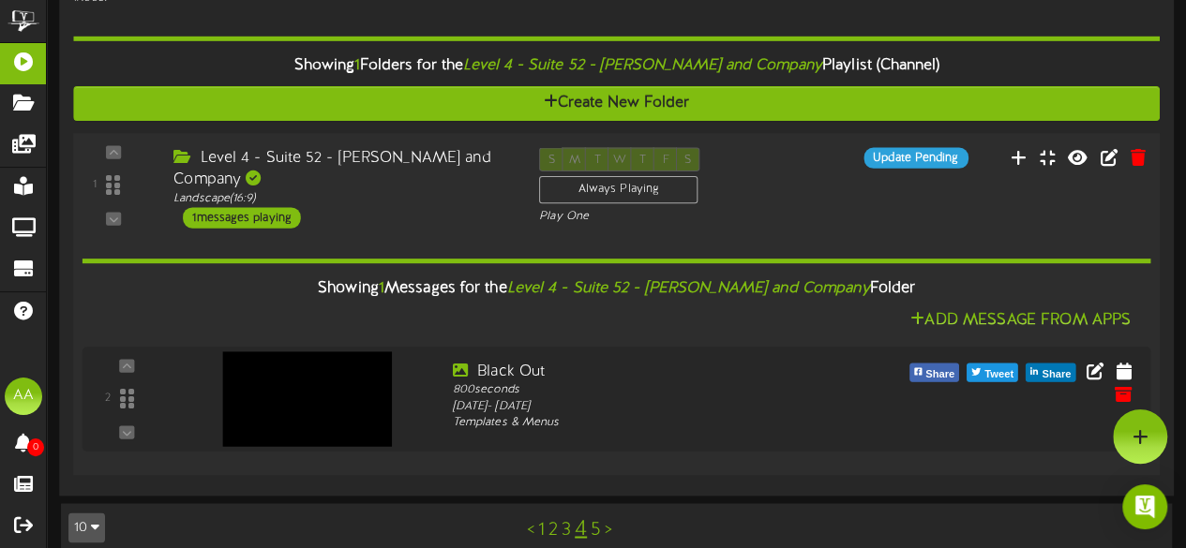
click at [394, 199] on div "Landscape ( 16:9 )" at bounding box center [341, 198] width 337 height 16
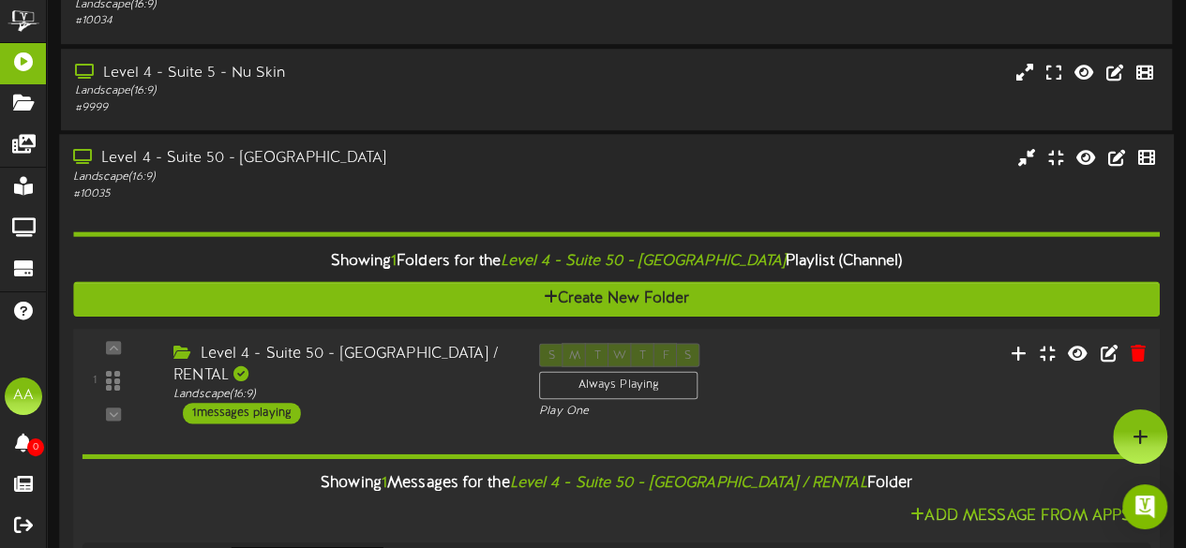
scroll to position [482, 0]
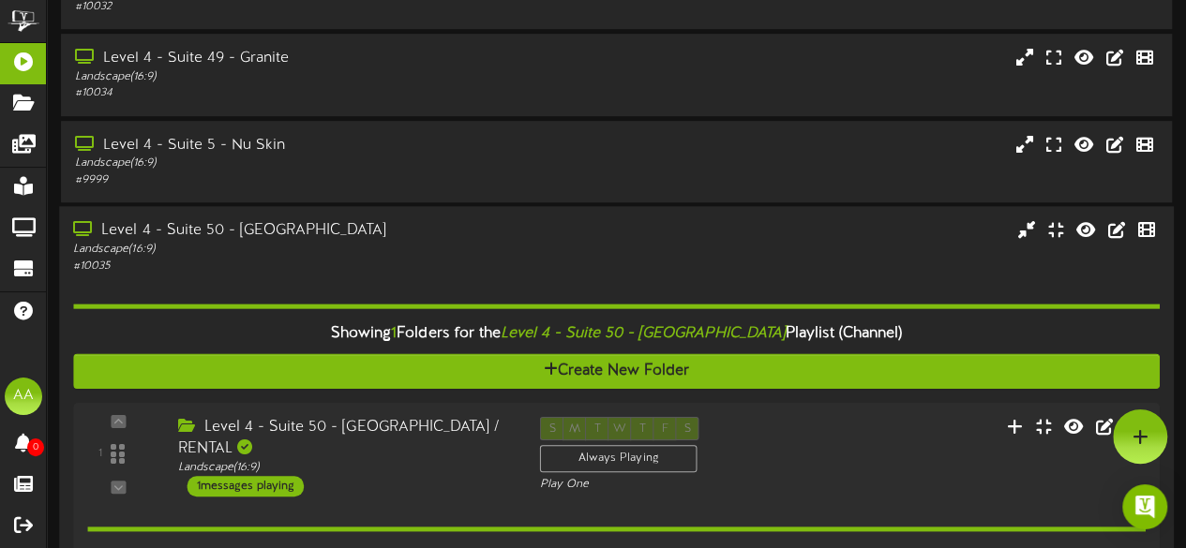
click at [309, 237] on div "Level 4 - Suite 50 - Cyprus" at bounding box center [291, 231] width 436 height 22
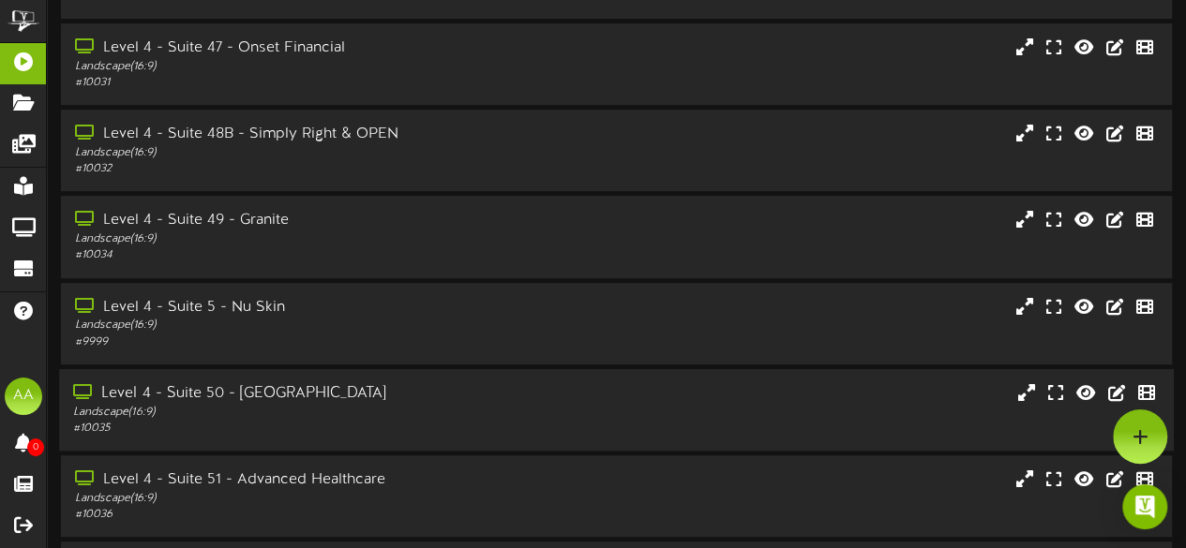
scroll to position [319, 0]
click at [304, 331] on div "Landscape ( 16:9 )" at bounding box center [291, 327] width 436 height 16
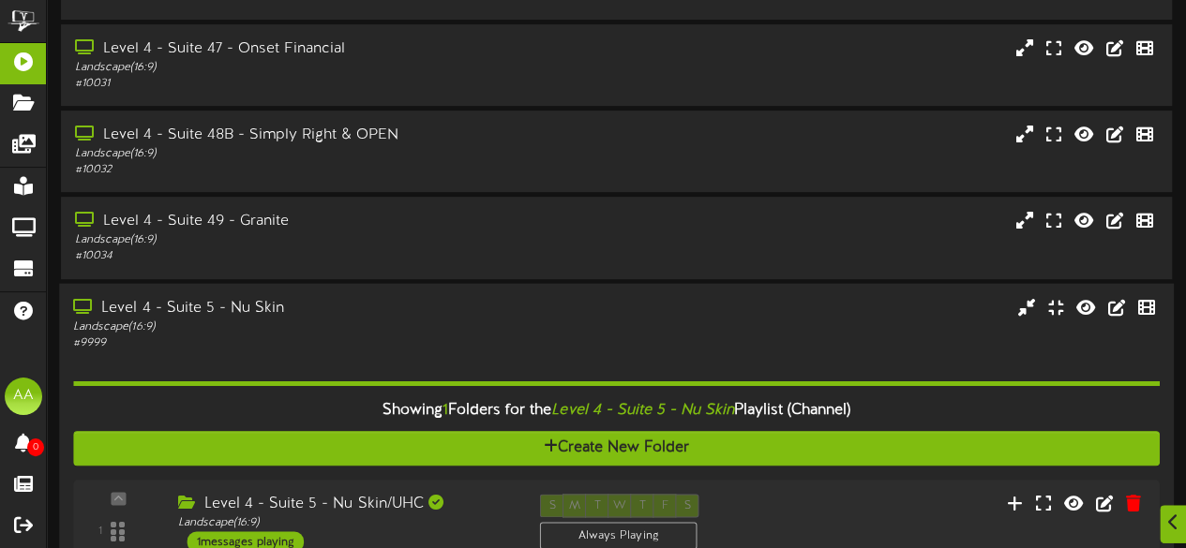
scroll to position [461, 0]
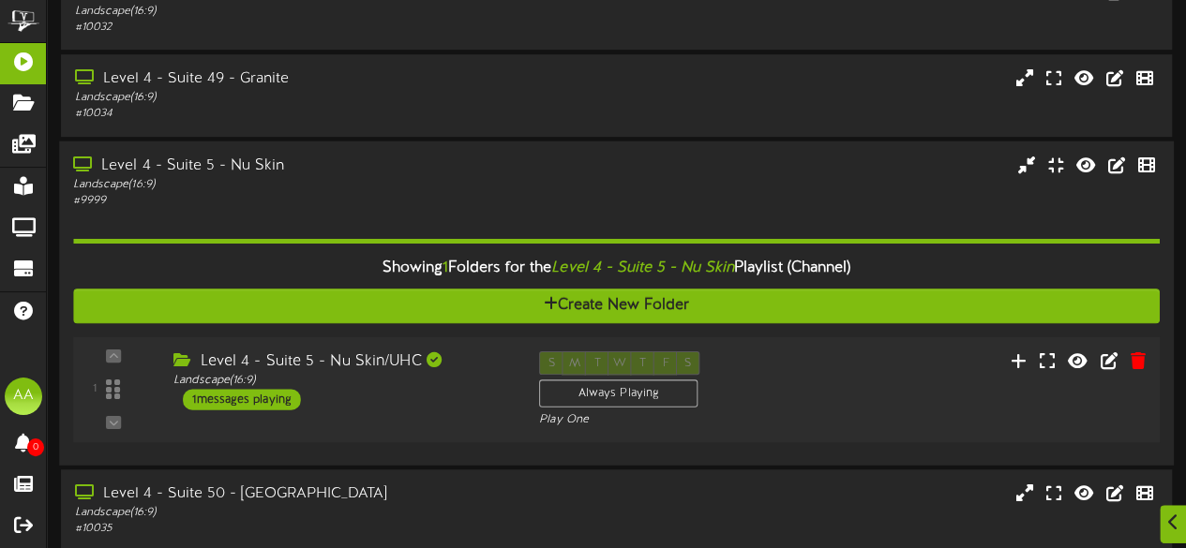
click at [269, 402] on div "1 messages playing" at bounding box center [242, 399] width 118 height 21
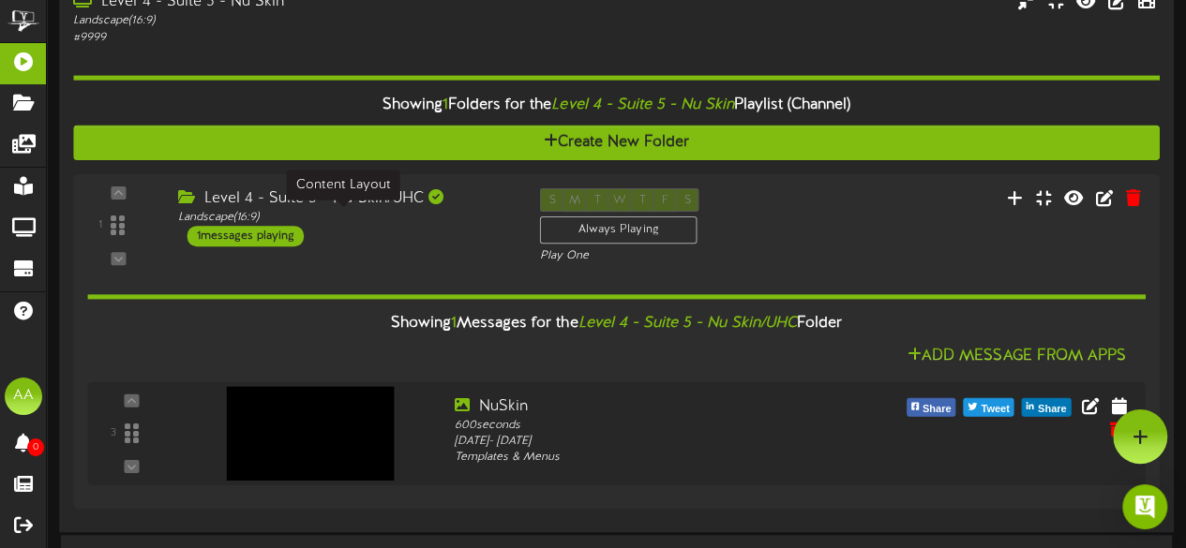
scroll to position [547, 0]
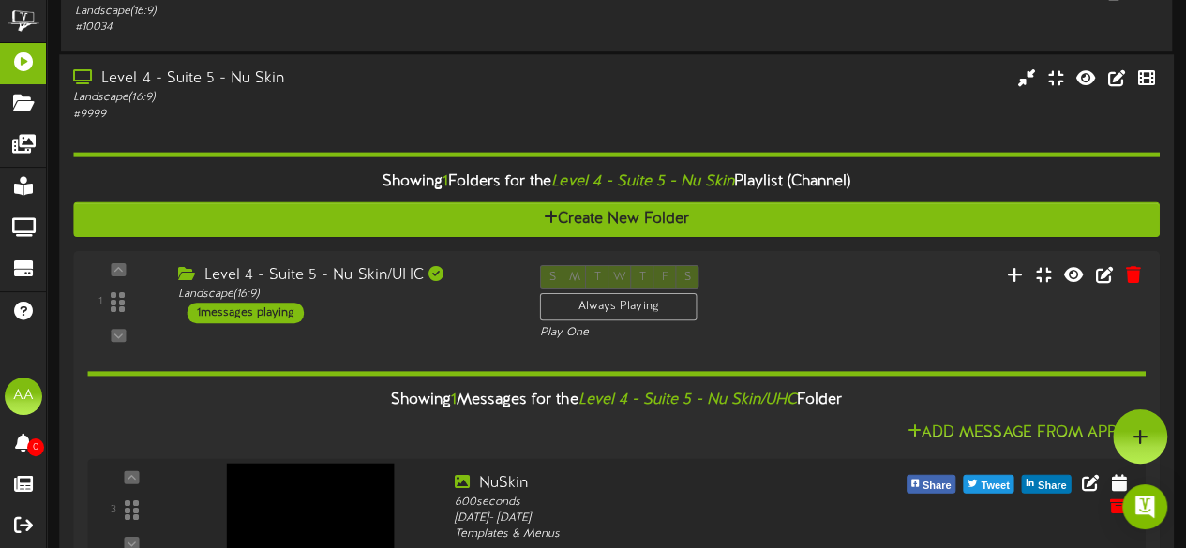
click at [397, 92] on div "Landscape ( 16:9 )" at bounding box center [291, 98] width 436 height 16
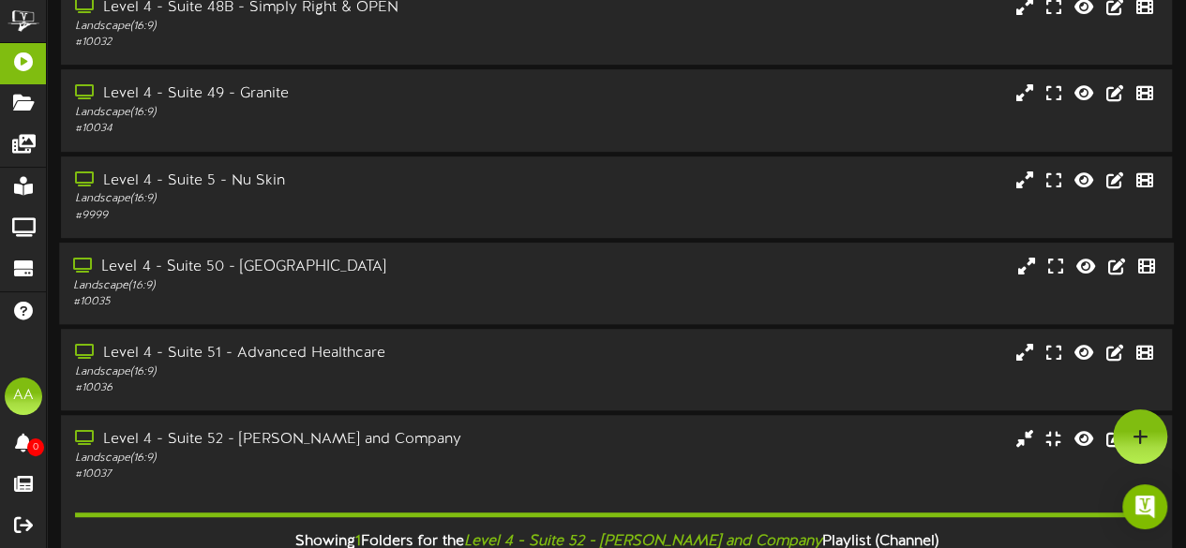
scroll to position [411, 0]
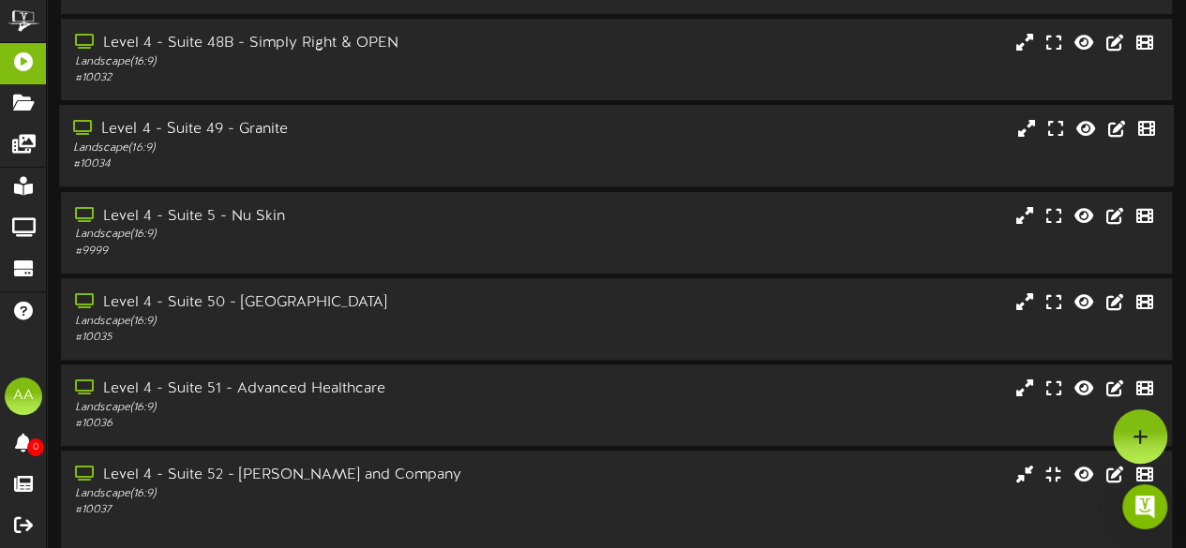
click at [376, 162] on div "# 10034" at bounding box center [291, 165] width 436 height 16
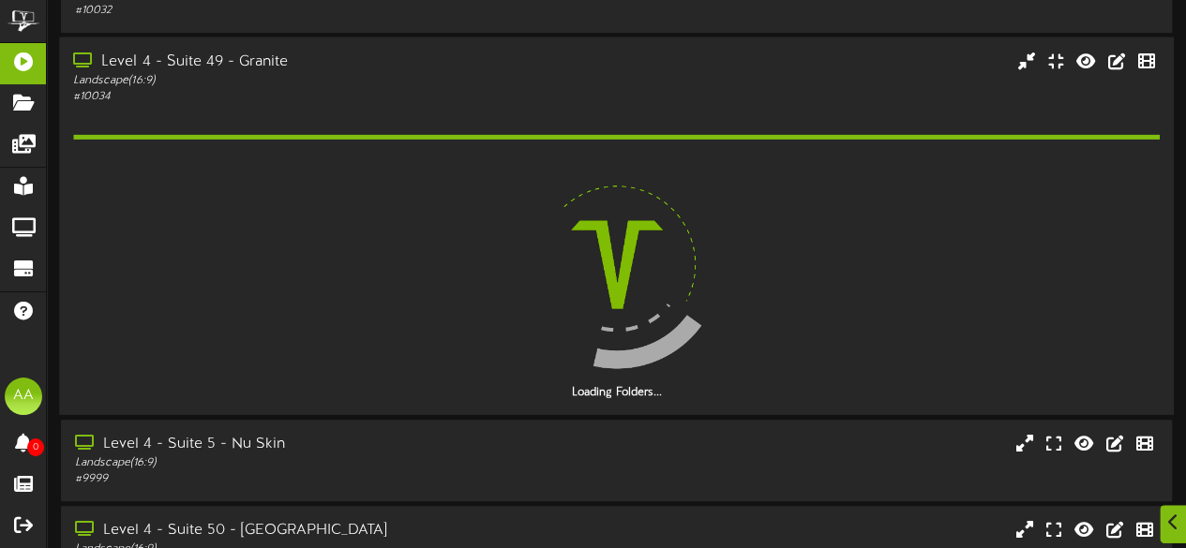
scroll to position [485, 0]
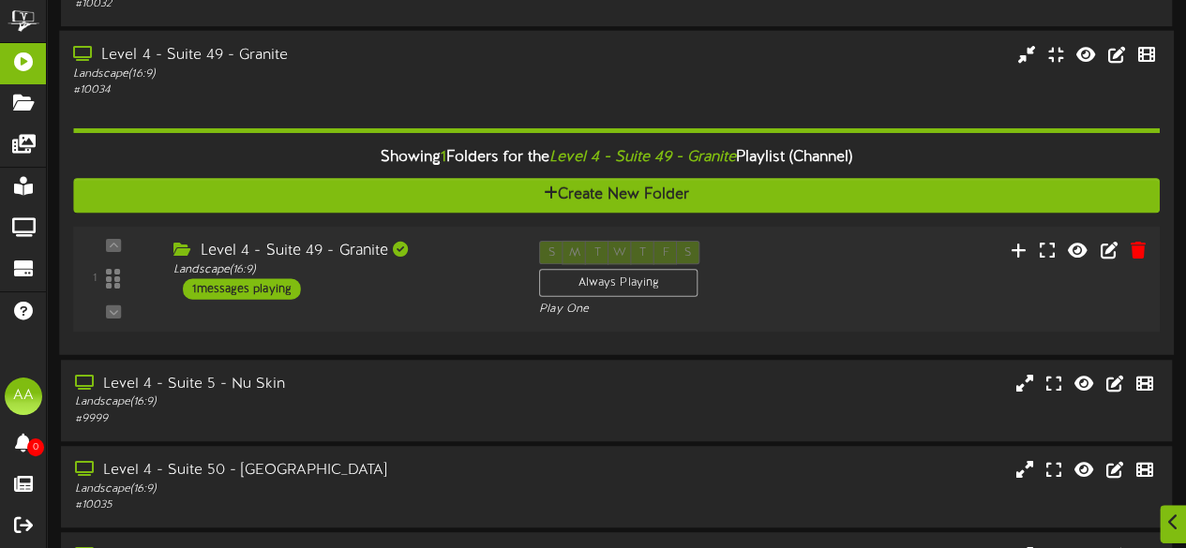
click at [257, 294] on div "1 messages playing" at bounding box center [242, 289] width 118 height 21
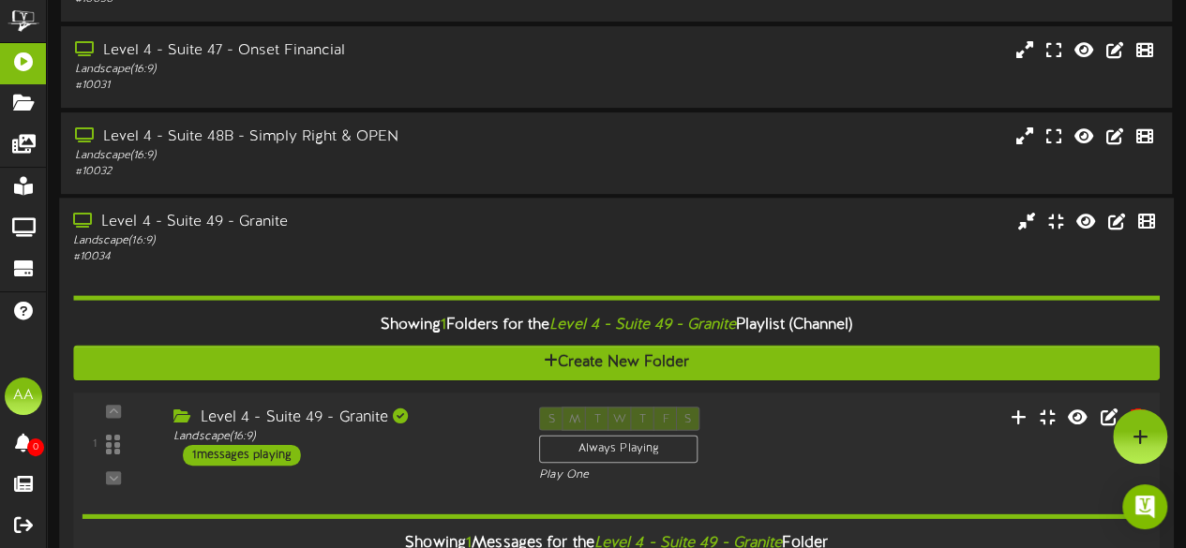
scroll to position [315, 0]
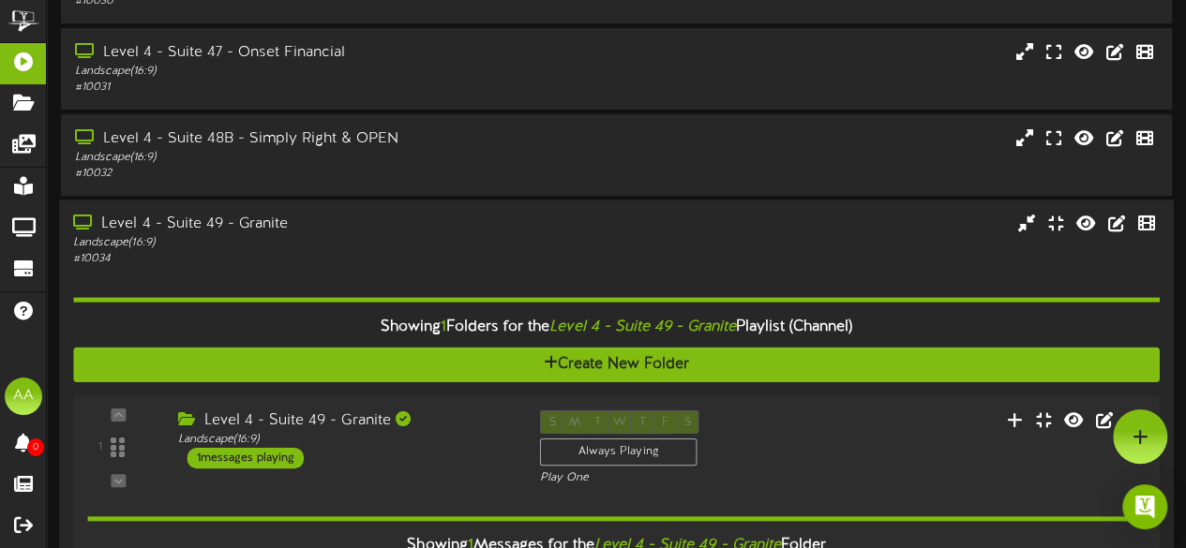
click at [457, 254] on div "# 10034" at bounding box center [291, 260] width 436 height 16
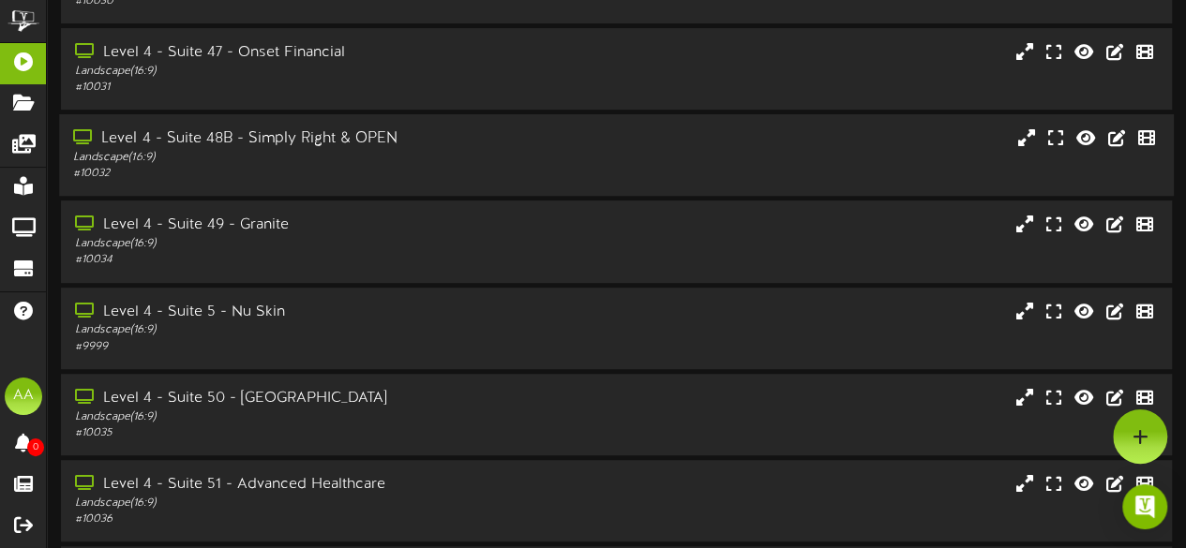
click at [404, 173] on div "# 10032" at bounding box center [291, 174] width 436 height 16
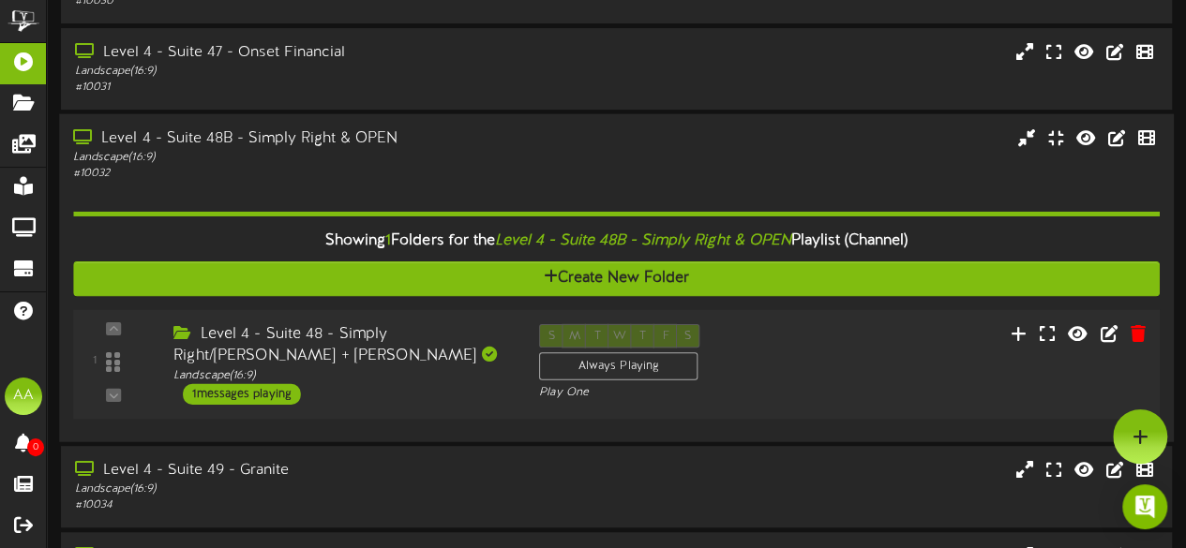
click at [261, 392] on div "1 messages playing" at bounding box center [242, 394] width 118 height 21
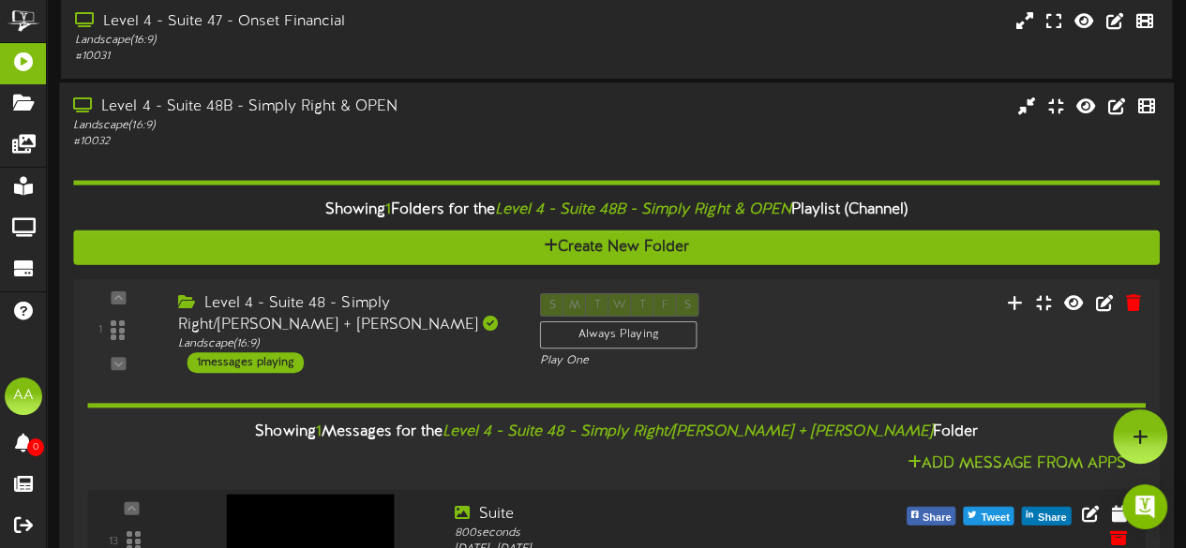
scroll to position [414, 0]
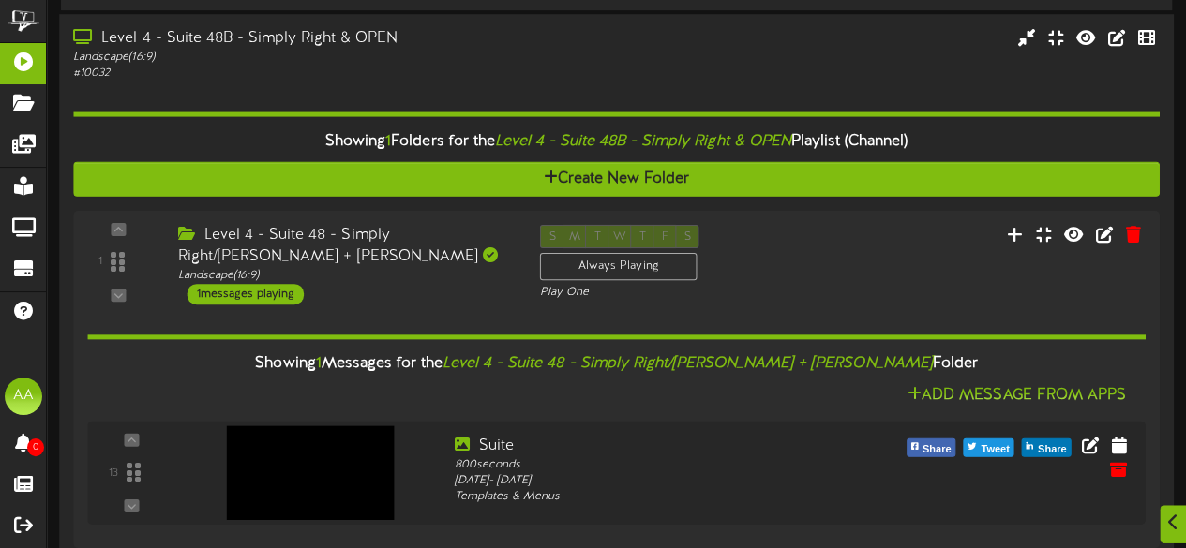
click at [436, 50] on div "Level 4 - Suite 48B - Simply Right & OPEN" at bounding box center [291, 39] width 436 height 22
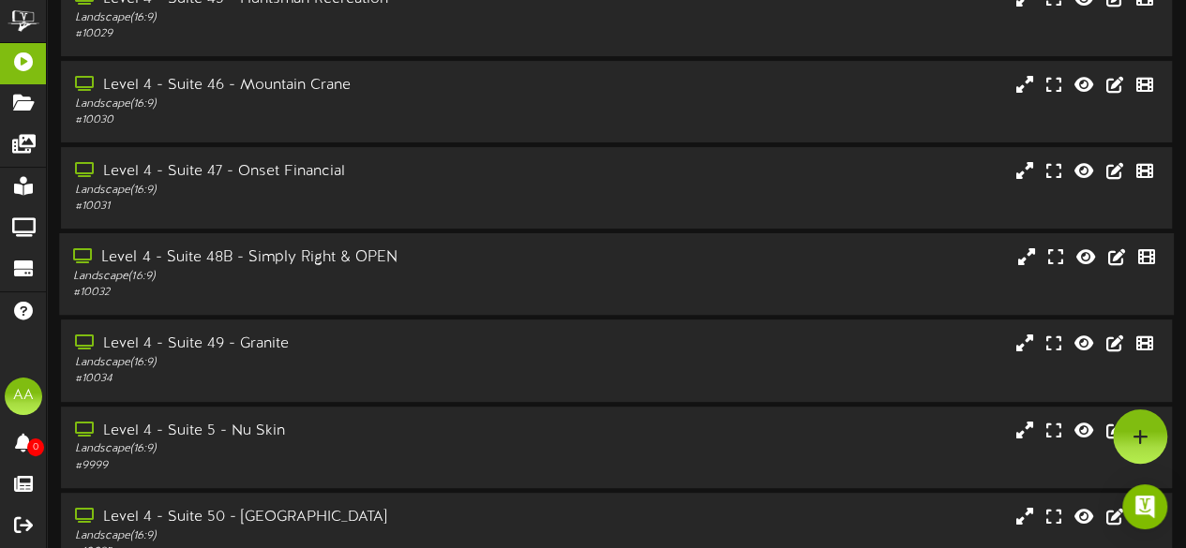
scroll to position [194, 0]
click at [367, 199] on div "Landscape ( 16:9 )" at bounding box center [291, 193] width 436 height 16
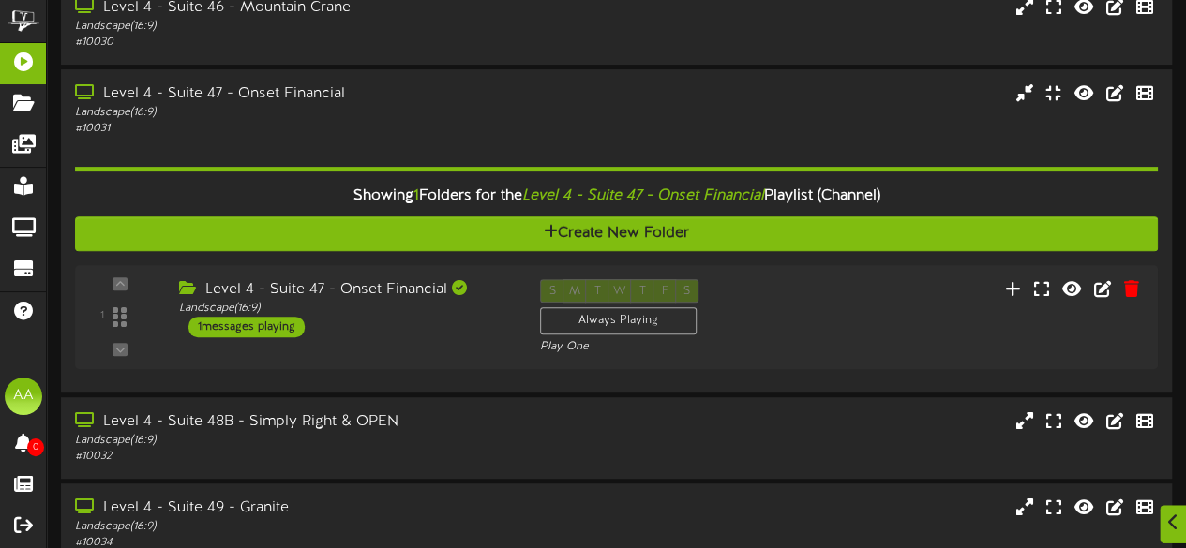
scroll to position [276, 0]
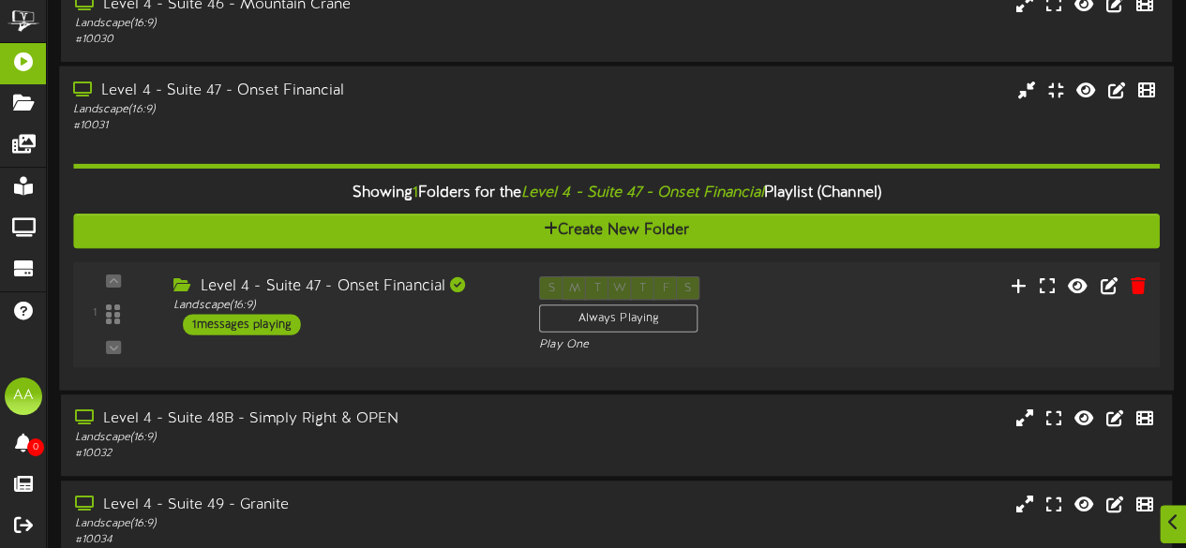
click at [265, 327] on div "1 messages playing" at bounding box center [242, 324] width 118 height 21
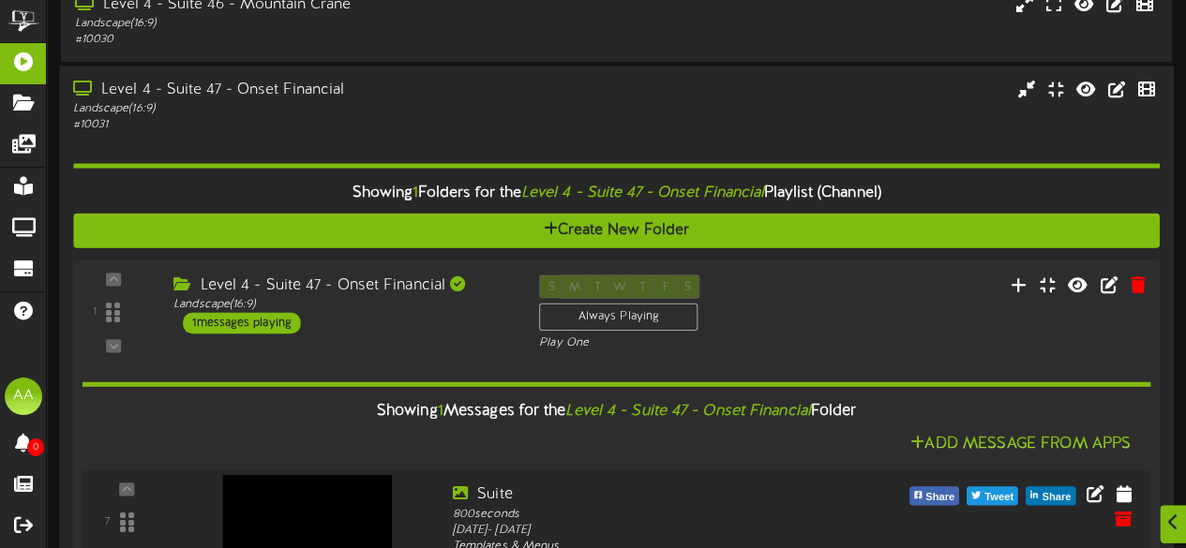
scroll to position [322, 0]
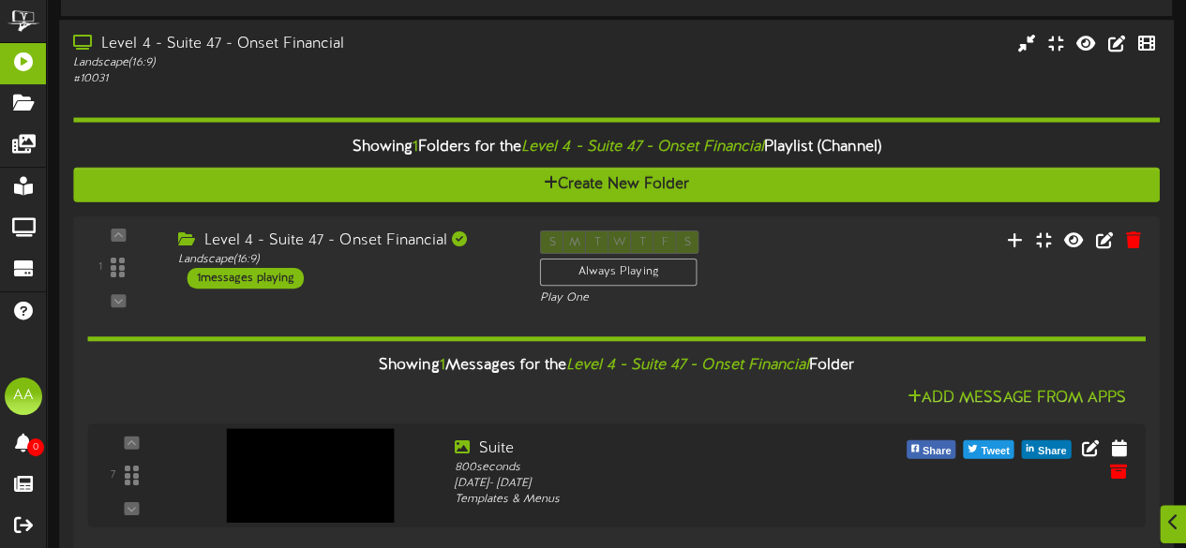
click at [411, 78] on div "# 10031" at bounding box center [291, 79] width 436 height 16
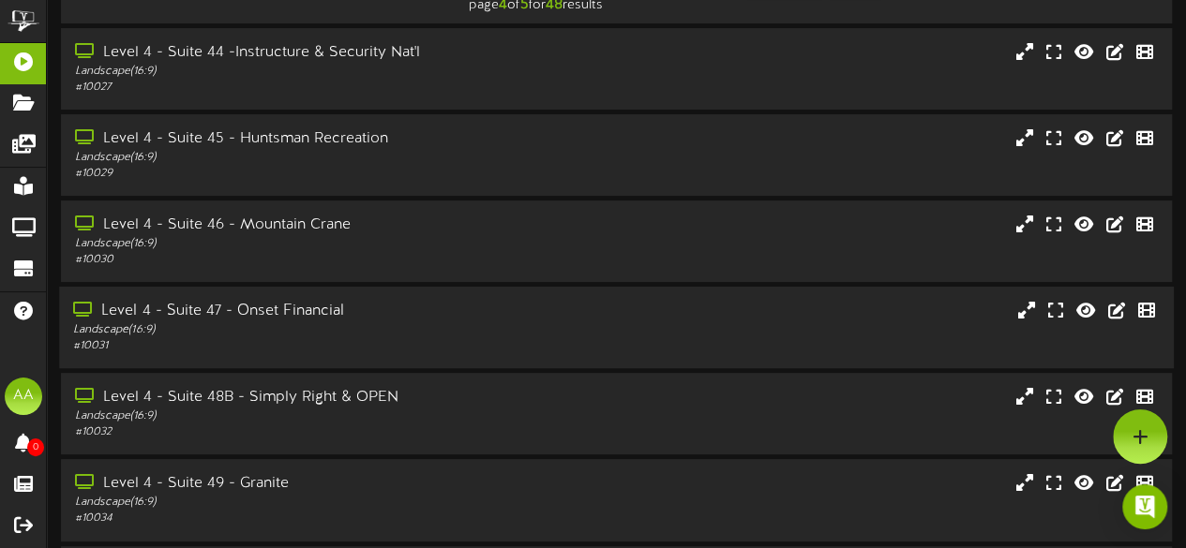
scroll to position [55, 0]
click at [371, 217] on div "Level 4 - Suite 46 - Mountain Crane Landscape ( 16:9 ) # 10030" at bounding box center [616, 243] width 1114 height 82
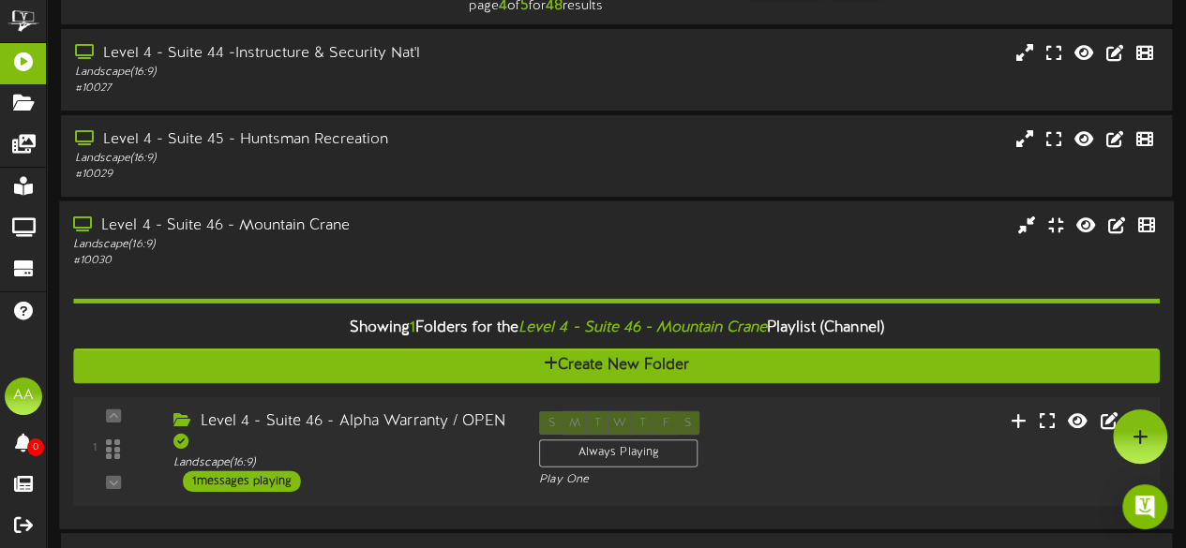
click at [245, 483] on div "1 messages playing" at bounding box center [242, 481] width 118 height 21
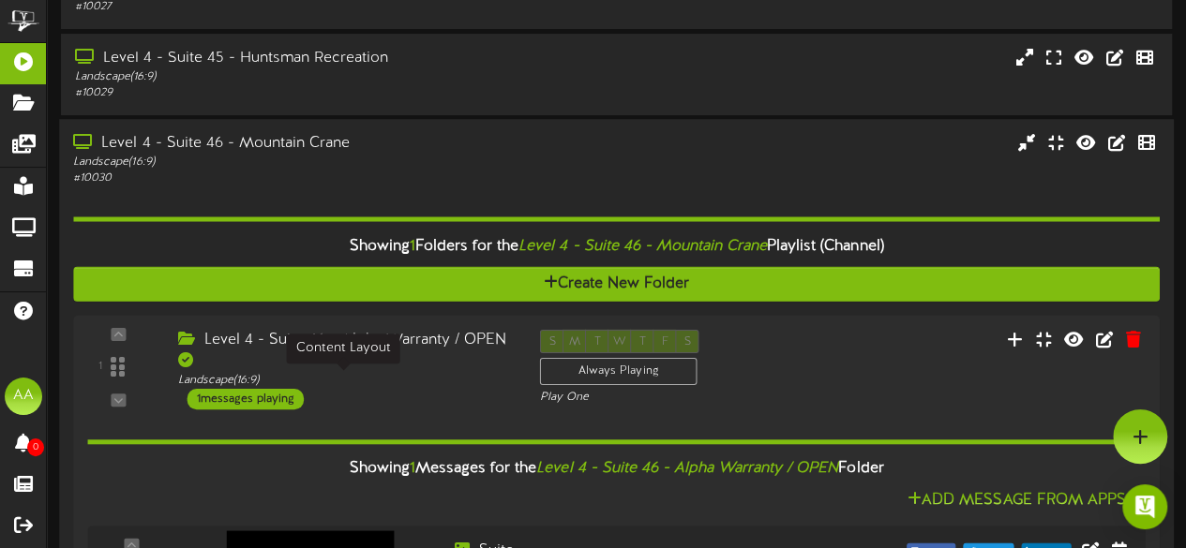
scroll to position [120, 0]
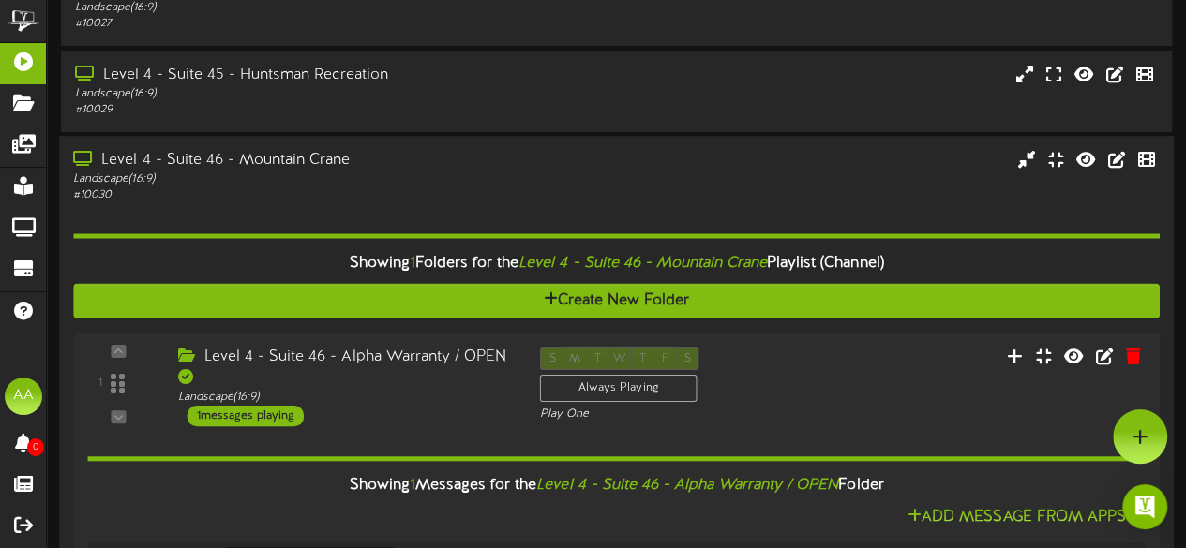
click at [422, 168] on div "Level 4 - Suite 46 - Mountain Crane" at bounding box center [291, 161] width 436 height 22
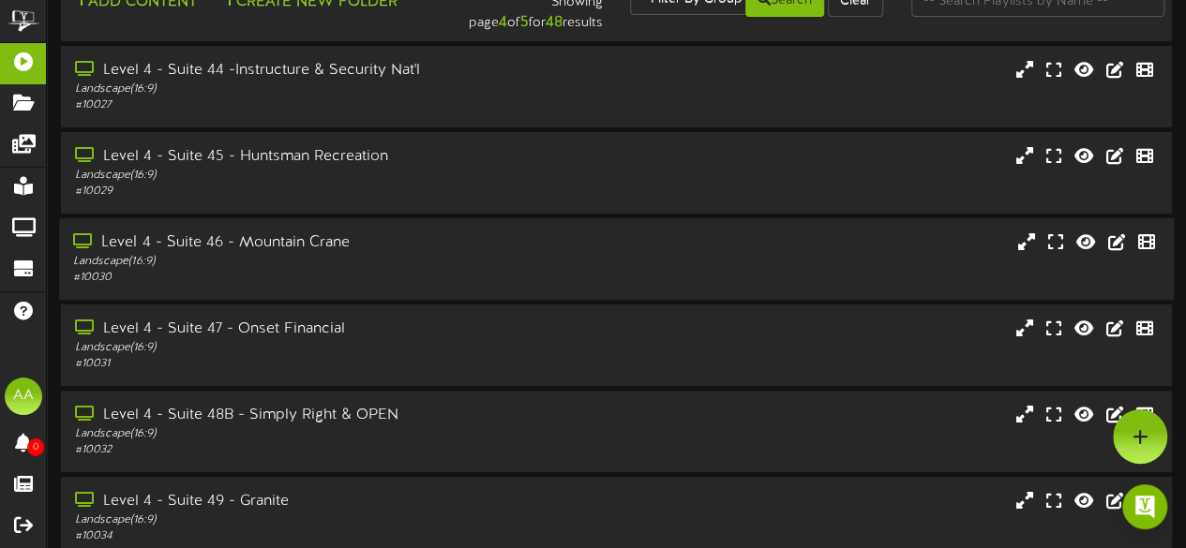
scroll to position [36, 0]
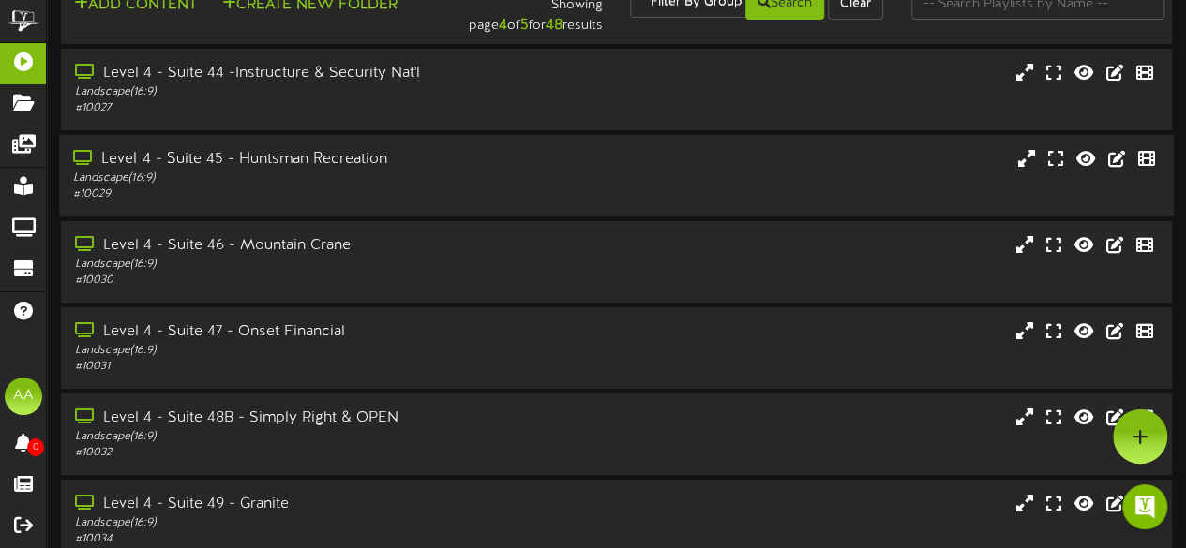
click at [411, 172] on div "Landscape ( 16:9 )" at bounding box center [291, 179] width 436 height 16
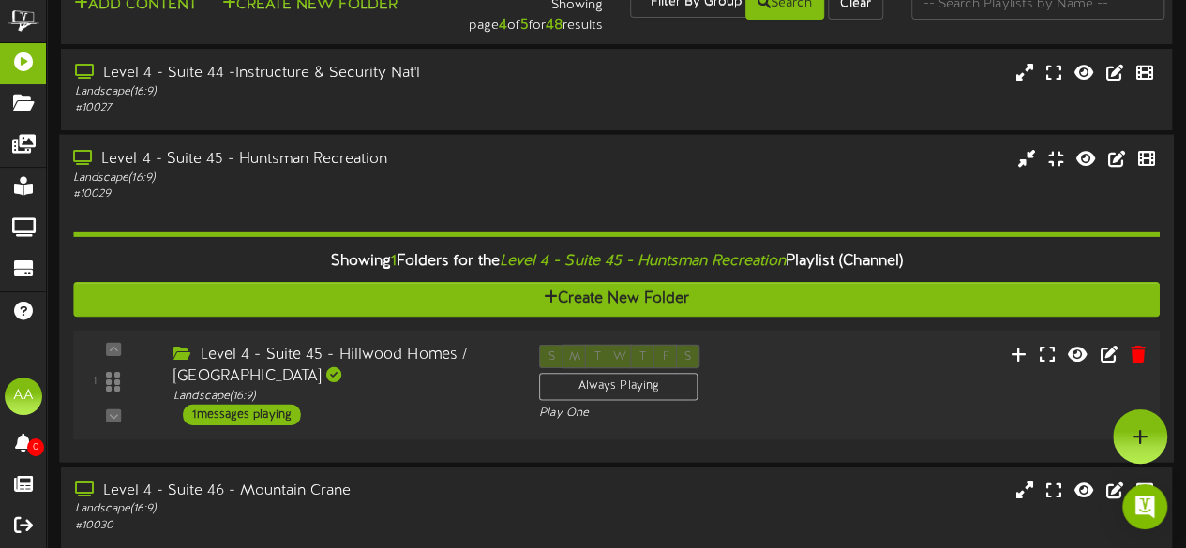
click at [251, 419] on div "1 messages playing" at bounding box center [242, 414] width 118 height 21
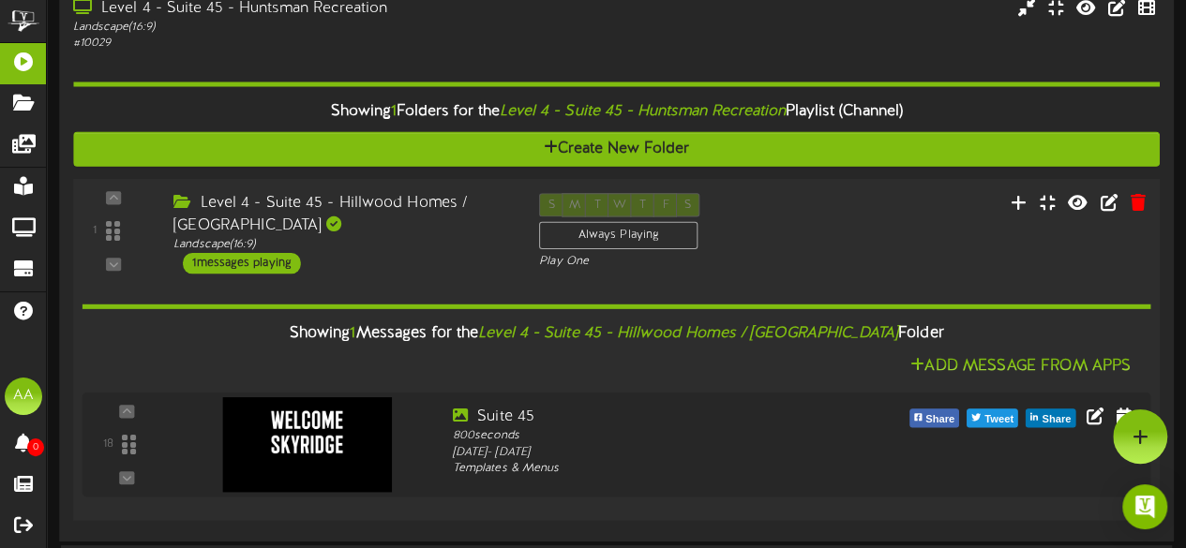
scroll to position [18, 0]
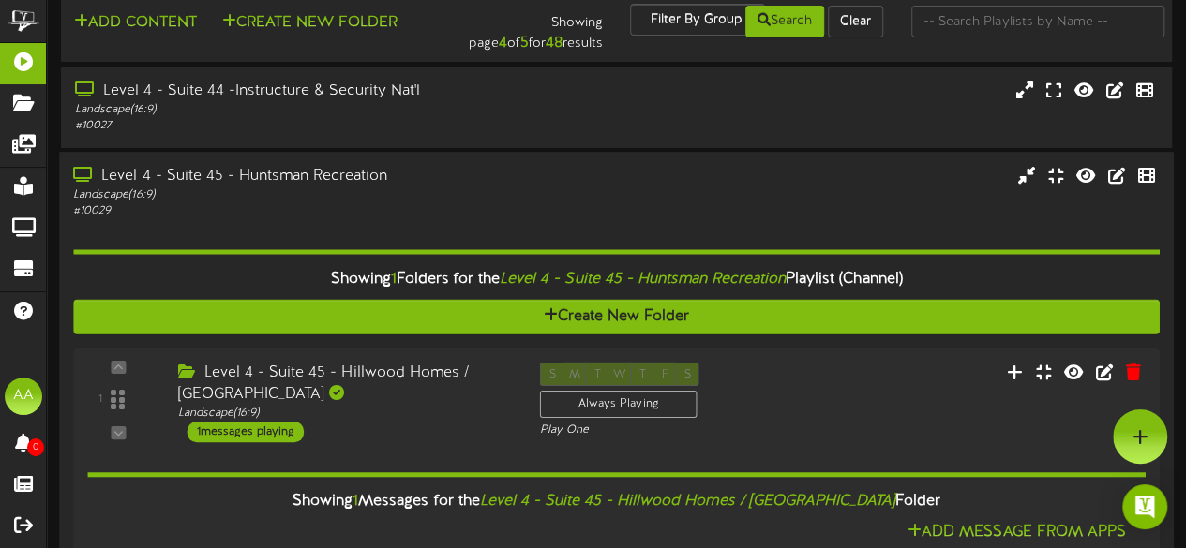
click at [408, 197] on div "Landscape ( 16:9 )" at bounding box center [291, 195] width 436 height 16
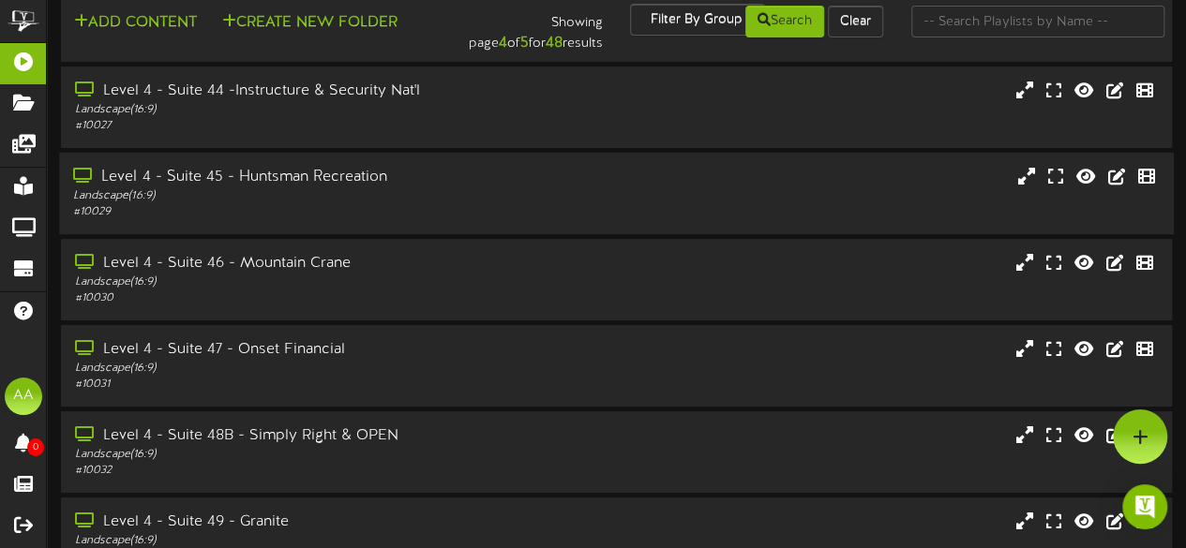
scroll to position [0, 0]
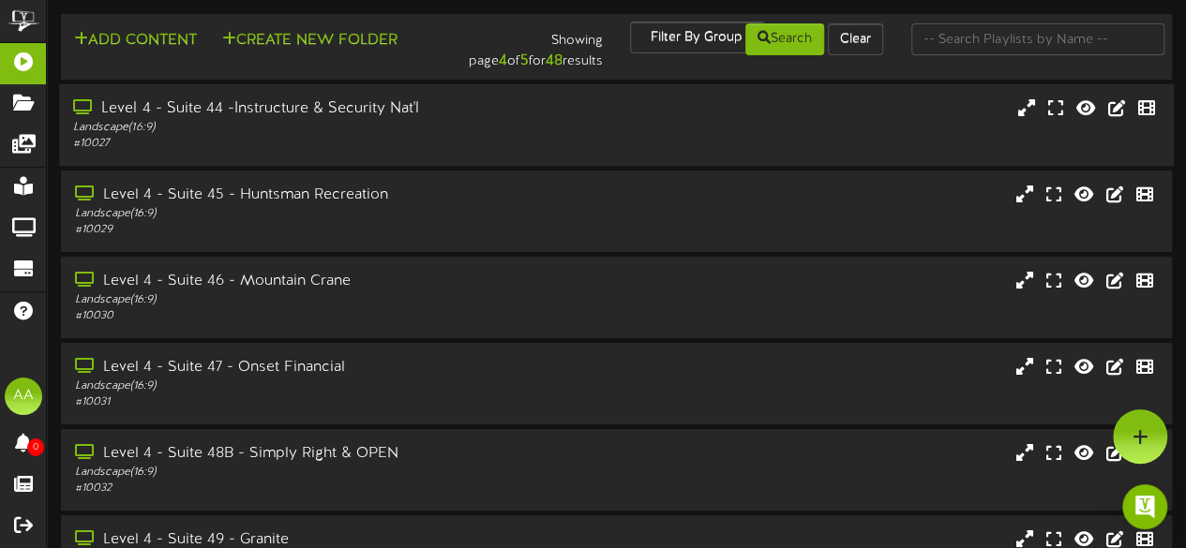
click at [424, 141] on div "# 10027" at bounding box center [291, 144] width 436 height 16
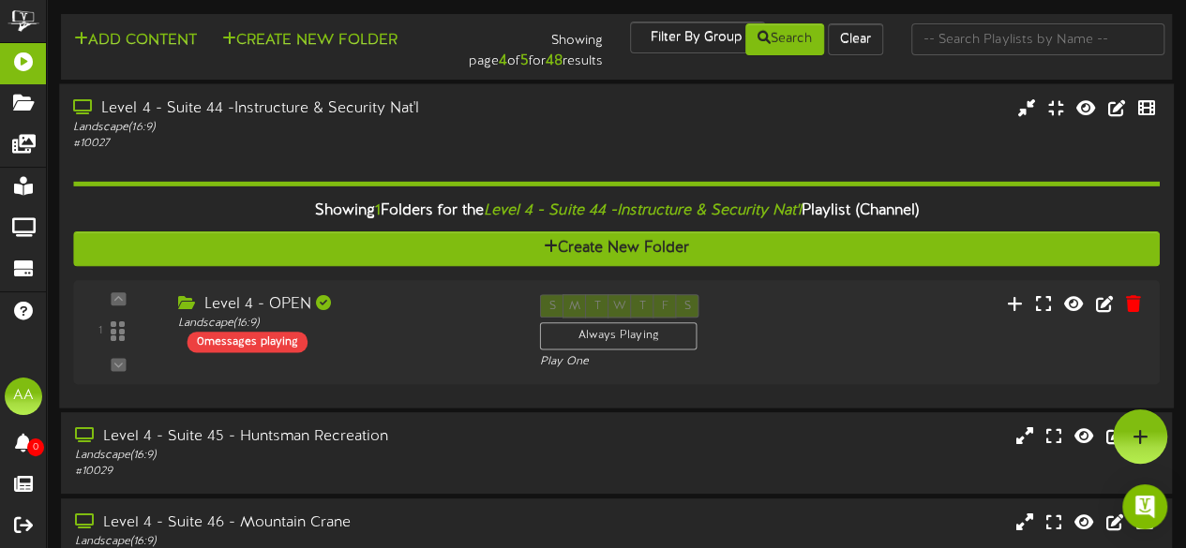
click at [461, 130] on div "Landscape ( 16:9 )" at bounding box center [291, 127] width 436 height 16
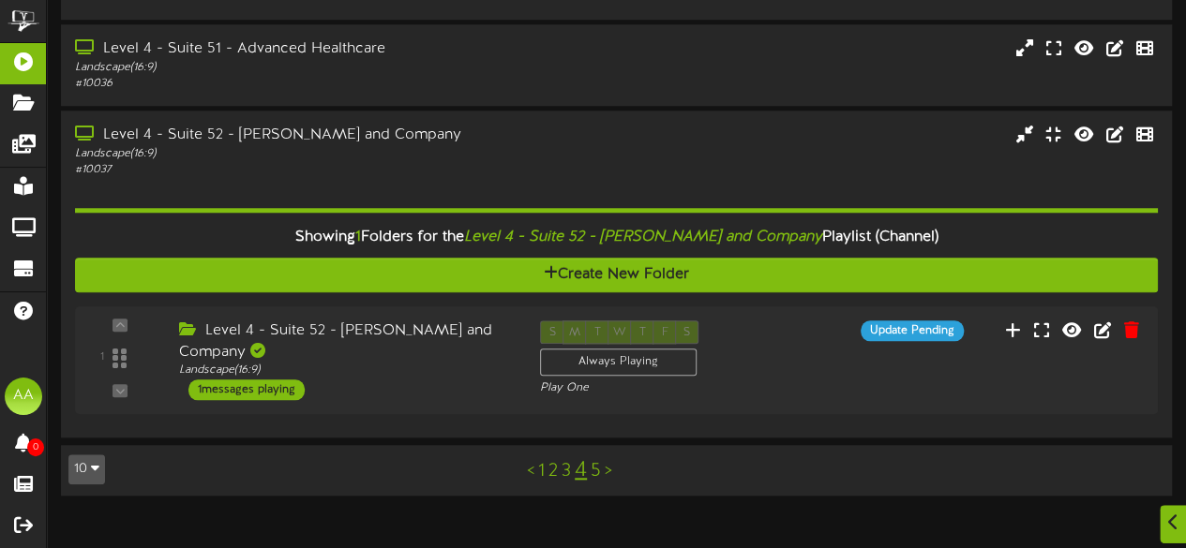
scroll to position [1042, 0]
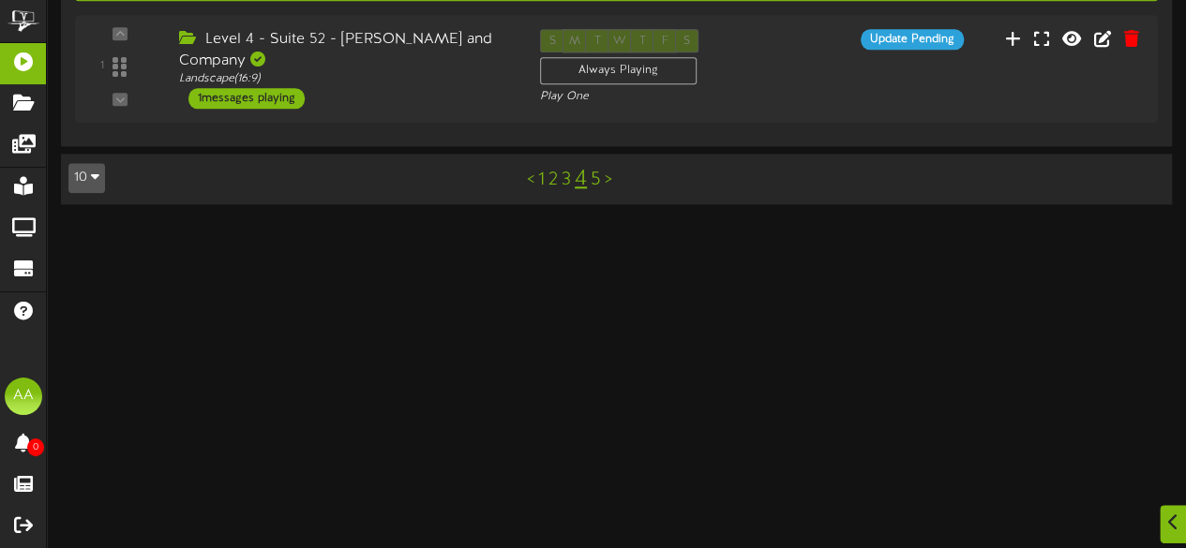
click at [566, 182] on link "3" at bounding box center [565, 180] width 9 height 21
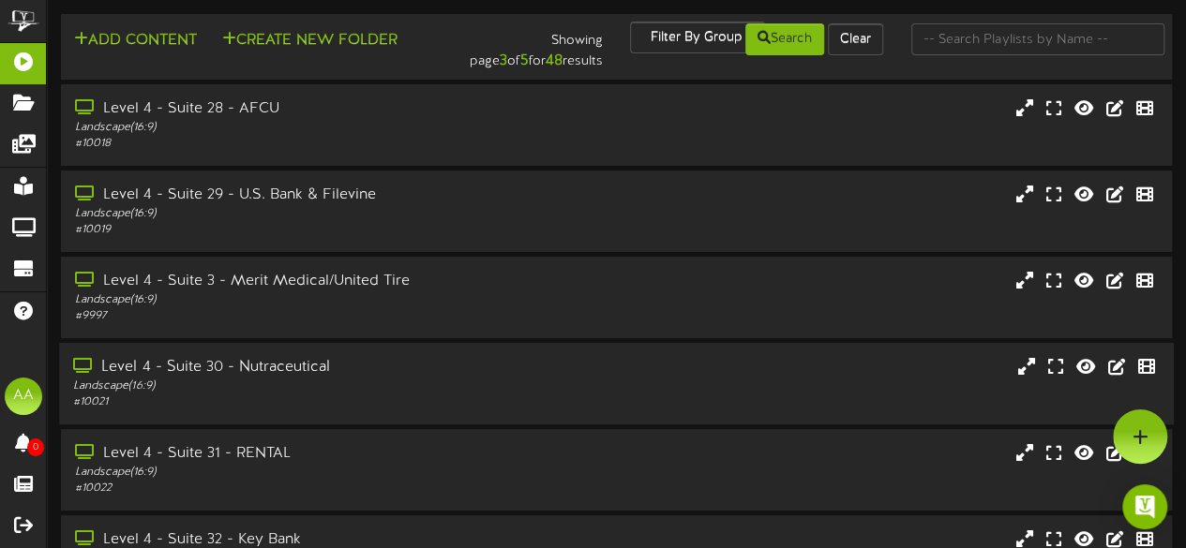
click at [416, 373] on div "Level 4 - Suite 30 - Nutraceutical" at bounding box center [291, 368] width 436 height 22
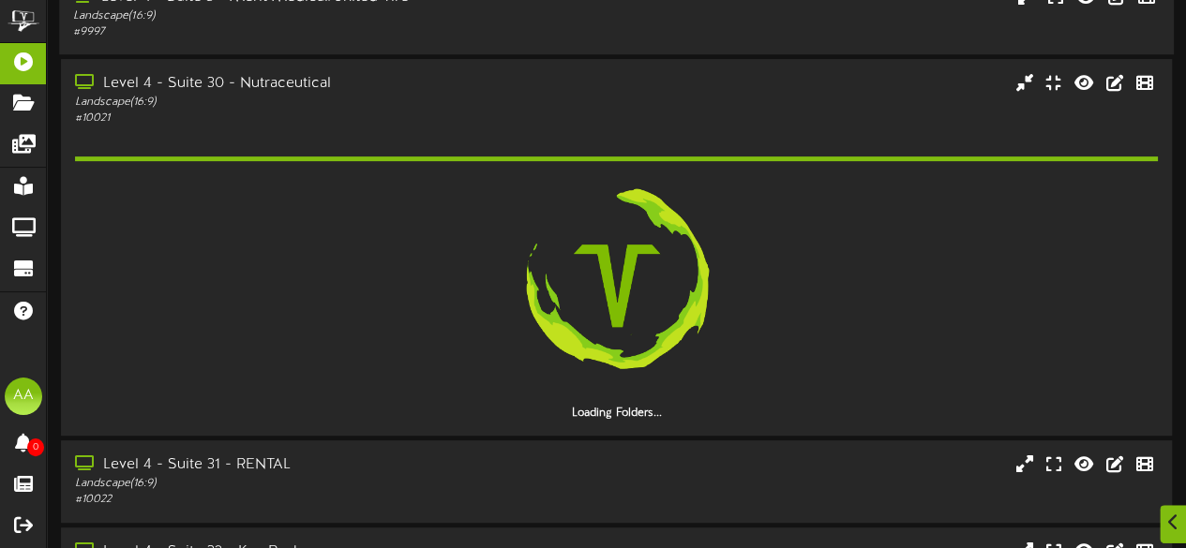
scroll to position [285, 0]
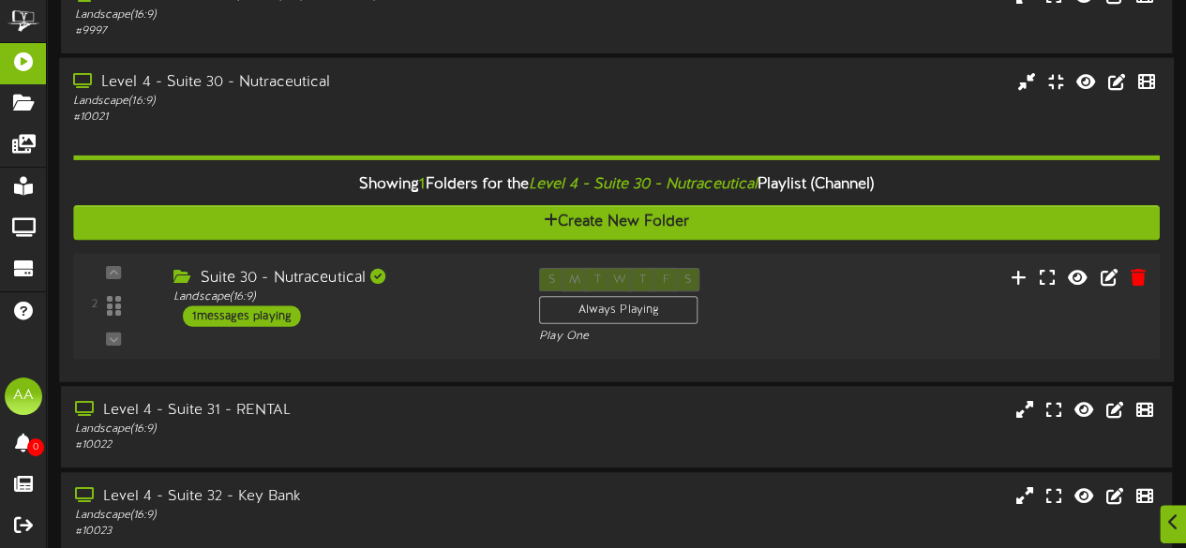
click at [273, 321] on div "1 messages playing" at bounding box center [242, 316] width 118 height 21
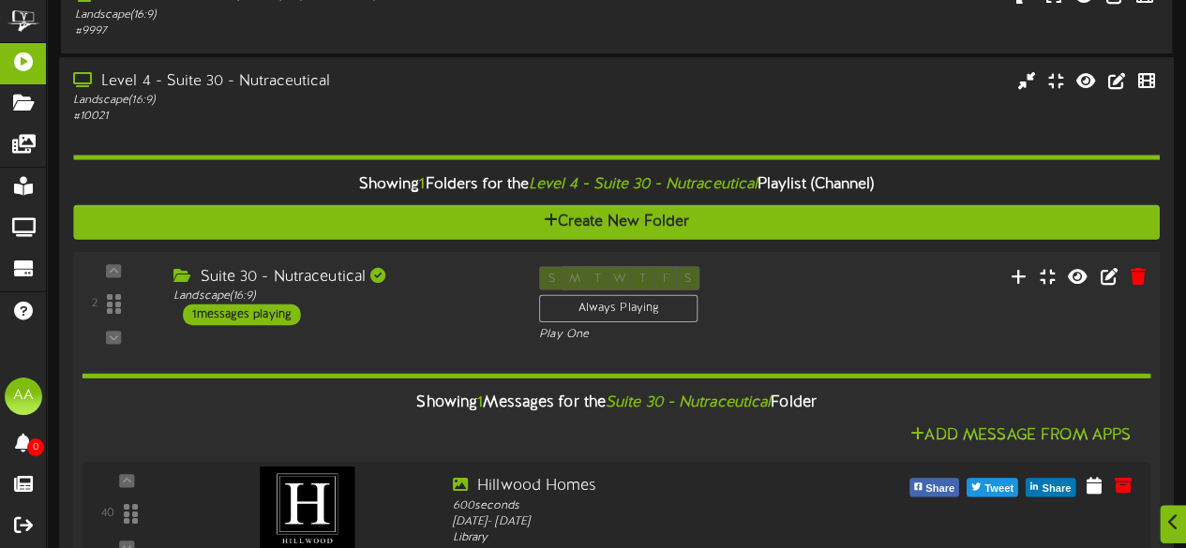
scroll to position [394, 0]
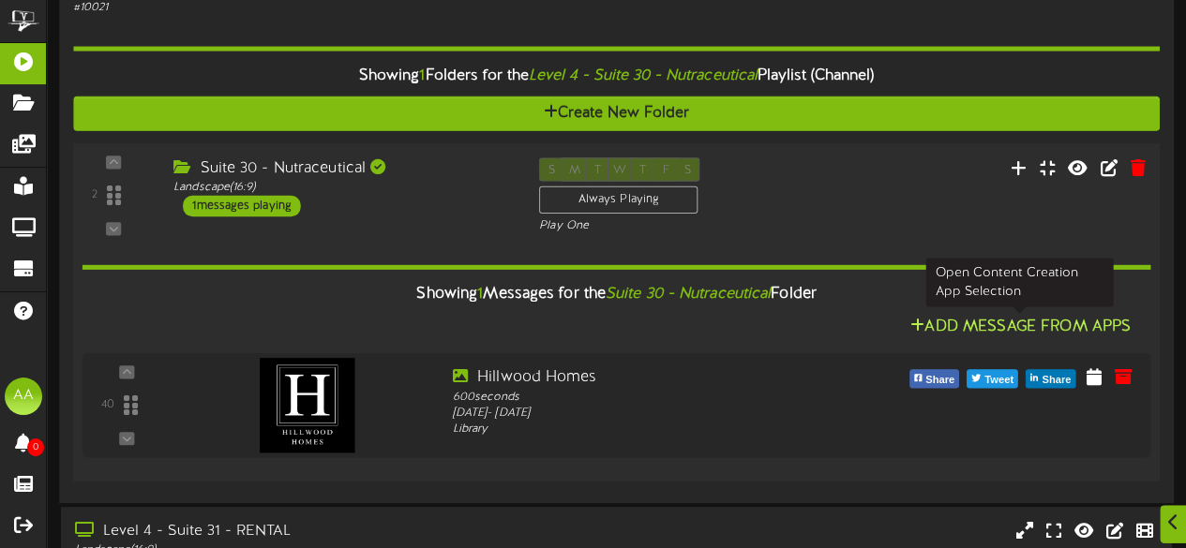
click at [1019, 331] on button "Add Message From Apps" at bounding box center [1020, 326] width 232 height 23
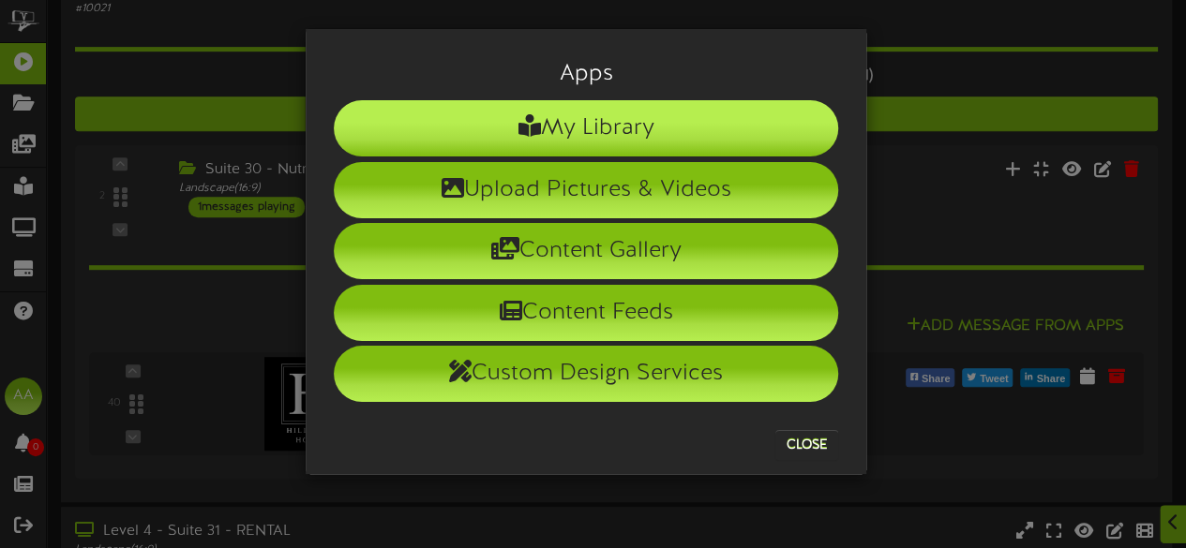
click at [562, 127] on li "My Library" at bounding box center [586, 128] width 504 height 56
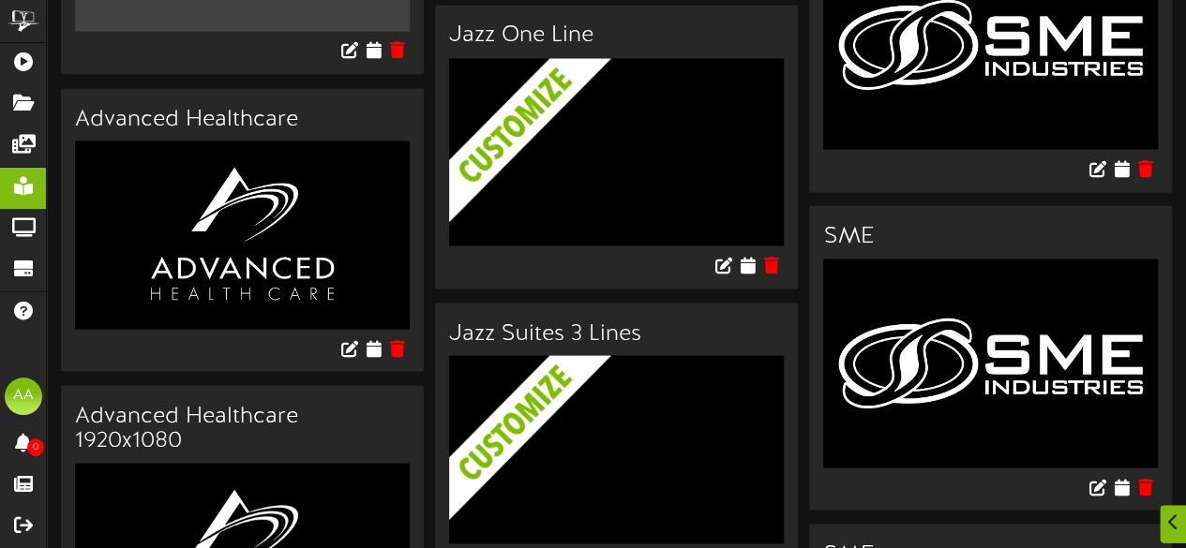
scroll to position [1772, 0]
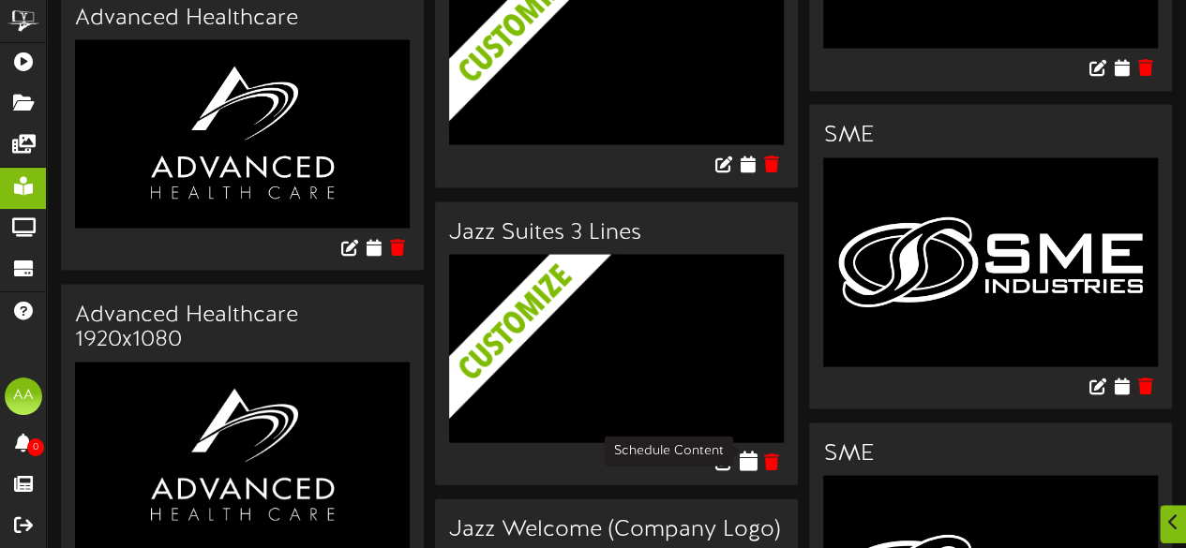
click at [752, 455] on icon at bounding box center [748, 460] width 18 height 21
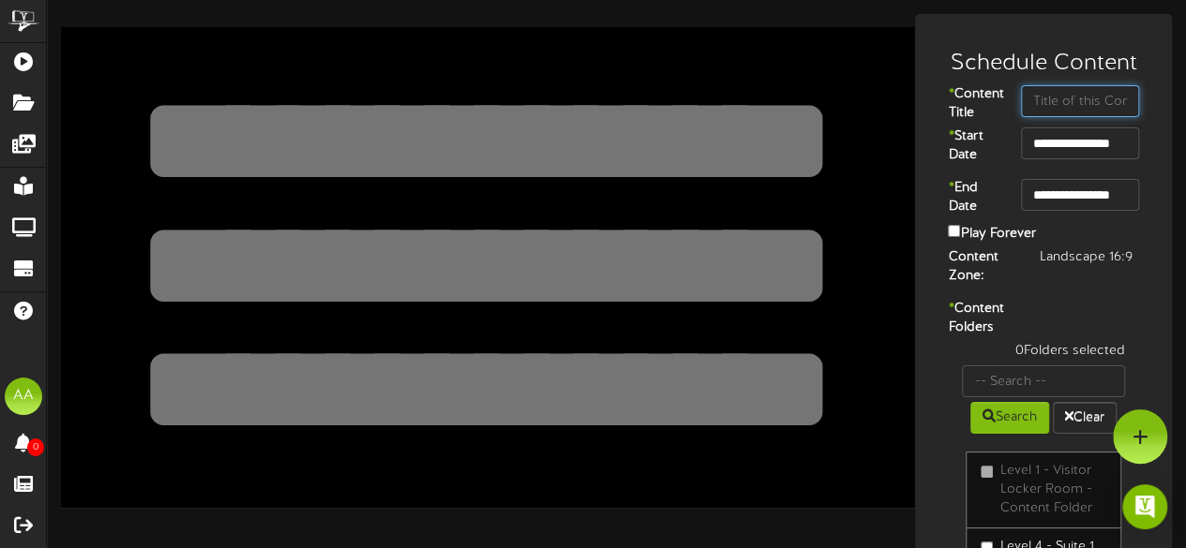
click at [1061, 109] on input "text" at bounding box center [1080, 101] width 118 height 32
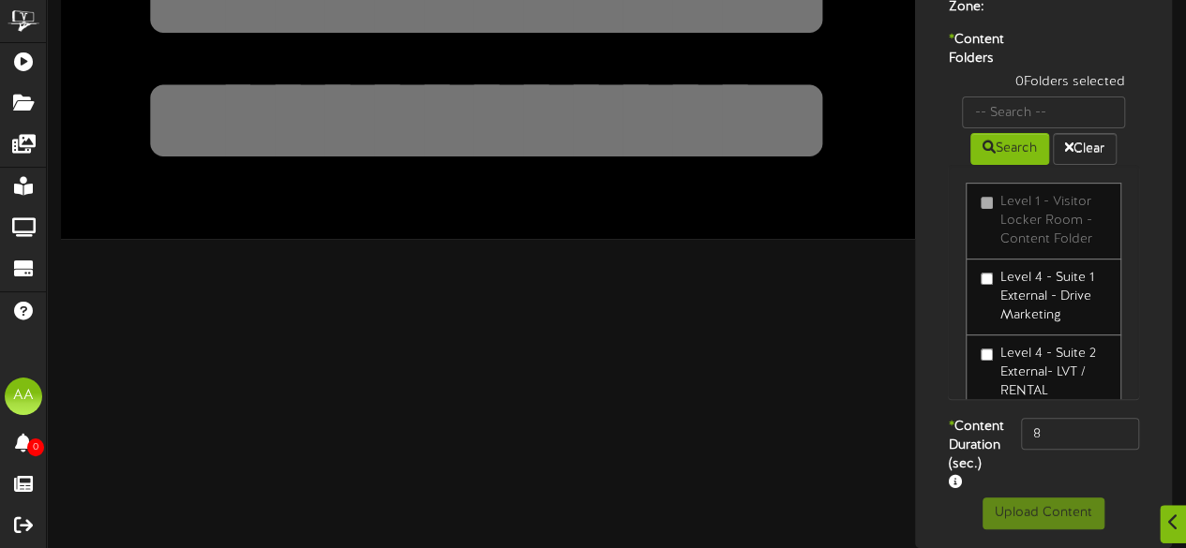
scroll to position [322, 0]
type input "Suite"
click at [1039, 418] on input "8" at bounding box center [1080, 434] width 118 height 32
type input "800"
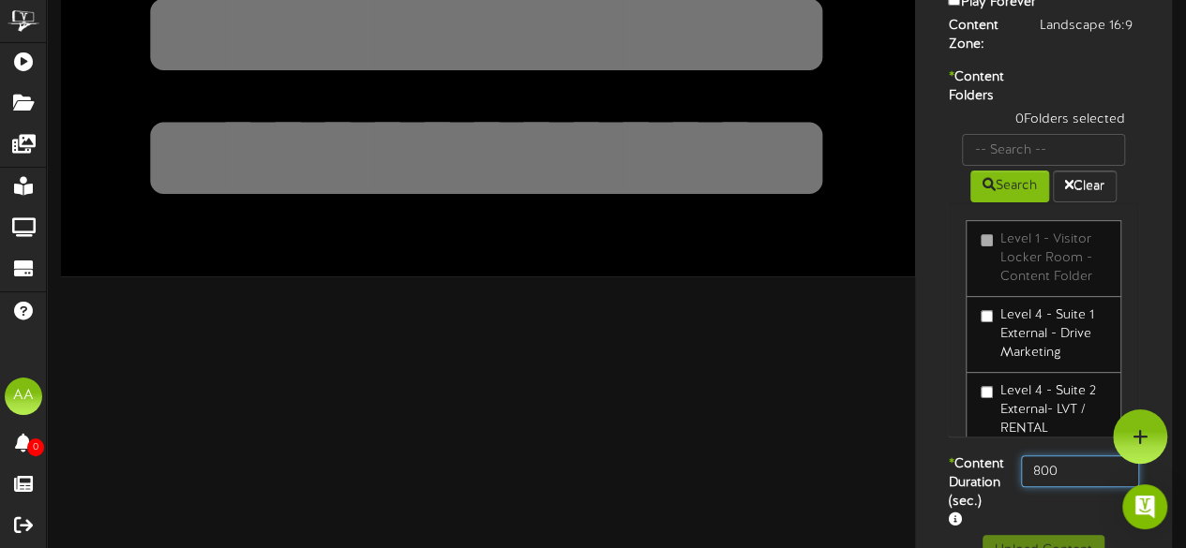
scroll to position [231, 0]
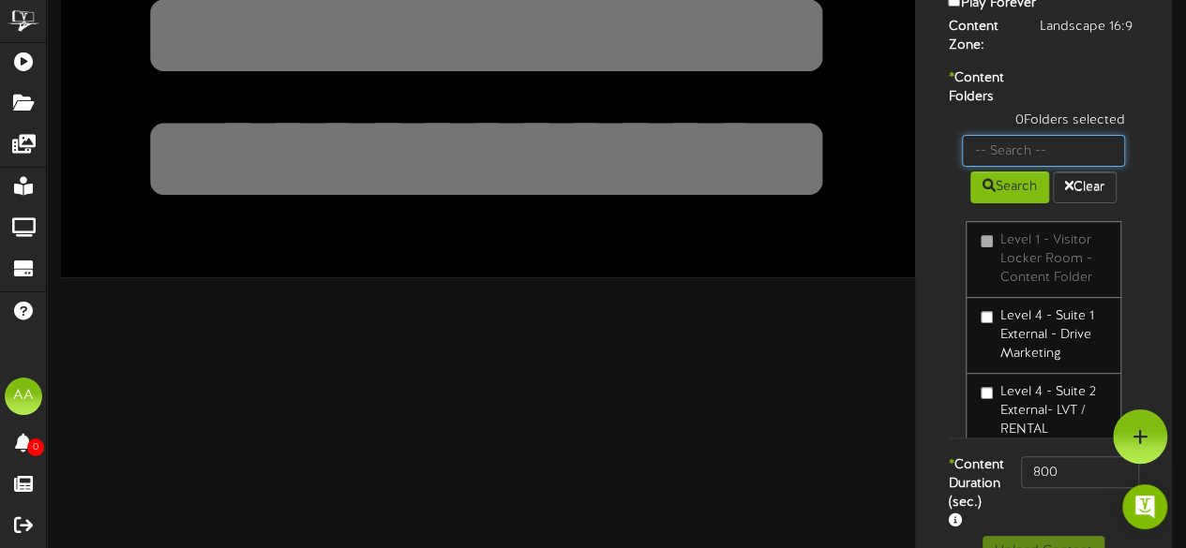
click at [1012, 167] on input "text" at bounding box center [1043, 151] width 163 height 32
type input "30"
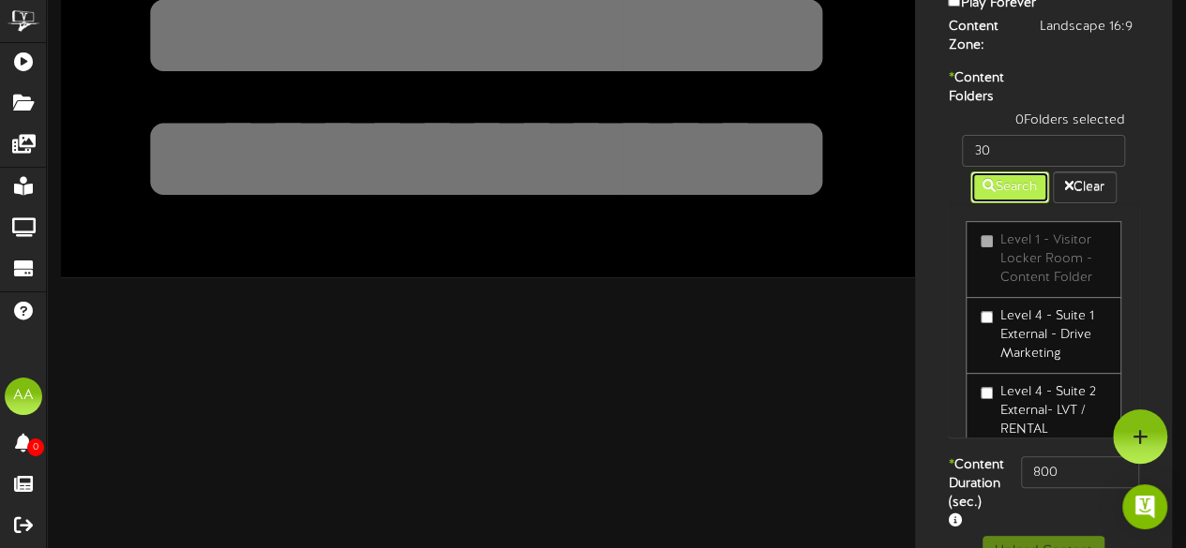
click at [1014, 203] on button "Search" at bounding box center [1009, 188] width 79 height 32
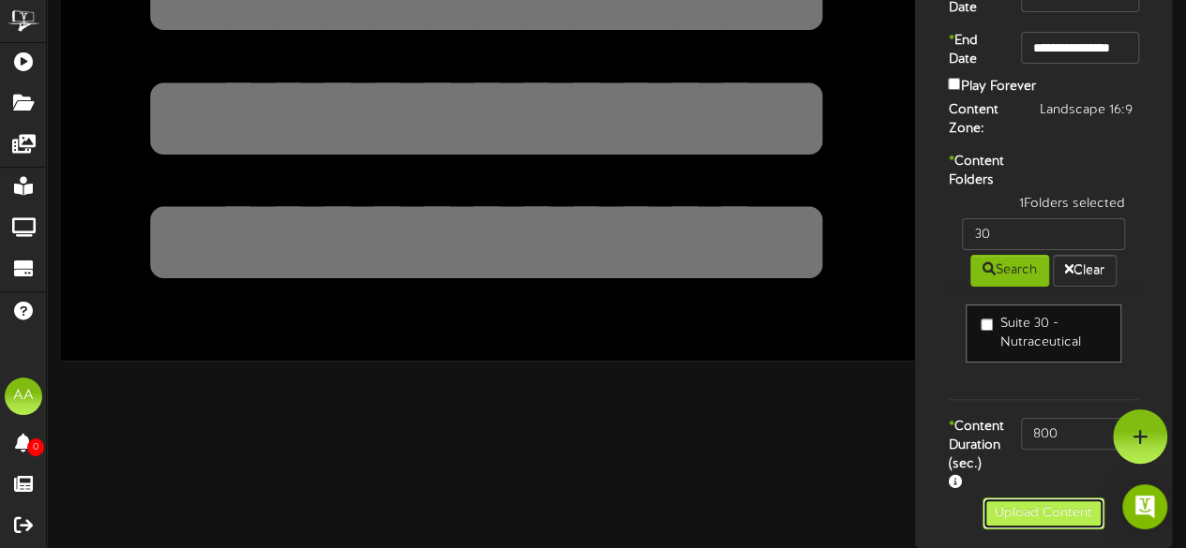
click at [1022, 519] on button "Upload Content" at bounding box center [1043, 514] width 122 height 32
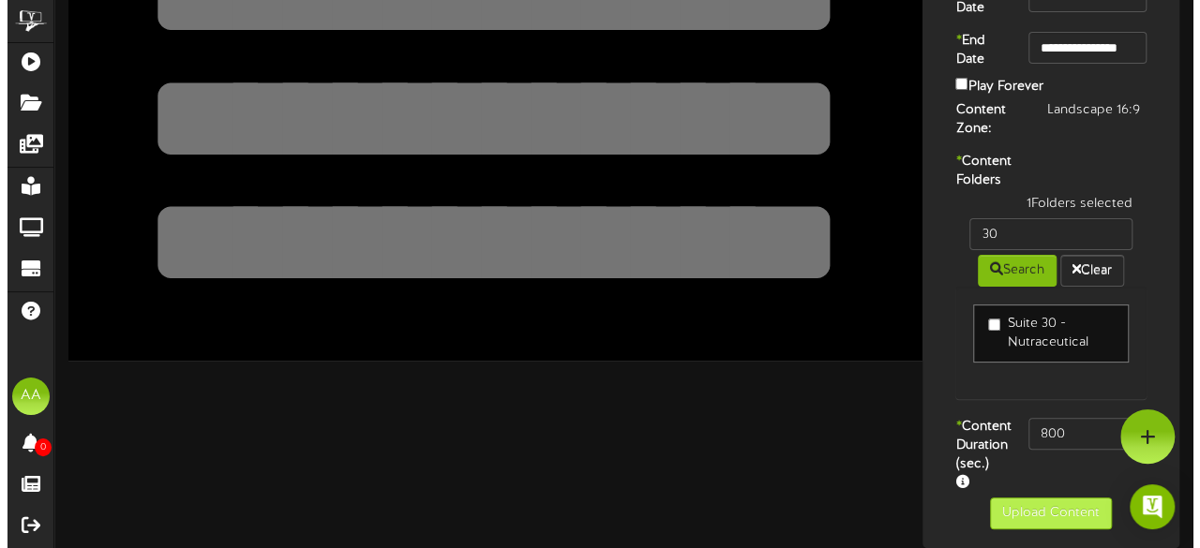
scroll to position [0, 0]
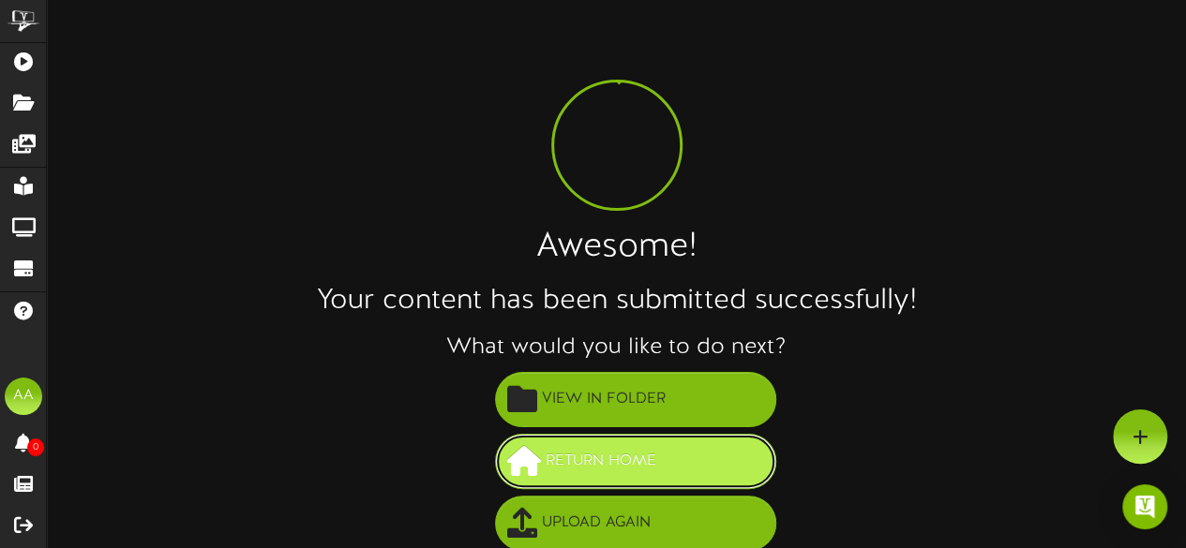
click at [614, 459] on span "Return Home" at bounding box center [601, 461] width 120 height 31
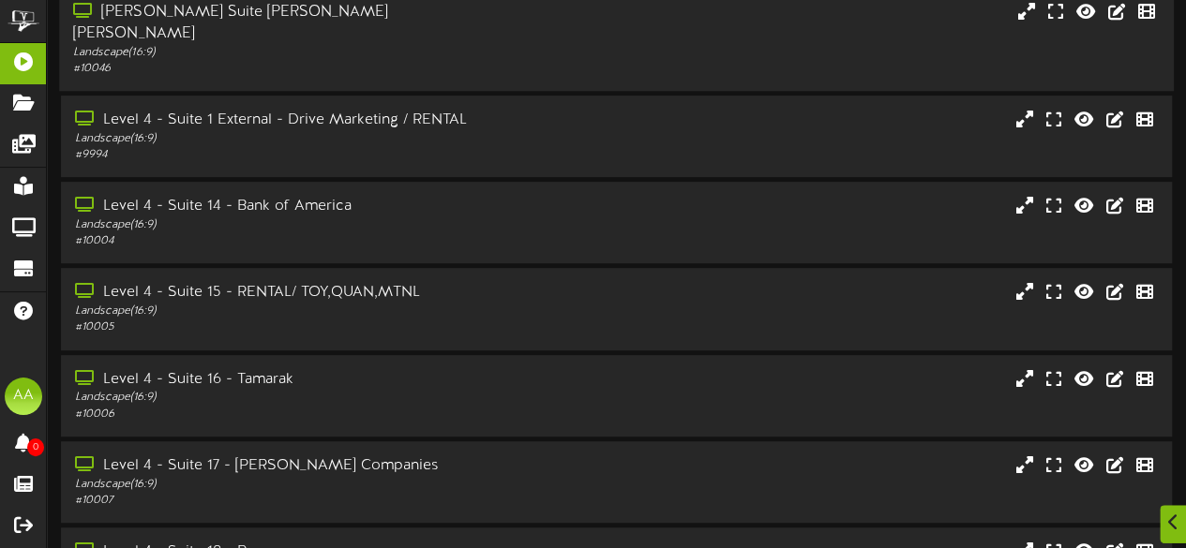
scroll to position [474, 0]
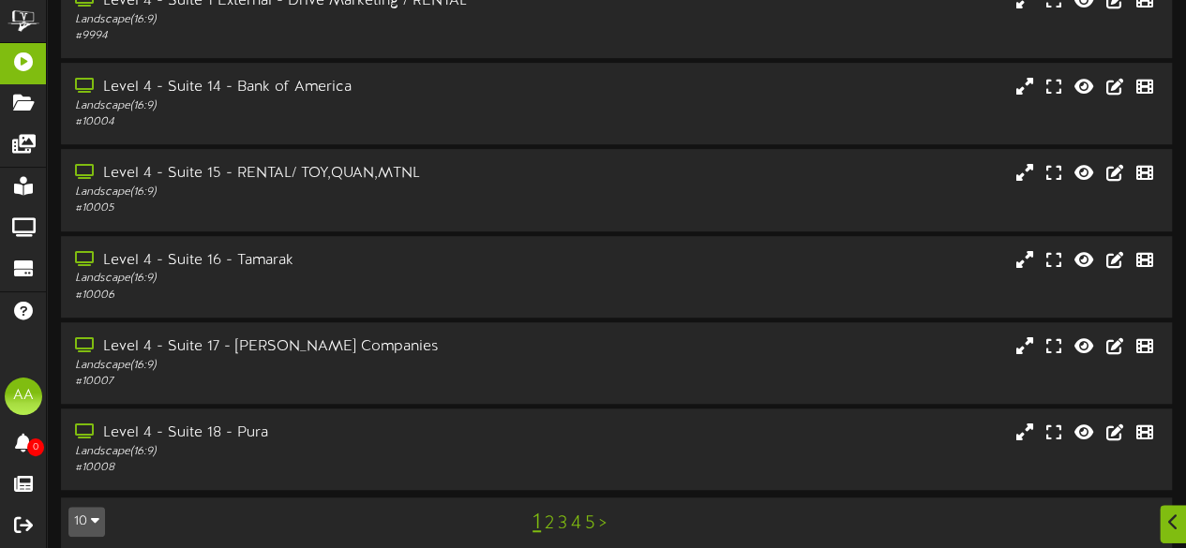
click at [562, 514] on link "3" at bounding box center [562, 524] width 9 height 21
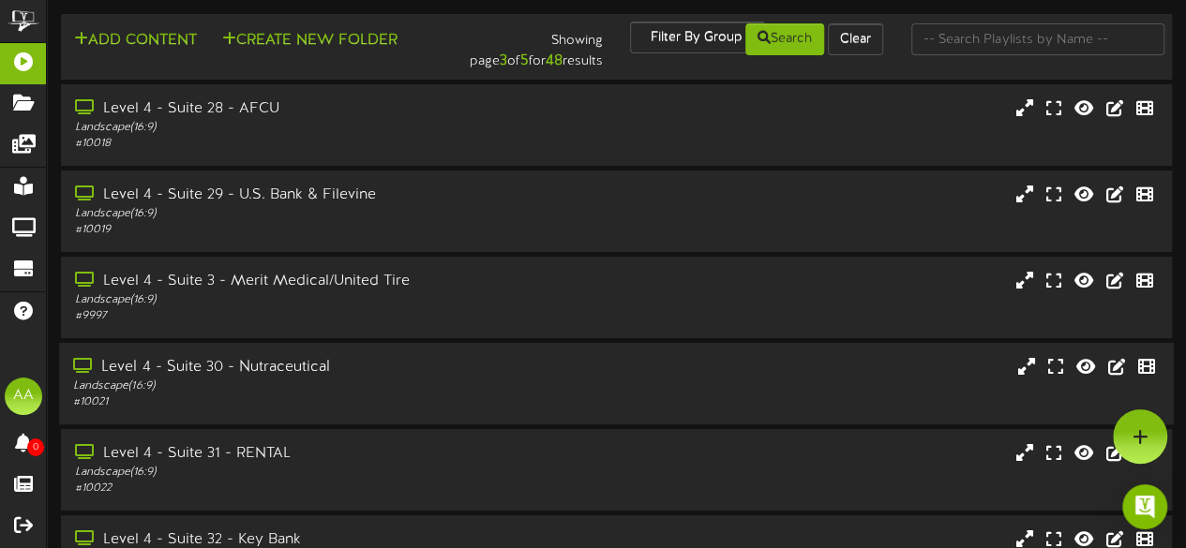
click at [407, 356] on div "Level 4 - Suite 30 - Nutraceutical Landscape ( 16:9 ) # 10021" at bounding box center [616, 384] width 1114 height 82
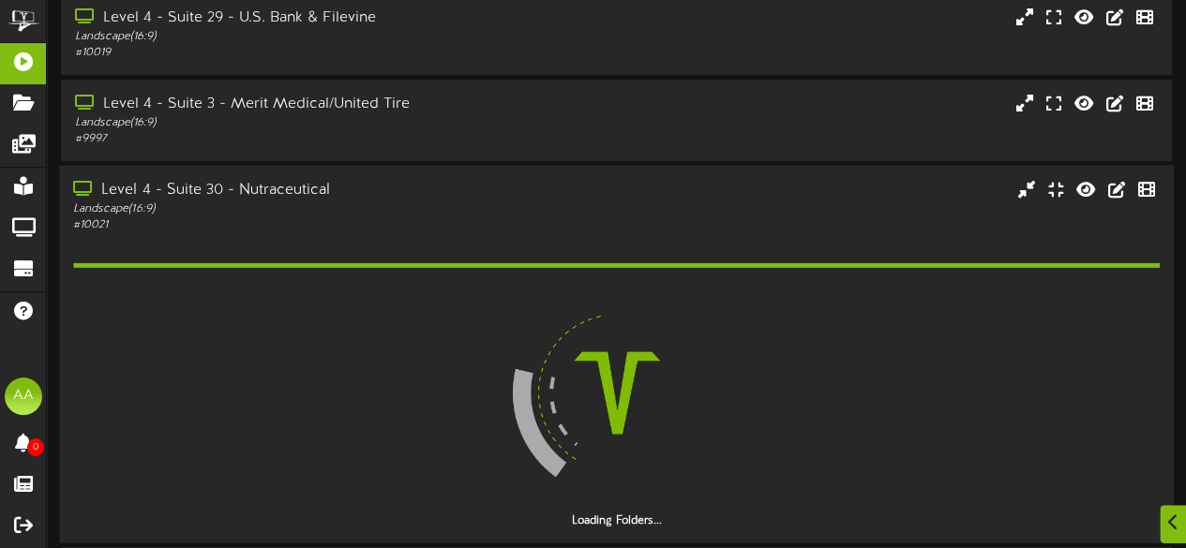
scroll to position [206, 0]
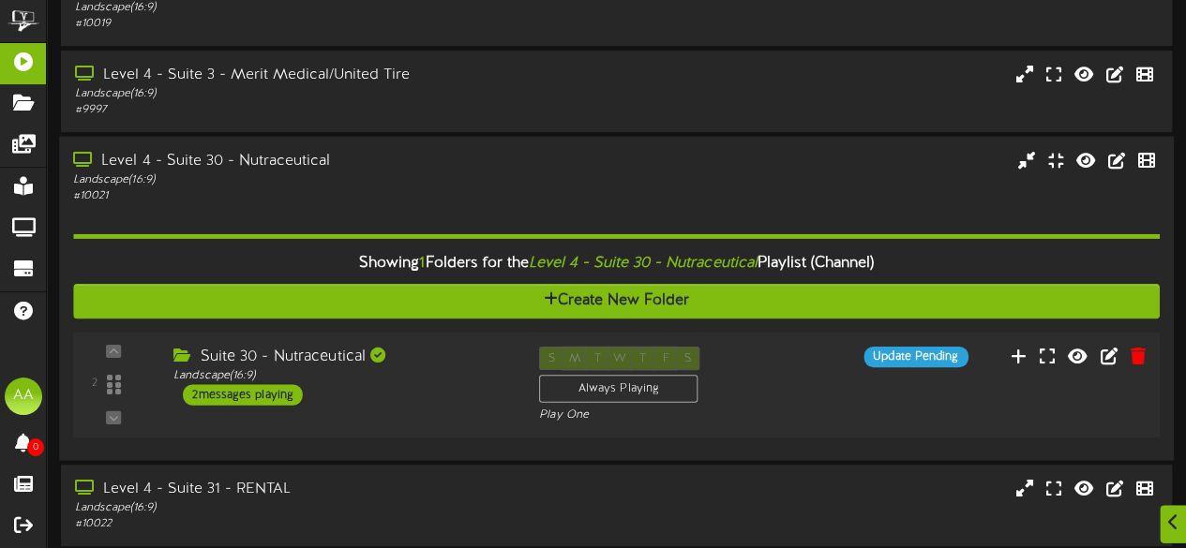
click at [275, 405] on div "2 messages playing" at bounding box center [243, 394] width 120 height 21
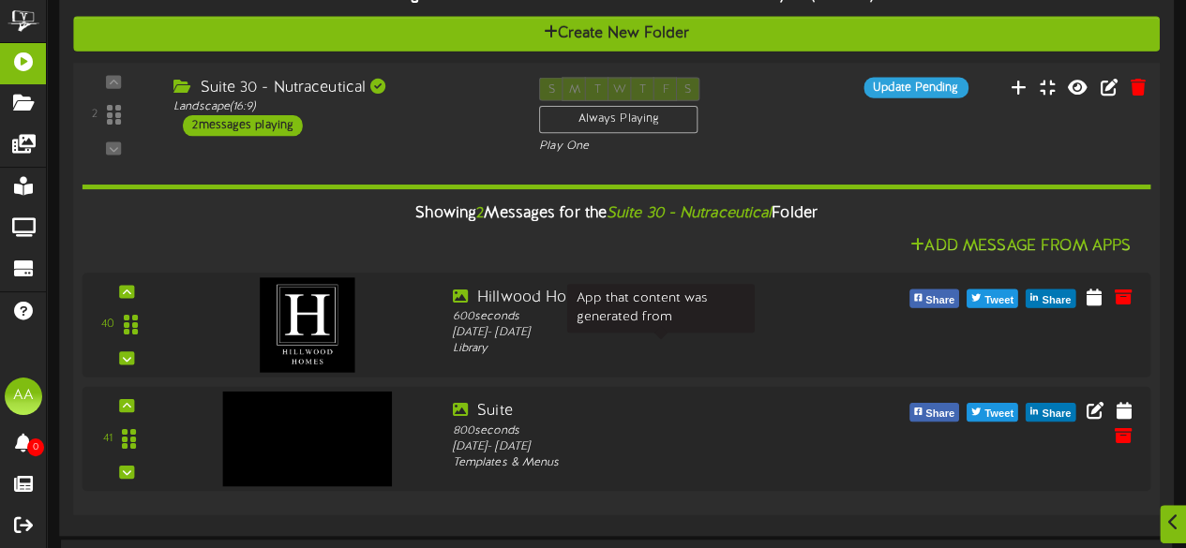
scroll to position [487, 0]
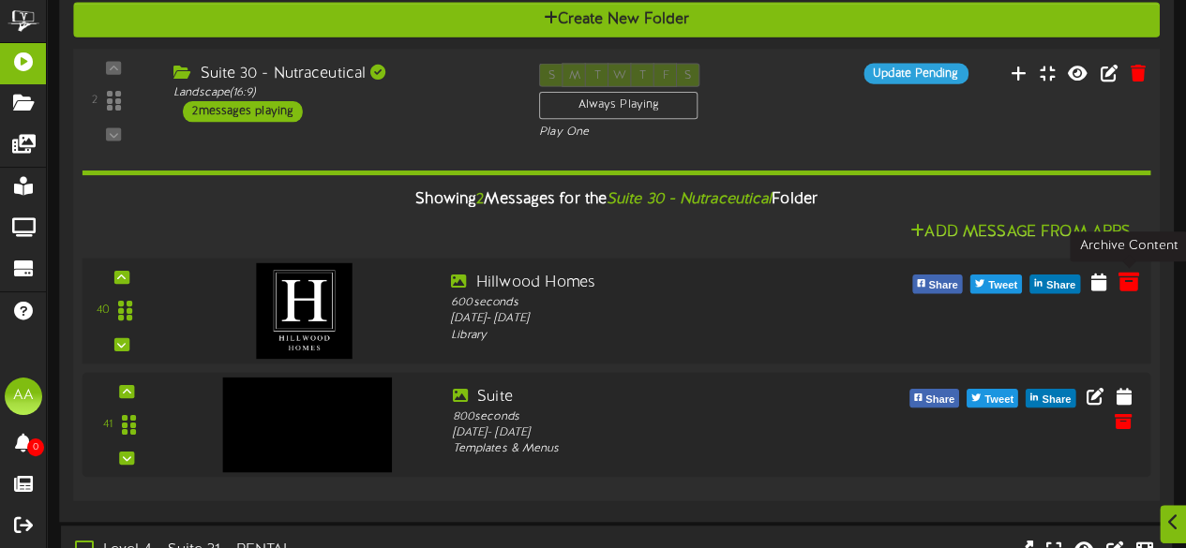
click at [1128, 281] on icon at bounding box center [1127, 281] width 21 height 21
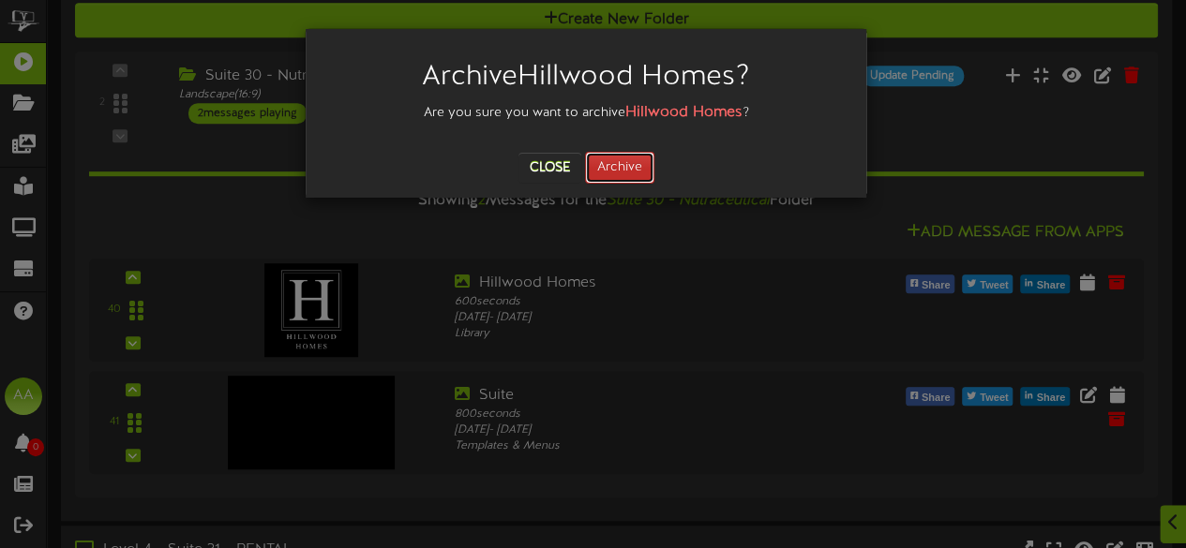
click at [630, 162] on button "Archive" at bounding box center [619, 168] width 69 height 32
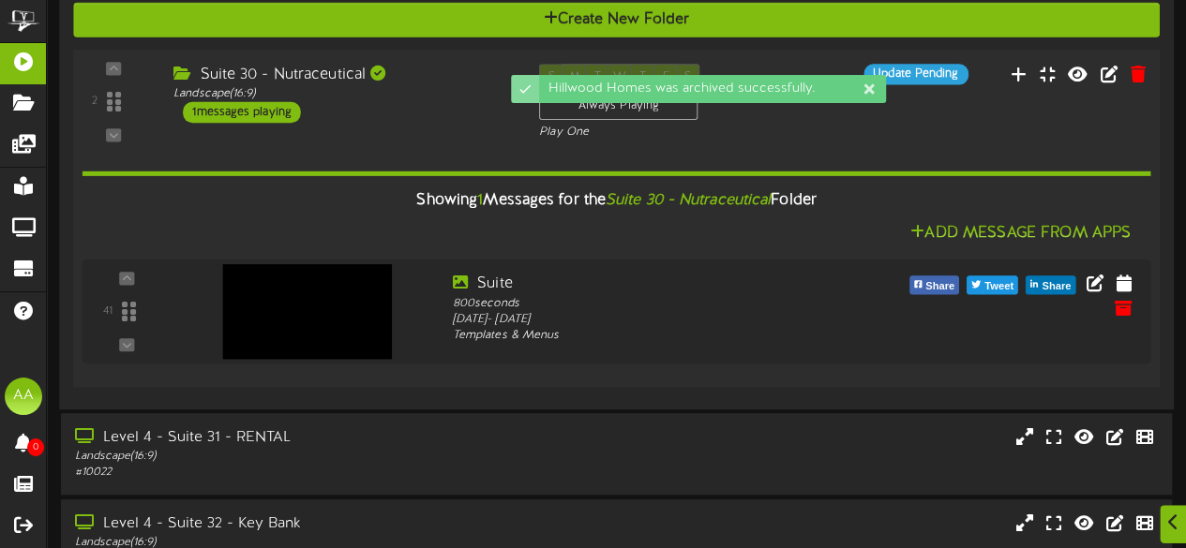
click at [413, 106] on div "Suite 30 - Nutraceutical Landscape ( 16:9 ) 1 messages playing" at bounding box center [342, 93] width 366 height 59
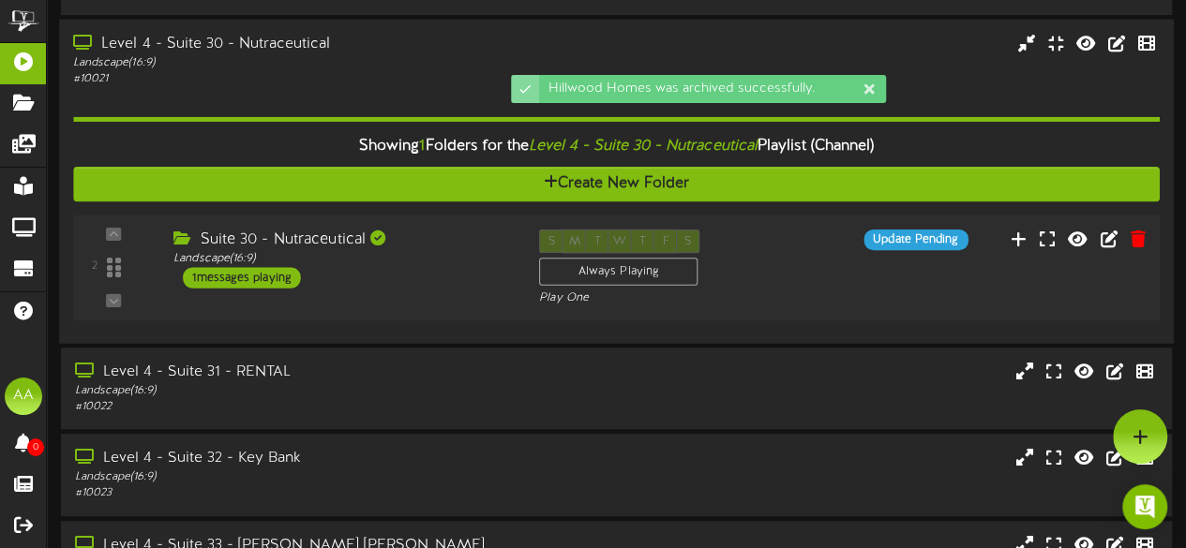
scroll to position [322, 0]
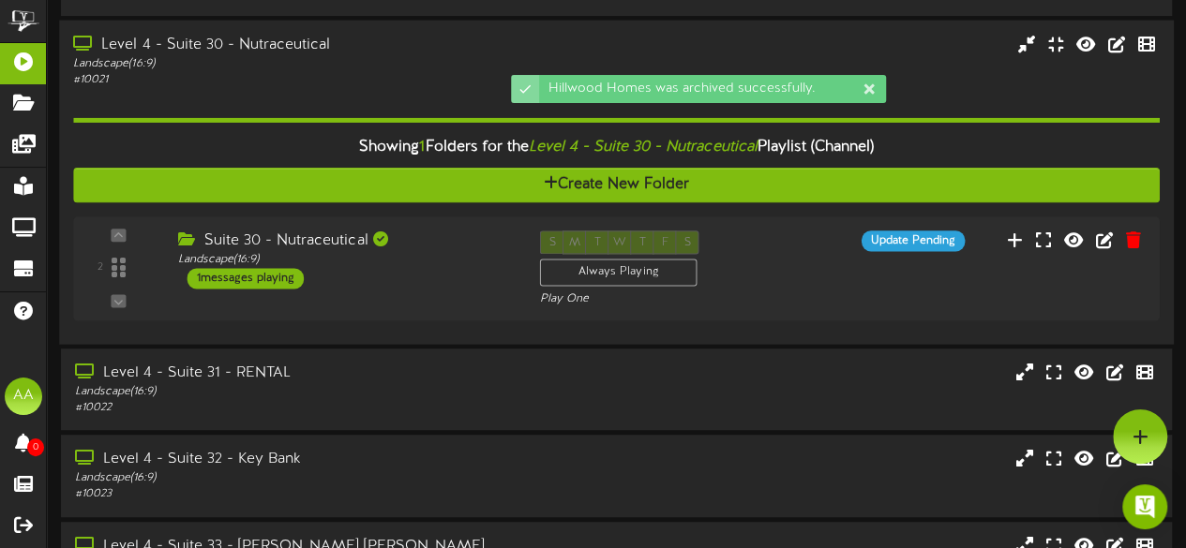
click at [413, 63] on div "Landscape ( 16:9 )" at bounding box center [291, 64] width 436 height 16
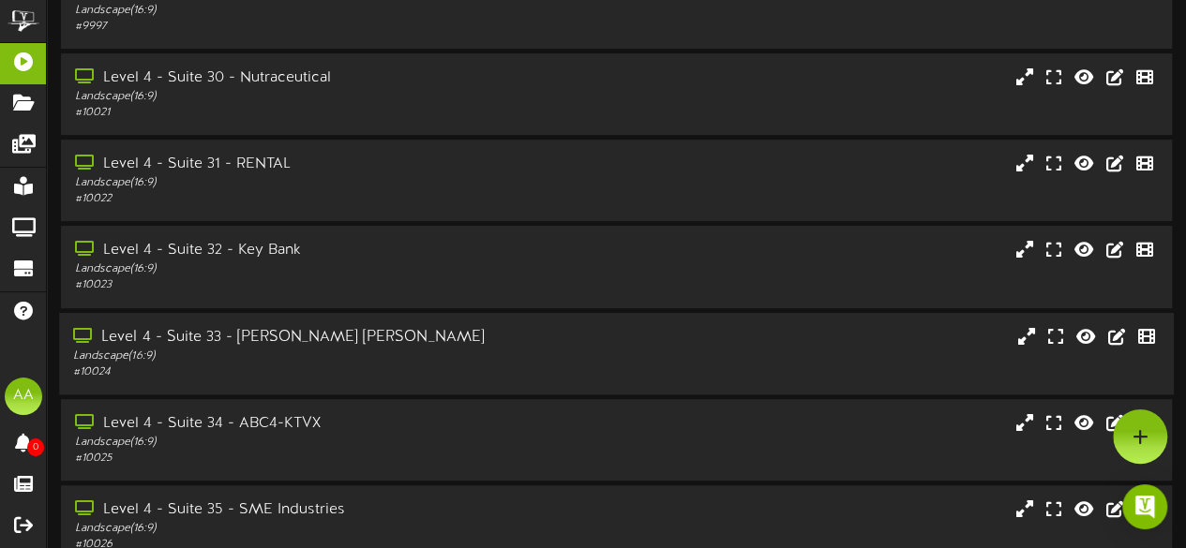
scroll to position [0, 0]
